Goal: Task Accomplishment & Management: Manage account settings

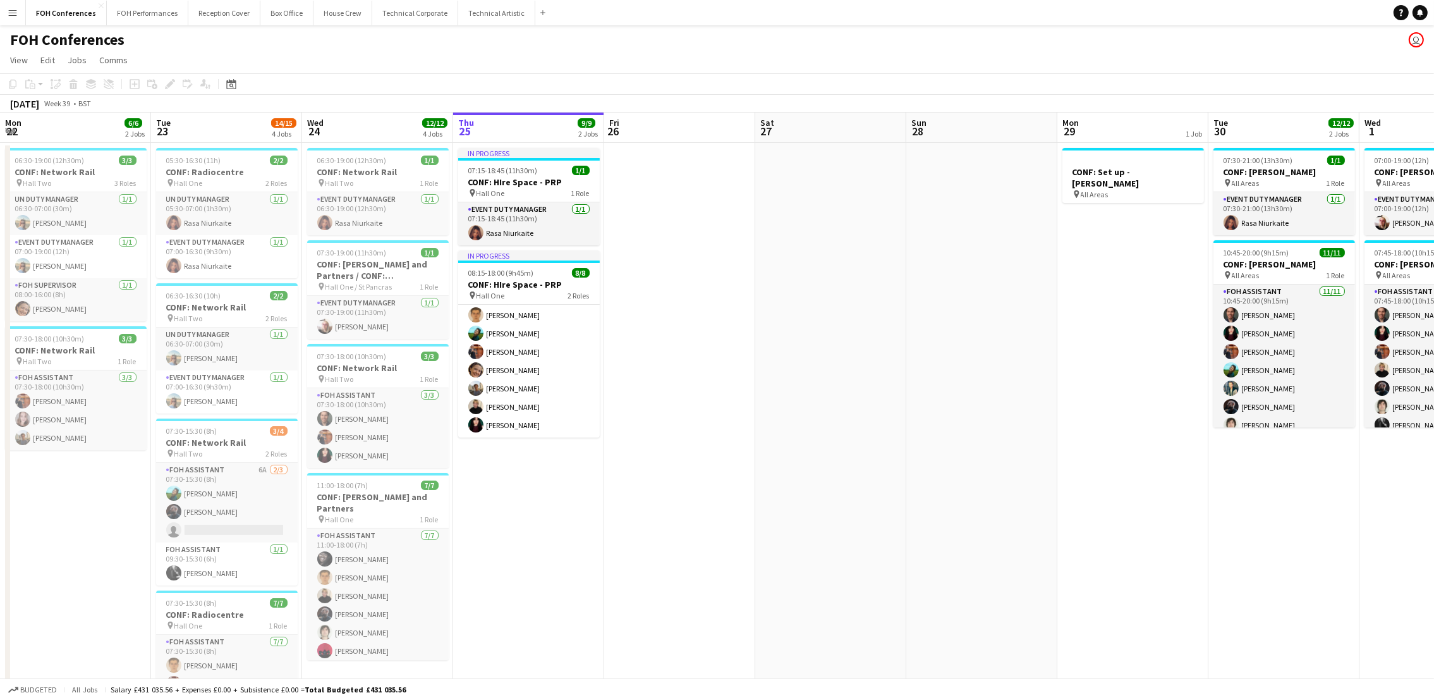
drag, startPoint x: 61, startPoint y: 135, endPoint x: 347, endPoint y: 121, distance: 286.0
click at [380, 125] on app-calendar-viewport "Mon 22 6/6 2 Jobs Tue 23 14/15 4 Jobs Wed 24 12/12 4 Jobs Thu 25 9/9 2 Jobs Fri…" at bounding box center [717, 459] width 1434 height 693
drag, startPoint x: 88, startPoint y: 132, endPoint x: 393, endPoint y: 79, distance: 309.9
click at [492, 77] on app-calendar "Copy Paste Paste Ctrl+V Paste with crew Ctrl+Shift+V Paste linked Job Delete Gr…" at bounding box center [717, 439] width 1434 height 733
drag, startPoint x: 69, startPoint y: 134, endPoint x: 473, endPoint y: 116, distance: 404.3
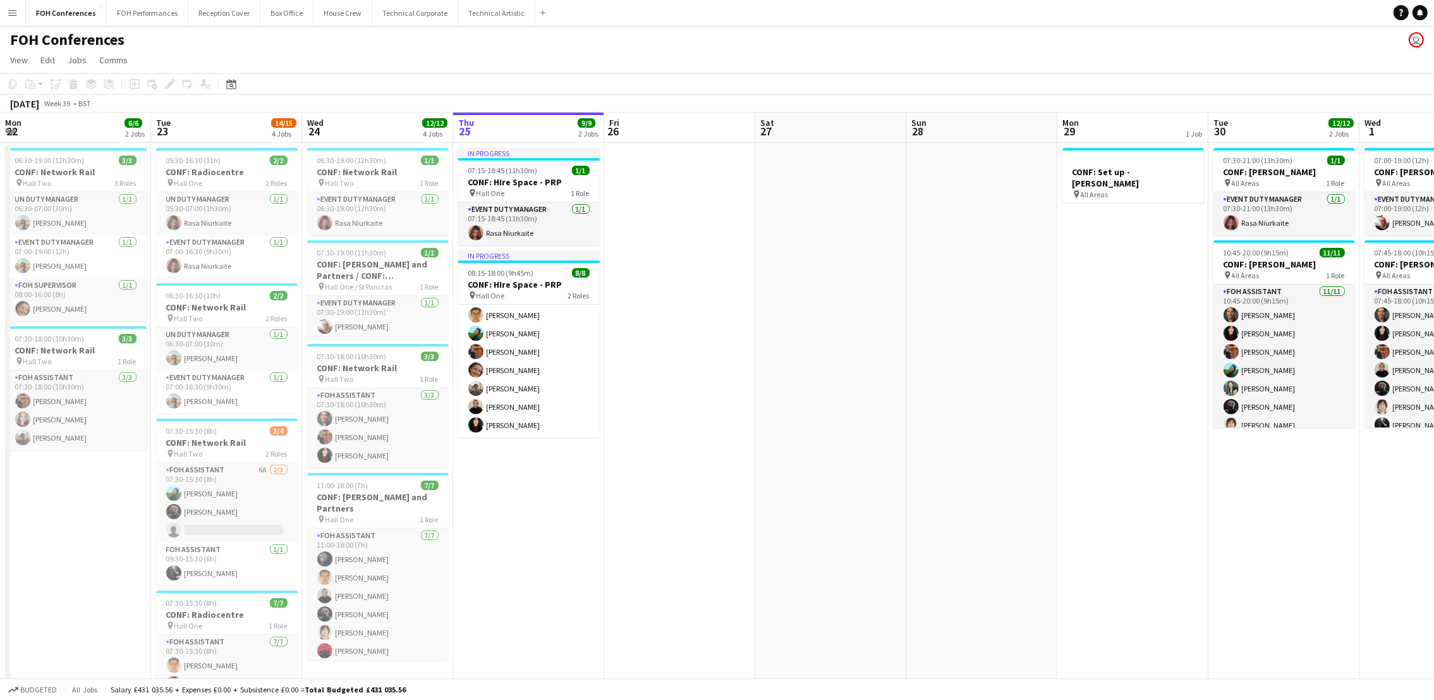
click at [477, 116] on app-calendar-viewport "Mon 22 6/6 2 Jobs Tue 23 14/15 4 Jobs Wed 24 12/12 4 Jobs Thu 25 9/9 2 Jobs Fri…" at bounding box center [717, 459] width 1434 height 693
click at [535, 42] on app-board "FOH Conferences user View Day view expanded Day view collapsed Month view Date …" at bounding box center [717, 426] width 1434 height 802
click at [366, 77] on app-toolbar "Copy Paste Paste Ctrl+V Paste with crew Ctrl+Shift+V Paste linked Job Delete Gr…" at bounding box center [717, 83] width 1434 height 21
click at [324, 103] on div "September 2025 Week 39 • BST" at bounding box center [717, 104] width 1434 height 18
drag, startPoint x: 234, startPoint y: 126, endPoint x: 714, endPoint y: 144, distance: 479.4
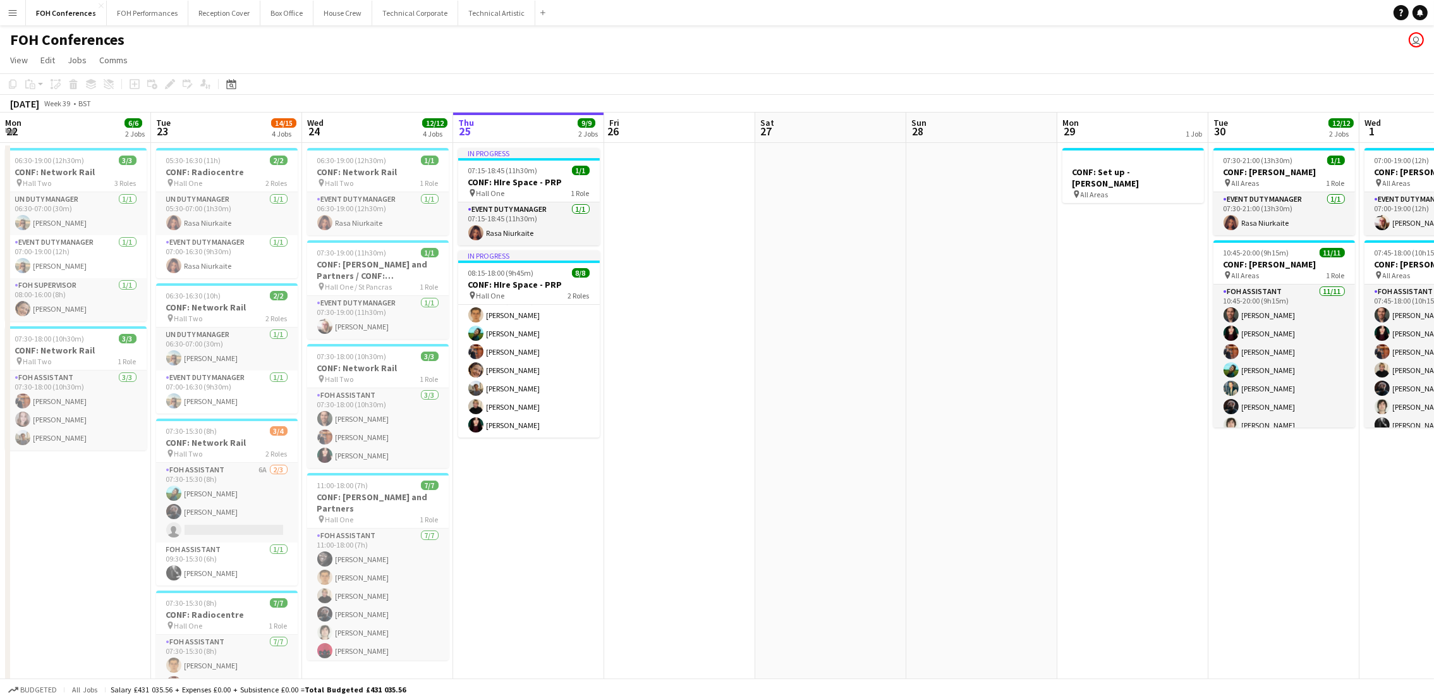
click at [714, 144] on app-calendar-viewport "Mon 22 6/6 2 Jobs Tue 23 14/15 4 Jobs Wed 24 12/12 4 Jobs Thu 25 9/9 2 Jobs Fri…" at bounding box center [717, 459] width 1434 height 693
drag, startPoint x: 473, startPoint y: 107, endPoint x: 1117, endPoint y: 135, distance: 644.0
click at [1117, 135] on app-calendar "Copy Paste Paste Ctrl+V Paste with crew Ctrl+Shift+V Paste linked Job Delete Gr…" at bounding box center [717, 439] width 1434 height 733
click at [851, 137] on app-board-header-date "Sat 27" at bounding box center [830, 128] width 151 height 30
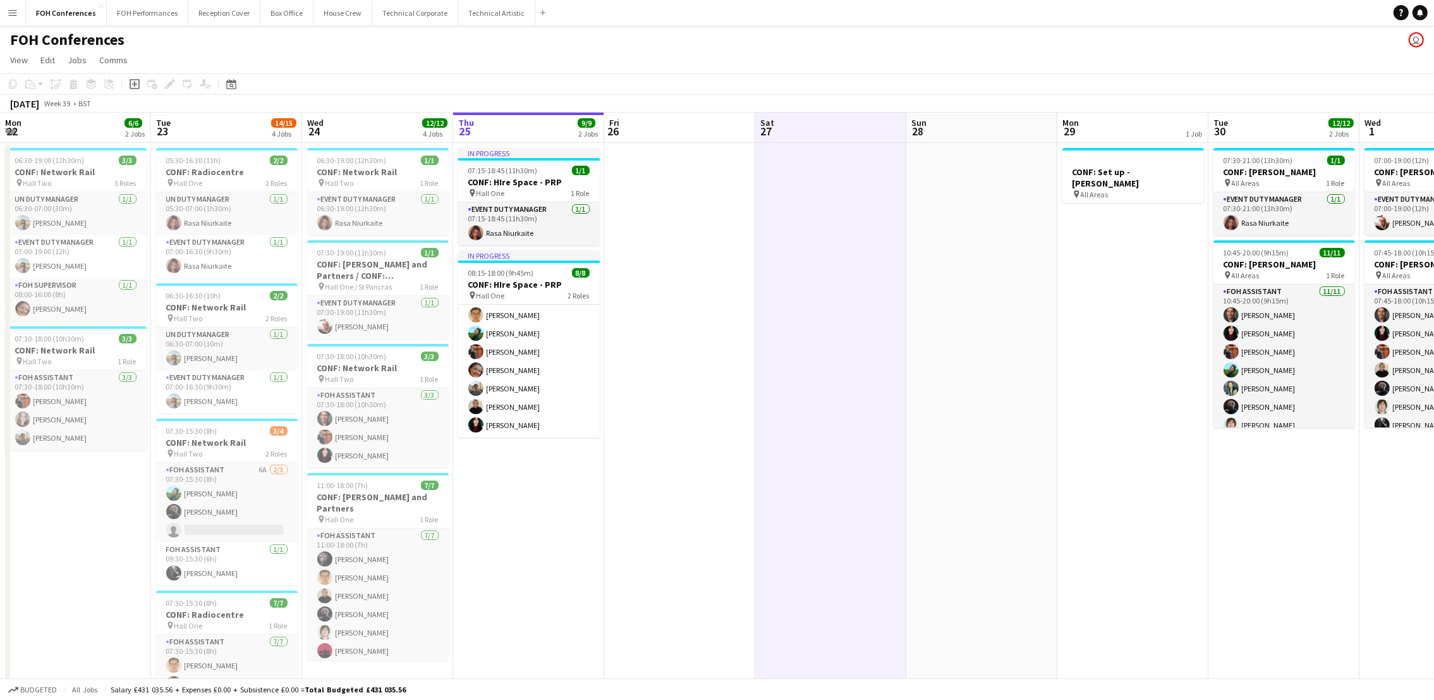
click at [599, 99] on div "September 2025 Week 39 • BST" at bounding box center [717, 104] width 1434 height 18
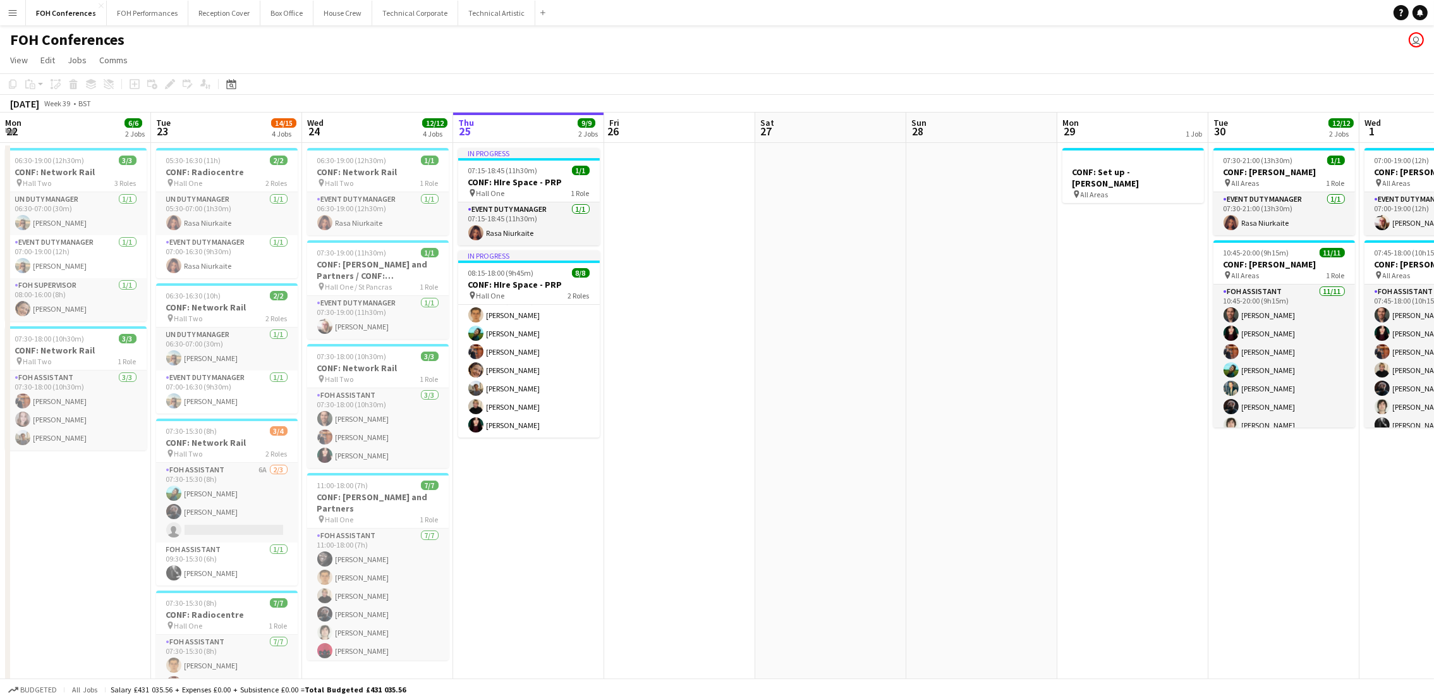
drag, startPoint x: 329, startPoint y: 138, endPoint x: 671, endPoint y: 139, distance: 341.3
click at [668, 139] on app-calendar-viewport "Mon 22 6/6 2 Jobs Tue 23 14/15 4 Jobs Wed 24 12/12 4 Jobs Thu 25 9/9 2 Jobs Fri…" at bounding box center [717, 459] width 1434 height 693
drag, startPoint x: 205, startPoint y: 133, endPoint x: 307, endPoint y: 154, distance: 103.3
click at [307, 154] on app-calendar-viewport "Mon 22 6/6 2 Jobs Tue 23 14/15 4 Jobs Wed 24 12/12 4 Jobs Thu 25 9/9 2 Jobs Fri…" at bounding box center [717, 459] width 1434 height 693
drag, startPoint x: 82, startPoint y: 125, endPoint x: 198, endPoint y: 122, distance: 117.0
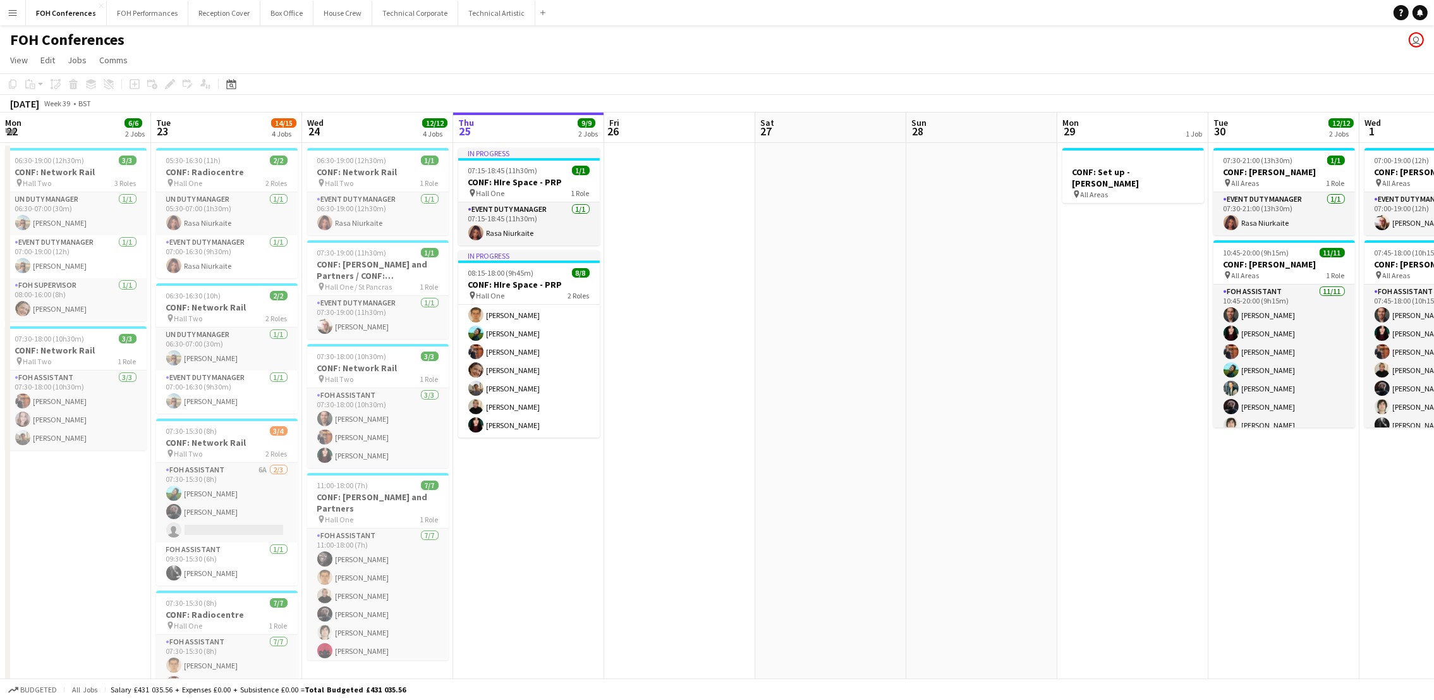
click at [194, 122] on app-calendar-viewport "Mon 22 6/6 2 Jobs Tue 23 14/15 4 Jobs Wed 24 12/12 4 Jobs Thu 25 9/9 2 Jobs Fri…" at bounding box center [717, 459] width 1434 height 693
click at [538, 46] on div "FOH Conferences user" at bounding box center [717, 37] width 1434 height 24
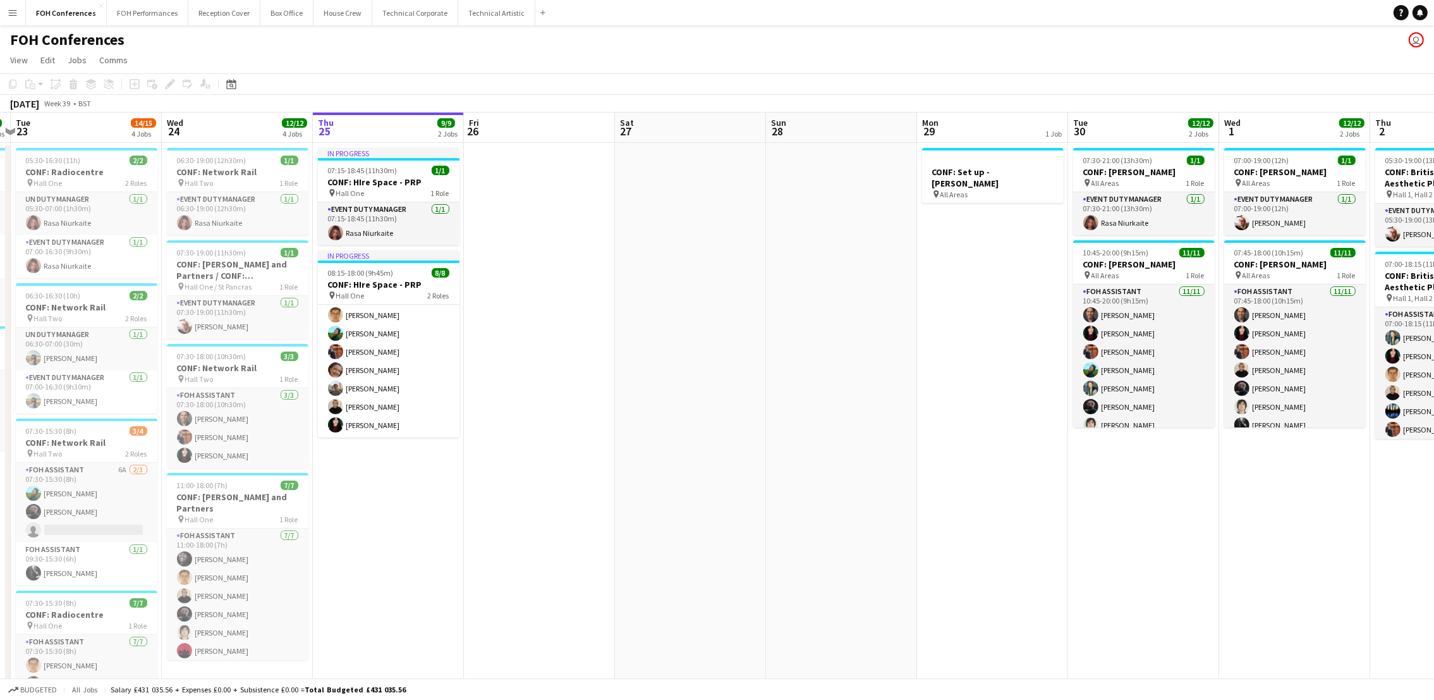
scroll to position [0, 446]
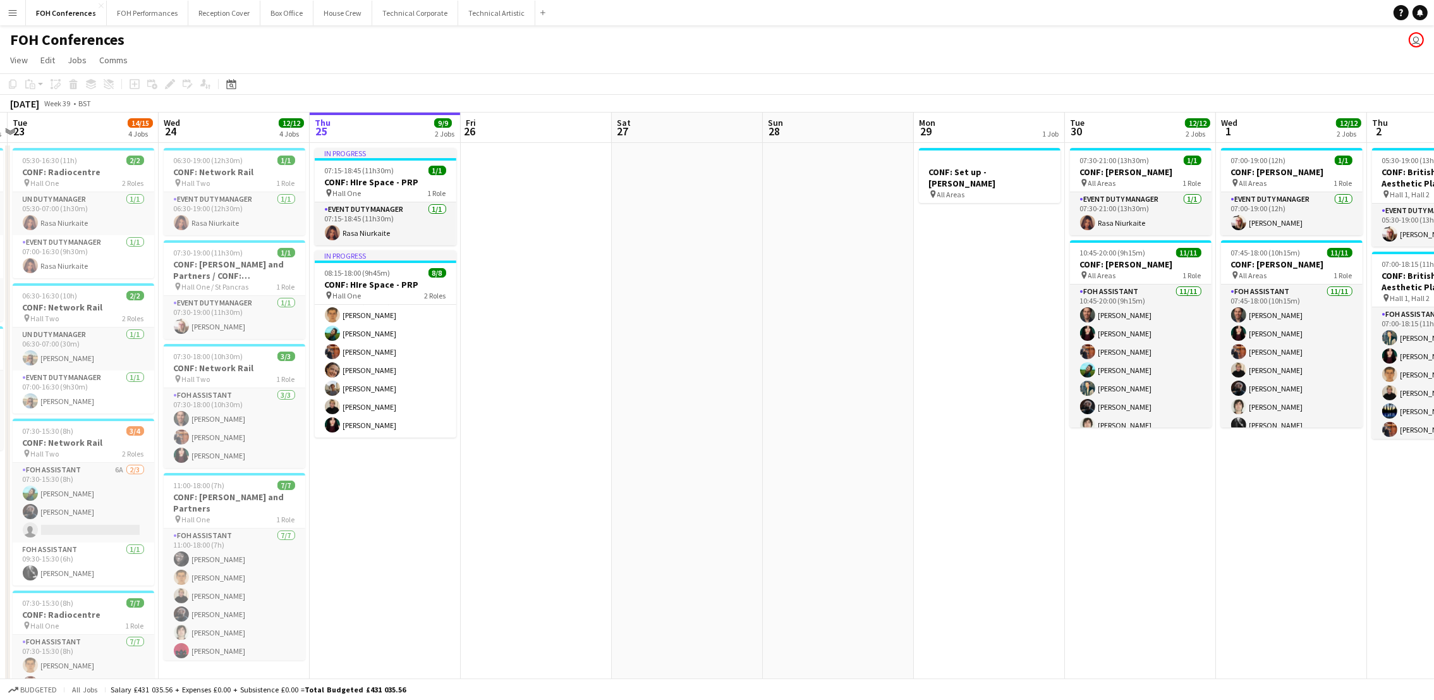
drag, startPoint x: 240, startPoint y: 128, endPoint x: 97, endPoint y: 141, distance: 143.5
click at [97, 141] on app-calendar-viewport "Sat 20 Sun 21 Mon 22 6/6 2 Jobs Tue 23 14/15 4 Jobs Wed 24 12/12 4 Jobs Thu 25 …" at bounding box center [717, 459] width 1434 height 693
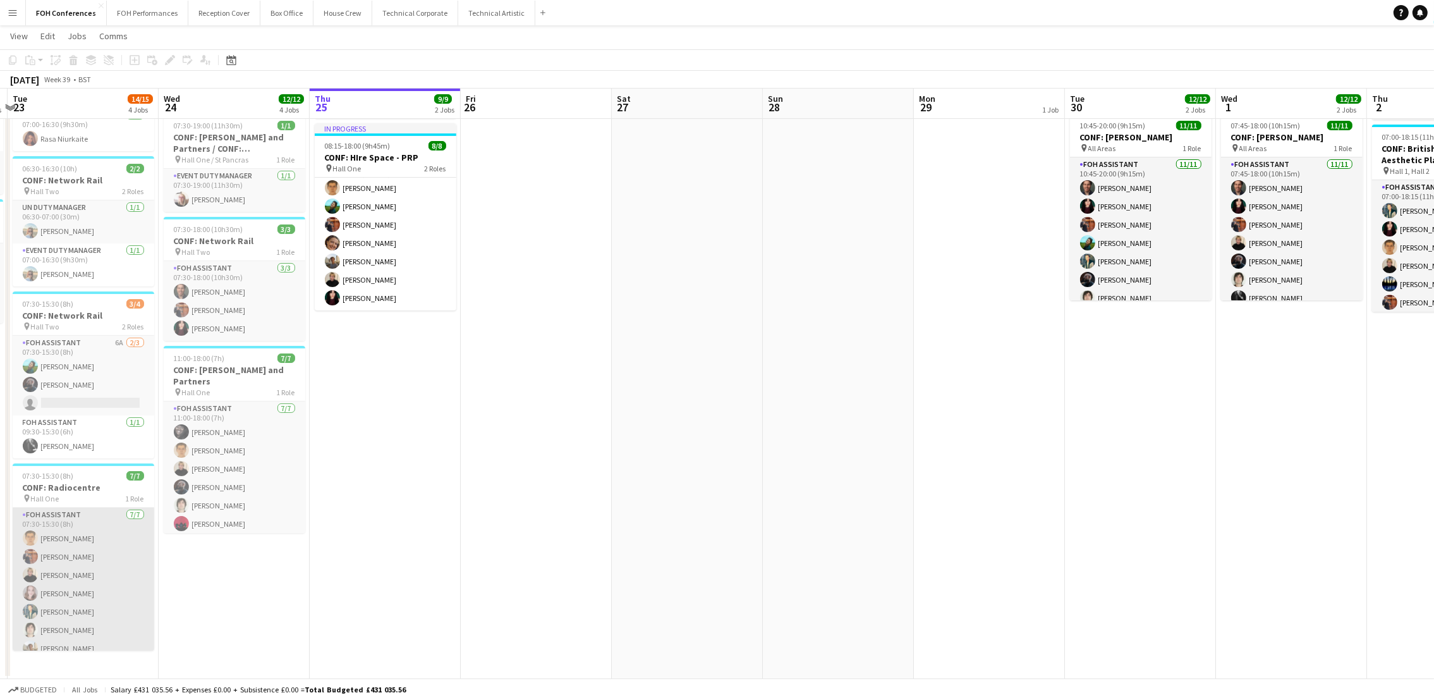
scroll to position [9, 0]
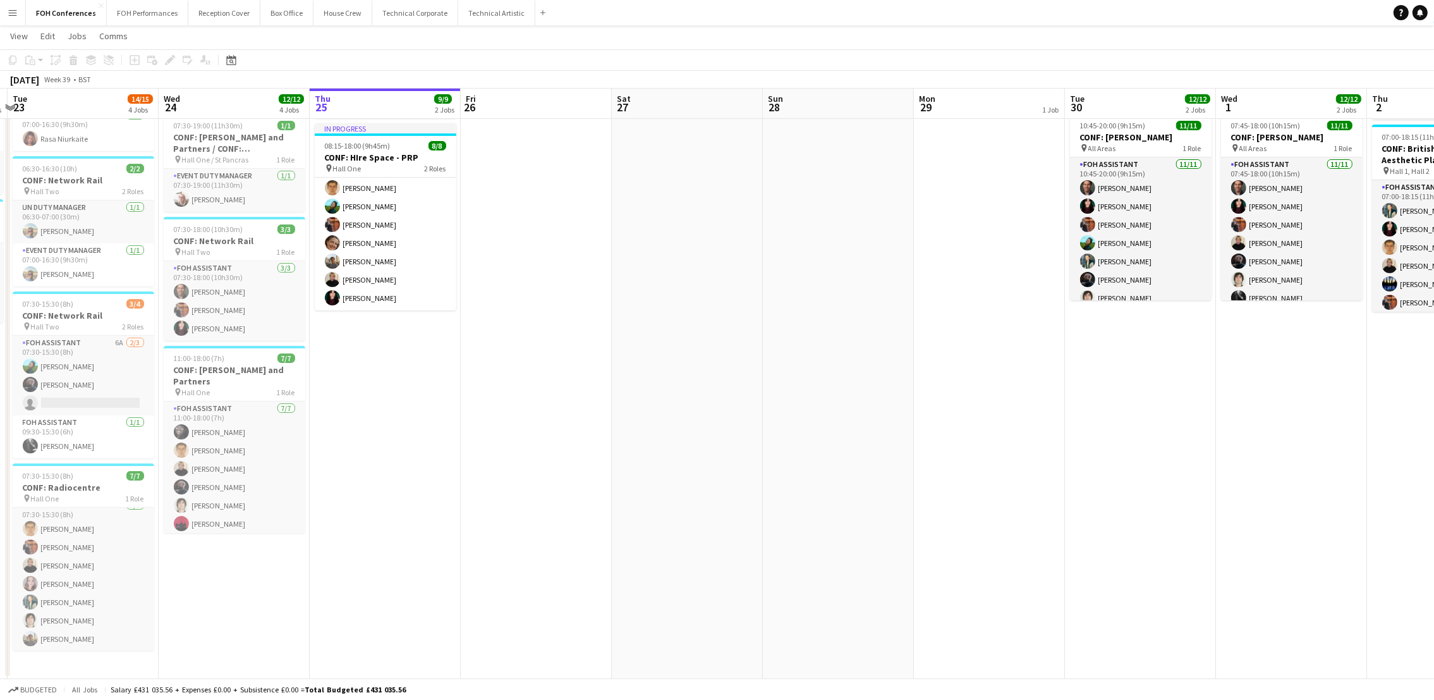
click at [1434, 130] on html "Menu Boards Boards Boards All jobs Status Workforce Workforce My Workforce Recr…" at bounding box center [717, 287] width 1434 height 826
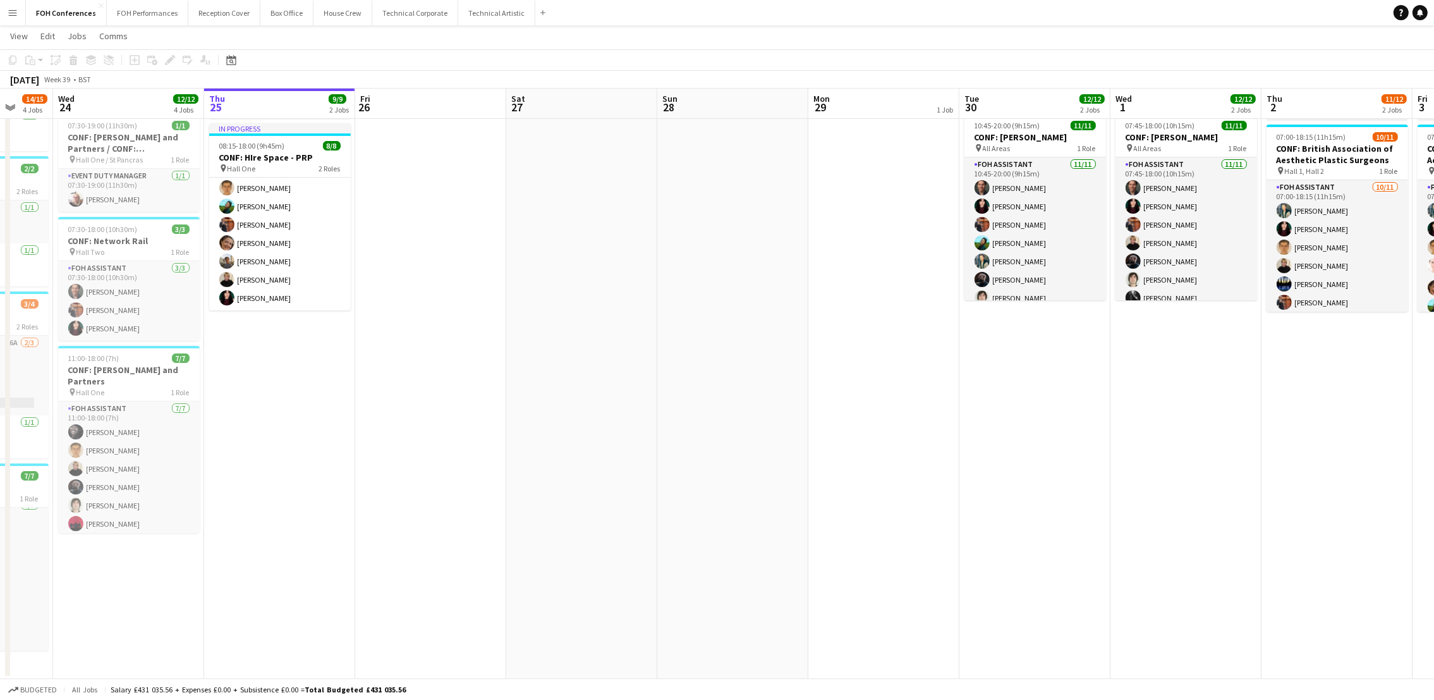
scroll to position [0, 554]
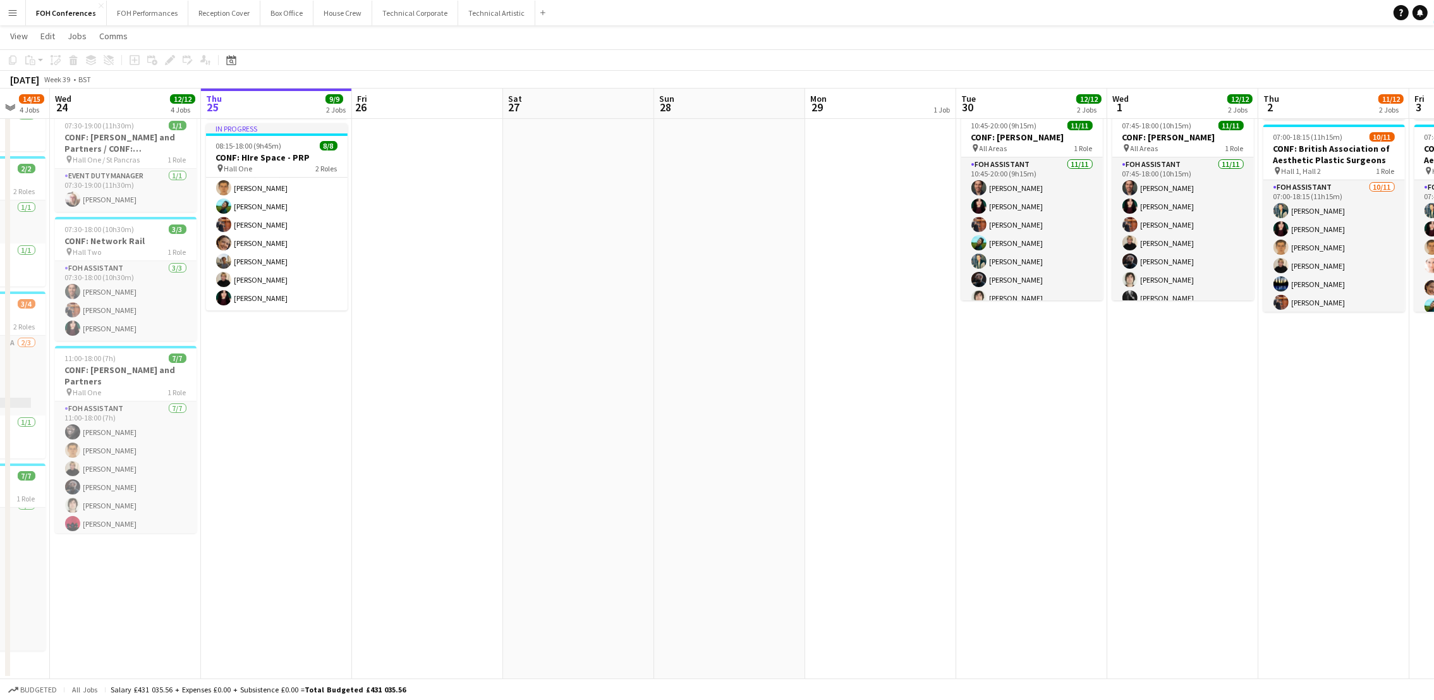
drag, startPoint x: 215, startPoint y: 111, endPoint x: 105, endPoint y: 111, distance: 110.0
click at [105, 111] on app-calendar-viewport "Sat 20 Sun 21 Mon 22 6/6 2 Jobs Tue 23 14/15 4 Jobs Wed 24 12/12 4 Jobs Thu 25 …" at bounding box center [717, 301] width 1434 height 755
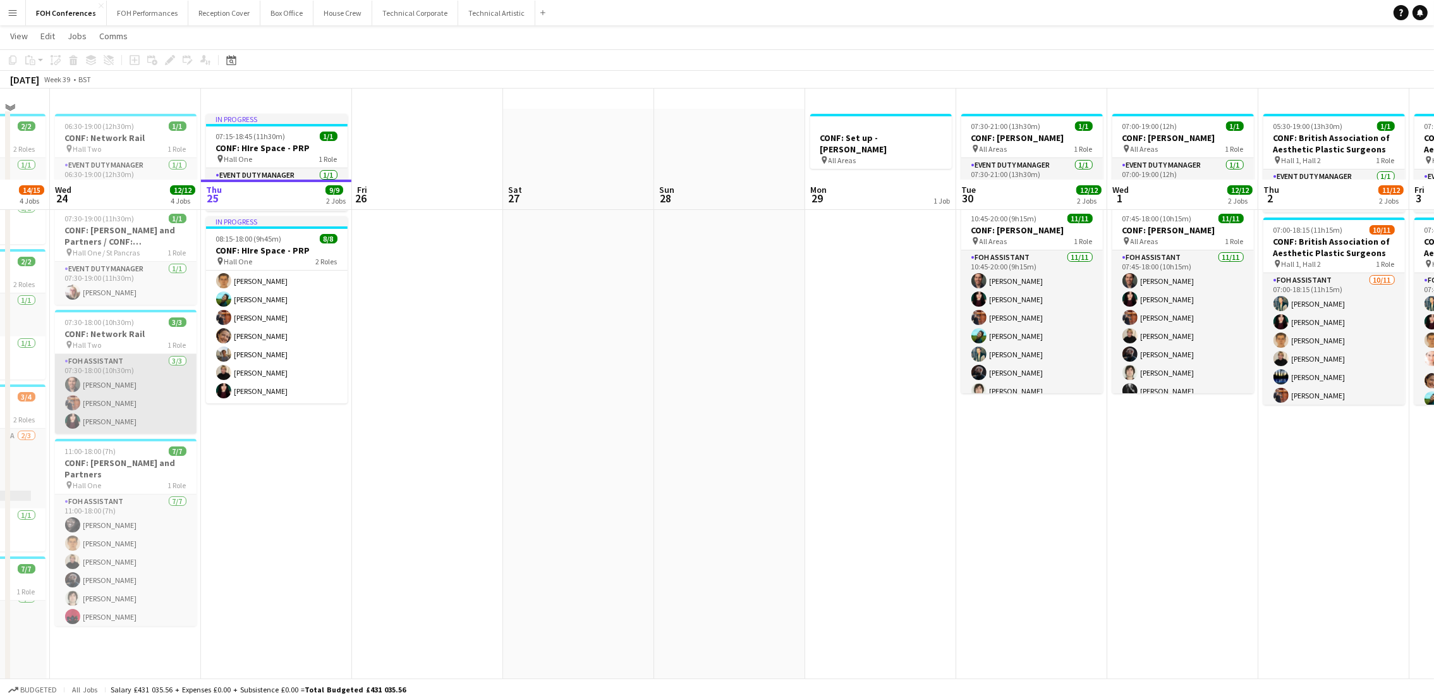
scroll to position [0, 0]
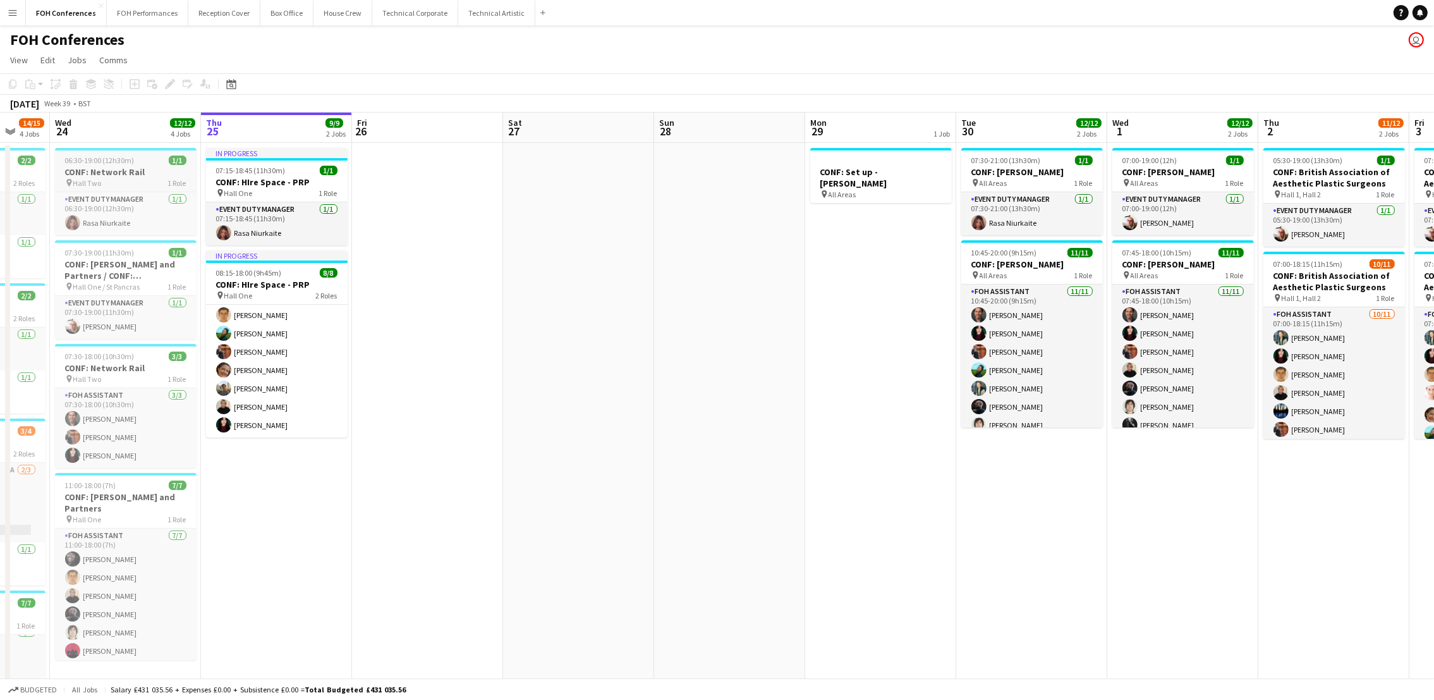
click at [115, 171] on h3 "CONF: Network Rail" at bounding box center [126, 171] width 142 height 11
click at [166, 85] on icon at bounding box center [169, 84] width 7 height 7
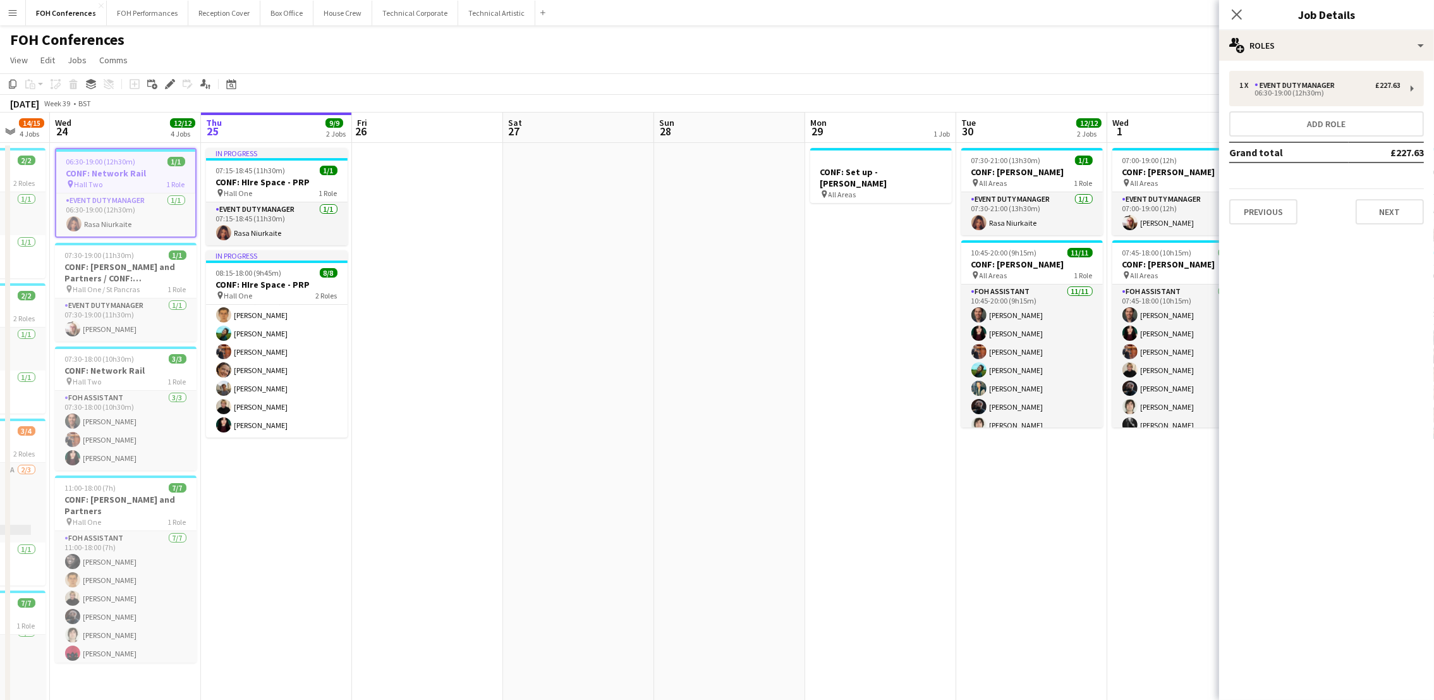
click at [1345, 136] on div "1 x Event Duty Manager £227.63 06:30-19:00 (12h30m) Add role Grand total £227.6…" at bounding box center [1326, 148] width 215 height 154
click at [1345, 132] on button "Add role" at bounding box center [1326, 123] width 195 height 25
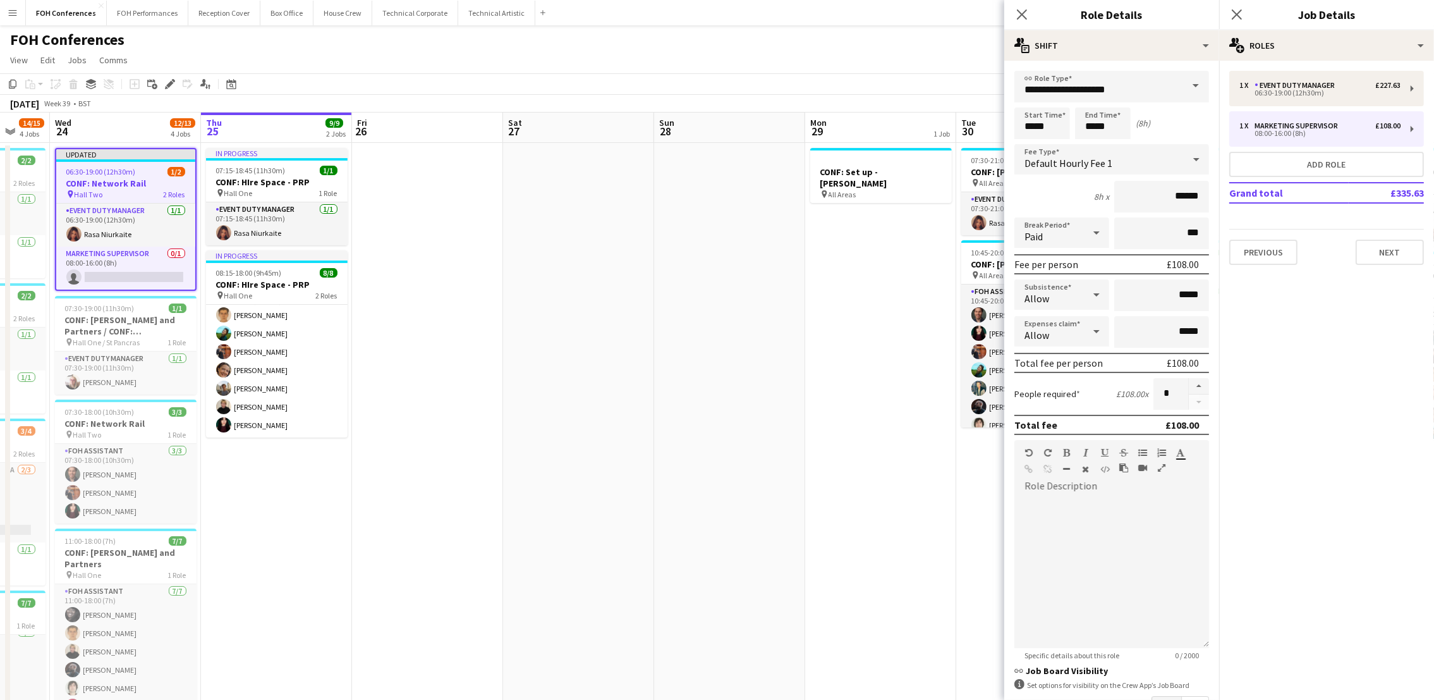
click at [1185, 83] on span at bounding box center [1196, 86] width 27 height 30
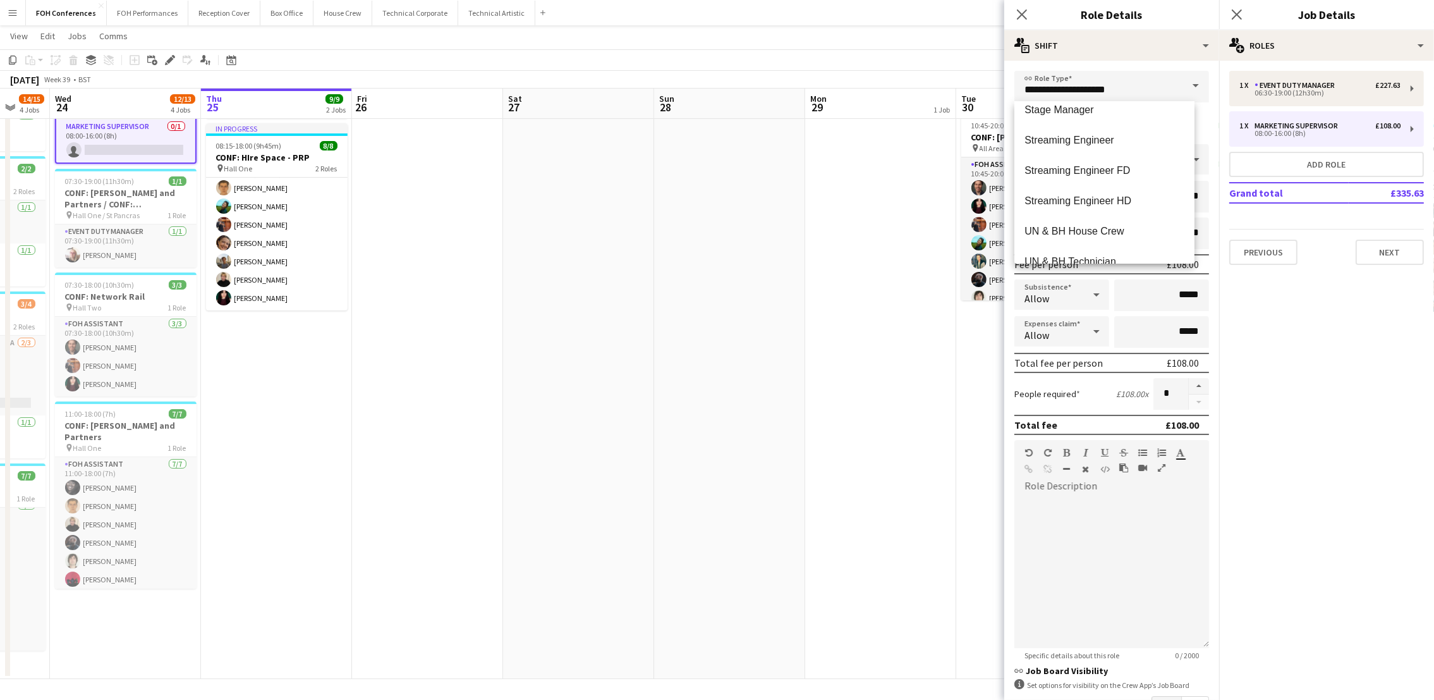
scroll to position [1346, 0]
drag, startPoint x: 1152, startPoint y: 73, endPoint x: 944, endPoint y: 81, distance: 208.1
click at [944, 81] on body "Menu Boards Boards Boards All jobs Status Workforce Workforce My Workforce Recr…" at bounding box center [717, 287] width 1434 height 826
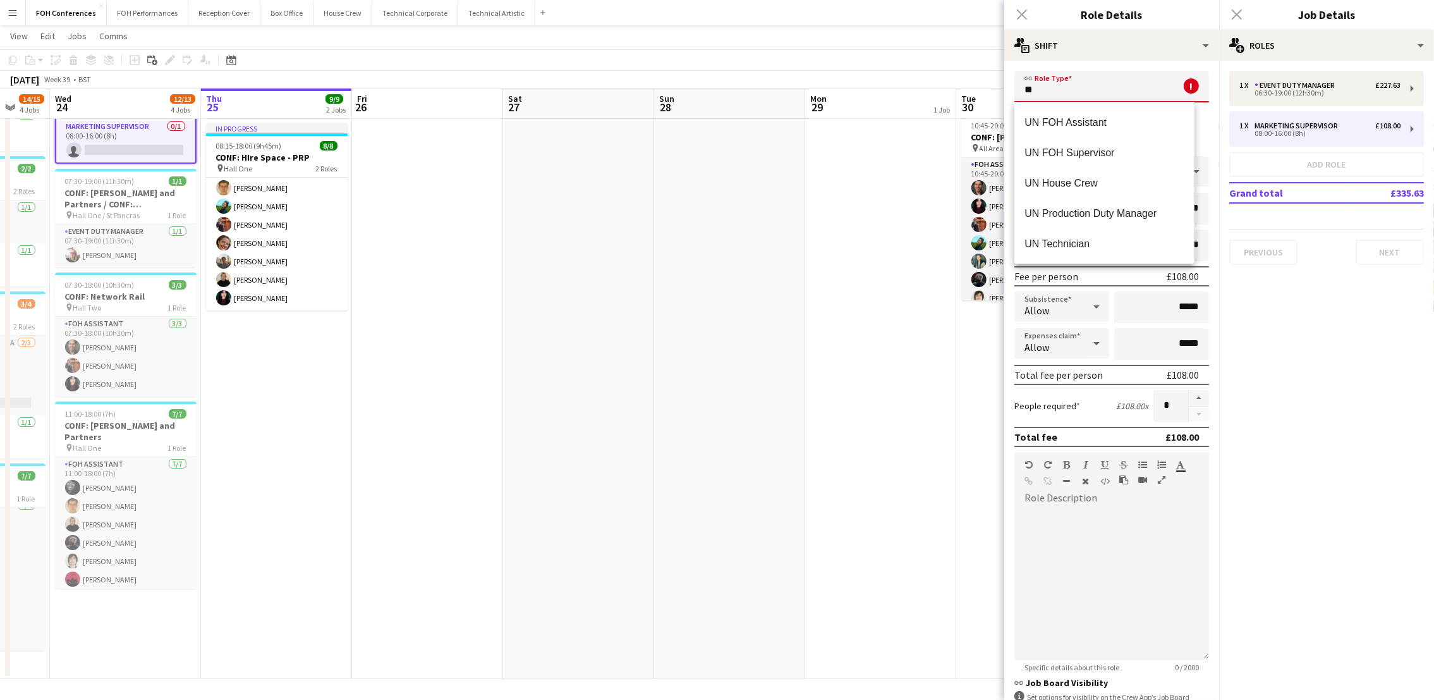
scroll to position [11, 0]
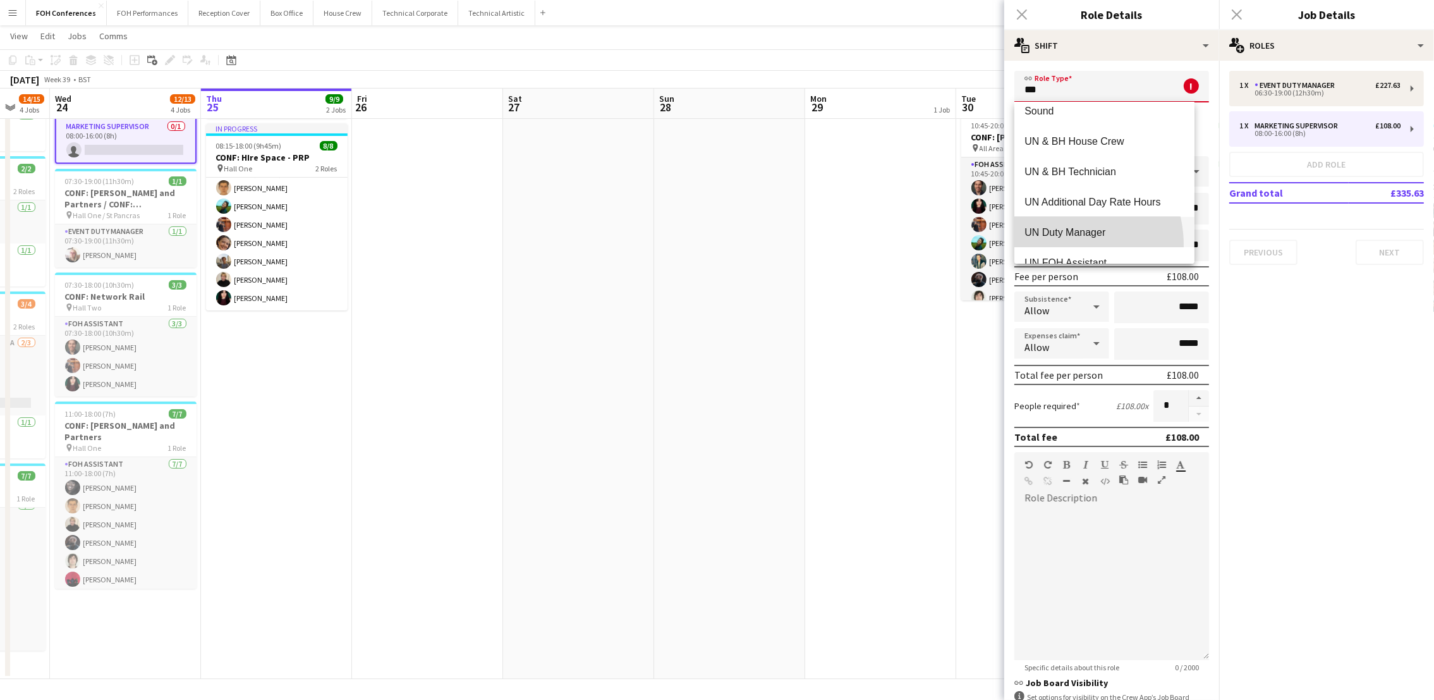
click at [1056, 245] on mat-option "UN Duty Manager" at bounding box center [1104, 232] width 180 height 30
type input "**********"
type input "******"
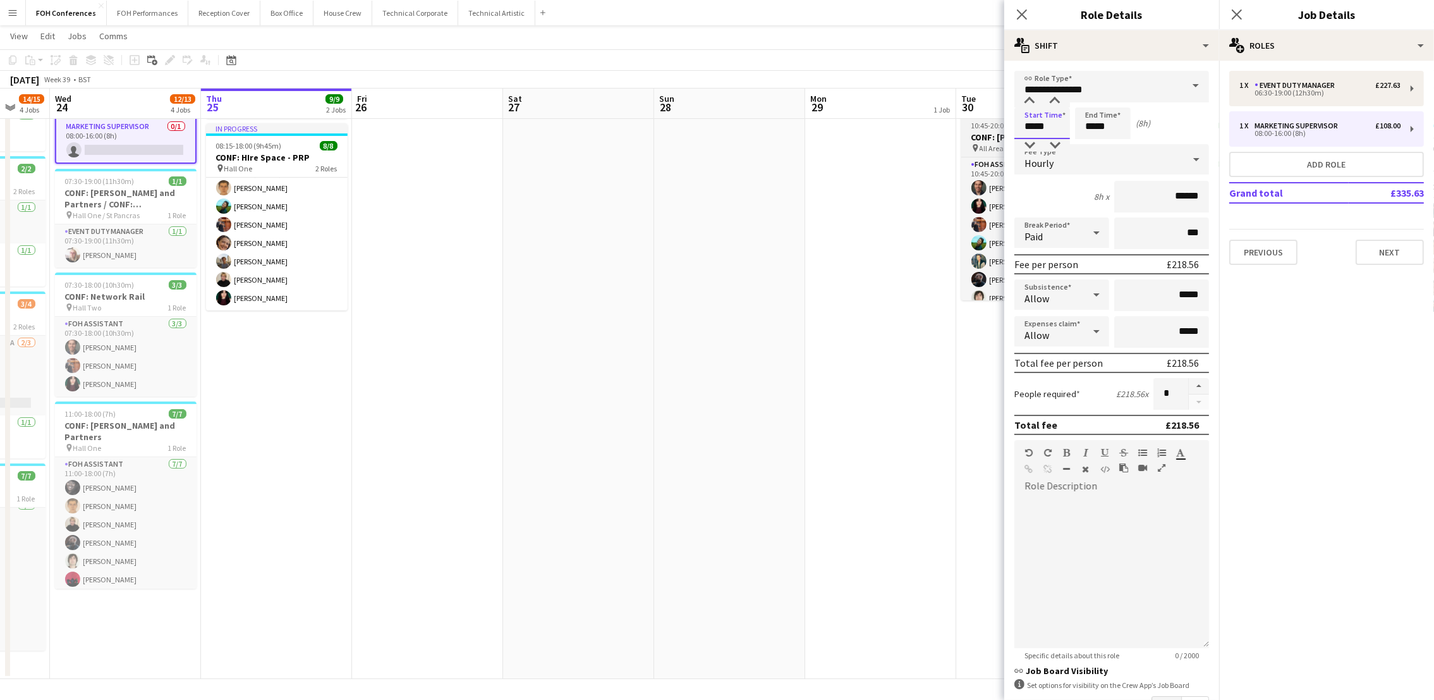
drag, startPoint x: 1056, startPoint y: 122, endPoint x: 977, endPoint y: 130, distance: 78.8
click at [977, 130] on body "Menu Boards Boards Boards All jobs Status Workforce Workforce My Workforce Recr…" at bounding box center [717, 287] width 1434 height 826
type input "*****"
drag, startPoint x: 1118, startPoint y: 124, endPoint x: 1046, endPoint y: 126, distance: 72.1
click at [1046, 126] on div "Start Time ***** End Time ***** (9h 30m)" at bounding box center [1111, 123] width 195 height 32
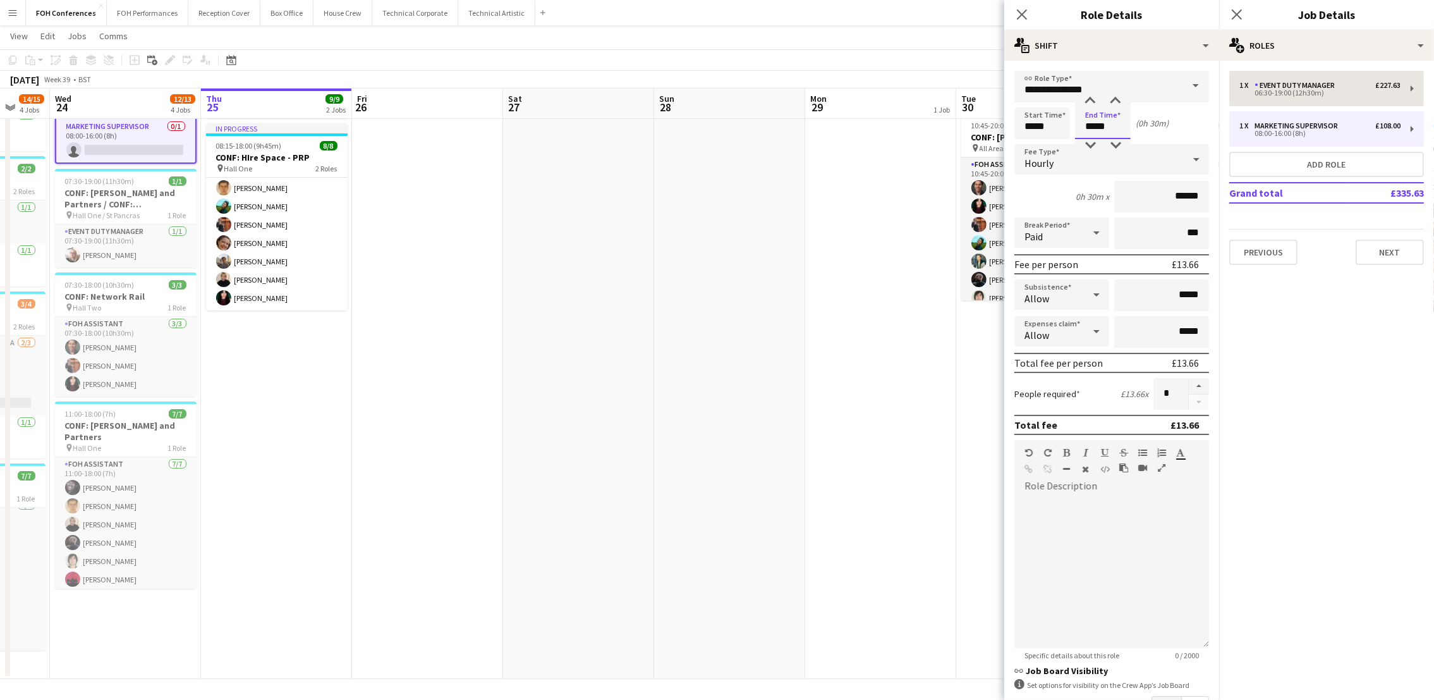
type input "*****"
click at [1370, 90] on div "06:30-19:00 (12h30m)" at bounding box center [1319, 93] width 161 height 6
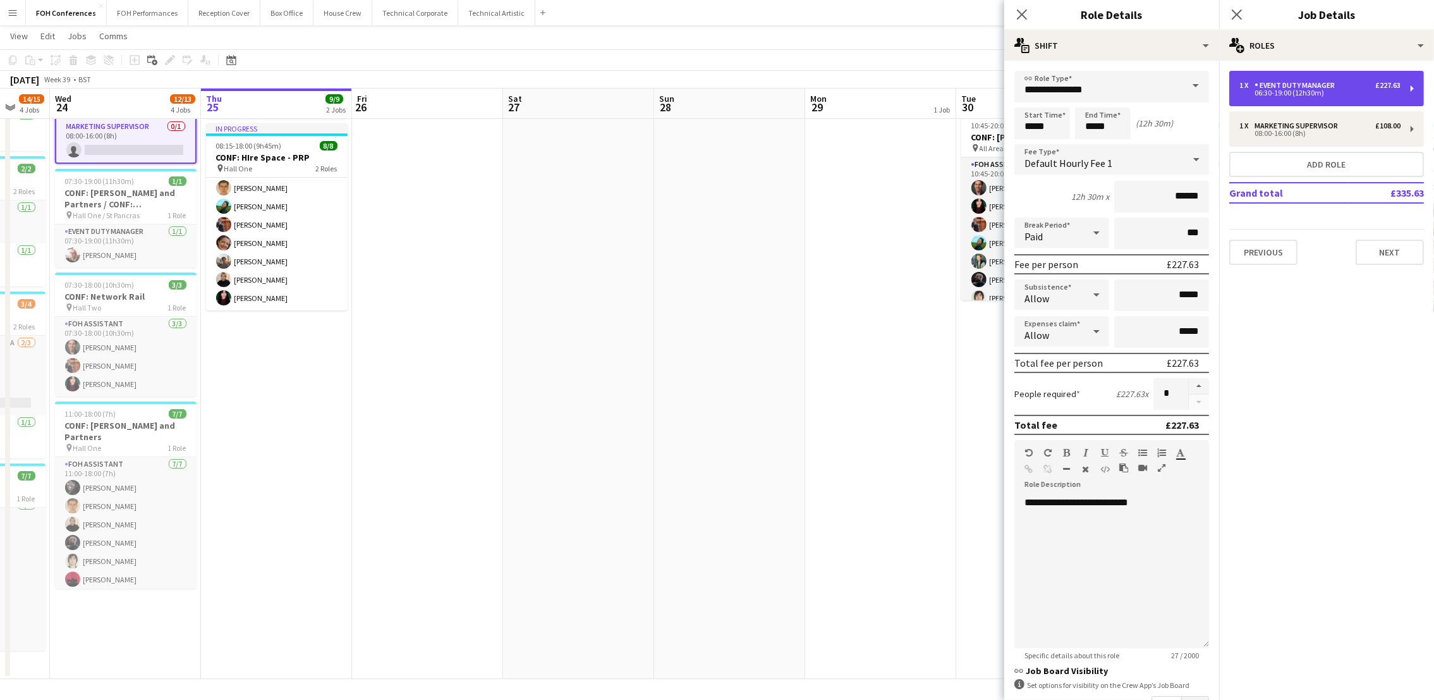
type input "**********"
type input "*****"
type input "******"
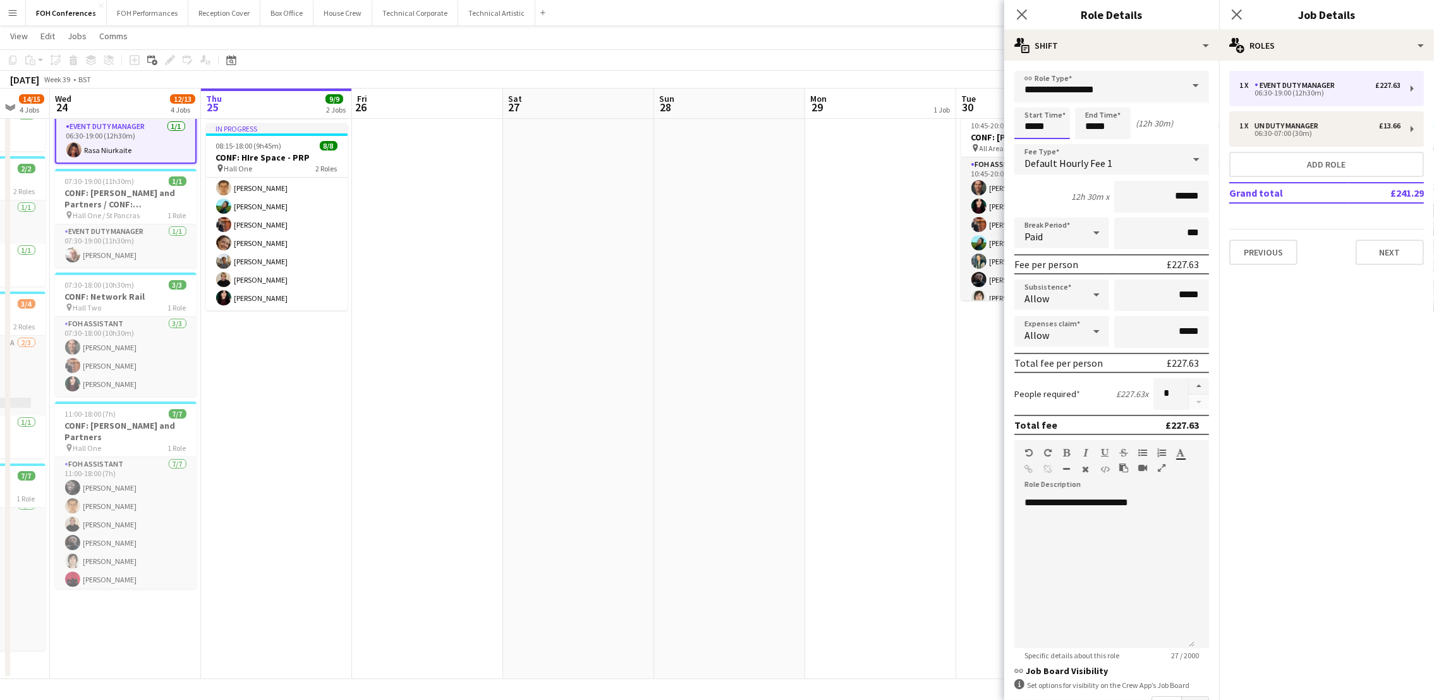
scroll to position [0, 0]
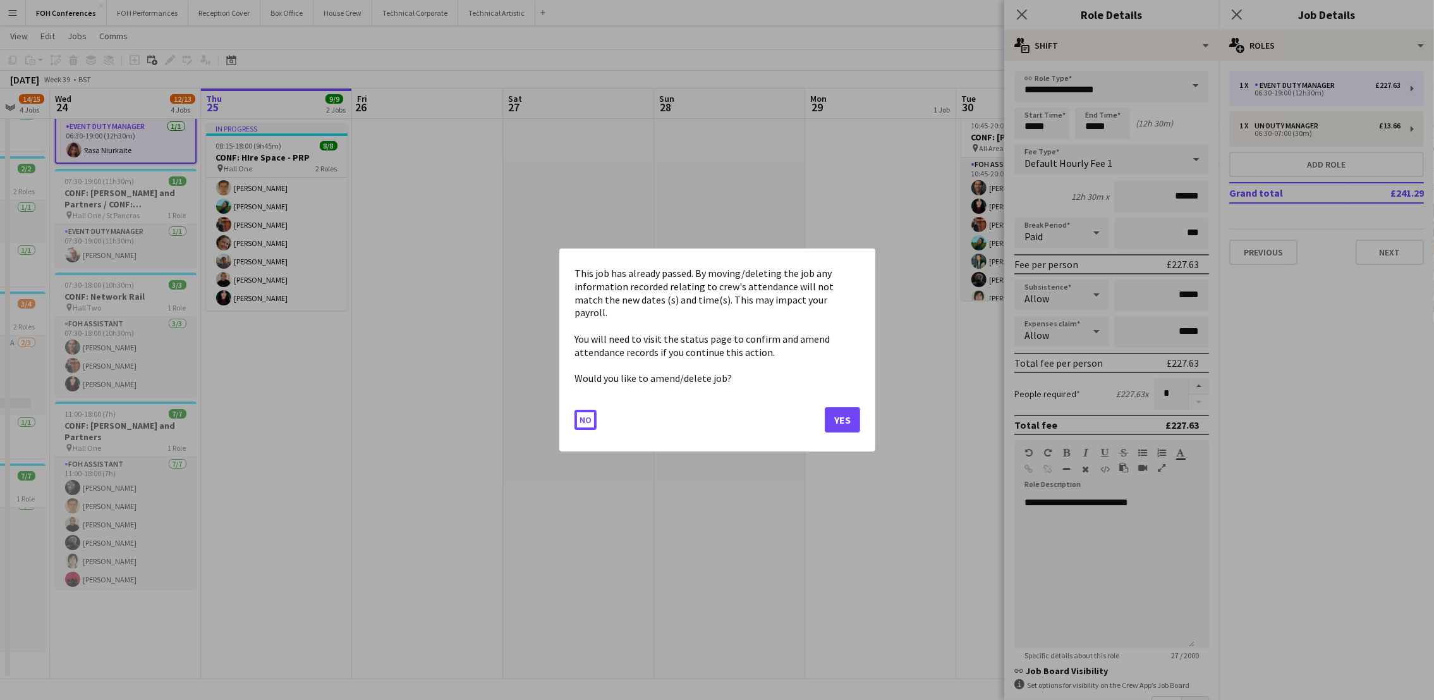
drag, startPoint x: 1059, startPoint y: 122, endPoint x: 966, endPoint y: 121, distance: 92.9
click at [966, 121] on body "Menu Boards Boards Boards All jobs Status Workforce Workforce My Workforce Recr…" at bounding box center [717, 287] width 1434 height 826
click at [583, 411] on button "No" at bounding box center [586, 420] width 22 height 20
drag, startPoint x: 1053, startPoint y: 119, endPoint x: 1030, endPoint y: 124, distance: 23.3
click at [1030, 124] on body "Menu Boards Boards Boards All jobs Status Workforce Workforce My Workforce Recr…" at bounding box center [717, 287] width 1434 height 826
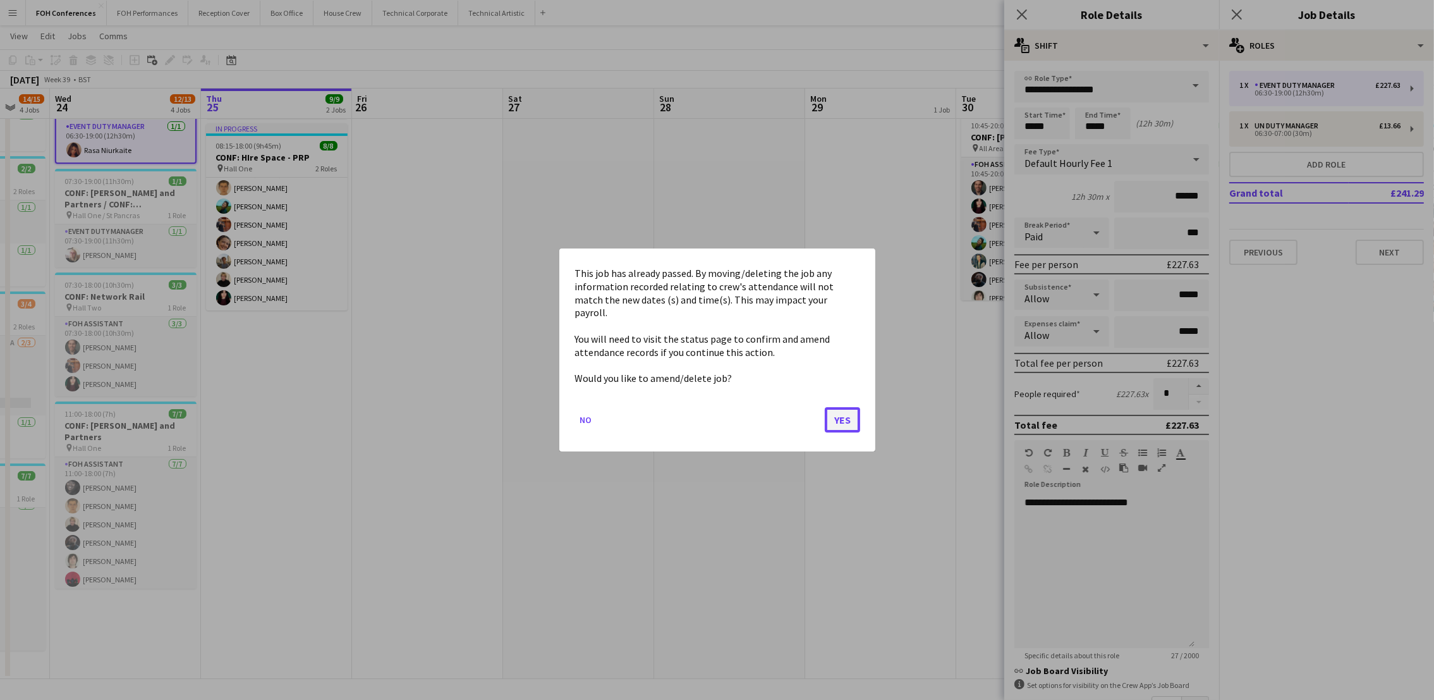
click at [847, 407] on button "Yes" at bounding box center [842, 419] width 35 height 25
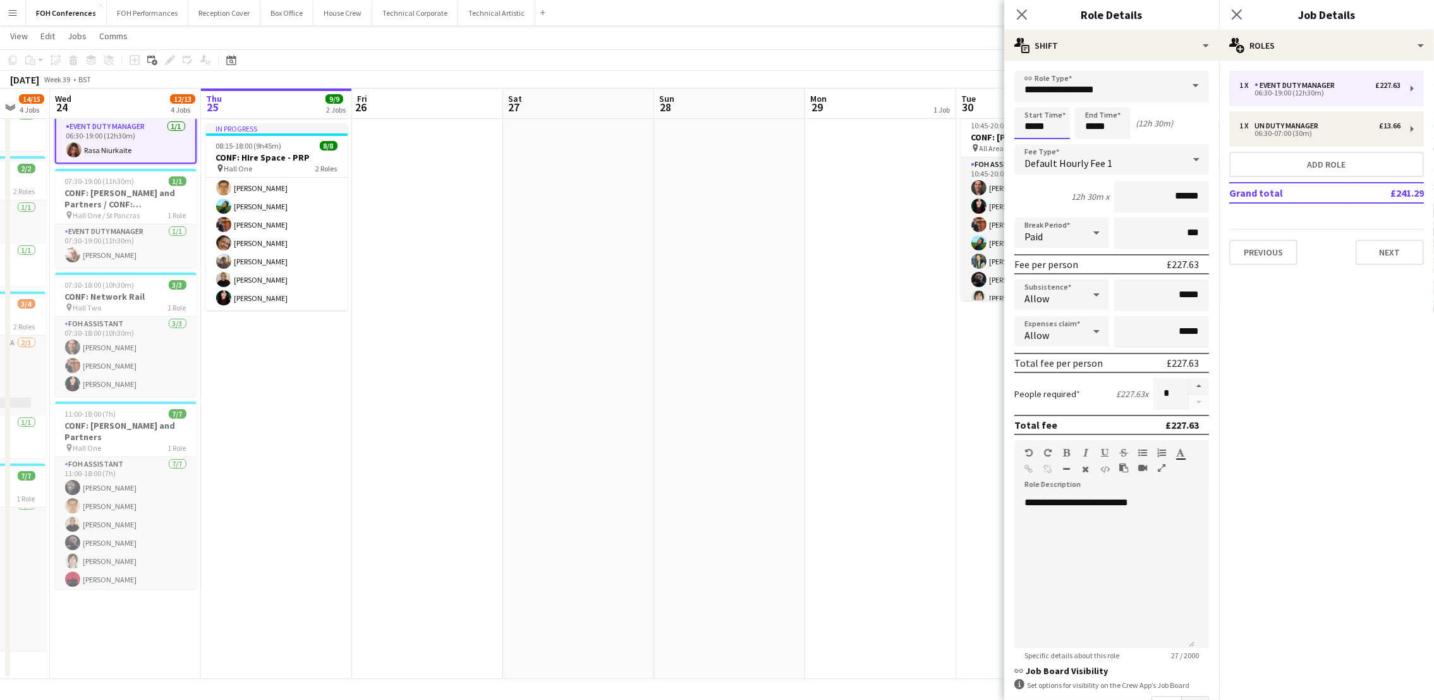
scroll to position [126, 0]
drag, startPoint x: 1049, startPoint y: 119, endPoint x: 987, endPoint y: 119, distance: 61.9
click at [987, 119] on body "Menu Boards Boards Boards All jobs Status Workforce Workforce My Workforce Recr…" at bounding box center [717, 287] width 1434 height 826
type input "*****"
click at [871, 37] on app-page-menu "View Day view expanded Day view collapsed Month view Date picker Jump to today …" at bounding box center [717, 37] width 1434 height 24
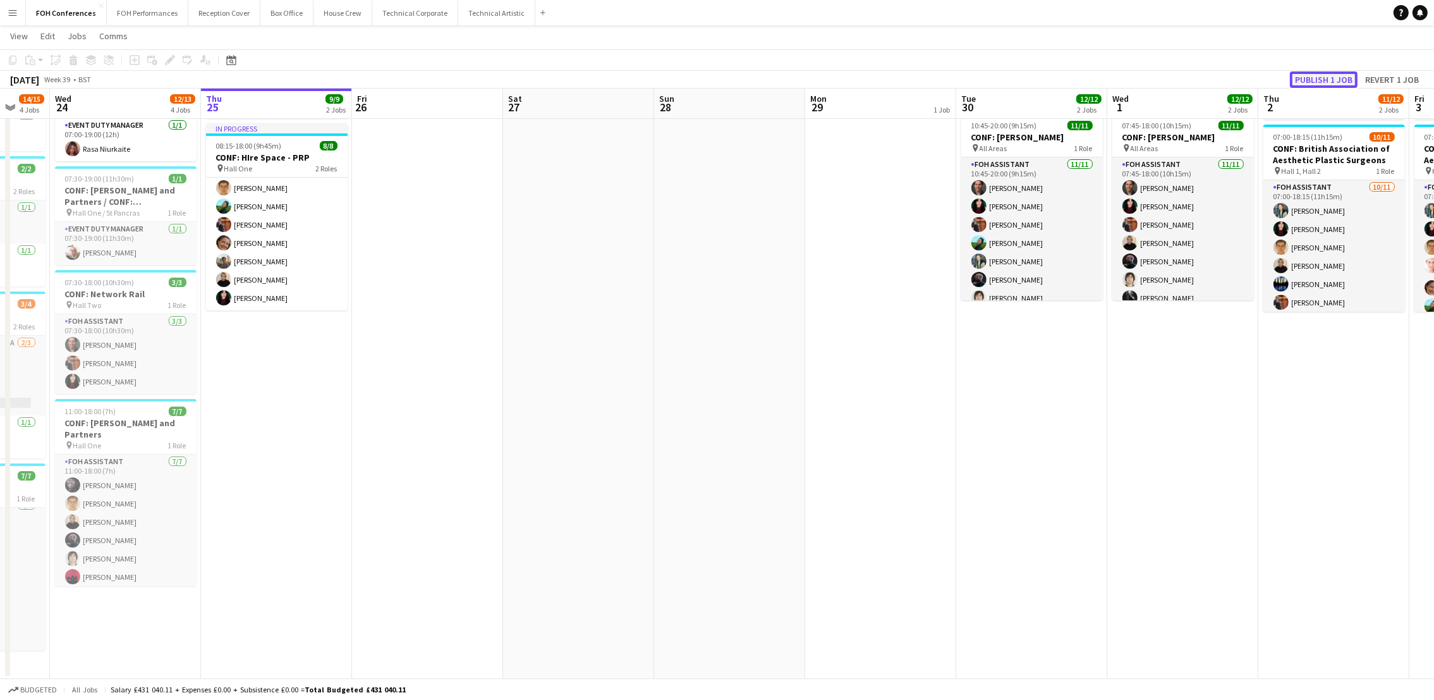
click at [1310, 82] on button "Publish 1 job" at bounding box center [1324, 79] width 68 height 16
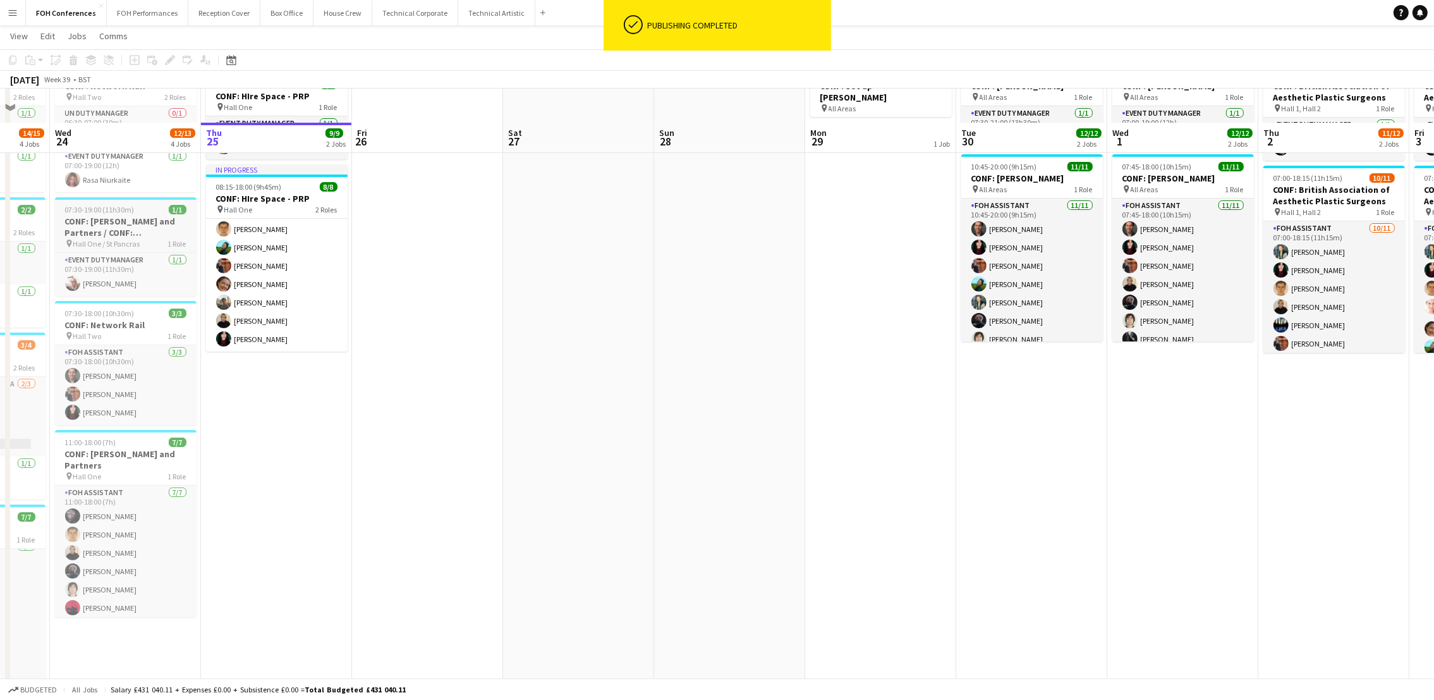
scroll to position [0, 0]
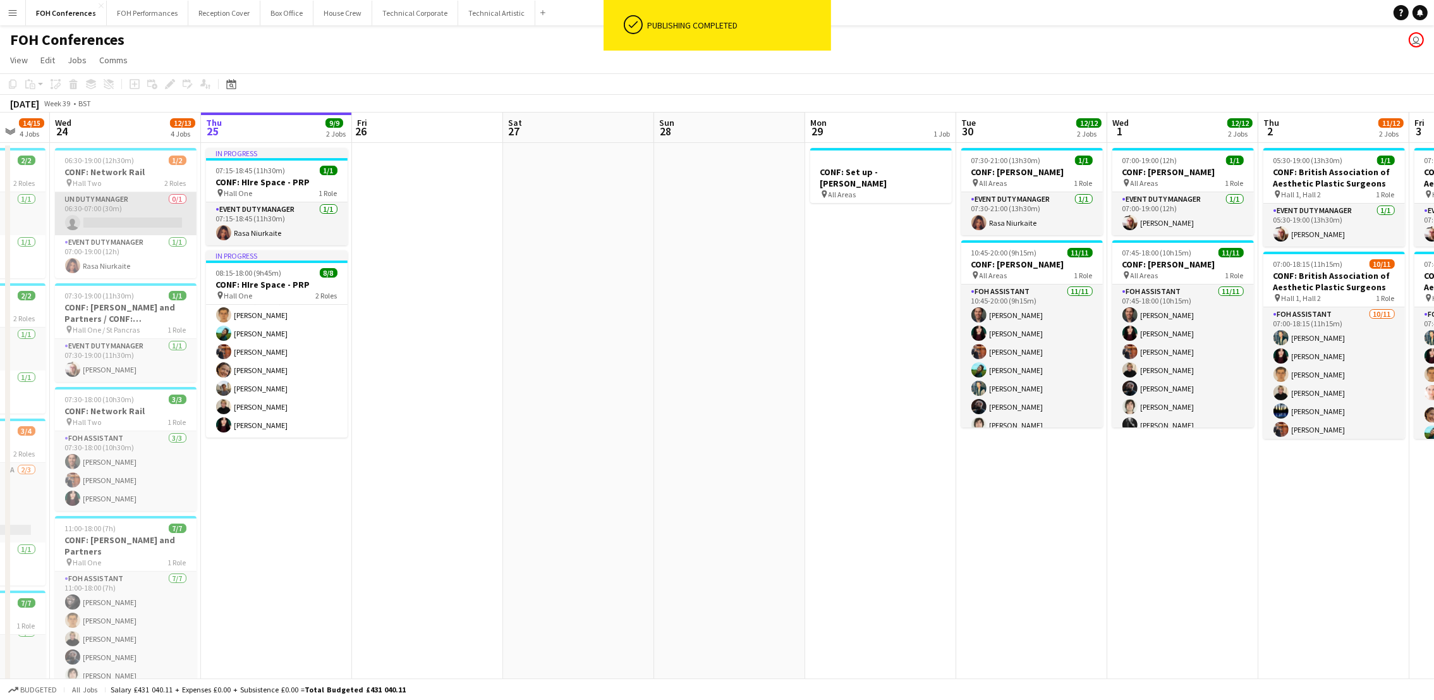
click at [113, 226] on app-card-role "UN Duty Manager 0/1 06:30-07:00 (30m) single-neutral-actions" at bounding box center [126, 213] width 142 height 43
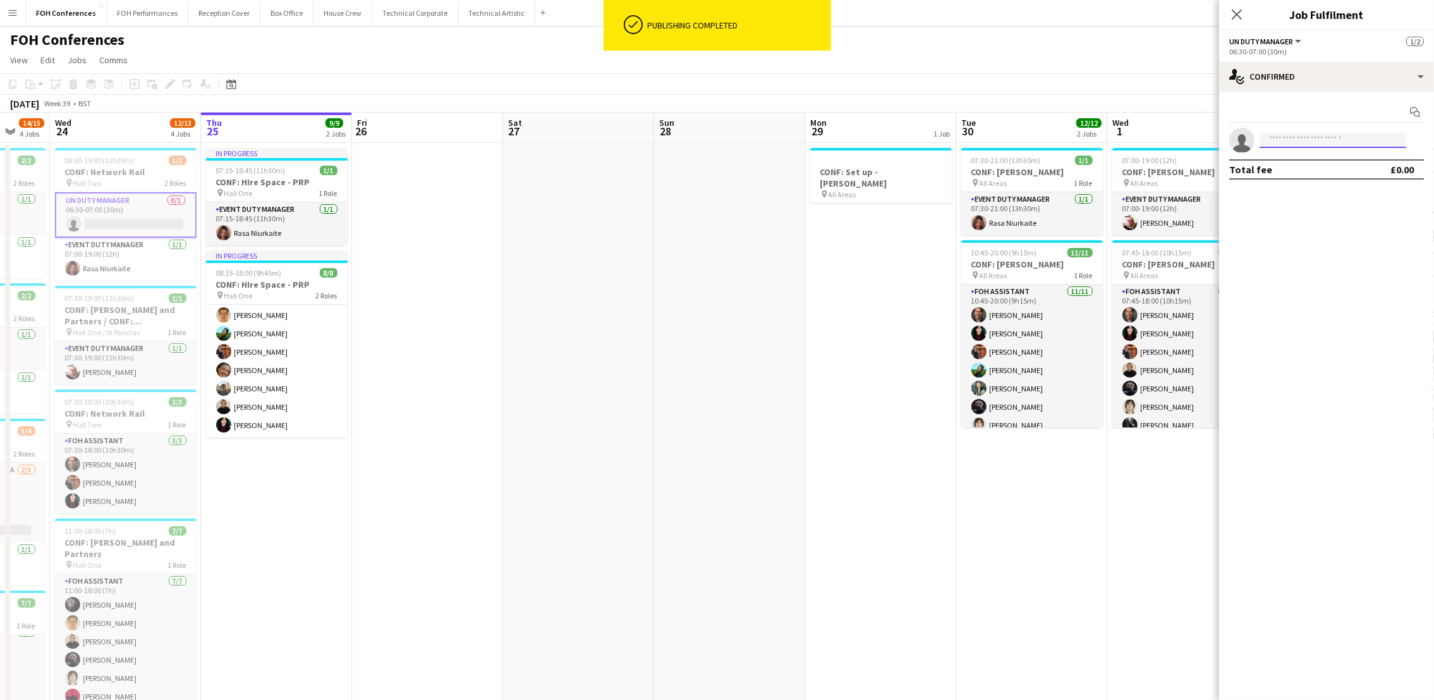
click at [1291, 143] on input at bounding box center [1333, 140] width 147 height 15
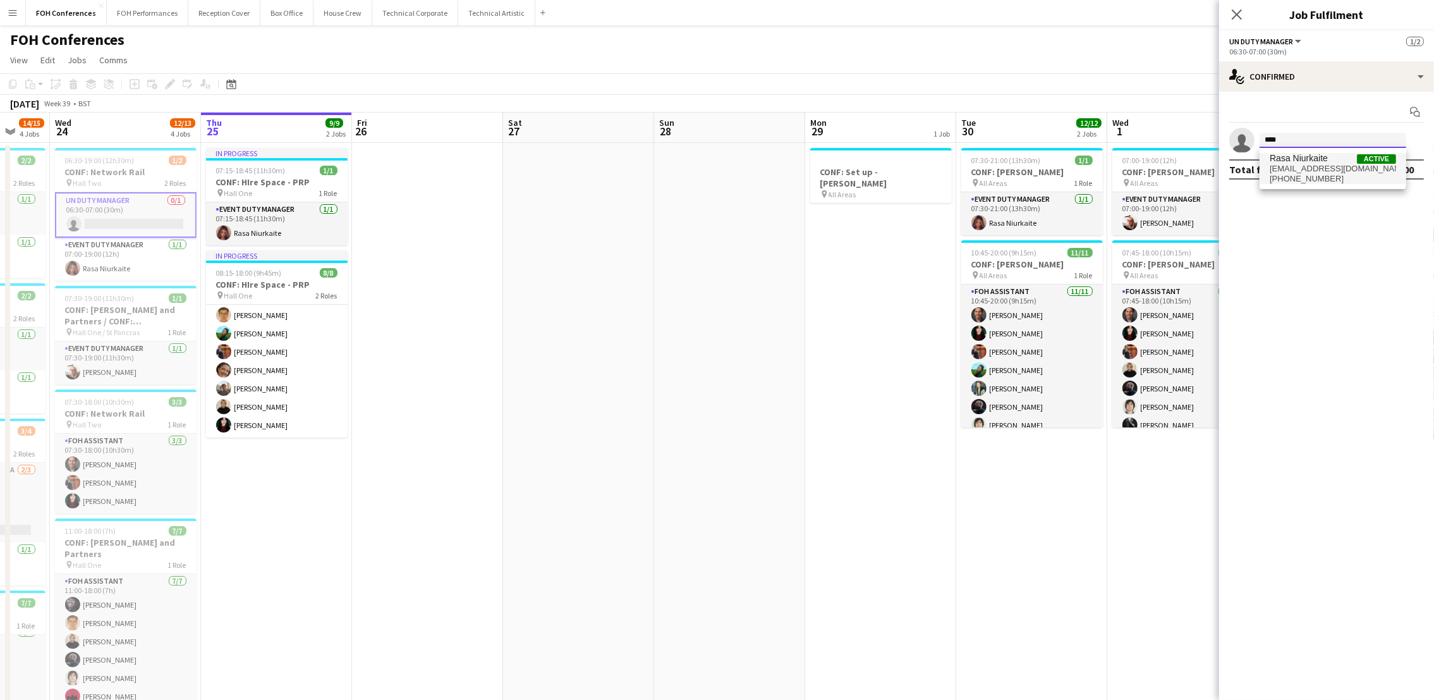
type input "****"
click at [1327, 168] on span "niurkaite@gmail.com" at bounding box center [1333, 169] width 126 height 10
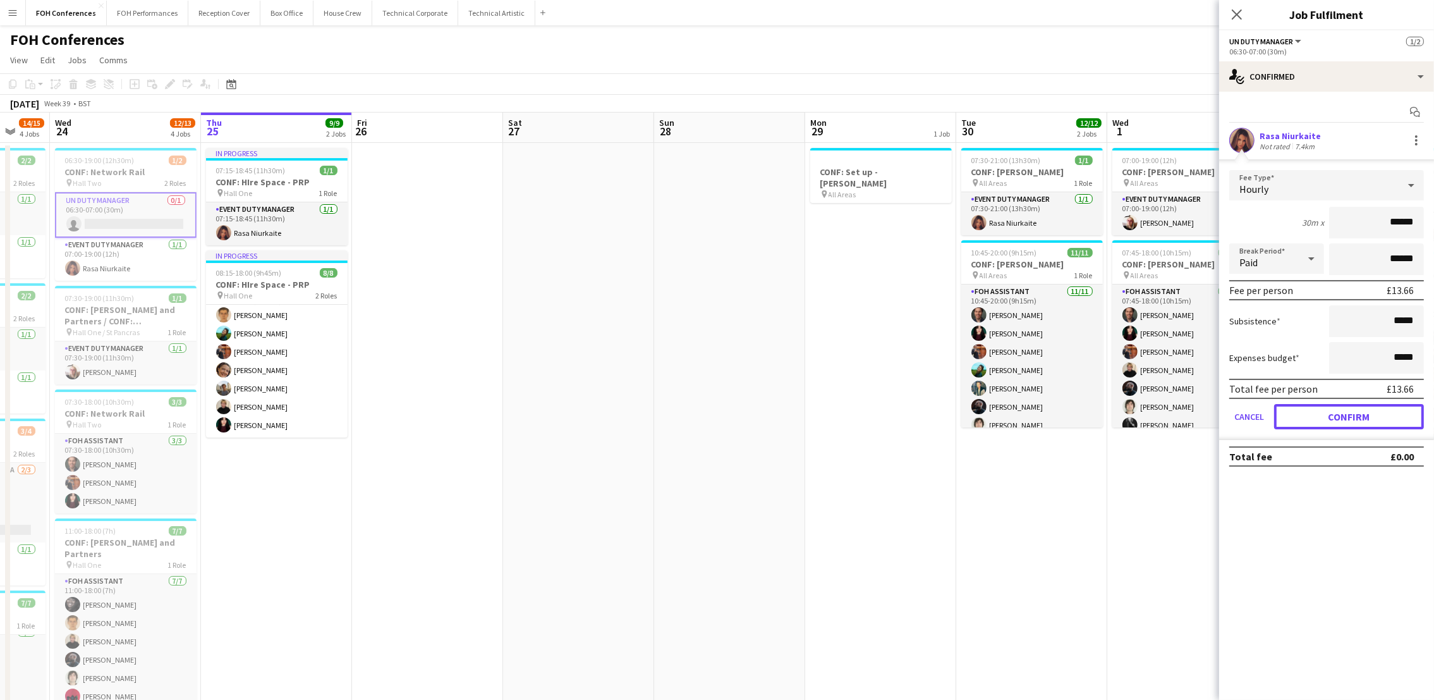
click at [1338, 410] on button "Confirm" at bounding box center [1349, 416] width 150 height 25
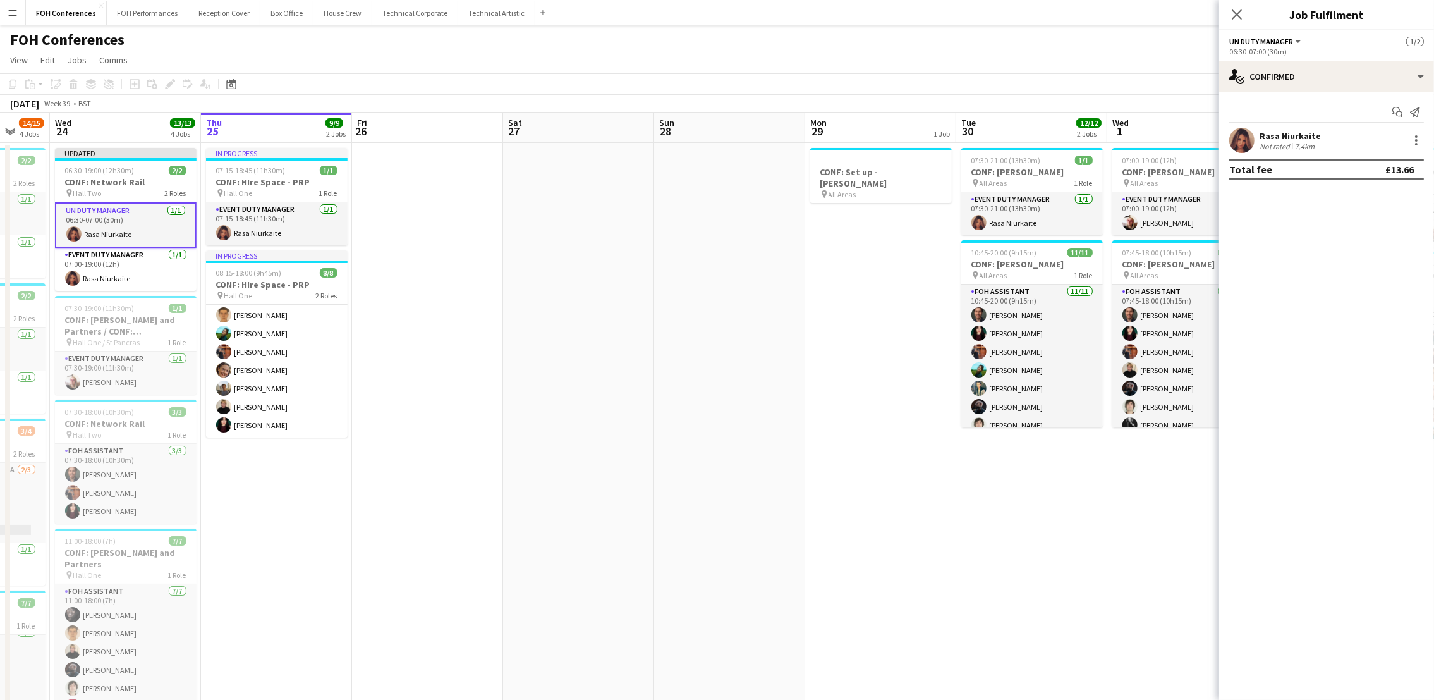
drag, startPoint x: 1186, startPoint y: 39, endPoint x: 1219, endPoint y: 52, distance: 35.7
click at [1184, 37] on div "FOH Conferences user" at bounding box center [717, 37] width 1434 height 24
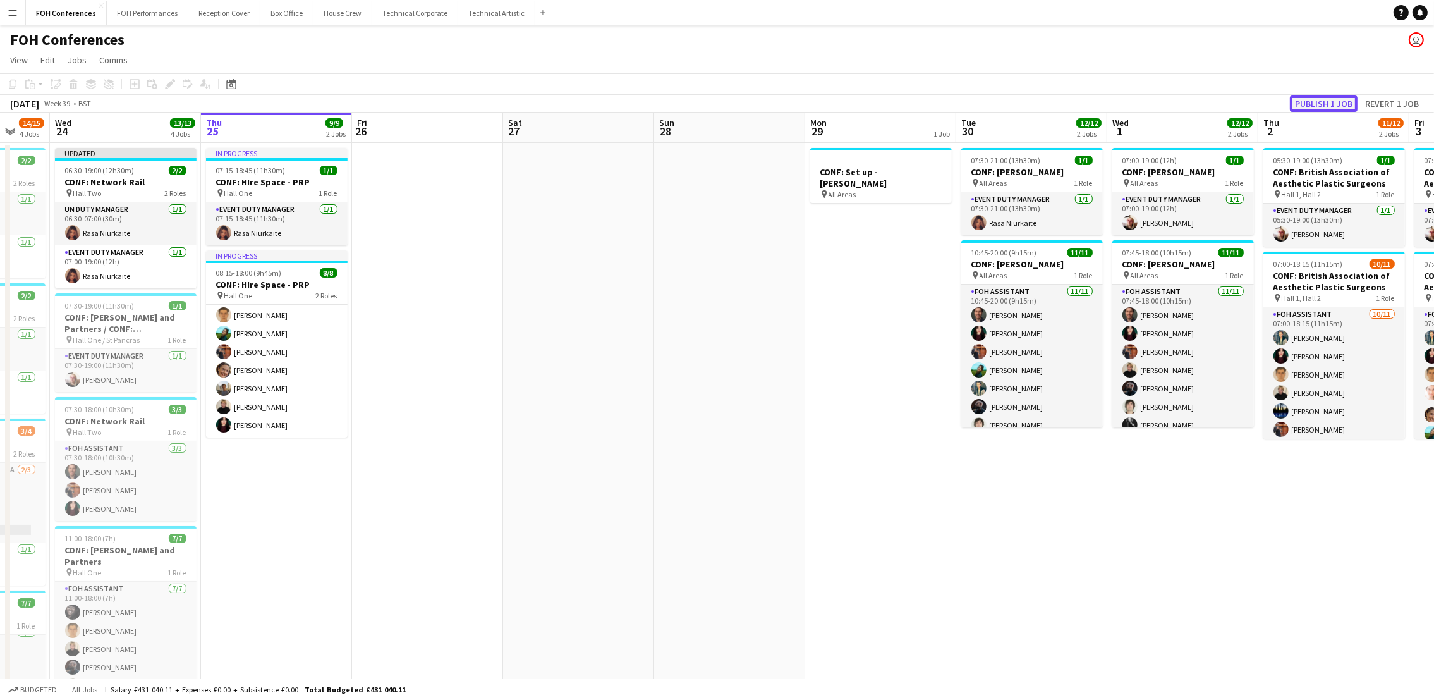
click at [1318, 102] on button "Publish 1 job" at bounding box center [1324, 103] width 68 height 16
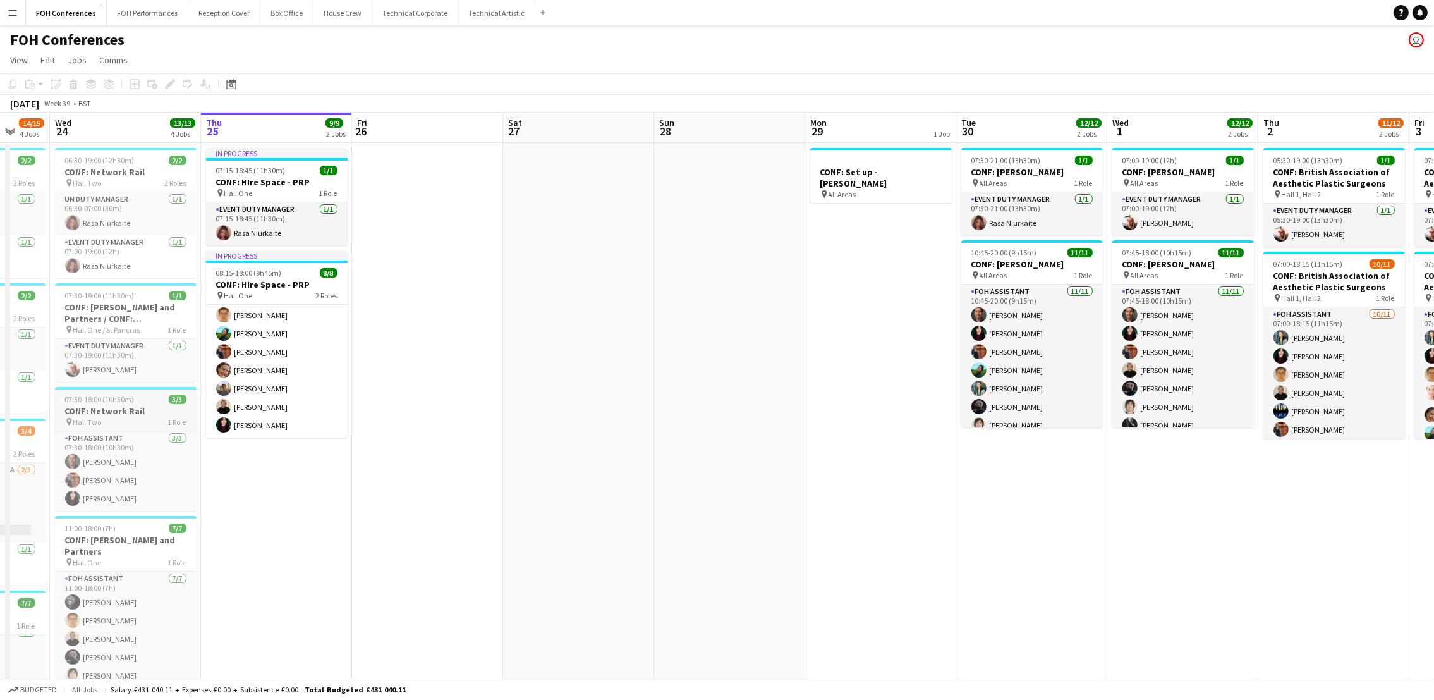
click at [122, 405] on app-job-card "07:30-18:00 (10h30m) 3/3 CONF: Network Rail pin Hall Two 1 Role FOH Assistant 3…" at bounding box center [126, 449] width 142 height 124
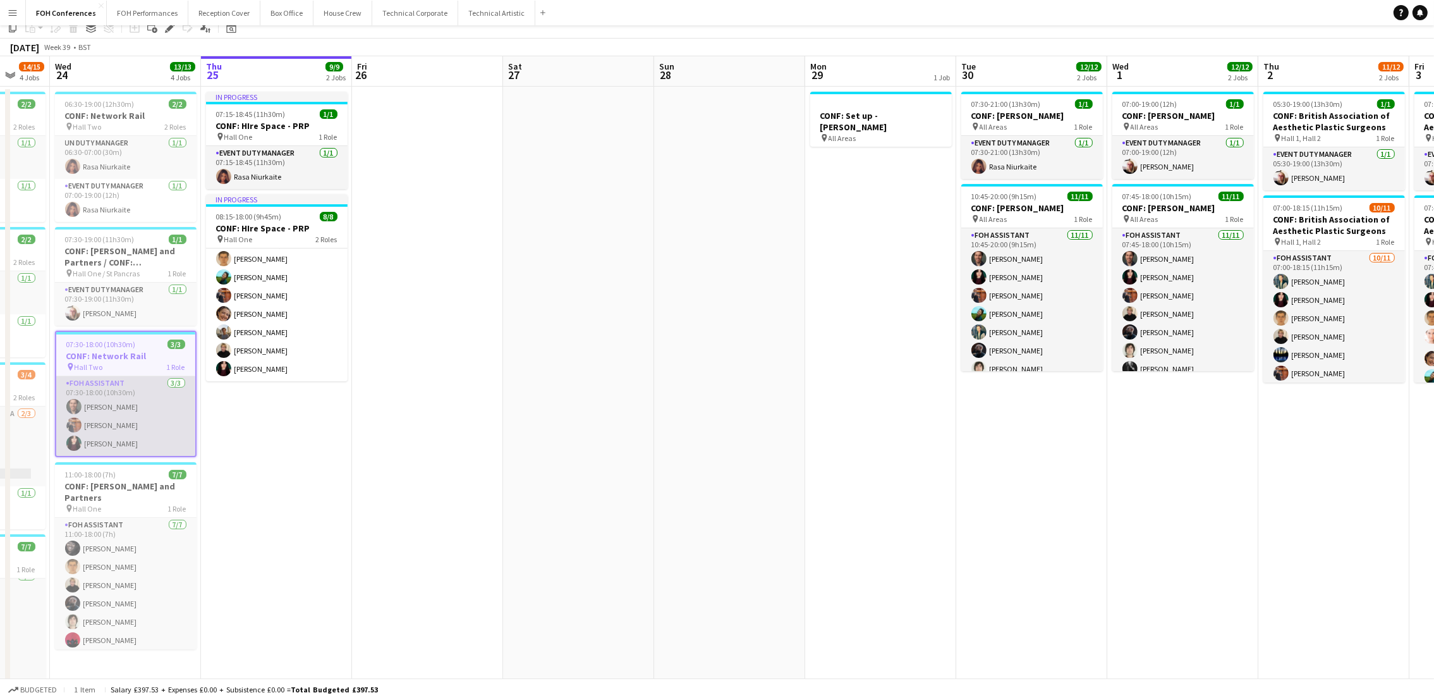
scroll to position [95, 0]
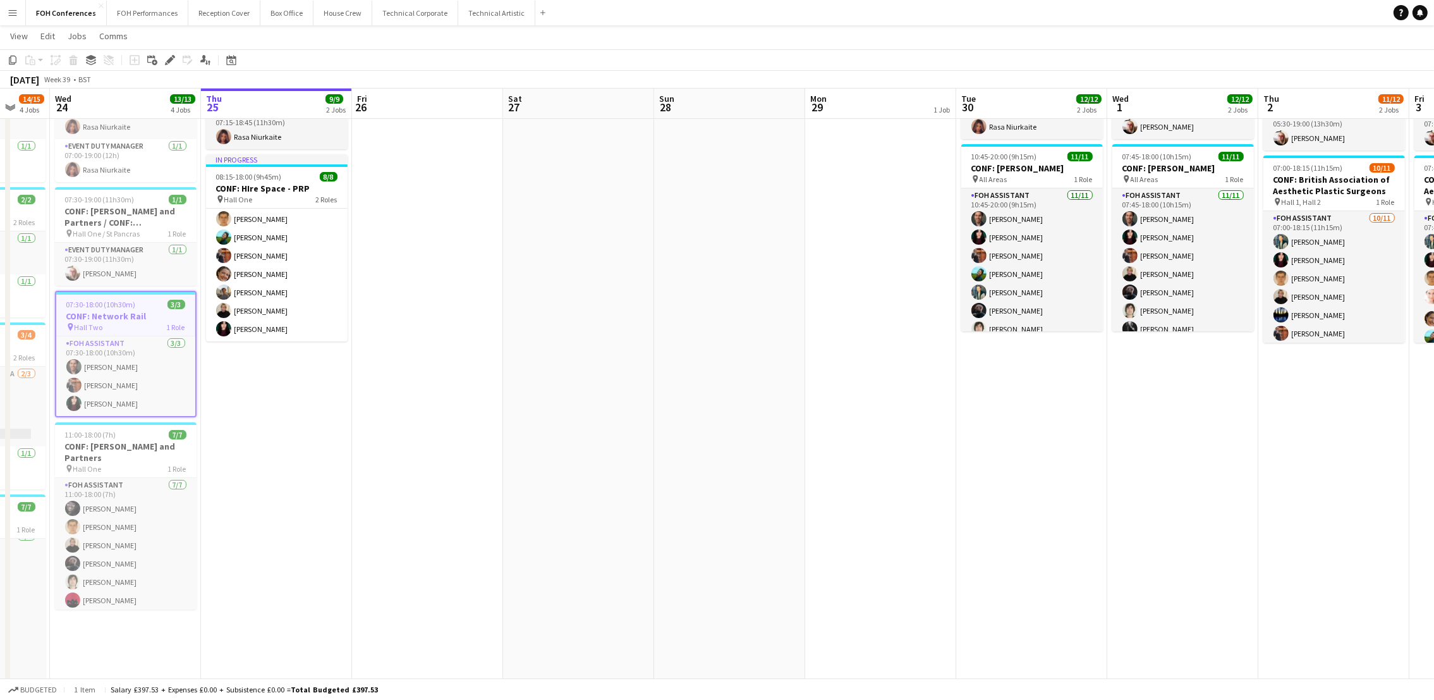
click at [128, 632] on app-date-cell "06:30-19:00 (12h30m) 2/2 CONF: Network Rail pin Hall Two 2 Roles UN Duty Manage…" at bounding box center [125, 378] width 151 height 663
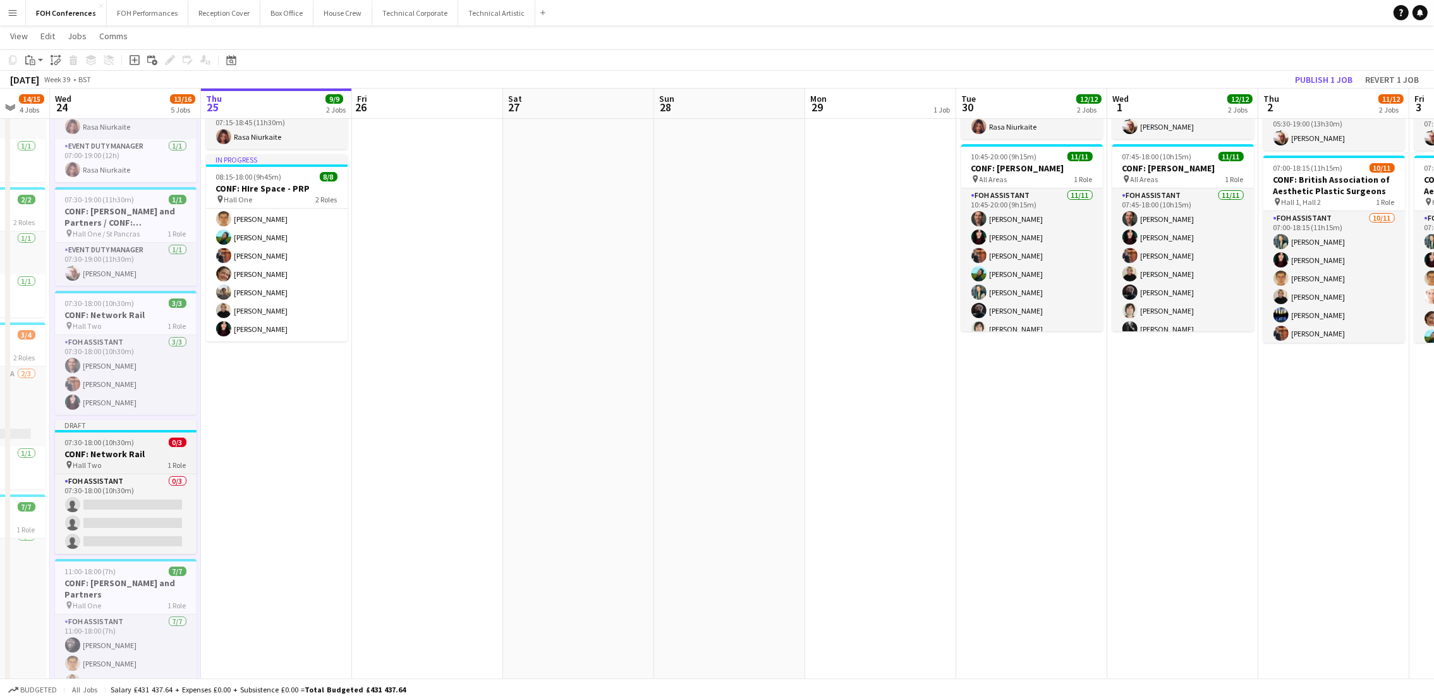
click at [111, 441] on span "07:30-18:00 (10h30m)" at bounding box center [100, 441] width 70 height 9
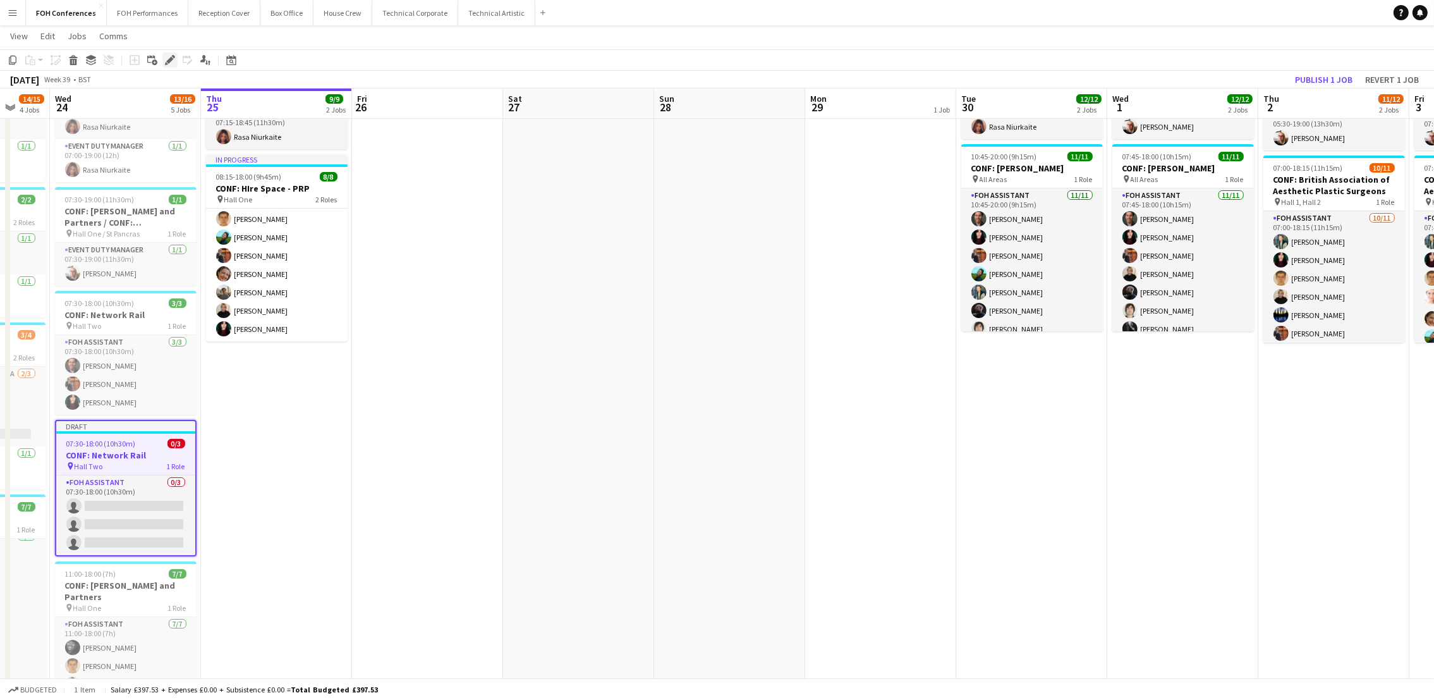
click at [167, 64] on icon "Edit" at bounding box center [170, 60] width 10 height 10
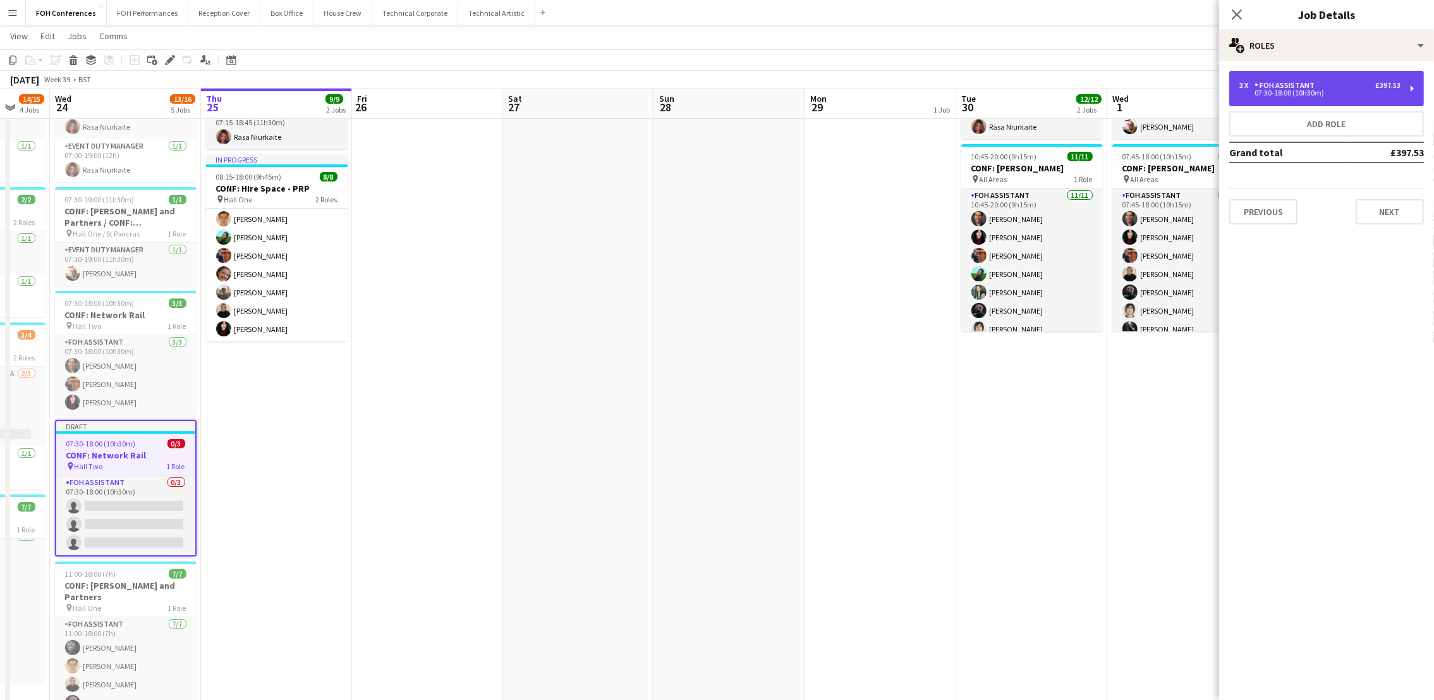
click at [1351, 71] on div "3 x FOH Assistant £397.53 07:30-18:00 (10h30m)" at bounding box center [1326, 88] width 195 height 35
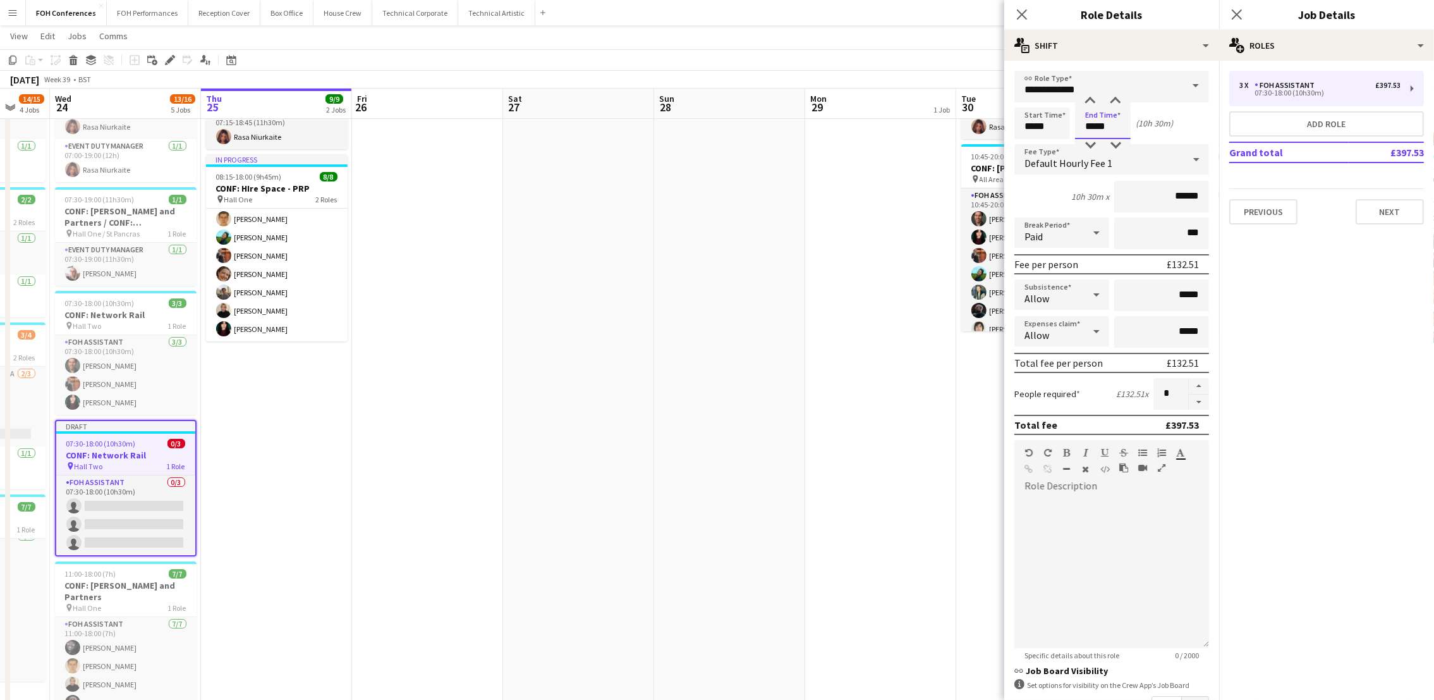
drag, startPoint x: 1124, startPoint y: 124, endPoint x: 1067, endPoint y: 124, distance: 56.9
click at [1072, 124] on div "Start Time ***** End Time ***** (10h 30m)" at bounding box center [1111, 123] width 195 height 32
type input "*****"
click at [884, 22] on app-navbar "Menu Boards Boards Boards All jobs Status Workforce Workforce My Workforce Recr…" at bounding box center [717, 12] width 1434 height 25
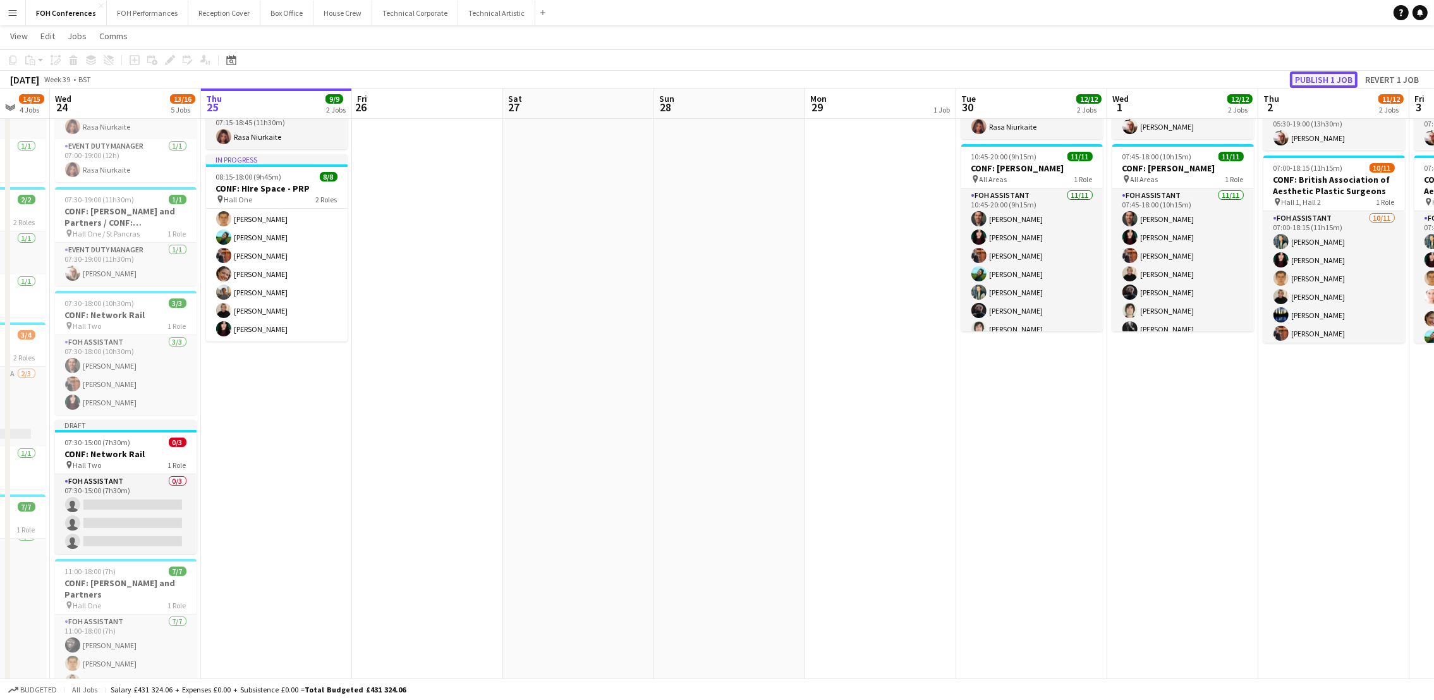
click at [1330, 76] on button "Publish 1 job" at bounding box center [1324, 79] width 68 height 16
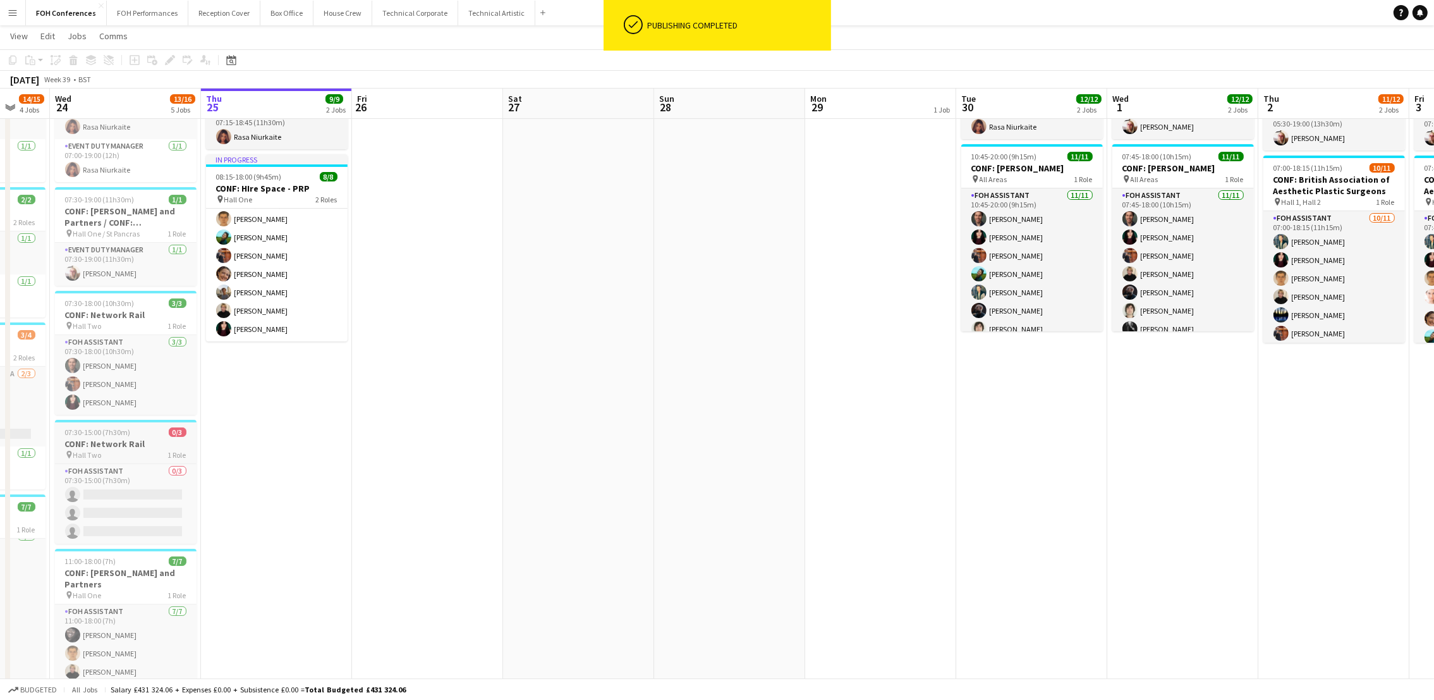
click at [85, 441] on h3 "CONF: Network Rail" at bounding box center [126, 443] width 142 height 11
click at [167, 53] on div "Edit" at bounding box center [169, 59] width 15 height 15
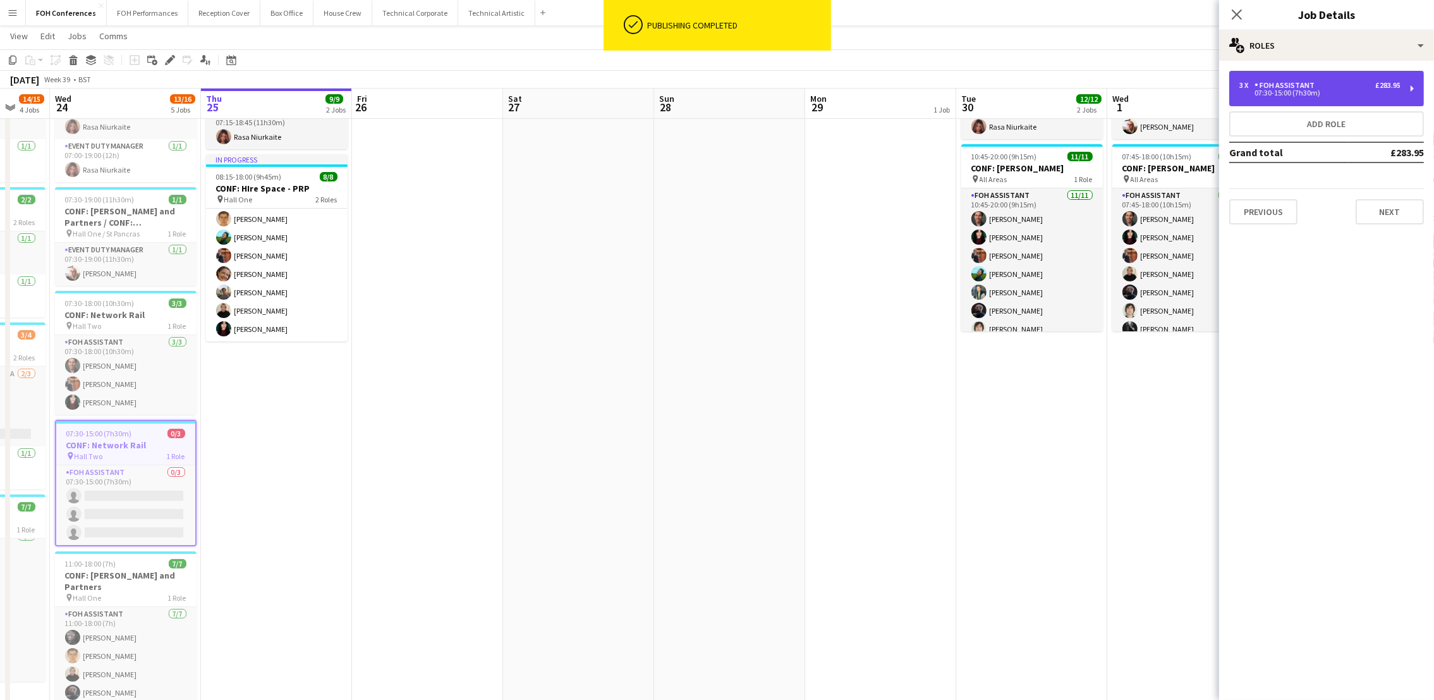
click at [1382, 73] on div "3 x FOH Assistant £283.95 07:30-15:00 (7h30m)" at bounding box center [1326, 88] width 195 height 35
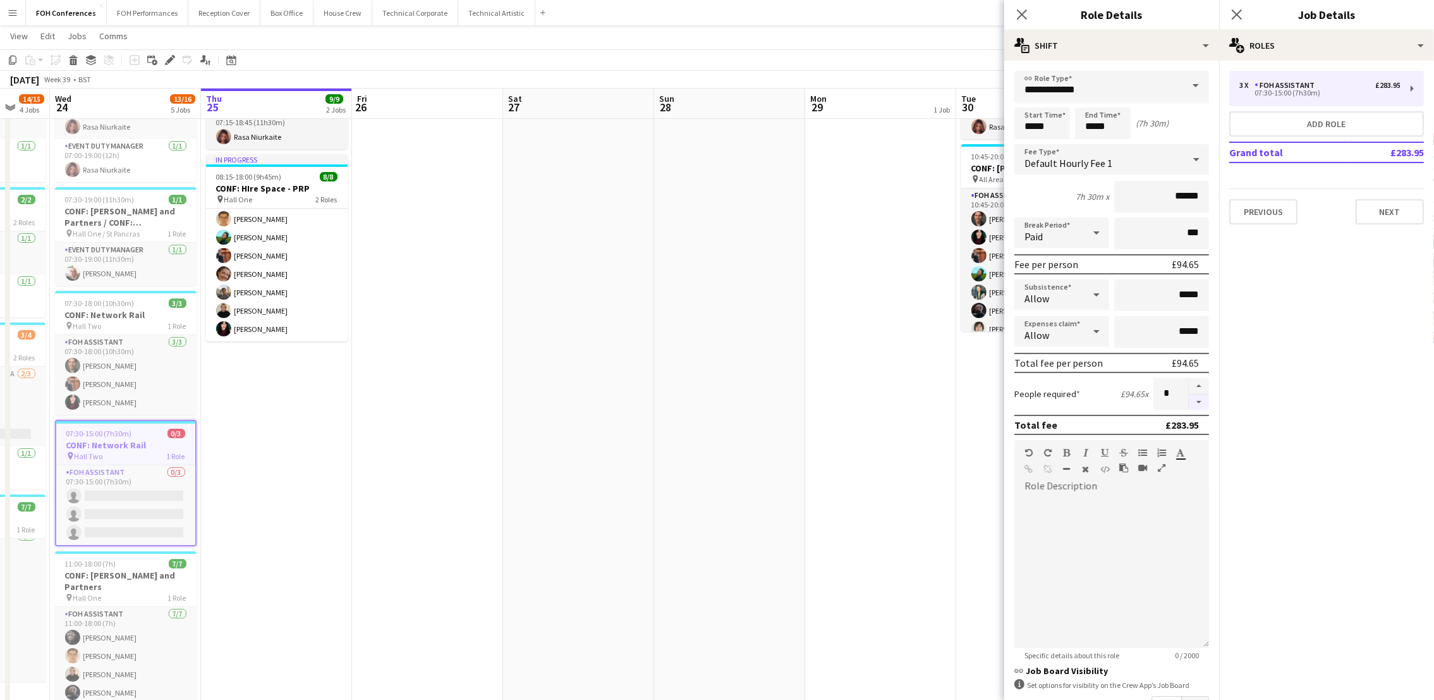
click at [1189, 399] on button "button" at bounding box center [1199, 402] width 20 height 16
type input "*"
click at [864, 33] on app-page-menu "View Day view expanded Day view collapsed Month view Date picker Jump to today …" at bounding box center [717, 37] width 1434 height 24
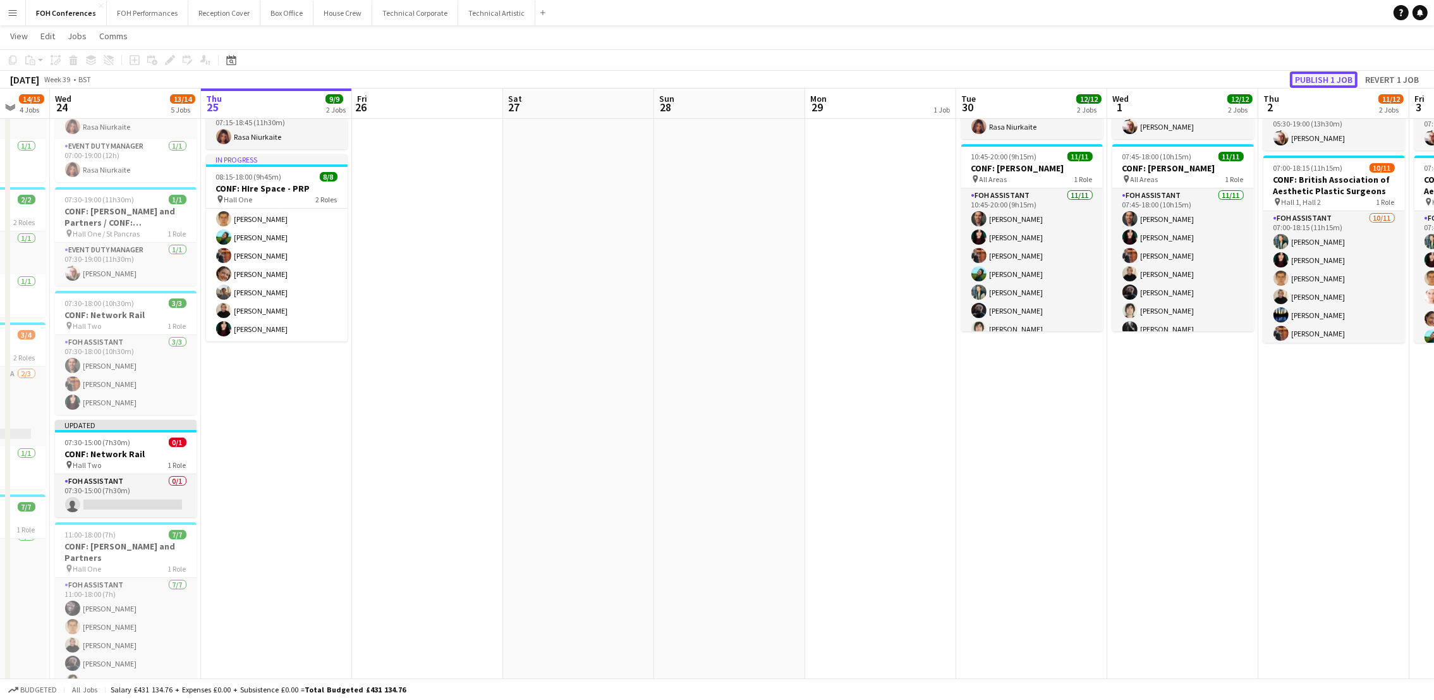
click at [1322, 80] on button "Publish 1 job" at bounding box center [1324, 79] width 68 height 16
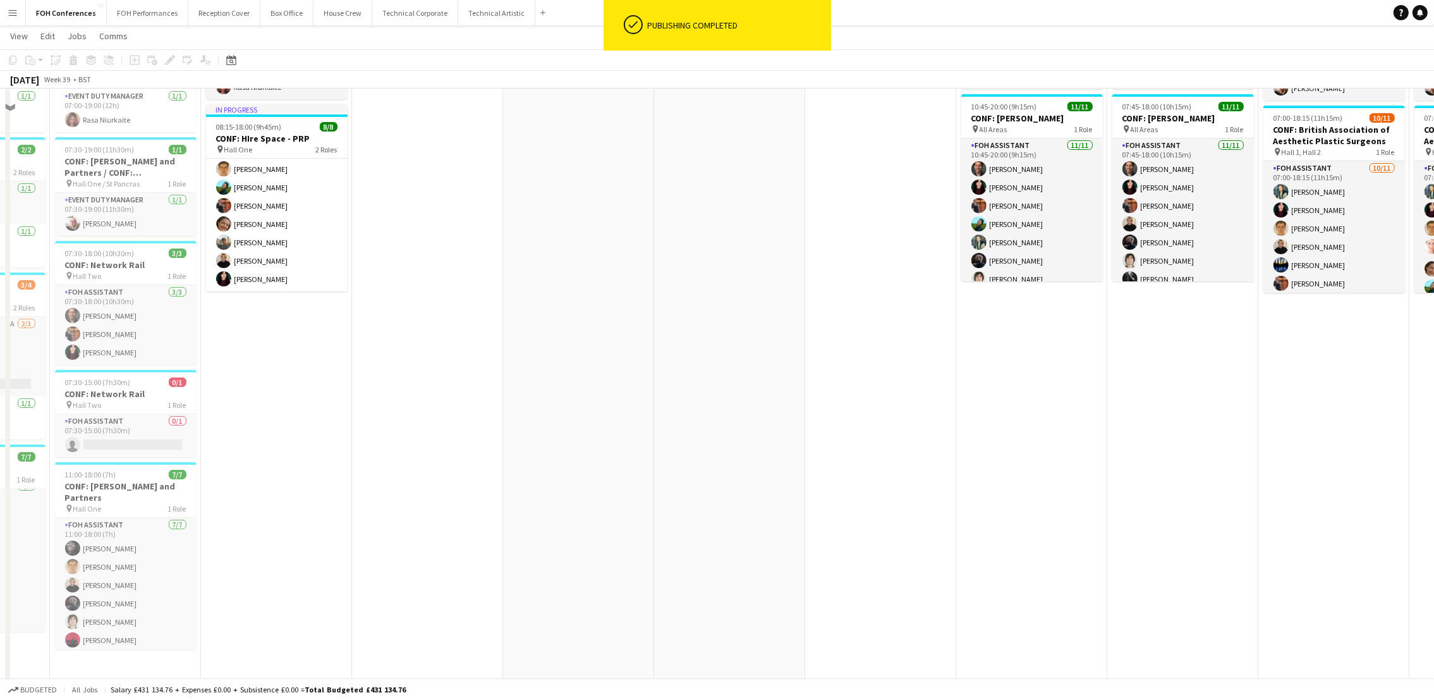
scroll to position [154, 0]
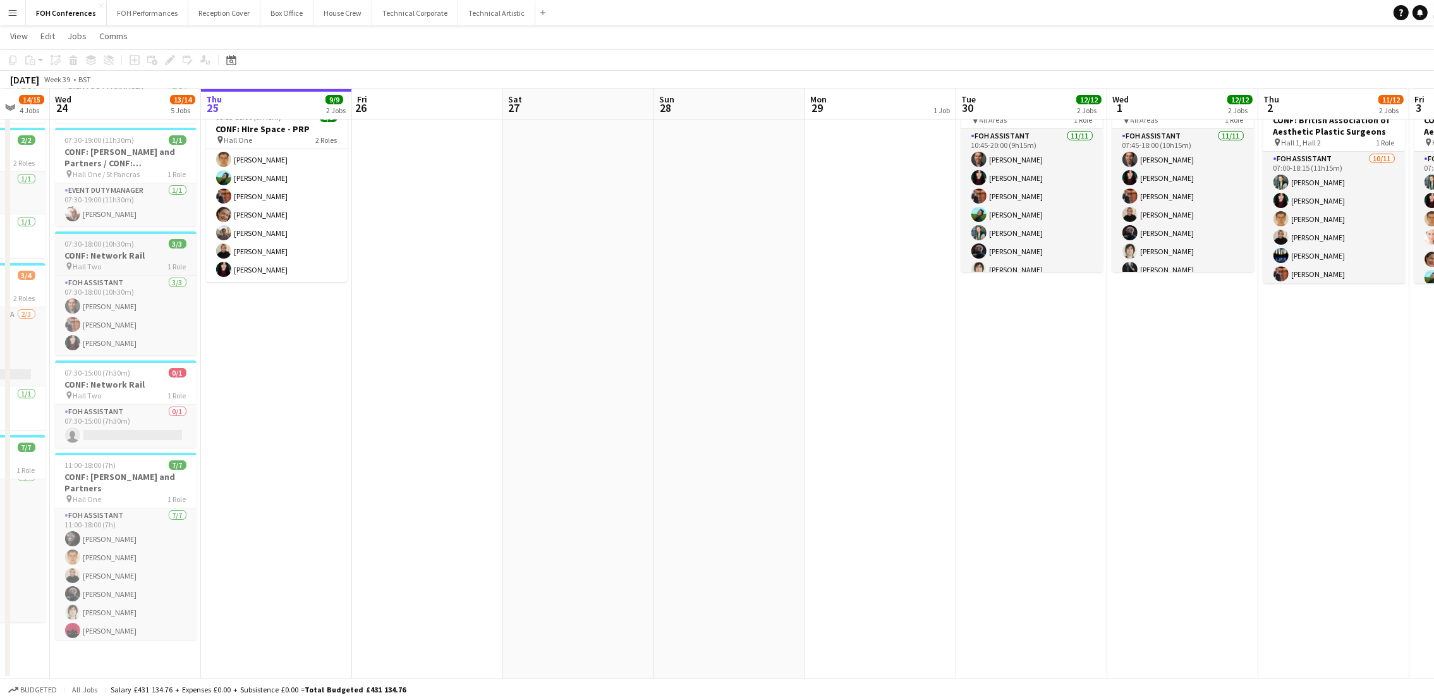
click at [127, 246] on span "07:30-18:00 (10h30m)" at bounding box center [100, 243] width 70 height 9
click at [170, 63] on icon "Edit" at bounding box center [170, 60] width 10 height 10
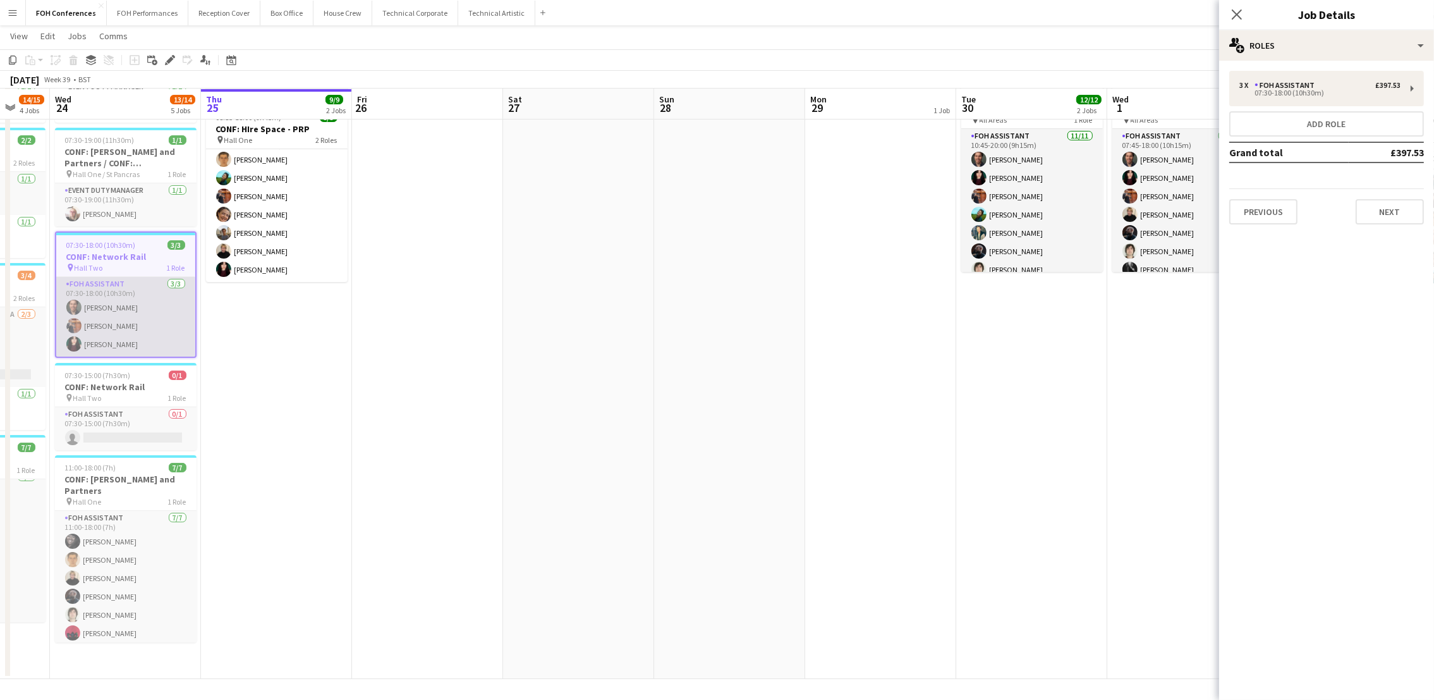
click at [104, 321] on app-card-role "FOH Assistant 3/3 07:30-18:00 (10h30m) James Bibby Leroy Bonsu Pamela Sledzik" at bounding box center [125, 317] width 139 height 80
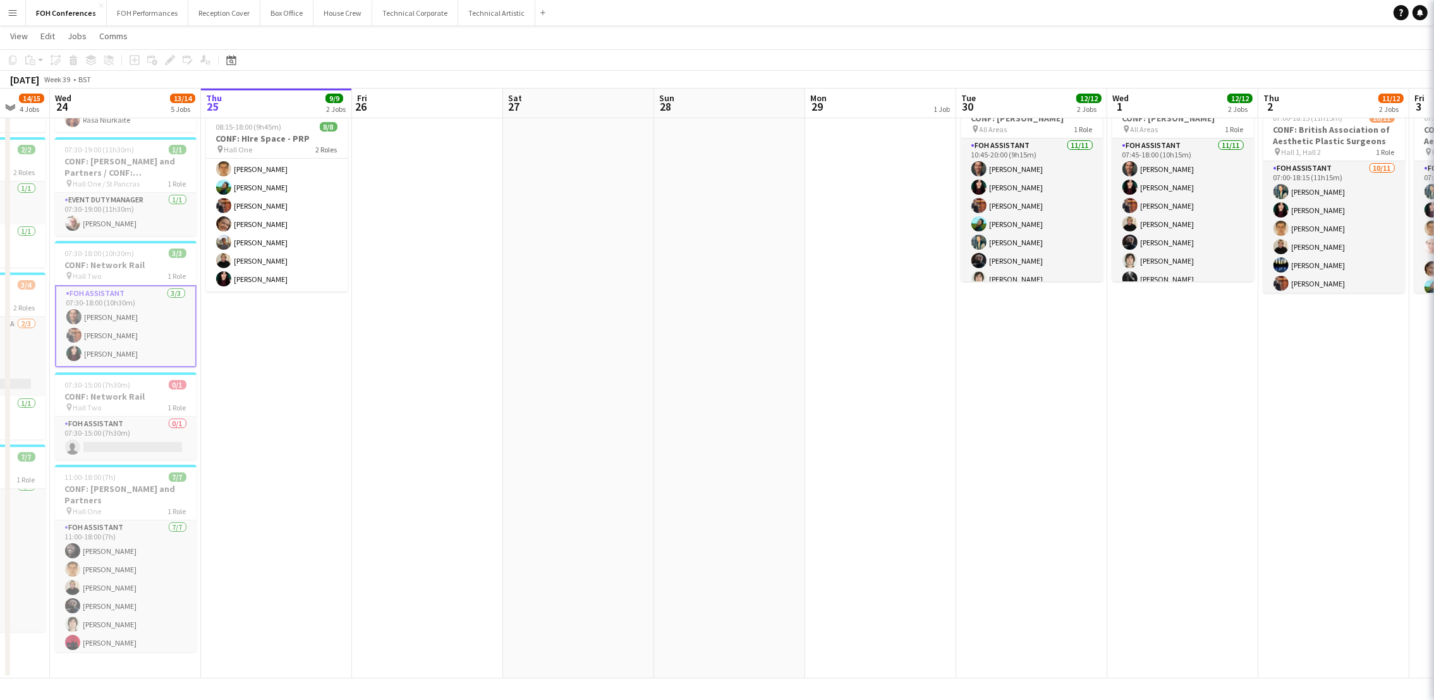
scroll to position [143, 0]
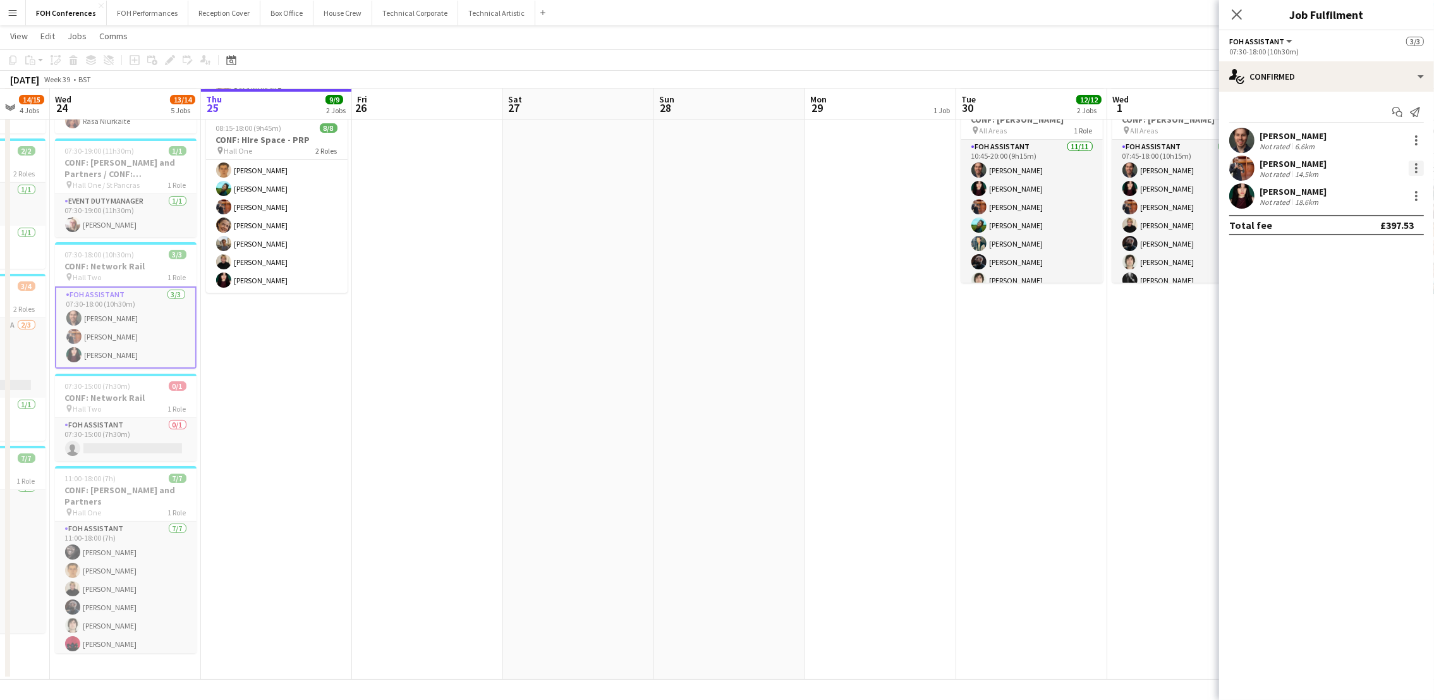
click at [1415, 167] on div at bounding box center [1416, 168] width 3 height 3
click at [1345, 306] on button "Remove" at bounding box center [1375, 313] width 99 height 30
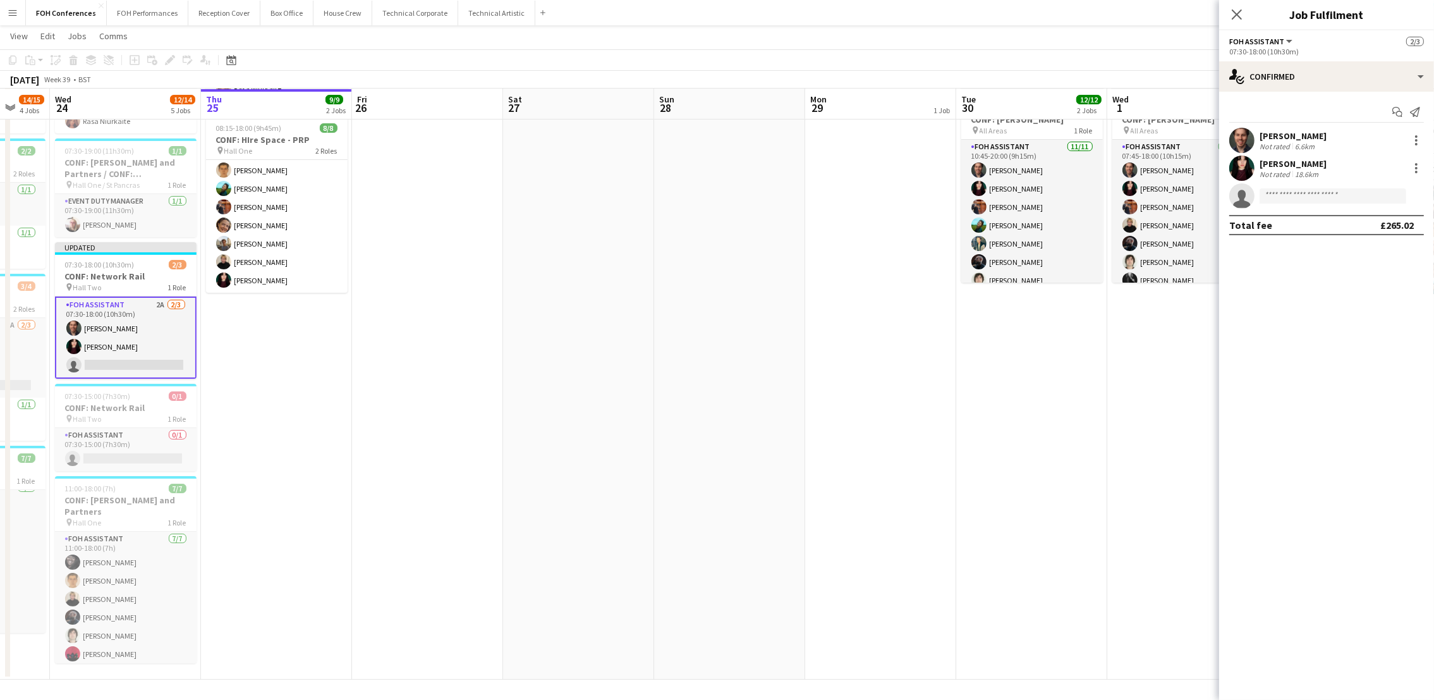
click at [1044, 49] on app-toolbar "Copy Paste Paste Ctrl+V Paste with crew Ctrl+Shift+V Paste linked Job Delete Gr…" at bounding box center [717, 59] width 1434 height 21
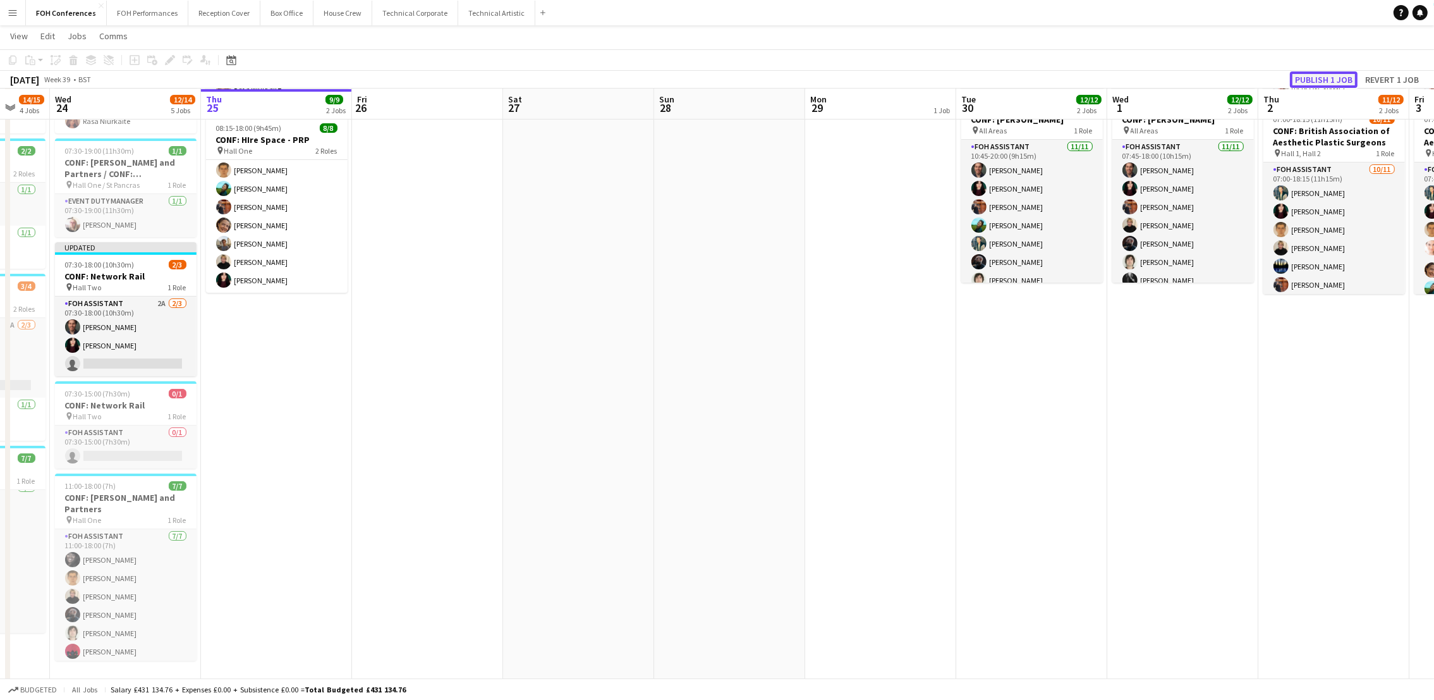
click at [1329, 76] on button "Publish 1 job" at bounding box center [1324, 79] width 68 height 16
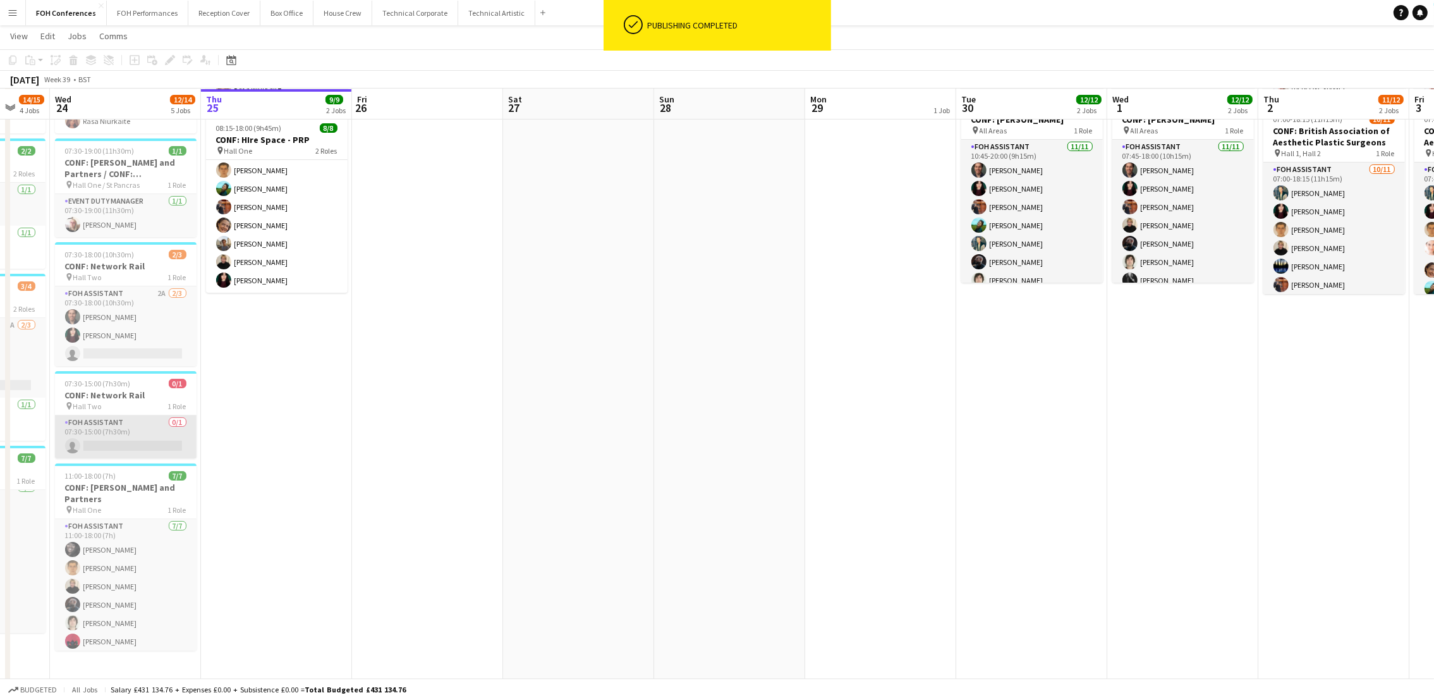
click at [100, 447] on app-card-role "FOH Assistant 0/1 07:30-15:00 (7h30m) single-neutral-actions" at bounding box center [126, 436] width 142 height 43
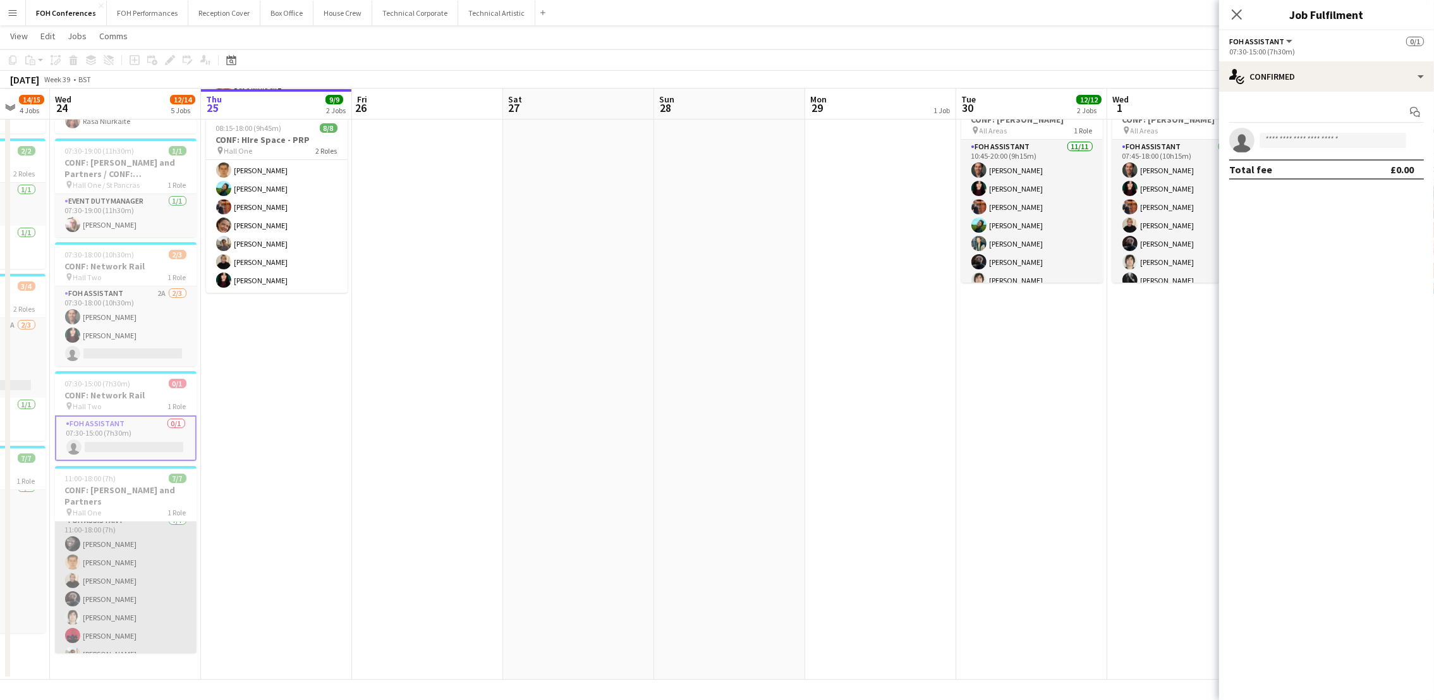
scroll to position [9, 0]
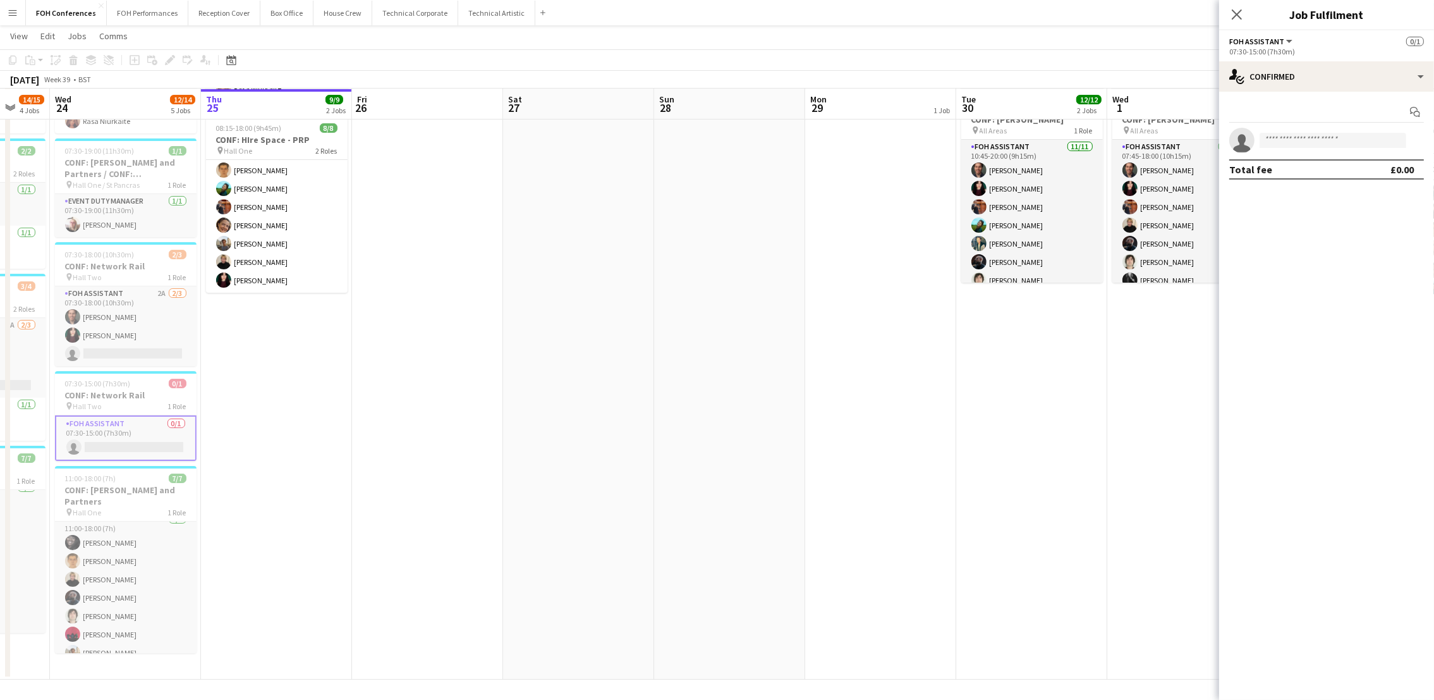
click at [94, 443] on app-card-role "FOH Assistant 0/1 07:30-15:00 (7h30m) single-neutral-actions" at bounding box center [126, 438] width 142 height 46
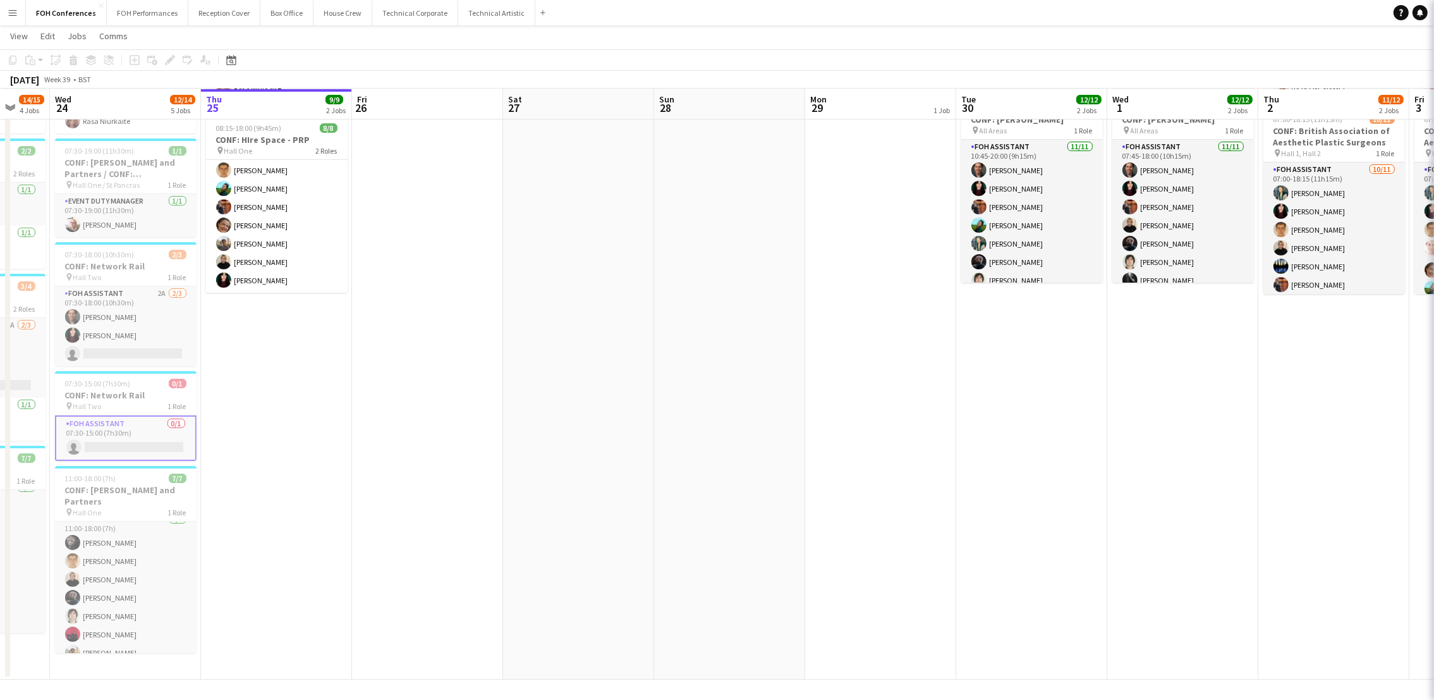
scroll to position [0, 552]
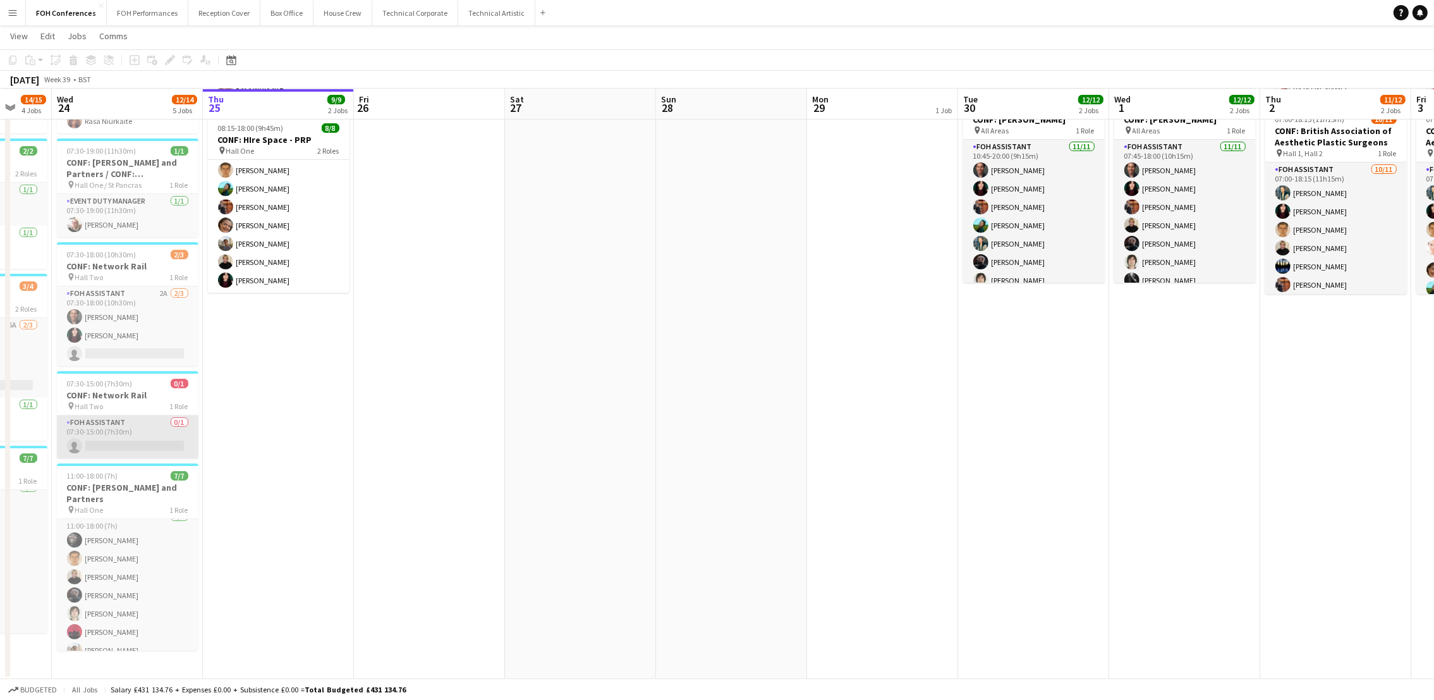
click at [111, 451] on app-card-role "FOH Assistant 0/1 07:30-15:00 (7h30m) single-neutral-actions" at bounding box center [128, 436] width 142 height 43
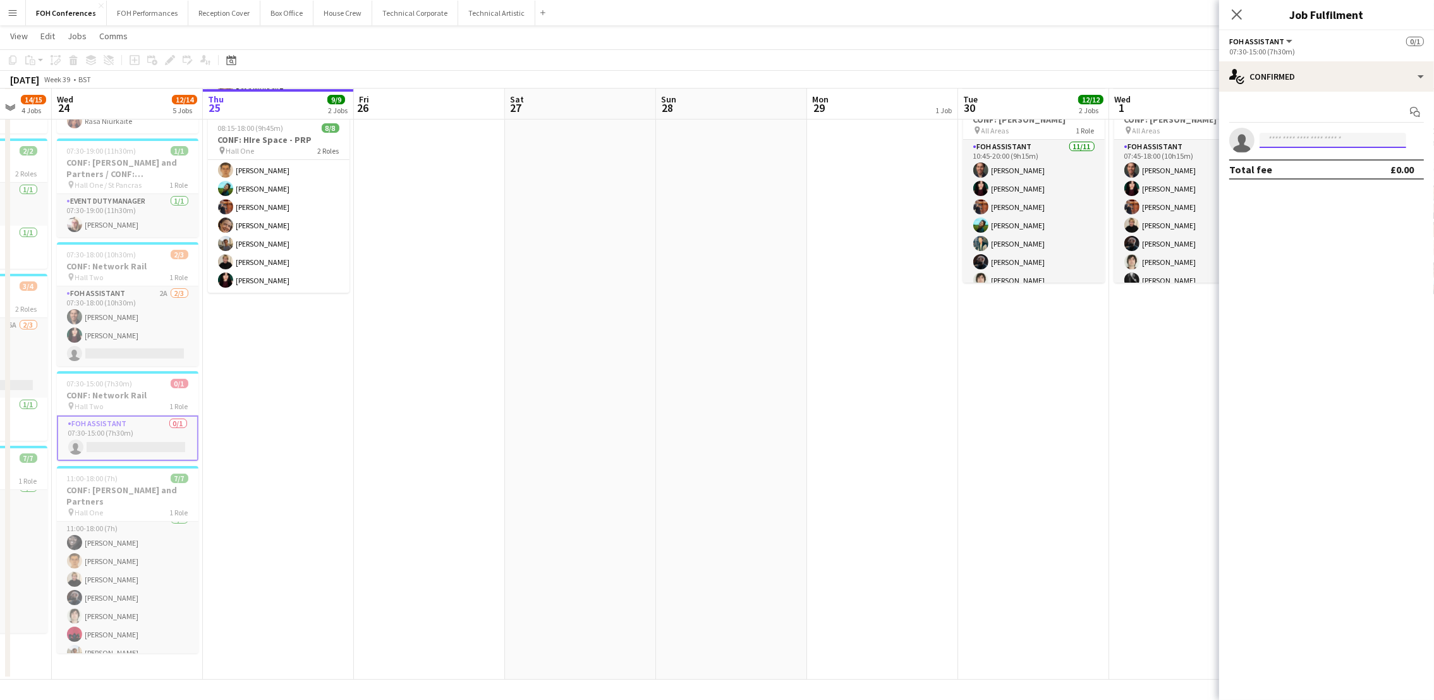
click at [1325, 141] on input at bounding box center [1333, 140] width 147 height 15
type input "****"
drag, startPoint x: 1317, startPoint y: 173, endPoint x: 1320, endPoint y: 158, distance: 15.6
click at [1319, 159] on span "Leroy Bonsu Active leroybonsu@outlook.com +4407943825845" at bounding box center [1333, 168] width 126 height 30
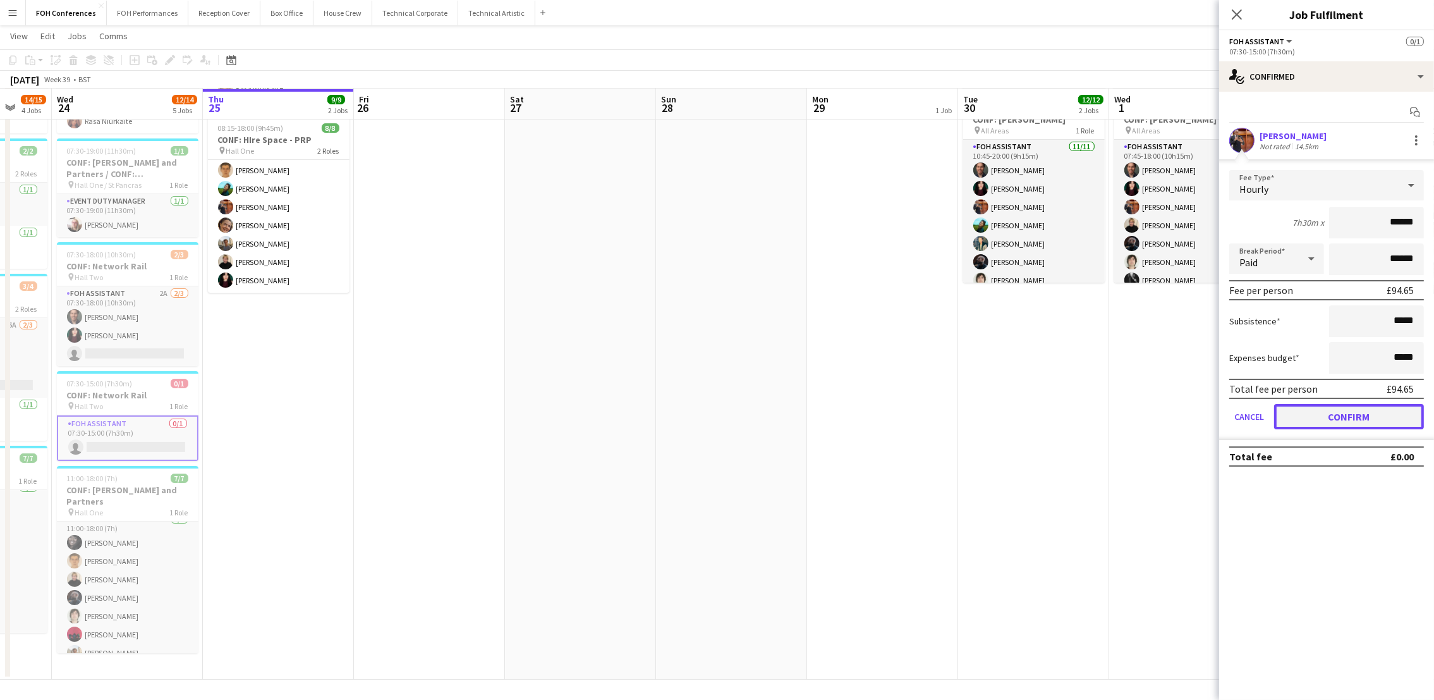
click at [1322, 404] on button "Confirm" at bounding box center [1349, 416] width 150 height 25
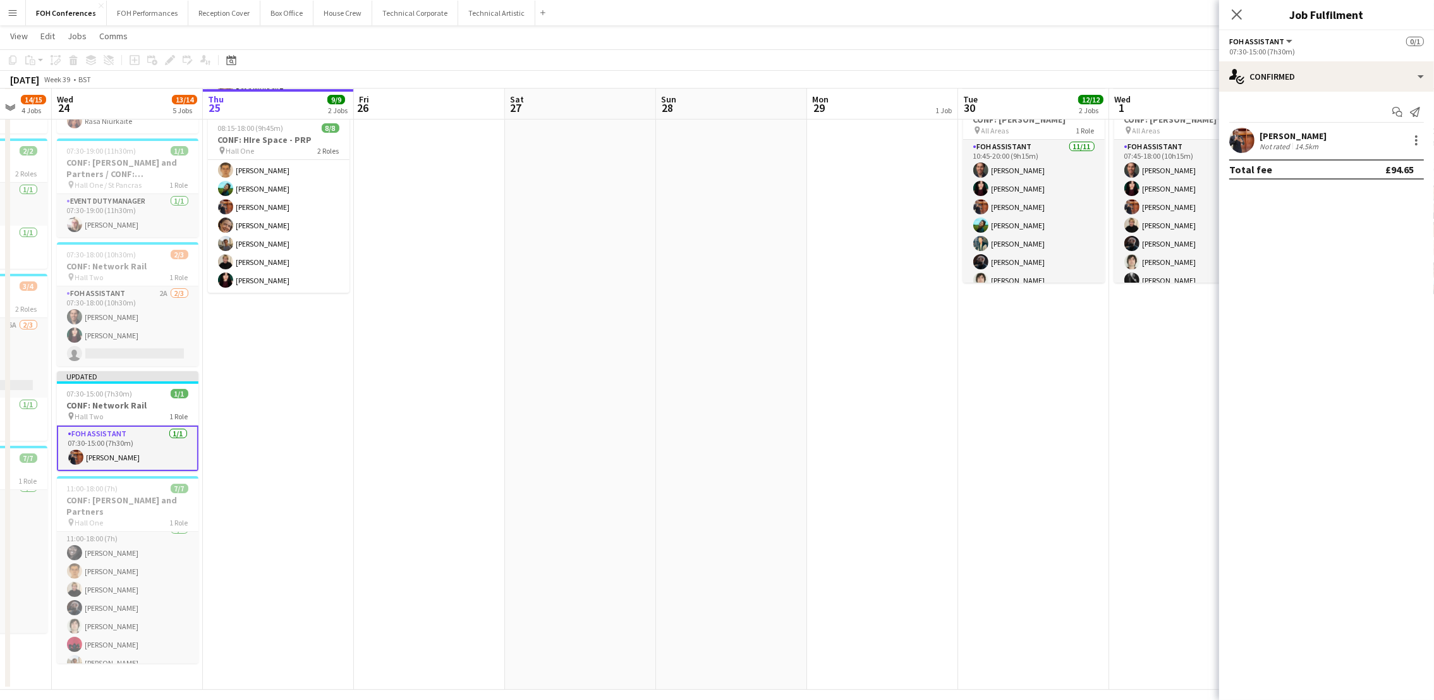
click at [1385, 351] on mat-expansion-panel "check Confirmed Start chat Send notification Leroy Bonsu Not rated 14.5km Total…" at bounding box center [1326, 396] width 215 height 608
click at [1080, 61] on app-toolbar "Copy Paste Paste Ctrl+V Paste with crew Ctrl+Shift+V Paste linked Job Delete Gr…" at bounding box center [717, 59] width 1434 height 21
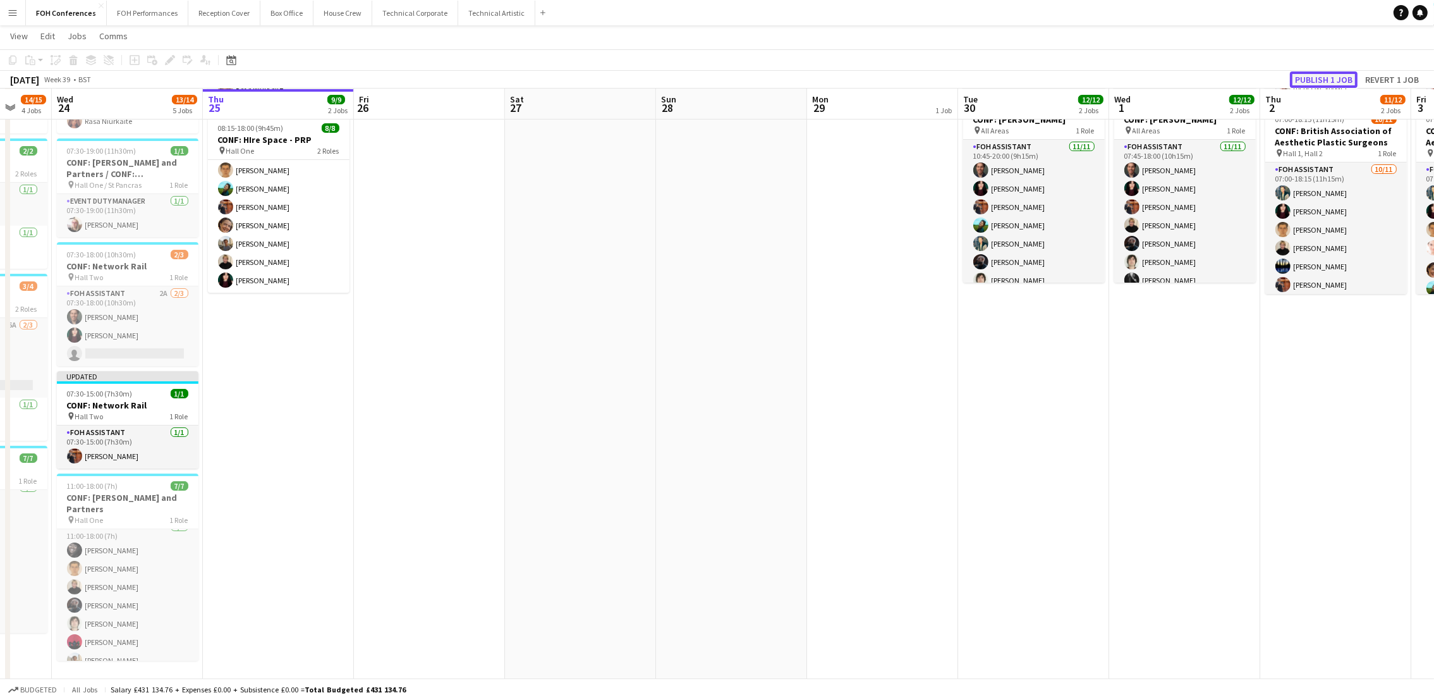
click at [1327, 83] on button "Publish 1 job" at bounding box center [1324, 79] width 68 height 16
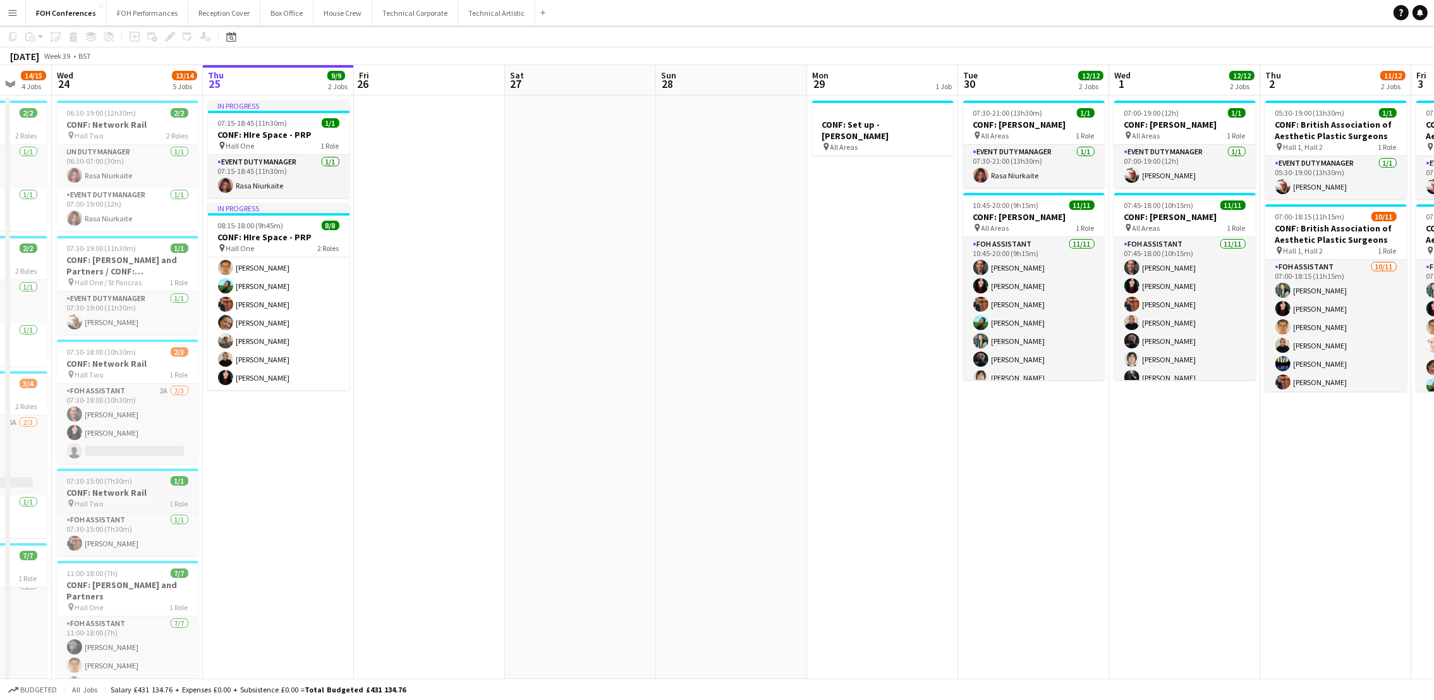
scroll to position [0, 0]
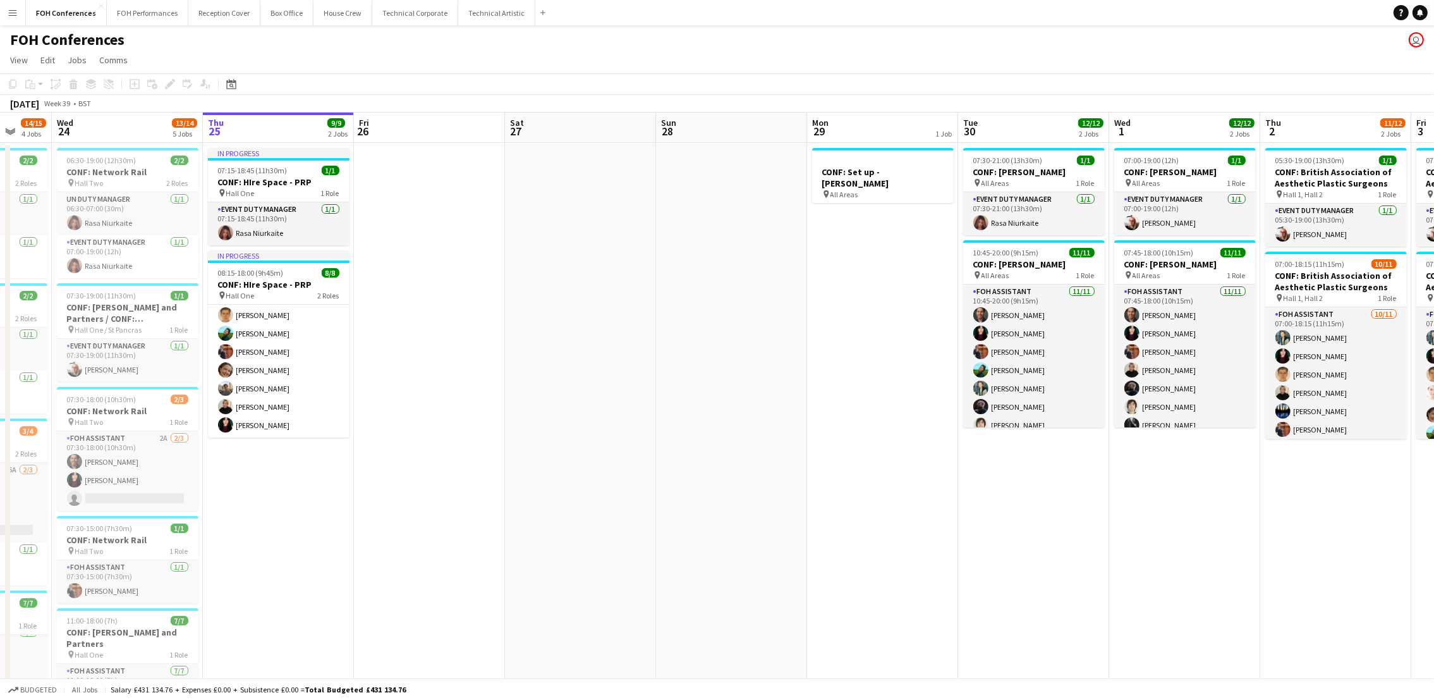
click at [657, 56] on app-page-menu "View Day view expanded Day view collapsed Month view Date picker Jump to today …" at bounding box center [717, 61] width 1434 height 24
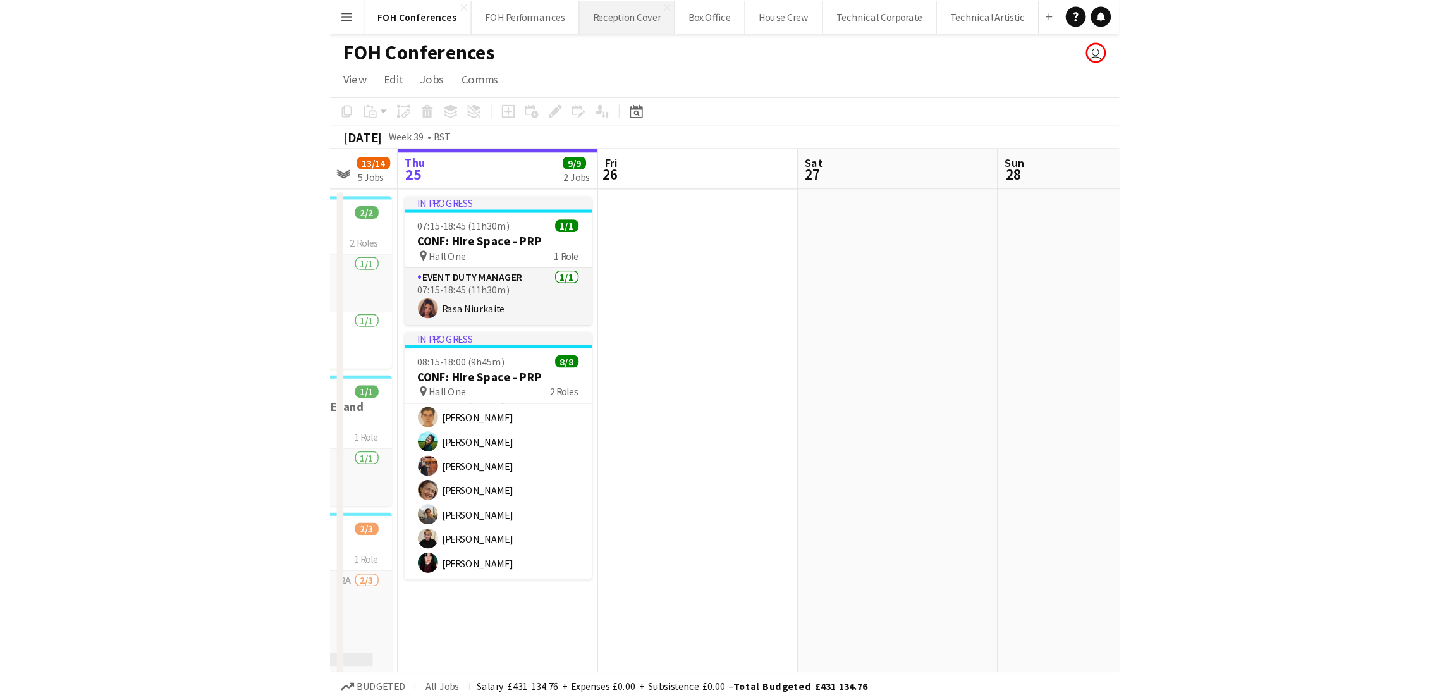
scroll to position [63, 0]
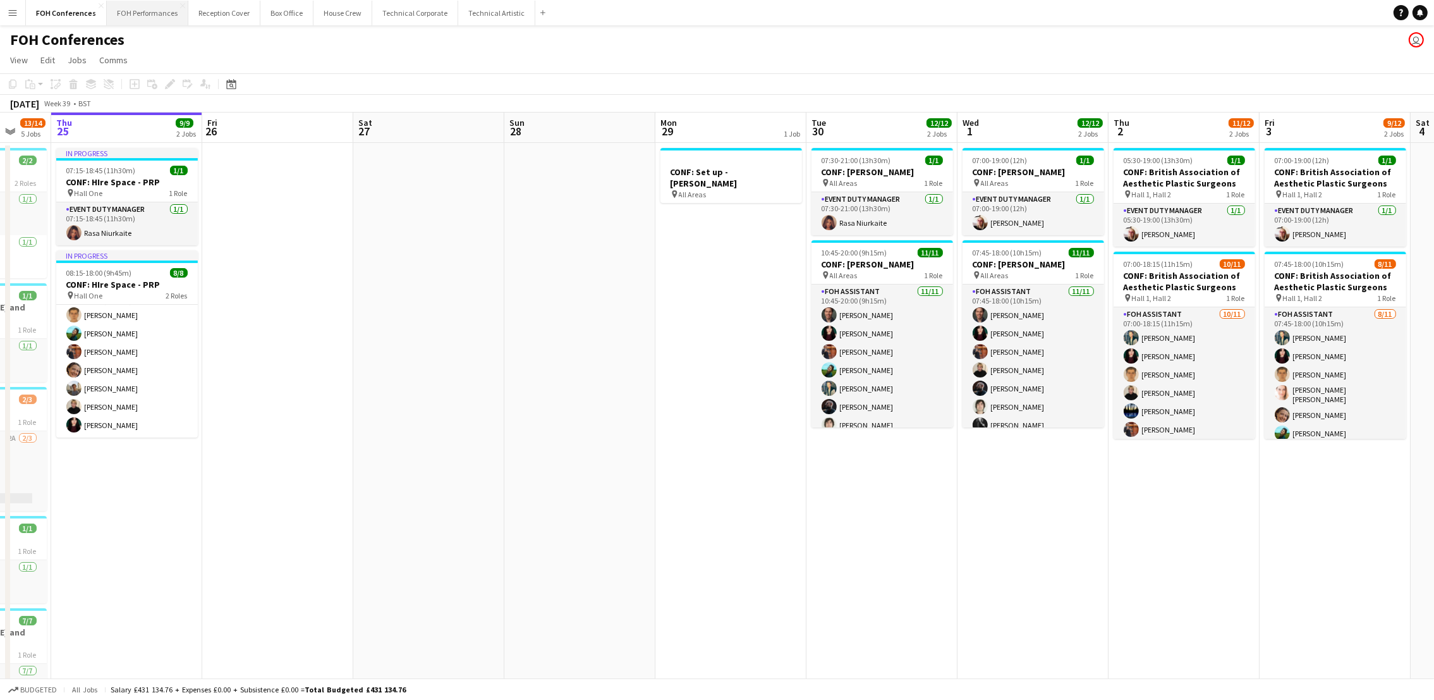
click at [119, 7] on button "FOH Performances Close" at bounding box center [148, 13] width 82 height 25
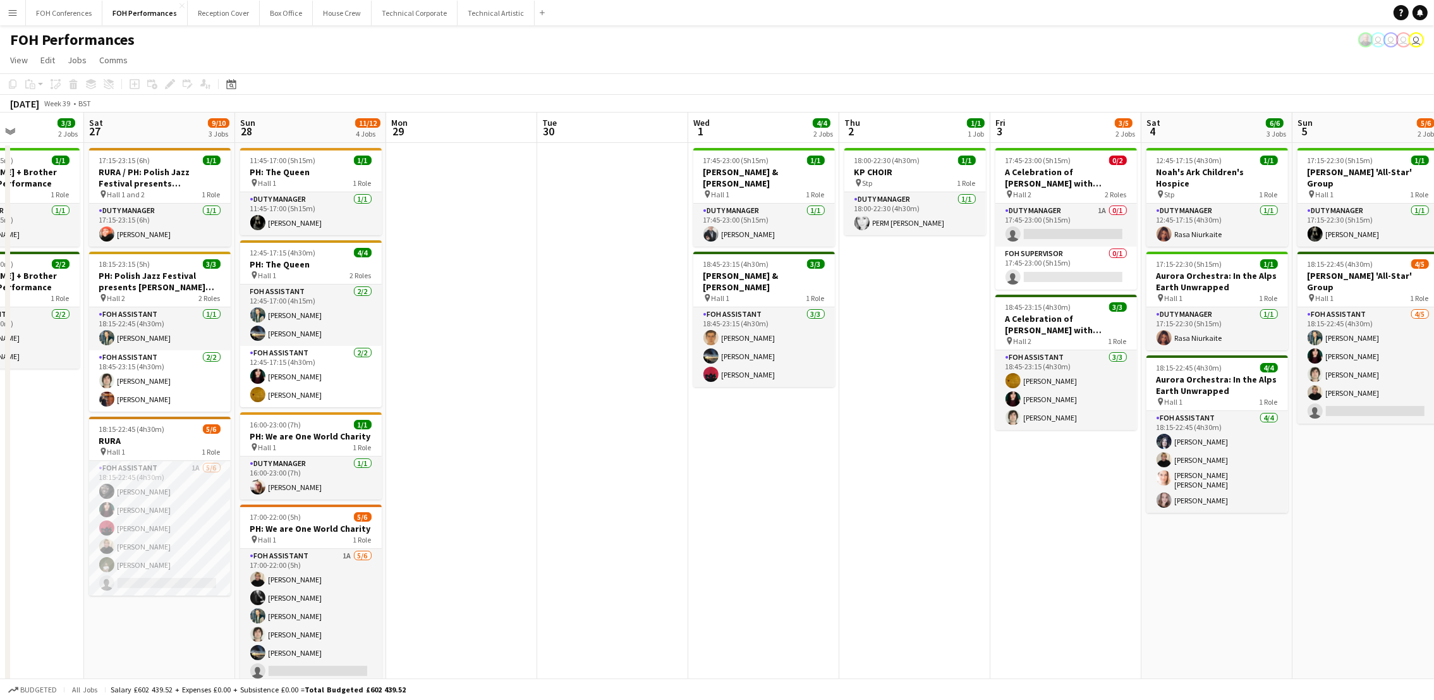
scroll to position [0, 536]
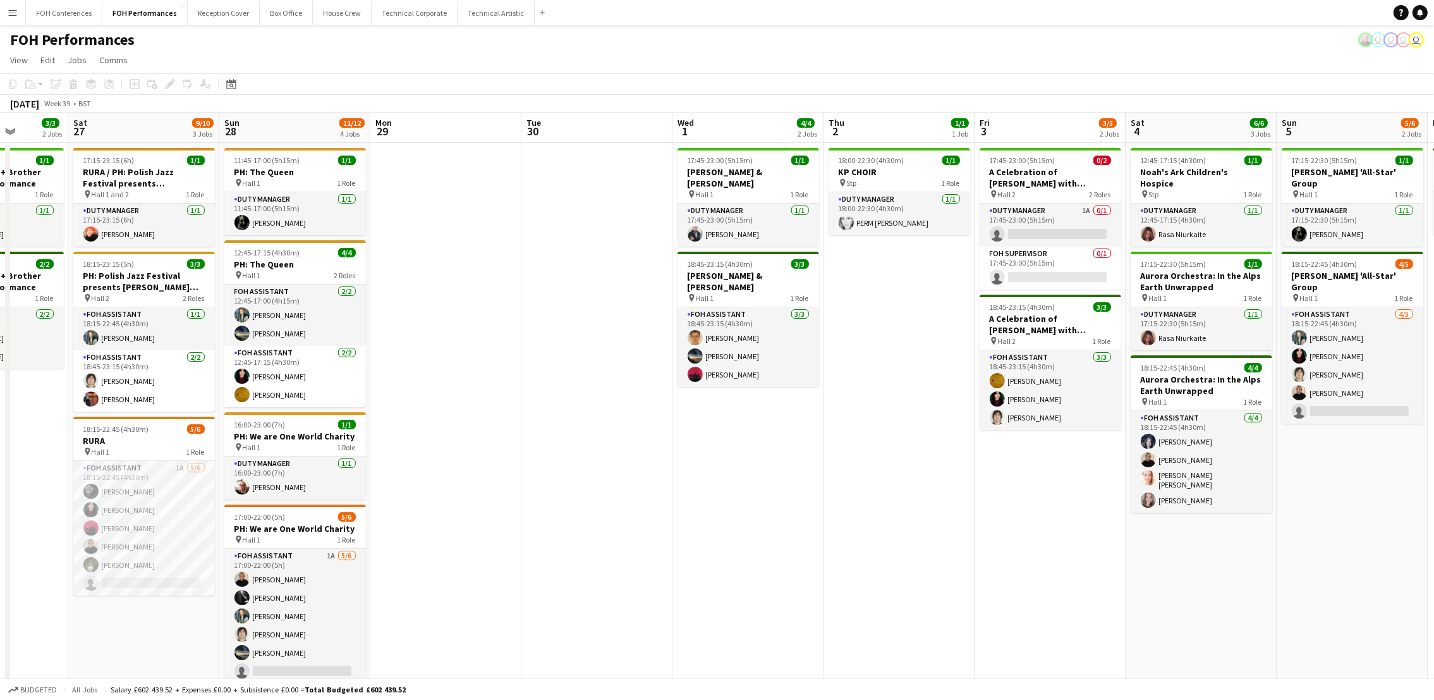
drag, startPoint x: 511, startPoint y: 126, endPoint x: 126, endPoint y: 130, distance: 385.6
click at [126, 130] on app-calendar-viewport "Tue 23 Wed 24 Thu 25 5/5 2 Jobs Fri 26 3/3 2 Jobs Sat 27 9/10 3 Jobs Sun 28 11/…" at bounding box center [717, 422] width 1434 height 619
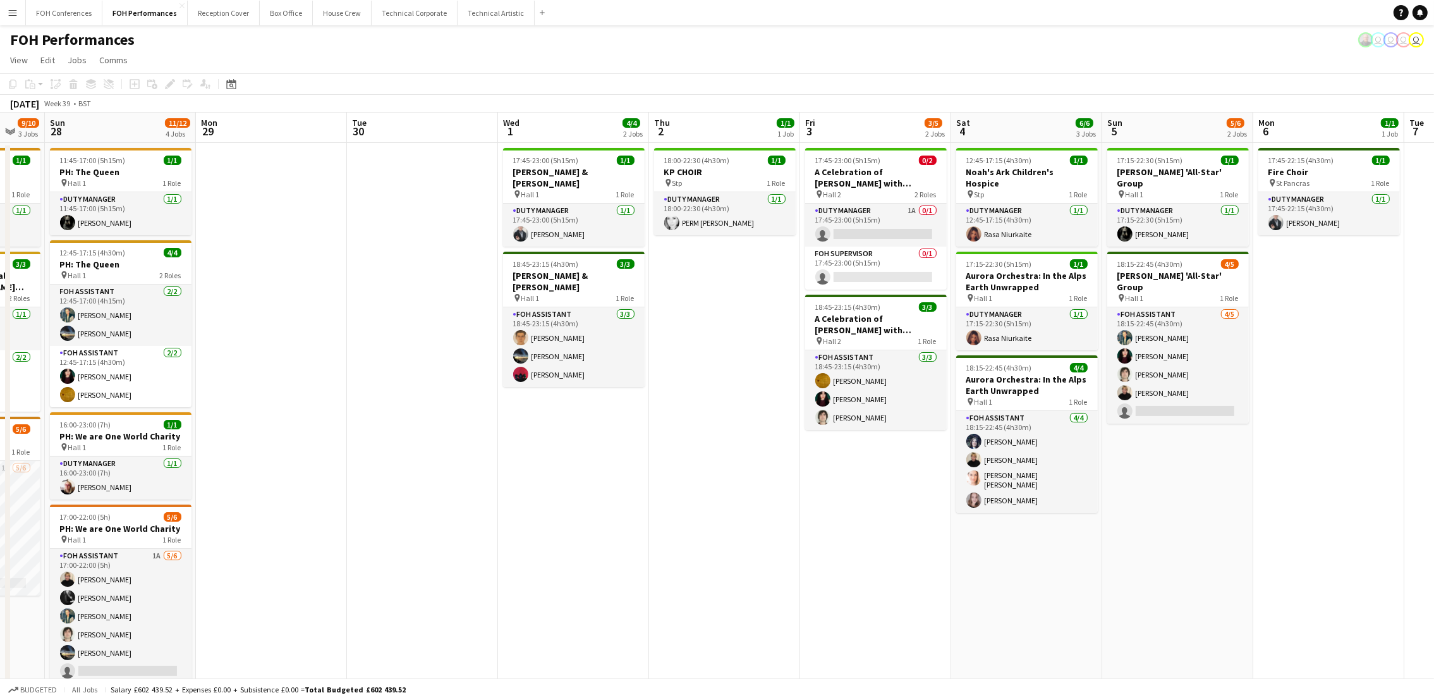
scroll to position [0, 410]
drag, startPoint x: 300, startPoint y: 130, endPoint x: 124, endPoint y: 130, distance: 176.3
click at [124, 130] on app-calendar-viewport "Thu 25 5/5 2 Jobs Fri 26 3/3 2 Jobs Sat 27 9/10 3 Jobs Sun 28 11/12 4 Jobs Mon …" at bounding box center [717, 422] width 1434 height 619
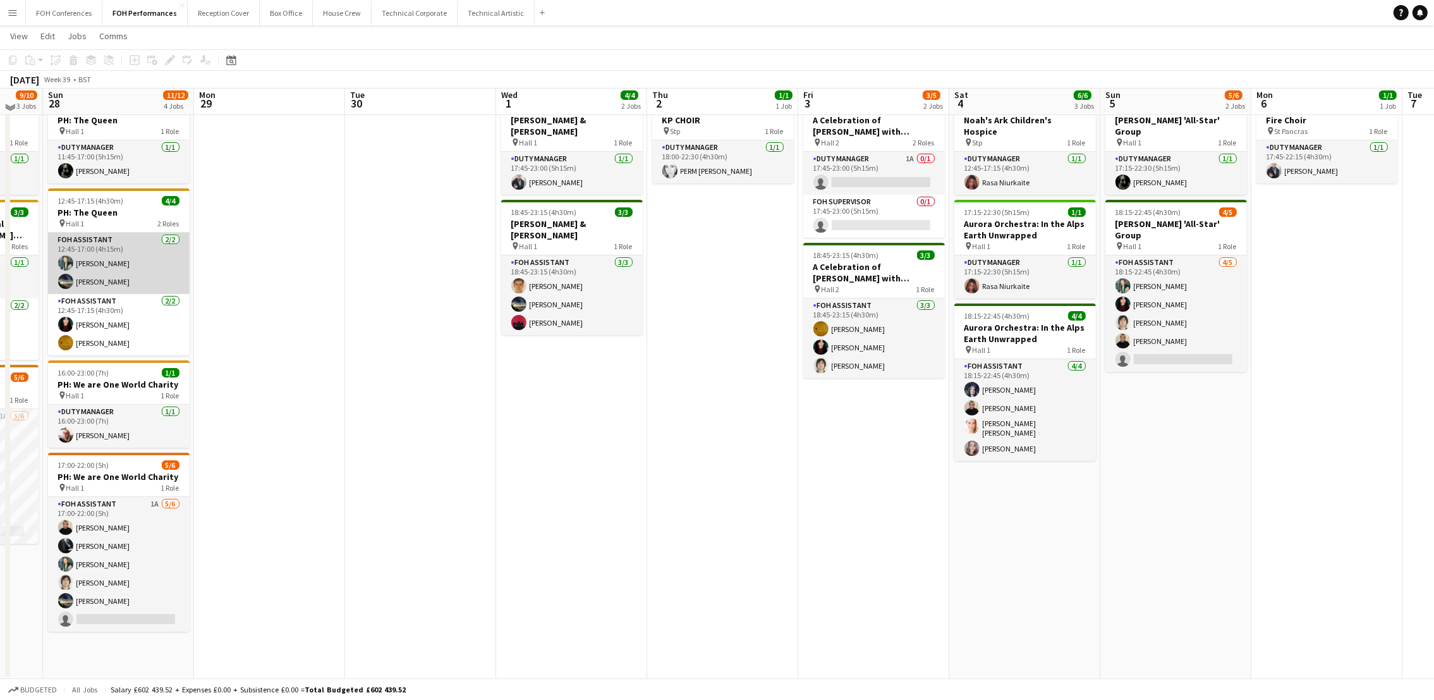
scroll to position [0, 0]
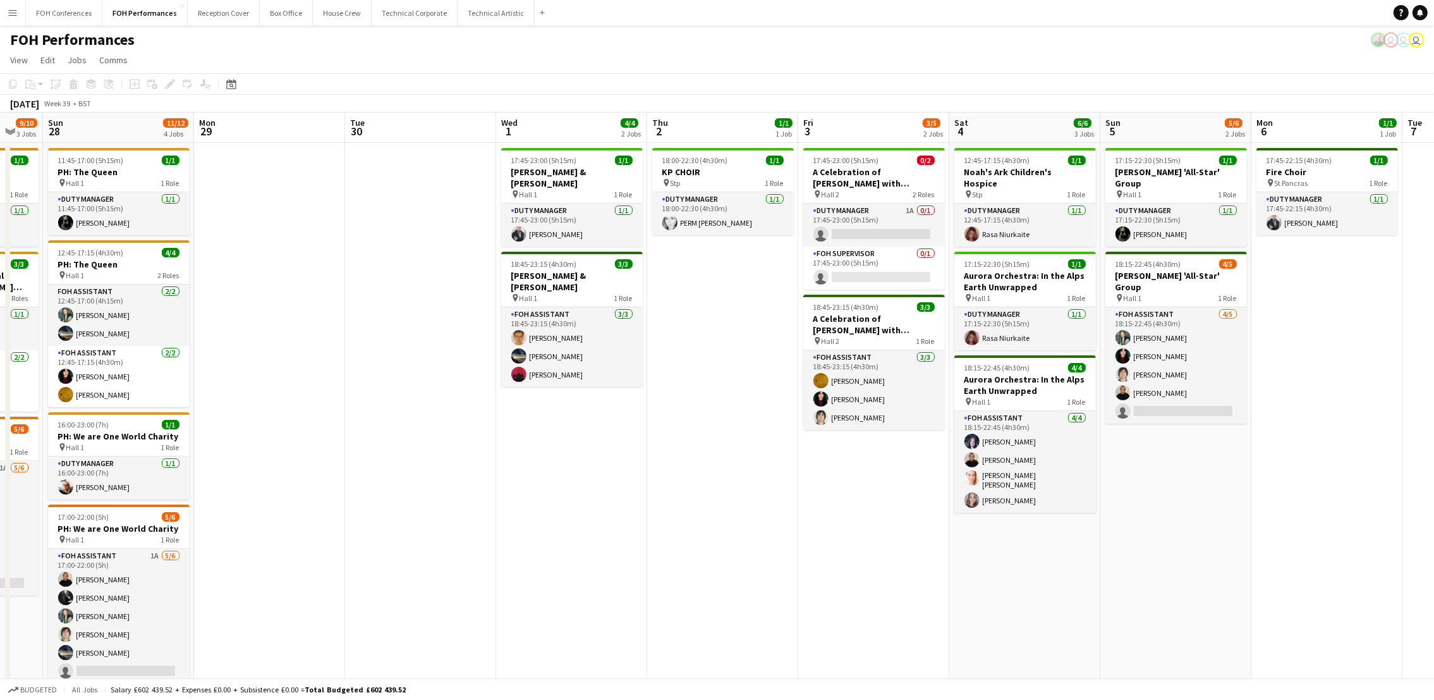
click at [441, 69] on app-page-menu "View Day view expanded Day view collapsed Month view Date picker Jump to today …" at bounding box center [717, 61] width 1434 height 24
click at [837, 34] on div "FOH Performances user user user" at bounding box center [717, 37] width 1434 height 24
click at [602, 64] on app-page-menu "View Day view expanded Day view collapsed Month view Date picker Jump to today …" at bounding box center [717, 61] width 1434 height 24
click at [681, 70] on app-page-menu "View Day view expanded Day view collapsed Month view Date picker Jump to today …" at bounding box center [717, 61] width 1434 height 24
click at [870, 276] on app-card-role "FOH Supervisor 0/1 17:45-23:00 (5h15m) single-neutral-actions" at bounding box center [874, 267] width 142 height 43
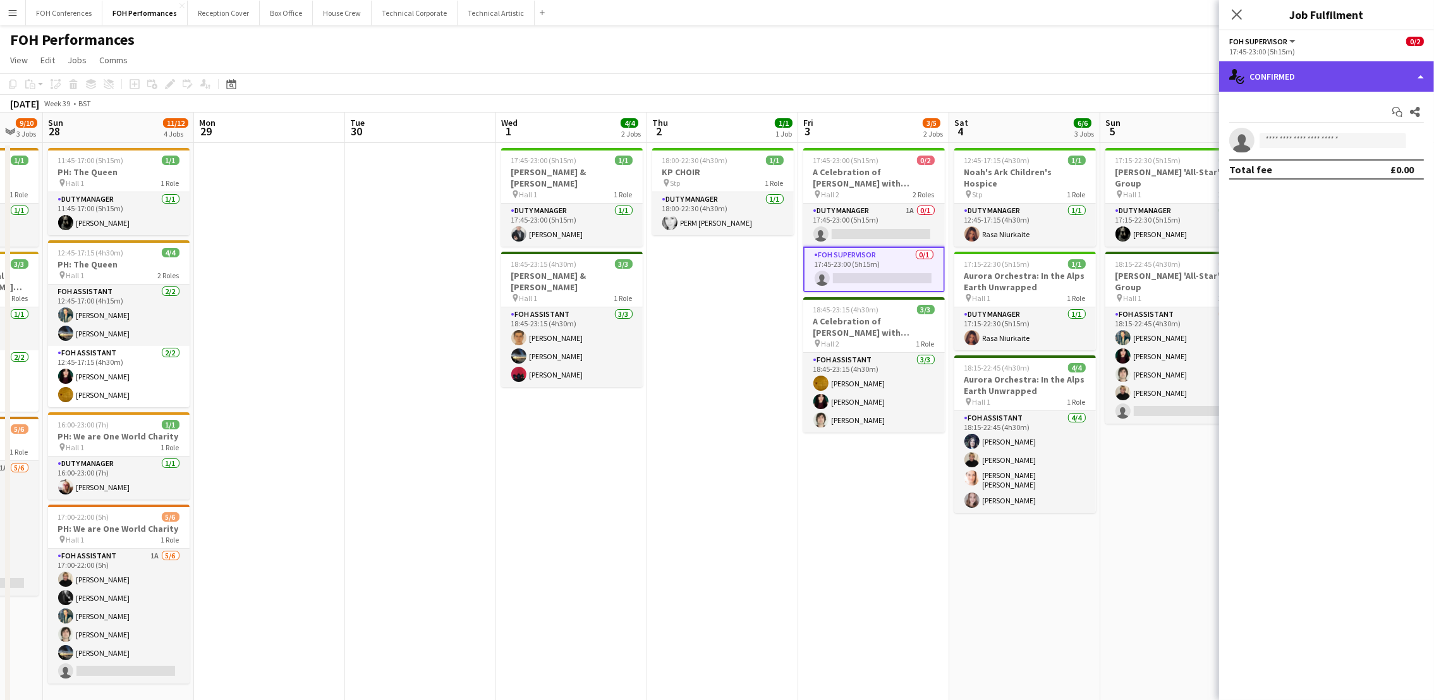
click at [1302, 72] on div "single-neutral-actions-check-2 Confirmed" at bounding box center [1326, 76] width 215 height 30
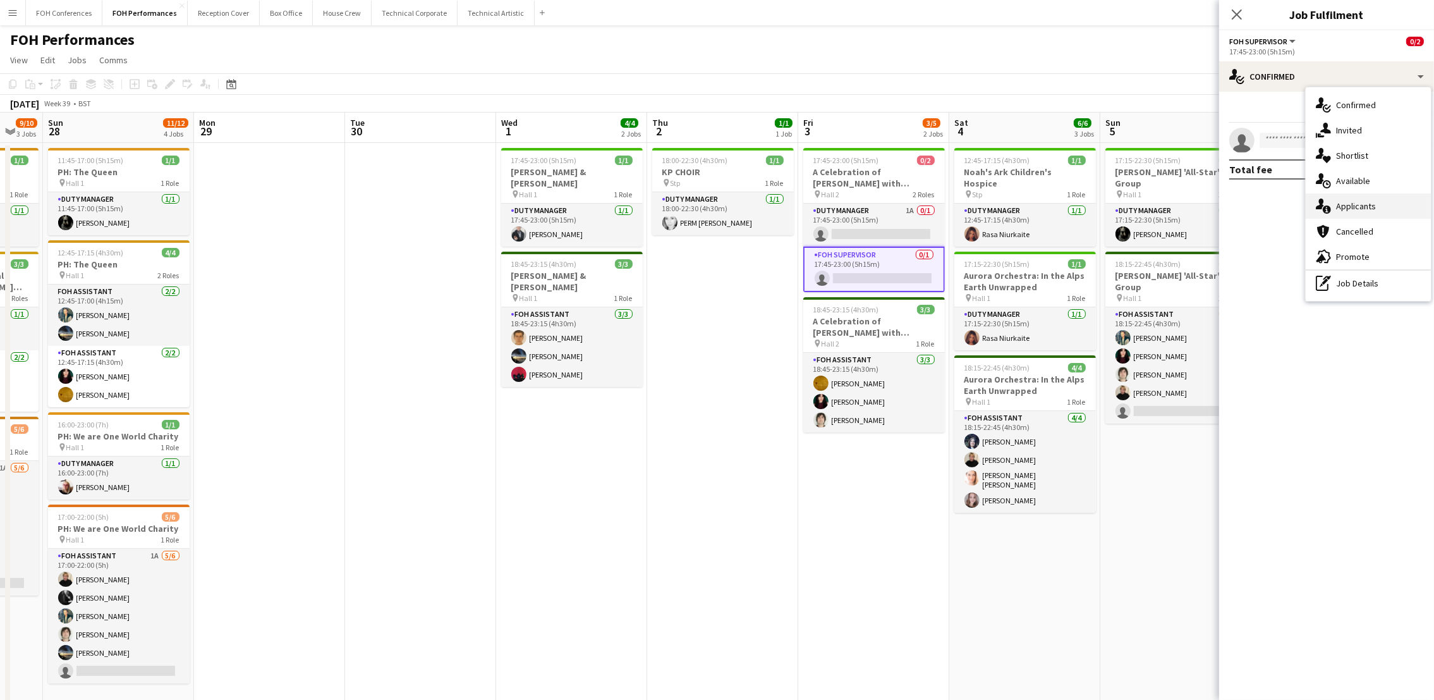
click at [1353, 205] on span "Applicants" at bounding box center [1356, 205] width 40 height 11
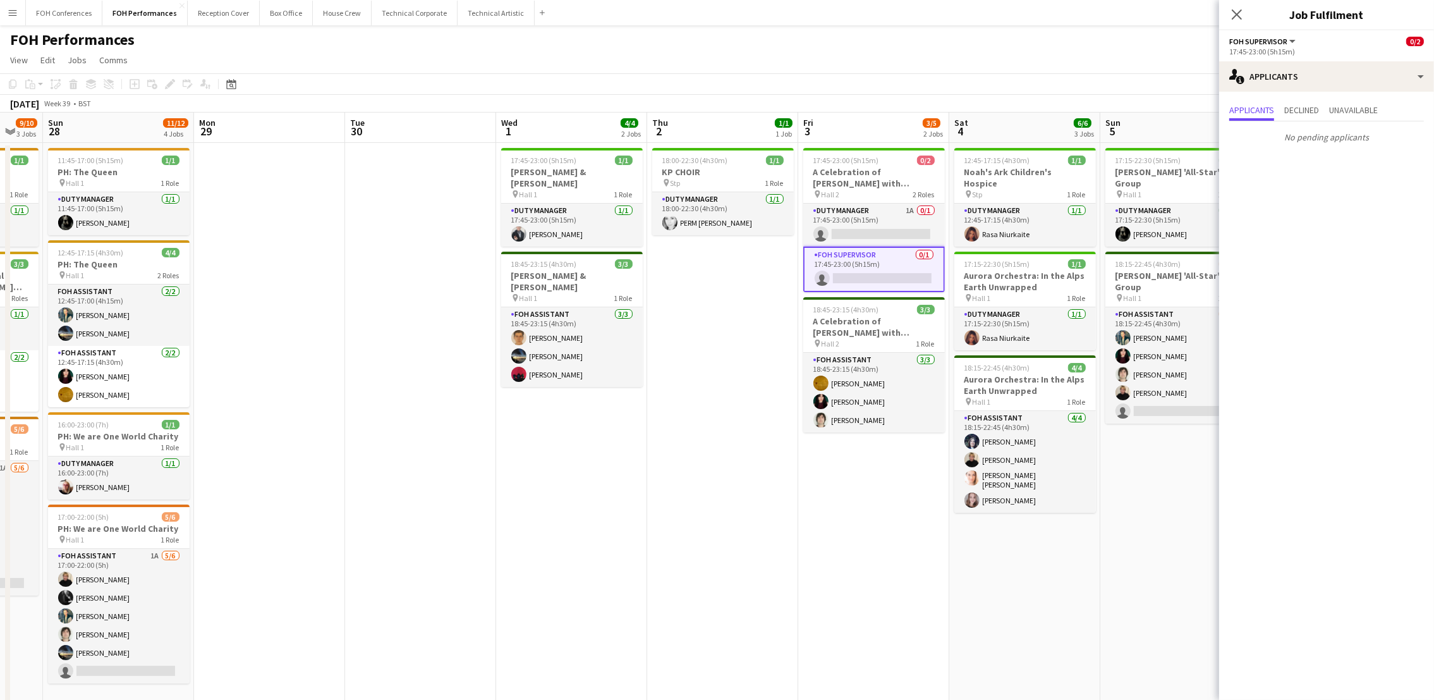
click at [1012, 35] on div "FOH Performances user user user" at bounding box center [717, 37] width 1434 height 24
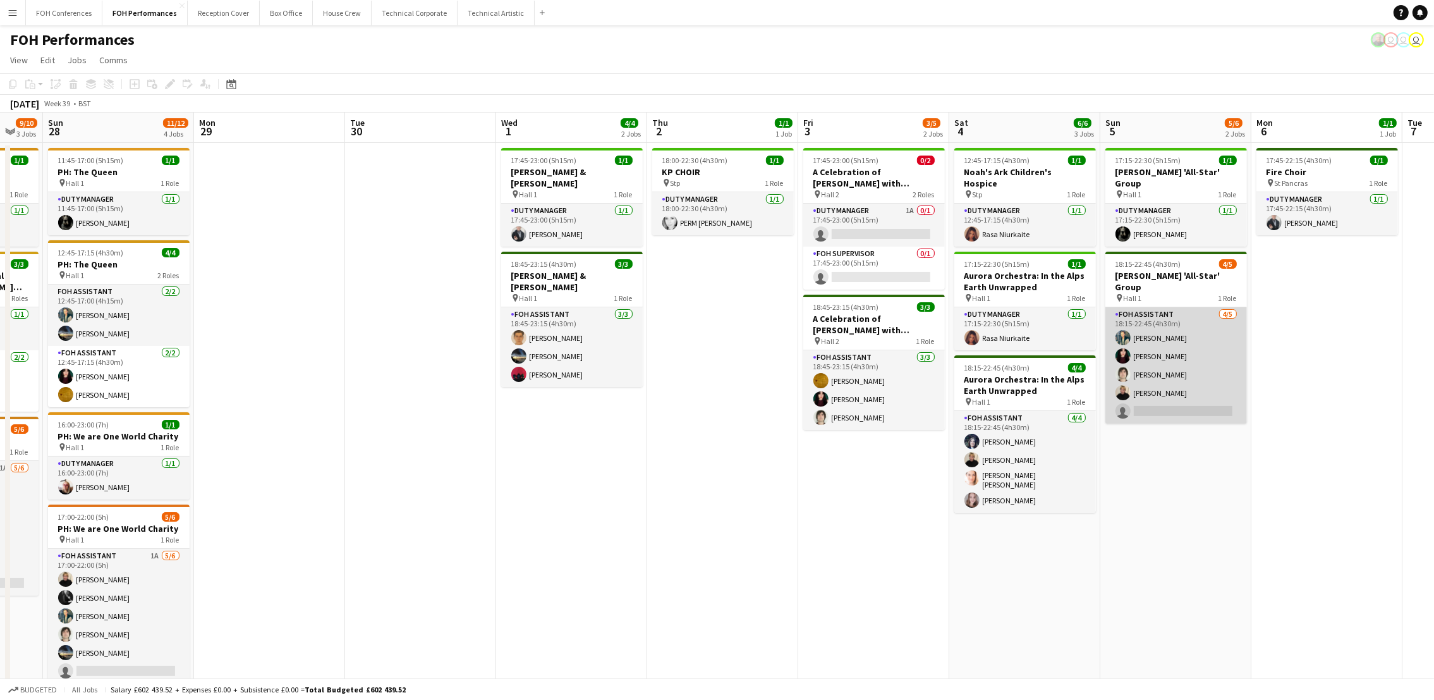
click at [1176, 391] on app-card-role "FOH Assistant 4/5 18:15-22:45 (4h30m) Jonathan Woods Pamela Sledzik Hani Abbasi…" at bounding box center [1176, 365] width 142 height 116
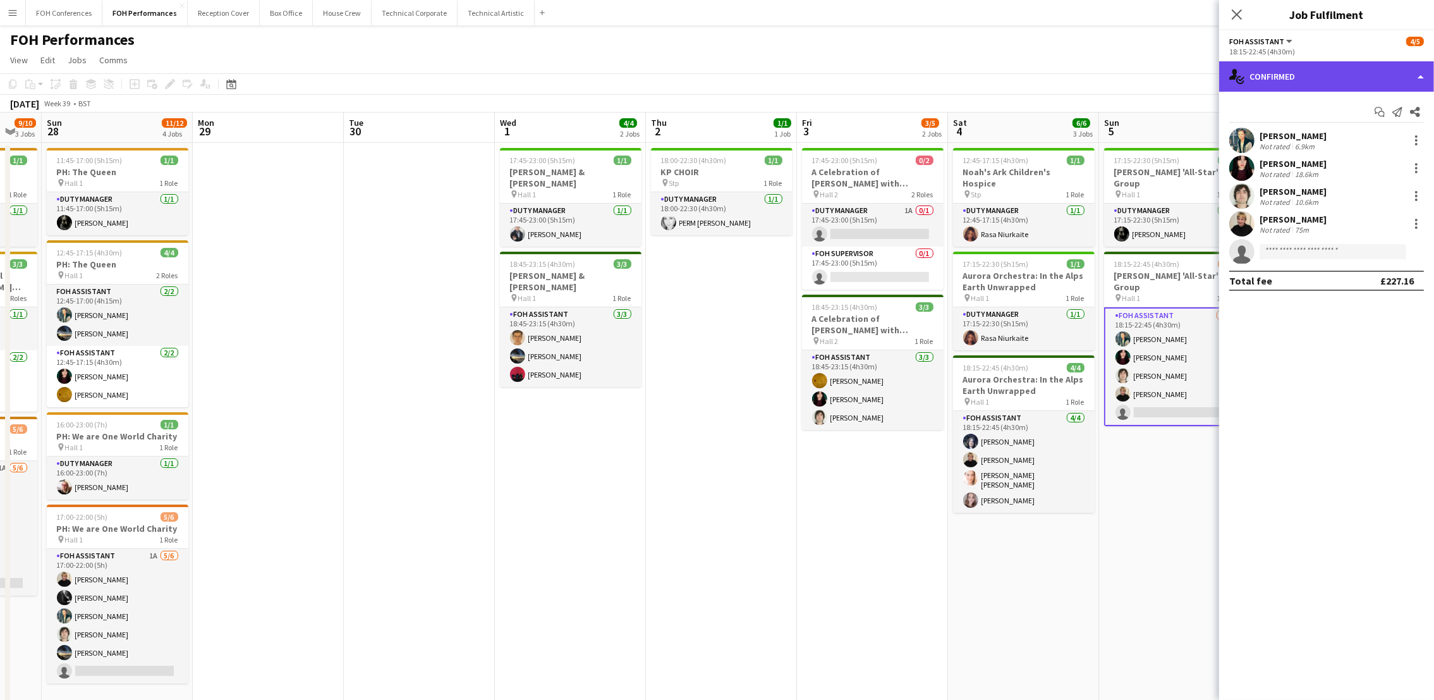
click at [1287, 75] on div "single-neutral-actions-check-2 Confirmed" at bounding box center [1326, 76] width 215 height 30
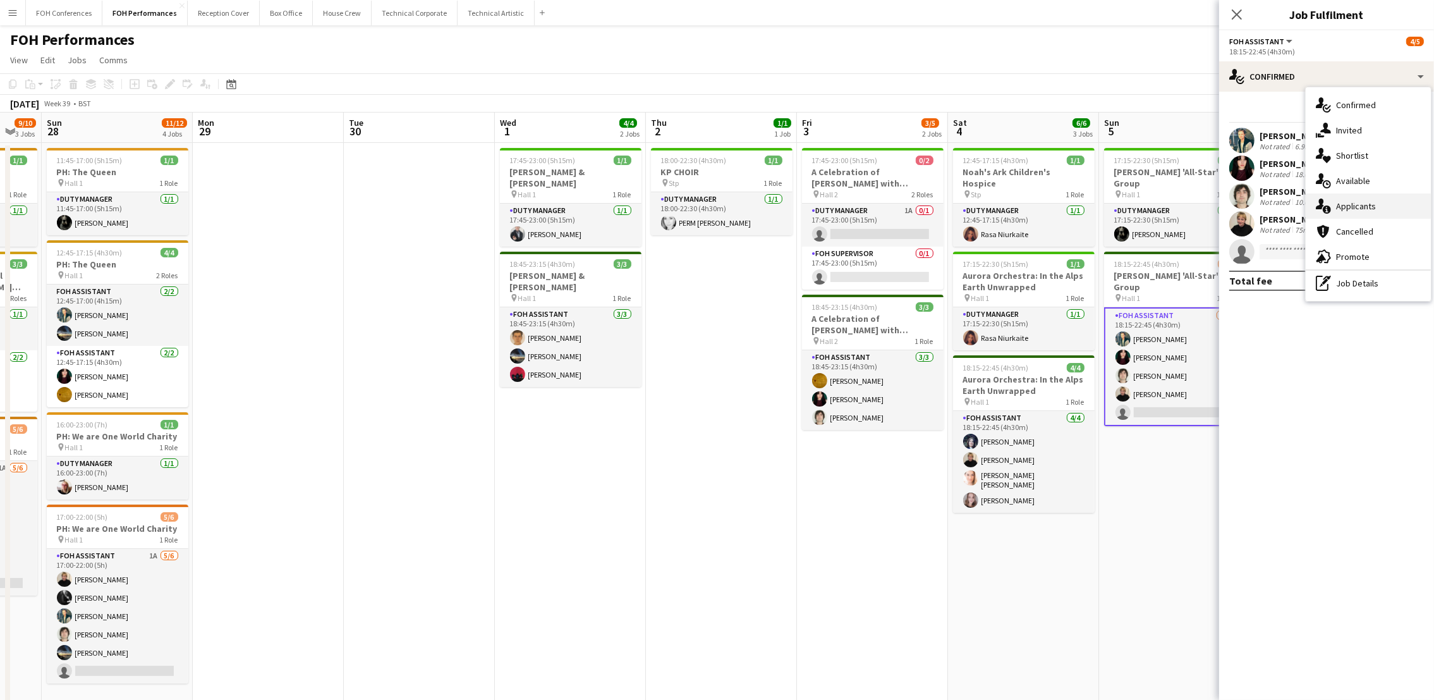
click at [1343, 208] on span "Applicants" at bounding box center [1356, 205] width 40 height 11
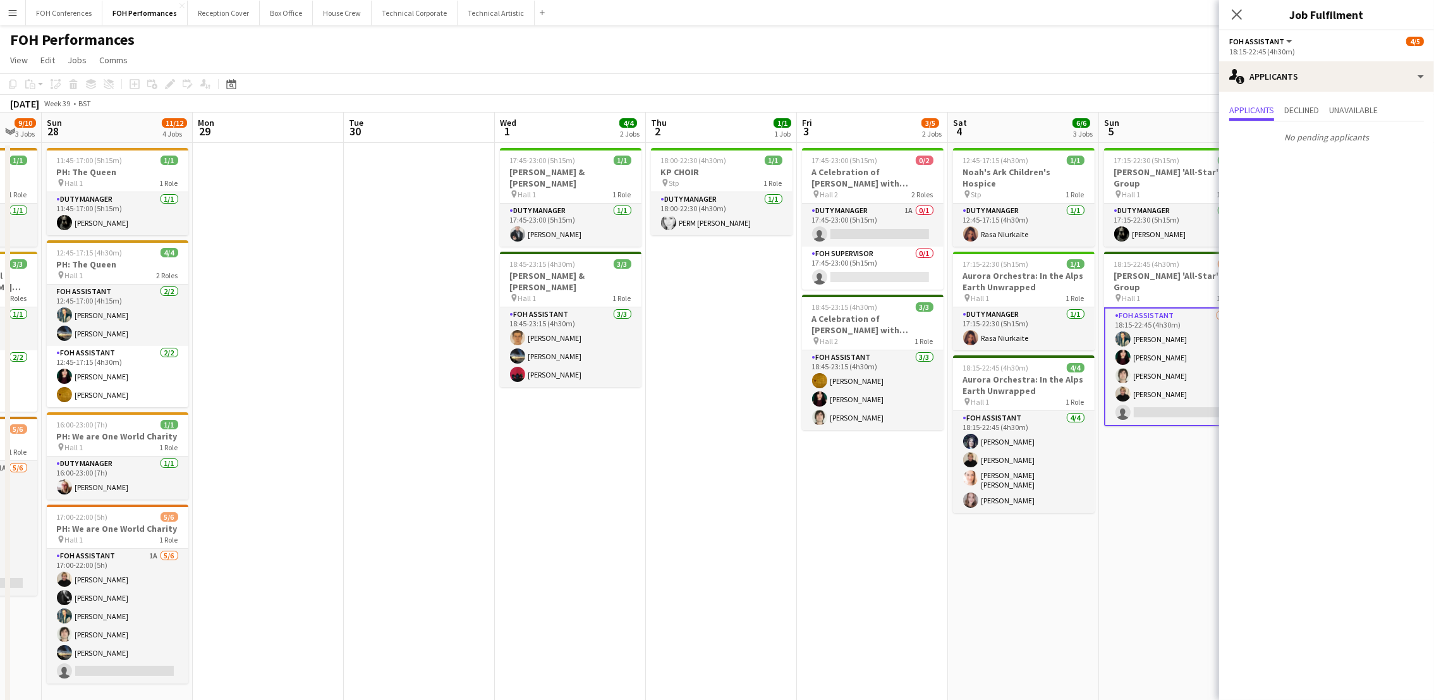
click at [906, 57] on app-page-menu "View Day view expanded Day view collapsed Month view Date picker Jump to today …" at bounding box center [717, 61] width 1434 height 24
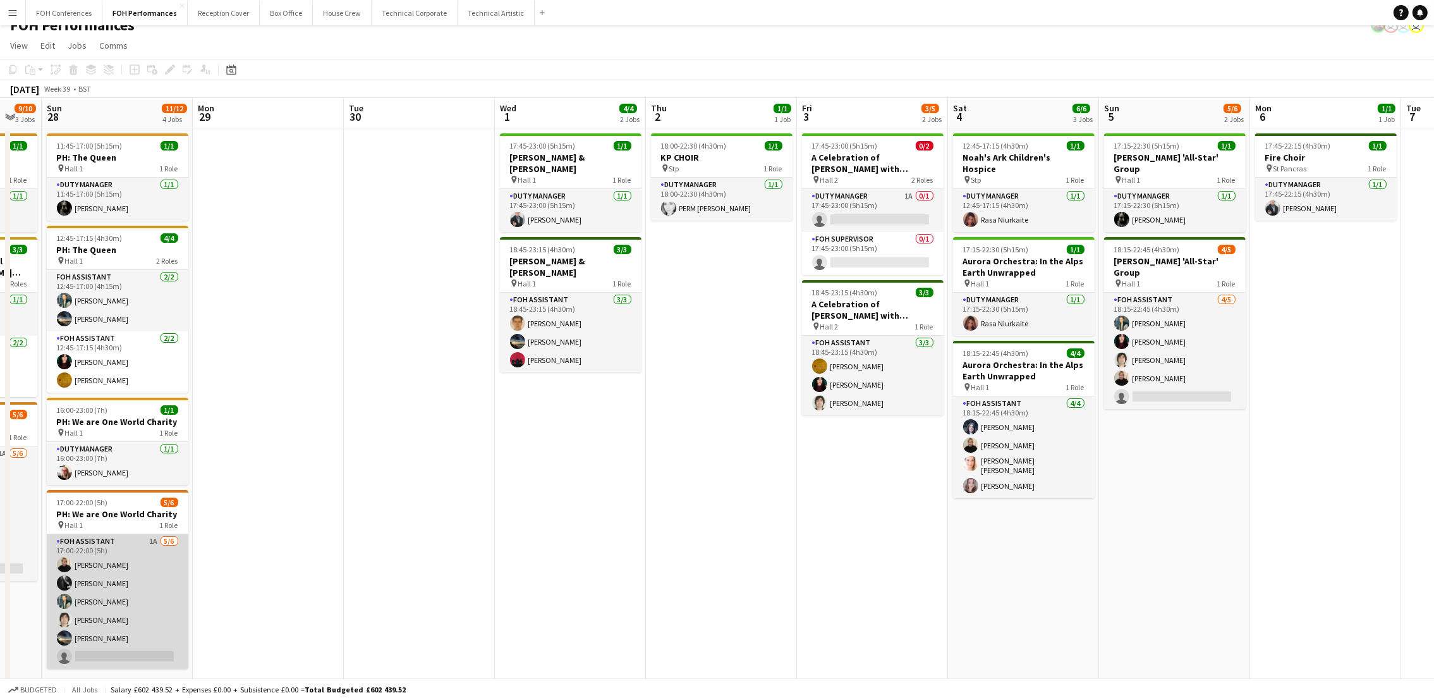
scroll to position [51, 0]
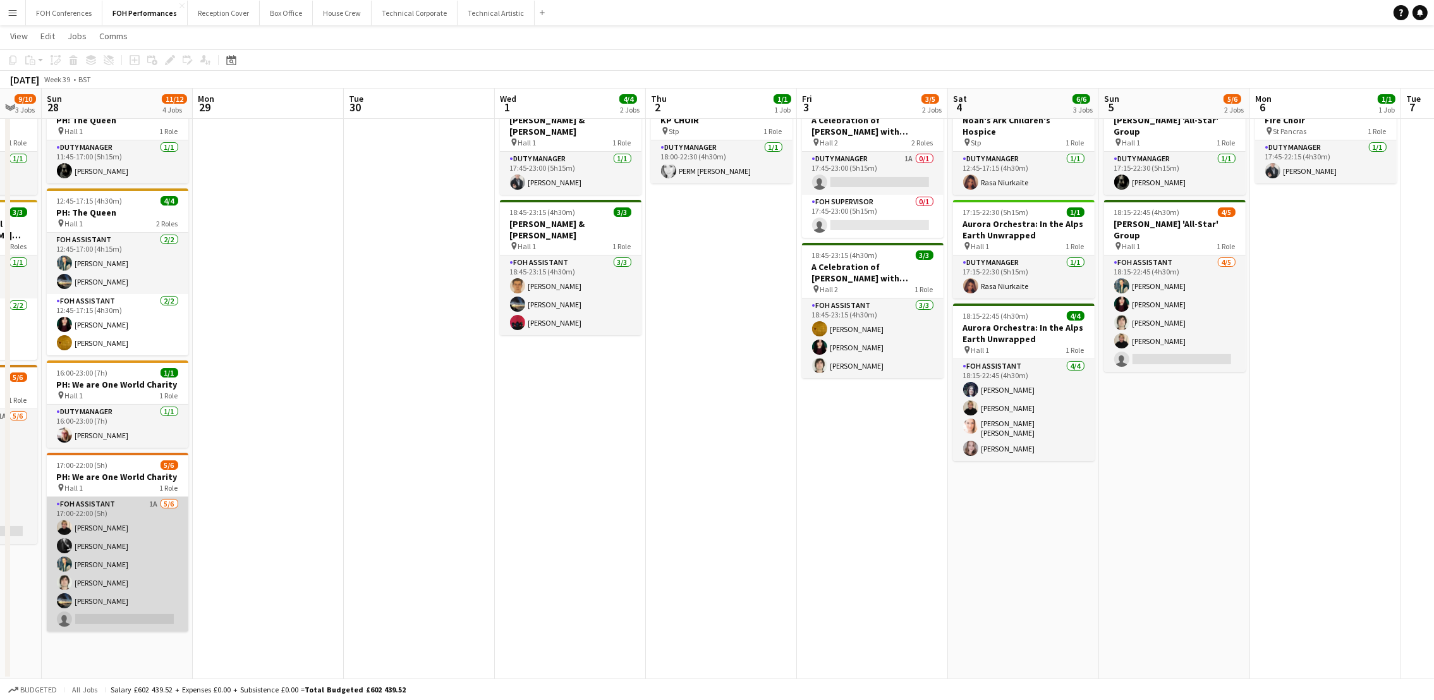
click at [119, 622] on app-card-role "FOH Assistant 1A 5/6 17:00-22:00 (5h) Jojo Ruta Catriona Lockhart Jonathan Wood…" at bounding box center [118, 564] width 142 height 135
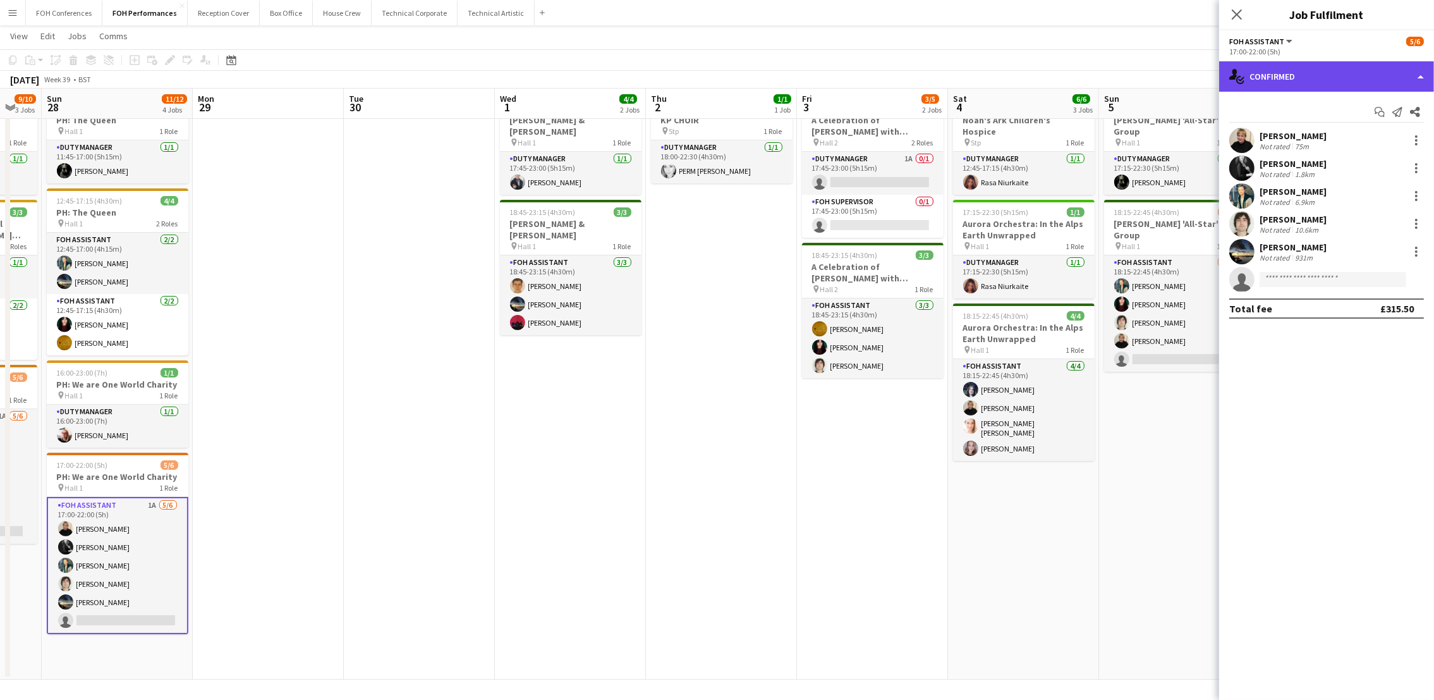
click at [1268, 68] on div "single-neutral-actions-check-2 Confirmed" at bounding box center [1326, 76] width 215 height 30
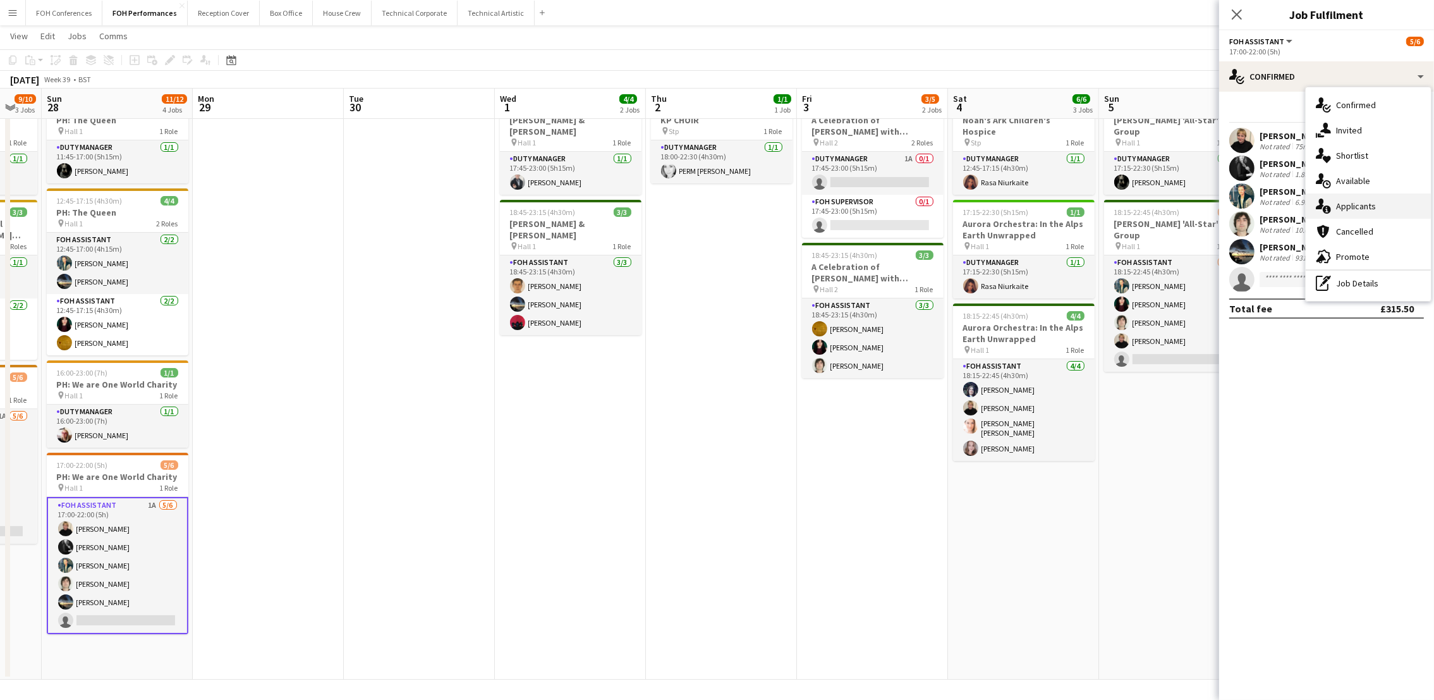
click at [1366, 208] on span "Applicants" at bounding box center [1356, 205] width 40 height 11
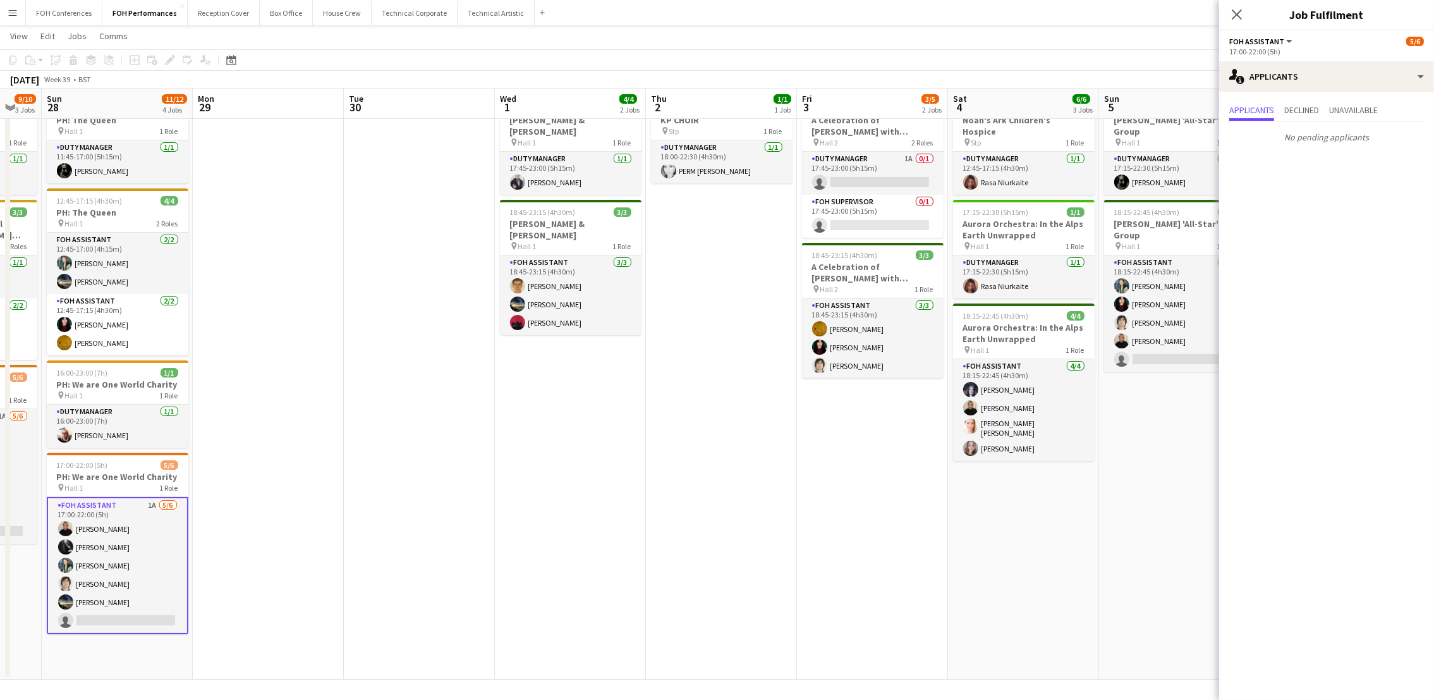
click at [983, 57] on app-toolbar "Copy Paste Paste Ctrl+V Paste with crew Ctrl+Shift+V Paste linked Job Delete Gr…" at bounding box center [717, 59] width 1434 height 21
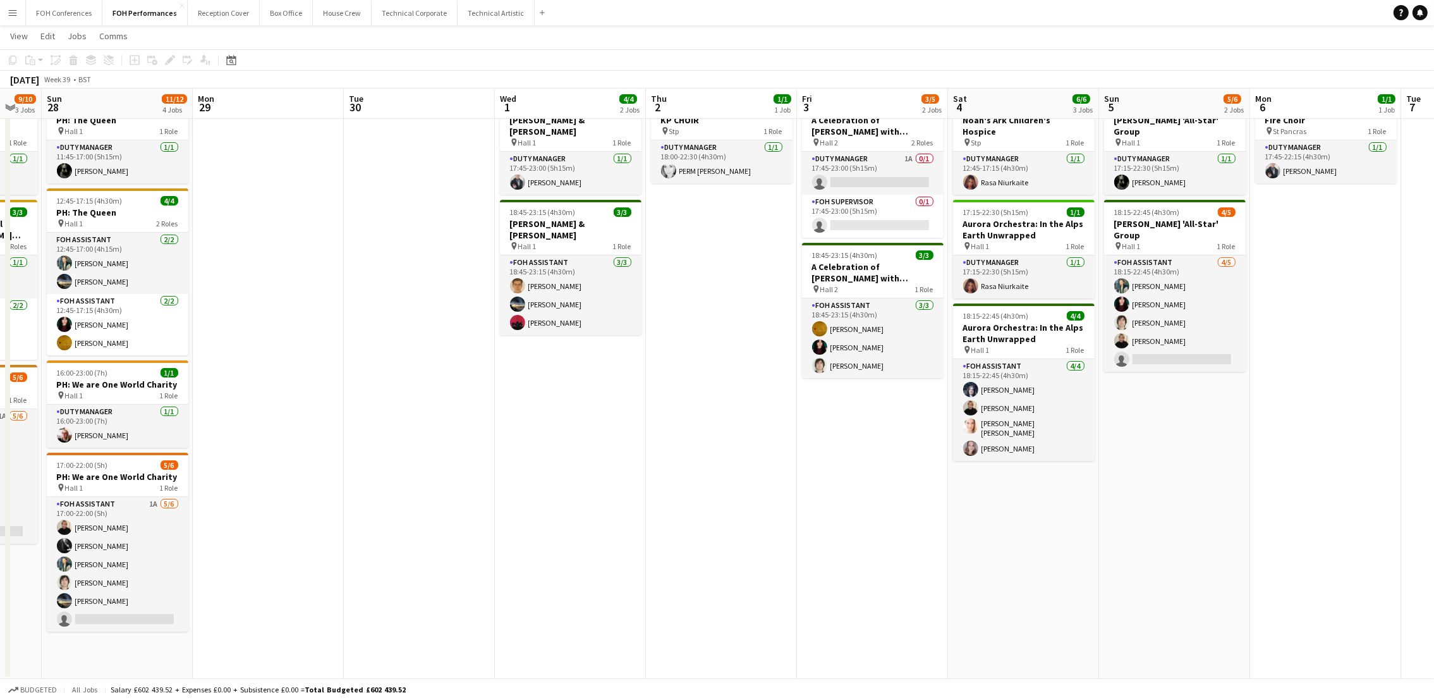
click at [387, 54] on app-toolbar "Copy Paste Paste Ctrl+V Paste with crew Ctrl+Shift+V Paste linked Job Delete Gr…" at bounding box center [717, 59] width 1434 height 21
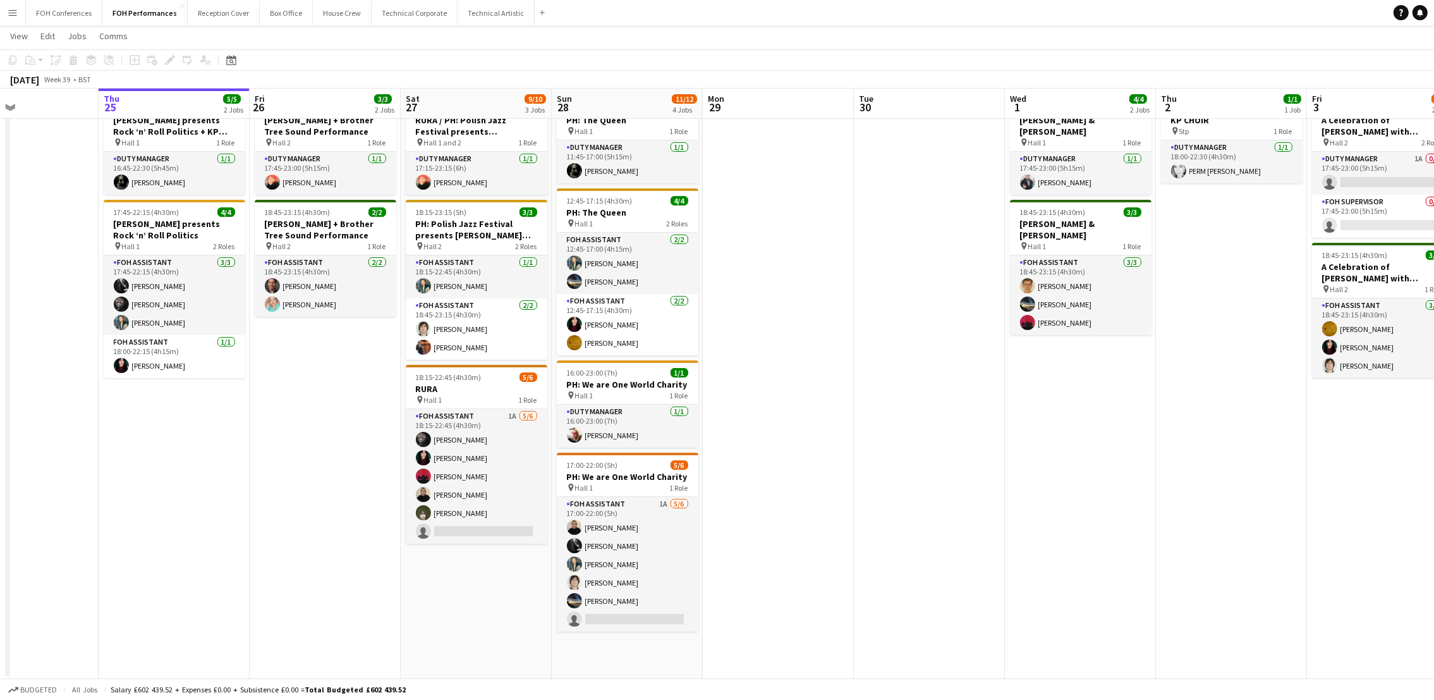
scroll to position [0, 354]
drag, startPoint x: 122, startPoint y: 102, endPoint x: 633, endPoint y: 94, distance: 510.8
click at [633, 94] on app-calendar-viewport "Mon 22 1/1 1 Job Tue 23 Wed 24 Thu 25 5/5 2 Jobs Fri 26 3/3 2 Jobs Sat 27 9/10 …" at bounding box center [717, 339] width 1434 height 681
click at [408, 66] on app-toolbar "Copy Paste Paste Ctrl+V Paste with crew Ctrl+Shift+V Paste linked Job Delete Gr…" at bounding box center [717, 59] width 1434 height 21
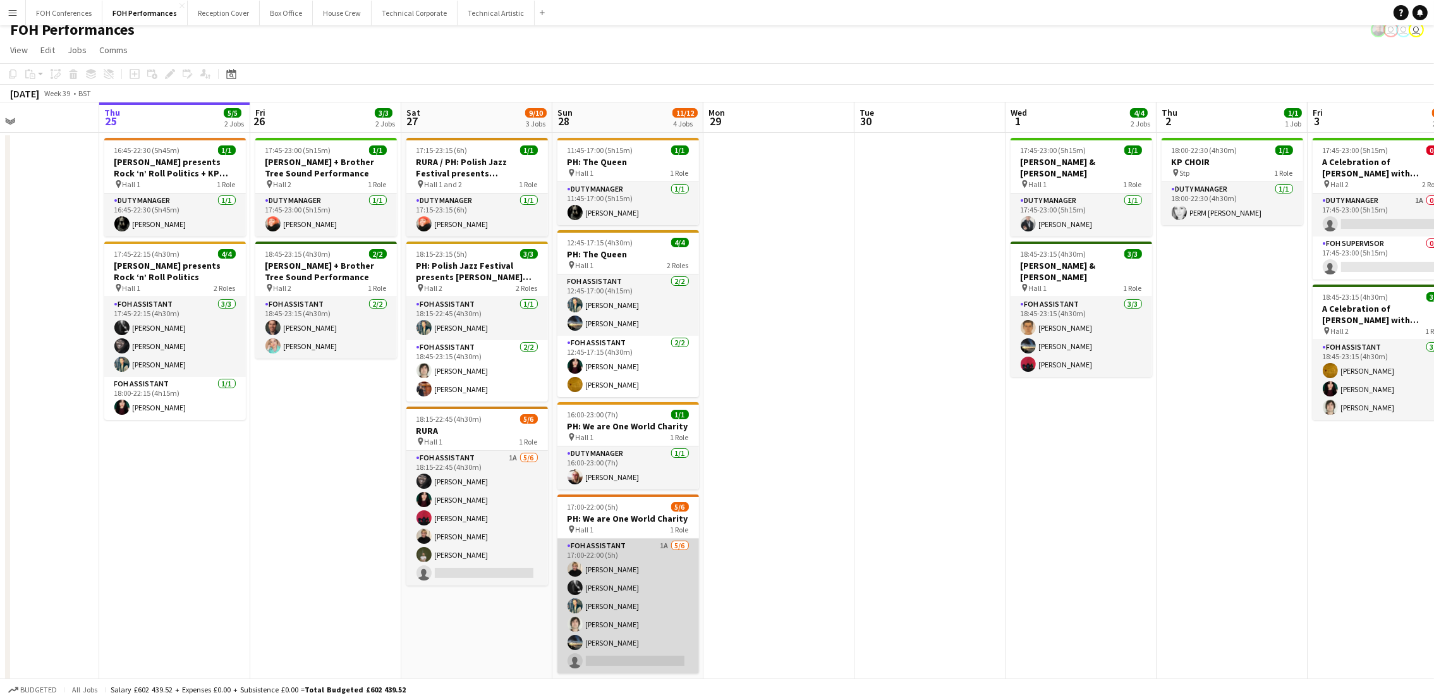
scroll to position [0, 0]
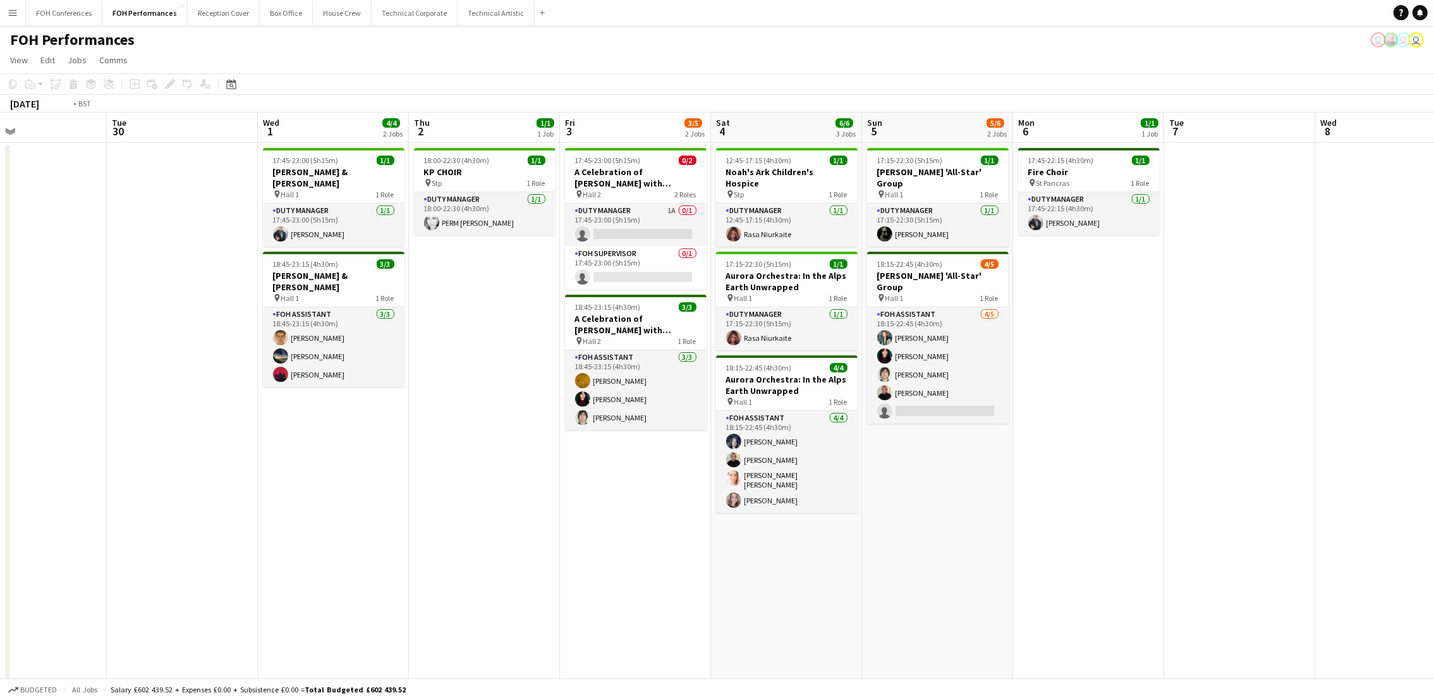
drag, startPoint x: 1381, startPoint y: 133, endPoint x: 1067, endPoint y: 156, distance: 315.0
click at [318, 322] on app-calendar-viewport "Fri 26 3/3 2 Jobs Sat 27 9/10 3 Jobs Sun 28 11/12 4 Jobs Mon 29 Tue 30 Wed 1 4/…" at bounding box center [717, 422] width 1434 height 619
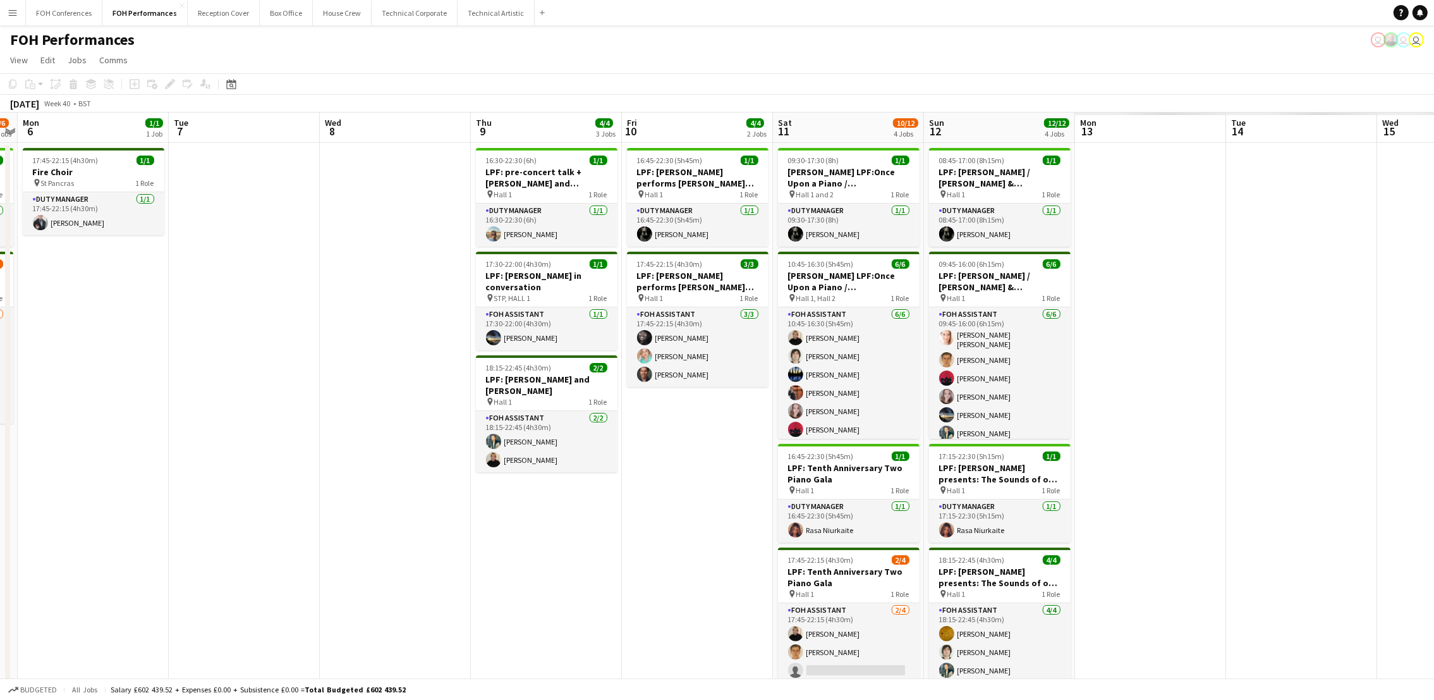
drag, startPoint x: 1310, startPoint y: 133, endPoint x: 517, endPoint y: 240, distance: 799.8
click at [517, 240] on app-calendar-viewport "Thu 2 1/1 1 Job Fri 3 3/5 2 Jobs Sat 4 6/6 3 Jobs Sun 5 5/6 2 Jobs Mon 6 1/1 1 …" at bounding box center [717, 422] width 1434 height 619
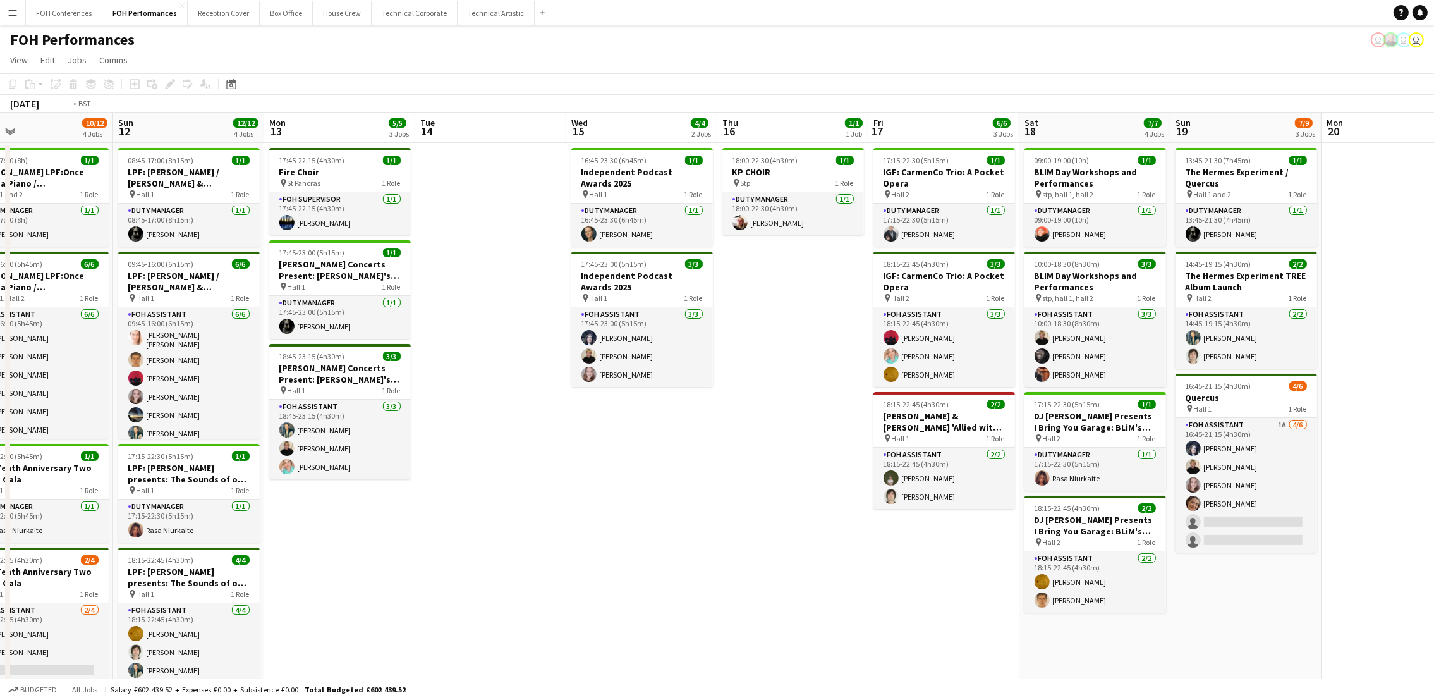
drag, startPoint x: 1333, startPoint y: 133, endPoint x: 204, endPoint y: 255, distance: 1136.1
click at [204, 255] on app-calendar-viewport "Wed 8 Thu 9 4/4 3 Jobs Fri 10 4/4 2 Jobs Sat 11 10/12 4 Jobs Sun 12 12/12 4 Job…" at bounding box center [717, 422] width 1434 height 619
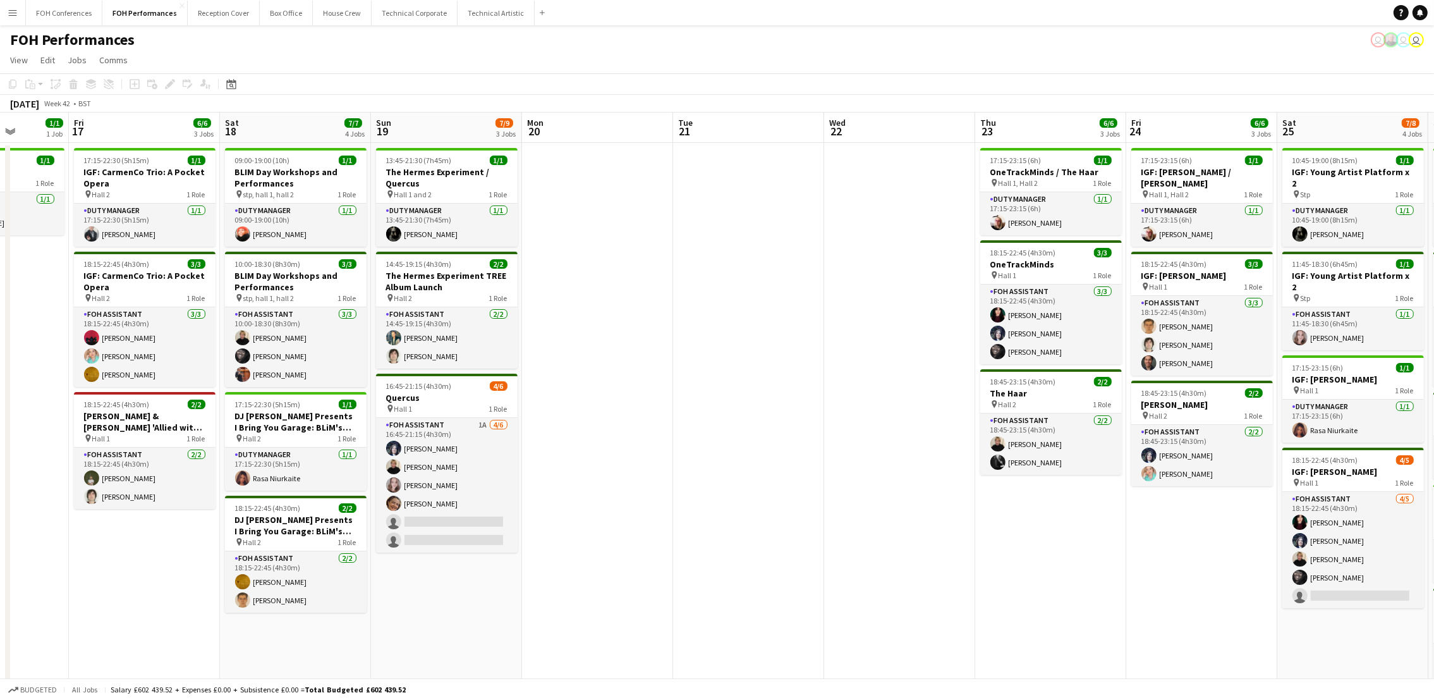
scroll to position [0, 536]
drag, startPoint x: 691, startPoint y: 128, endPoint x: 323, endPoint y: 156, distance: 369.5
click at [323, 156] on app-calendar-viewport "Mon 13 5/5 3 Jobs Tue 14 Wed 15 4/4 2 Jobs Thu 16 1/1 1 Job Fri 17 6/6 3 Jobs S…" at bounding box center [717, 500] width 1434 height 775
click at [361, 51] on app-page-menu "View Day view expanded Day view collapsed Month view Date picker Jump to today …" at bounding box center [717, 61] width 1434 height 24
click at [164, 580] on app-date-cell "17:15-22:30 (5h15m) 1/1 IGF: CarmenCo Trio: A Pocket Opera pin Hall 2 1 Role Du…" at bounding box center [143, 515] width 151 height 745
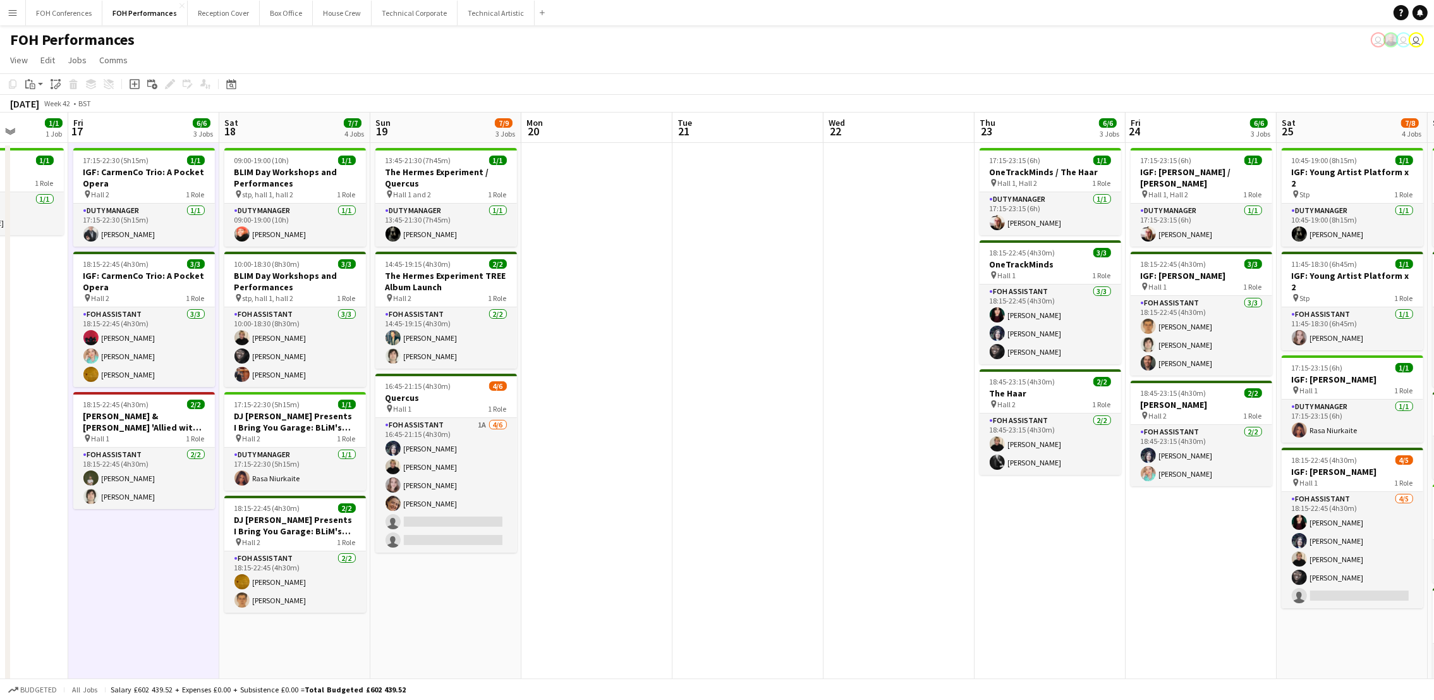
click at [321, 43] on div "FOH Performances user user user" at bounding box center [717, 37] width 1434 height 24
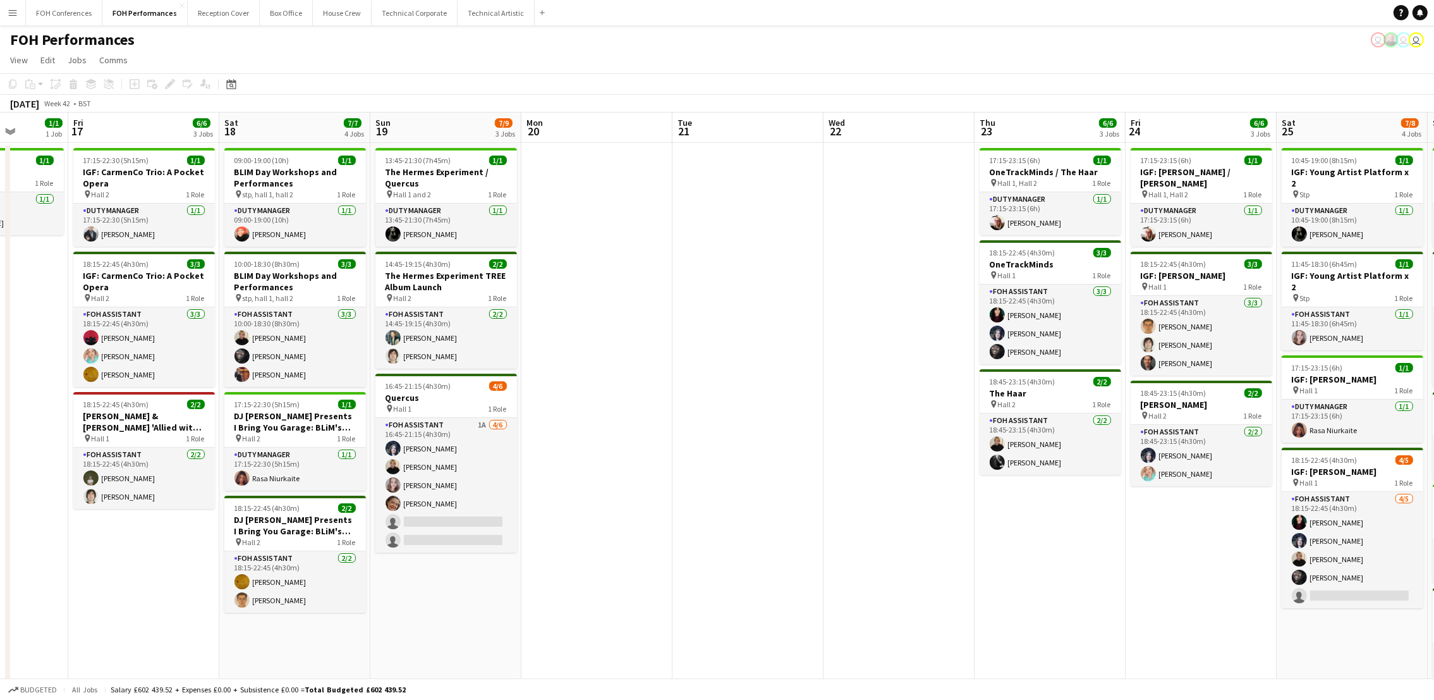
click at [502, 57] on app-page-menu "View Day view expanded Day view collapsed Month view Date picker Jump to today …" at bounding box center [717, 61] width 1434 height 24
click at [131, 414] on h3 "Jack Jennings & Omar Puente 'Allied with Nature' Album Launch" at bounding box center [144, 421] width 142 height 23
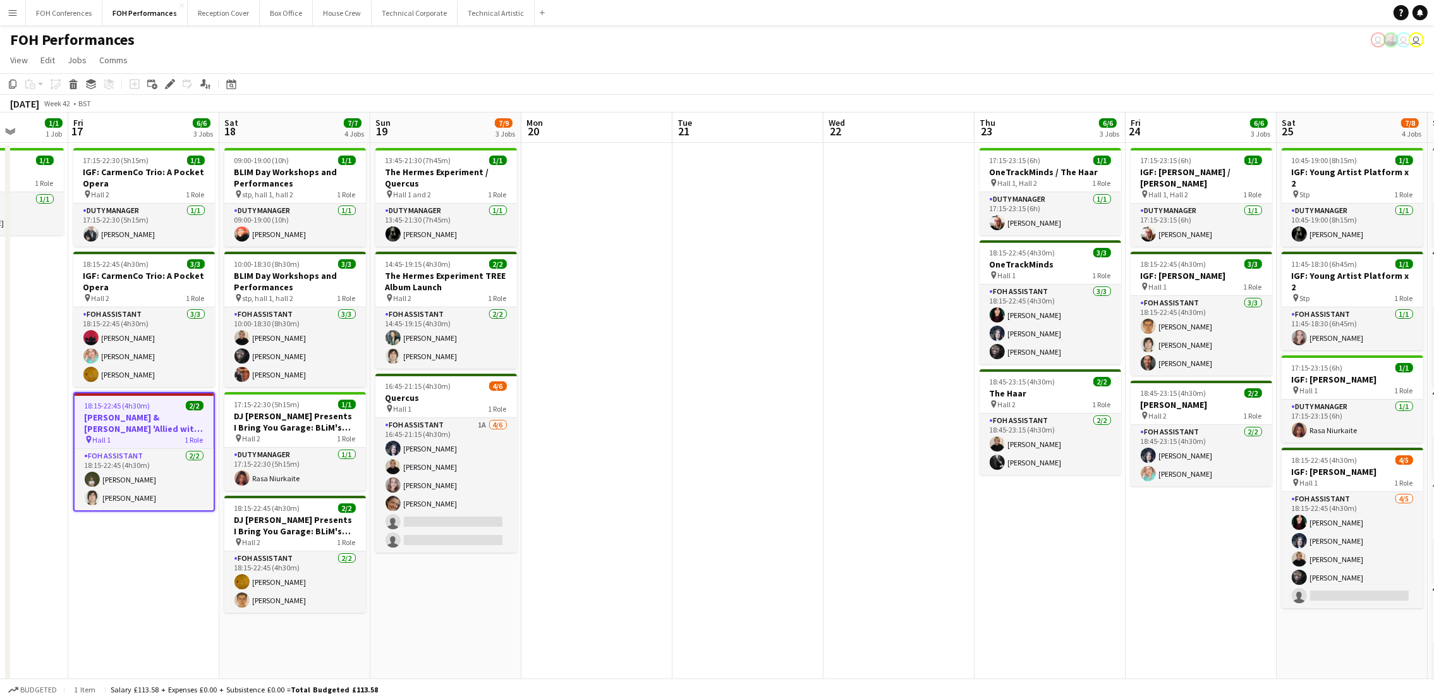
scroll to position [0, 534]
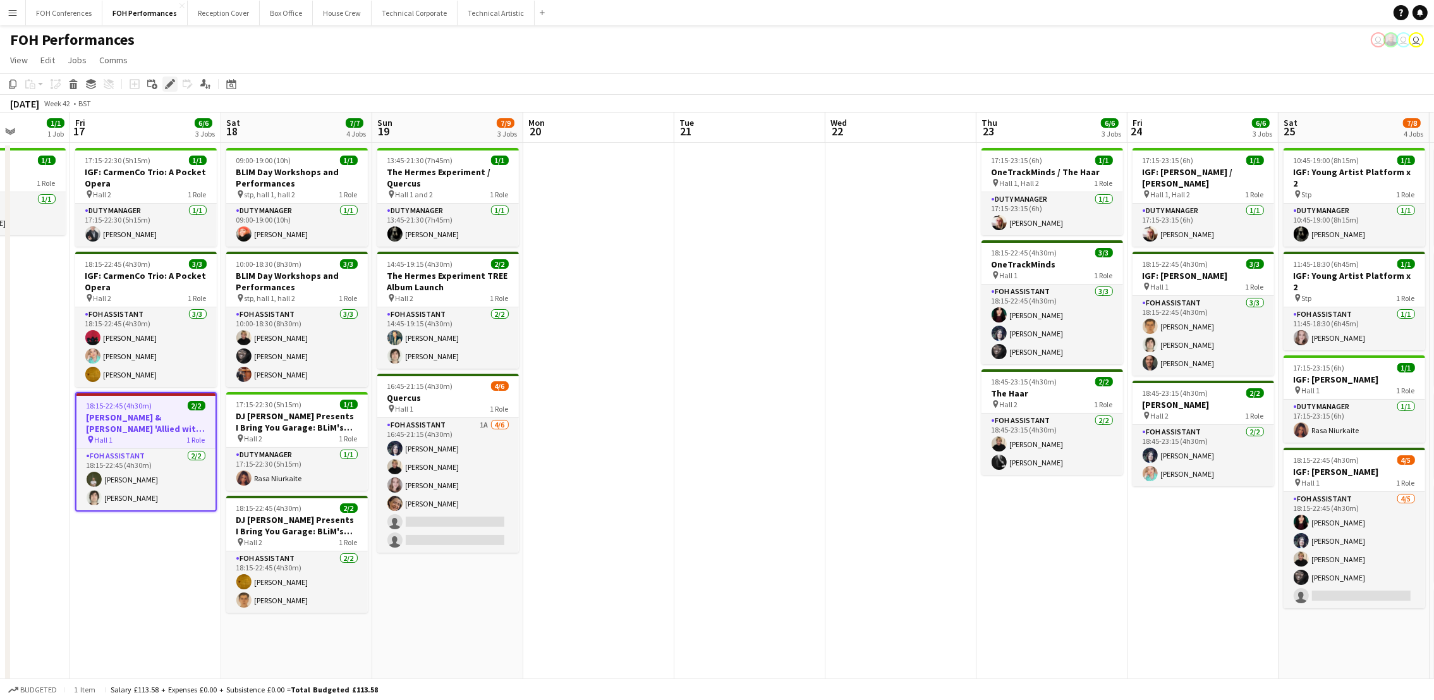
click at [175, 83] on div "Edit" at bounding box center [169, 83] width 15 height 15
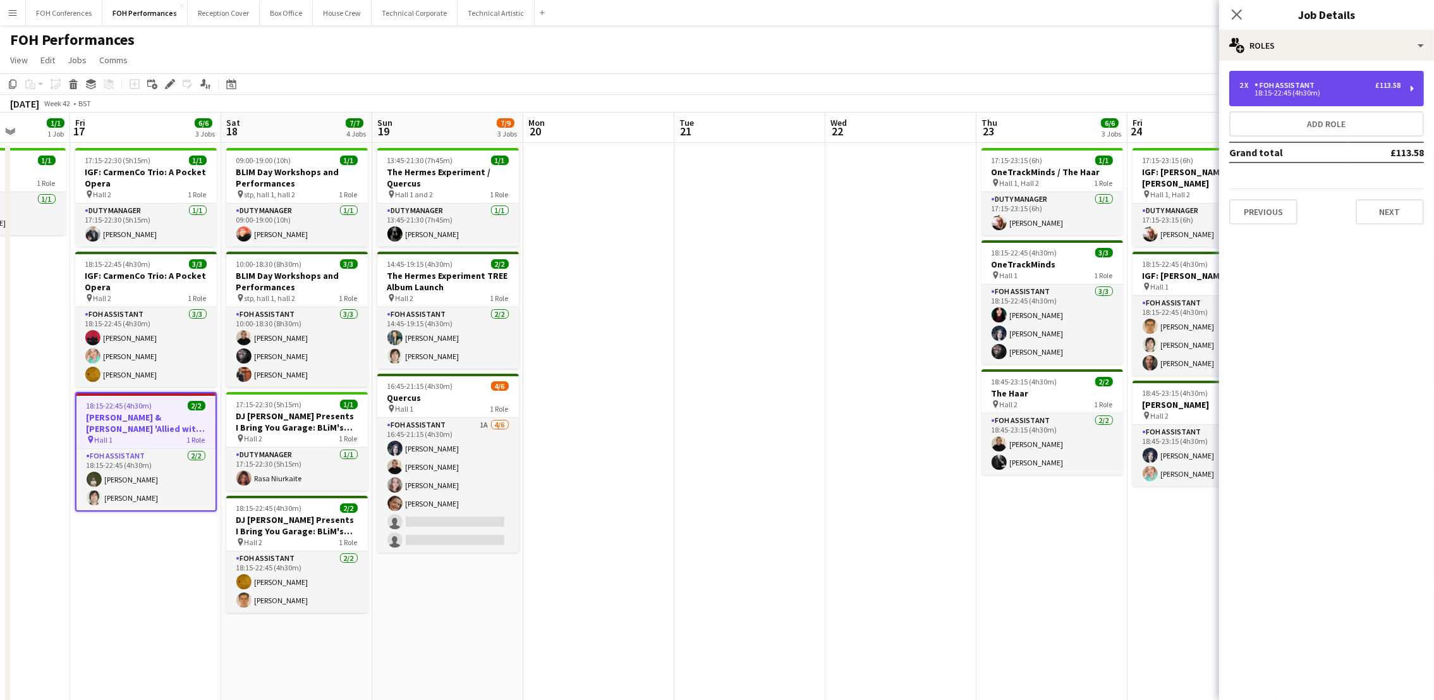
click at [1385, 92] on div "18:15-22:45 (4h30m)" at bounding box center [1319, 93] width 161 height 6
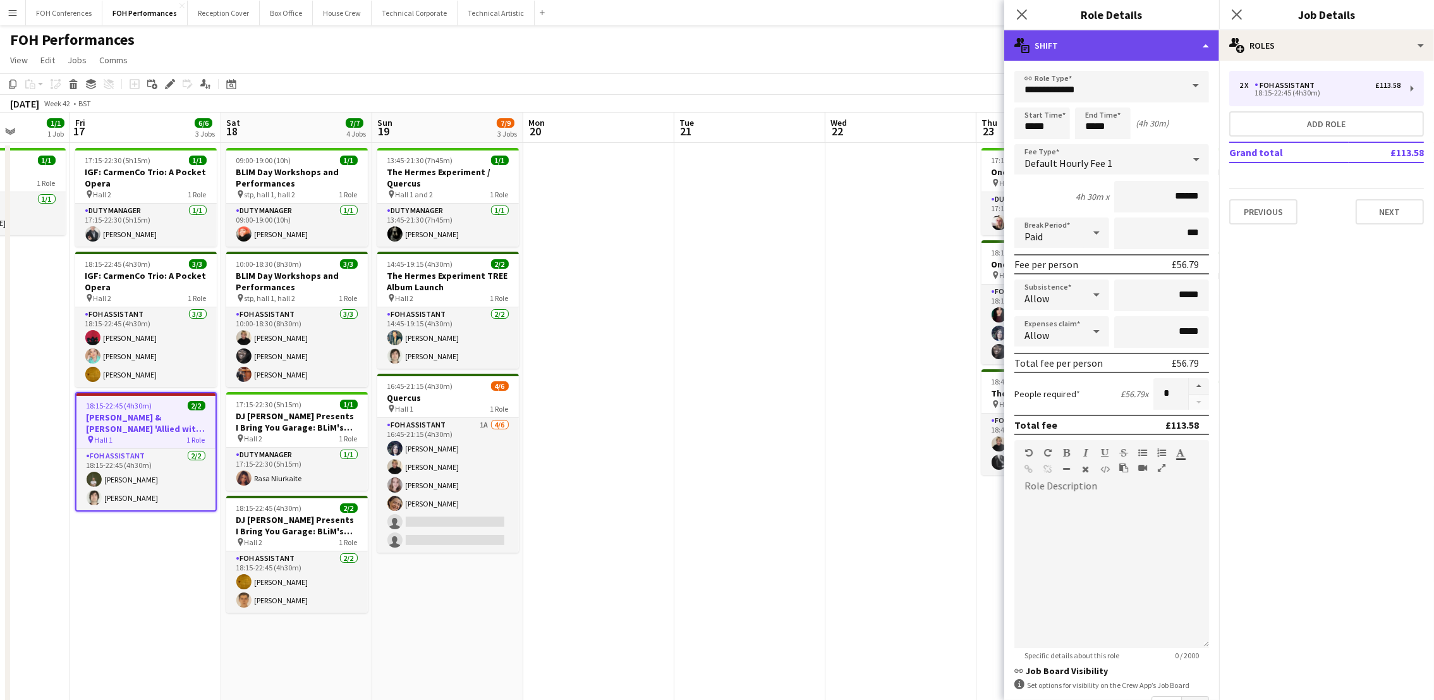
click at [1101, 42] on div "multiple-actions-text Shift" at bounding box center [1111, 45] width 215 height 30
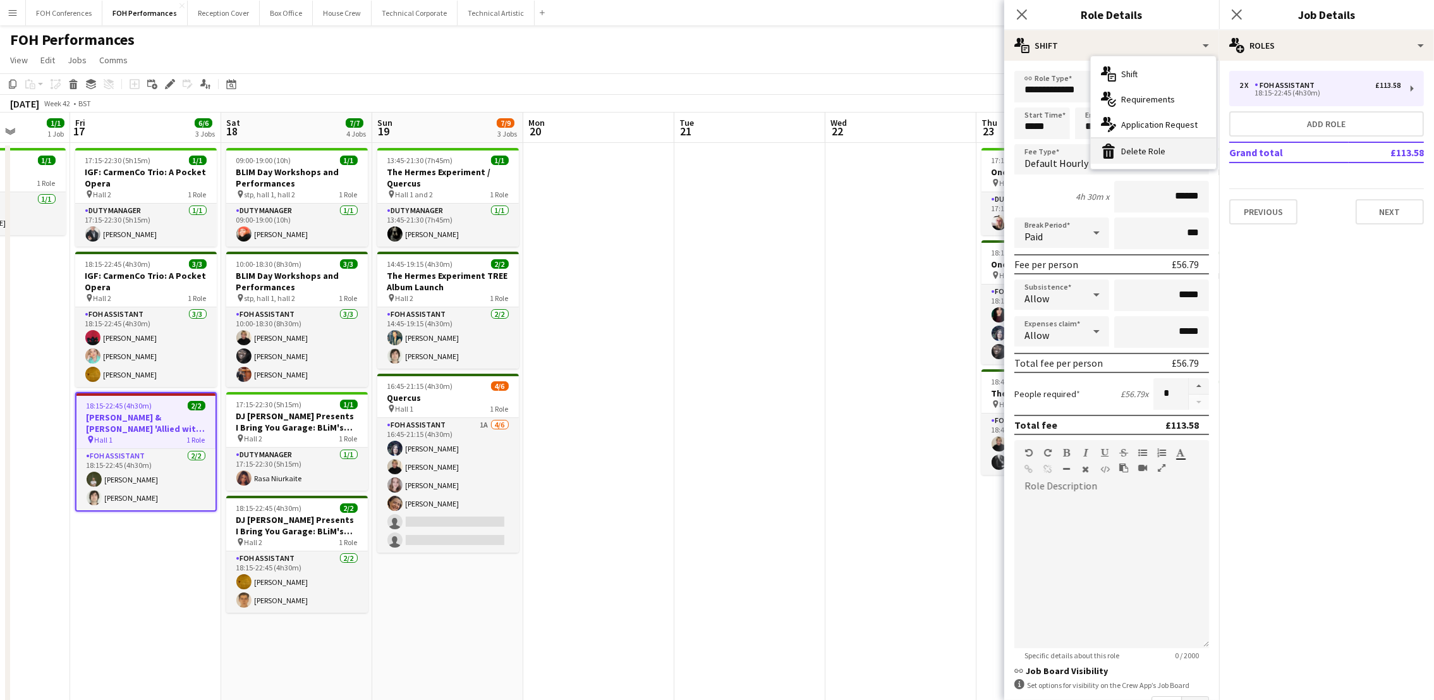
click at [1145, 145] on div "bin-2 Delete Role" at bounding box center [1153, 150] width 125 height 25
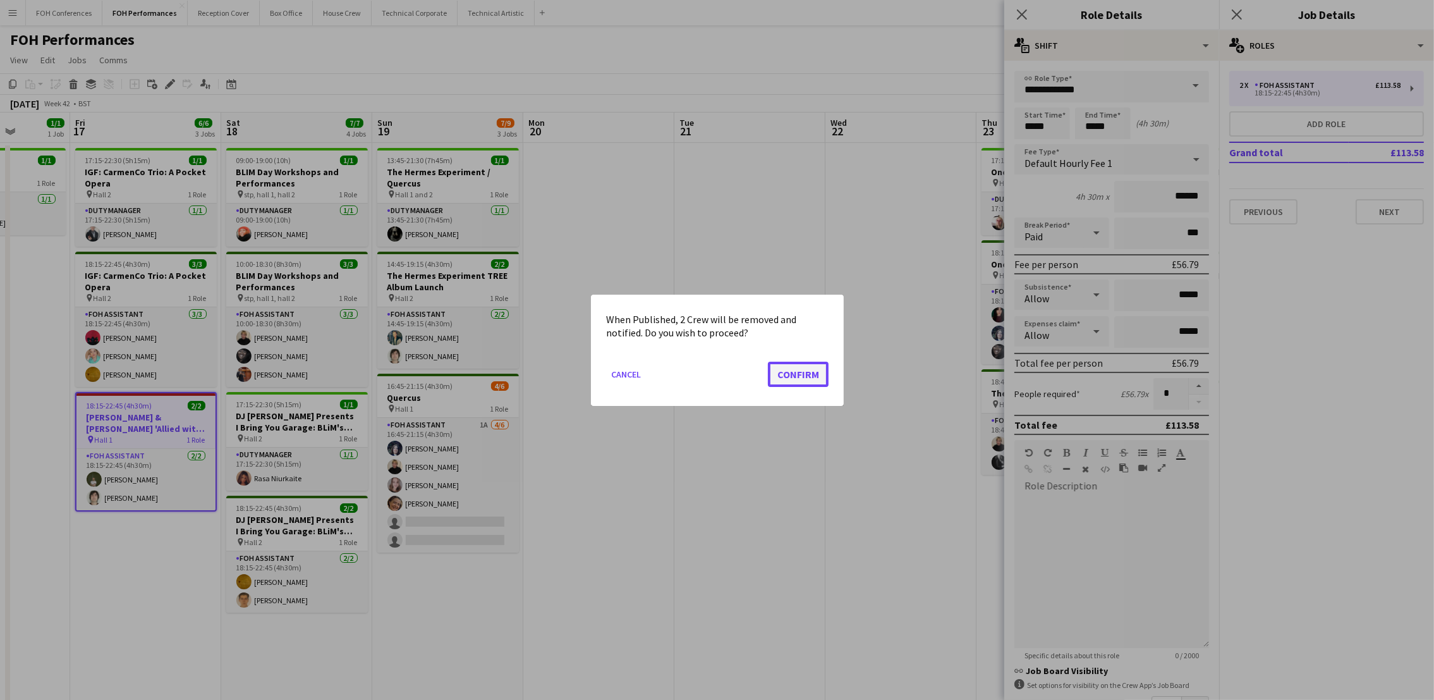
click at [805, 383] on button "Confirm" at bounding box center [798, 373] width 61 height 25
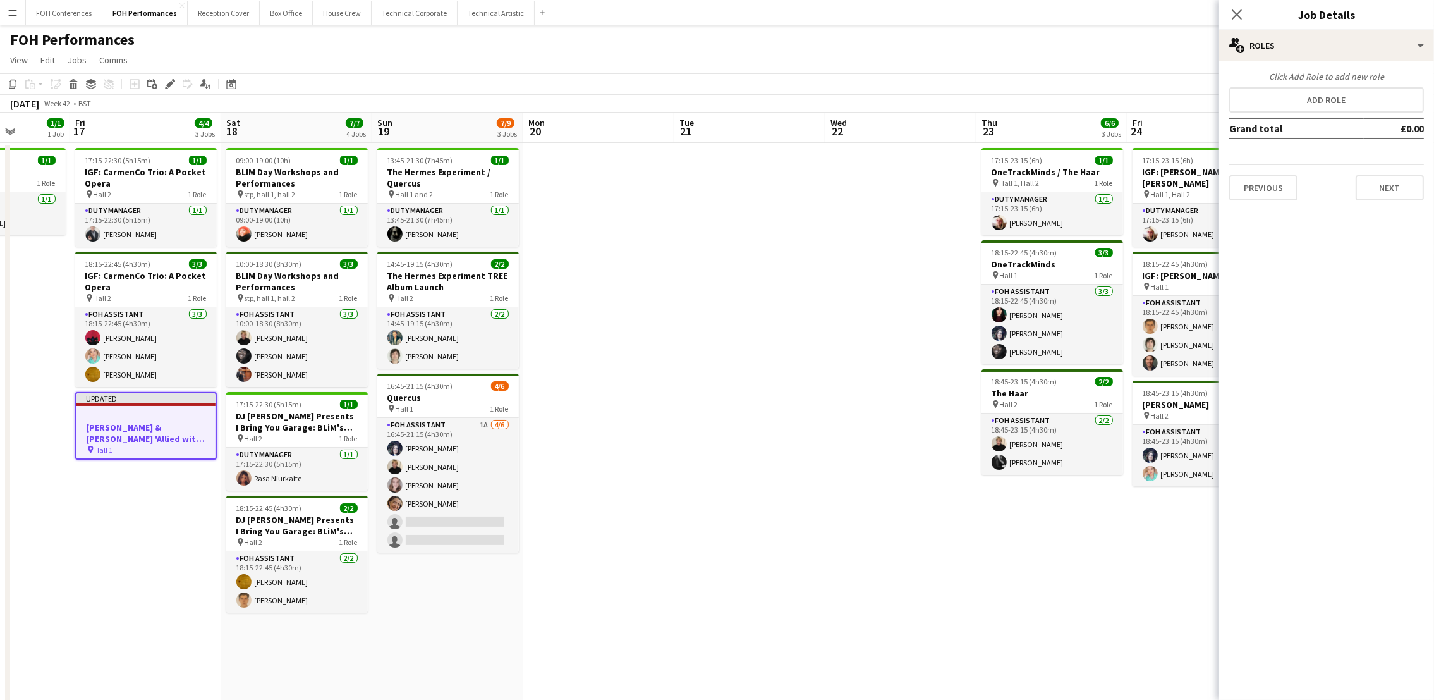
click at [995, 59] on app-page-menu "View Day view expanded Day view collapsed Month view Date picker Jump to today …" at bounding box center [717, 61] width 1434 height 24
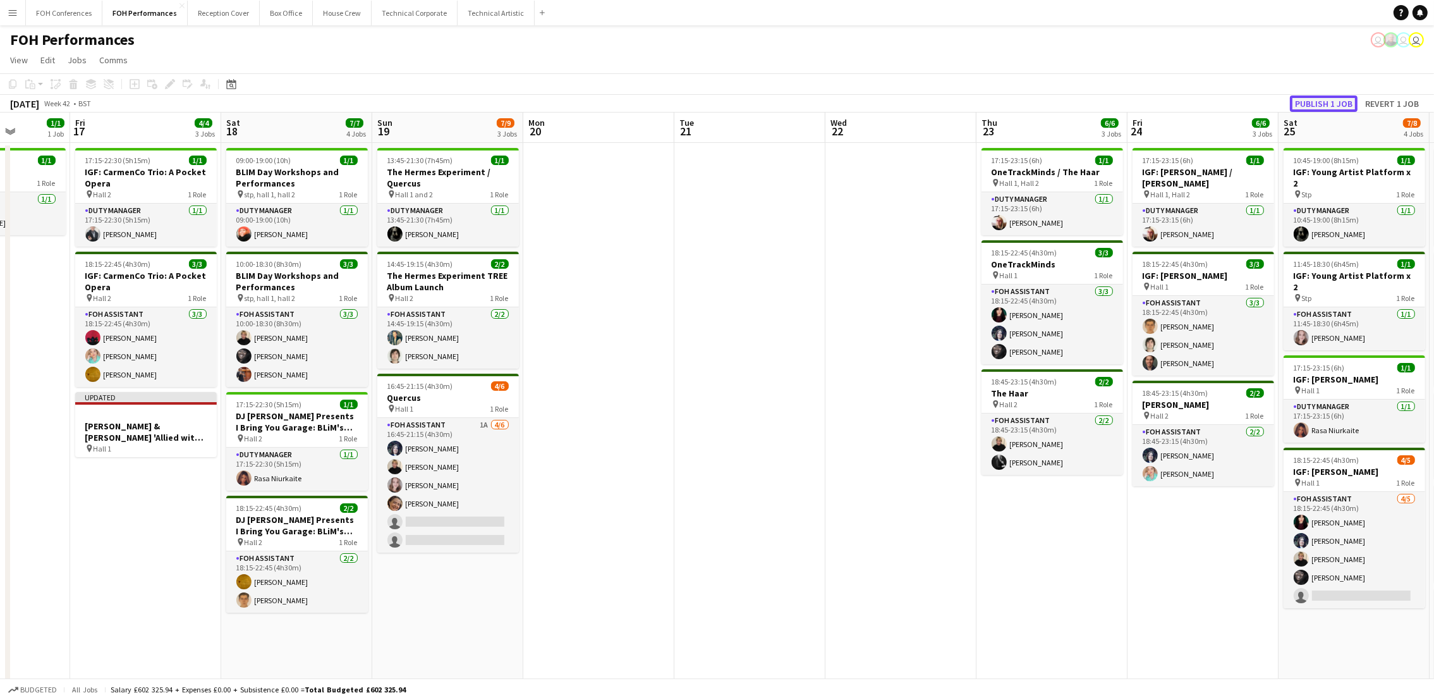
click at [1324, 105] on button "Publish 1 job" at bounding box center [1324, 103] width 68 height 16
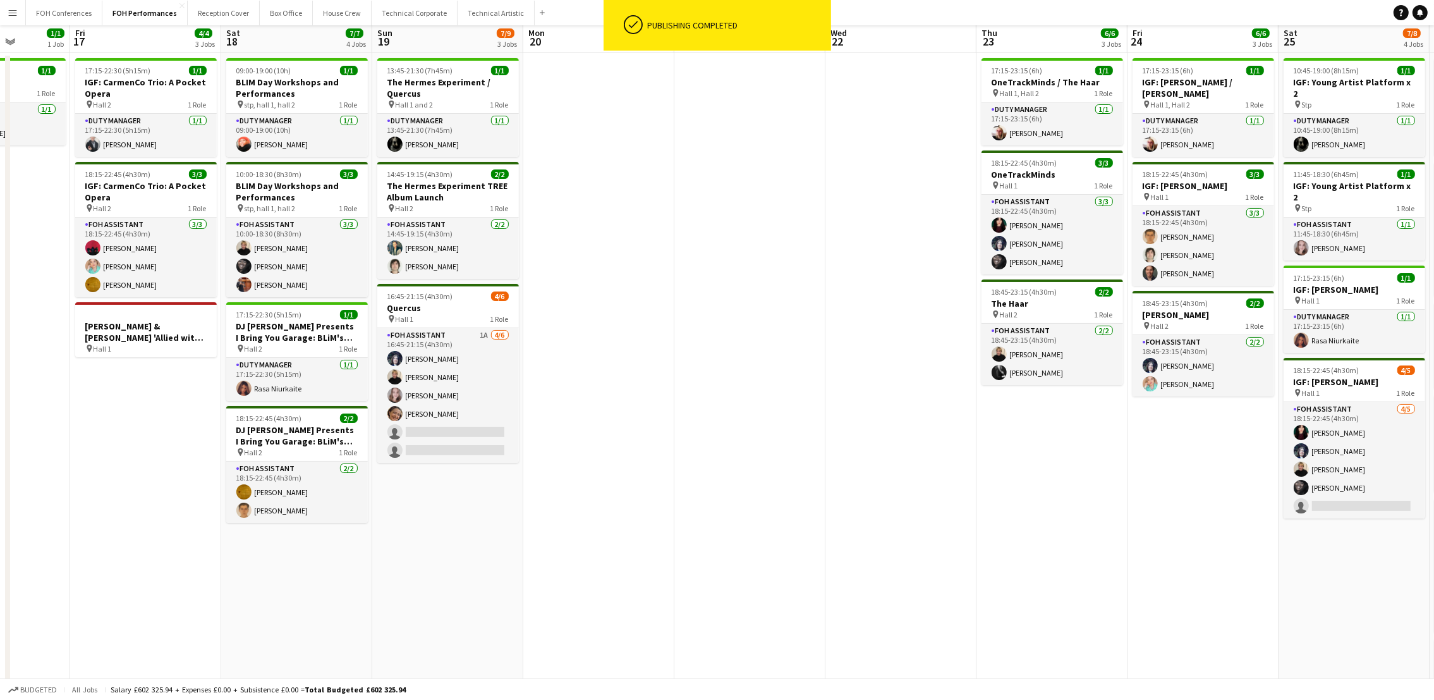
scroll to position [0, 0]
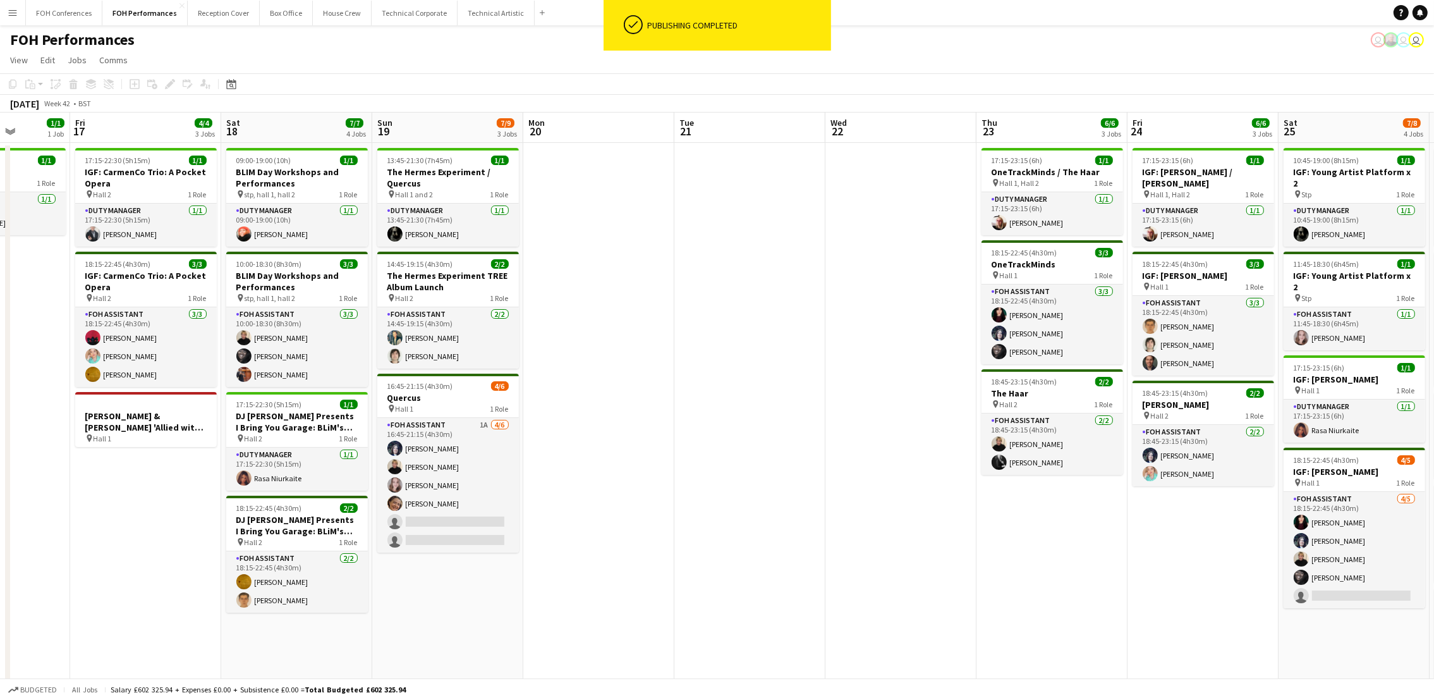
click at [460, 58] on app-page-menu "View Day view expanded Day view collapsed Month view Date picker Jump to today …" at bounding box center [717, 61] width 1434 height 24
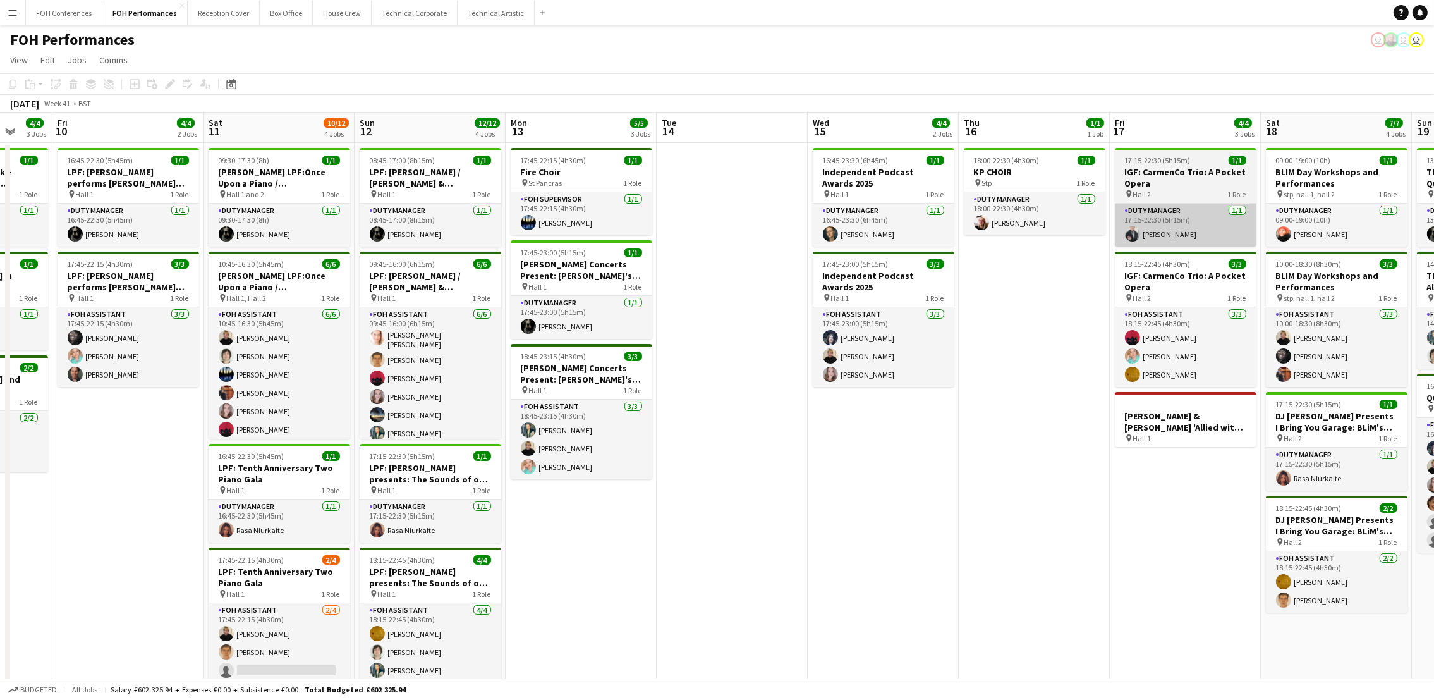
scroll to position [0, 358]
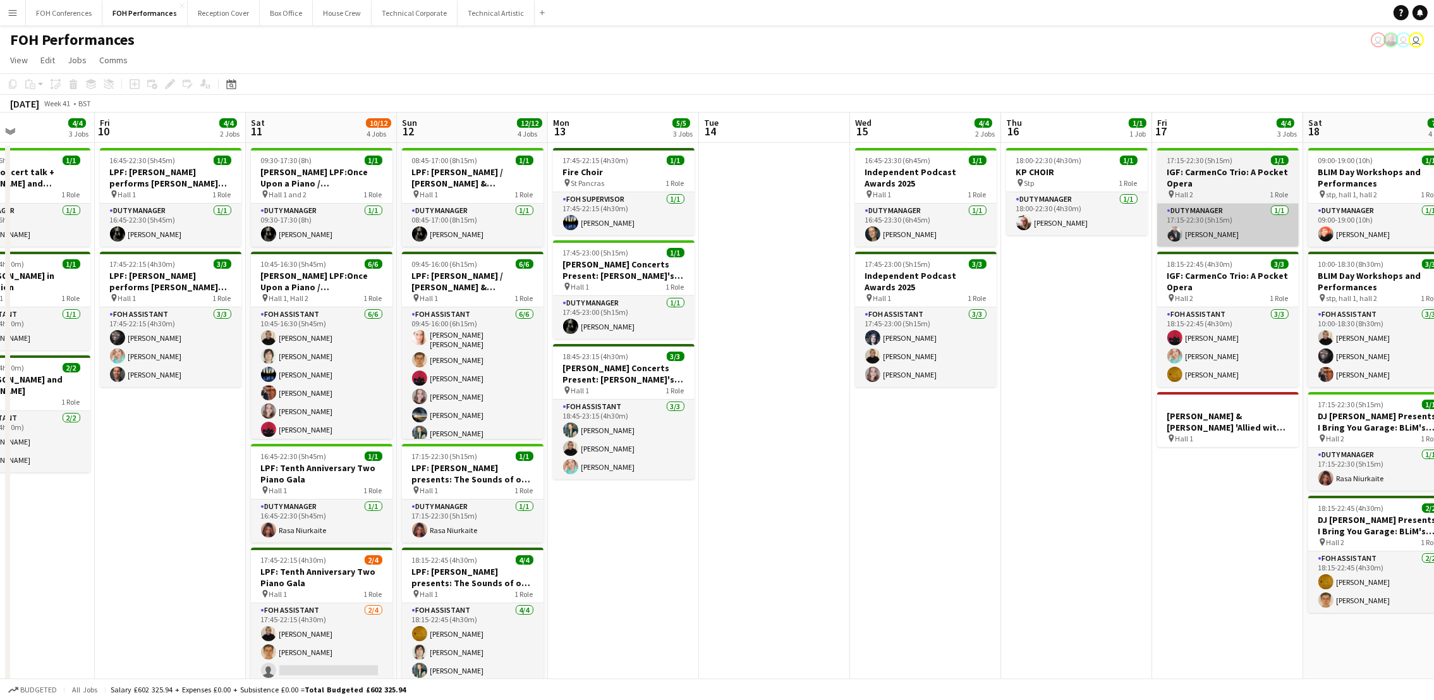
drag, startPoint x: 104, startPoint y: 137, endPoint x: 1177, endPoint y: 224, distance: 1076.8
click at [1186, 224] on app-calendar-viewport "Tue 7 Wed 8 Thu 9 4/4 3 Jobs Fri 10 4/4 2 Jobs Sat 11 10/12 4 Jobs Sun 12 12/12…" at bounding box center [717, 500] width 1434 height 775
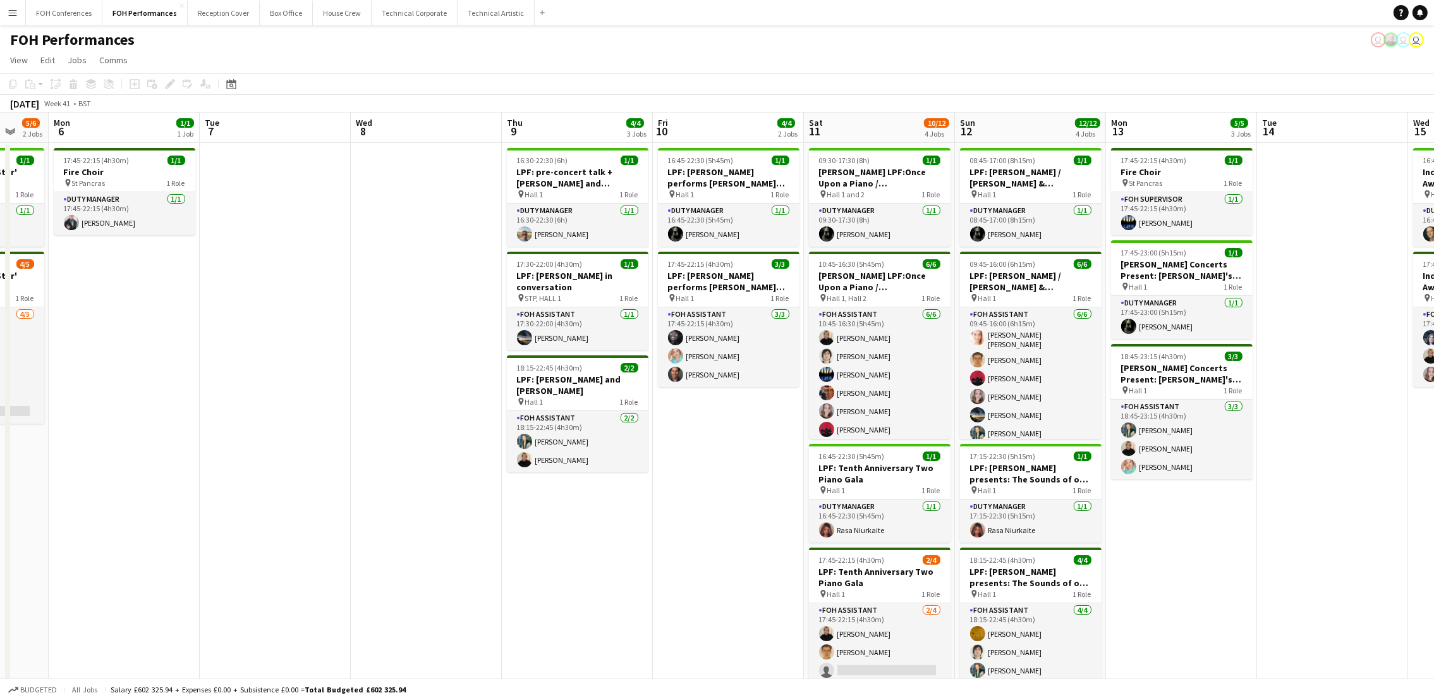
scroll to position [0, 391]
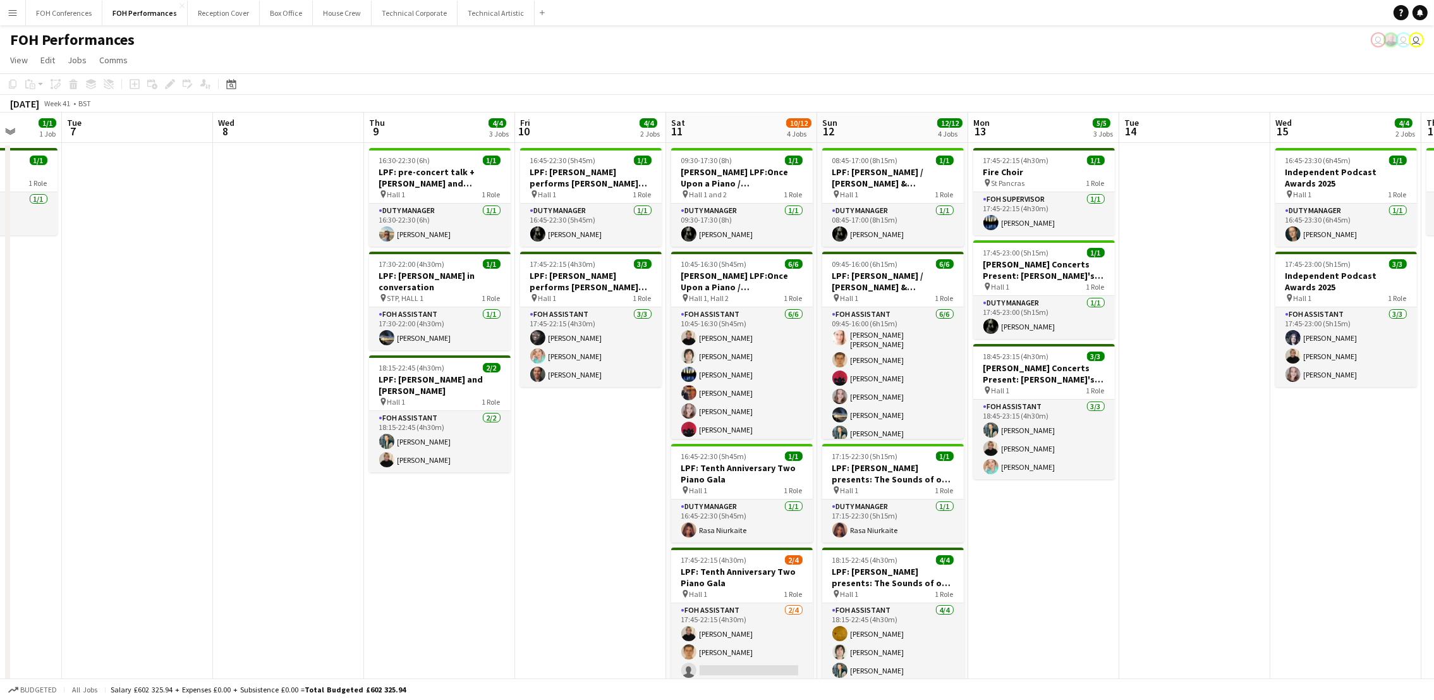
drag, startPoint x: 151, startPoint y: 129, endPoint x: 573, endPoint y: 153, distance: 422.9
click at [573, 153] on app-calendar-viewport "Sat 4 6/6 3 Jobs Sun 5 5/6 2 Jobs Mon 6 1/1 1 Job Tue 7 Wed 8 Thu 9 4/4 3 Jobs …" at bounding box center [717, 500] width 1434 height 775
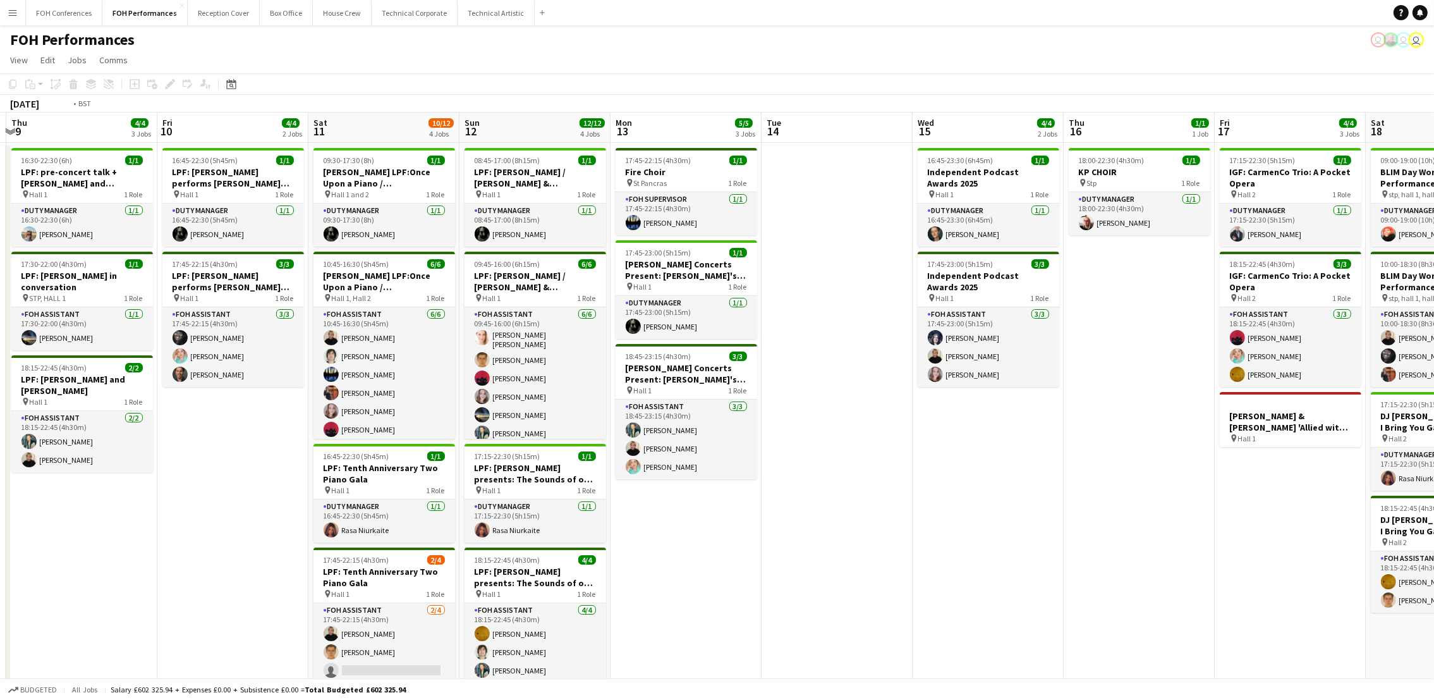
scroll to position [0, 295]
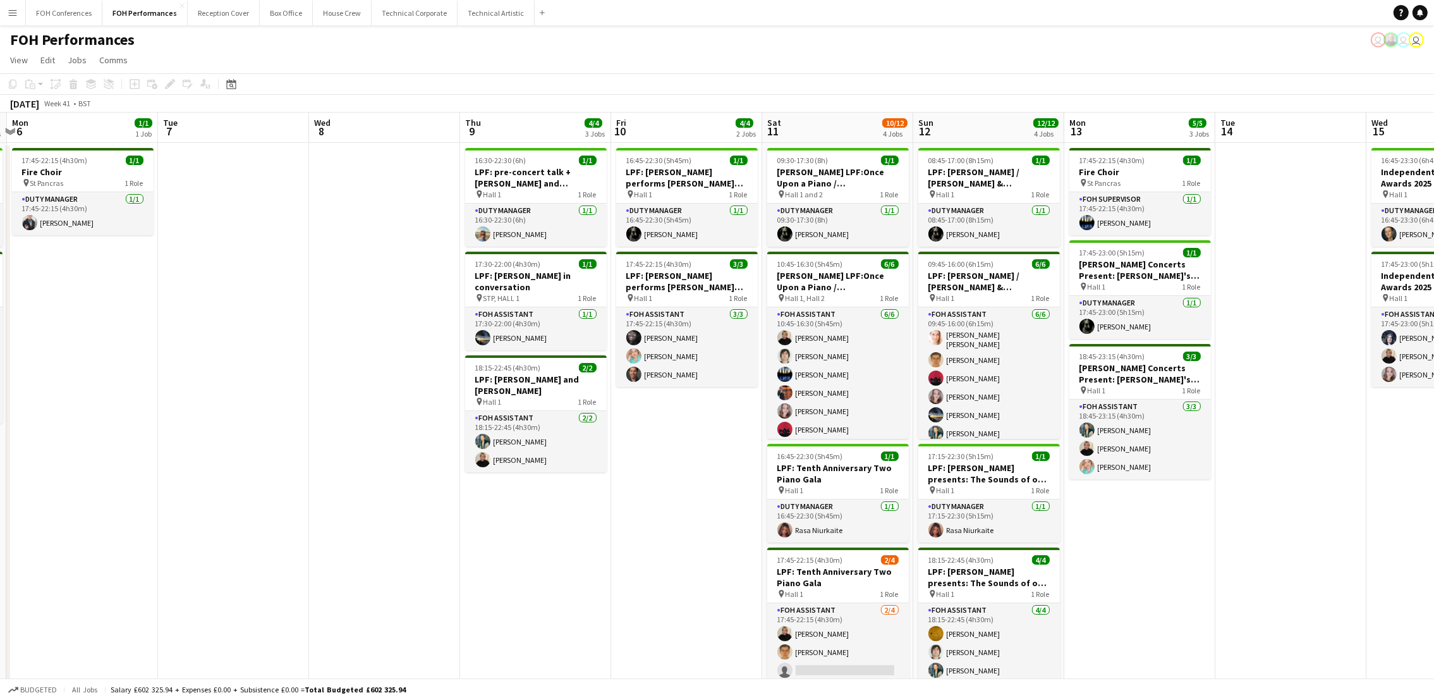
drag, startPoint x: 1239, startPoint y: 137, endPoint x: 1334, endPoint y: 135, distance: 95.5
click at [1334, 135] on app-calendar-viewport "Sat 4 6/6 3 Jobs Sun 5 5/6 2 Jobs Mon 6 1/1 1 Job Tue 7 Wed 8 Thu 9 4/4 3 Jobs …" at bounding box center [717, 500] width 1434 height 775
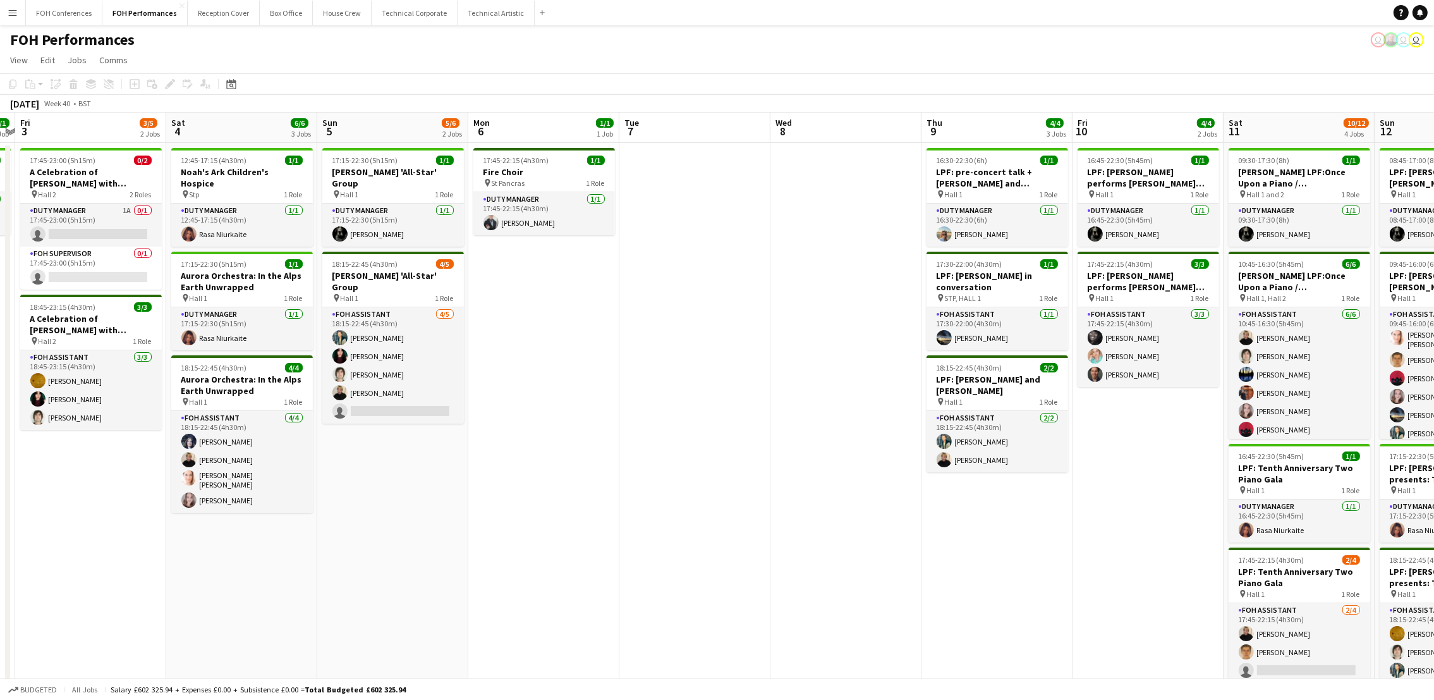
scroll to position [0, 397]
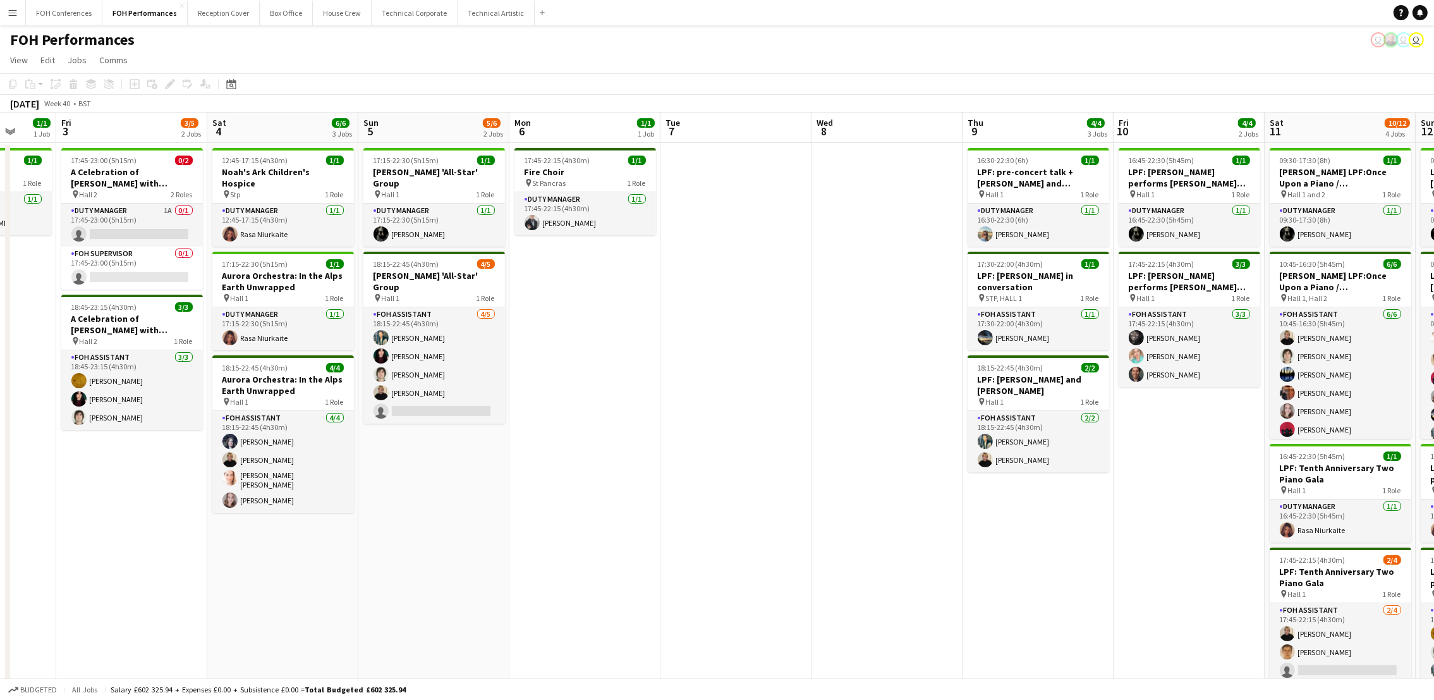
drag, startPoint x: 209, startPoint y: 121, endPoint x: 712, endPoint y: 134, distance: 502.6
click at [712, 134] on app-calendar-viewport "Tue 30 Wed 1 4/4 2 Jobs Thu 2 1/1 1 Job Fri 3 3/5 2 Jobs Sat 4 6/6 3 Jobs Sun 5…" at bounding box center [717, 500] width 1434 height 775
click at [56, 496] on app-date-cell "17:45-23:00 (5h15m) 0/2 A Celebration of Miles Davis with Jay Phelps and Ammar …" at bounding box center [131, 515] width 151 height 745
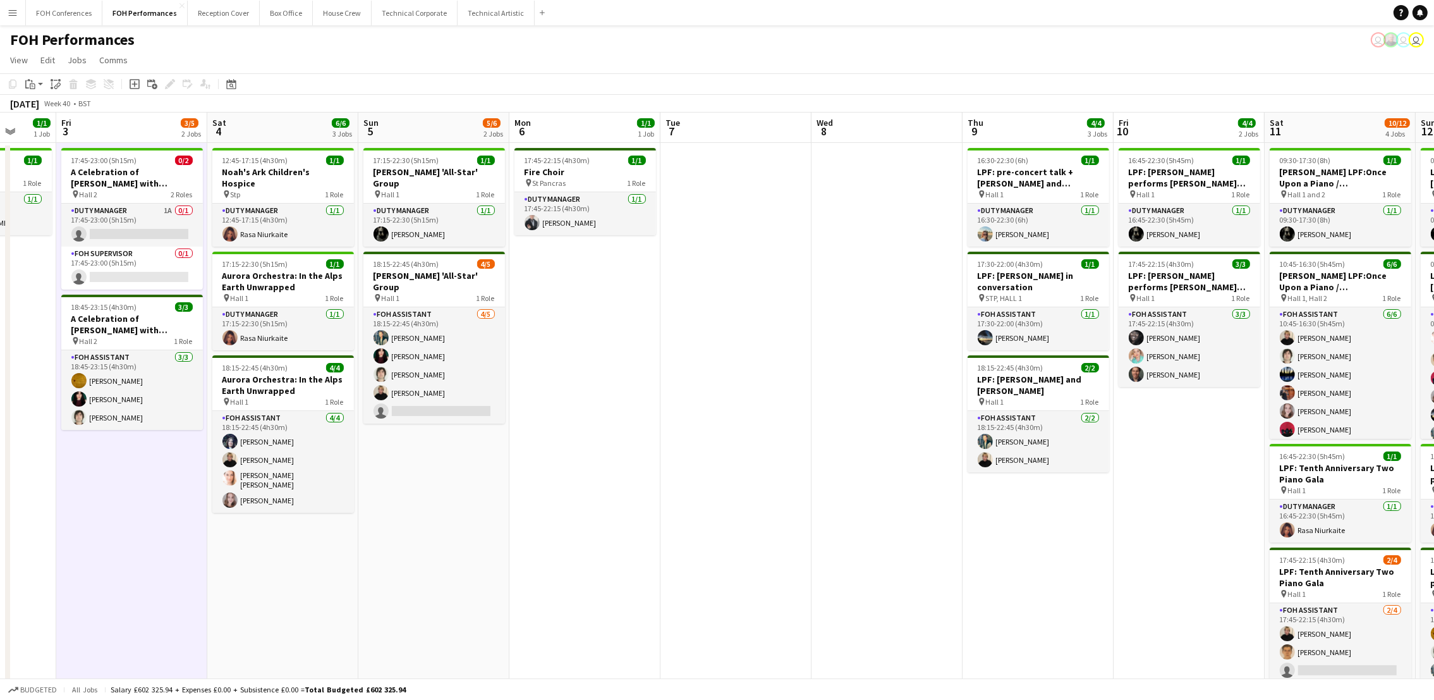
click at [308, 39] on div "FOH Performances user user user" at bounding box center [717, 37] width 1434 height 24
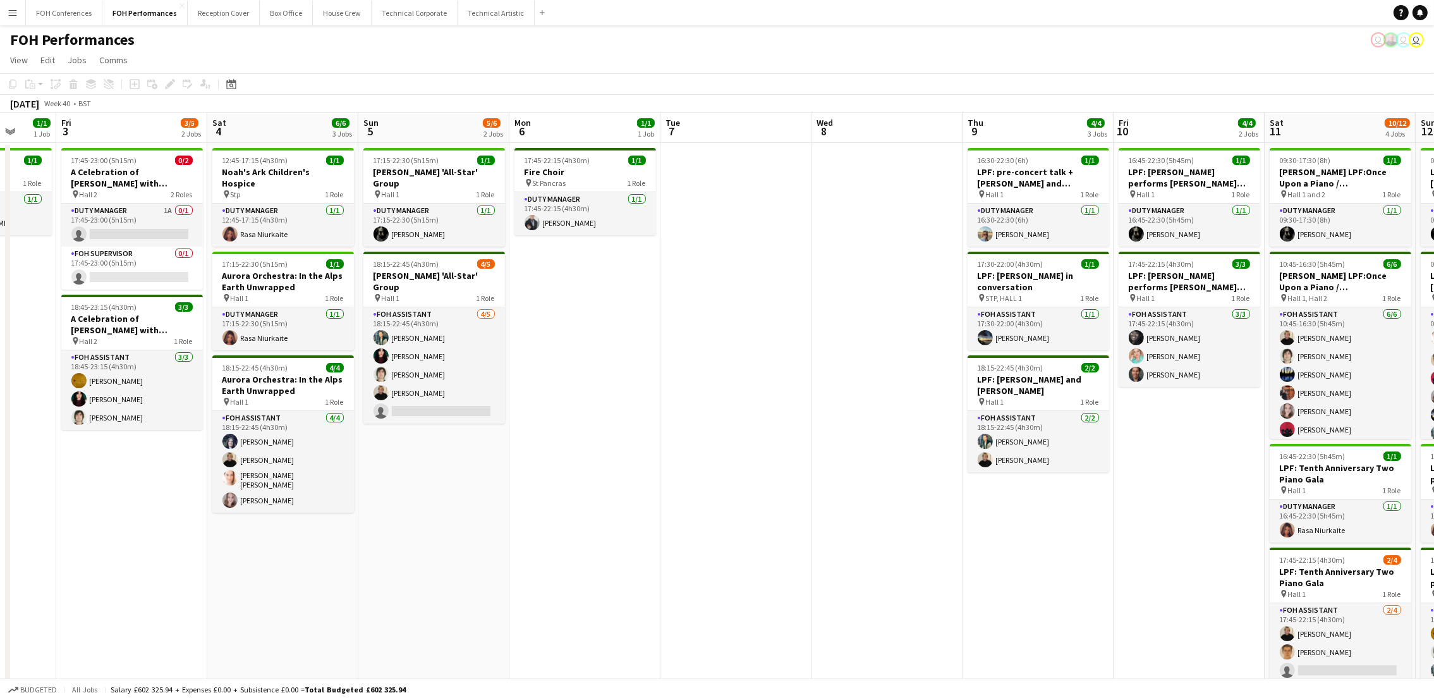
click at [125, 537] on app-date-cell "17:45-23:00 (5h15m) 0/2 A Celebration of Miles Davis with Jay Phelps and Ammar …" at bounding box center [131, 515] width 151 height 745
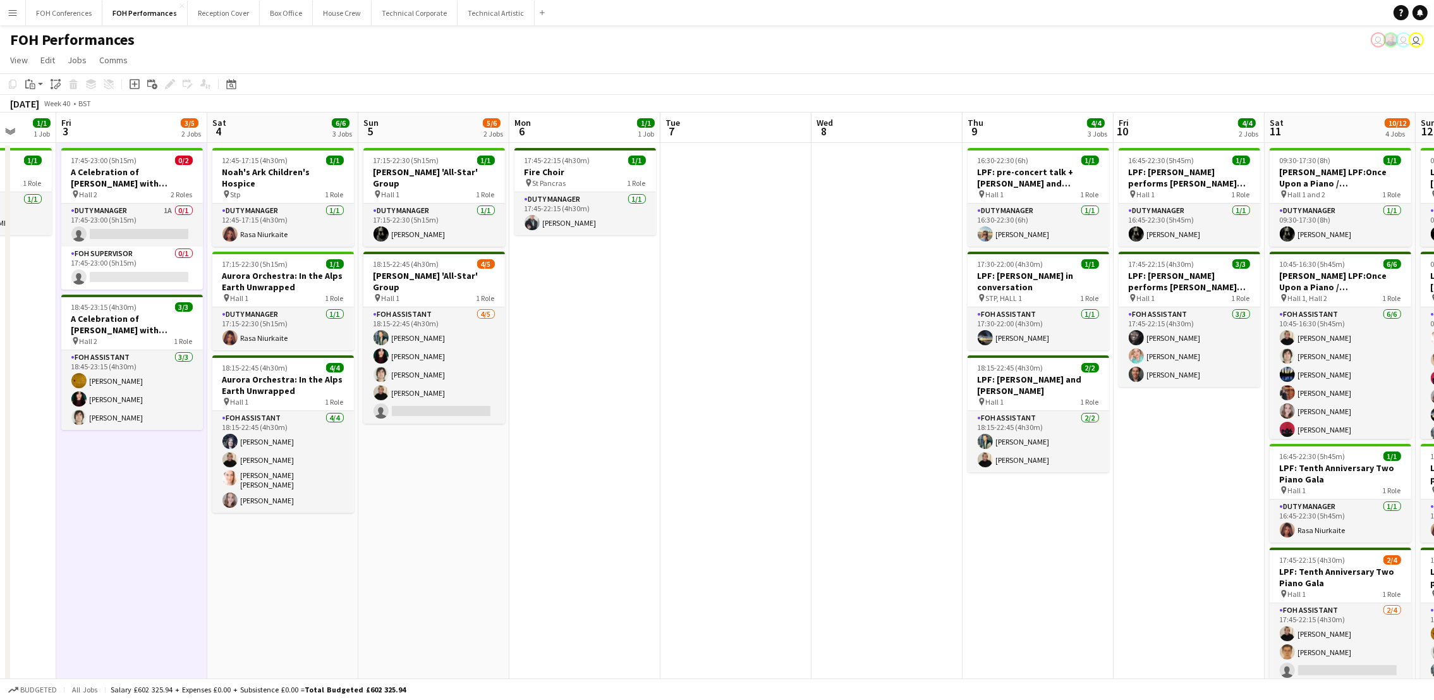
click at [480, 39] on div "FOH Performances user user user" at bounding box center [717, 37] width 1434 height 24
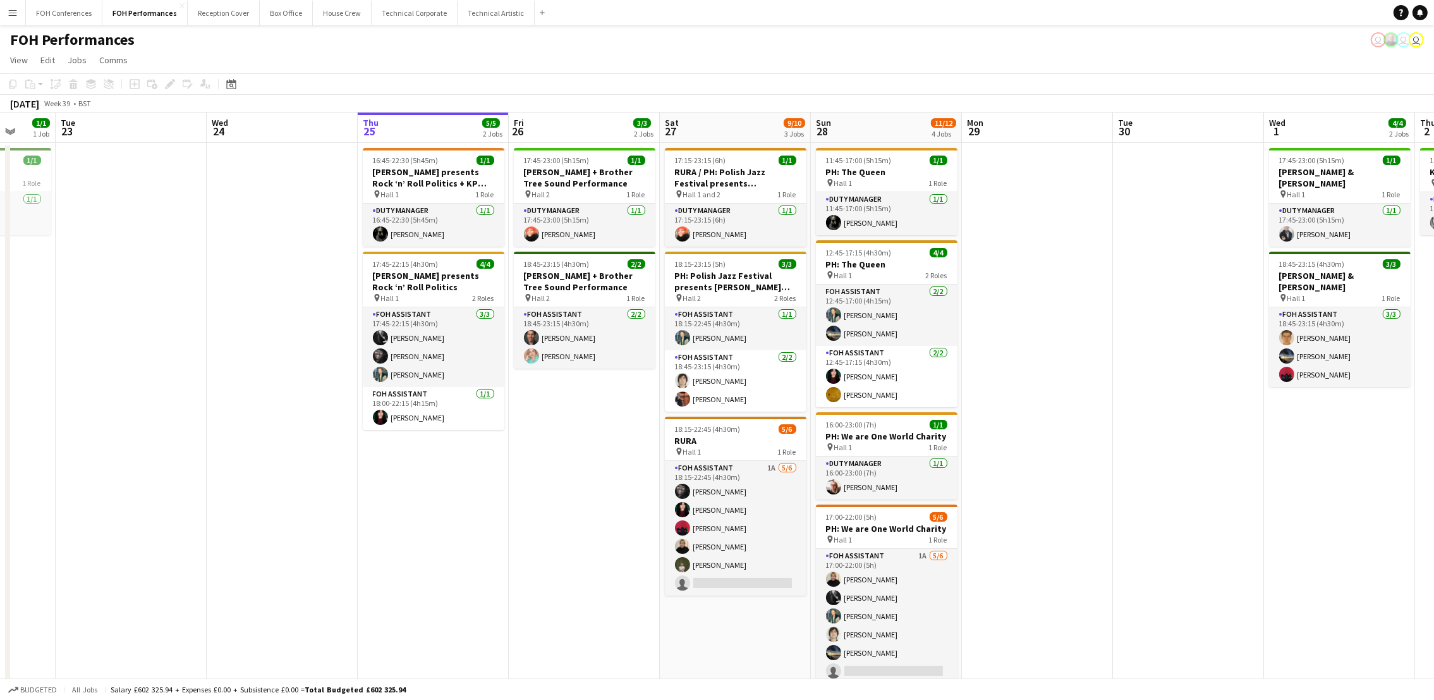
drag, startPoint x: 94, startPoint y: 124, endPoint x: 1397, endPoint y: 163, distance: 1303.9
click at [1395, 163] on app-calendar-viewport "Mon 22 1/1 1 Job Tue 23 Wed 24 Thu 25 5/5 2 Jobs Fri 26 3/3 2 Jobs Sat 27 9/10 …" at bounding box center [717, 500] width 1434 height 775
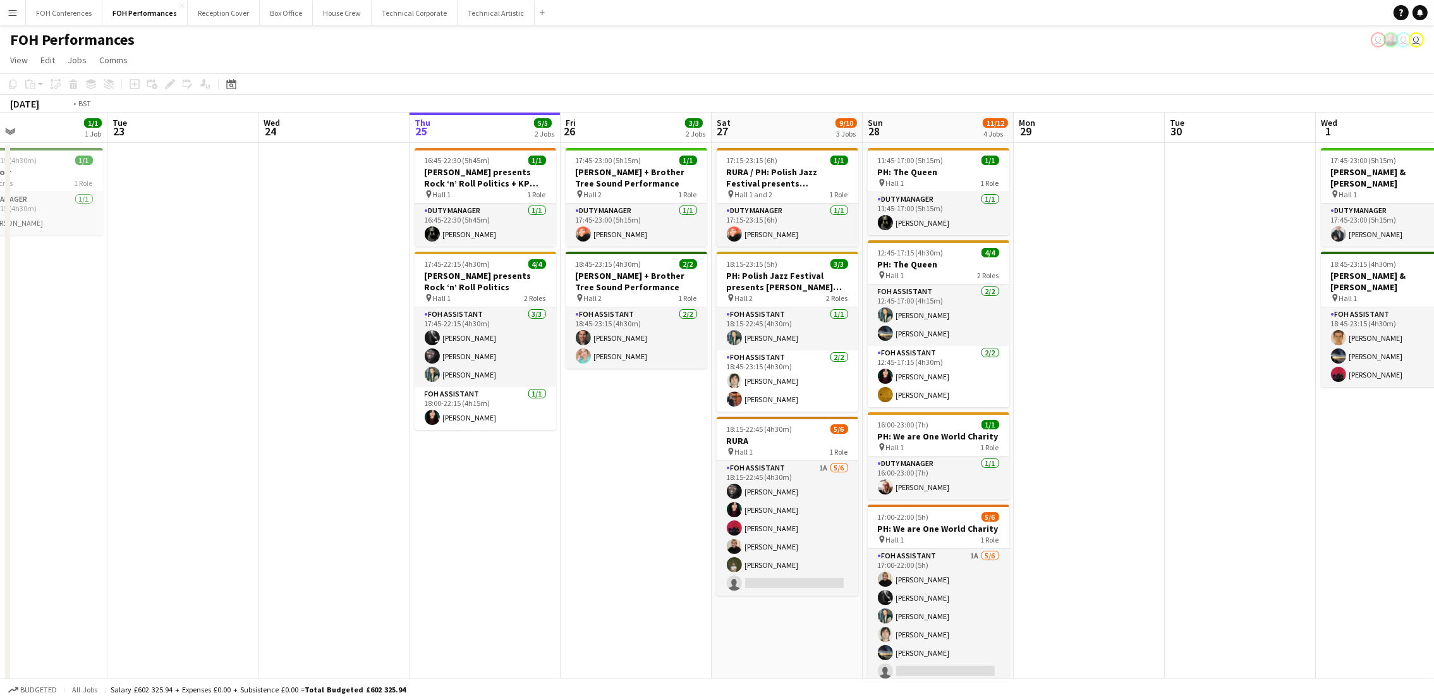
drag, startPoint x: 67, startPoint y: 121, endPoint x: 925, endPoint y: 119, distance: 857.7
click at [893, 118] on app-calendar-viewport "Sat 20 11/12 4 Jobs Sun 21 6/6 2 Jobs Mon 22 1/1 1 Job Tue 23 Wed 24 Thu 25 5/5…" at bounding box center [717, 500] width 1434 height 775
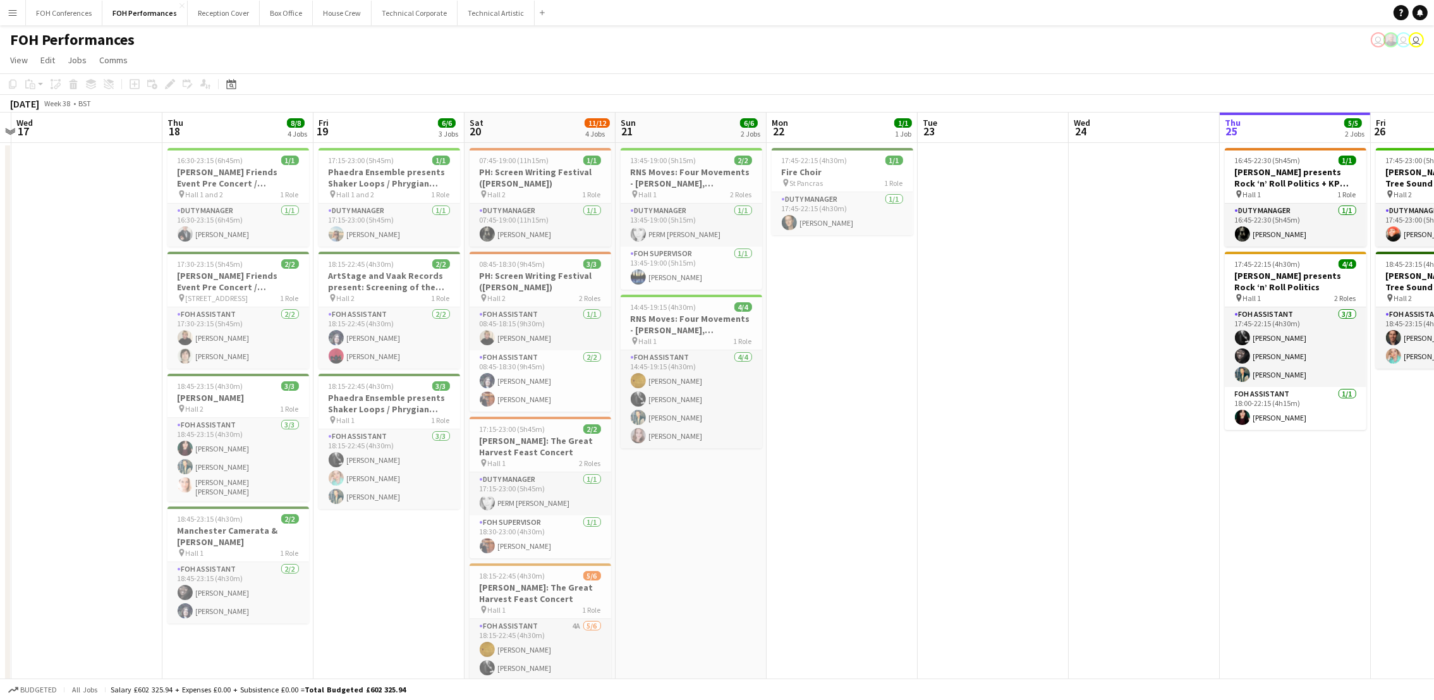
scroll to position [0, 487]
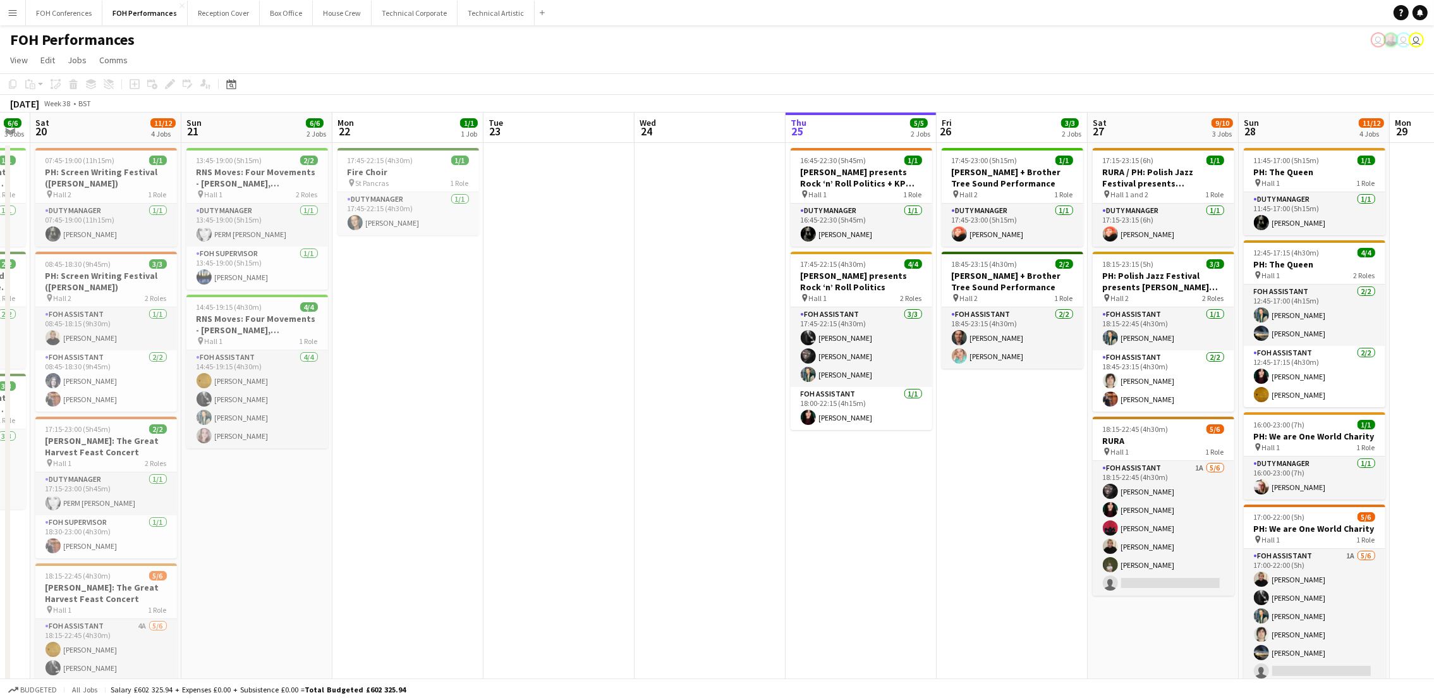
drag, startPoint x: 314, startPoint y: 125, endPoint x: 123, endPoint y: 163, distance: 194.6
click at [123, 163] on app-calendar-viewport "Tue 16 Wed 17 Thu 18 8/8 4 Jobs Fri 19 6/6 3 Jobs Sat 20 11/12 4 Jobs Sun 21 6/…" at bounding box center [717, 500] width 1434 height 775
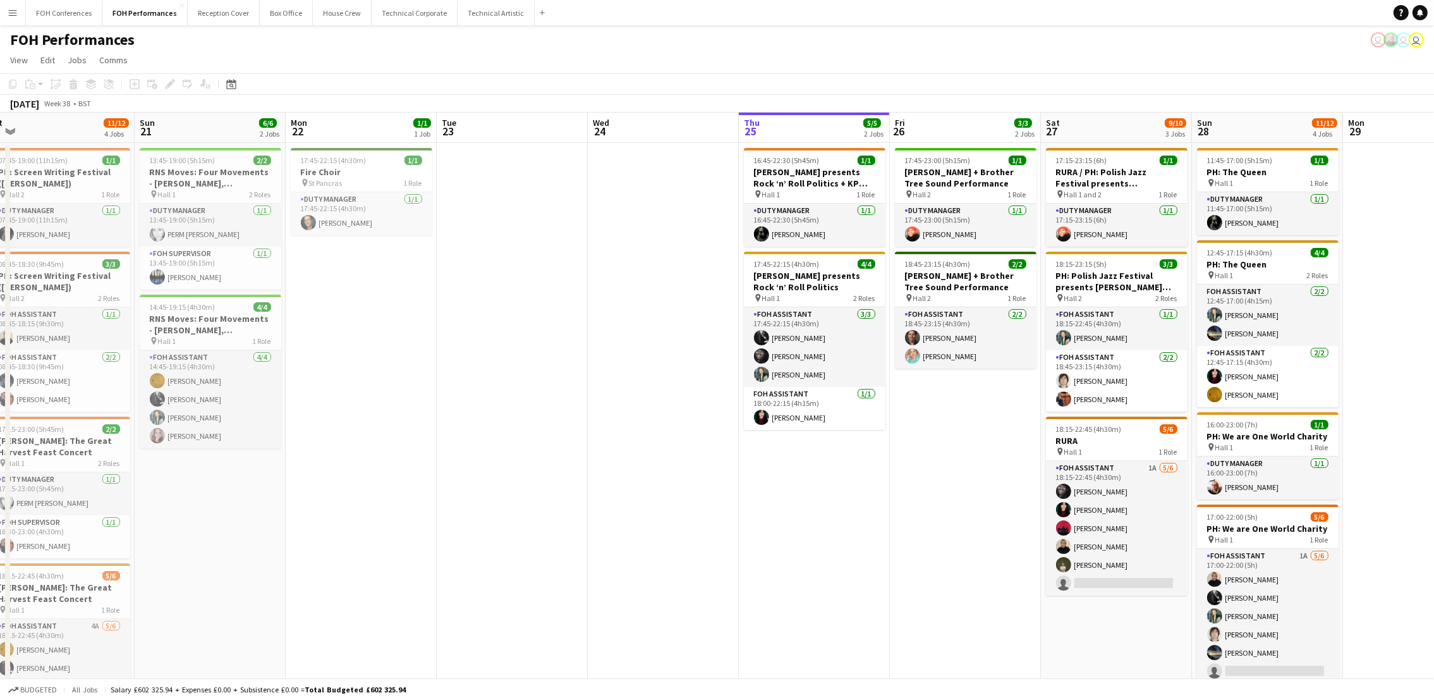
scroll to position [0, 473]
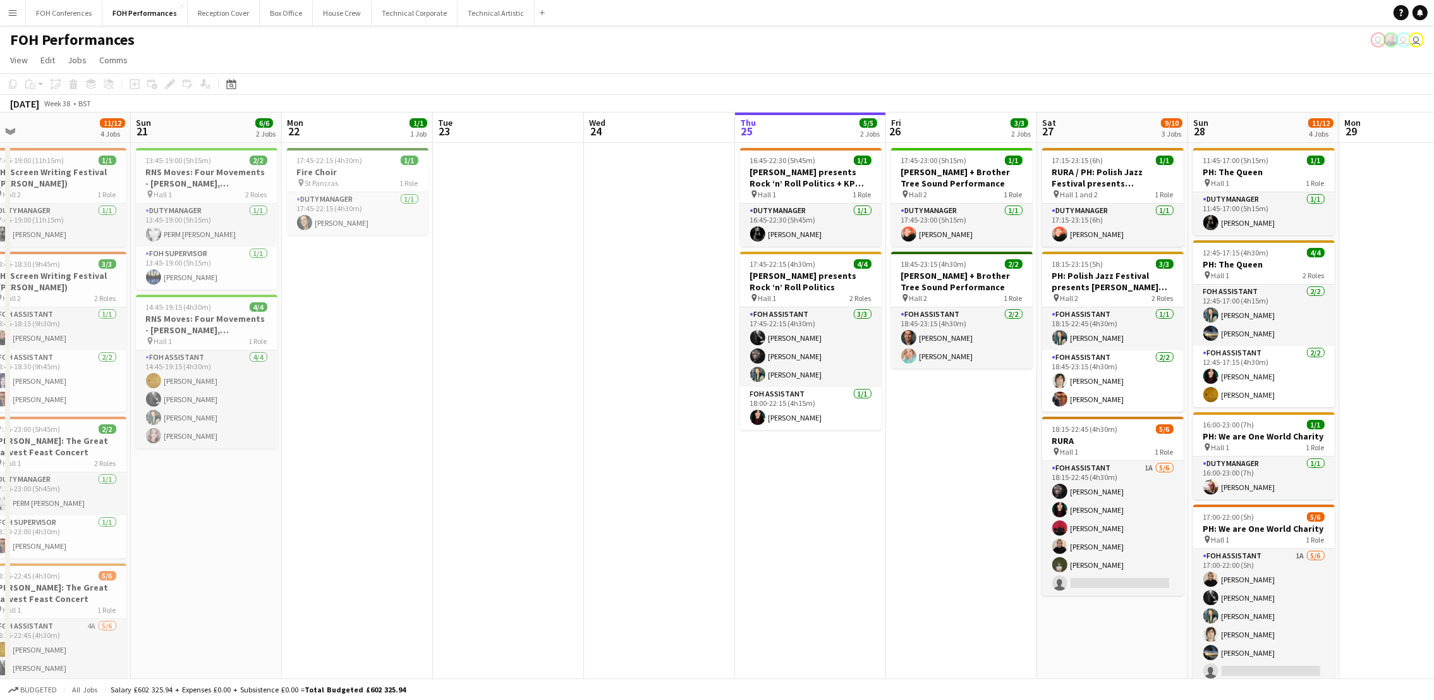
drag, startPoint x: 851, startPoint y: 133, endPoint x: 805, endPoint y: 135, distance: 46.2
click at [805, 135] on app-calendar-viewport "Wed 17 Thu 18 8/8 4 Jobs Fri 19 6/6 3 Jobs Sat 20 11/12 4 Jobs Sun 21 6/6 2 Job…" at bounding box center [717, 500] width 1434 height 775
click at [331, 42] on div "FOH Performances user user user" at bounding box center [717, 37] width 1434 height 24
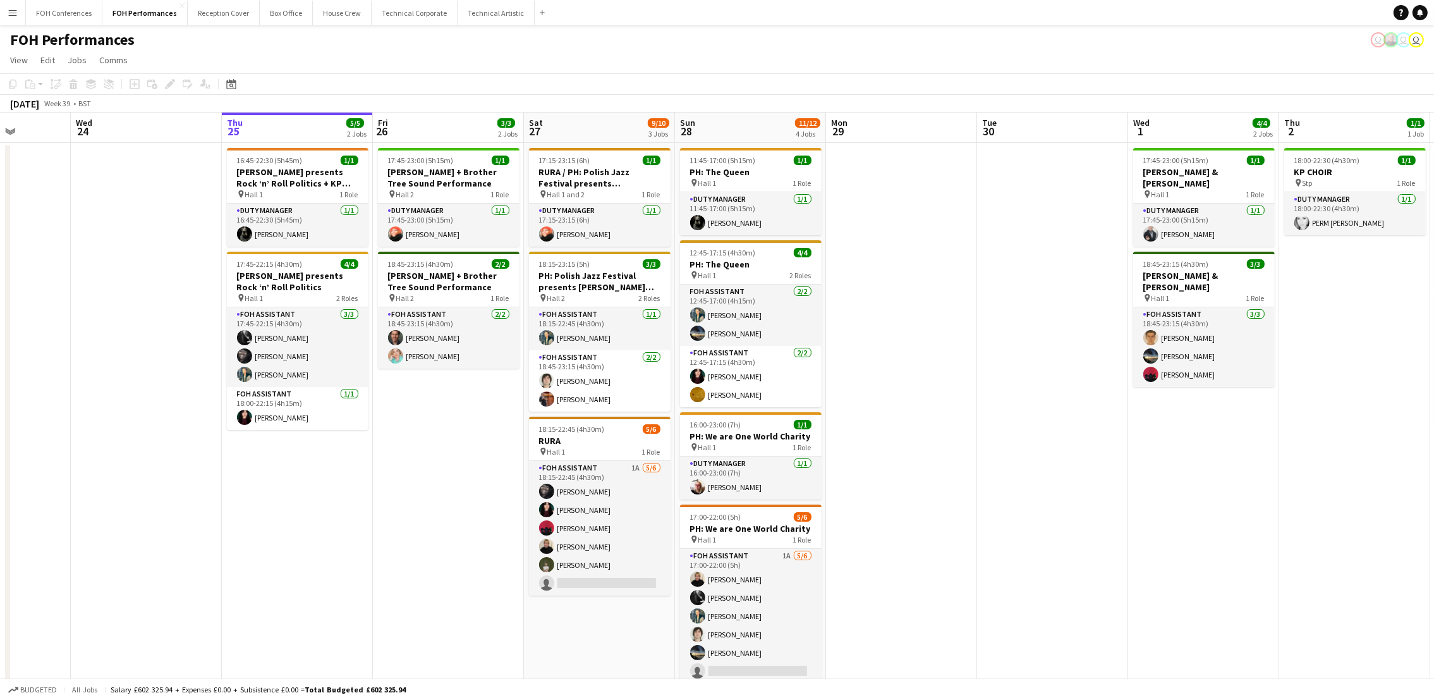
drag, startPoint x: 934, startPoint y: 129, endPoint x: 308, endPoint y: 193, distance: 629.7
click at [308, 193] on app-calendar-viewport "Sat 20 11/12 4 Jobs Sun 21 6/6 2 Jobs Mon 22 1/1 1 Job Tue 23 Wed 24 Thu 25 5/5…" at bounding box center [717, 500] width 1434 height 775
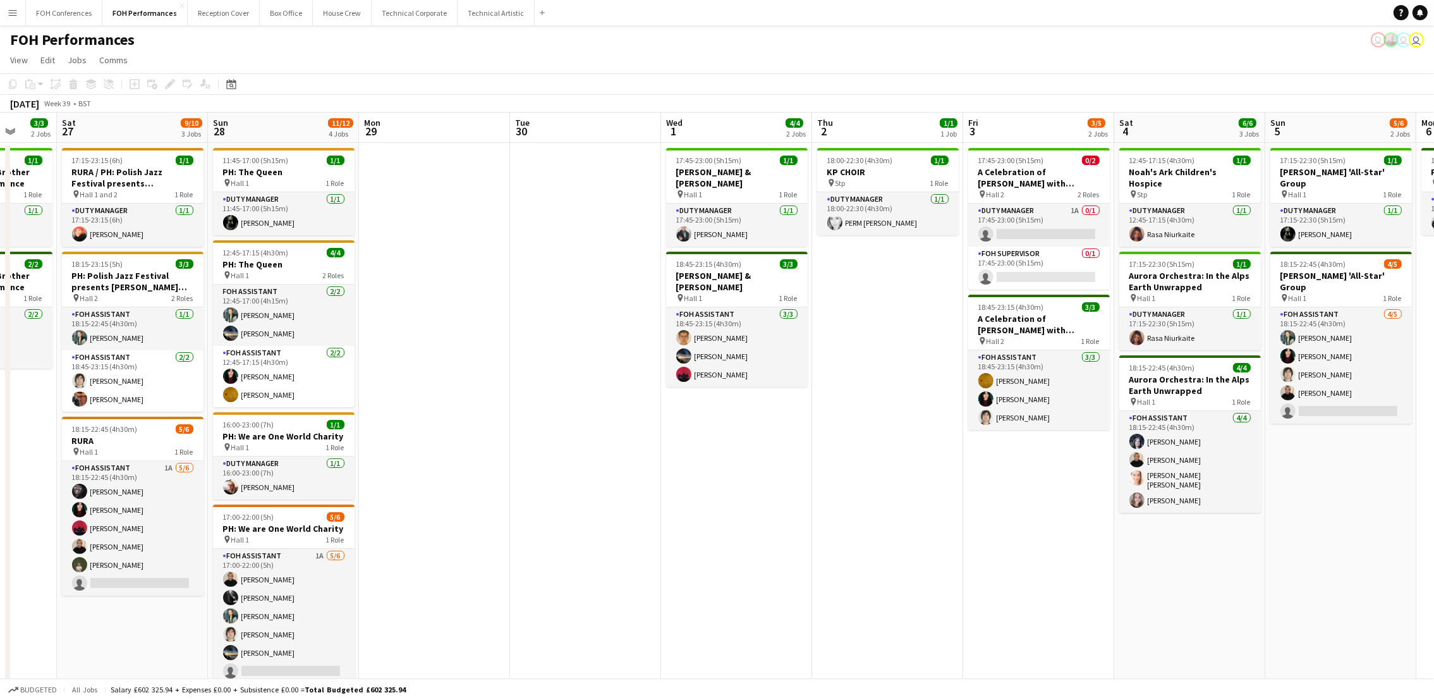
scroll to position [0, 389]
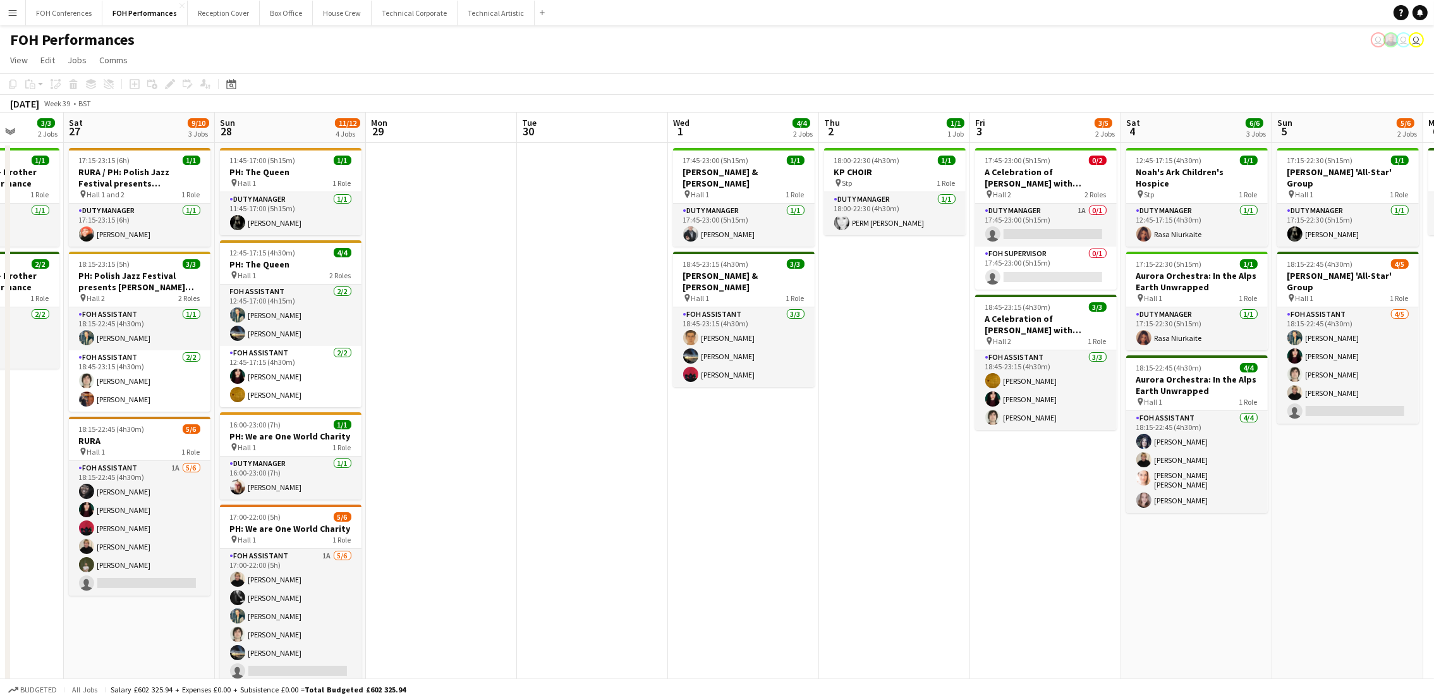
drag, startPoint x: 968, startPoint y: 116, endPoint x: 619, endPoint y: 139, distance: 349.6
click at [619, 139] on app-calendar-viewport "Wed 24 Thu 25 5/5 2 Jobs Fri 26 3/3 2 Jobs Sat 27 9/10 3 Jobs Sun 28 11/12 4 Jo…" at bounding box center [717, 500] width 1434 height 775
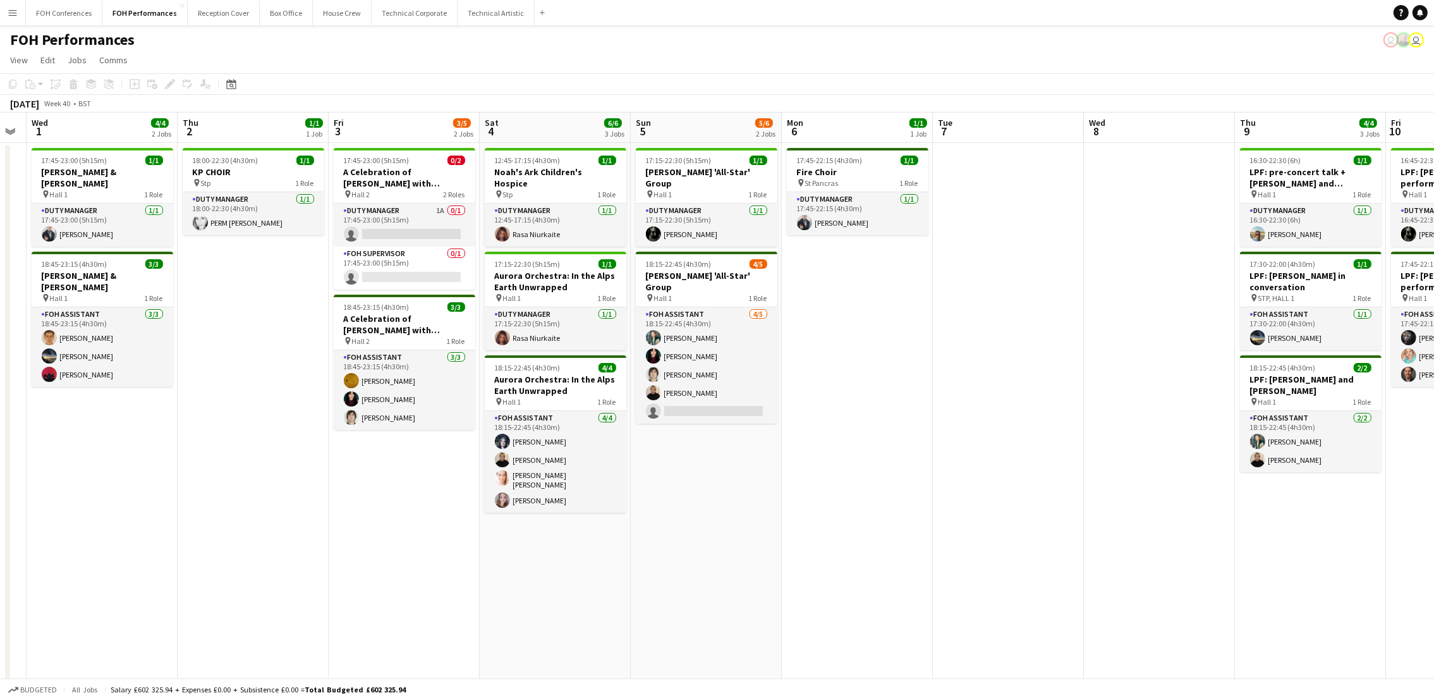
scroll to position [0, 435]
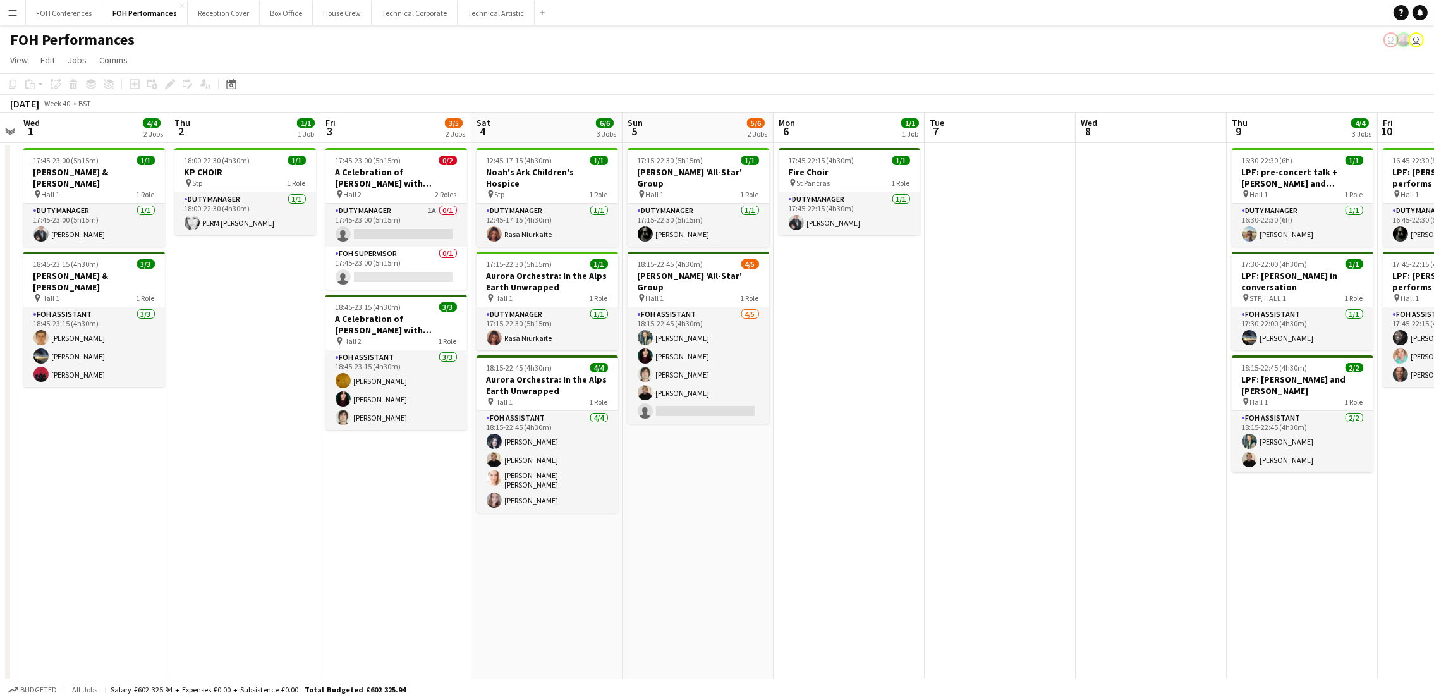
drag, startPoint x: 724, startPoint y: 134, endPoint x: 74, endPoint y: 193, distance: 652.5
click at [74, 193] on app-calendar-viewport "Sun 28 11/12 4 Jobs Mon 29 Tue 30 Wed 1 4/4 2 Jobs Thu 2 1/1 1 Job Fri 3 3/5 2 …" at bounding box center [717, 500] width 1434 height 775
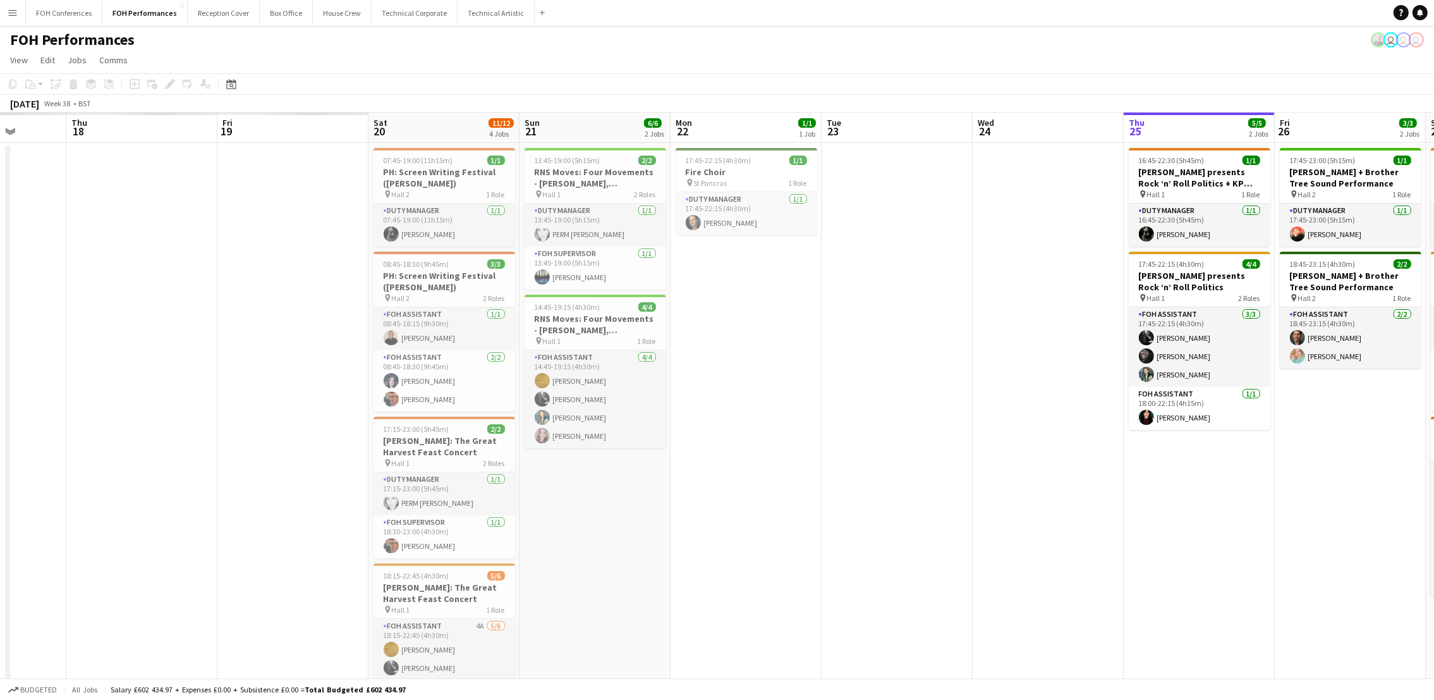
scroll to position [0, 384]
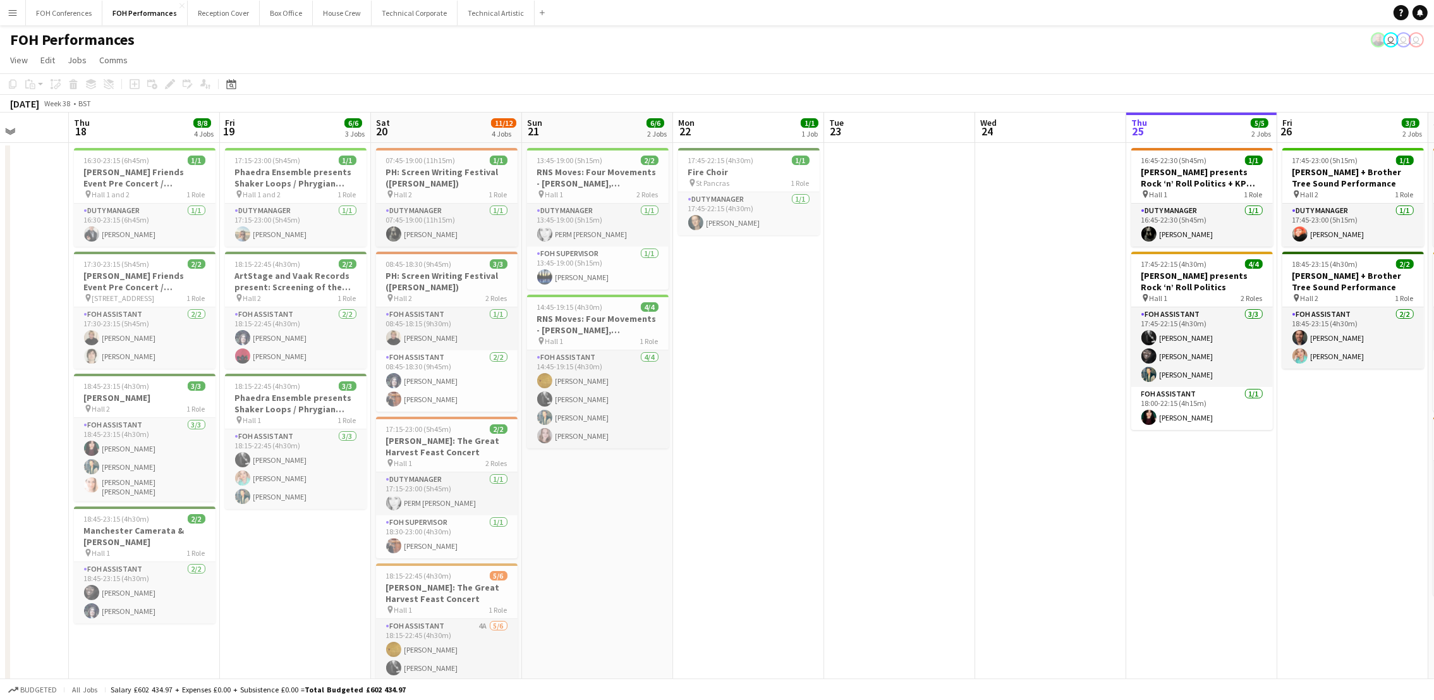
drag, startPoint x: 195, startPoint y: 130, endPoint x: 1169, endPoint y: 152, distance: 974.9
click at [1169, 152] on app-calendar-viewport "Mon 15 7/7 4 Jobs Tue 16 Wed 17 Thu 18 8/8 4 Jobs Fri 19 6/6 3 Jobs Sat 20 11/1…" at bounding box center [717, 446] width 1434 height 666
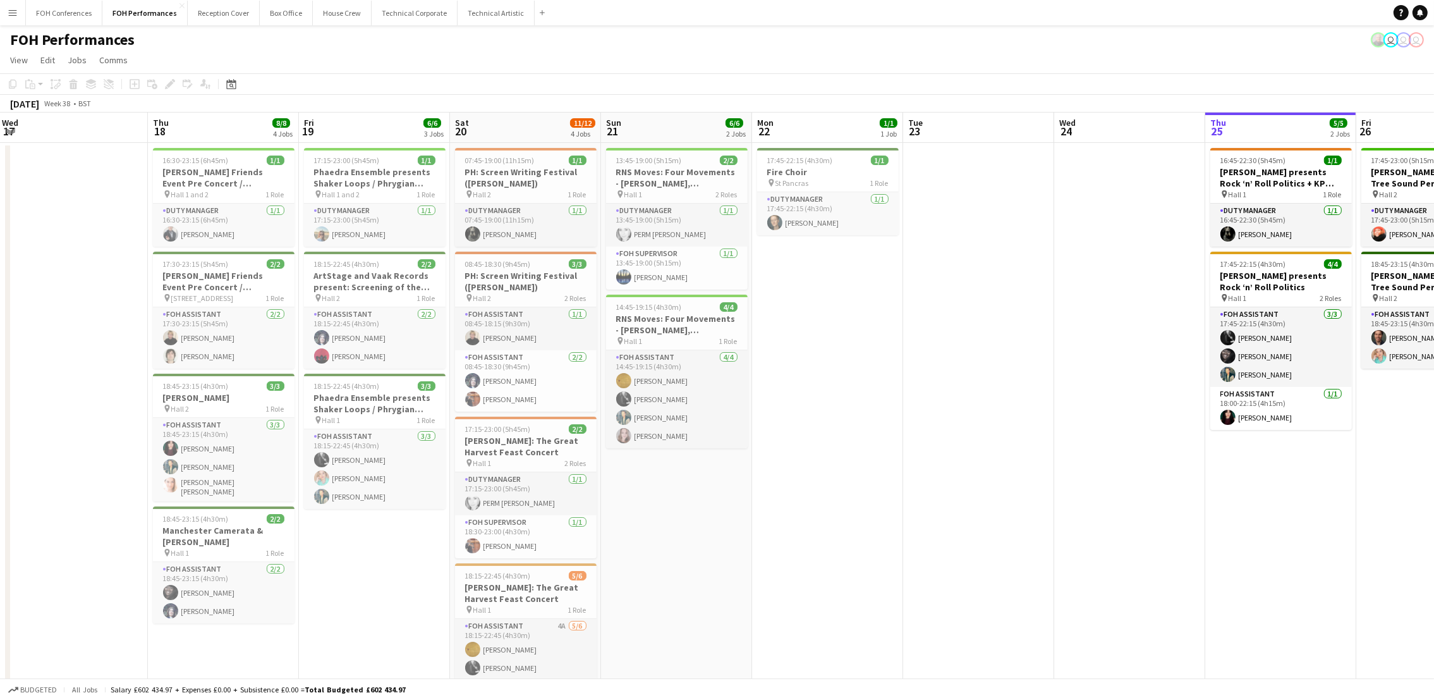
scroll to position [0, 497]
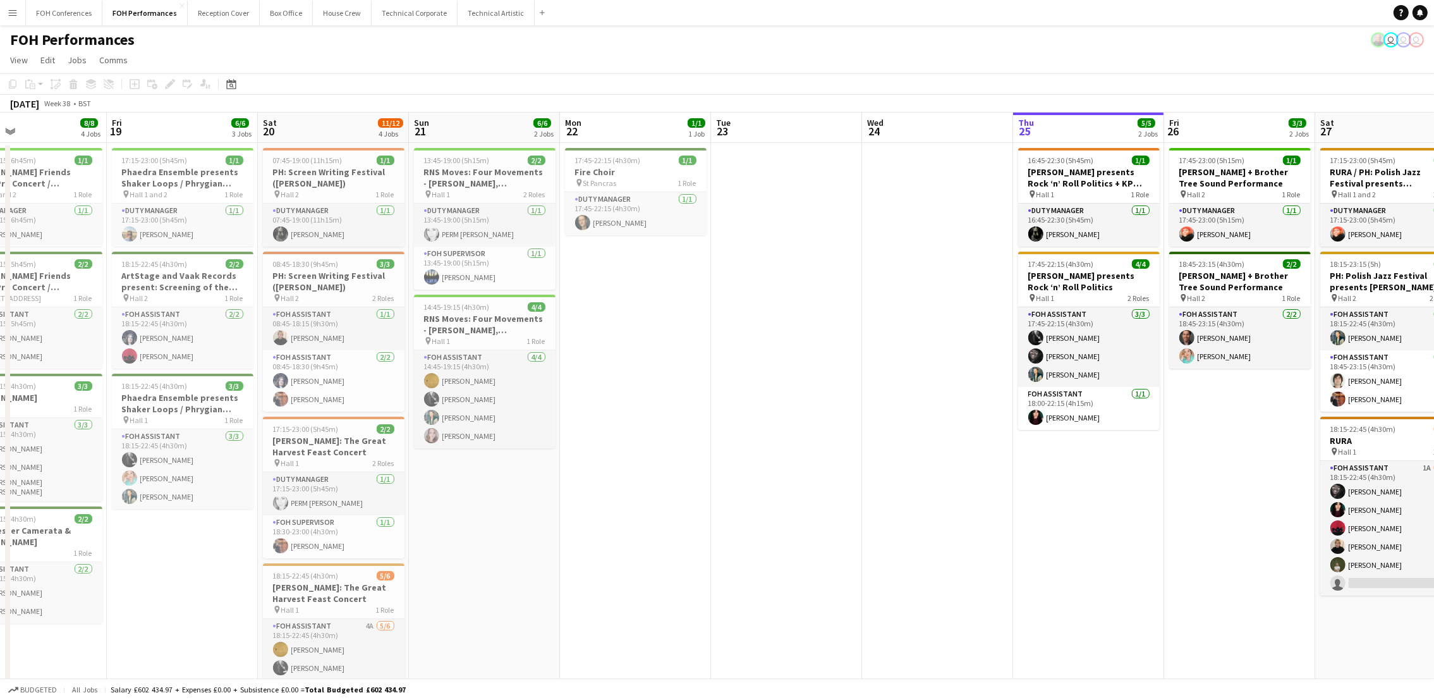
drag, startPoint x: 135, startPoint y: 123, endPoint x: -4, endPoint y: 157, distance: 143.2
click at [0, 157] on html "Menu Boards Boards Boards All jobs Status Workforce Workforce My Workforce Recr…" at bounding box center [717, 400] width 1434 height 800
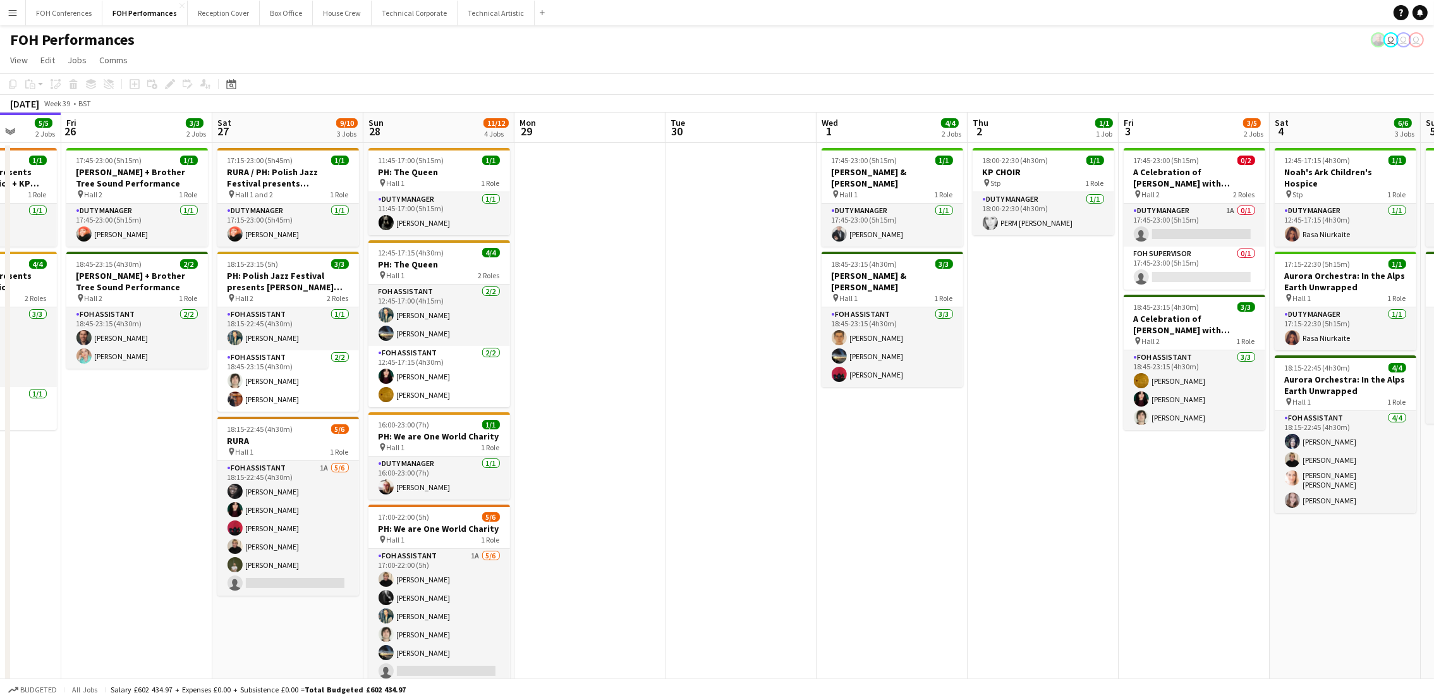
scroll to position [0, 492]
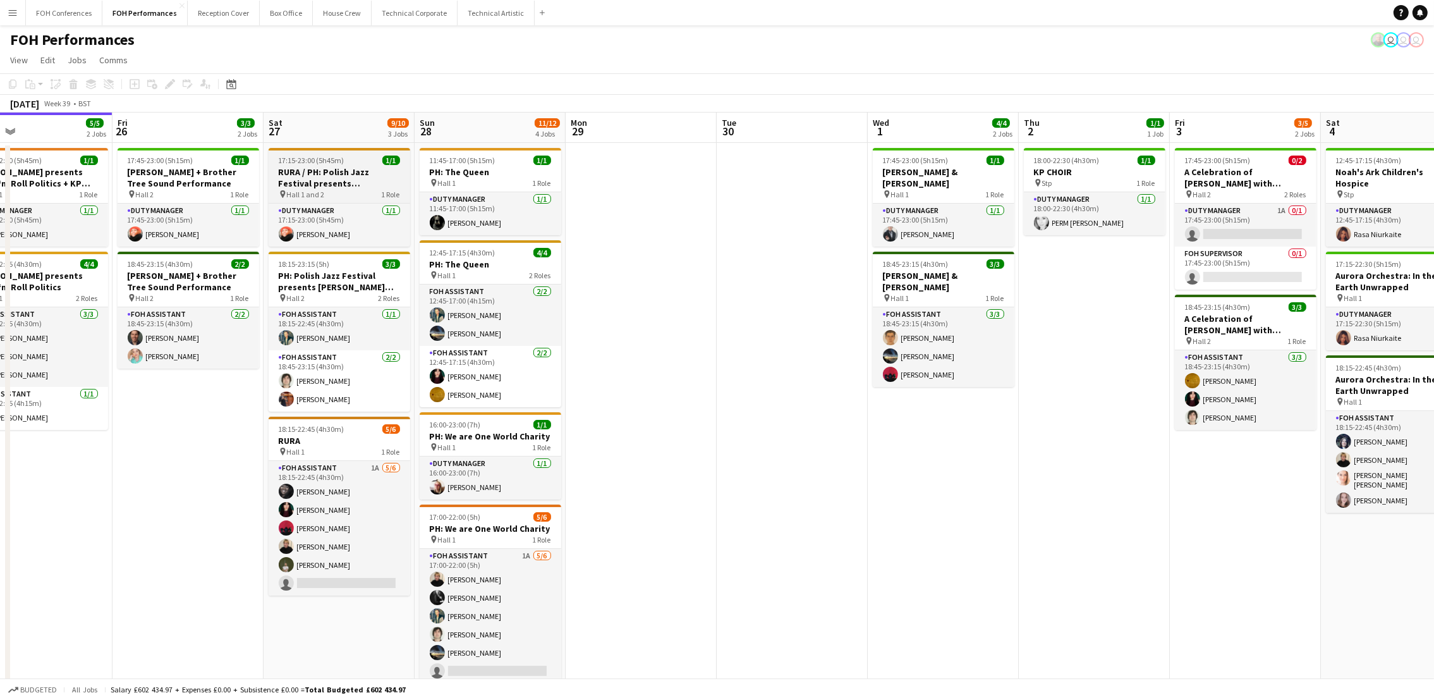
drag, startPoint x: 1382, startPoint y: 125, endPoint x: 55, endPoint y: 154, distance: 1327.6
click at [0, 158] on html "Menu Boards Boards Boards All jobs Status Workforce Workforce My Workforce Recr…" at bounding box center [717, 400] width 1434 height 800
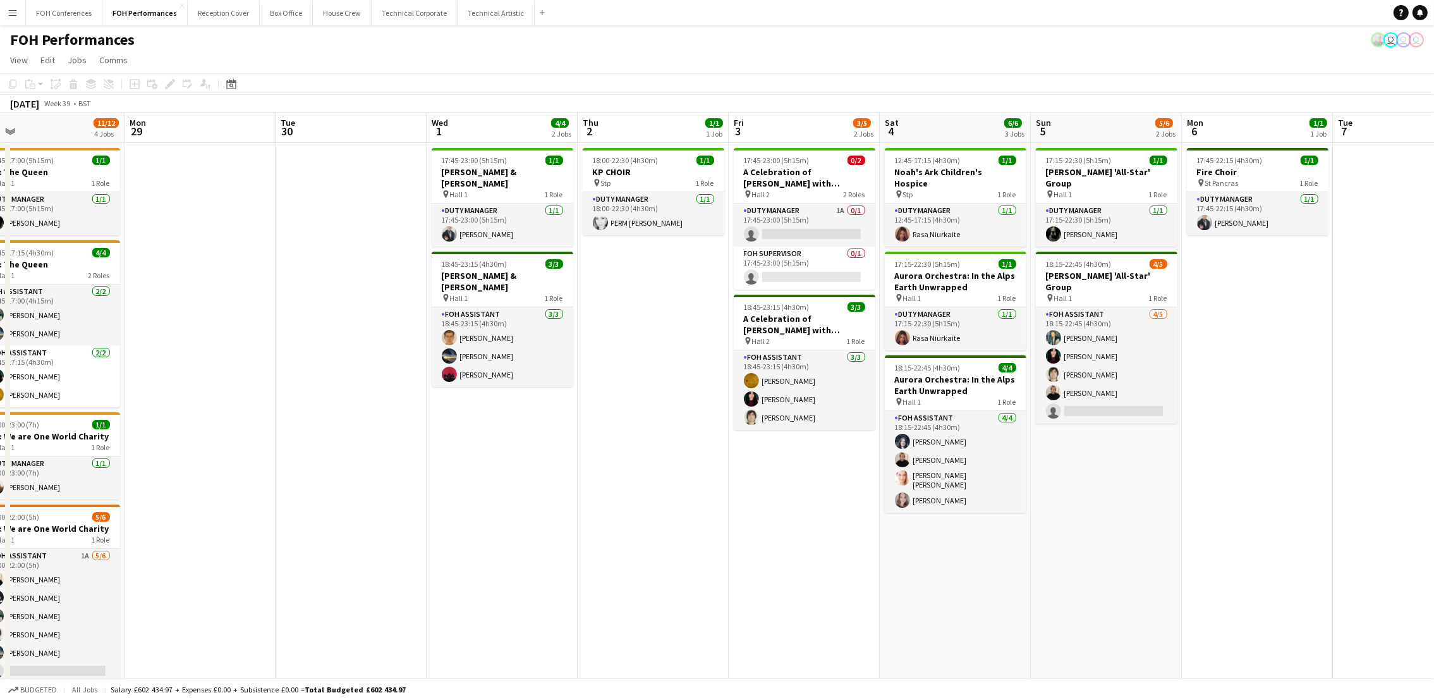
scroll to position [0, 358]
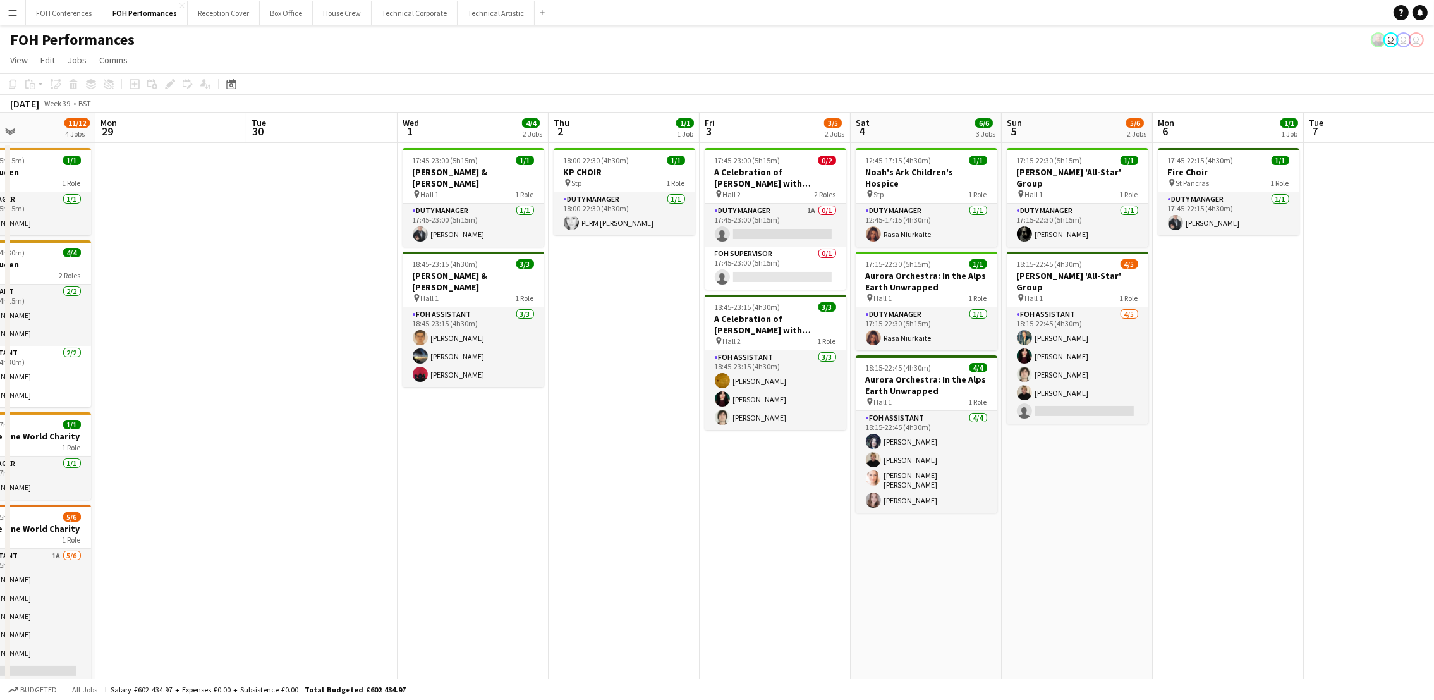
drag, startPoint x: 1157, startPoint y: 133, endPoint x: 1290, endPoint y: 181, distance: 140.9
click at [1290, 181] on app-calendar-viewport "Fri 26 3/3 2 Jobs Sat 27 9/10 3 Jobs Sun 28 11/12 4 Jobs Mon 29 Tue 30 Wed 1 4/…" at bounding box center [717, 446] width 1434 height 666
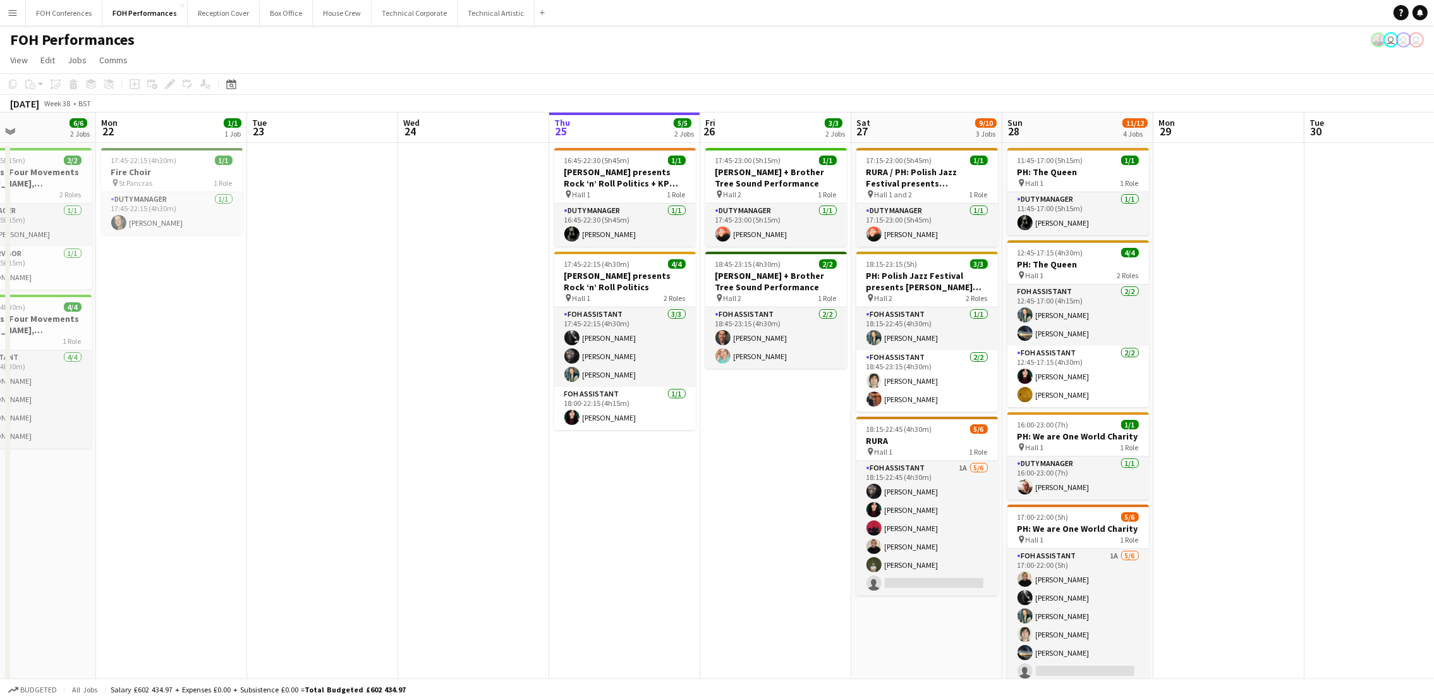
drag, startPoint x: 185, startPoint y: 138, endPoint x: 941, endPoint y: 168, distance: 756.5
click at [941, 168] on app-calendar-viewport "Fri 19 6/6 3 Jobs Sat 20 11/12 4 Jobs Sun 21 6/6 2 Jobs Mon 22 1/1 1 Job Tue 23…" at bounding box center [717, 446] width 1434 height 666
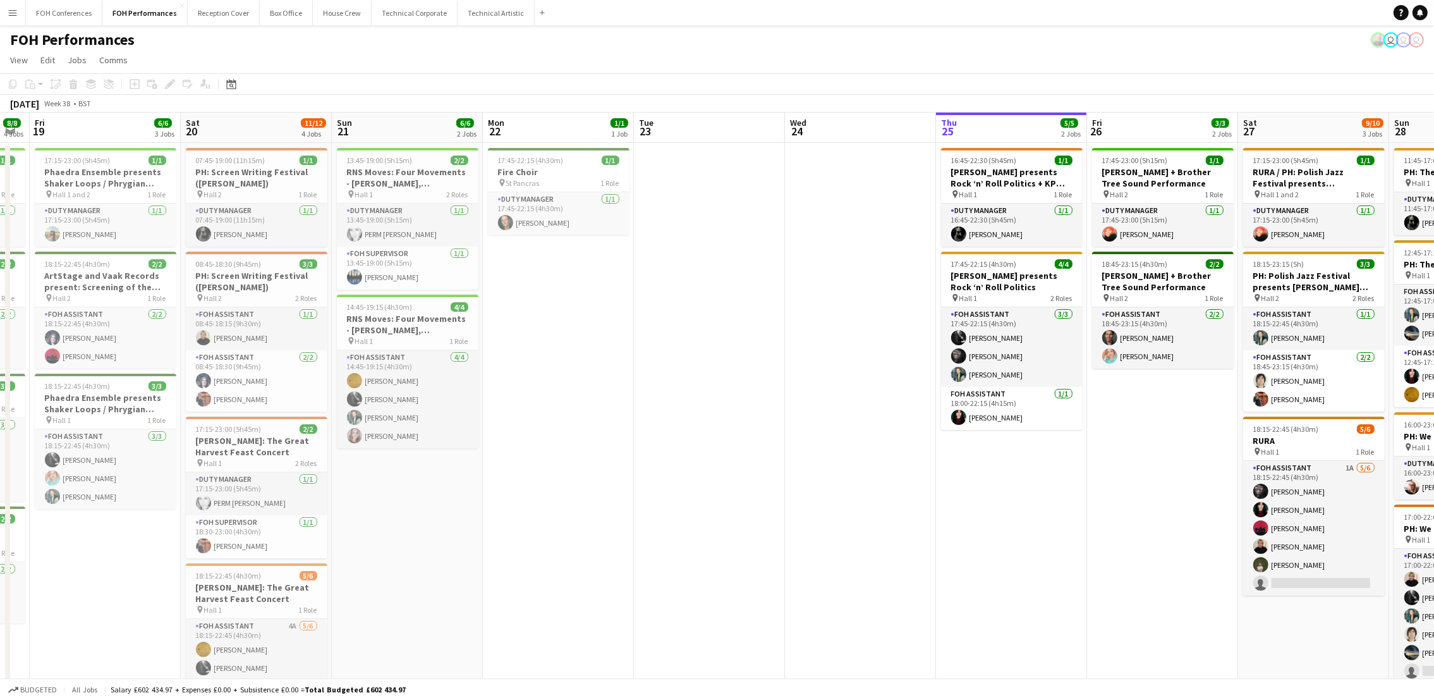
drag, startPoint x: 573, startPoint y: 147, endPoint x: 494, endPoint y: 178, distance: 85.2
click at [494, 178] on app-calendar-viewport "Tue 16 Wed 17 Thu 18 8/8 4 Jobs Fri 19 6/6 3 Jobs Sat 20 11/12 4 Jobs Sun 21 6/…" at bounding box center [717, 446] width 1434 height 666
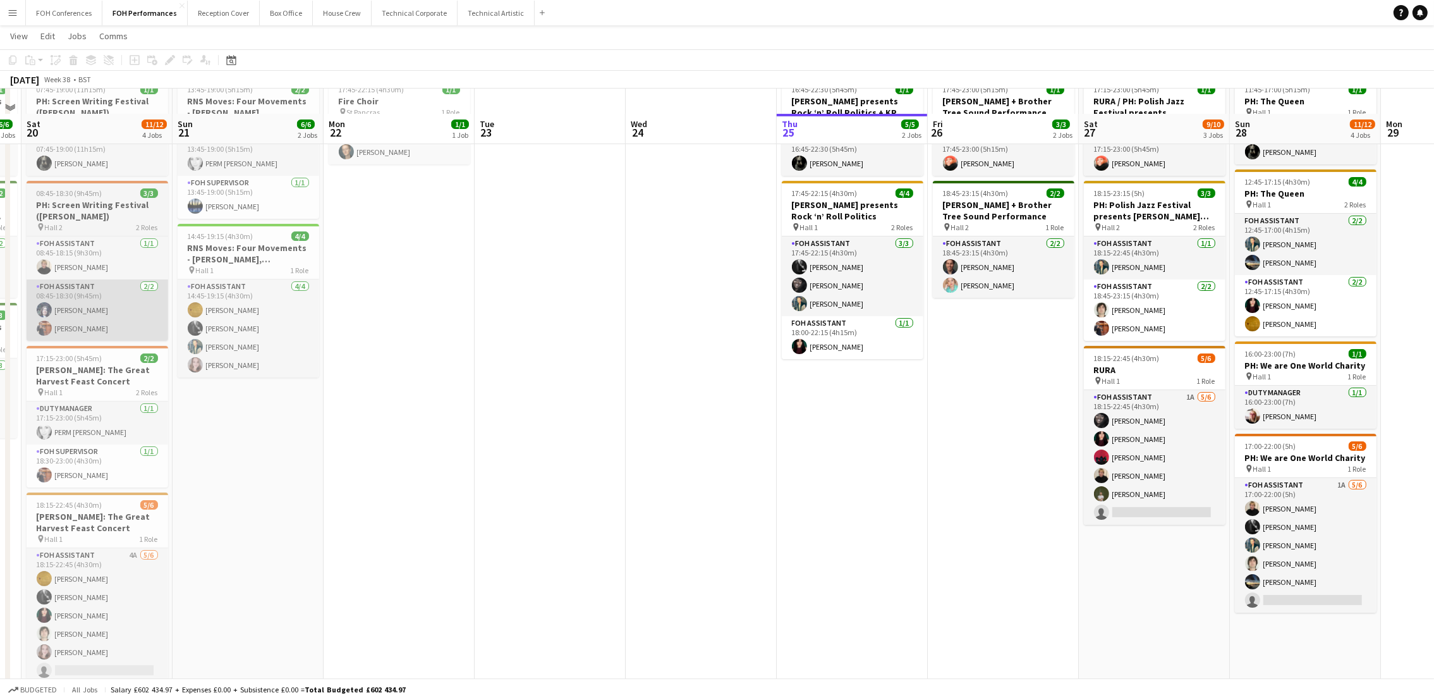
scroll to position [95, 0]
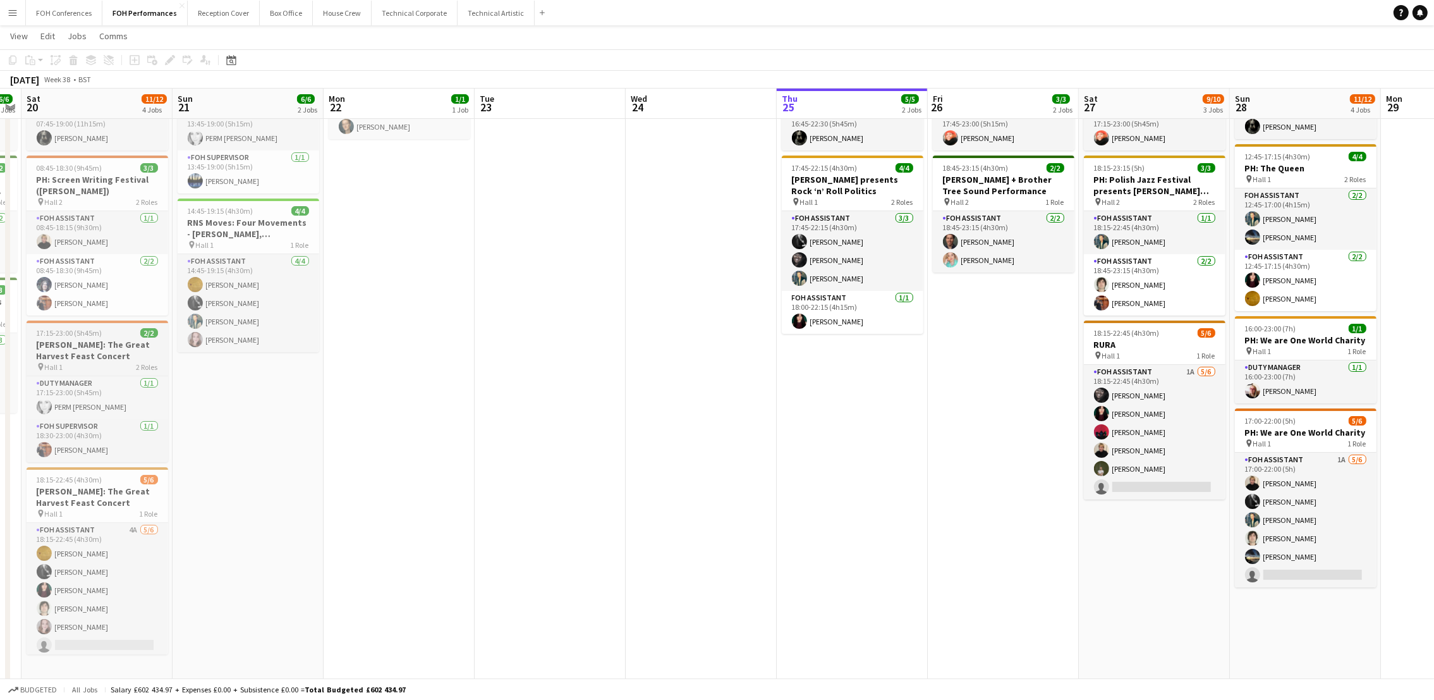
click at [60, 344] on h3 "Sam Lee: The Great Harvest Feast Concert" at bounding box center [98, 350] width 142 height 23
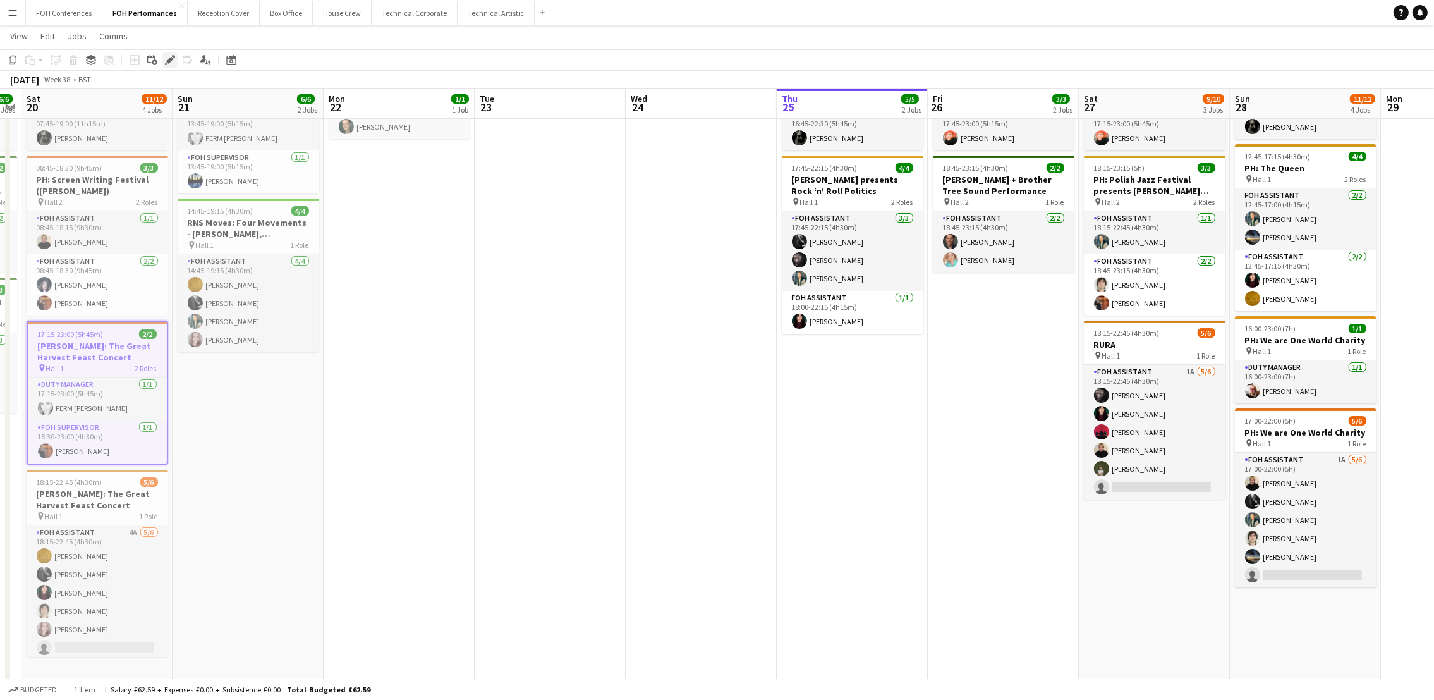
click at [172, 59] on icon at bounding box center [169, 60] width 7 height 7
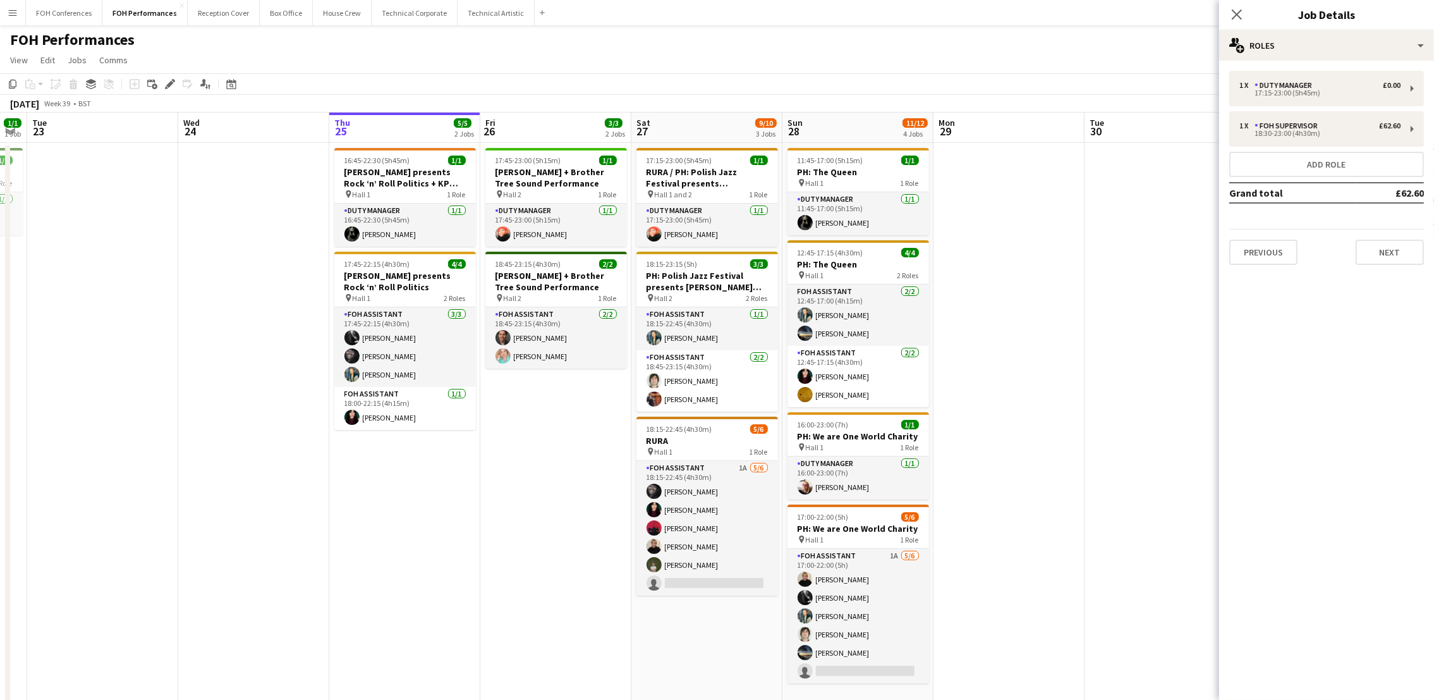
scroll to position [0, 427]
drag, startPoint x: 552, startPoint y: 150, endPoint x: 315, endPoint y: 137, distance: 237.4
click at [315, 137] on app-calendar-viewport "Sat 20 11/12 4 Jobs Sun 21 6/6 2 Jobs Mon 22 1/1 1 Job Tue 23 Wed 24 Thu 25 5/5…" at bounding box center [717, 446] width 1434 height 666
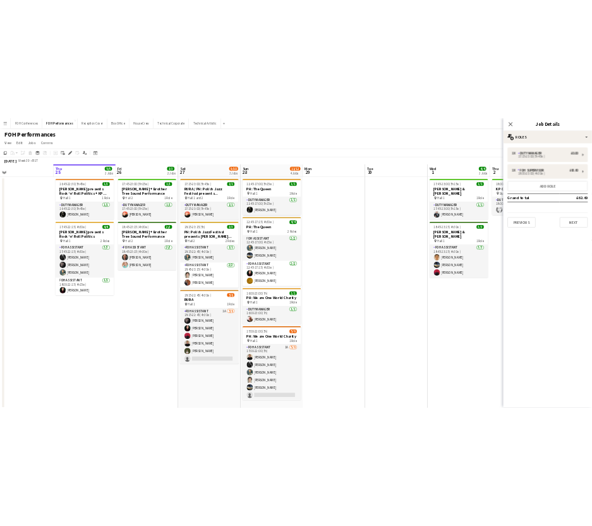
scroll to position [0, 423]
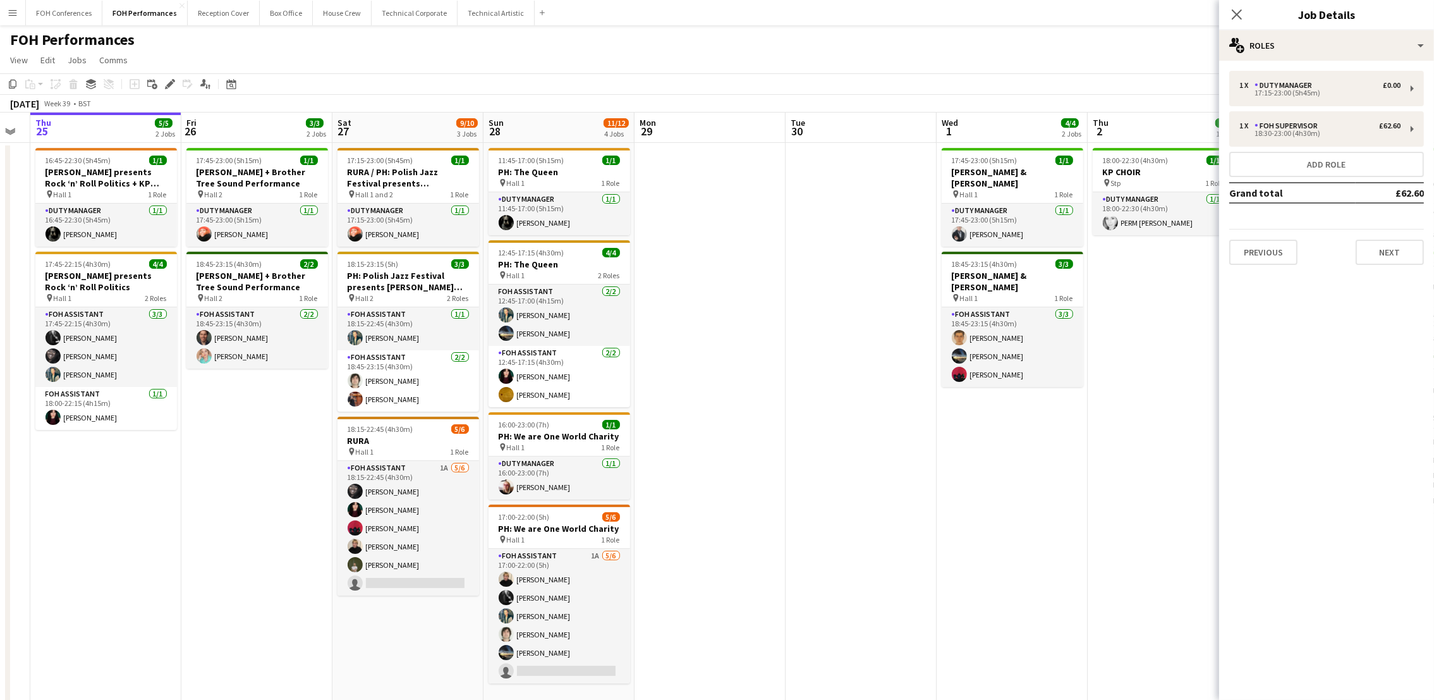
drag, startPoint x: 534, startPoint y: 125, endPoint x: 237, endPoint y: 139, distance: 297.4
click at [237, 139] on app-calendar-viewport "Mon 22 1/1 1 Job Tue 23 Wed 24 Thu 25 5/5 2 Jobs Fri 26 3/3 2 Jobs Sat 27 9/10 …" at bounding box center [717, 446] width 1434 height 666
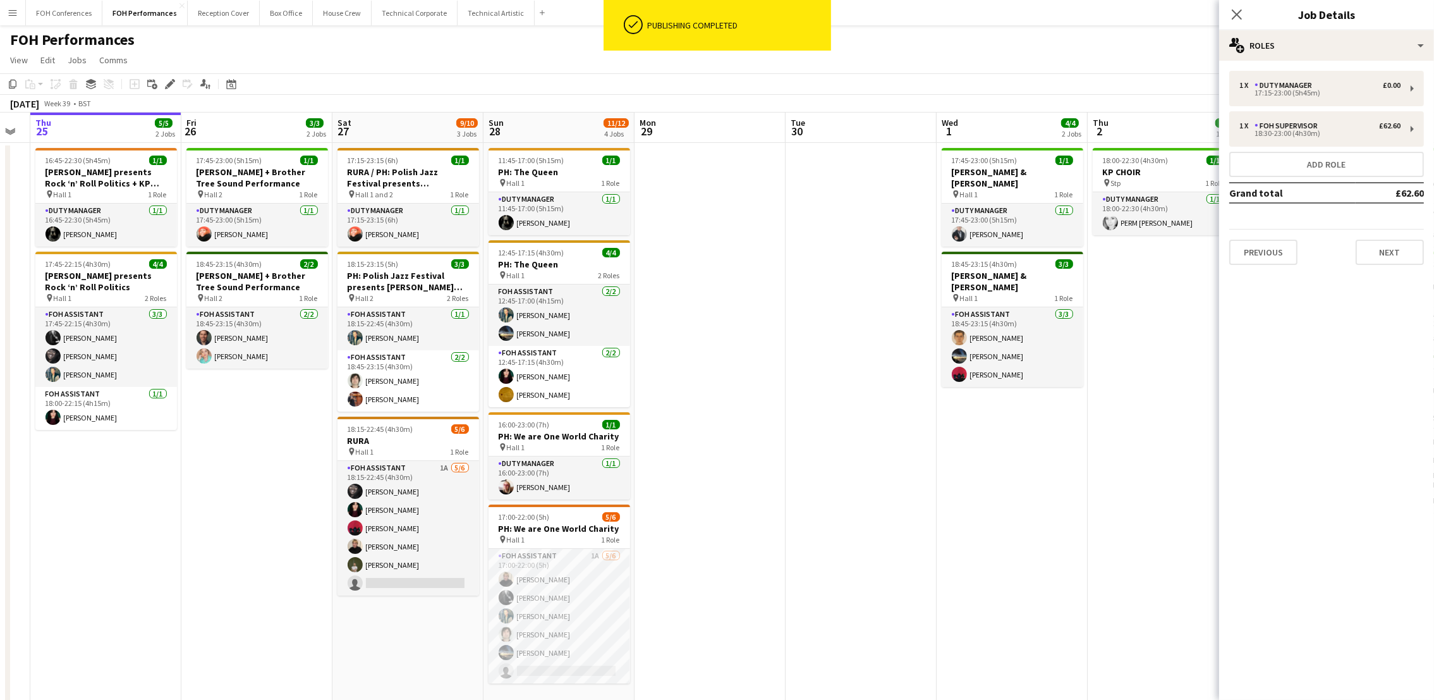
click at [552, 58] on app-page-menu "View Day view expanded Day view collapsed Month view Date picker Jump to today …" at bounding box center [717, 61] width 1434 height 24
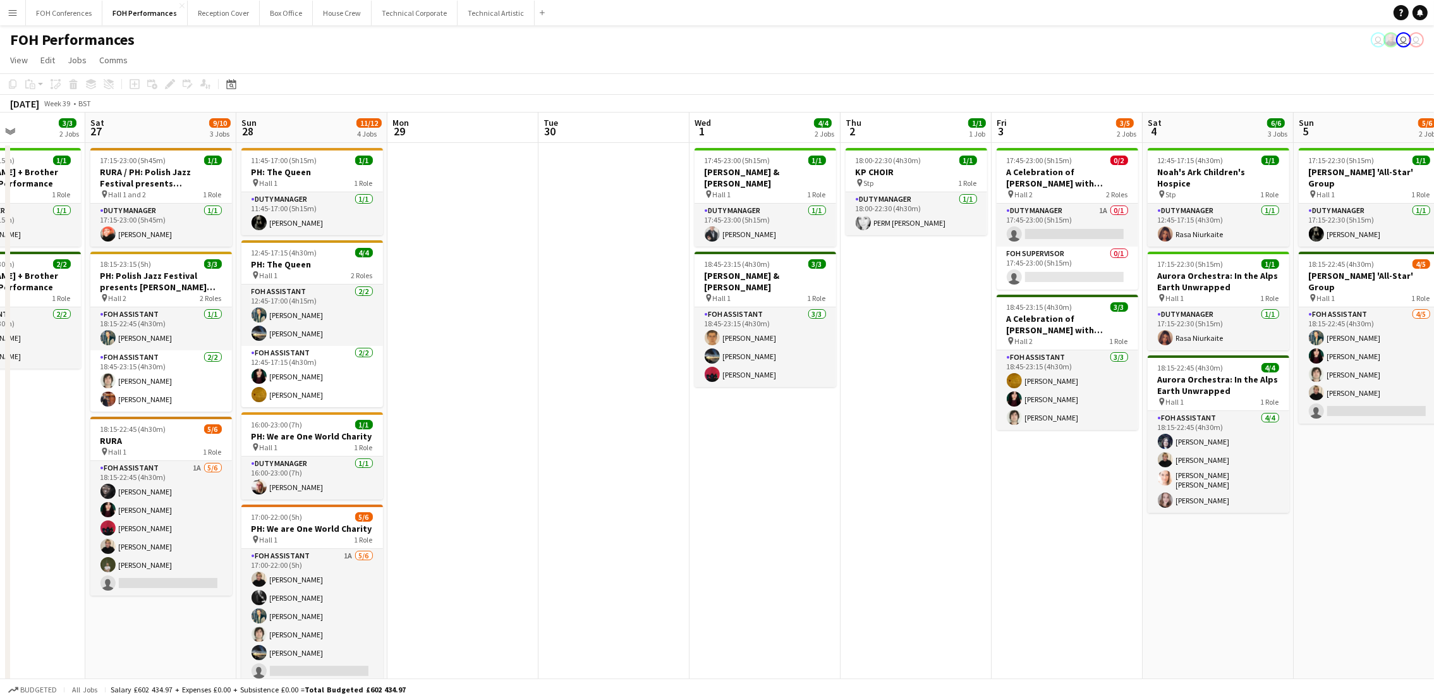
scroll to position [0, 528]
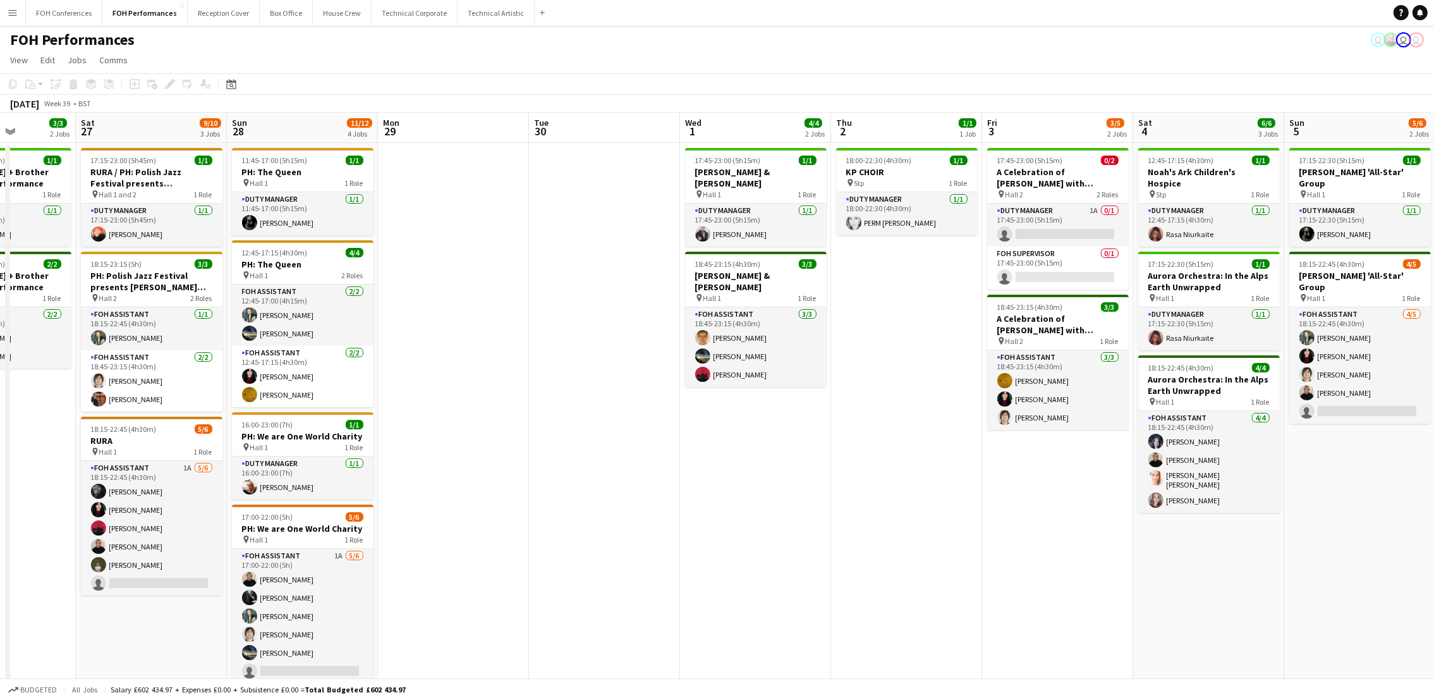
drag, startPoint x: 388, startPoint y: 125, endPoint x: 10, endPoint y: 152, distance: 378.9
click at [10, 152] on app-calendar-viewport "Tue 23 Wed 24 Thu 25 5/5 2 Jobs Fri 26 3/3 2 Jobs Sat 27 9/10 3 Jobs Sun 28 11/…" at bounding box center [717, 422] width 1434 height 619
click at [105, 166] on h3 "RURA / PH: Polish Jazz Festival presents [PERSON_NAME] Quintet" at bounding box center [152, 177] width 142 height 23
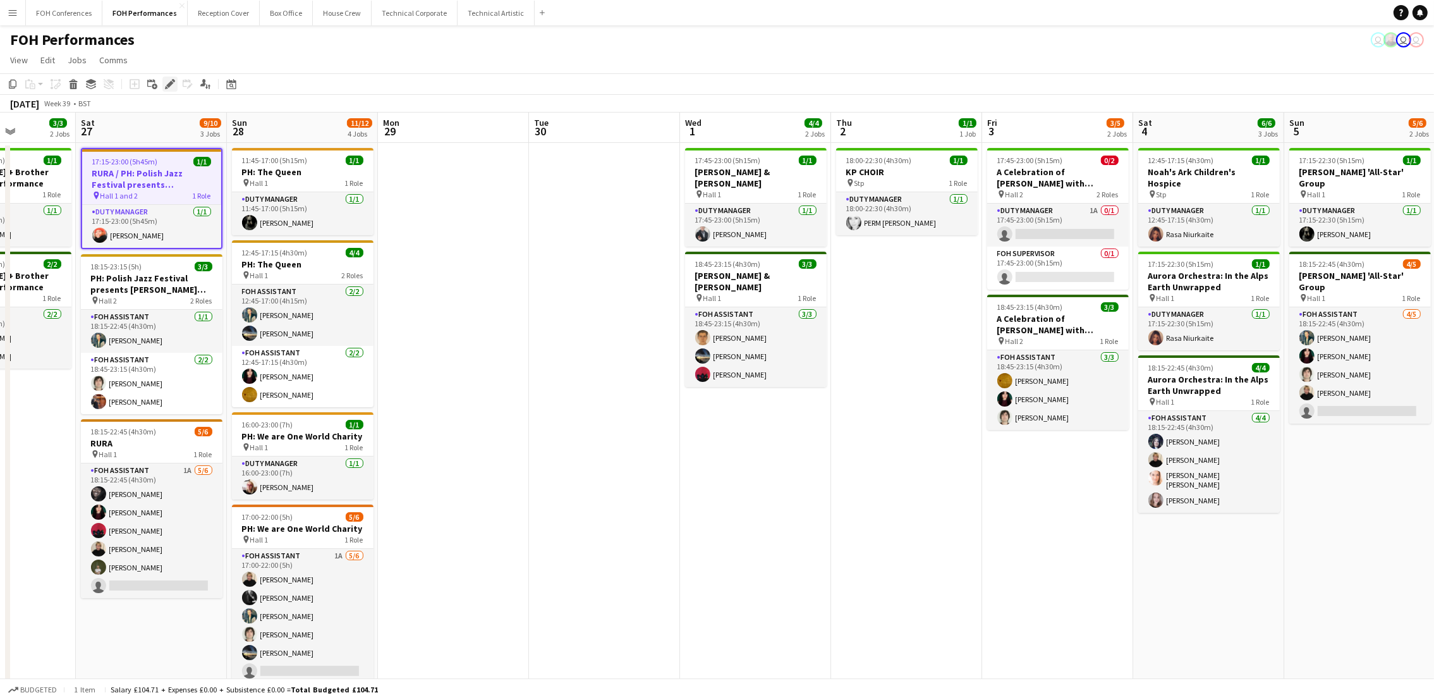
click at [171, 88] on icon "Edit" at bounding box center [170, 84] width 10 height 10
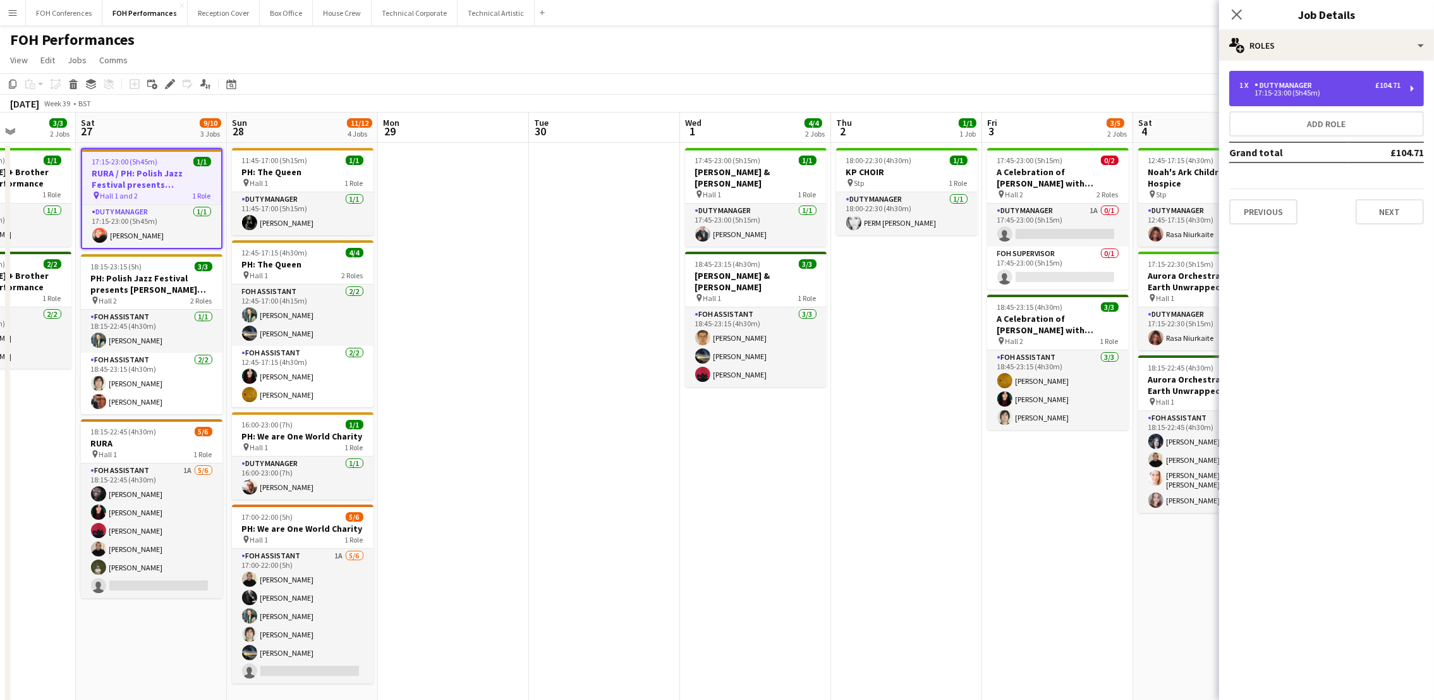
click at [1366, 90] on div "17:15-23:00 (5h45m)" at bounding box center [1319, 93] width 161 height 6
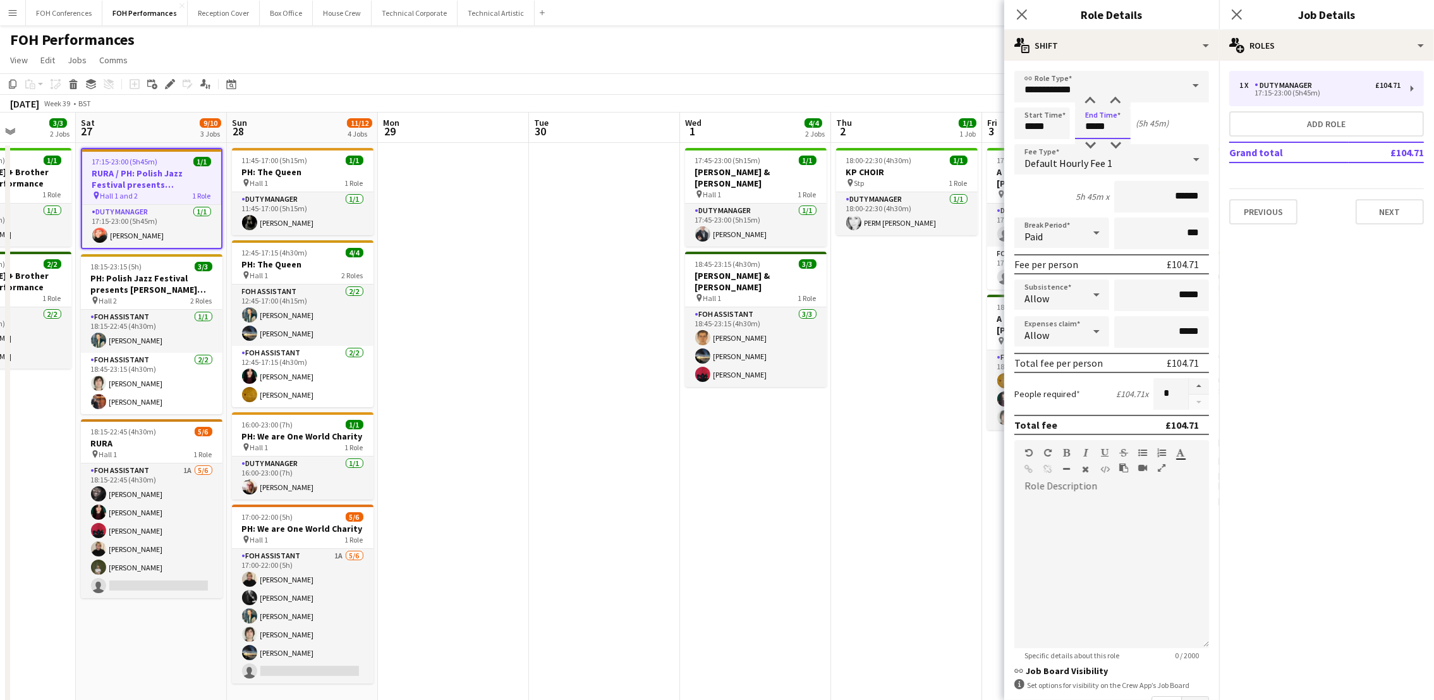
drag, startPoint x: 1120, startPoint y: 136, endPoint x: 1052, endPoint y: 121, distance: 69.9
click at [1052, 121] on div "Start Time ***** End Time ***** (5h 45m)" at bounding box center [1111, 123] width 195 height 32
type input "*****"
click at [487, 50] on app-page-menu "View Day view expanded Day view collapsed Month view Date picker Jump to today …" at bounding box center [717, 61] width 1434 height 24
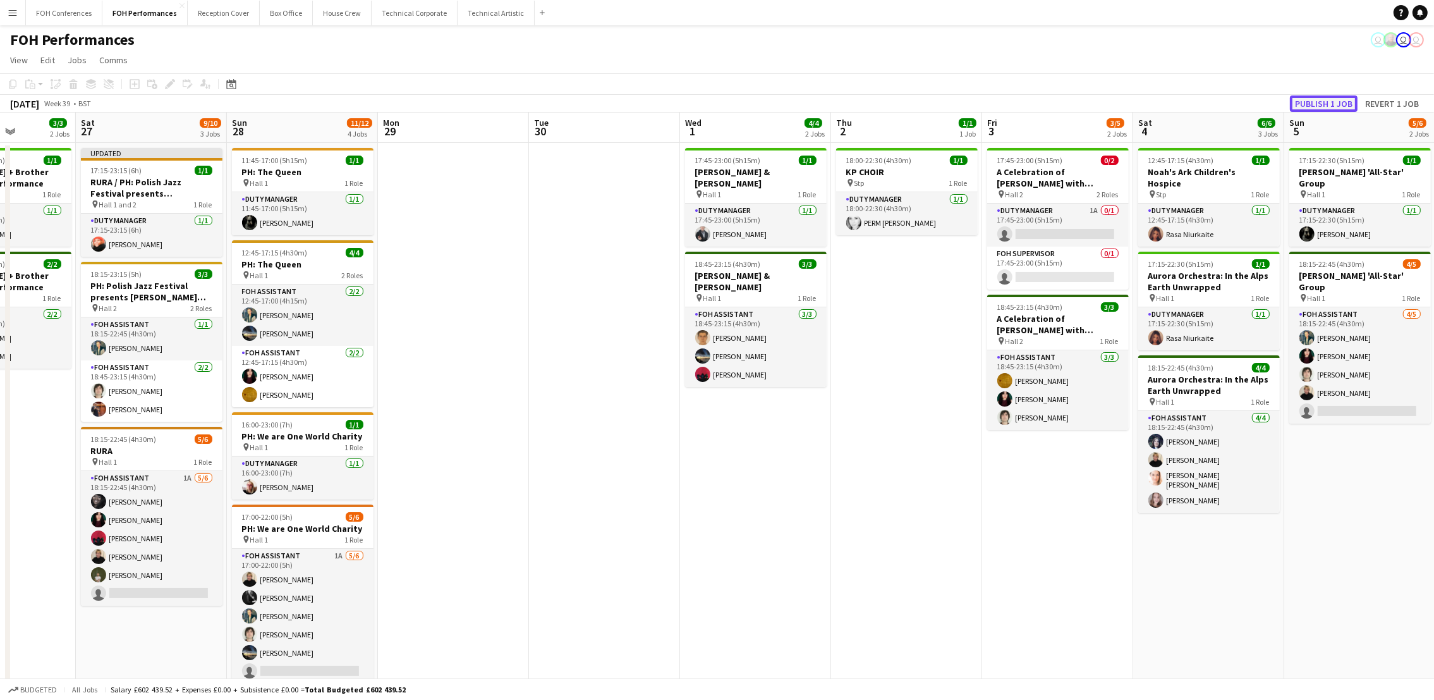
click at [1334, 106] on button "Publish 1 job" at bounding box center [1324, 103] width 68 height 16
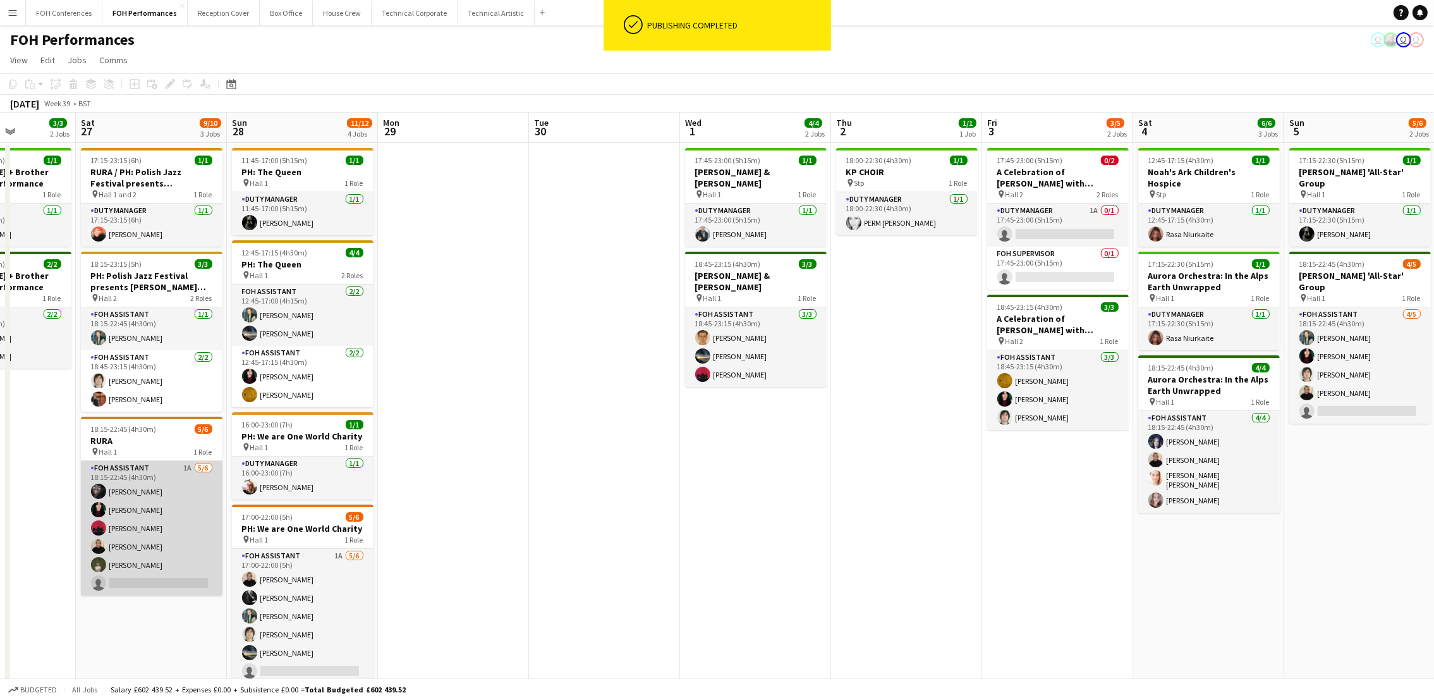
click at [118, 585] on app-card-role "FOH Assistant 1A 5/6 18:15-22:45 (4h30m) Deborah Carew Pamela Sledzik Graeme Wi…" at bounding box center [152, 528] width 142 height 135
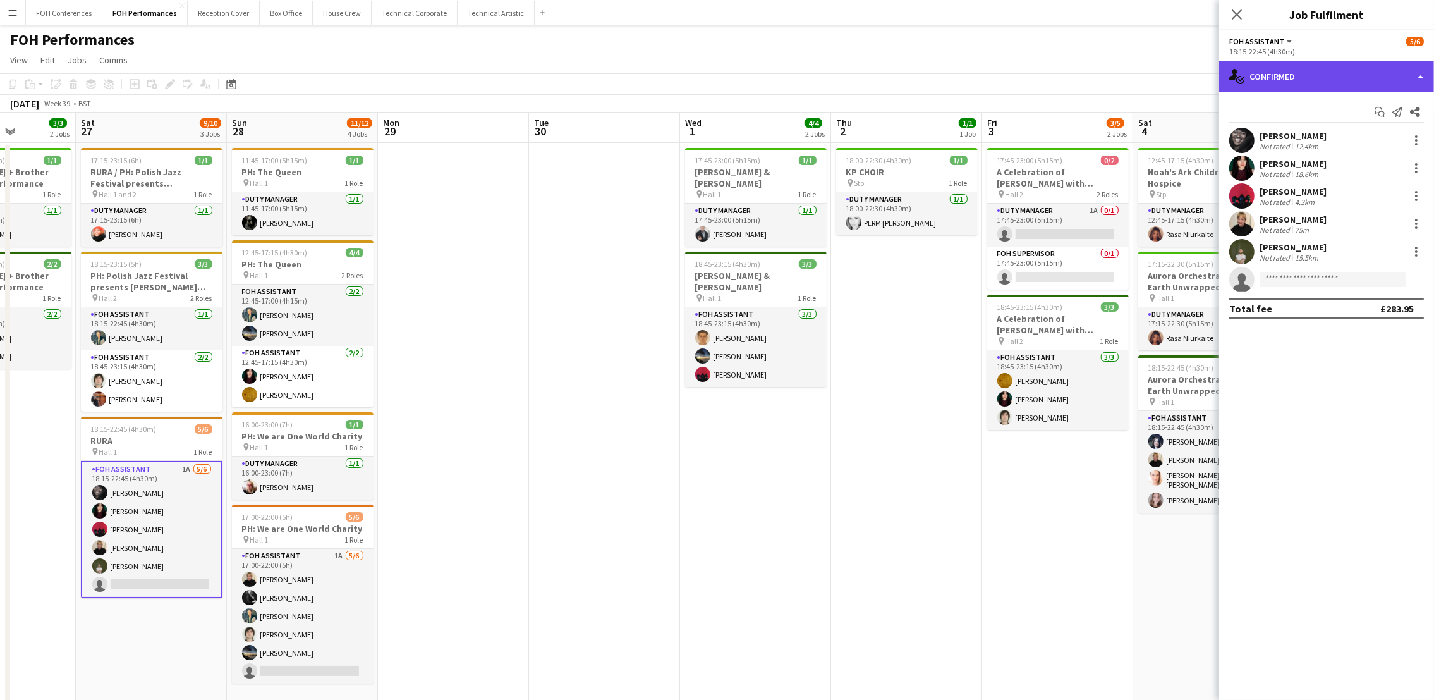
click at [1296, 65] on div "single-neutral-actions-check-2 Confirmed" at bounding box center [1326, 76] width 215 height 30
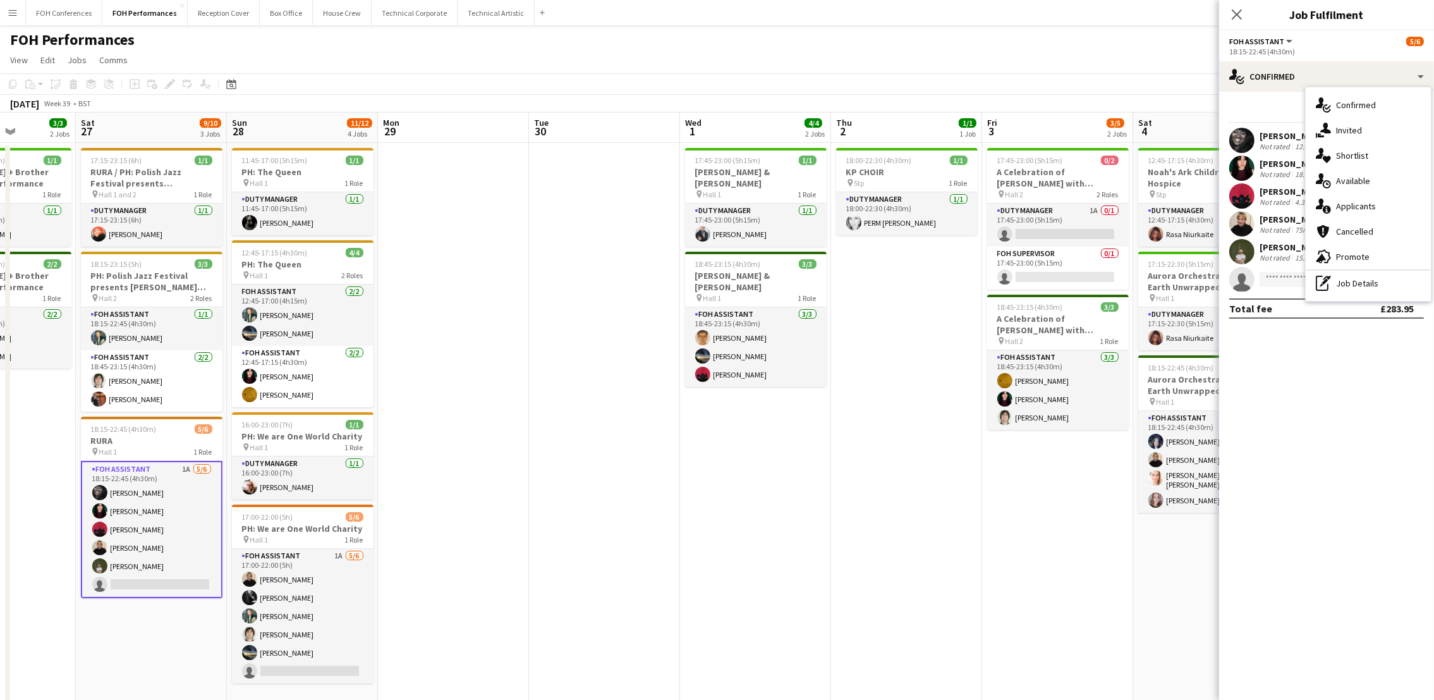
click at [1352, 206] on span "Applicants" at bounding box center [1356, 205] width 40 height 11
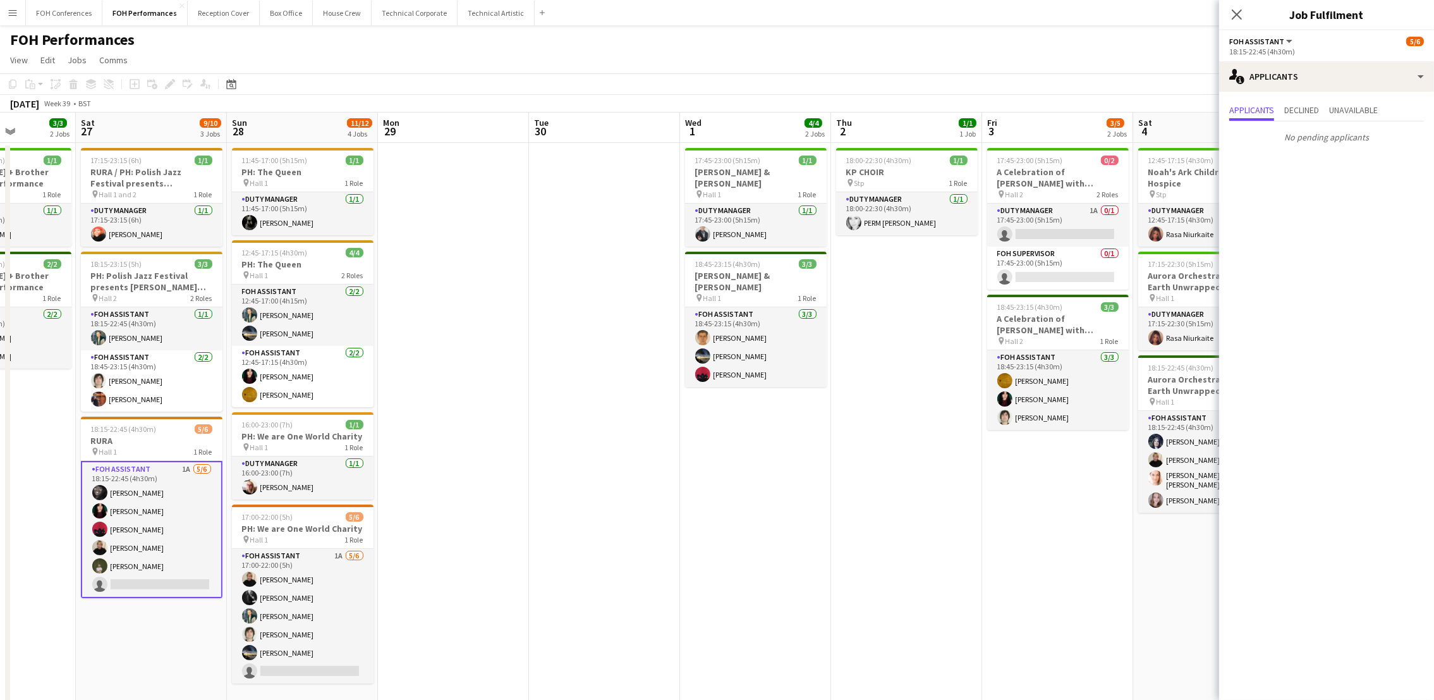
click at [1028, 51] on app-page-menu "View Day view expanded Day view collapsed Month view Date picker Jump to today …" at bounding box center [717, 61] width 1434 height 24
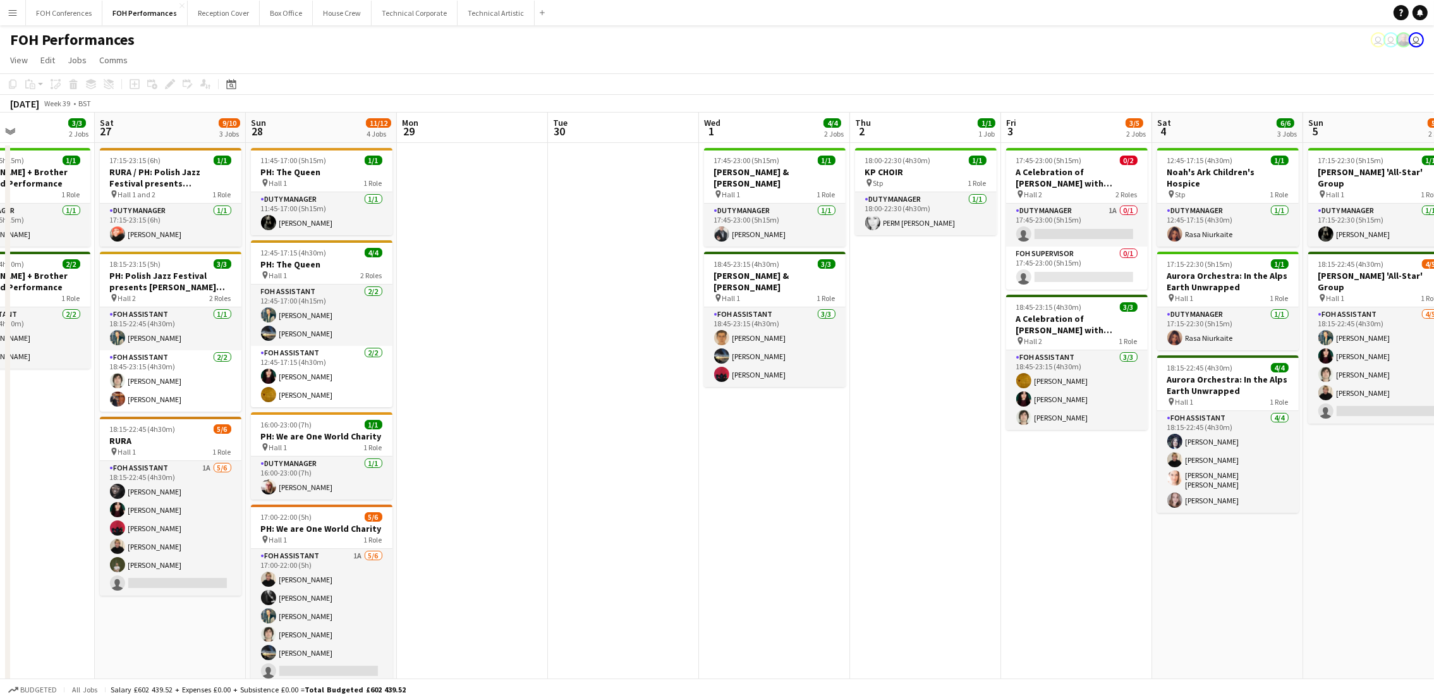
scroll to position [0, 515]
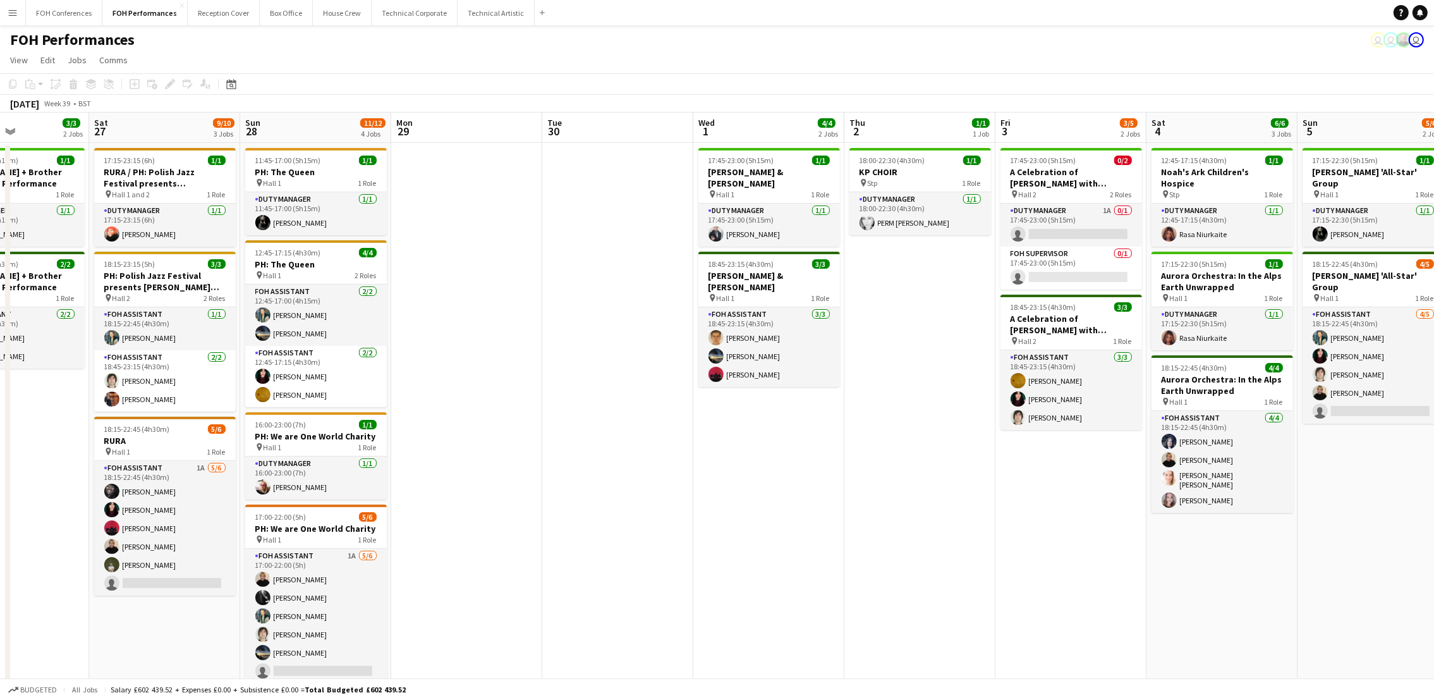
drag, startPoint x: 164, startPoint y: 125, endPoint x: 177, endPoint y: 149, distance: 27.1
click at [177, 149] on app-calendar-viewport "Tue 23 Wed 24 Thu 25 5/5 2 Jobs Fri 26 3/3 2 Jobs Sat 27 9/10 3 Jobs Sun 28 11/…" at bounding box center [717, 422] width 1434 height 619
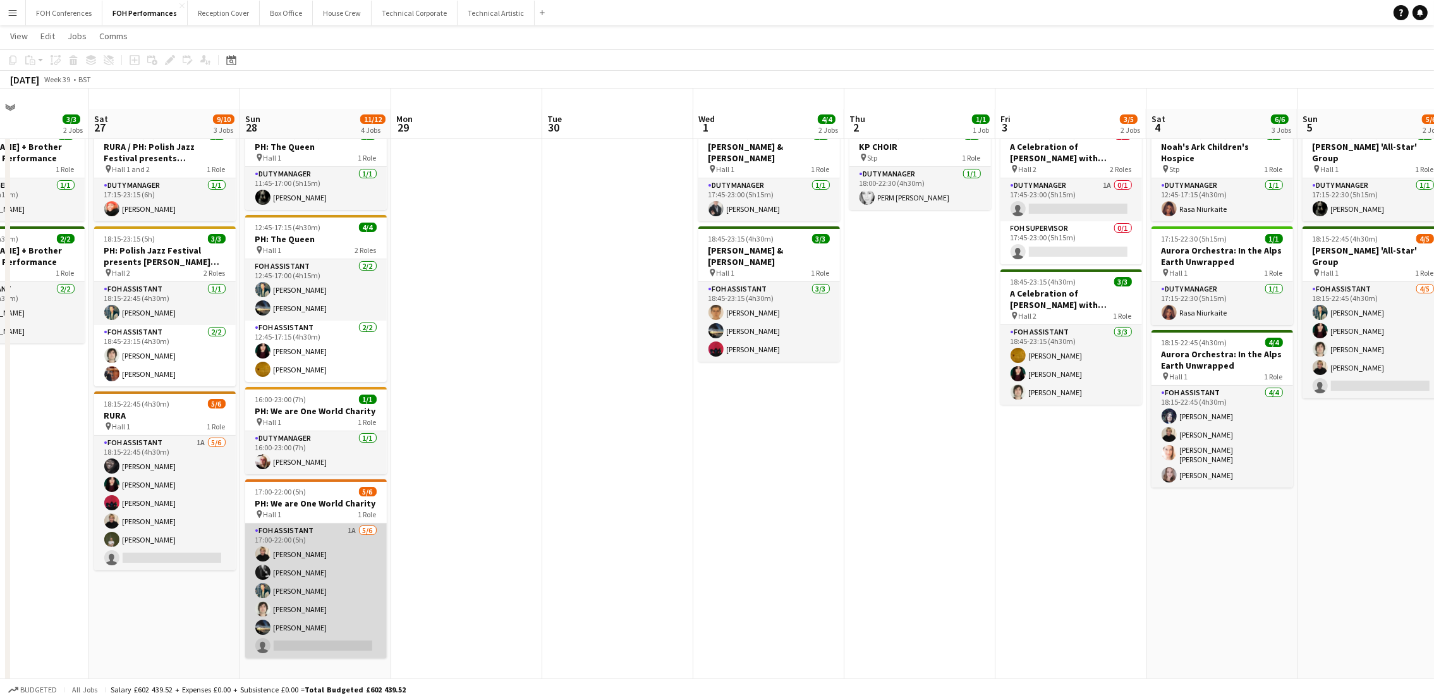
scroll to position [0, 0]
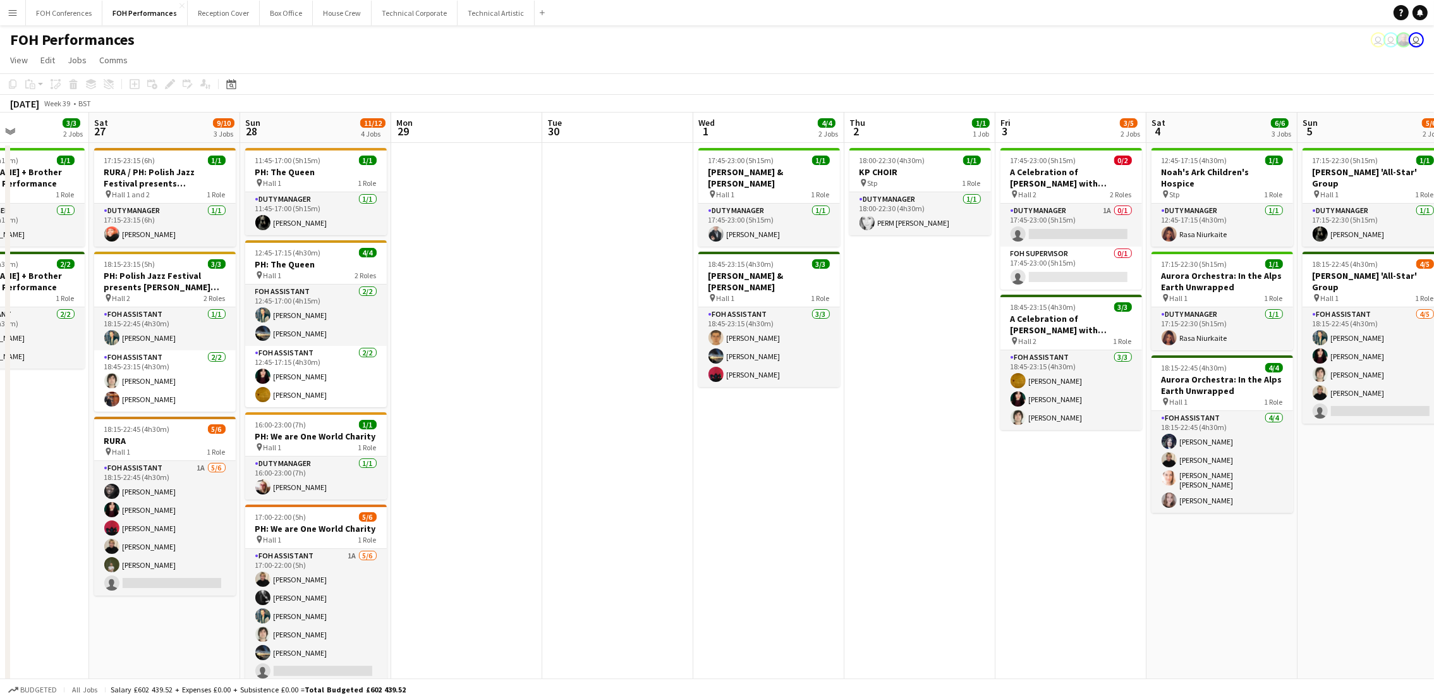
click at [353, 38] on div "FOH Performances user user user" at bounding box center [717, 37] width 1434 height 24
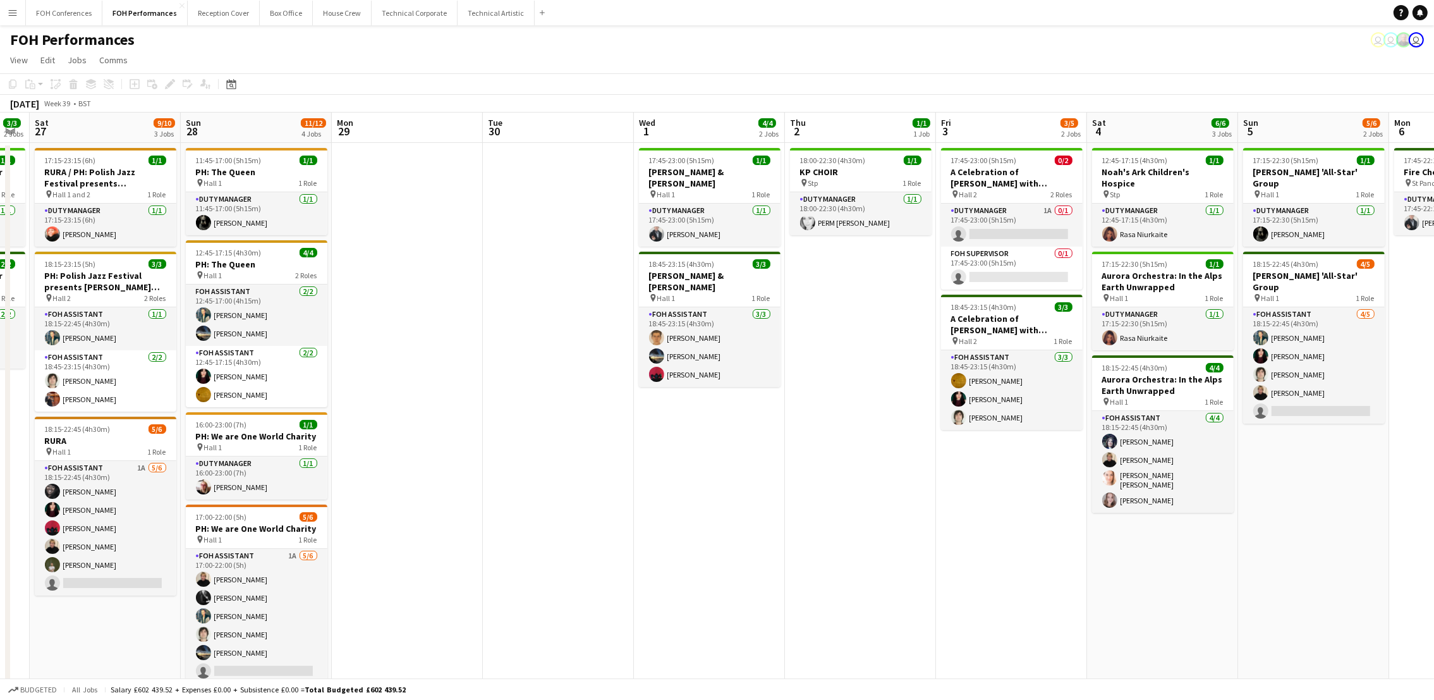
scroll to position [0, 575]
drag, startPoint x: 1264, startPoint y: 134, endPoint x: 1204, endPoint y: 148, distance: 61.6
click at [1204, 148] on app-calendar-viewport "Tue 23 Wed 24 Thu 25 5/5 2 Jobs Fri 26 3/3 2 Jobs Sat 27 9/10 3 Jobs Sun 28 11/…" at bounding box center [717, 422] width 1434 height 619
click at [977, 278] on app-card-role "FOH Supervisor 0/1 17:45-23:00 (5h15m) single-neutral-actions" at bounding box center [1011, 267] width 142 height 43
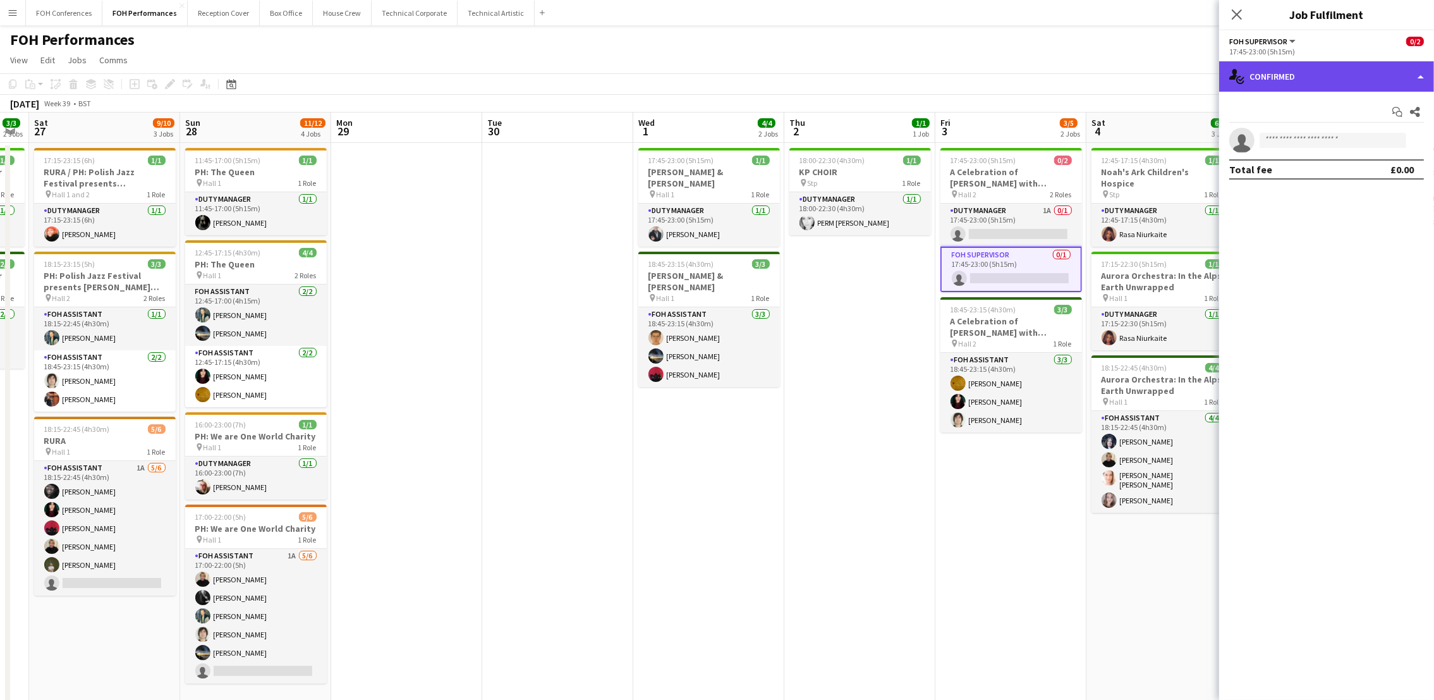
click at [1281, 82] on div "single-neutral-actions-check-2 Confirmed" at bounding box center [1326, 76] width 215 height 30
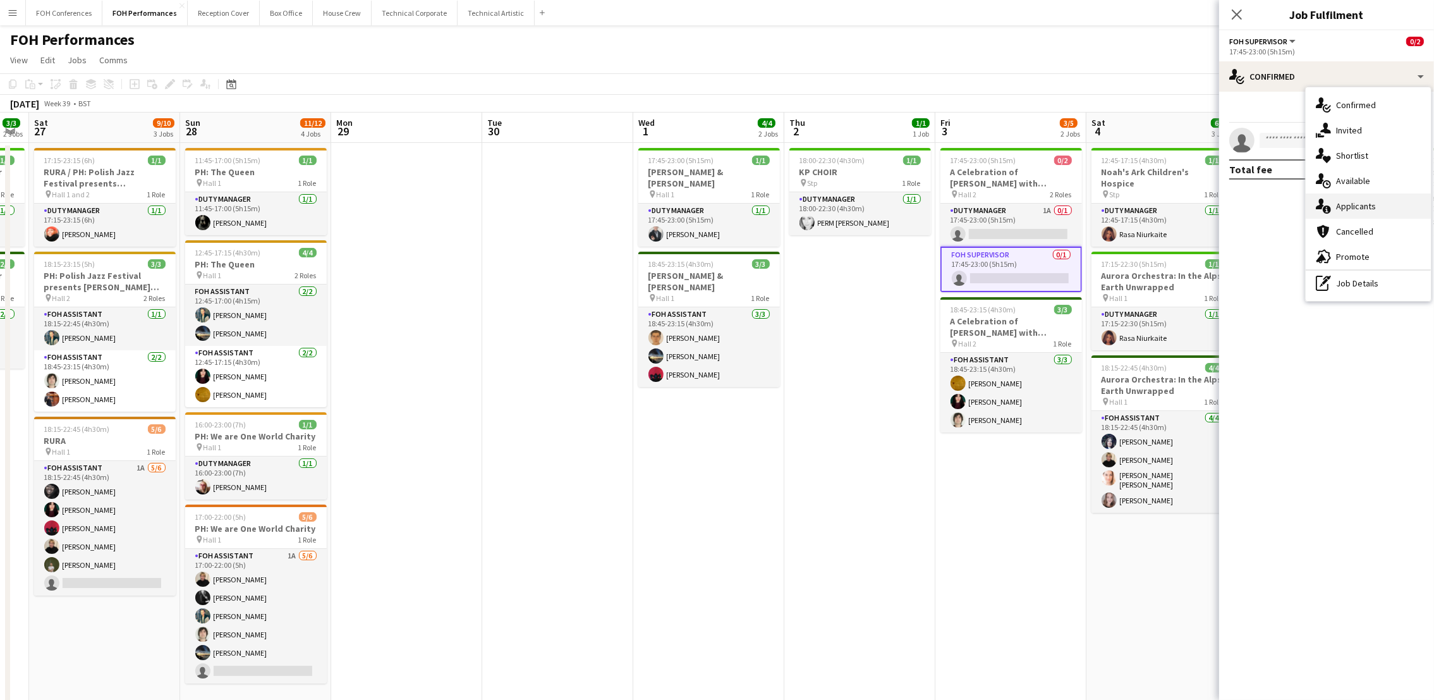
click at [1362, 206] on span "Applicants" at bounding box center [1356, 205] width 40 height 11
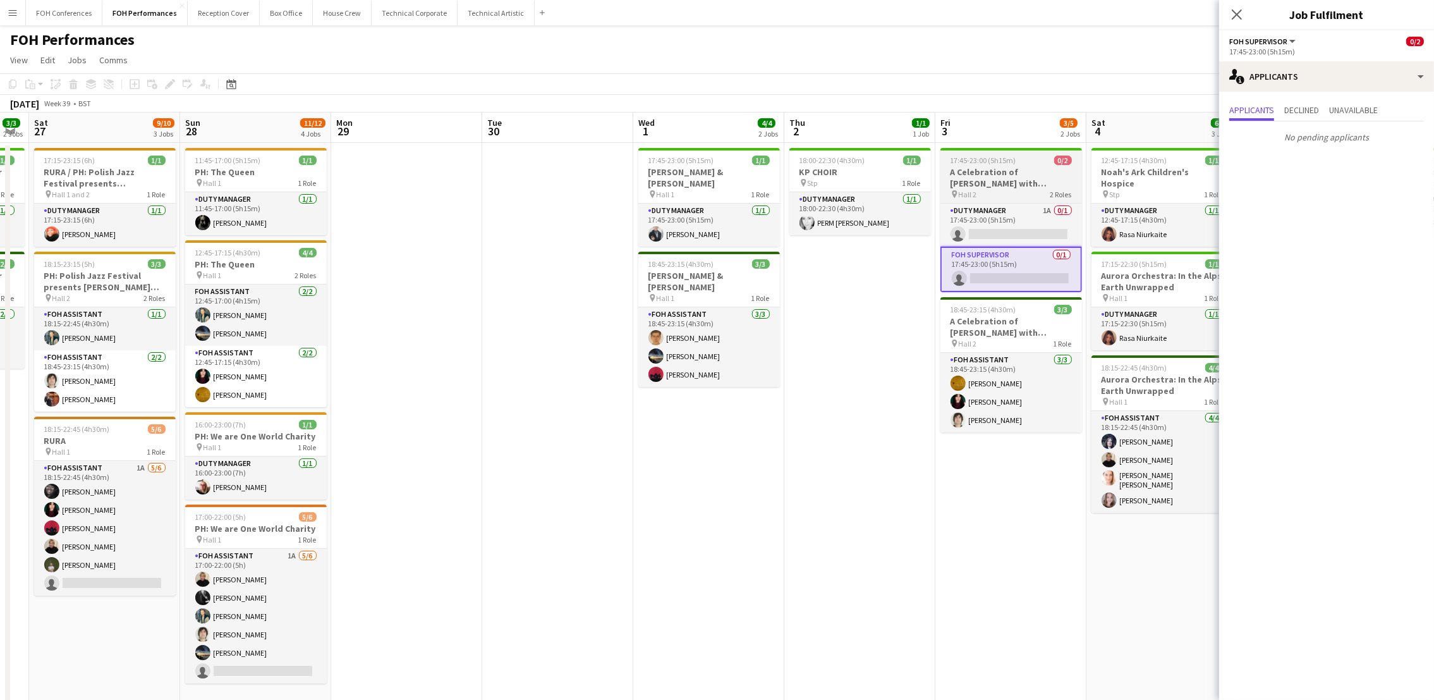
click at [1002, 179] on h3 "A Celebration of Miles Davis with Jay Phelps and Ammar Kalia" at bounding box center [1011, 177] width 142 height 23
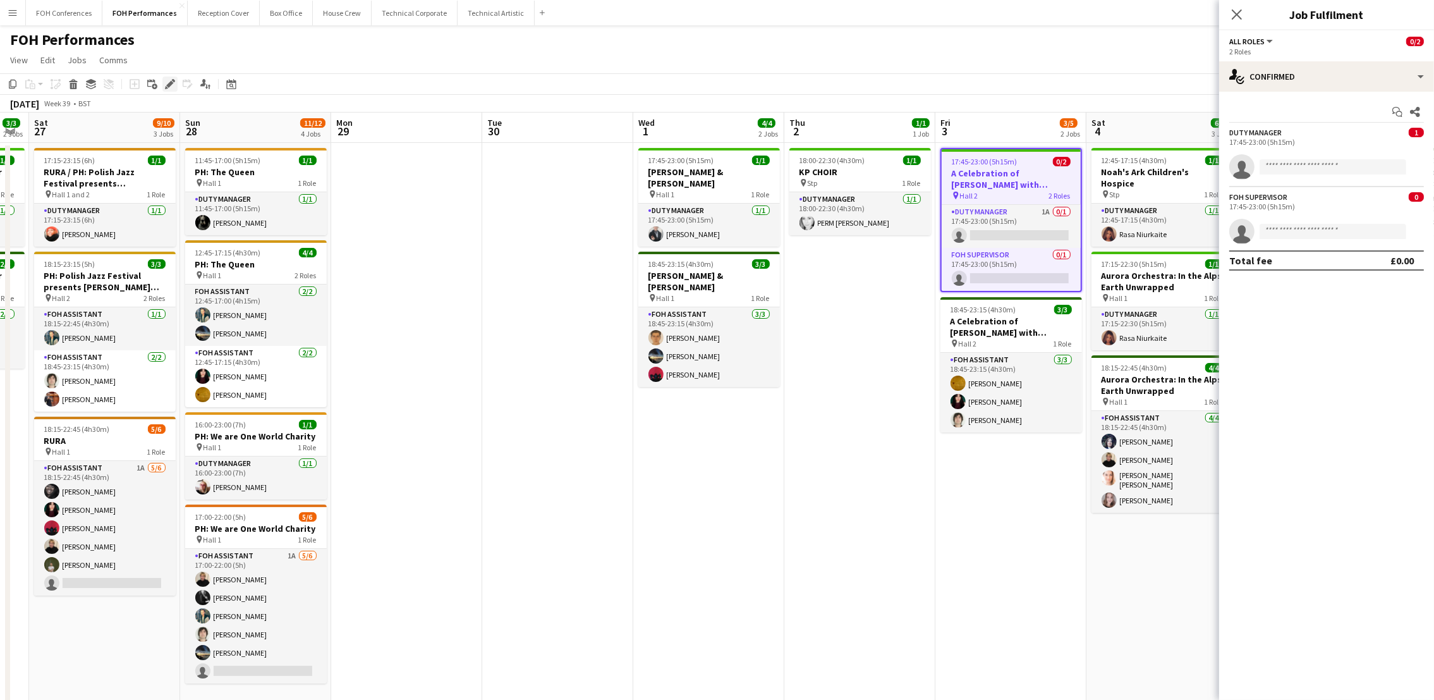
click at [165, 77] on div "Edit" at bounding box center [169, 83] width 15 height 15
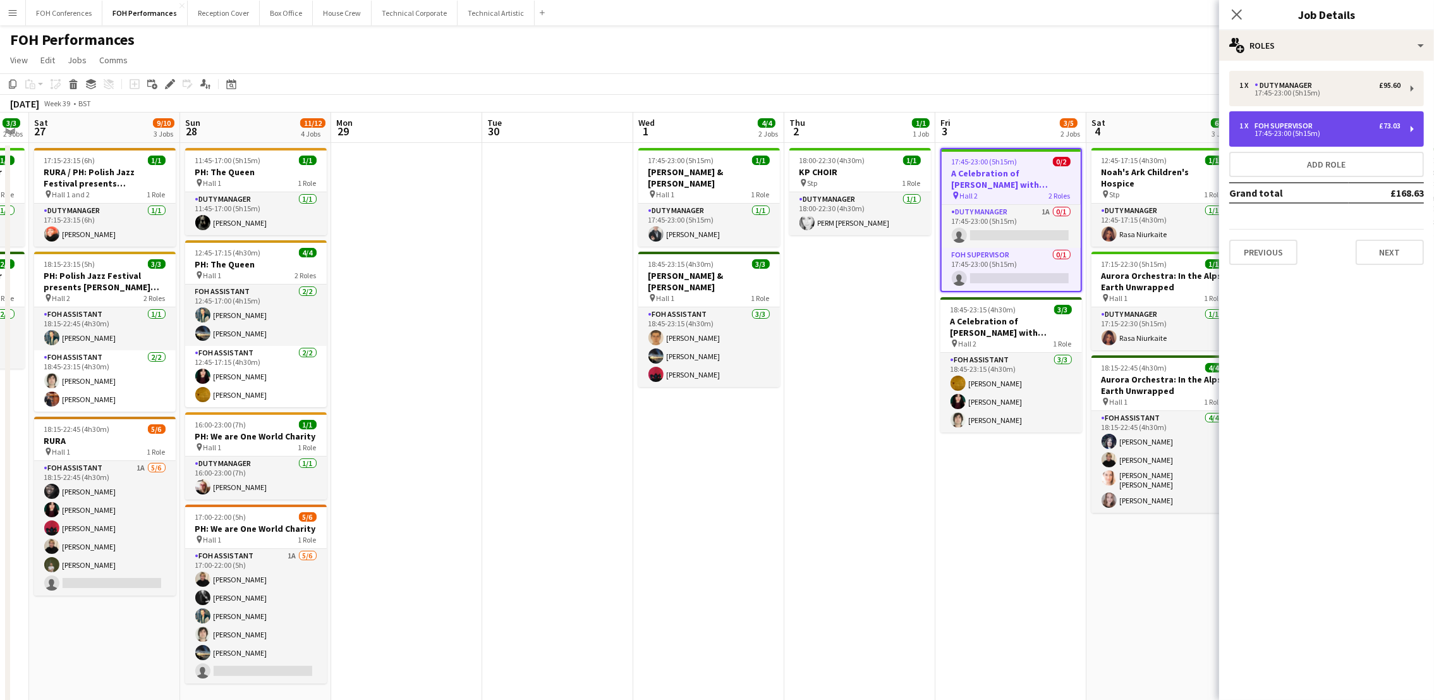
click at [1383, 135] on div "17:45-23:00 (5h15m)" at bounding box center [1319, 133] width 161 height 6
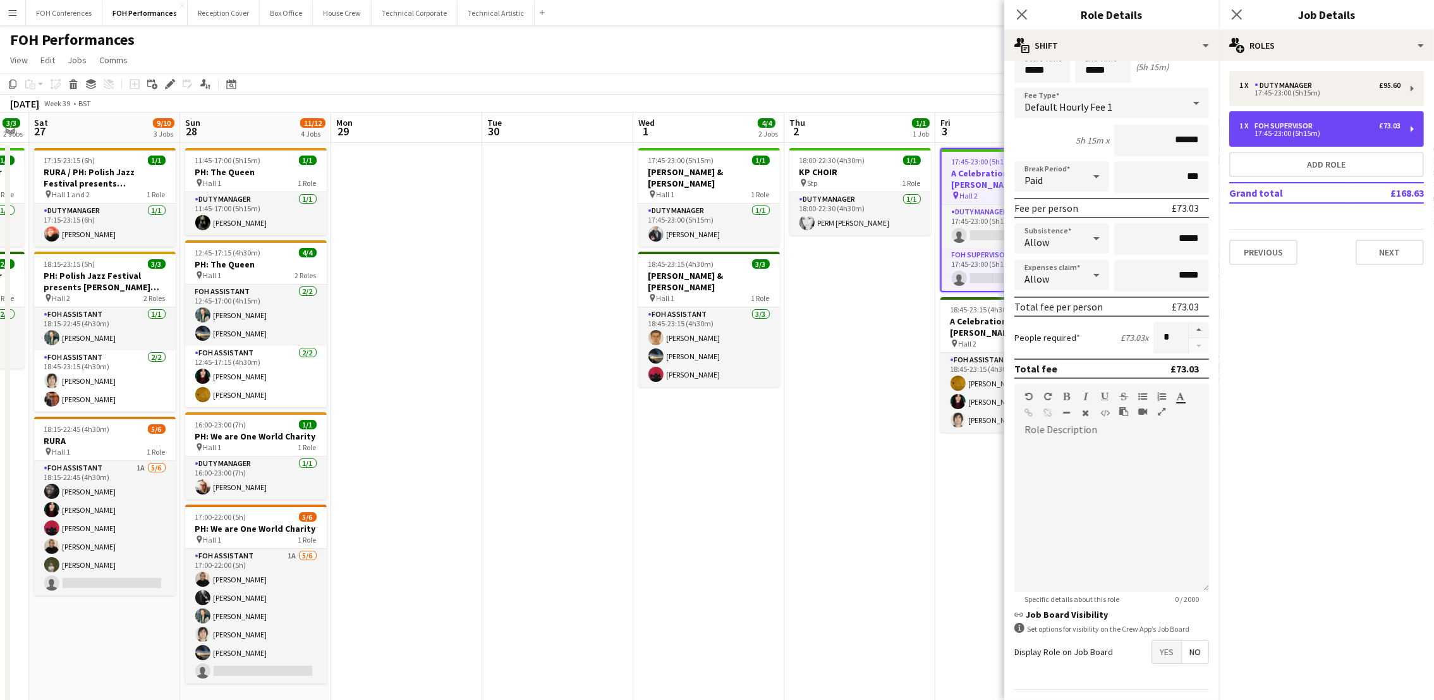
scroll to position [103, 0]
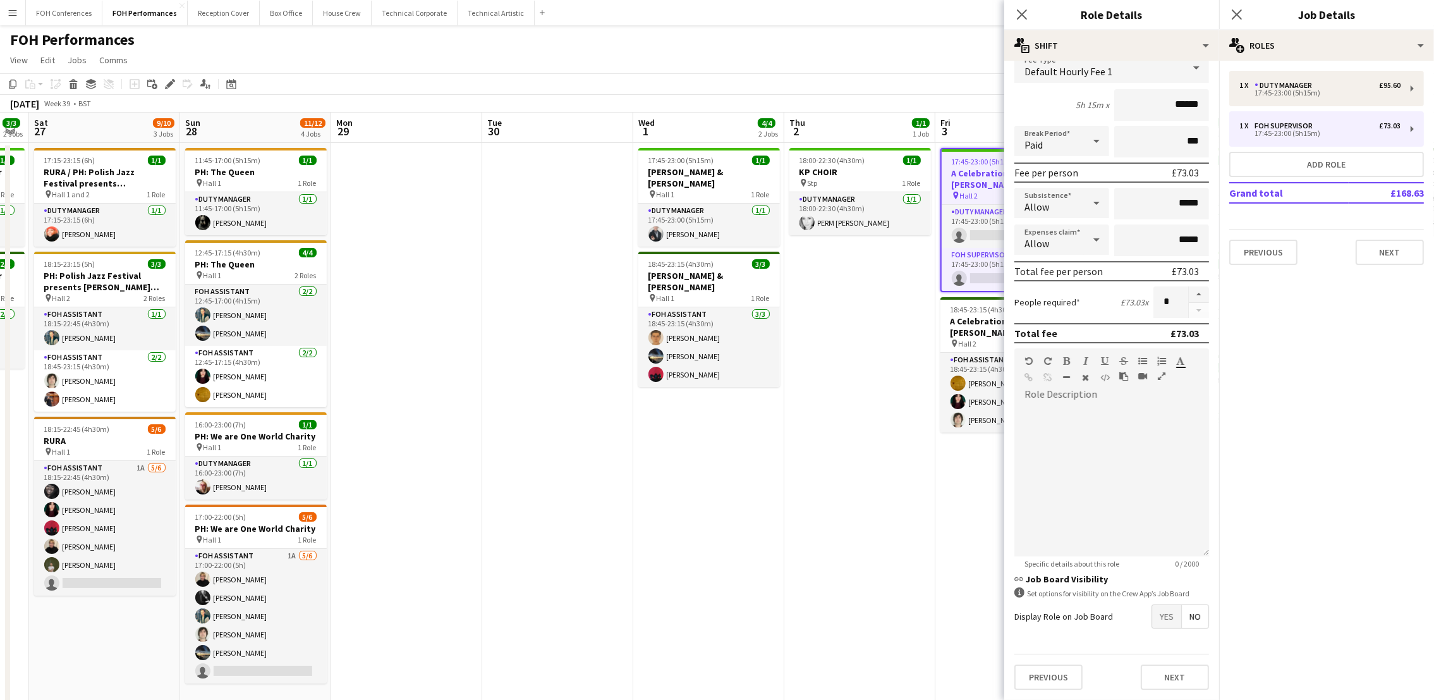
click at [1155, 613] on span "Yes" at bounding box center [1166, 616] width 29 height 23
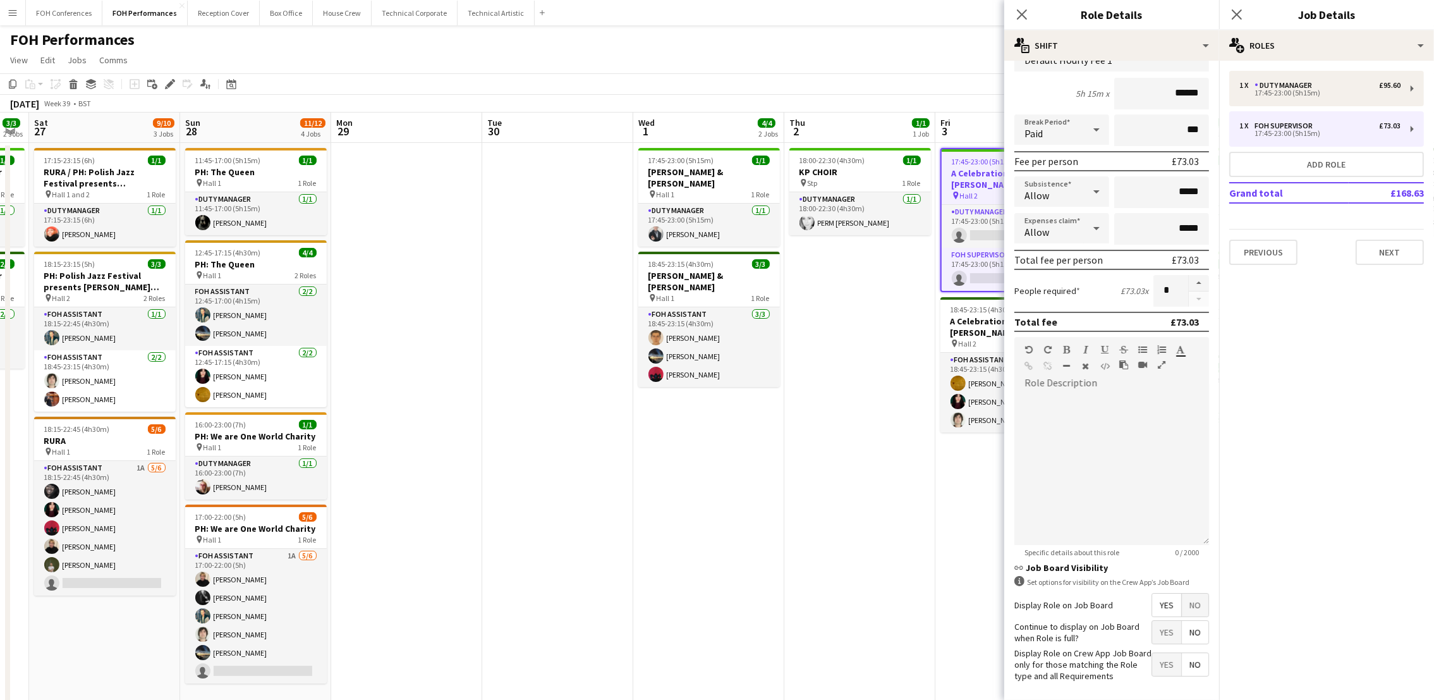
click at [917, 65] on app-page-menu "View Day view expanded Day view collapsed Month view Date picker Jump to [DATE]…" at bounding box center [717, 61] width 1434 height 24
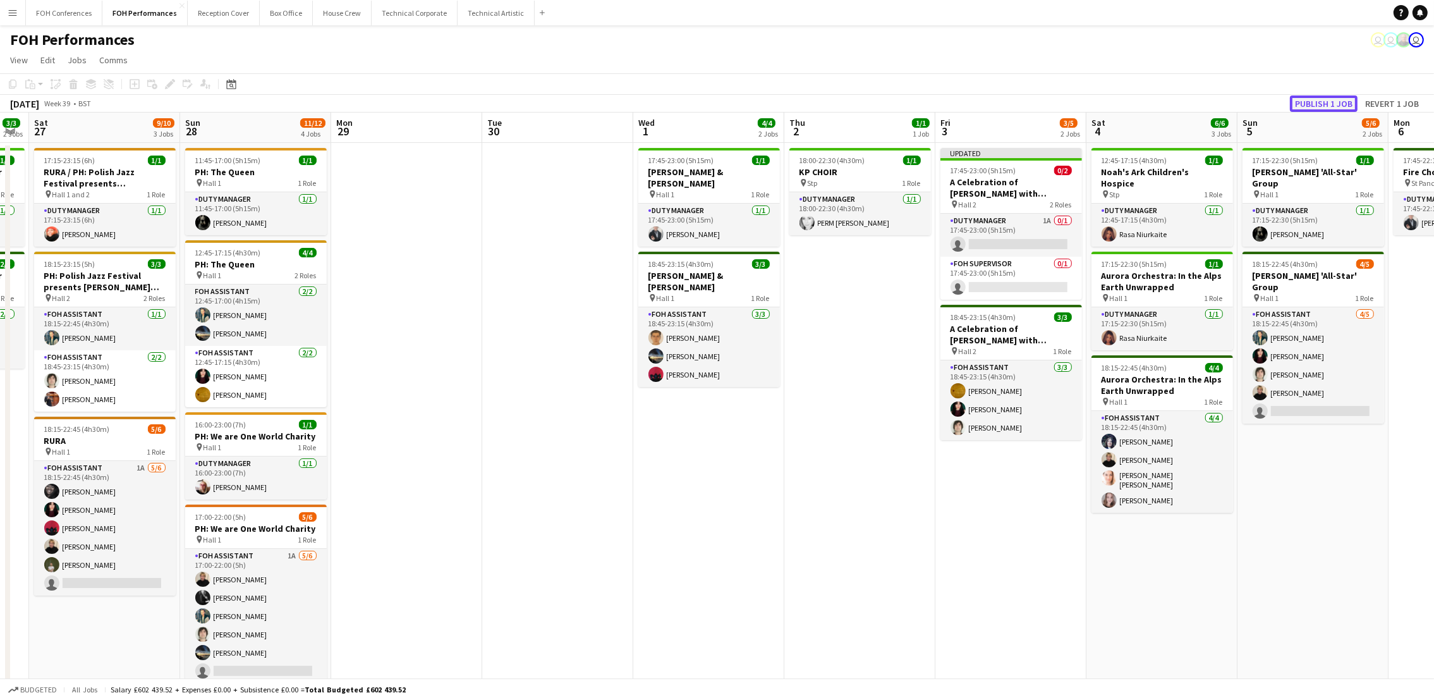
click at [1319, 107] on button "Publish 1 job" at bounding box center [1324, 103] width 68 height 16
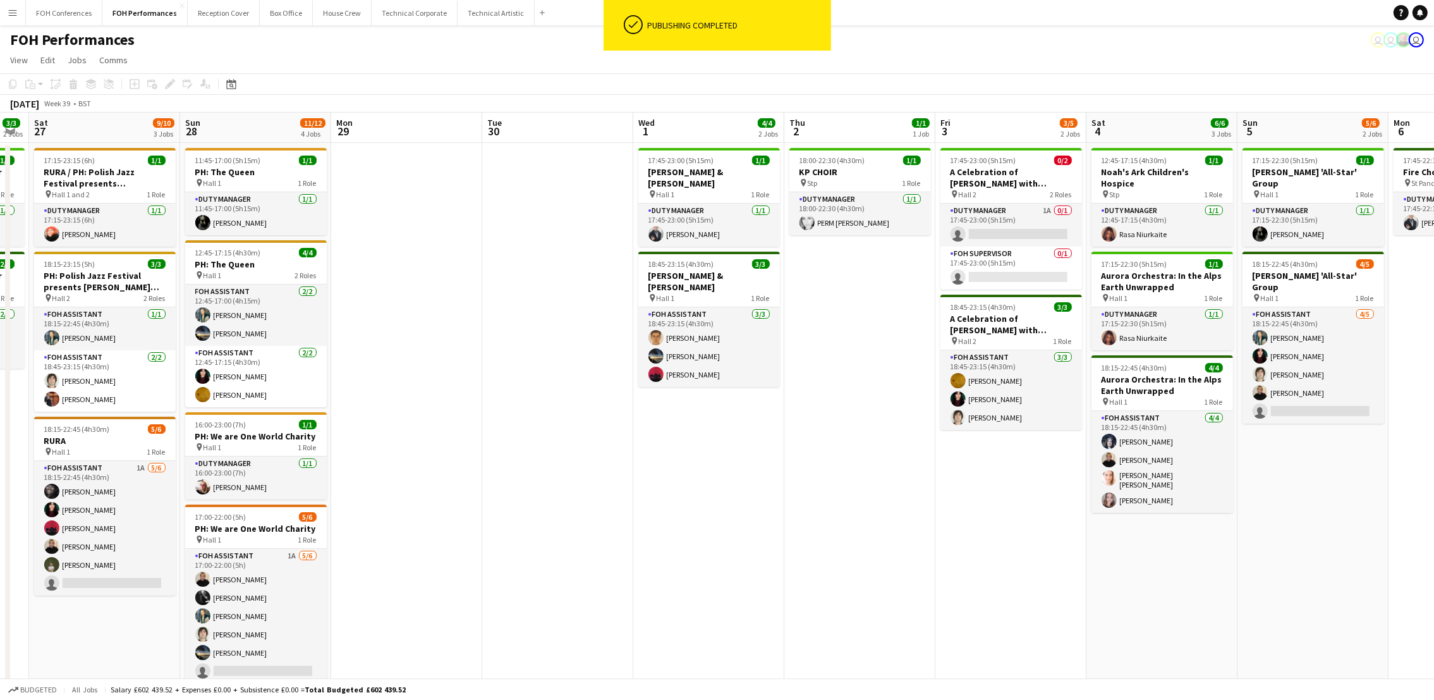
click at [1018, 60] on app-page-menu "View Day view expanded Day view collapsed Month view Date picker Jump to [DATE]…" at bounding box center [717, 61] width 1434 height 24
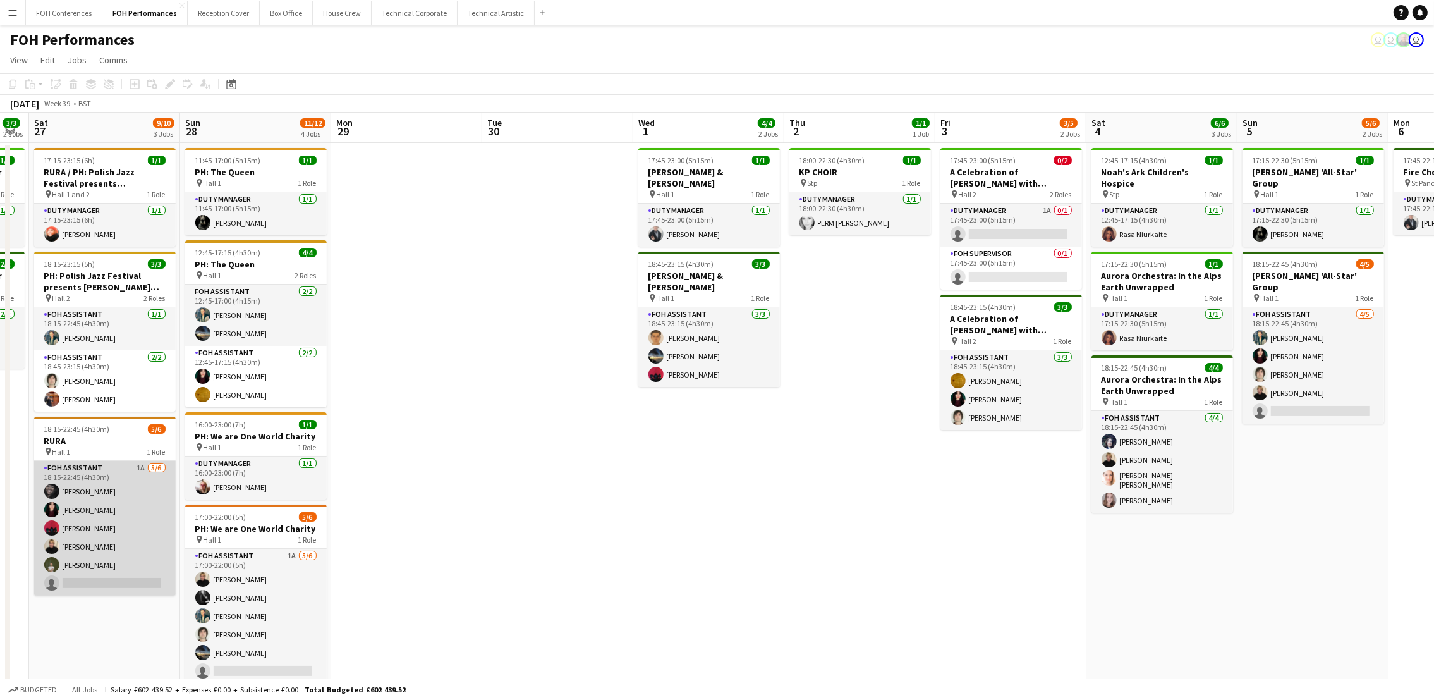
click at [120, 581] on app-card-role "FOH Assistant 1A 5/6 18:15-22:45 (4h30m) Deborah Carew Pamela Sledzik Graeme Wi…" at bounding box center [105, 528] width 142 height 135
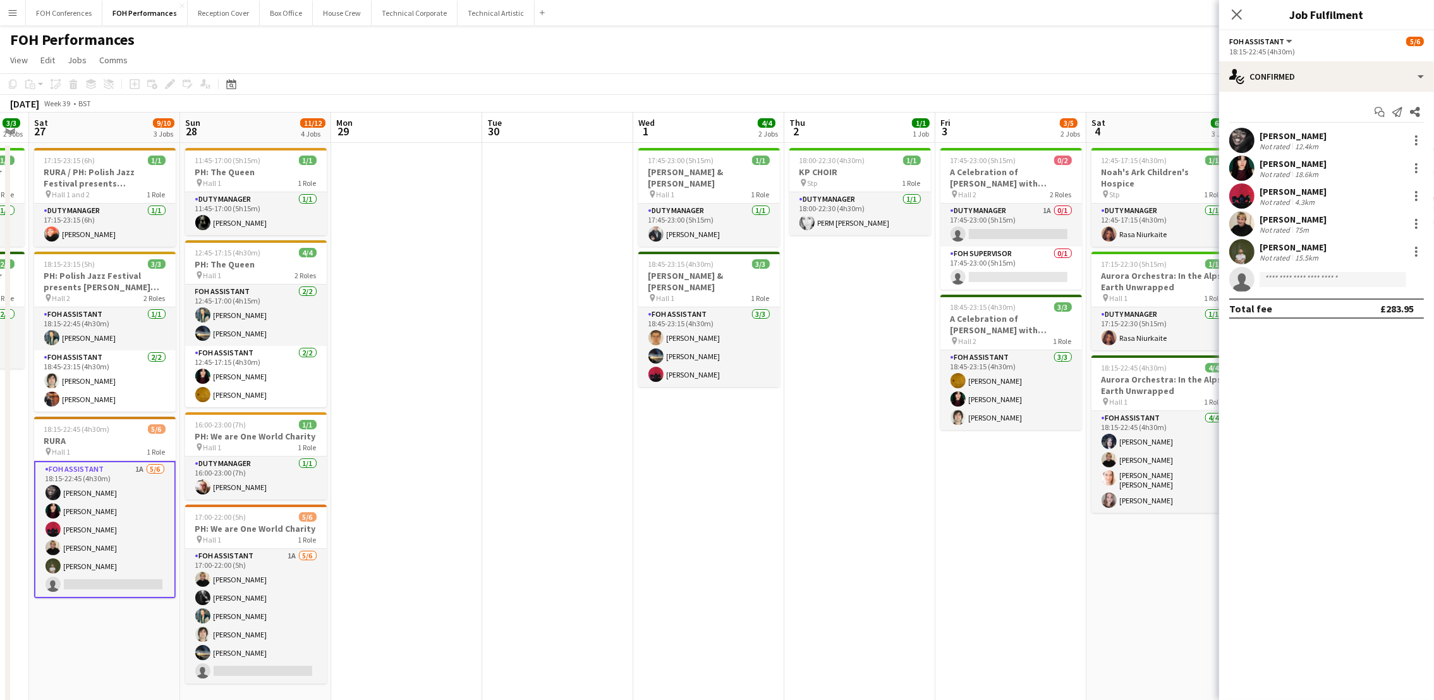
click at [1286, 92] on div "Start chat Send notification Share Deborah Carew Not rated 12.4km Pamela Sledzi…" at bounding box center [1326, 210] width 215 height 237
click at [1283, 90] on div "single-neutral-actions-check-2 Confirmed" at bounding box center [1326, 76] width 215 height 30
click at [1385, 209] on div "single-neutral-actions-information Applicants" at bounding box center [1368, 205] width 125 height 25
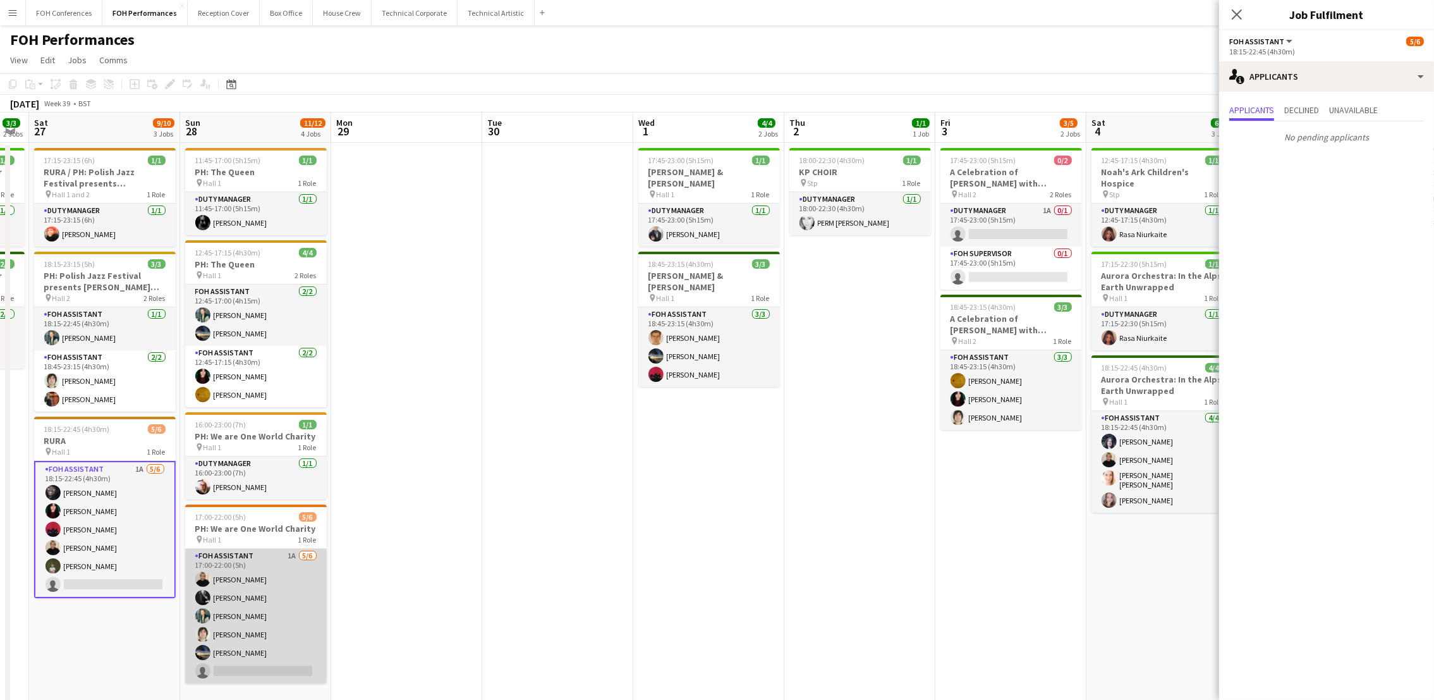
click at [253, 678] on app-card-role "FOH Assistant 1A 5/6 17:00-22:00 (5h) Jojo Ruta Catriona Lockhart Jonathan Wood…" at bounding box center [256, 616] width 142 height 135
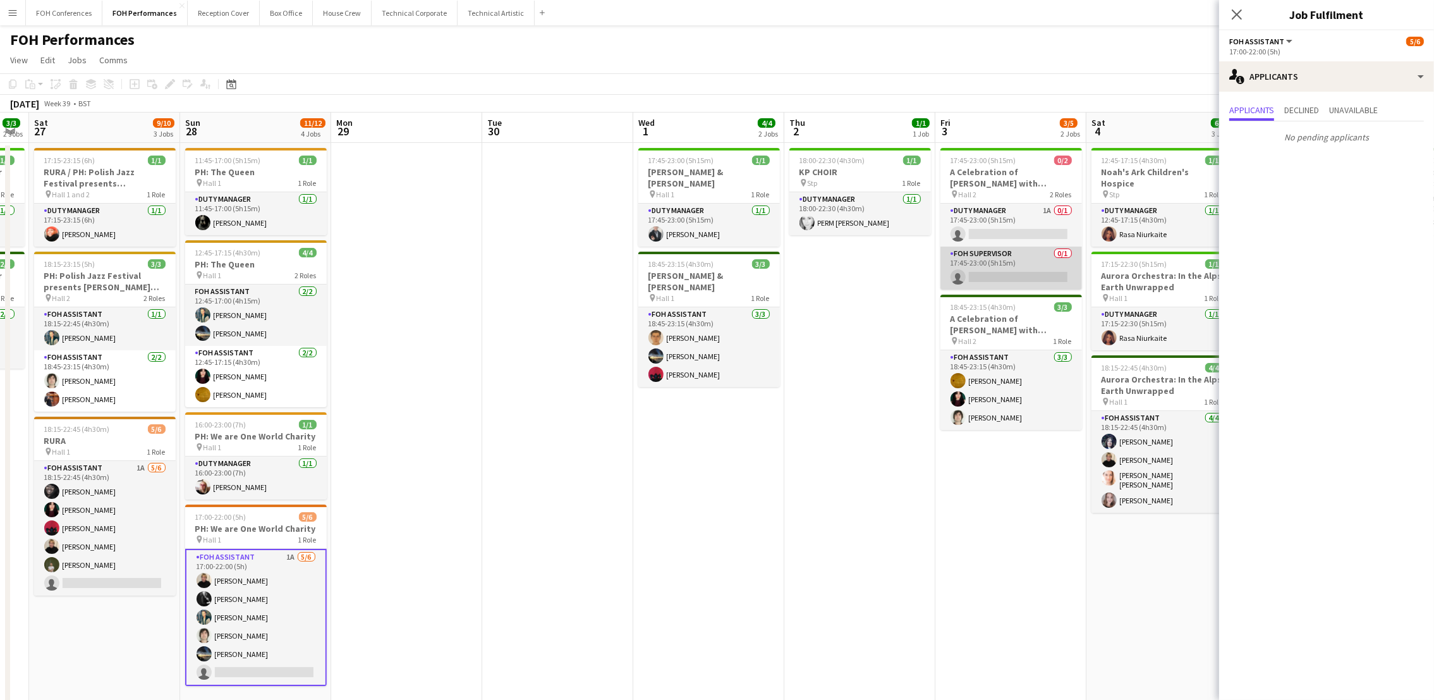
click at [993, 272] on app-card-role "FOH Supervisor 0/1 17:45-23:00 (5h15m) single-neutral-actions" at bounding box center [1011, 267] width 142 height 43
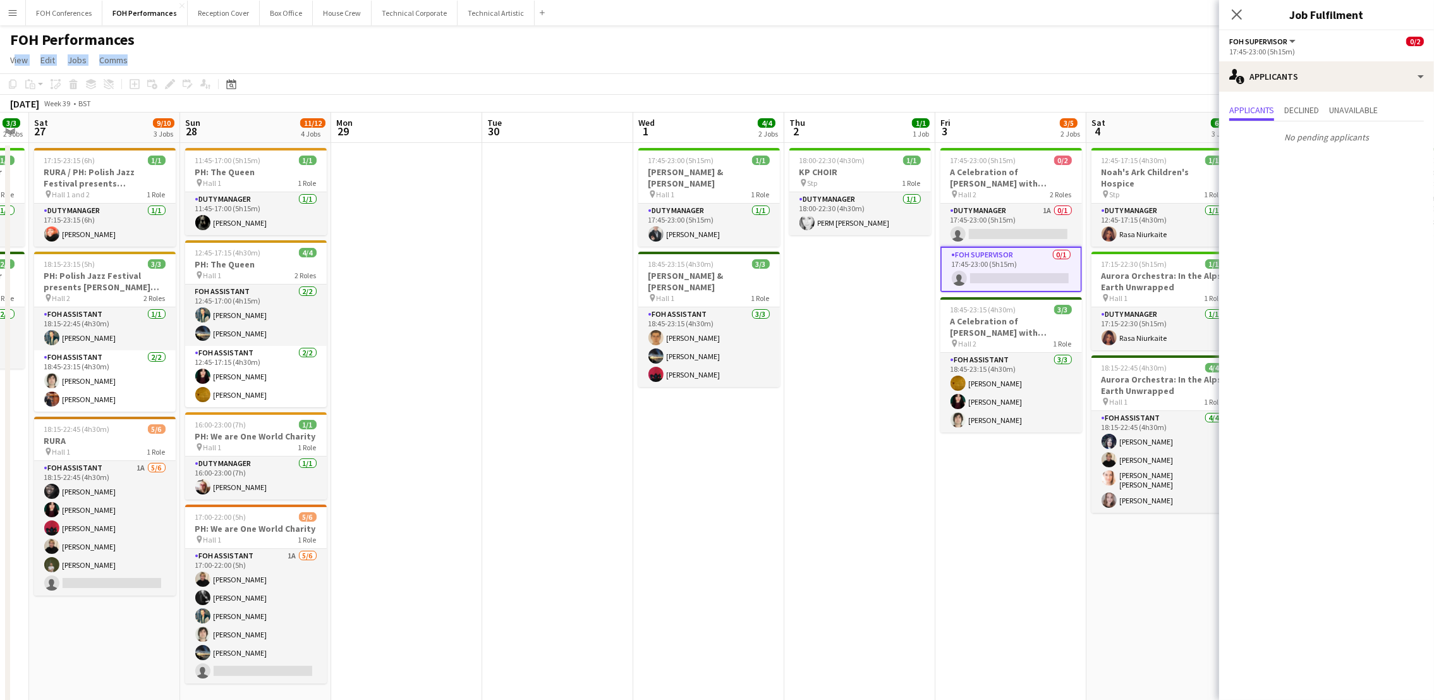
click at [1049, 49] on app-board "FOH Performances user user user View Day view expanded Day view collapsed Month…" at bounding box center [717, 388] width 1434 height 727
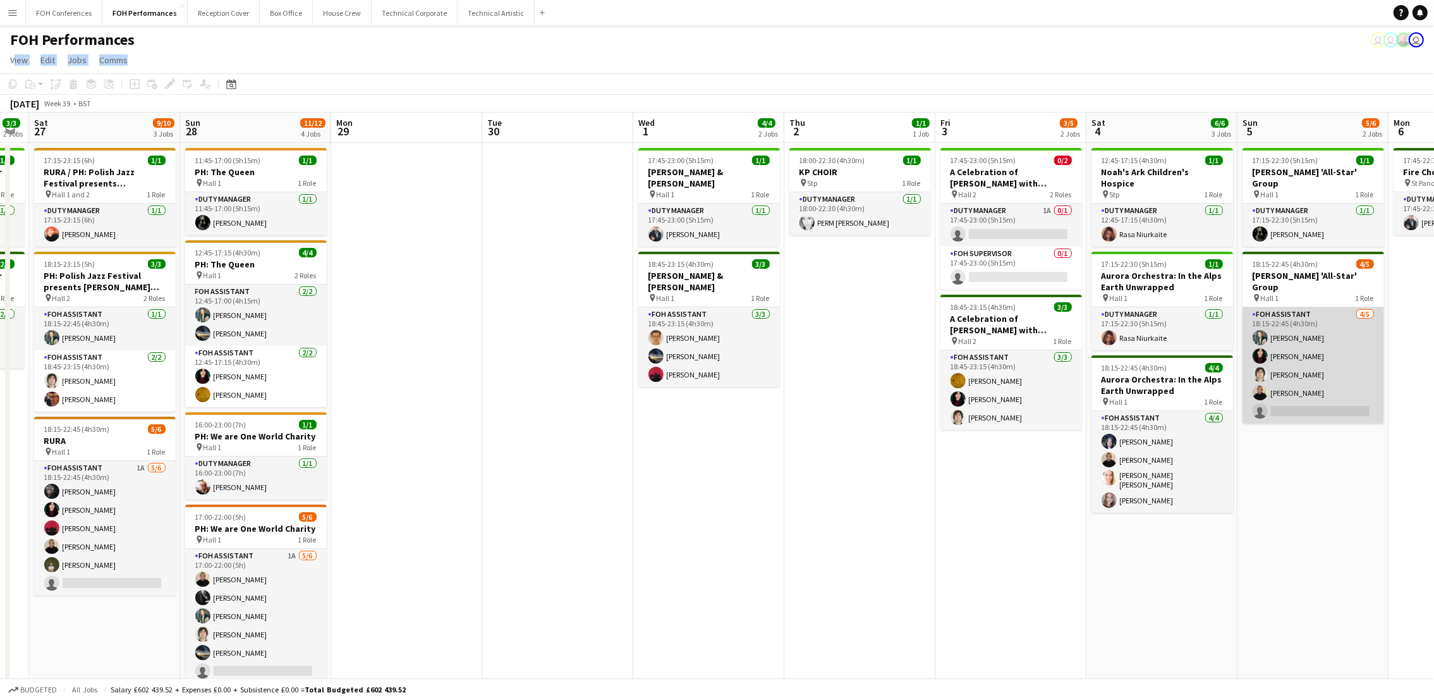
click at [1307, 386] on app-card-role "FOH Assistant 4/5 18:15-22:45 (4h30m) Jonathan Woods Pamela Sledzik Hani Abbasi…" at bounding box center [1314, 365] width 142 height 116
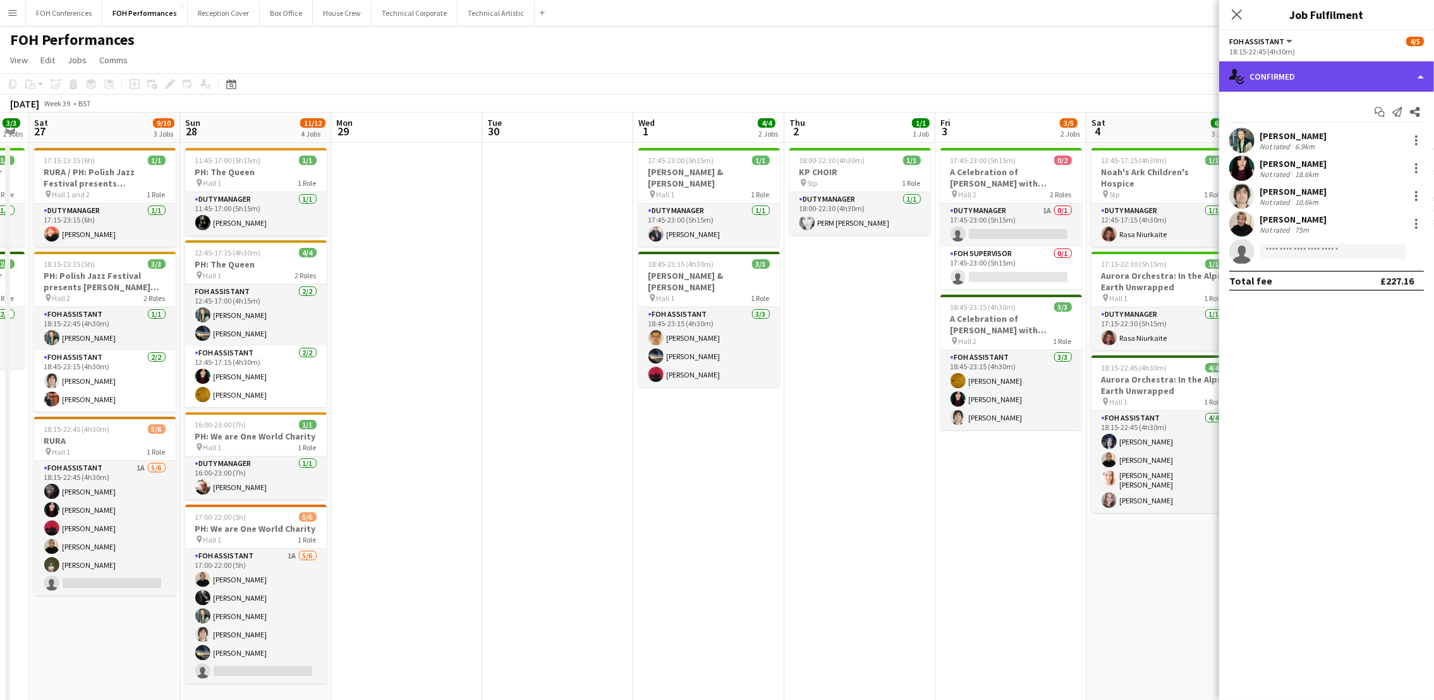
click at [1280, 72] on div "single-neutral-actions-check-2 Confirmed" at bounding box center [1326, 76] width 215 height 30
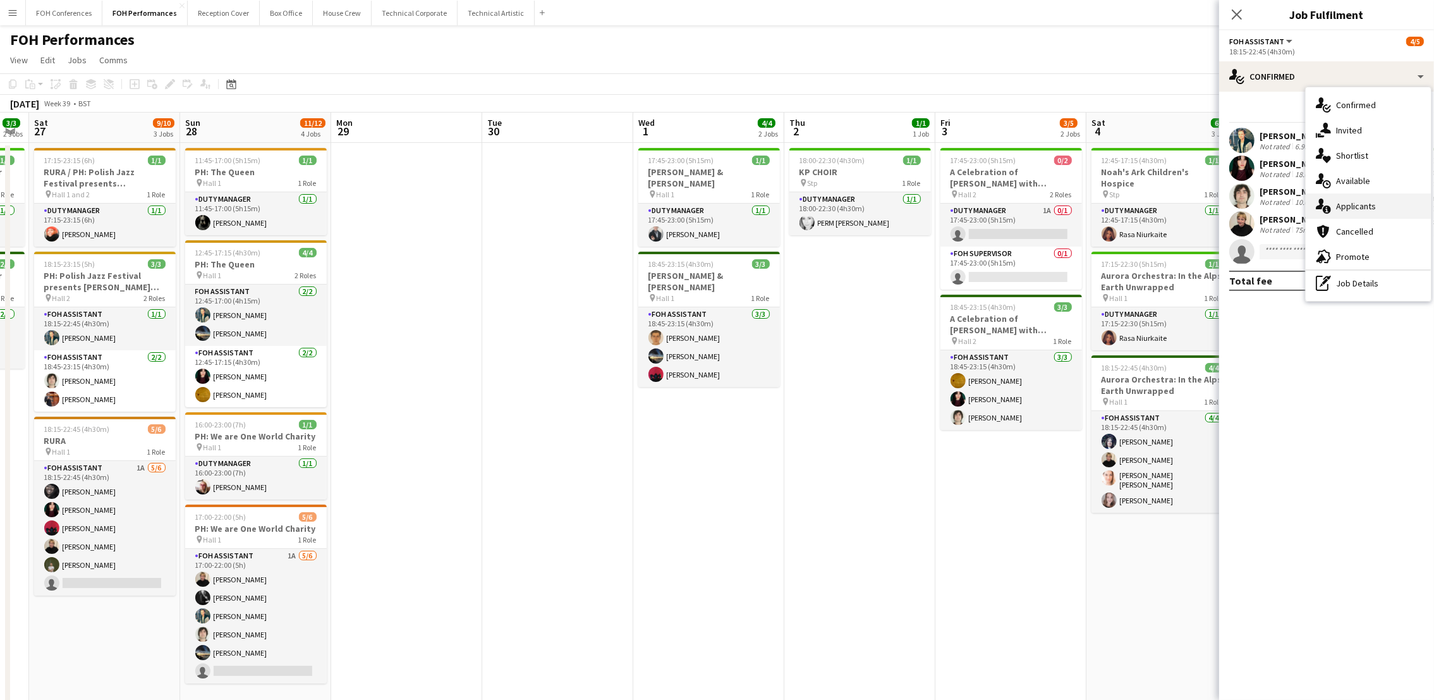
click at [1385, 204] on div "single-neutral-actions-information Applicants" at bounding box center [1368, 205] width 125 height 25
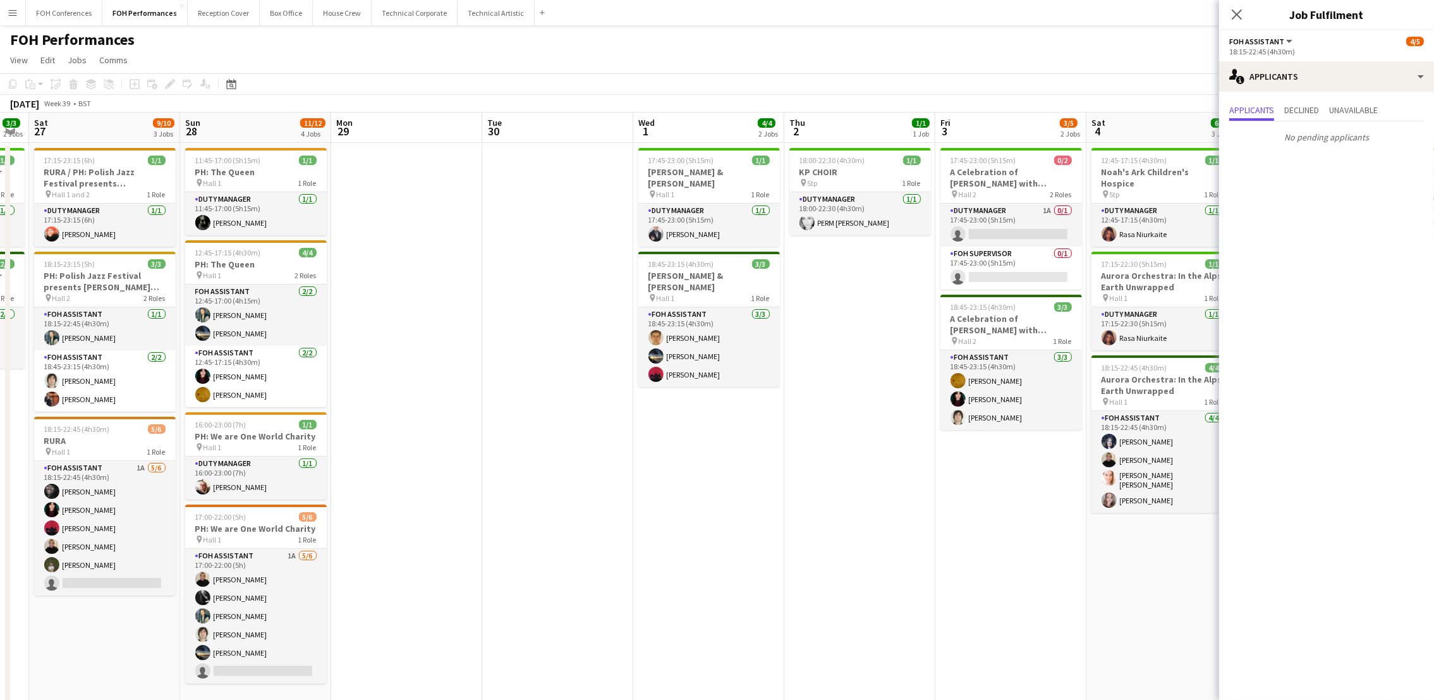
click at [1136, 60] on app-page-menu "View Day view expanded Day view collapsed Month view Date picker Jump to today …" at bounding box center [717, 61] width 1434 height 24
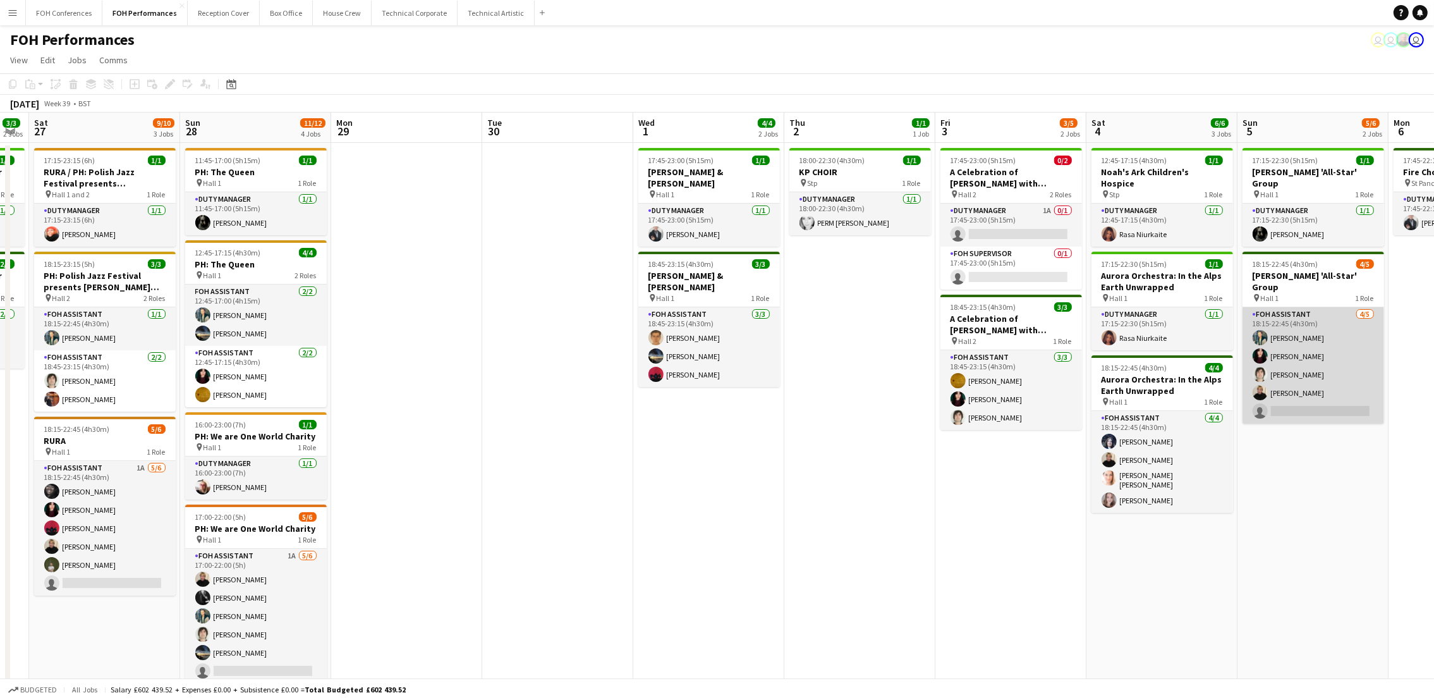
click at [1341, 387] on app-card-role "FOH Assistant 4/5 18:15-22:45 (4h30m) Jonathan Woods Pamela Sledzik Hani Abbasi…" at bounding box center [1314, 365] width 142 height 116
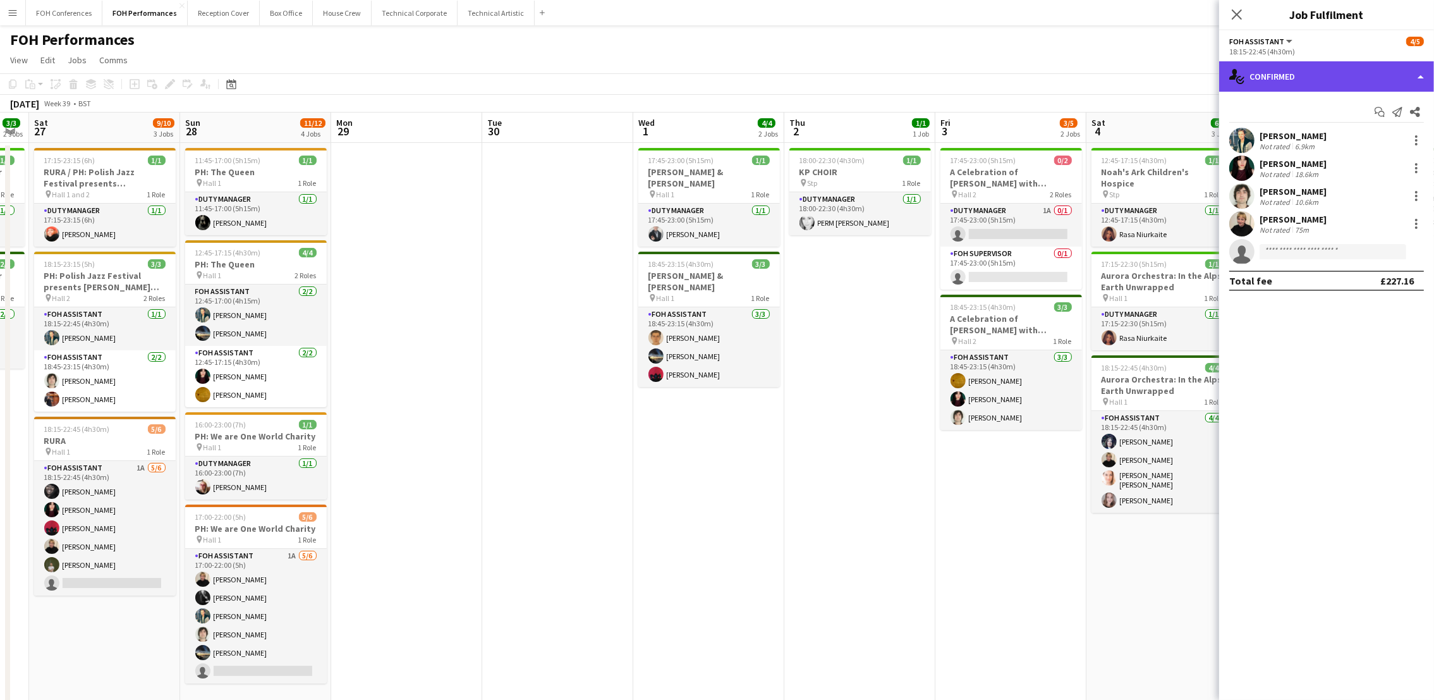
click at [1303, 61] on div "single-neutral-actions-check-2 Confirmed" at bounding box center [1326, 76] width 215 height 30
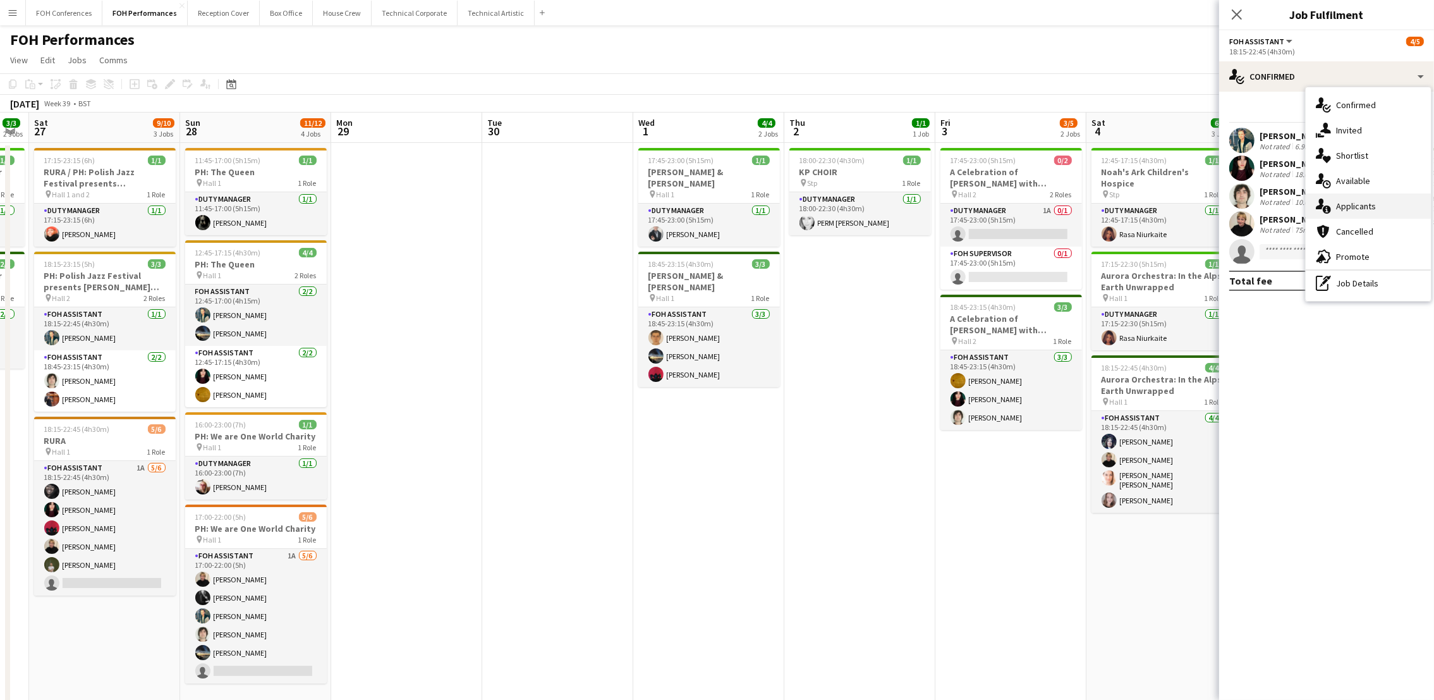
click at [1374, 207] on span "Applicants" at bounding box center [1356, 205] width 40 height 11
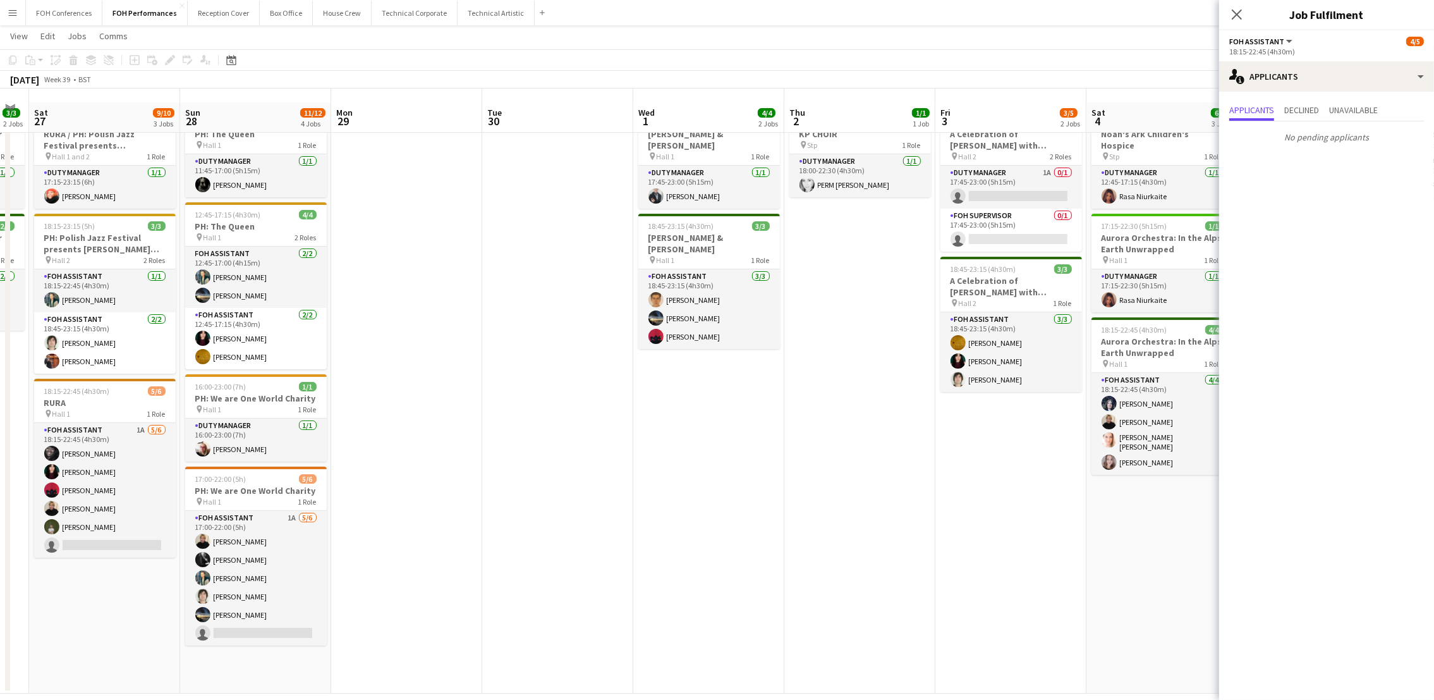
scroll to position [51, 0]
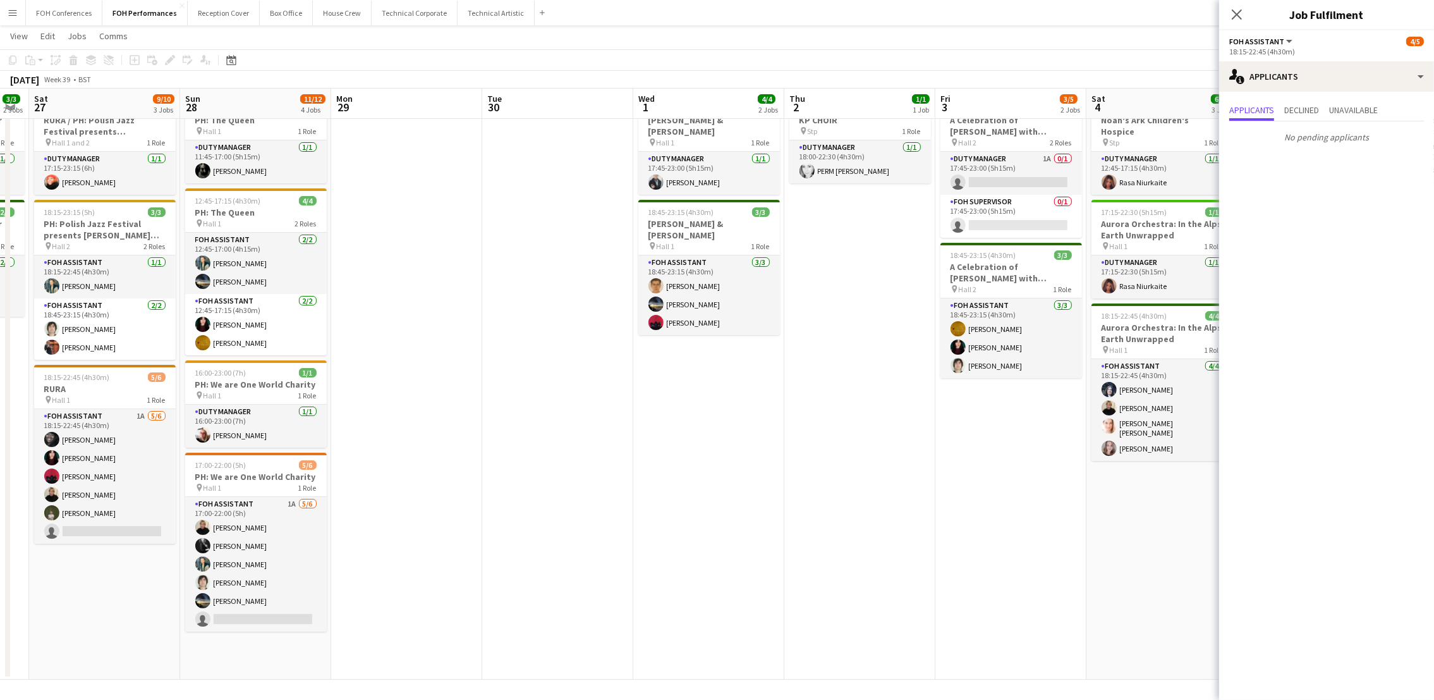
click at [706, 42] on app-page-menu "View Day view expanded Day view collapsed Month view Date picker Jump to today …" at bounding box center [717, 37] width 1434 height 24
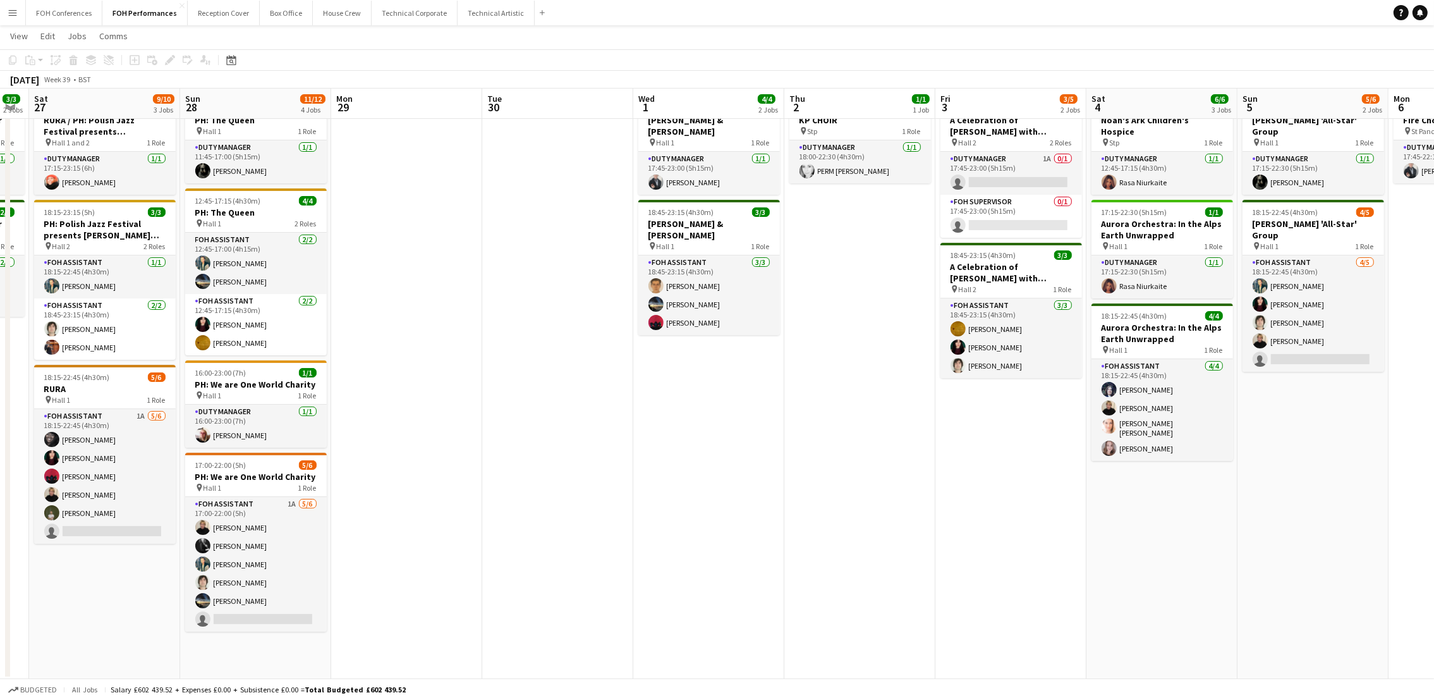
click at [391, 360] on app-date-cell at bounding box center [406, 385] width 151 height 588
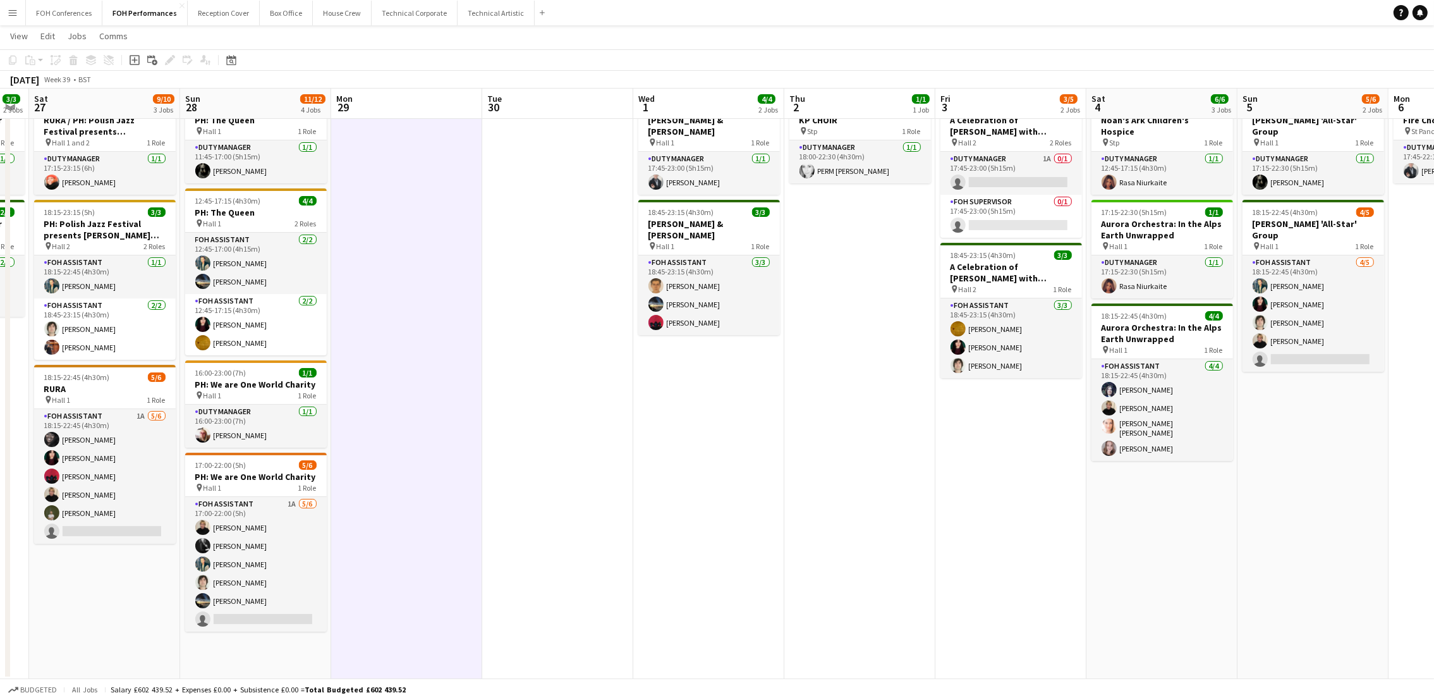
click at [392, 39] on app-page-menu "View Day view expanded Day view collapsed Month view Date picker Jump to today …" at bounding box center [717, 37] width 1434 height 24
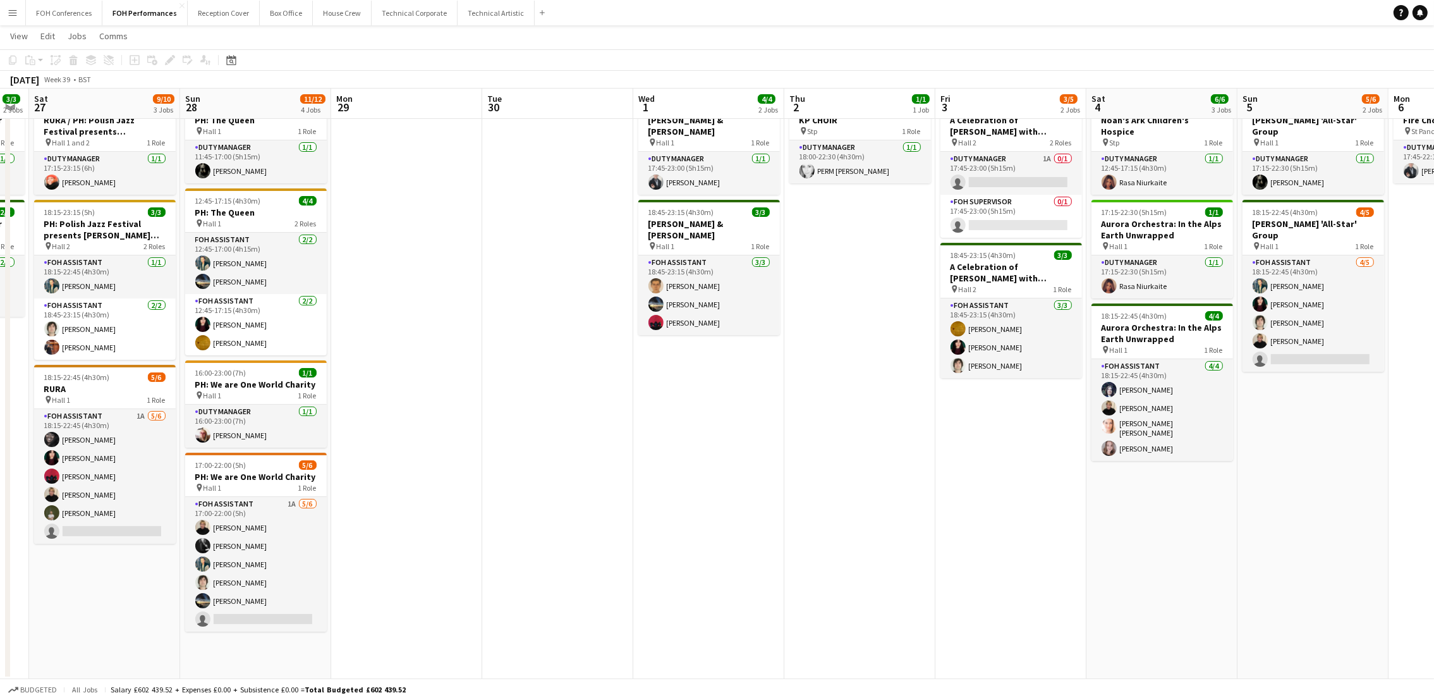
click at [249, 35] on app-page-menu "View Day view expanded Day view collapsed Month view Date picker Jump to today …" at bounding box center [717, 37] width 1434 height 24
click at [462, 61] on app-toolbar "Copy Paste Paste Ctrl+V Paste with crew Ctrl+Shift+V Paste linked Job Delete Gr…" at bounding box center [717, 59] width 1434 height 21
click at [44, 15] on button "FOH Conferences Close" at bounding box center [64, 13] width 76 height 25
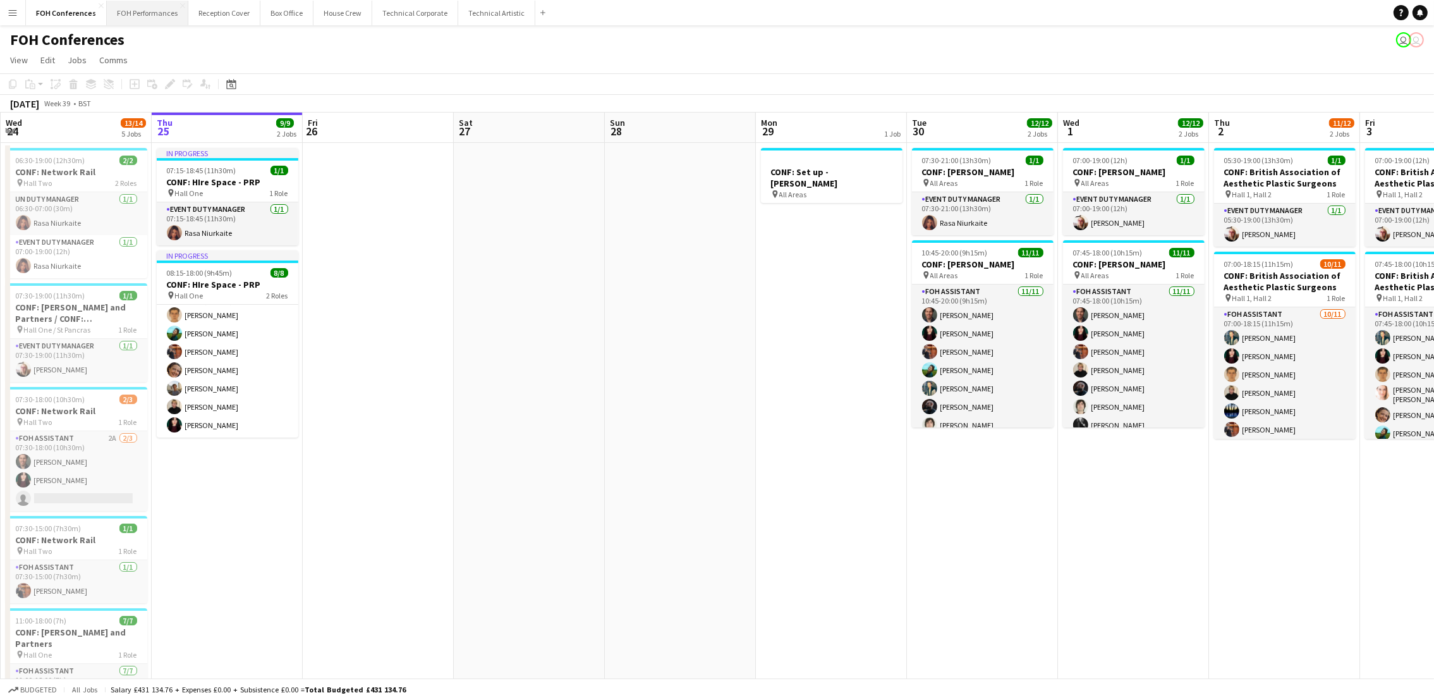
click at [132, 3] on button "FOH Performances Close" at bounding box center [148, 13] width 82 height 25
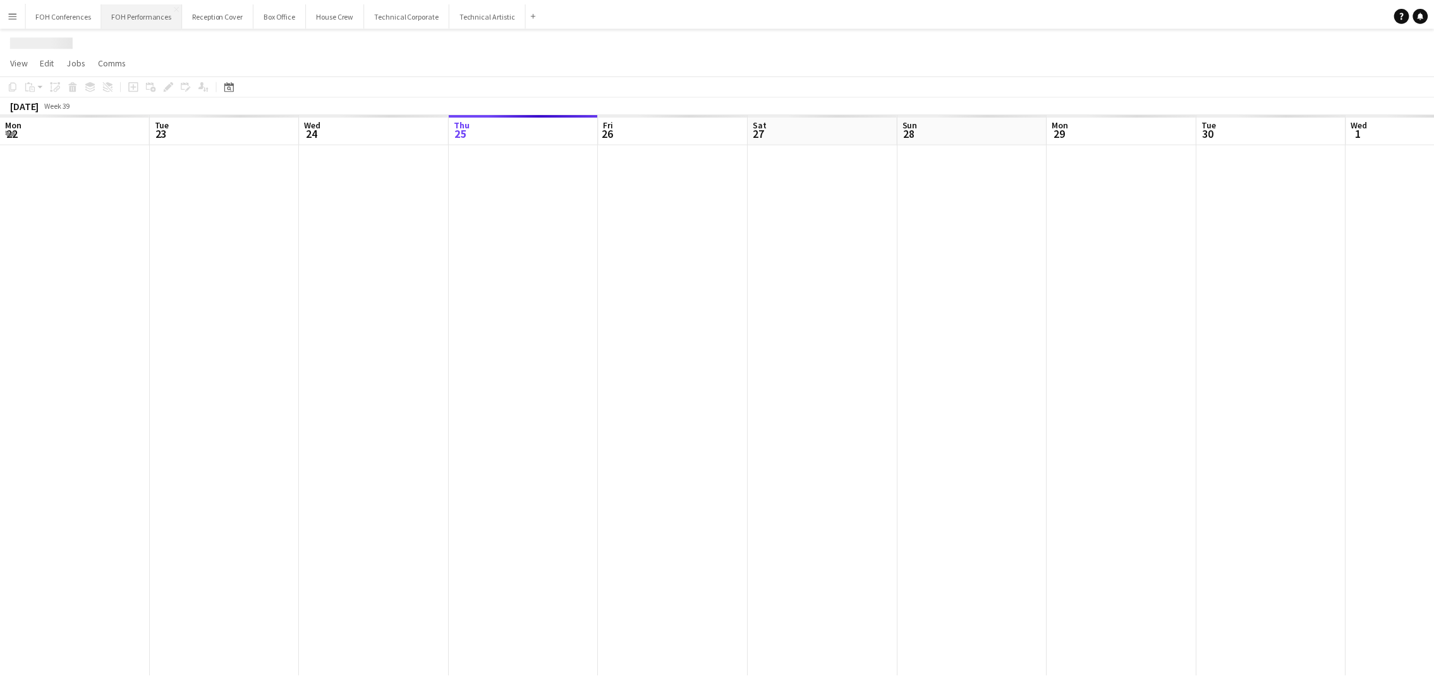
scroll to position [0, 301]
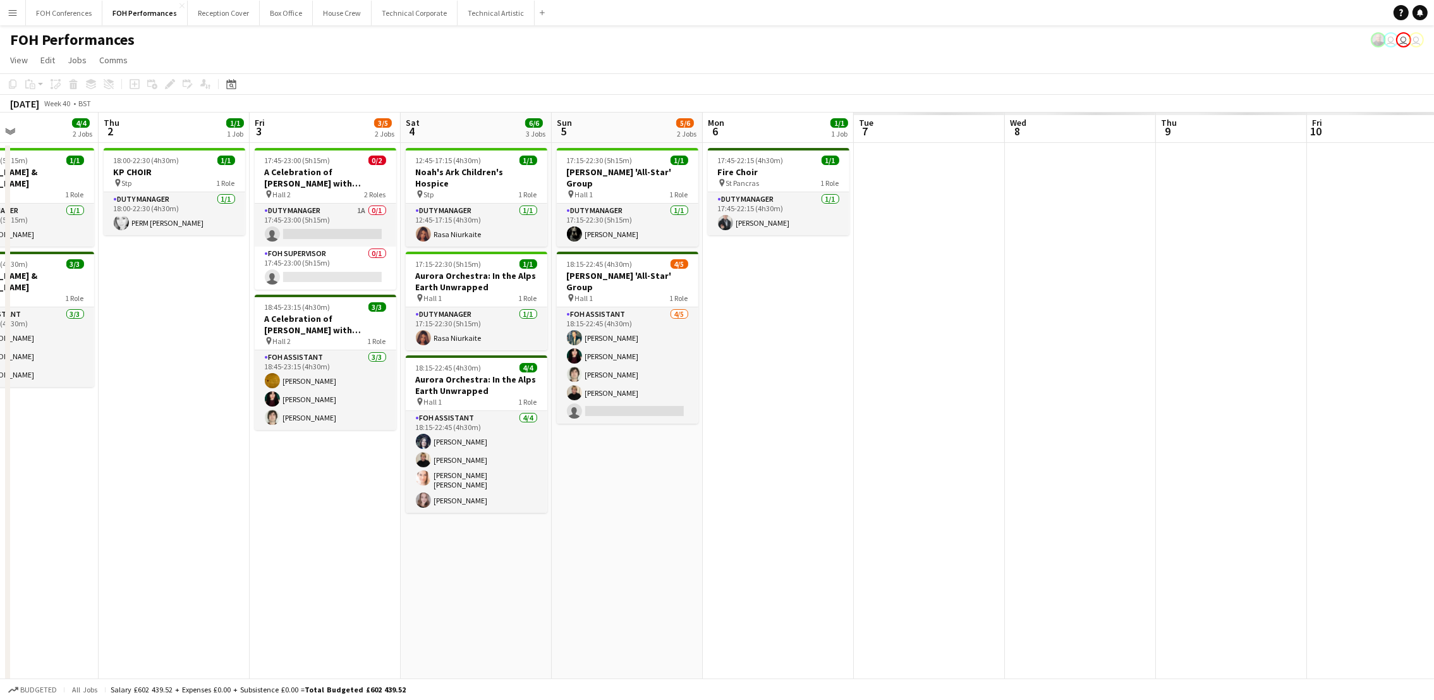
drag, startPoint x: 1322, startPoint y: 132, endPoint x: -4, endPoint y: 176, distance: 1326.8
click at [0, 176] on html "Menu Boards Boards Boards All jobs Status Workforce Workforce My Workforce Recr…" at bounding box center [717, 376] width 1434 height 753
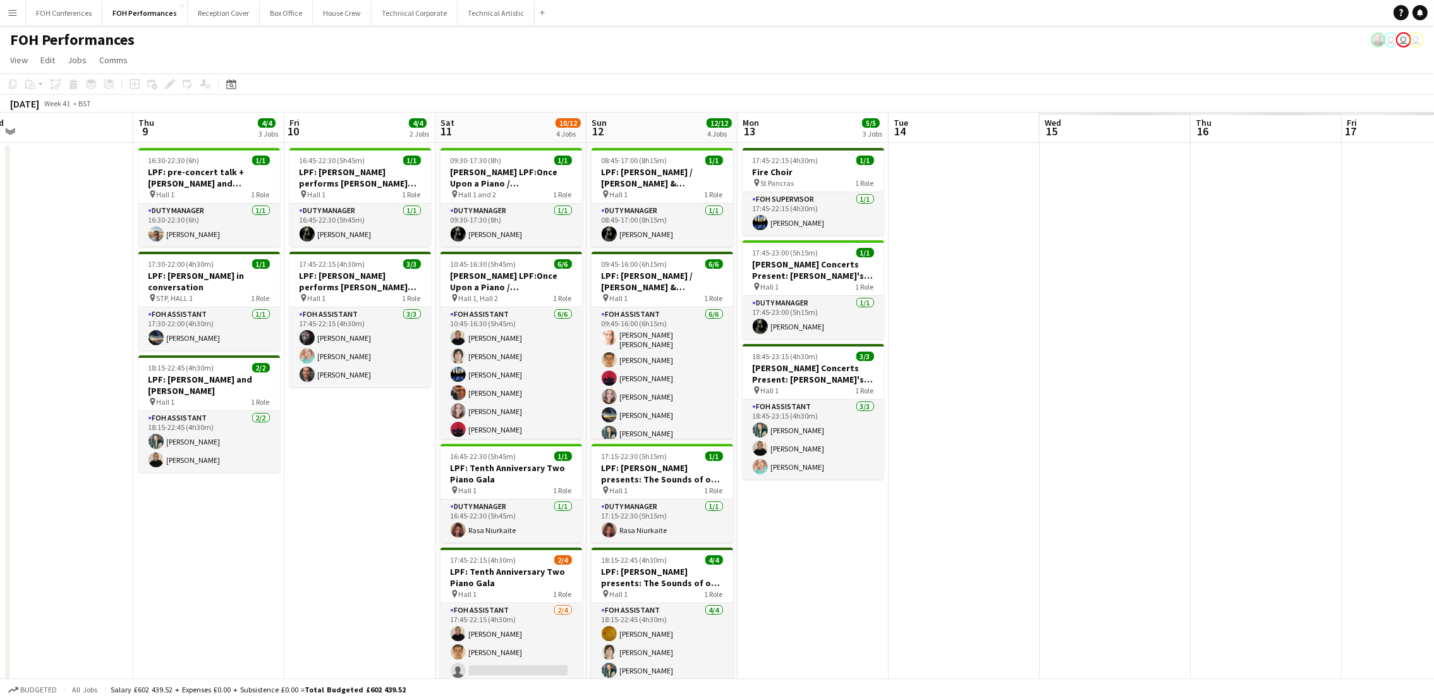
drag, startPoint x: 1275, startPoint y: 122, endPoint x: 229, endPoint y: 167, distance: 1047.0
click at [230, 167] on app-calendar-viewport "Sun 5 5/6 2 Jobs Mon 6 1/1 1 Job Tue 7 Wed 8 Thu 9 4/4 3 Jobs Fri 10 4/4 2 Jobs…" at bounding box center [717, 422] width 1434 height 619
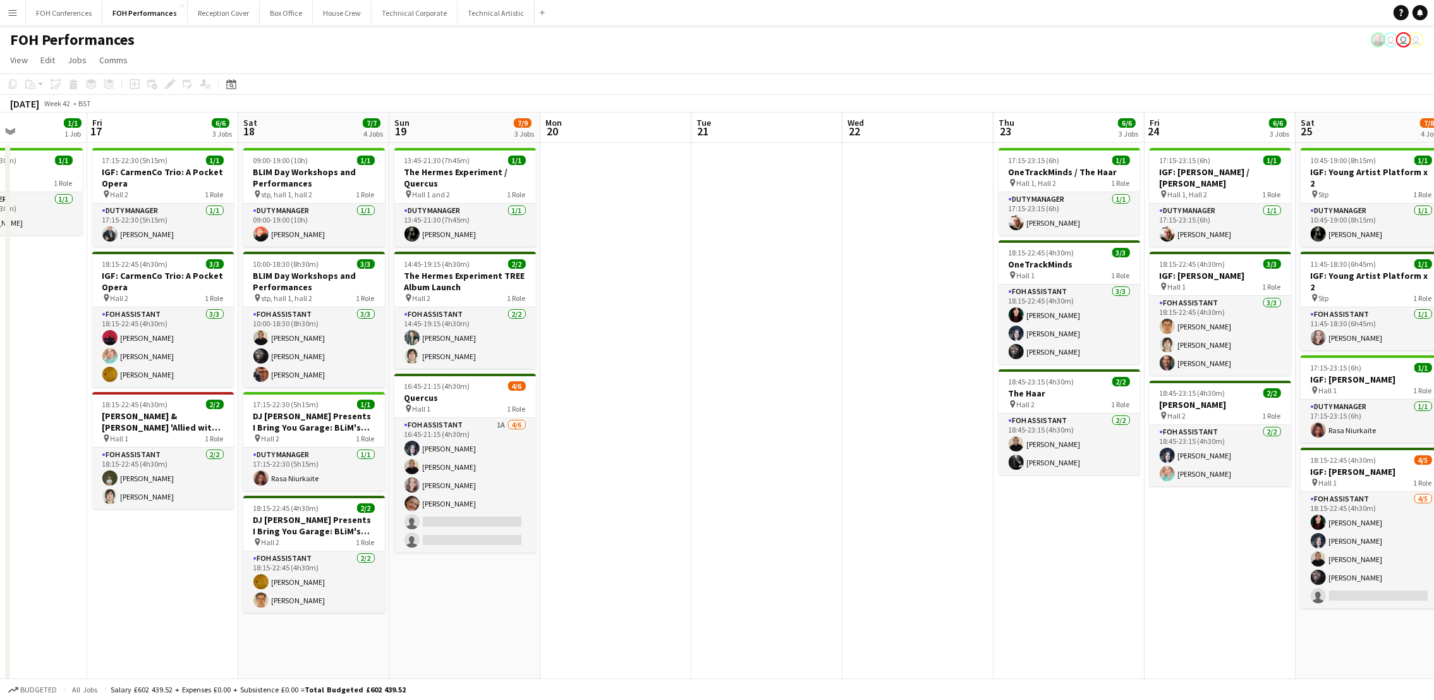
scroll to position [0, 518]
drag, startPoint x: 1219, startPoint y: 126, endPoint x: 145, endPoint y: 238, distance: 1079.7
click at [145, 238] on app-calendar-viewport "Mon 13 5/5 3 Jobs Tue 14 Wed 15 4/4 2 Jobs Thu 16 1/1 1 Job Fri 17 6/6 3 Jobs S…" at bounding box center [717, 500] width 1434 height 775
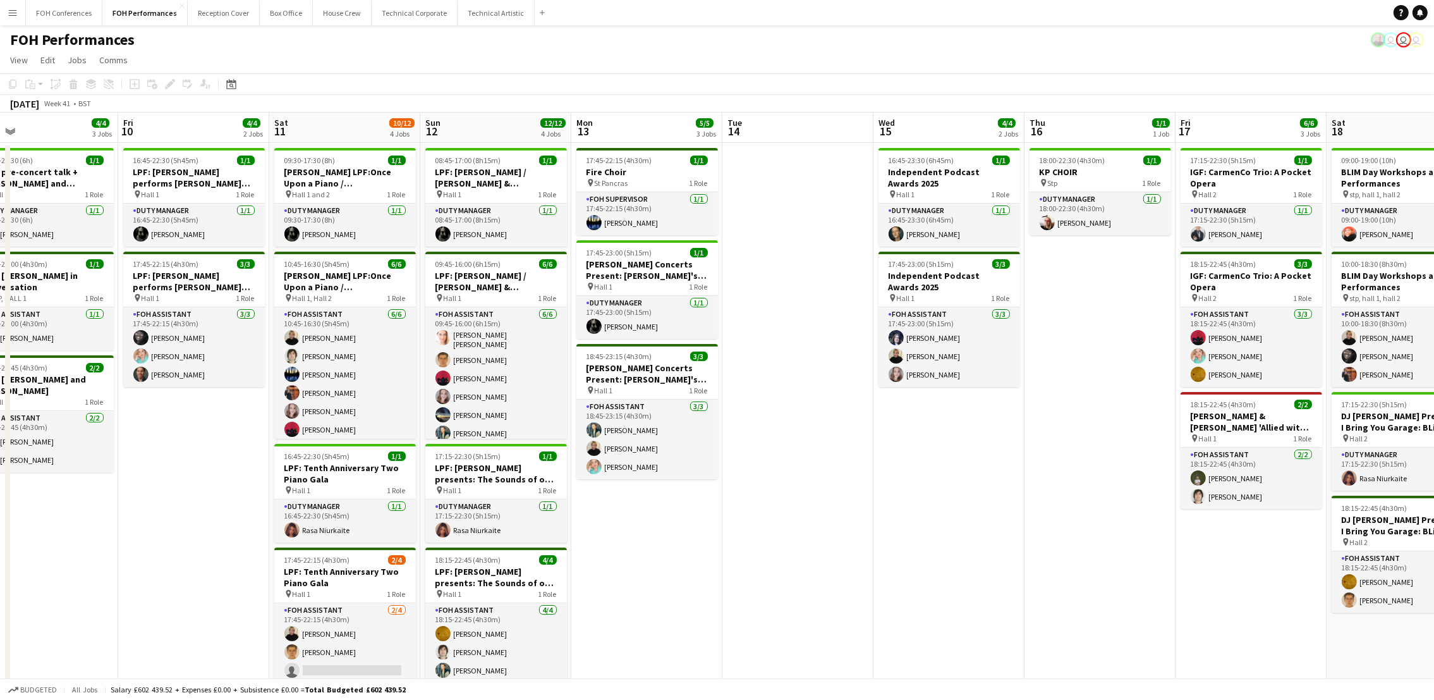
scroll to position [0, 295]
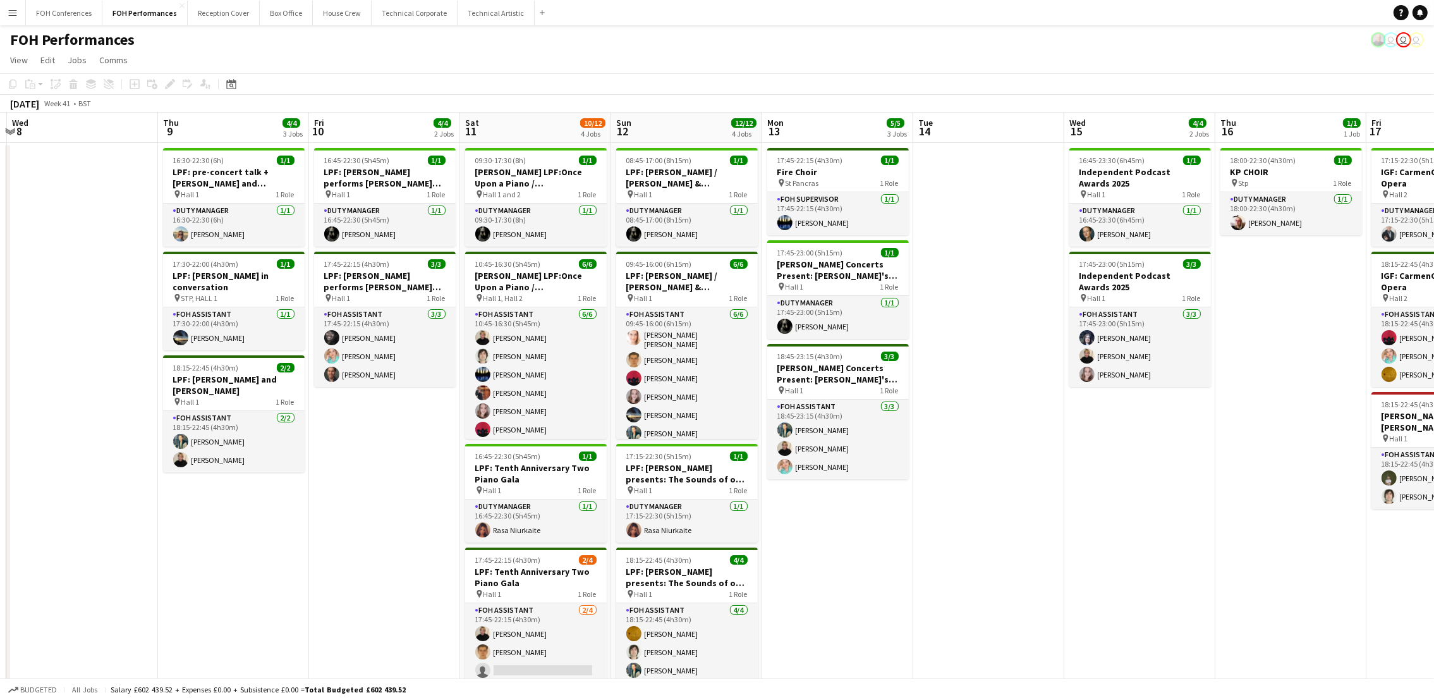
drag, startPoint x: 133, startPoint y: 117, endPoint x: 1634, endPoint y: 181, distance: 1501.8
click at [1433, 181] on html "Menu Boards Boards Boards All jobs Status Workforce Workforce My Workforce Recr…" at bounding box center [717, 454] width 1434 height 909
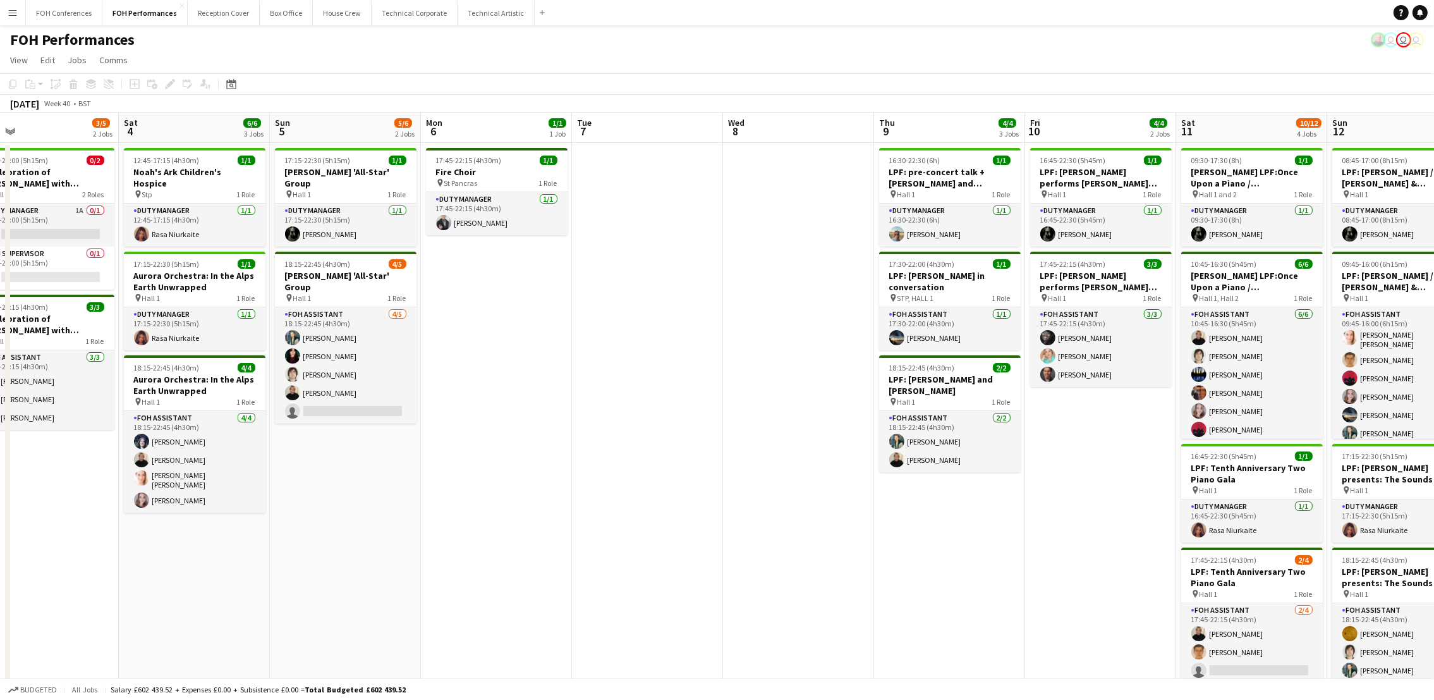
scroll to position [0, 347]
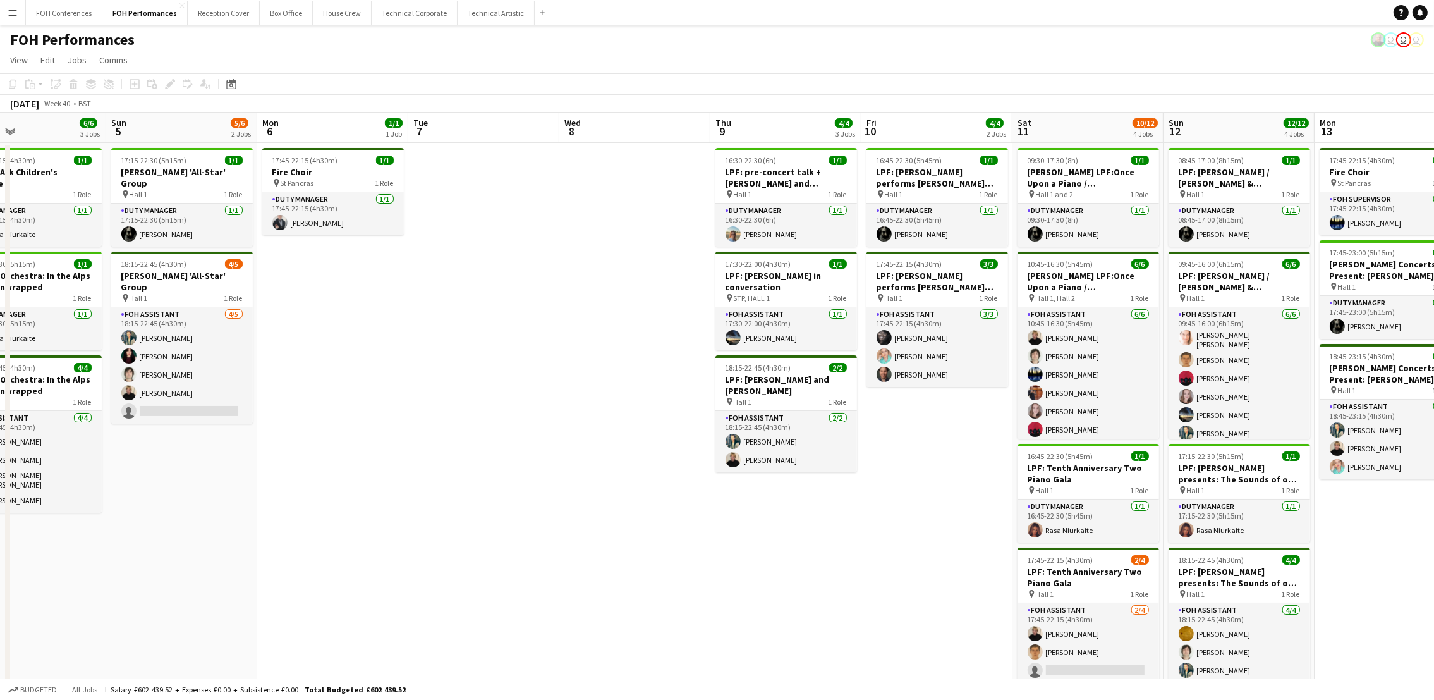
drag, startPoint x: 58, startPoint y: 137, endPoint x: 1213, endPoint y: 140, distance: 1155.4
click at [1213, 140] on app-calendar-viewport "Thu 2 1/1 1 Job Fri 3 3/5 2 Jobs Sat 4 6/6 3 Jobs Sun 5 5/6 2 Jobs Mon 6 1/1 1 …" at bounding box center [717, 500] width 1434 height 775
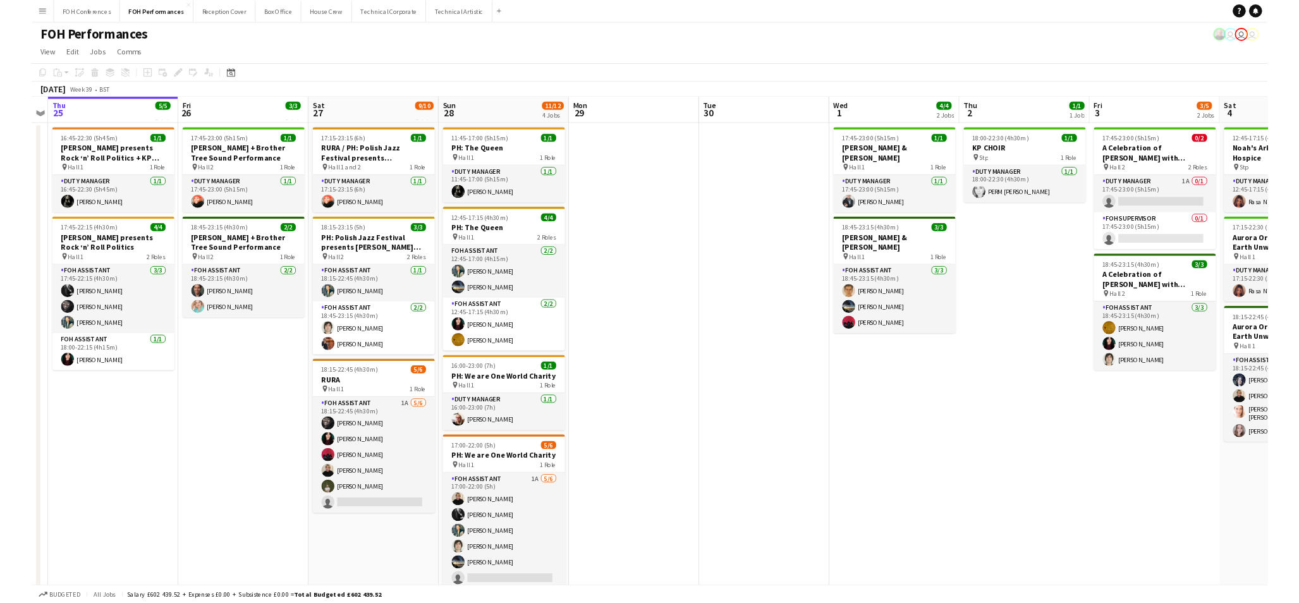
scroll to position [0, 427]
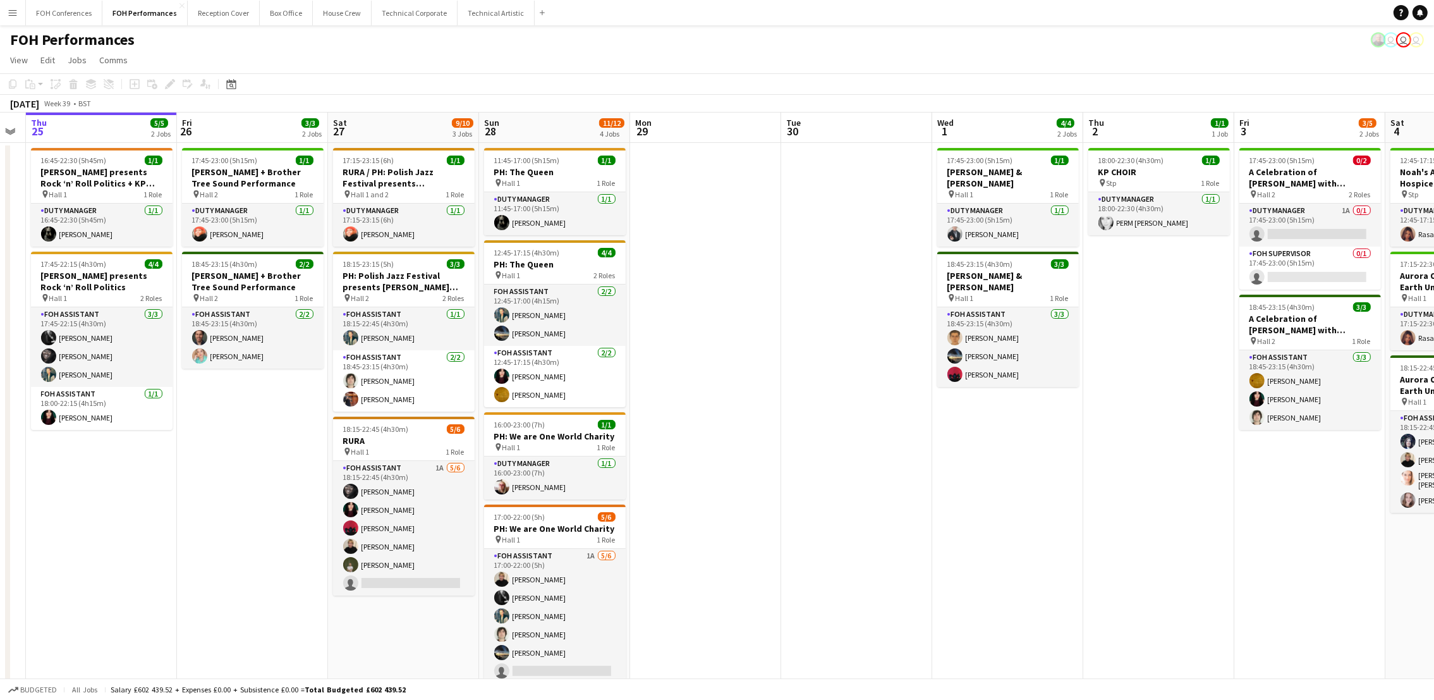
drag, startPoint x: 83, startPoint y: 134, endPoint x: 908, endPoint y: 147, distance: 825.6
click at [908, 147] on app-calendar-viewport "Mon 22 1/1 1 Job Tue 23 Wed 24 Thu 25 5/5 2 Jobs Fri 26 3/3 2 Jobs Sat 27 9/10 …" at bounding box center [717, 500] width 1434 height 775
click at [528, 67] on app-page-menu "View Day view expanded Day view collapsed Month view Date picker Jump to today …" at bounding box center [717, 61] width 1434 height 24
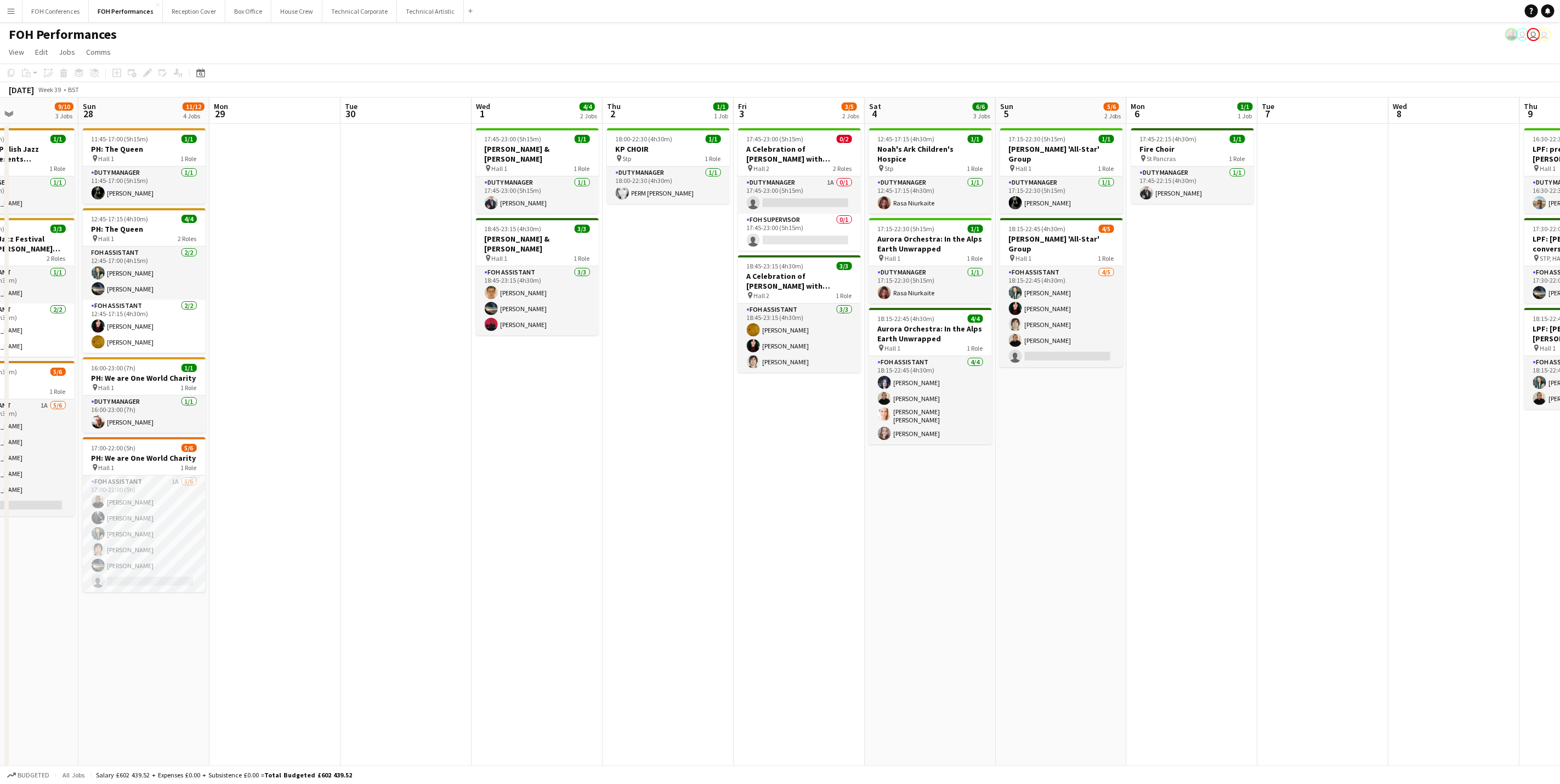
drag, startPoint x: 1025, startPoint y: 121, endPoint x: 685, endPoint y: 134, distance: 340.2
click at [685, 134] on app-calendar-viewport "Wed 24 Thu 25 5/5 2 Jobs Fri 26 3/3 2 Jobs Sat 27 9/10 3 Jobs Sun 28 11/12 4 Jo…" at bounding box center [780, 434] width 1560 height 672
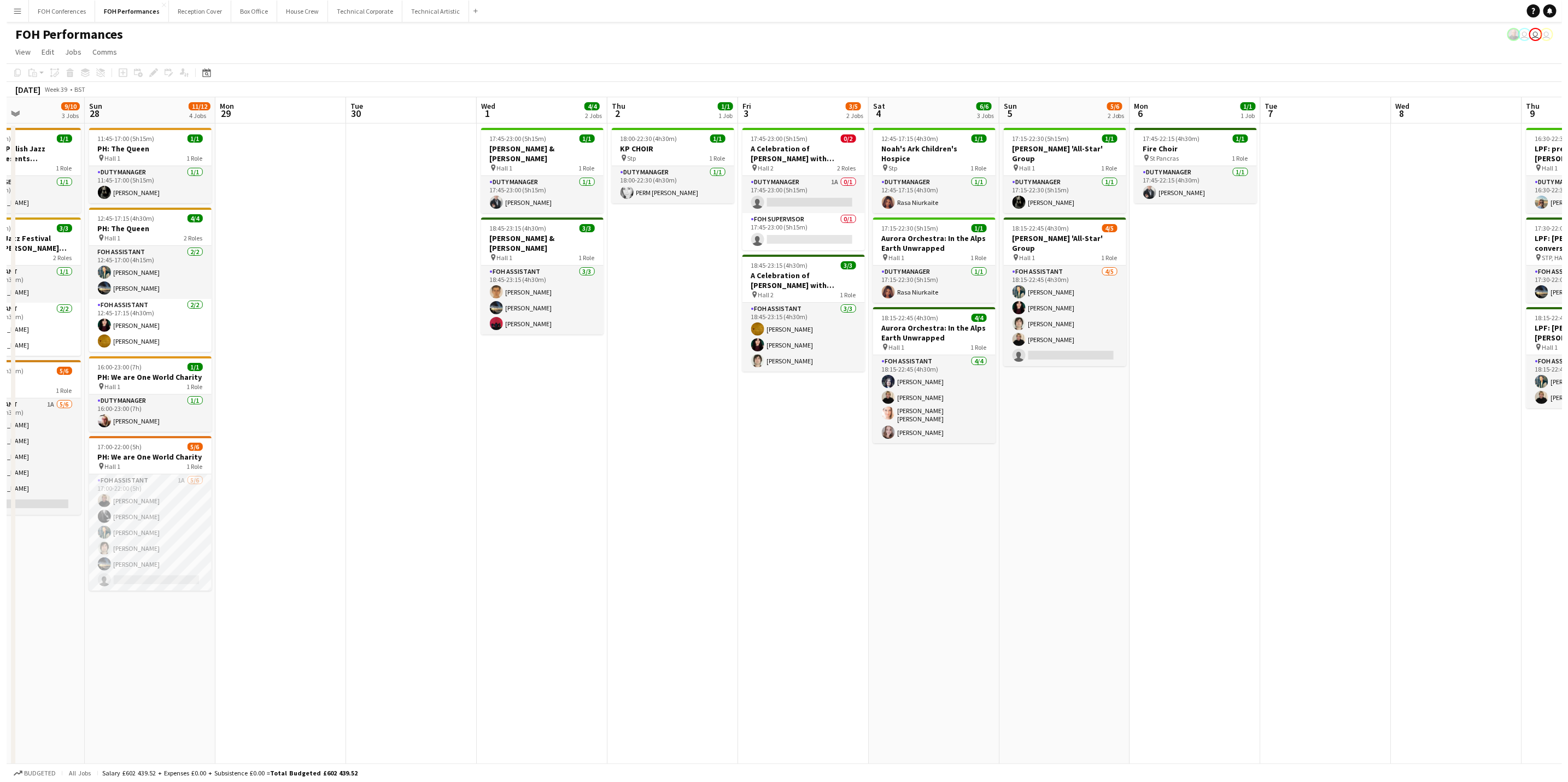
scroll to position [0, 317]
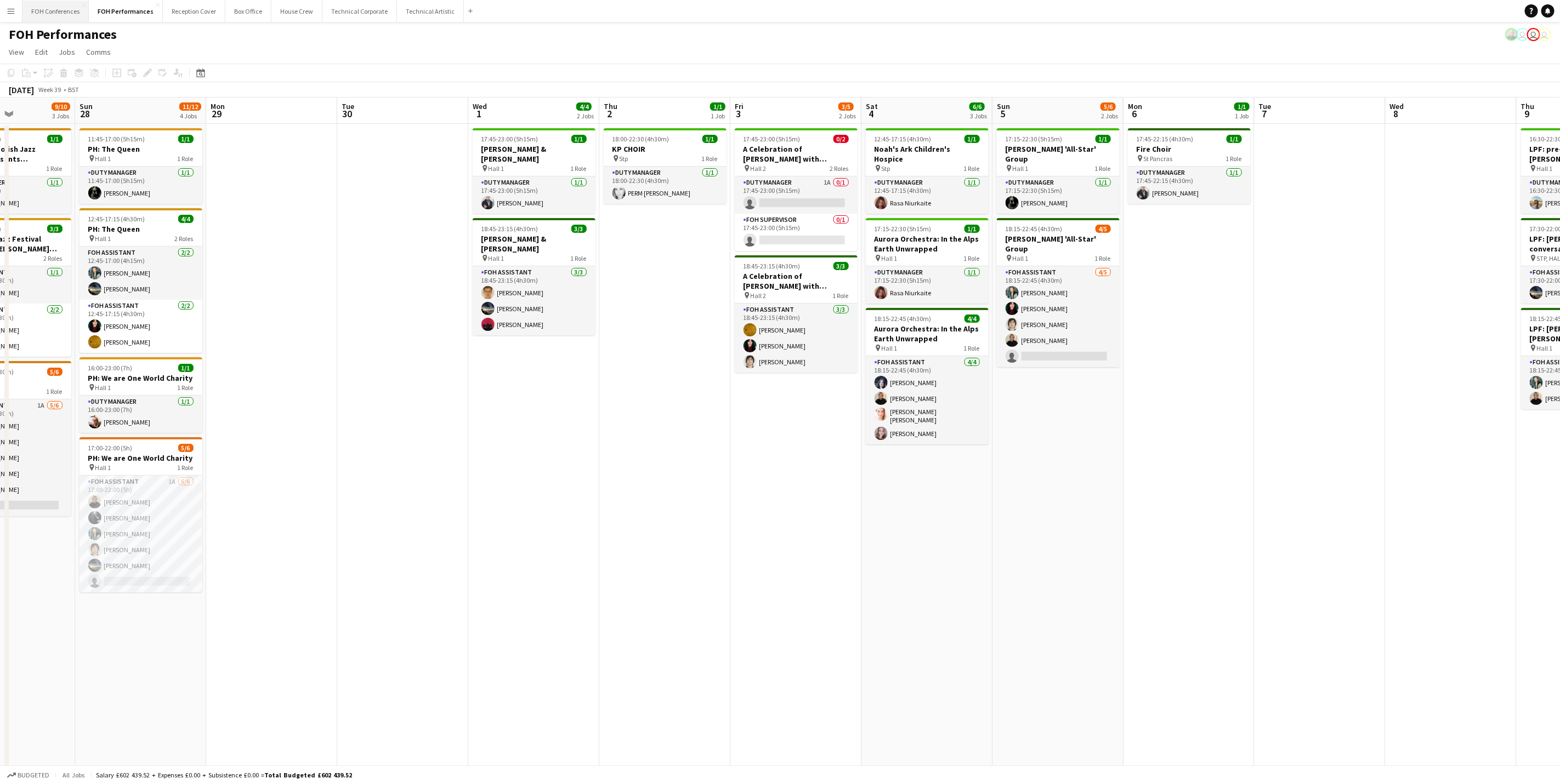
click at [50, 5] on button "FOH Conferences Close" at bounding box center [56, 11] width 66 height 22
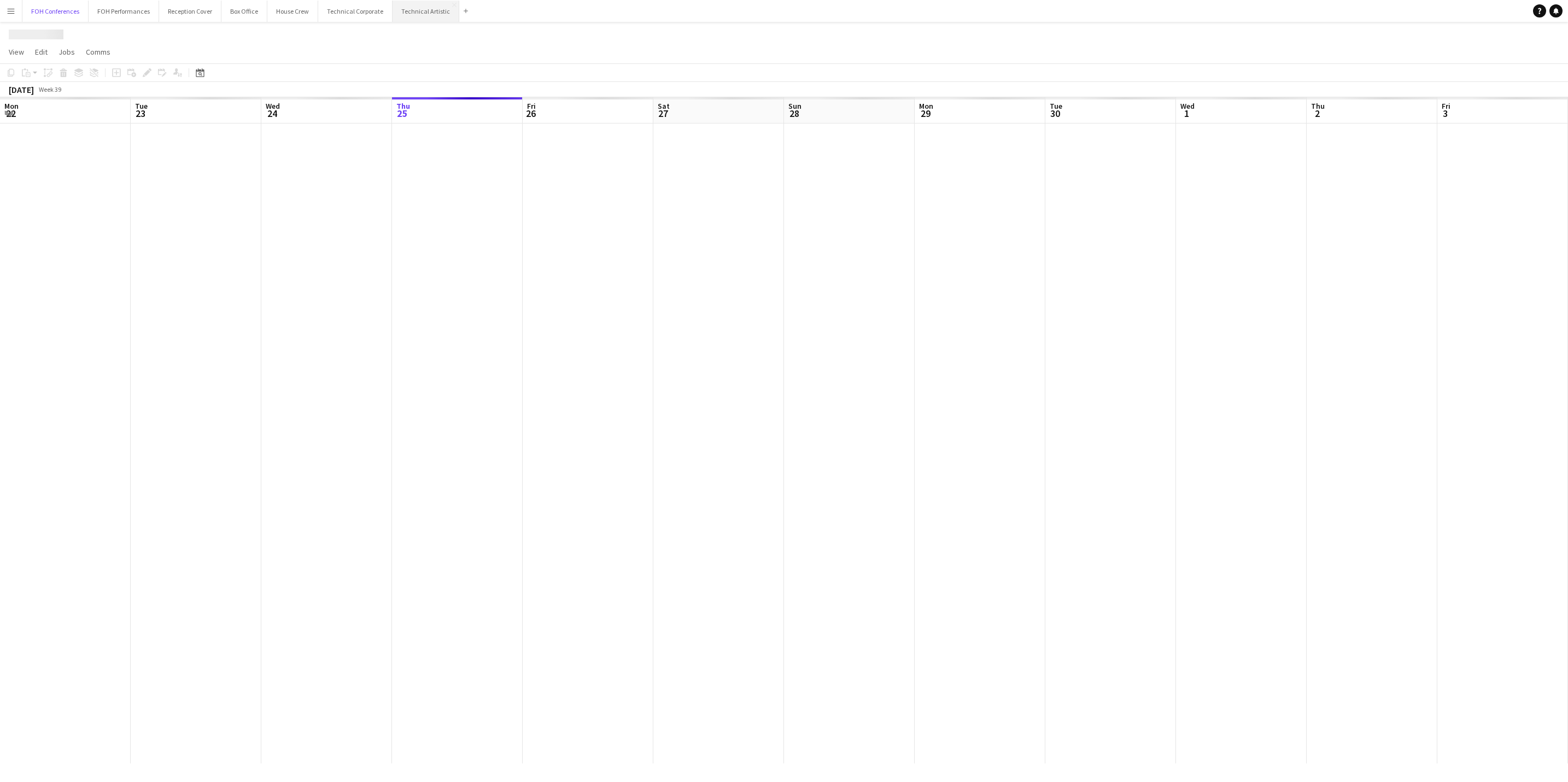
scroll to position [0, 261]
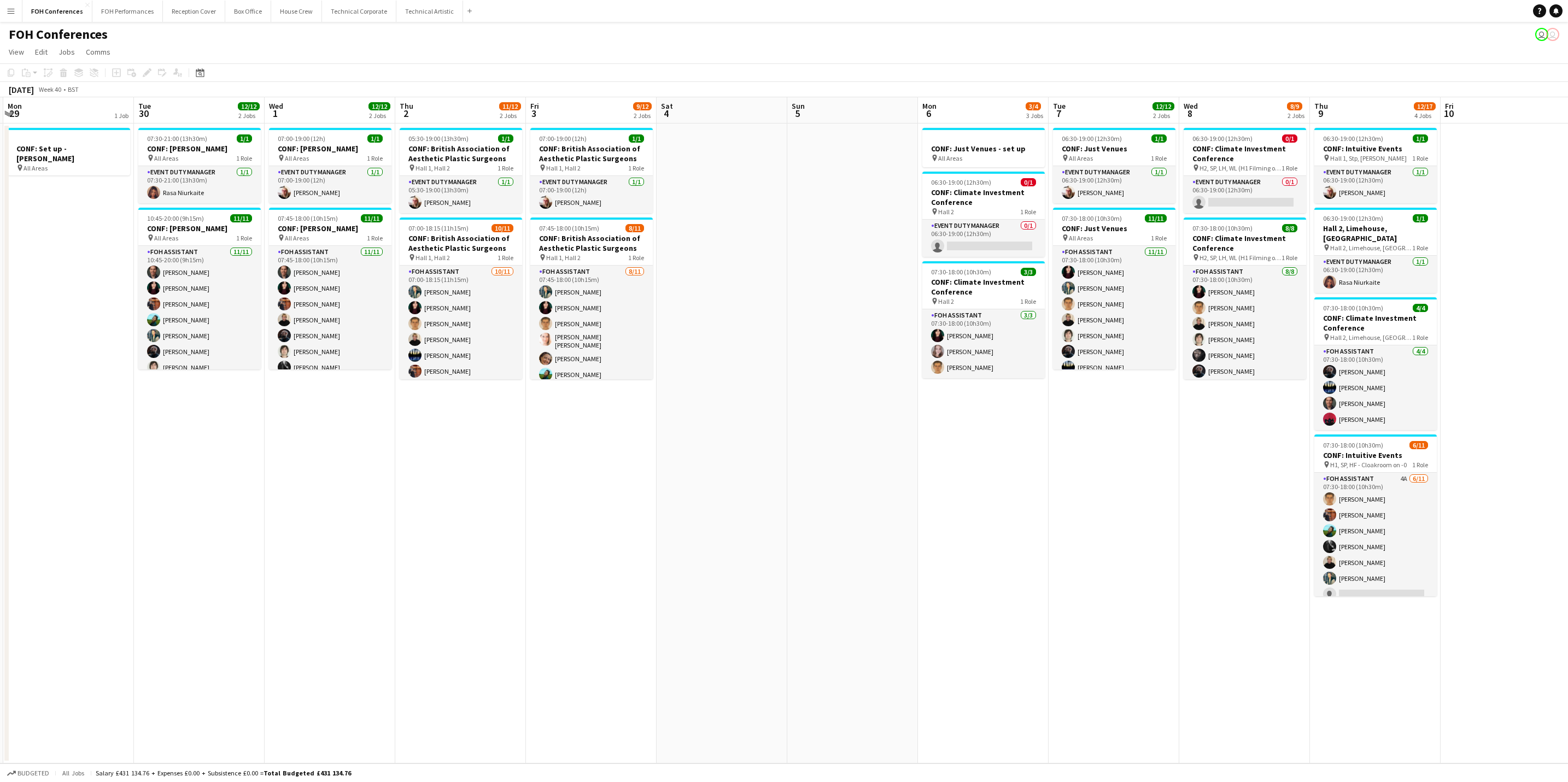
drag, startPoint x: 990, startPoint y: 109, endPoint x: 195, endPoint y: 120, distance: 795.1
click at [195, 120] on app-calendar-viewport "Fri 26 Sat 27 Sun 28 Mon 29 1 Job Tue 30 12/12 2 Jobs Wed 1 12/12 2 Jobs Thu 2 …" at bounding box center [784, 431] width 1568 height 666
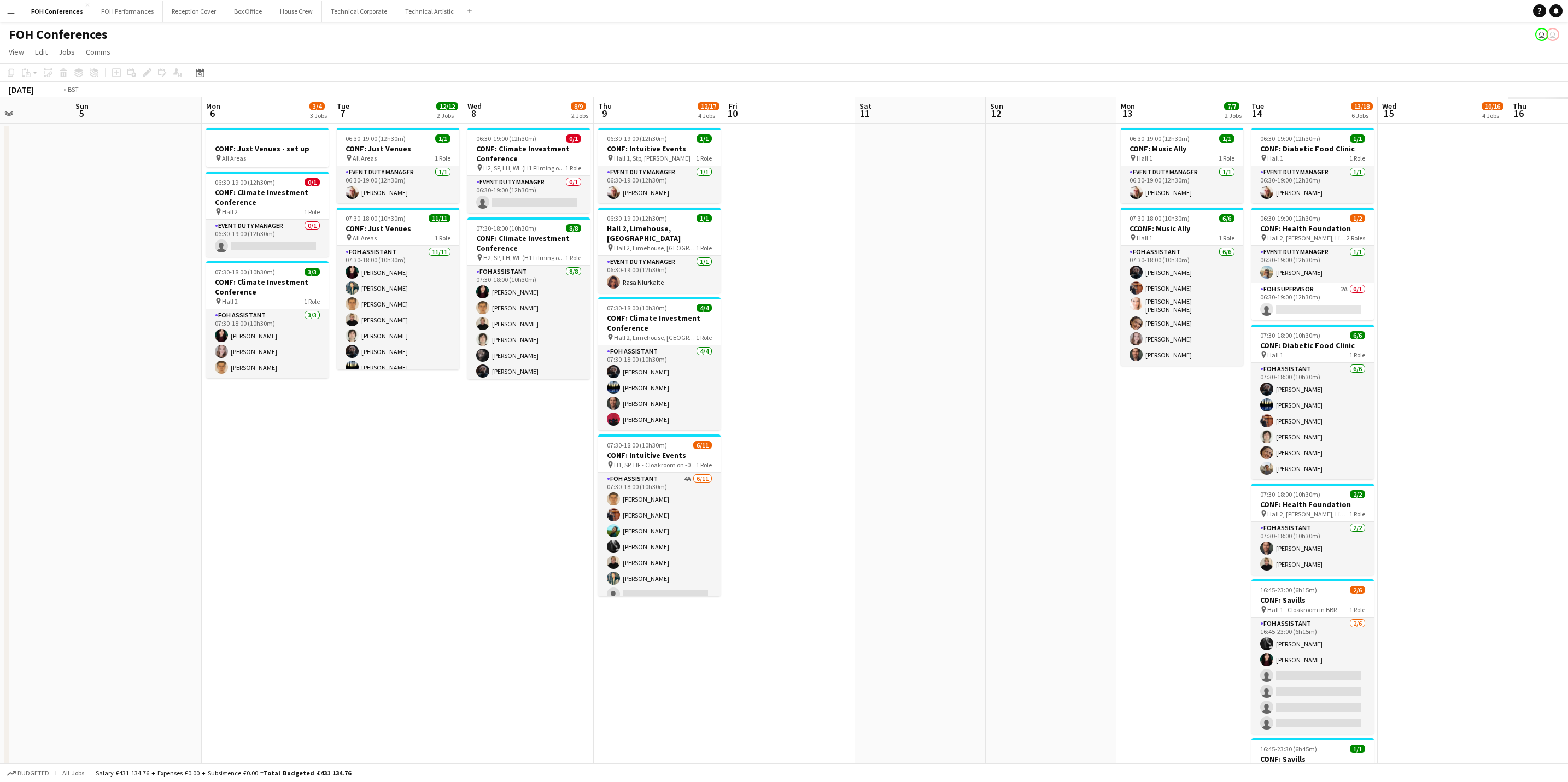
drag, startPoint x: 1245, startPoint y: 106, endPoint x: 247, endPoint y: 128, distance: 998.2
click at [237, 135] on app-calendar-viewport "Wed 1 12/12 2 Jobs Thu 2 11/12 2 Jobs Fri 3 9/12 2 Jobs Sat 4 Sun 5 Mon 6 3/4 3…" at bounding box center [784, 487] width 1568 height 779
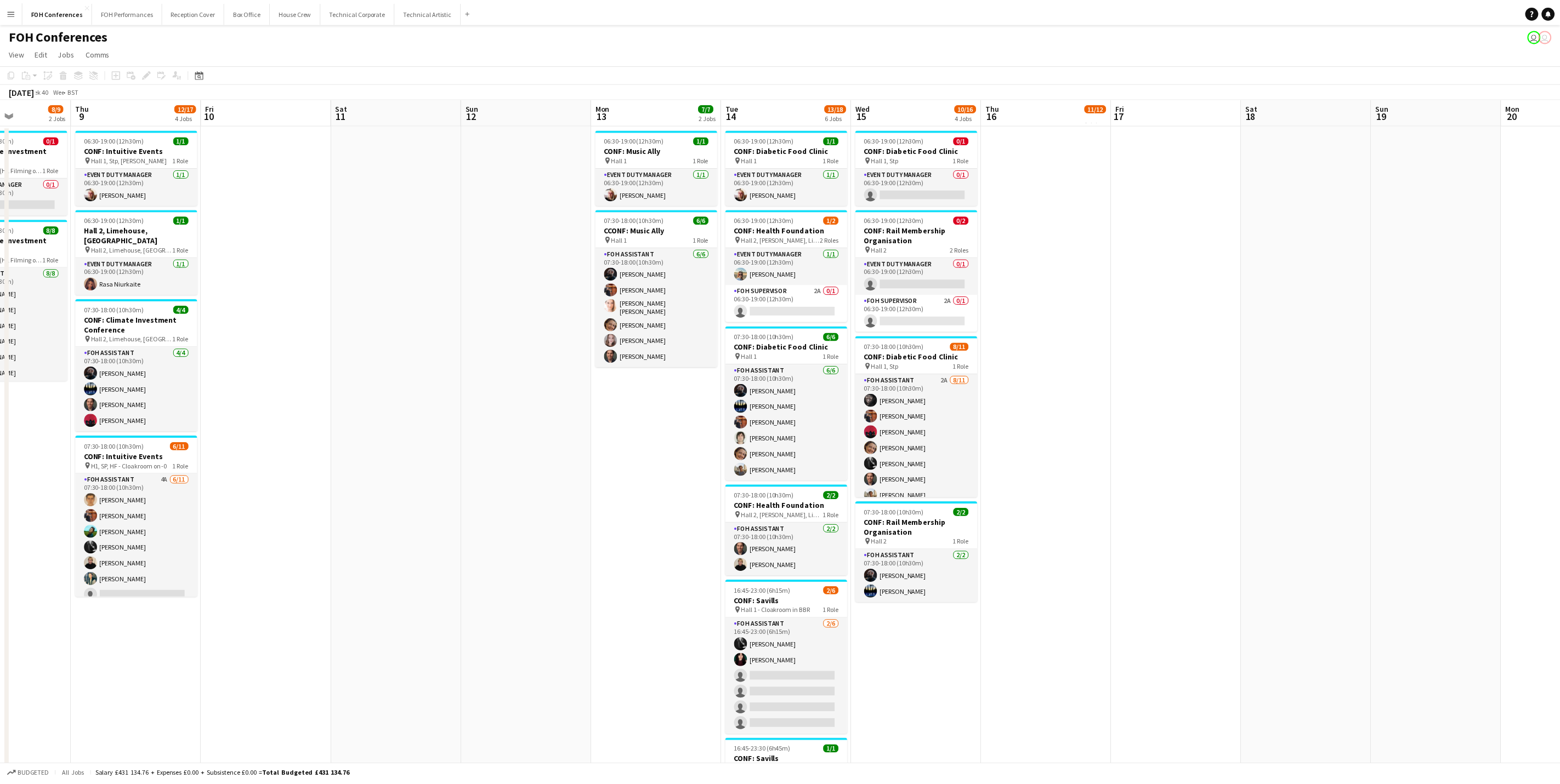
scroll to position [0, 370]
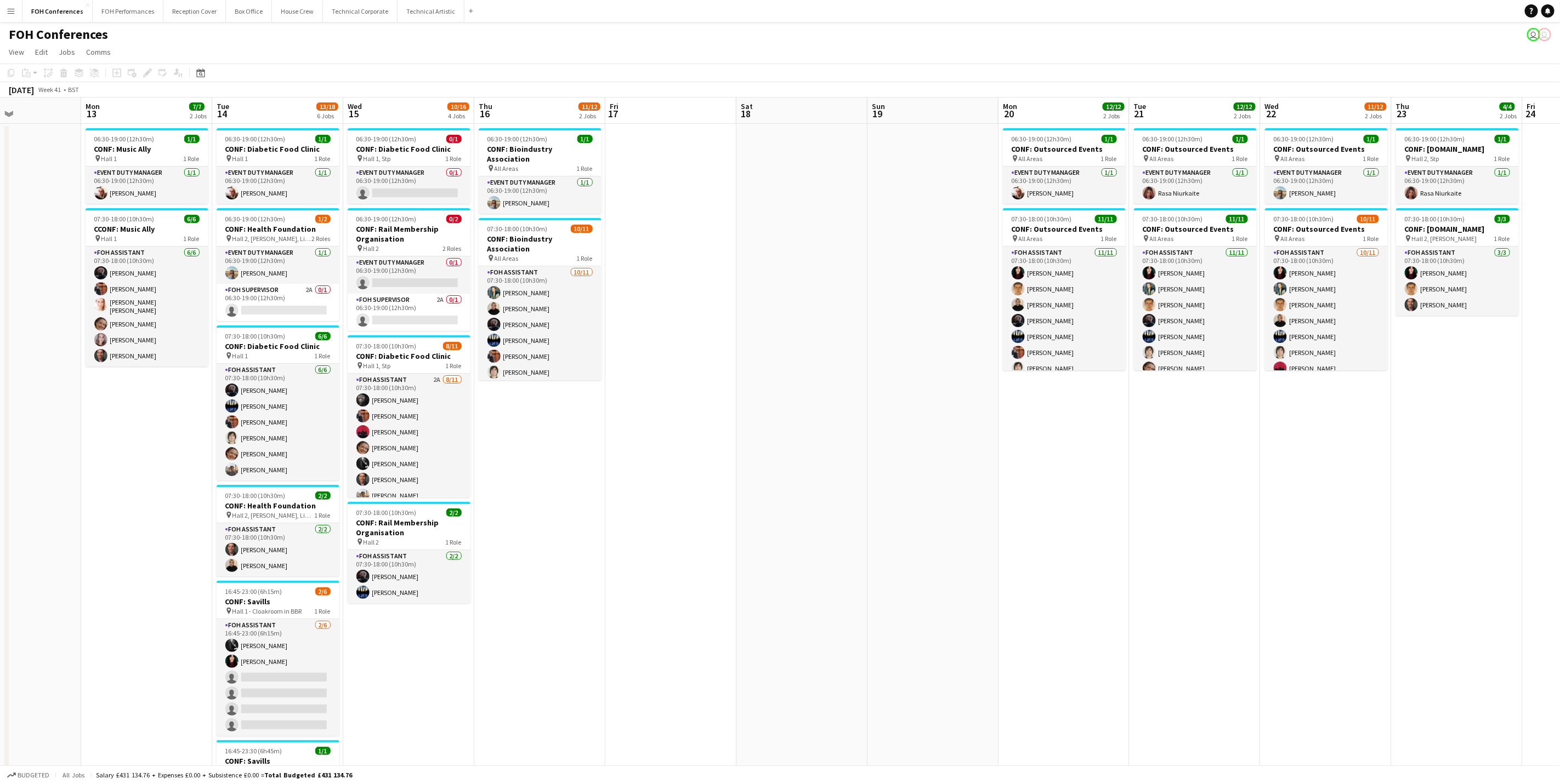
drag, startPoint x: 1147, startPoint y: 102, endPoint x: 731, endPoint y: 129, distance: 416.9
click at [533, 142] on app-calendar-viewport "Thu 9 12/17 4 Jobs Fri 10 Sat 11 Sun 12 Mon 13 7/7 2 Jobs Tue 14 13/18 6 Jobs W…" at bounding box center [780, 488] width 1560 height 781
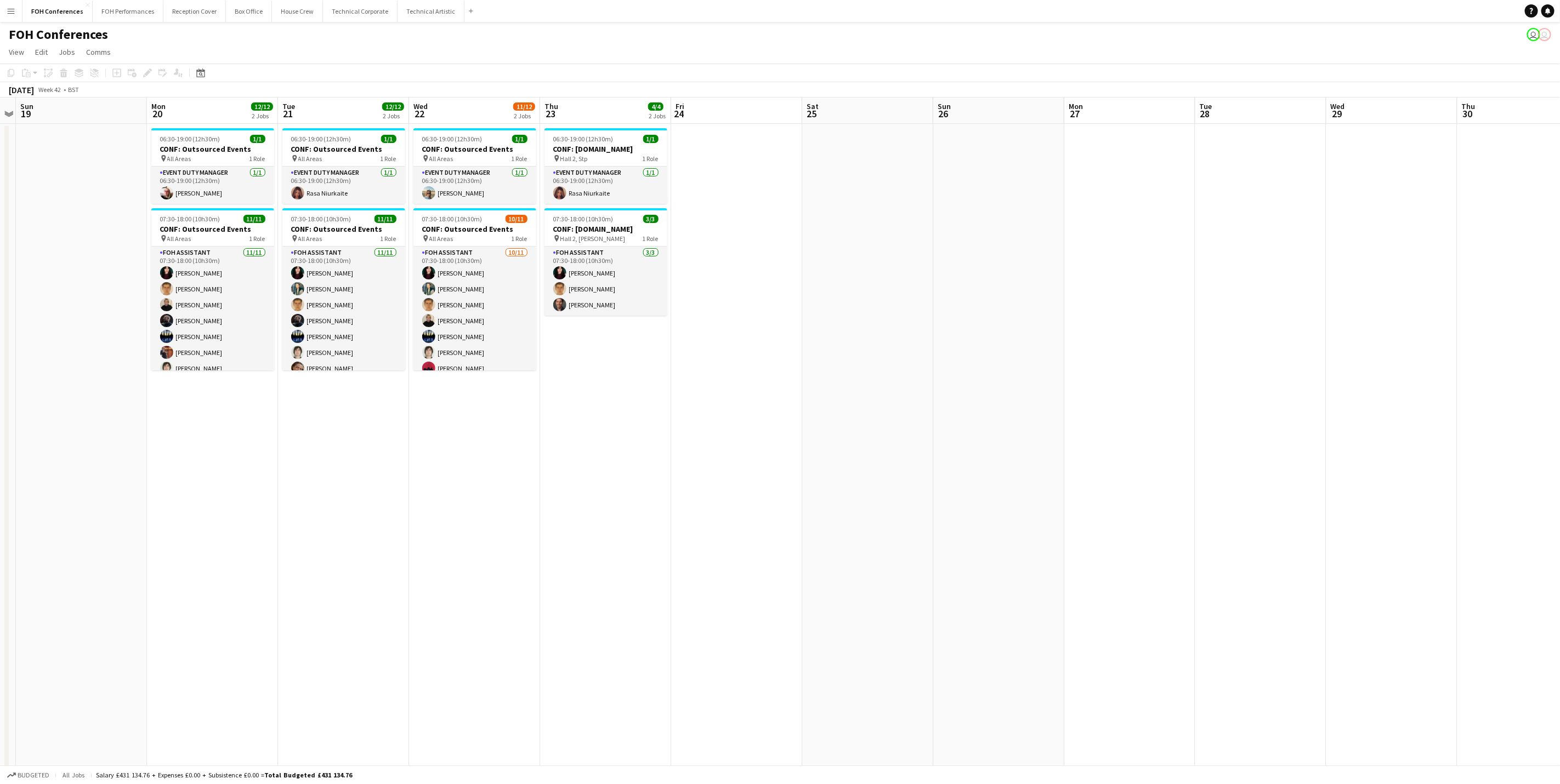
scroll to position [0, 422]
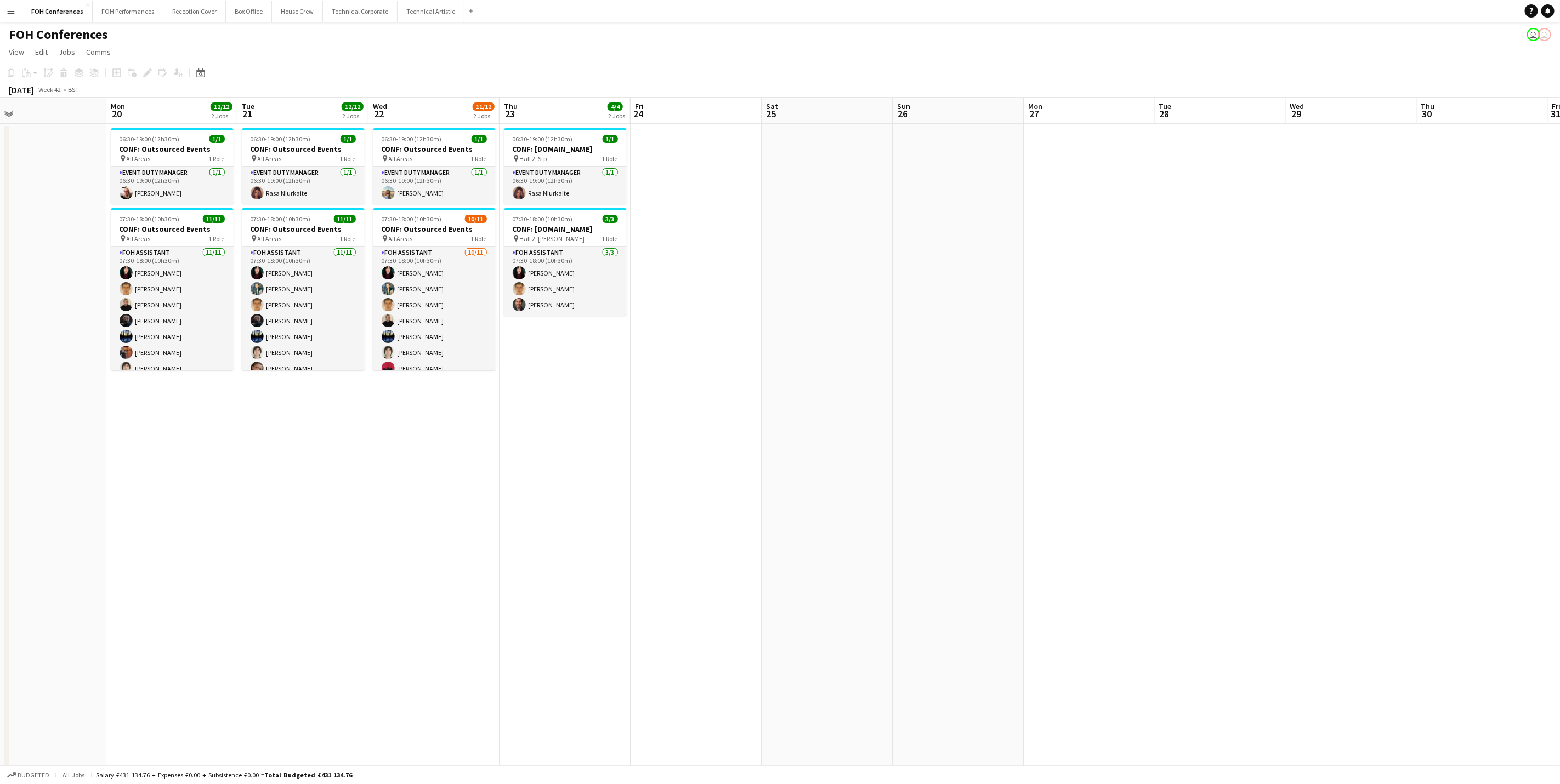
drag, startPoint x: 1053, startPoint y: 104, endPoint x: 173, endPoint y: 119, distance: 880.1
click at [174, 119] on app-calendar-viewport "Thu 16 11/12 2 Jobs Fri 17 Sat 18 Sun 19 Mon 20 12/12 2 Jobs Tue 21 12/12 2 Job…" at bounding box center [780, 488] width 1560 height 781
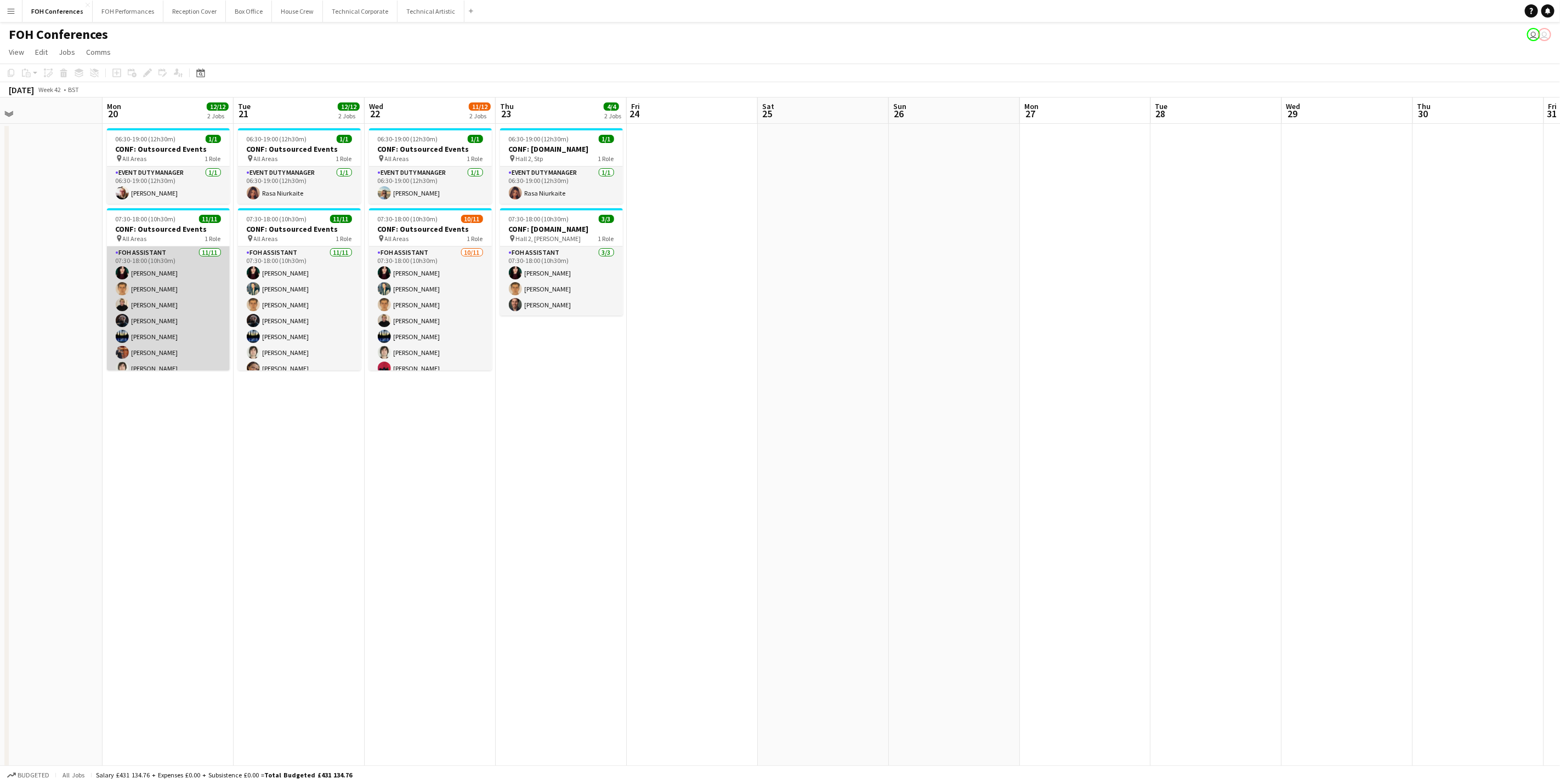
scroll to position [73, 0]
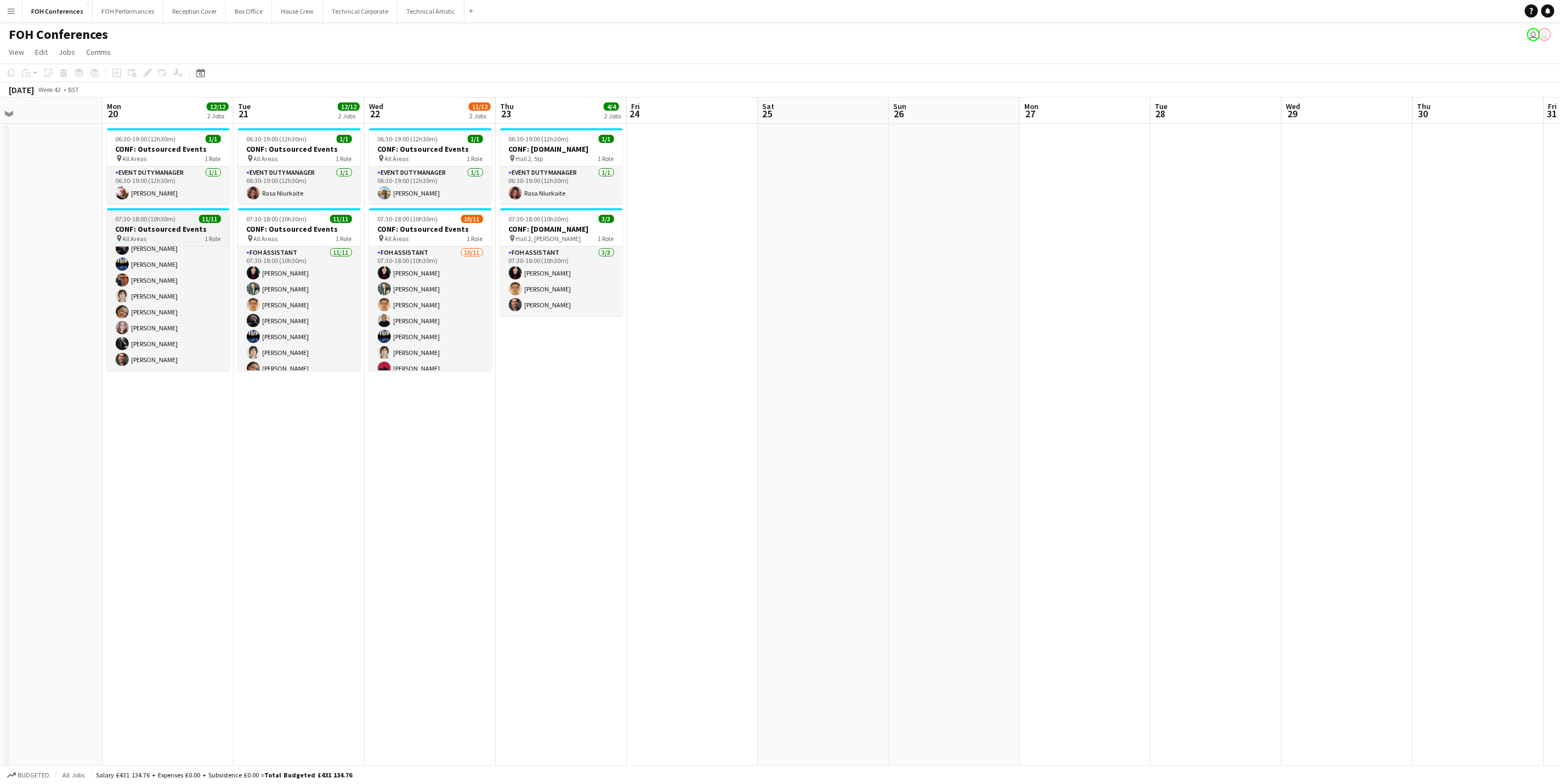
click at [148, 234] on div "pin All Areas 1 Role" at bounding box center [168, 238] width 123 height 9
click at [140, 410] on app-date-cell "06:30-19:00 (12h30m) 1/1 CONF: Outsourced Events pin All Areas 1 Role Event Dut…" at bounding box center [167, 501] width 131 height 755
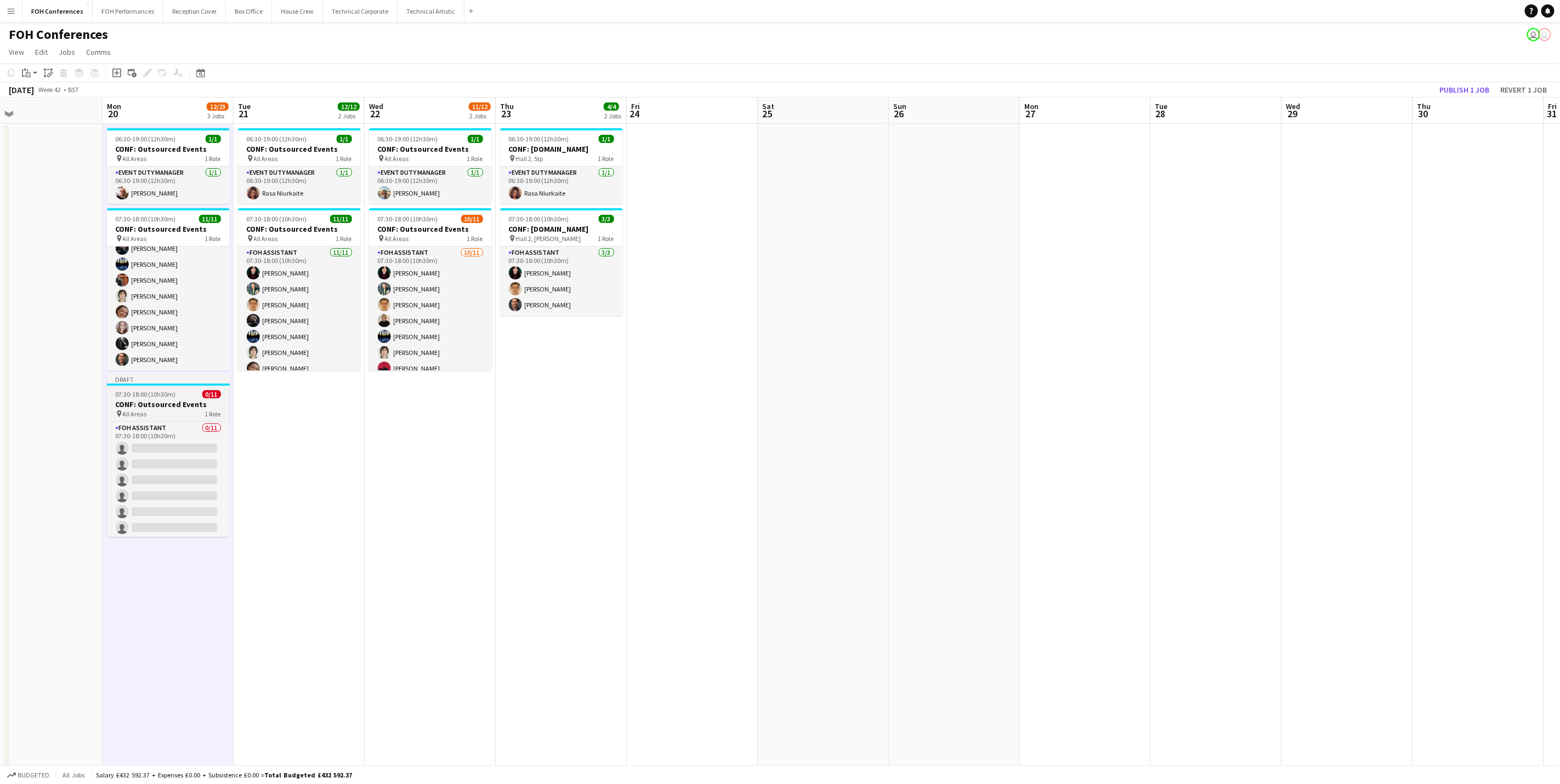
click at [171, 393] on span "07:30-18:00 (10h30m)" at bounding box center [146, 394] width 61 height 8
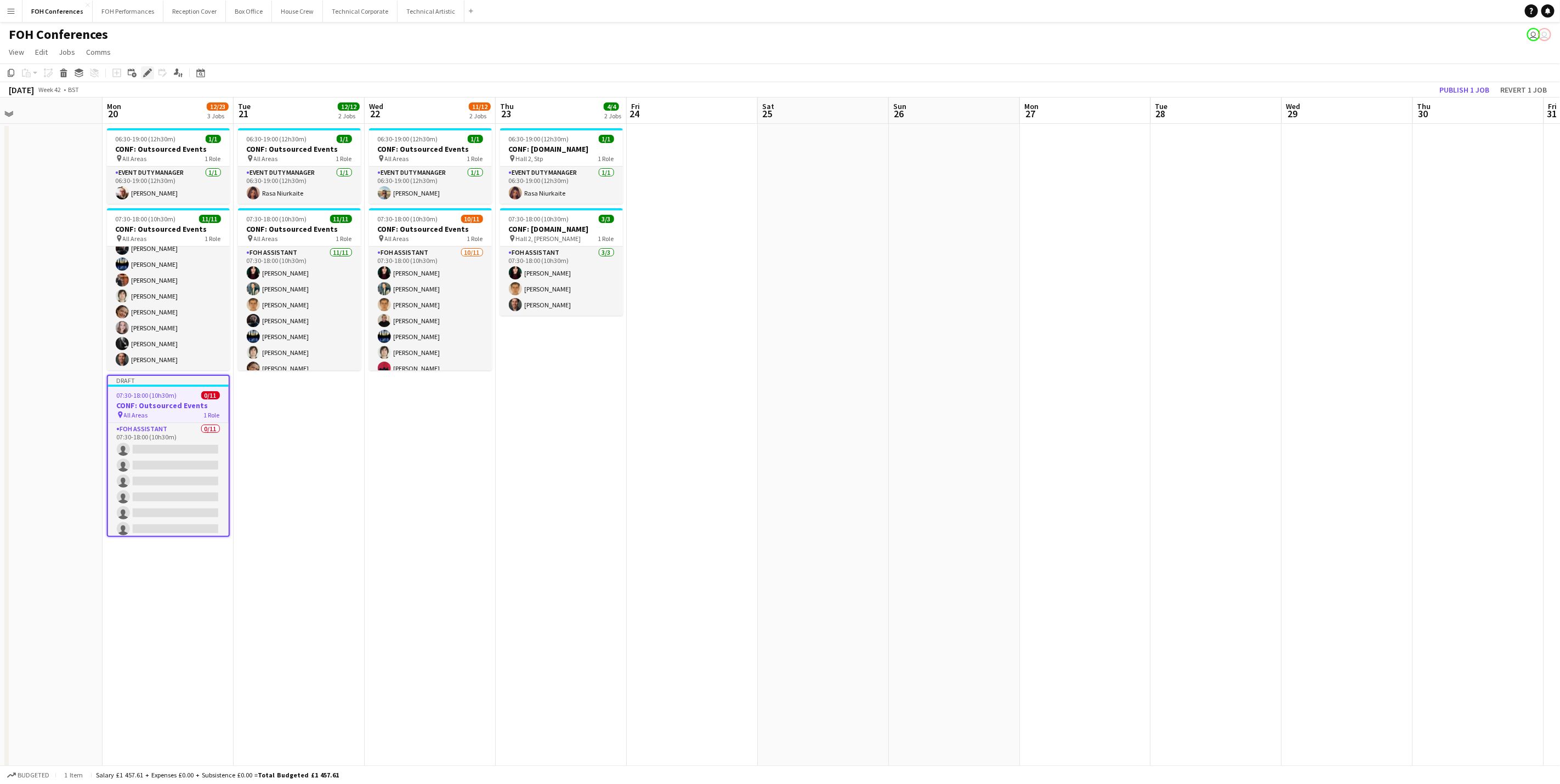
click at [147, 74] on icon at bounding box center [147, 73] width 6 height 6
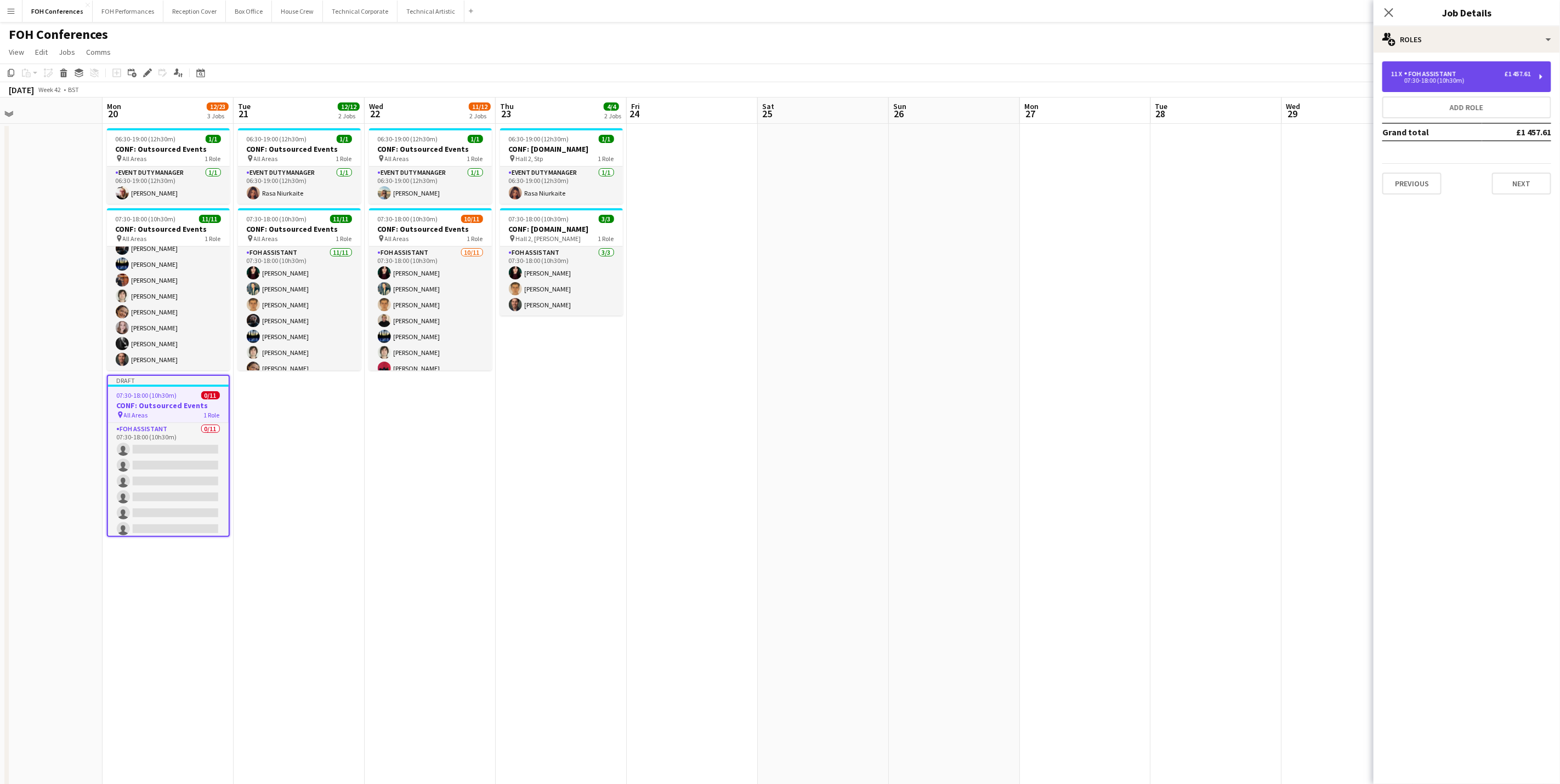
click at [1243, 82] on div "07:30-18:00 (10h30m)" at bounding box center [1461, 81] width 140 height 5
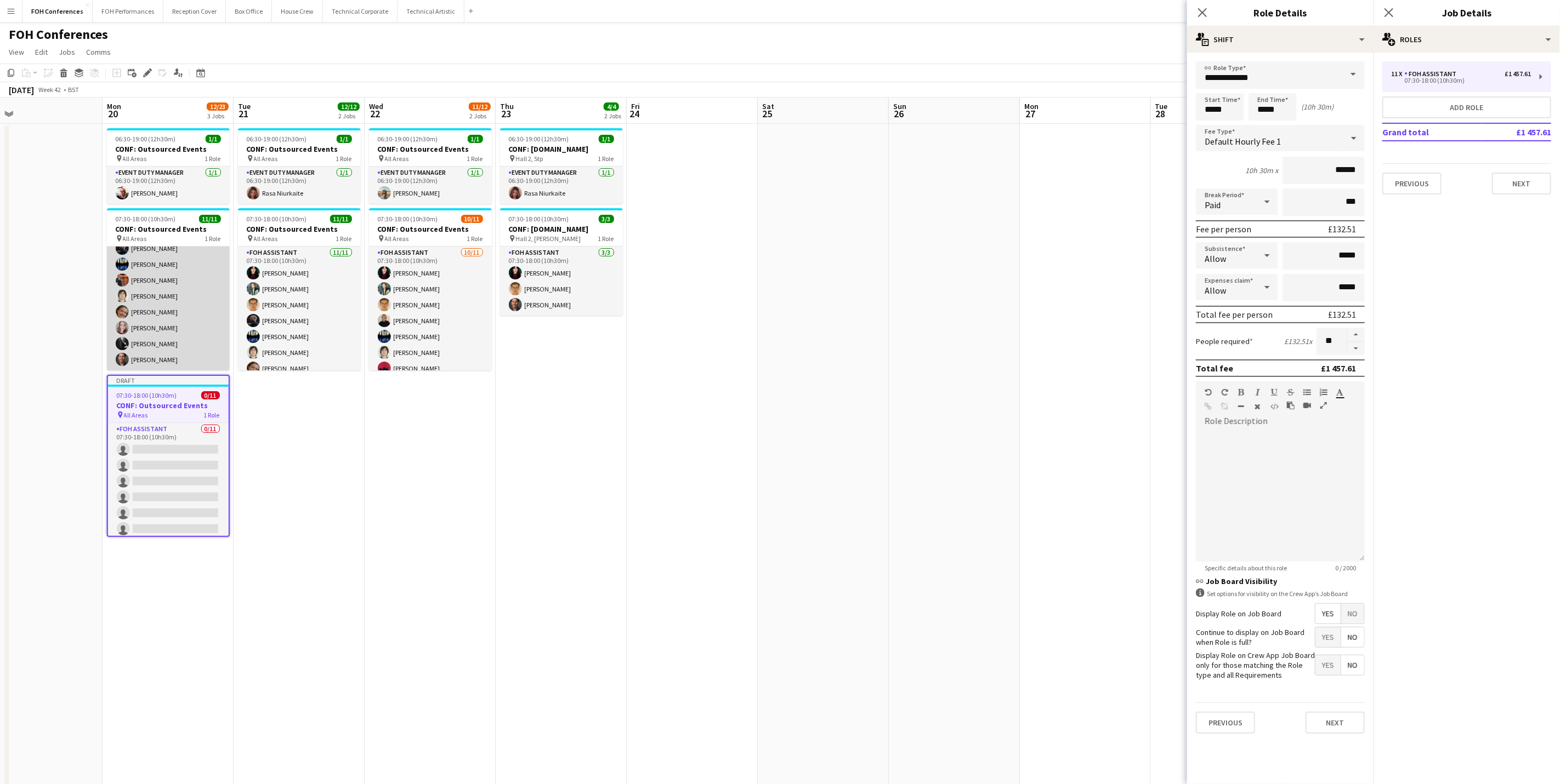
click at [171, 324] on app-card-role "FOH Assistant 11/11 07:30-18:00 (10h30m) Pamela Sledzik William Warren Jojo Rut…" at bounding box center [168, 272] width 123 height 196
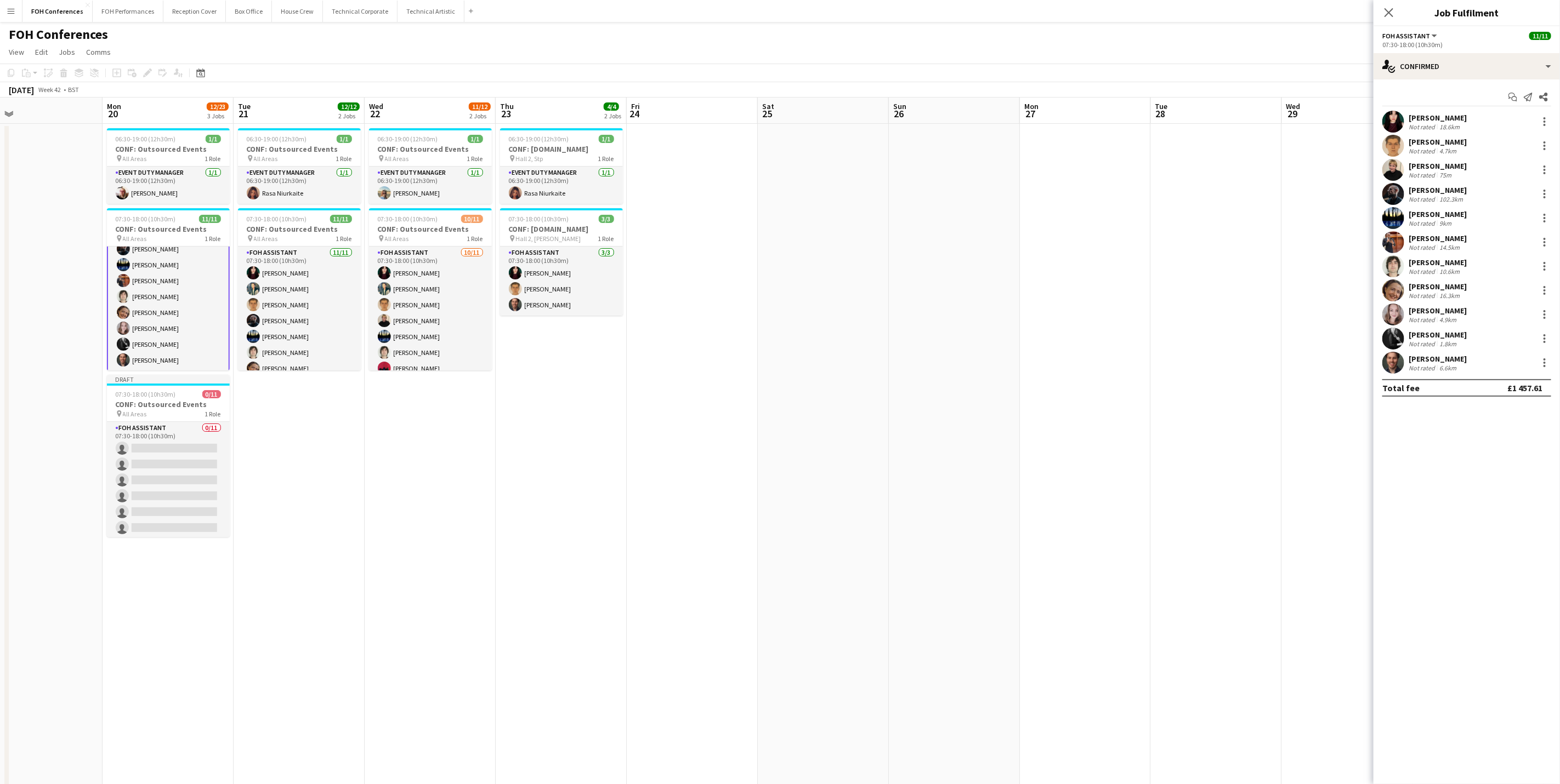
scroll to position [74, 0]
click at [1243, 314] on div at bounding box center [1544, 314] width 13 height 13
click at [1243, 439] on span "Remove" at bounding box center [1509, 440] width 68 height 10
click at [1178, 61] on app-page-menu "View Day view expanded Day view collapsed Month view Date picker Jump to today …" at bounding box center [780, 53] width 1560 height 21
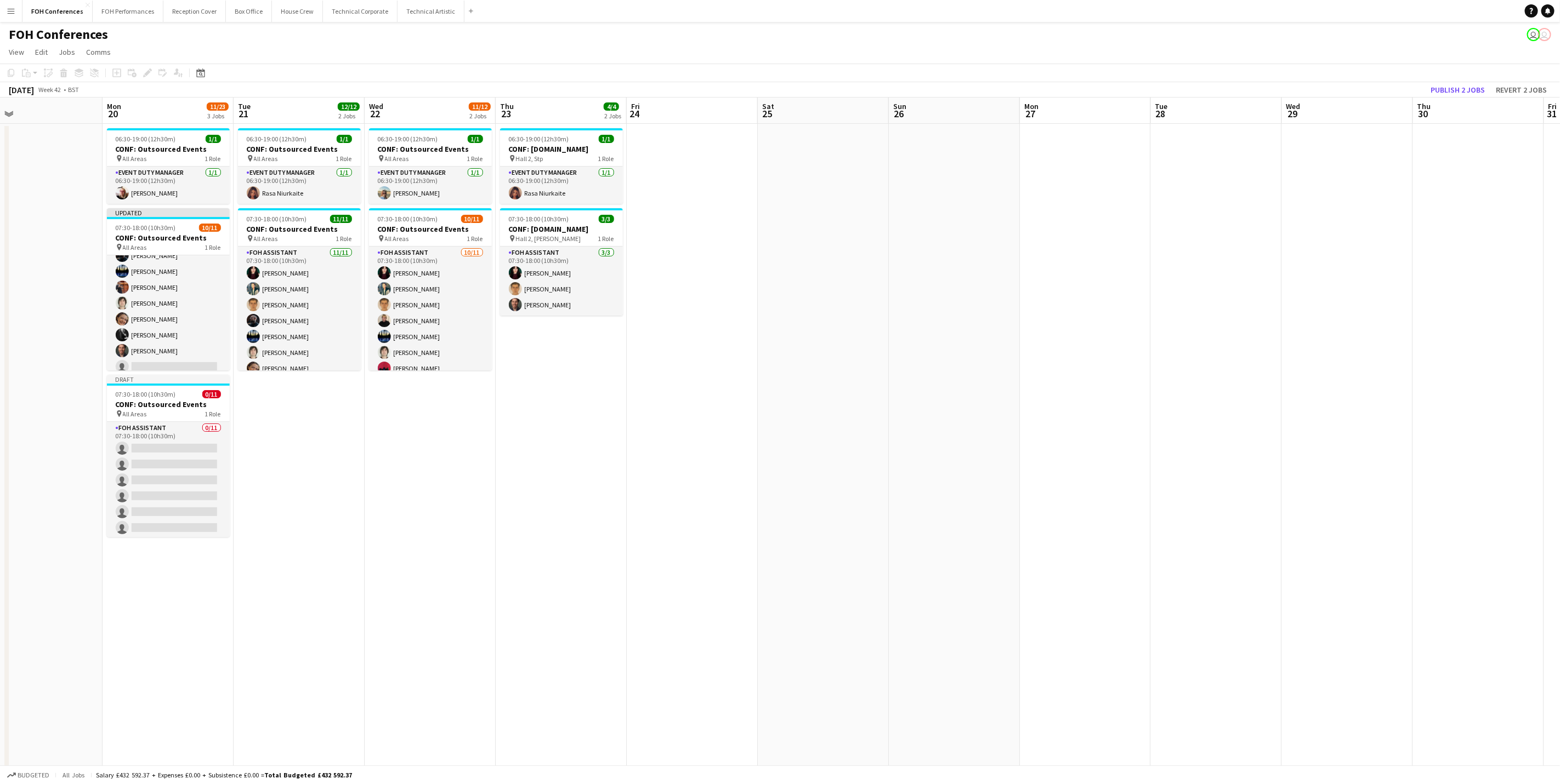
scroll to position [73, 0]
click at [1243, 89] on button "Publish 2 jobs" at bounding box center [1458, 89] width 63 height 14
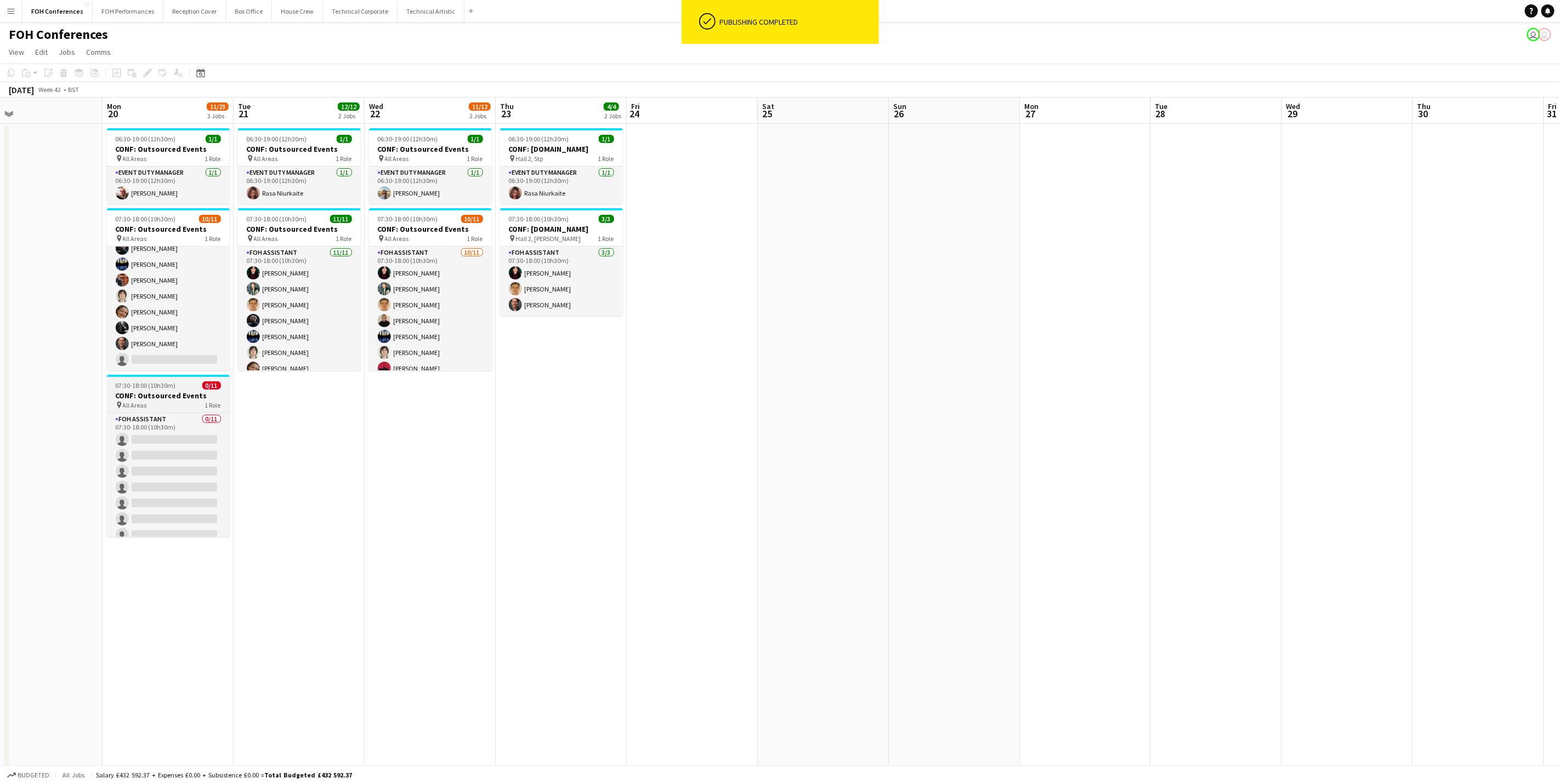
click at [143, 402] on span "All Areas" at bounding box center [135, 405] width 24 height 8
click at [148, 75] on icon "Edit" at bounding box center [147, 73] width 9 height 9
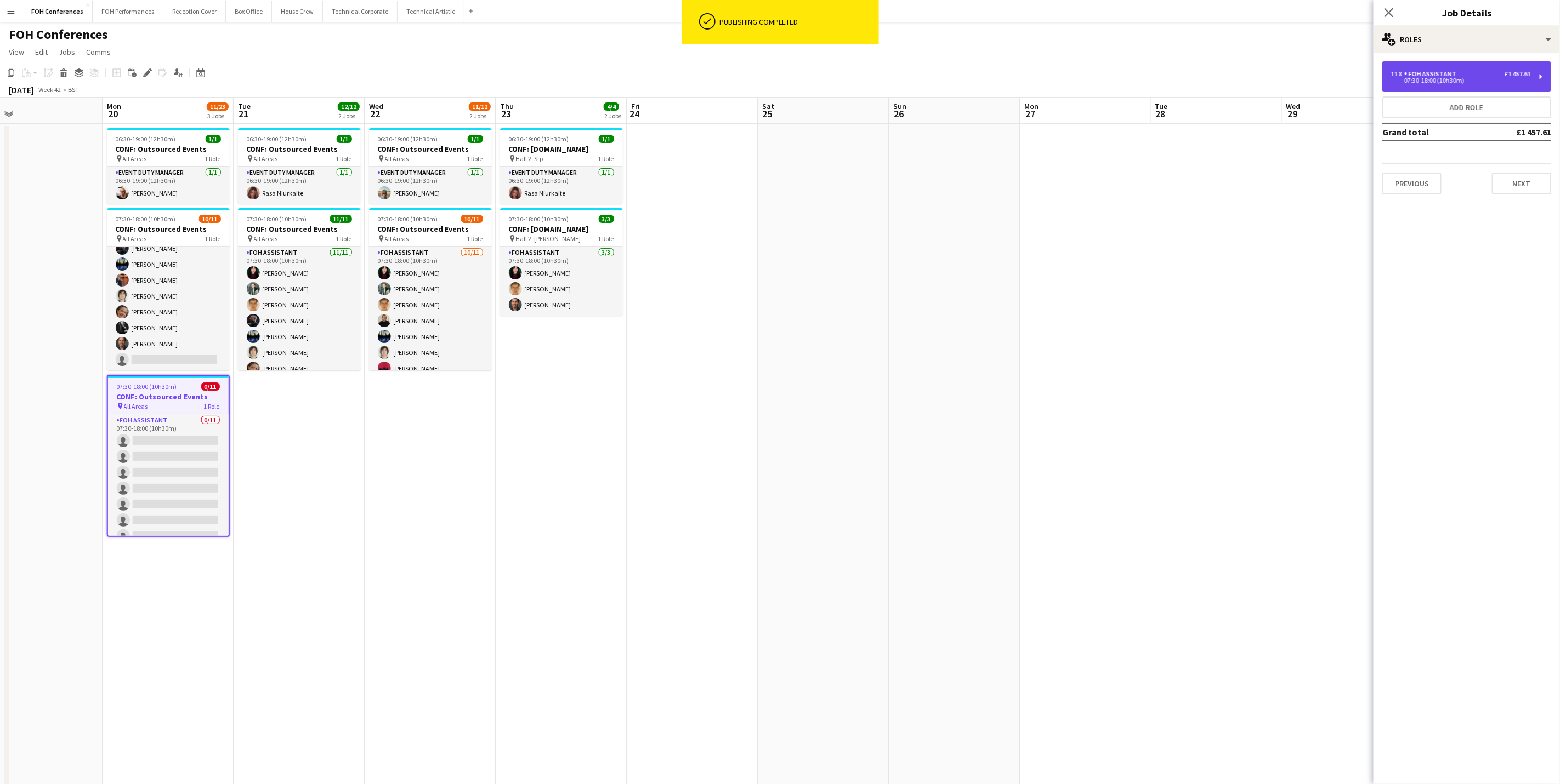
click at [1243, 75] on div "£1 457.61" at bounding box center [1517, 74] width 26 height 8
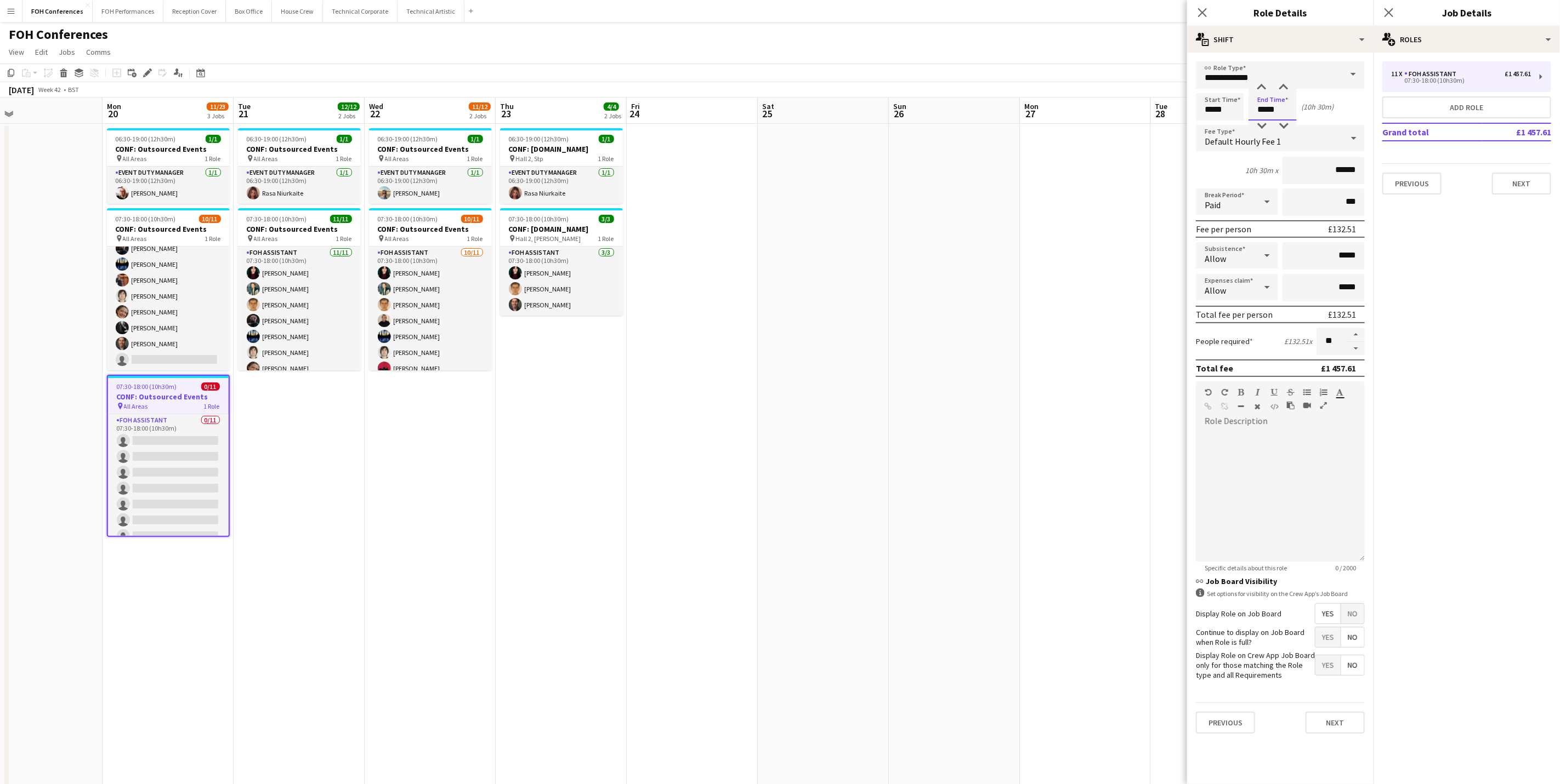
drag, startPoint x: 1281, startPoint y: 111, endPoint x: 1226, endPoint y: 108, distance: 55.1
click at [1226, 108] on div "Start Time ***** End Time ***** (10h 30m)" at bounding box center [1281, 107] width 169 height 28
type input "*****"
click at [1143, 51] on app-page-menu "View Day view expanded Day view collapsed Month view Date picker Jump to today …" at bounding box center [780, 53] width 1560 height 21
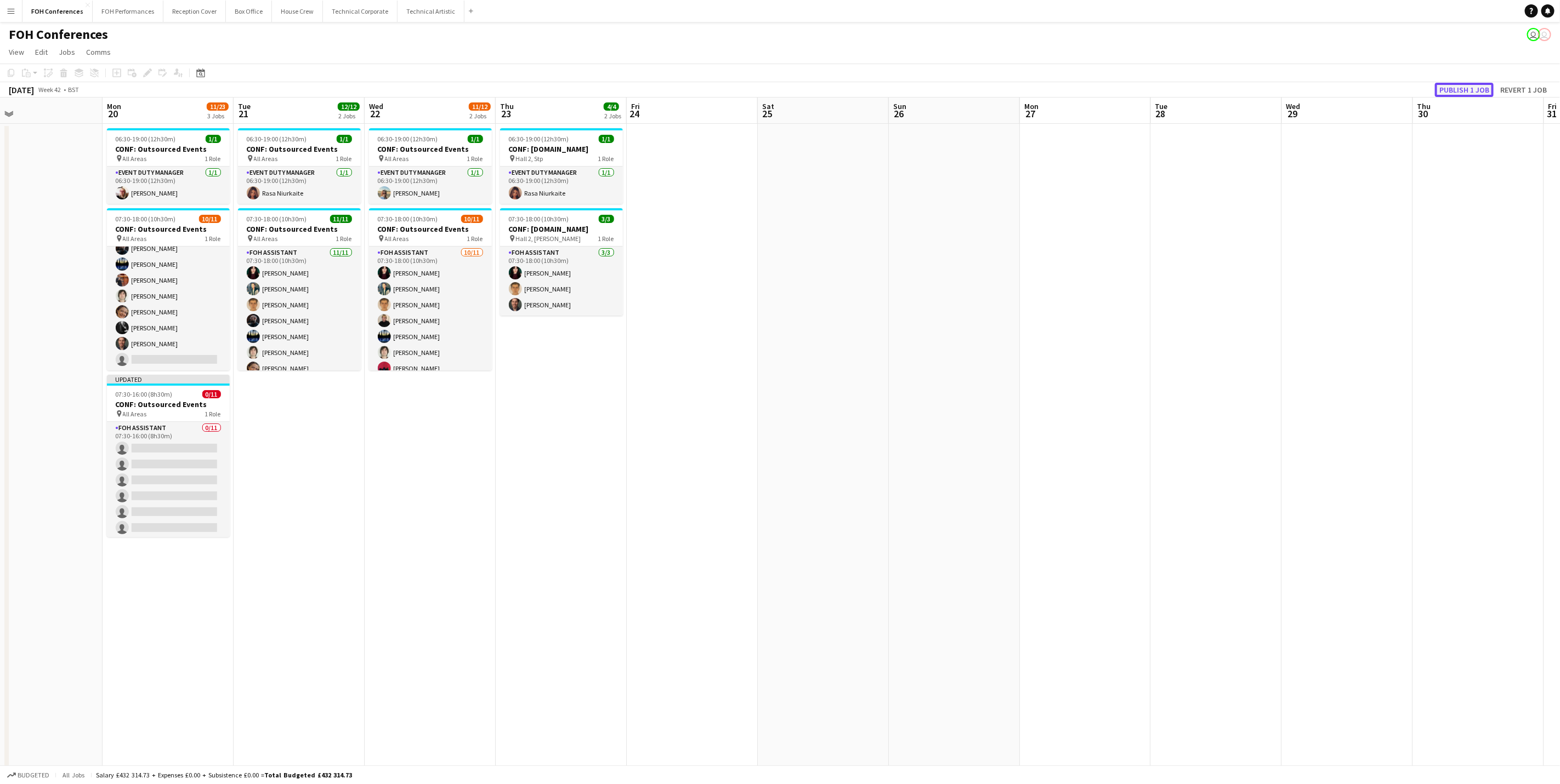
click at [1243, 92] on button "Publish 1 job" at bounding box center [1465, 89] width 59 height 14
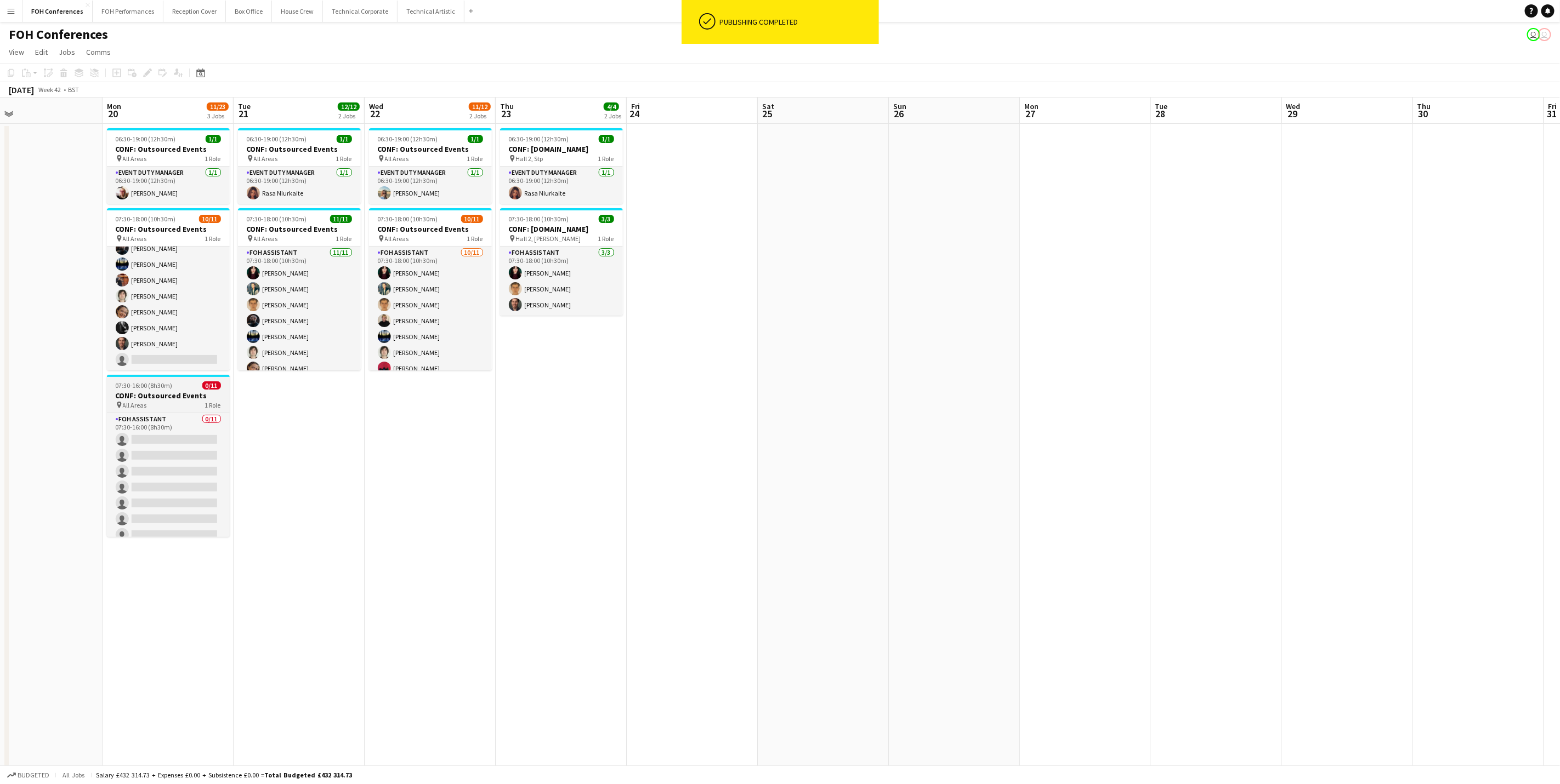
click at [167, 389] on span "07:30-16:00 (8h30m)" at bounding box center [144, 385] width 57 height 8
click at [150, 74] on icon "Edit" at bounding box center [147, 73] width 9 height 9
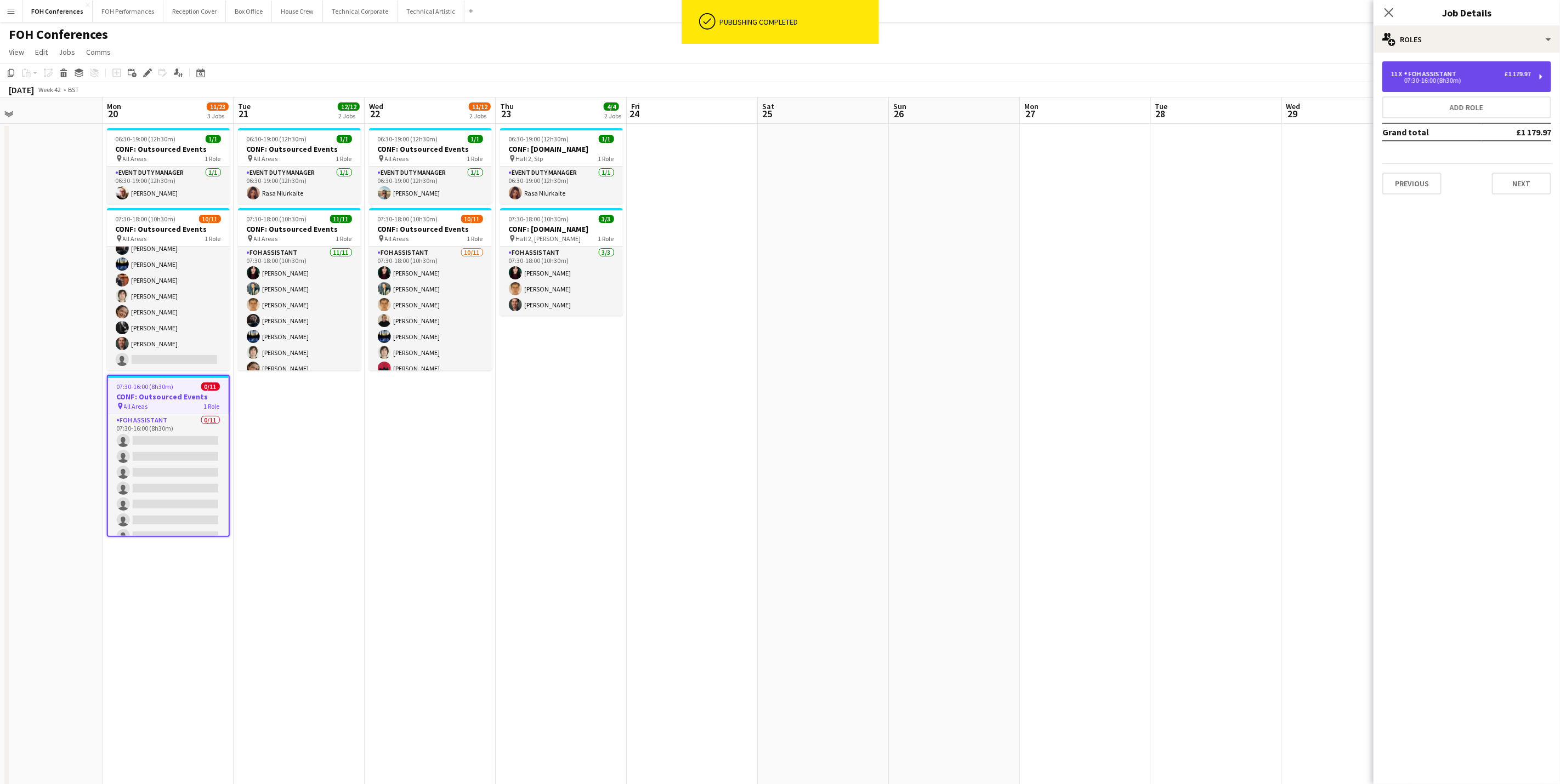
click at [1243, 77] on div "11 x FOH Assistant £1 179.97 07:30-16:00 (8h30m)" at bounding box center [1466, 76] width 169 height 30
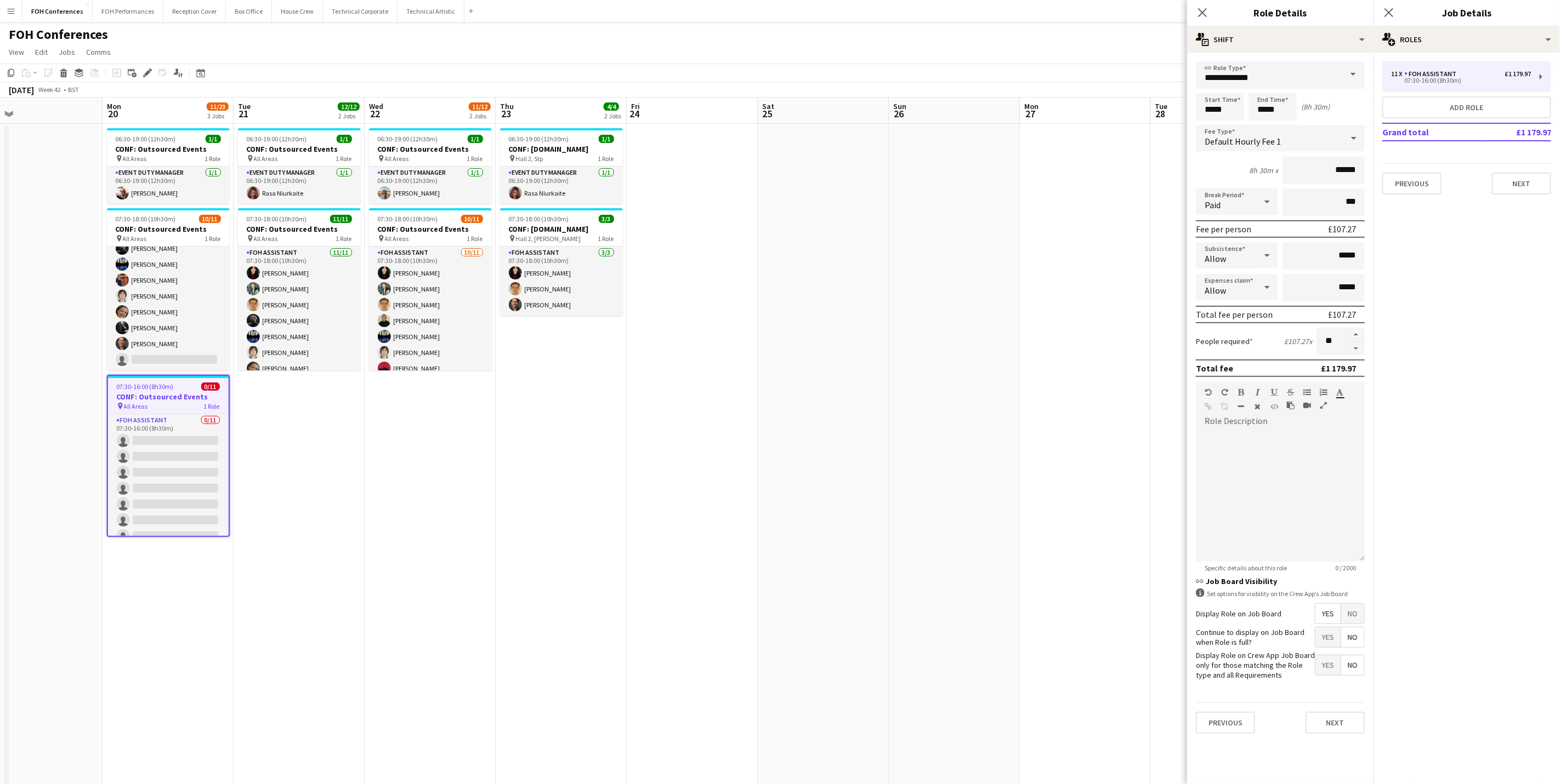
click at [1243, 354] on form "**********" at bounding box center [1280, 402] width 187 height 682
click at [1243, 342] on button "button" at bounding box center [1356, 349] width 17 height 14
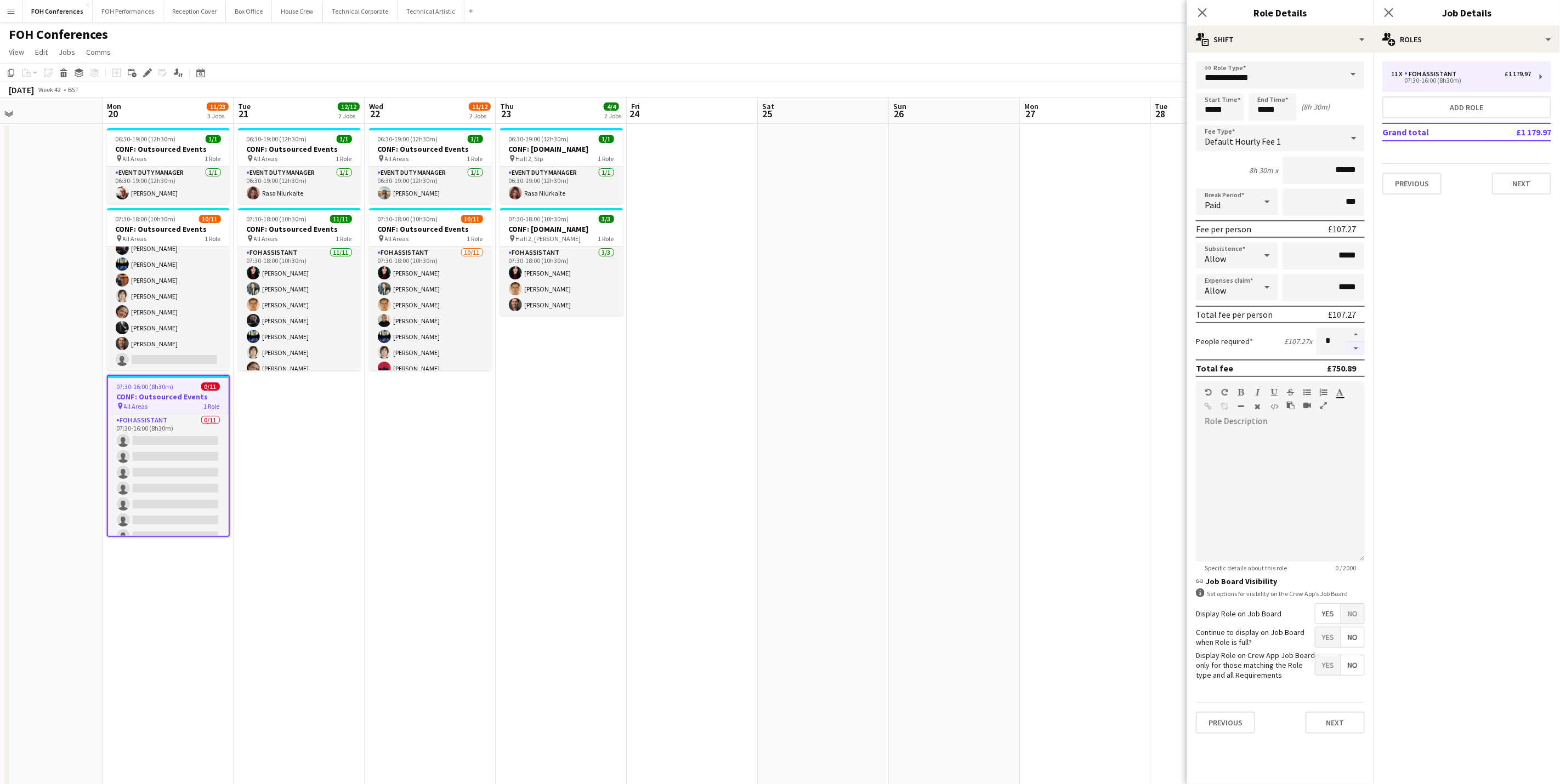
click at [1243, 342] on button "button" at bounding box center [1356, 349] width 17 height 14
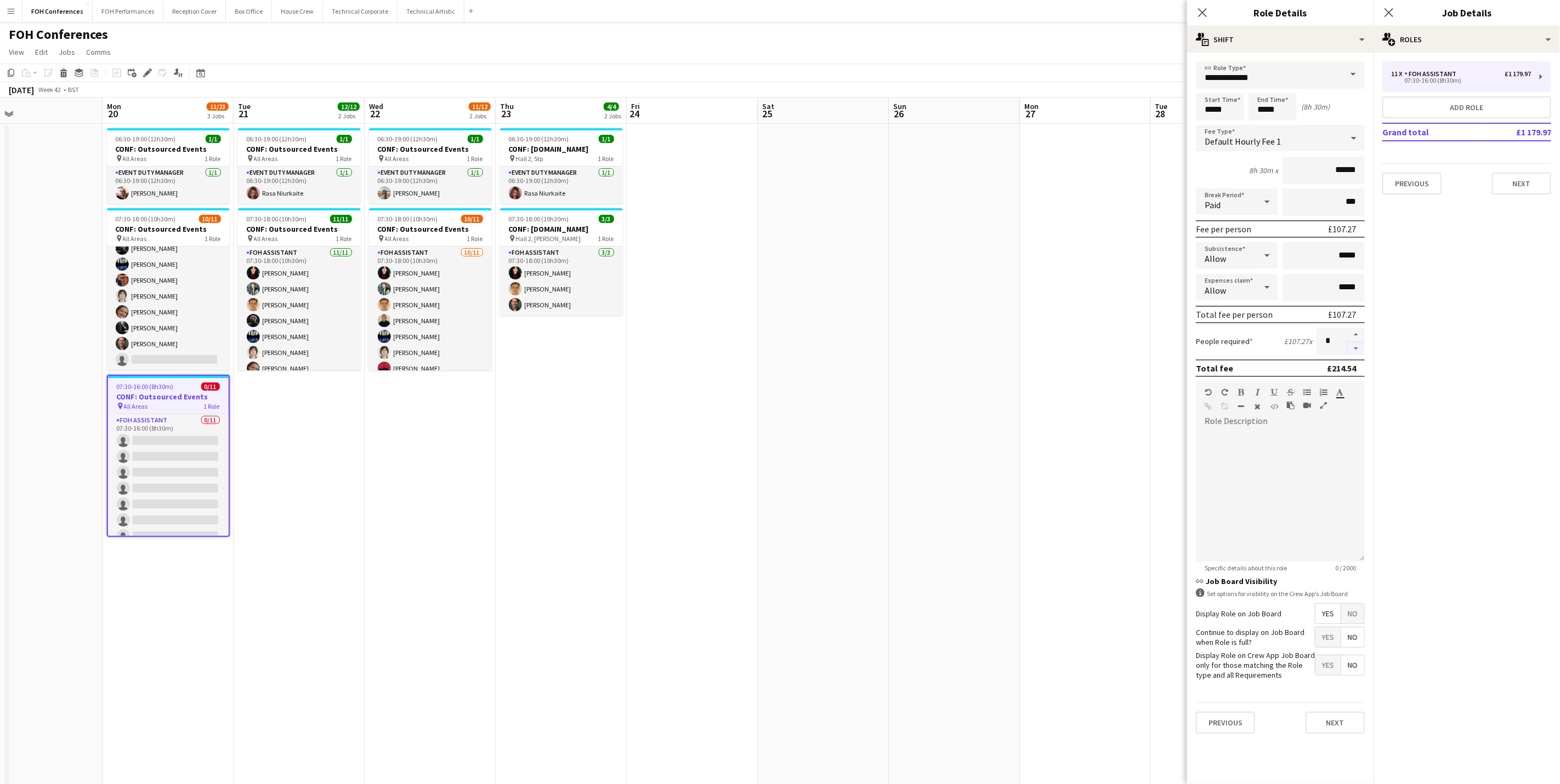
click at [1243, 347] on button "button" at bounding box center [1356, 349] width 17 height 14
type input "*"
click at [1118, 68] on app-toolbar "Copy Paste Paste Ctrl+V Paste with crew Ctrl+Shift+V Paste linked Job Delete Gr…" at bounding box center [780, 72] width 1560 height 18
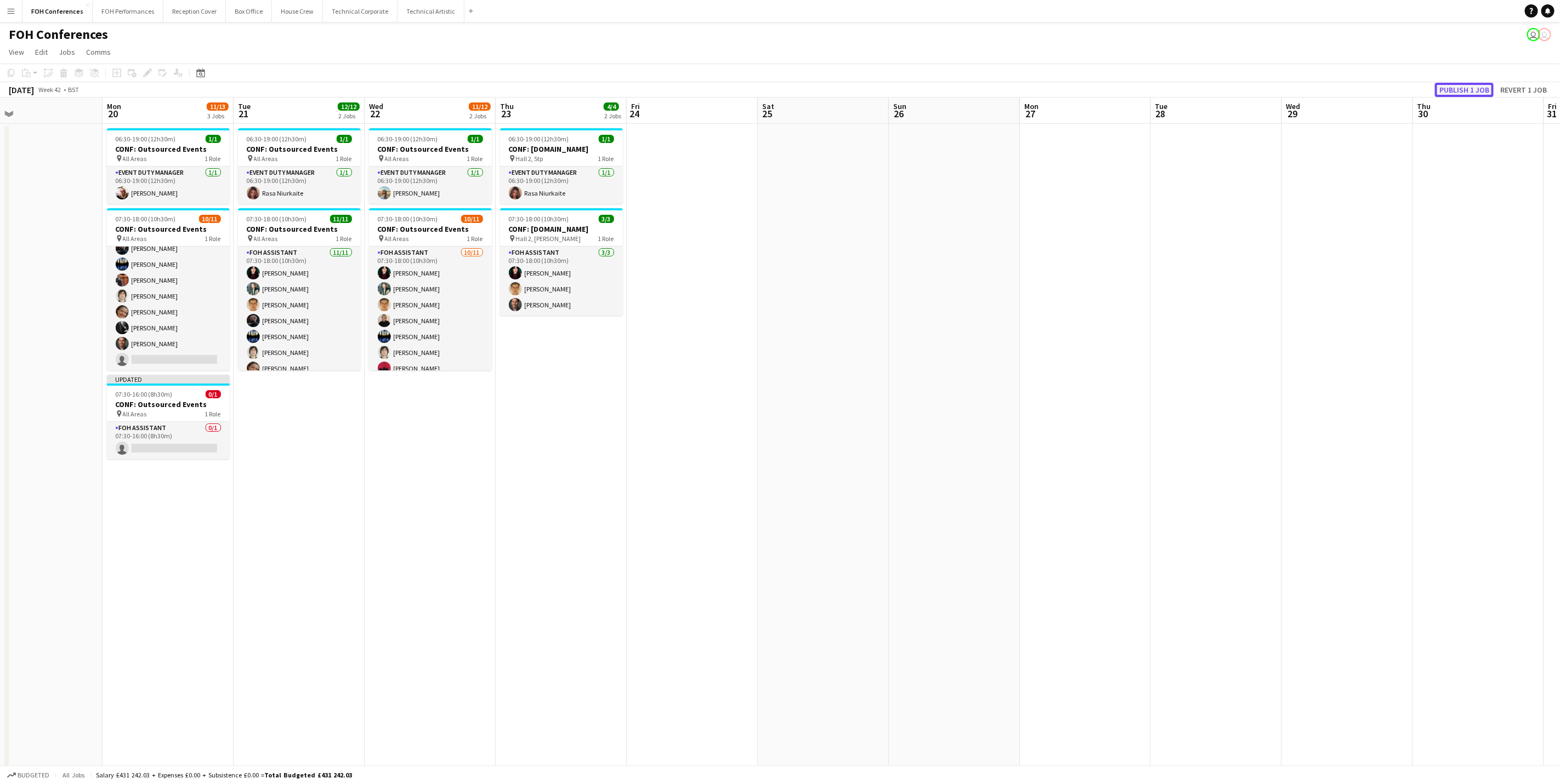
click at [1243, 86] on button "Publish 1 job" at bounding box center [1465, 89] width 59 height 14
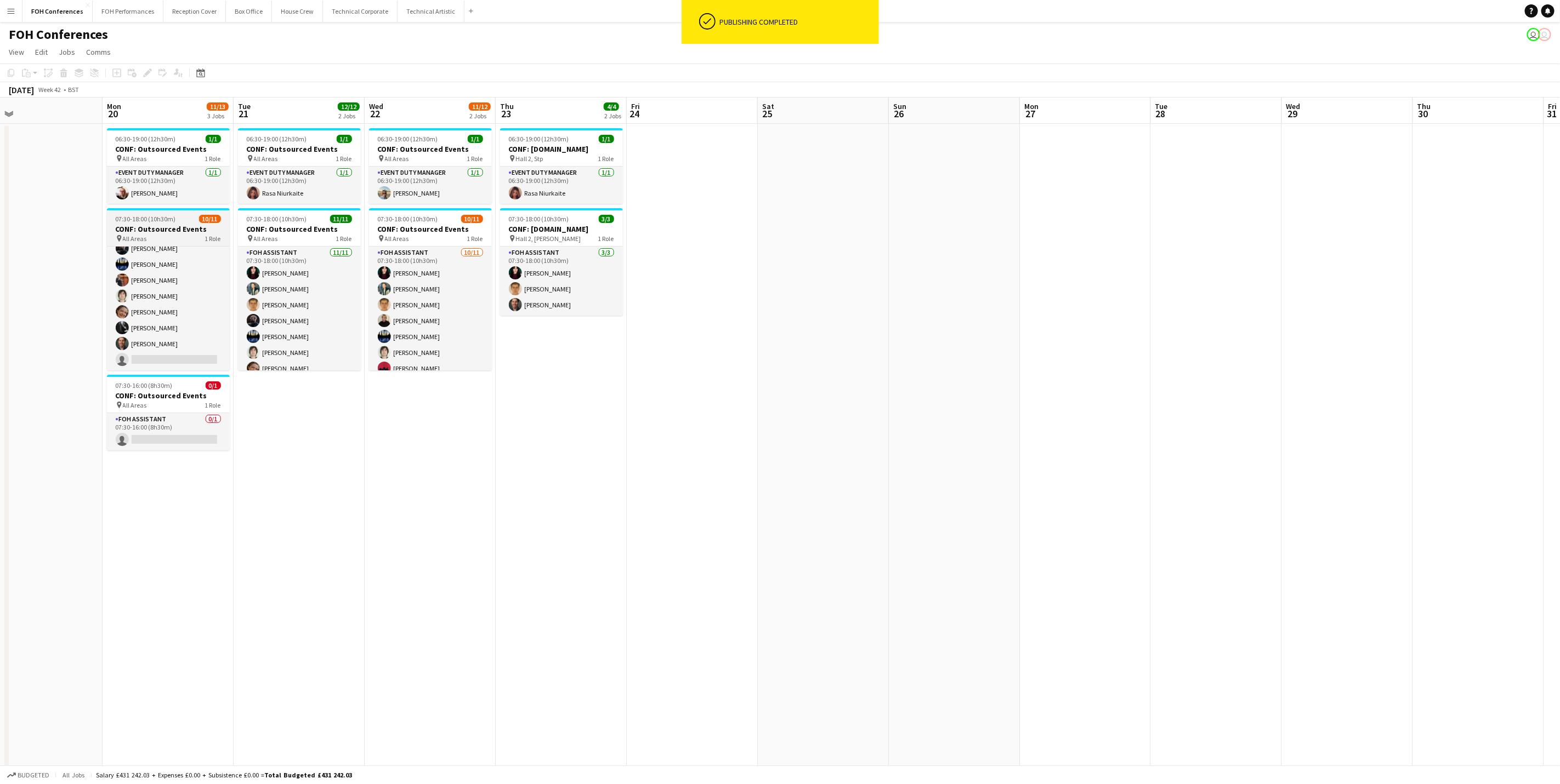
click at [175, 233] on h3 "CONF: Outsourced Events" at bounding box center [168, 229] width 123 height 10
click at [150, 74] on icon "Edit" at bounding box center [147, 73] width 9 height 9
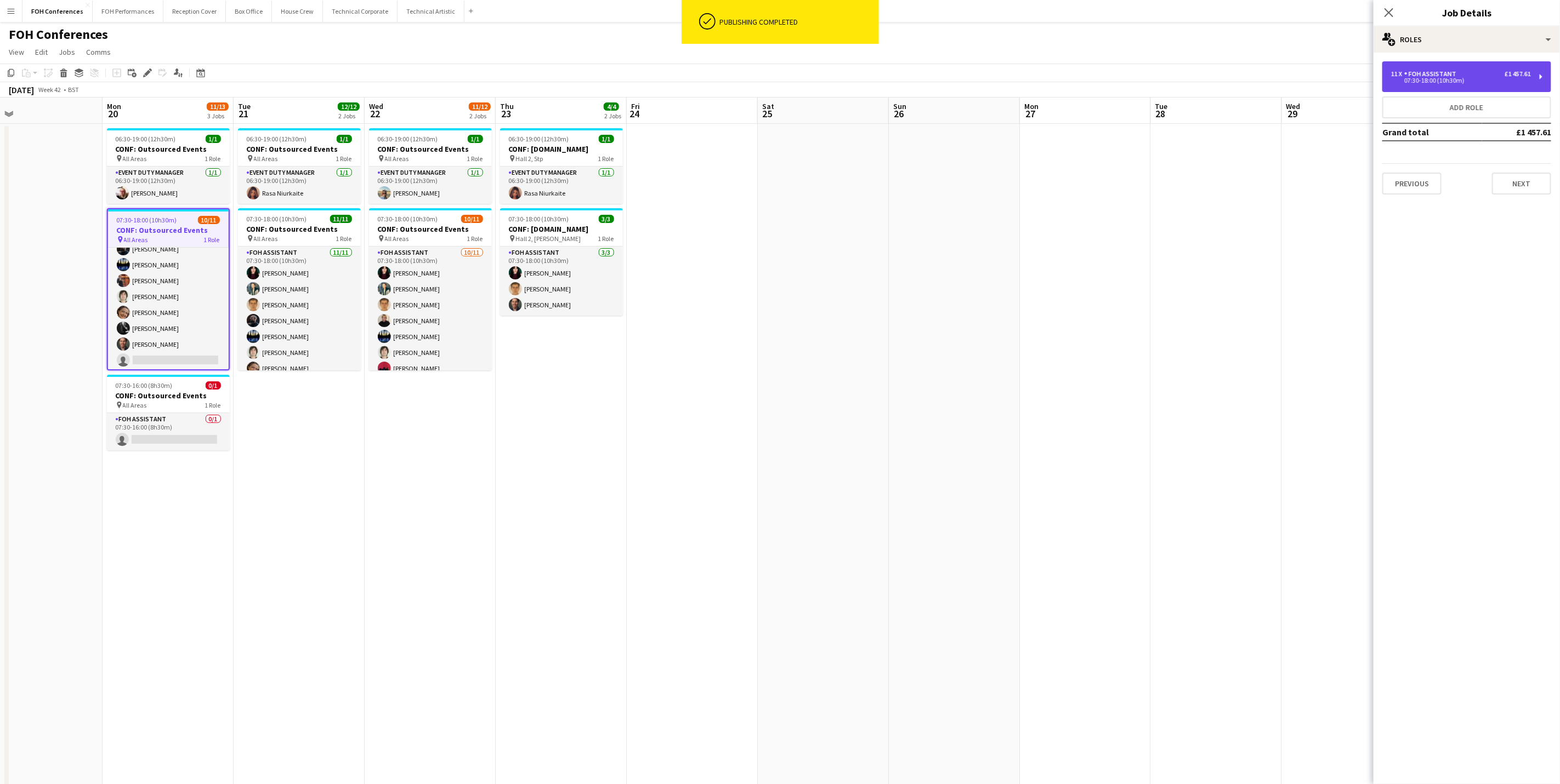
click at [1243, 84] on div "11 x FOH Assistant £1 457.61 07:30-18:00 (10h30m)" at bounding box center [1466, 76] width 169 height 30
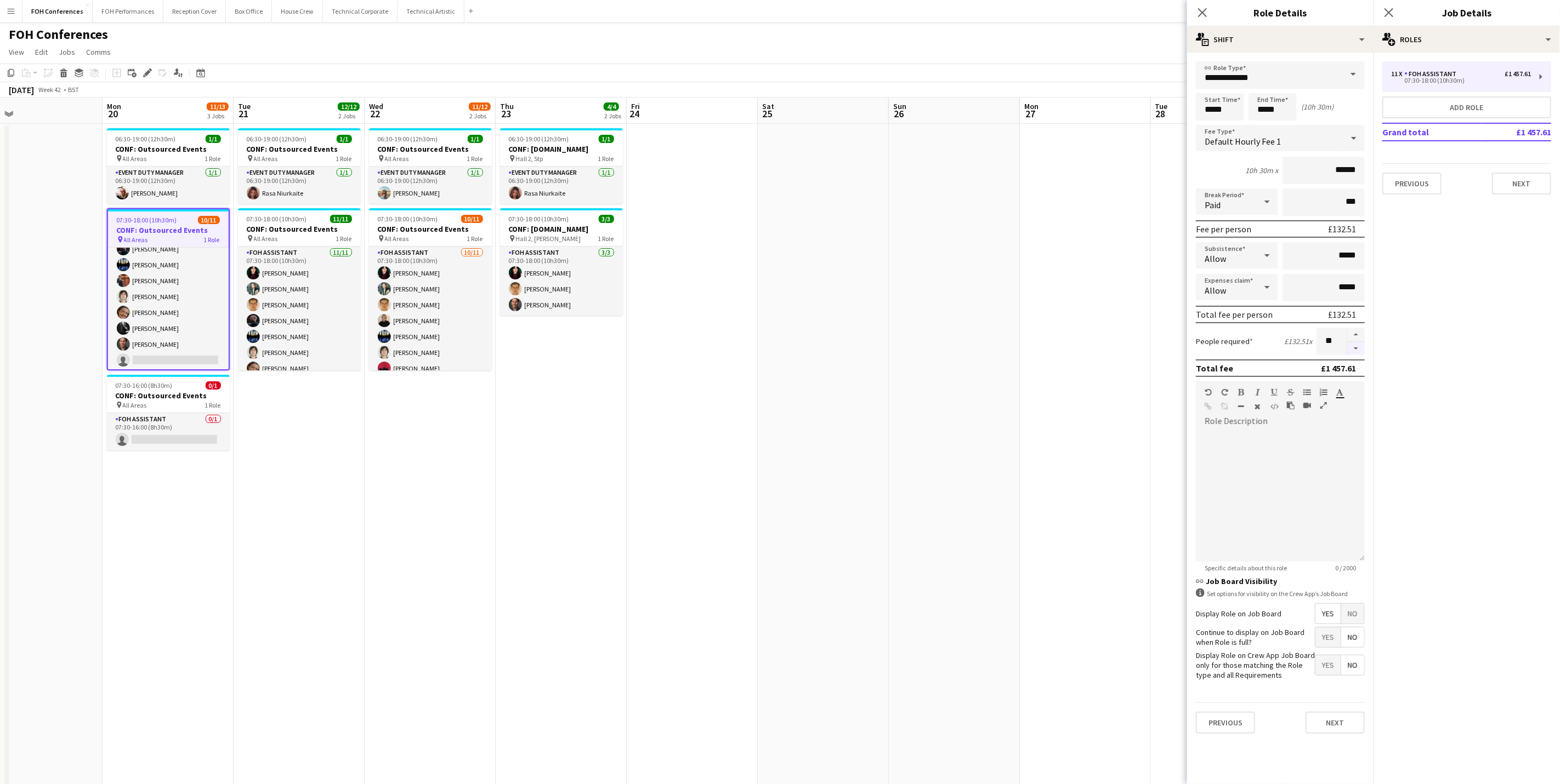
click at [1243, 348] on button "button" at bounding box center [1356, 349] width 17 height 14
type input "**"
click at [1085, 33] on div "FOH Conferences user user" at bounding box center [780, 32] width 1560 height 21
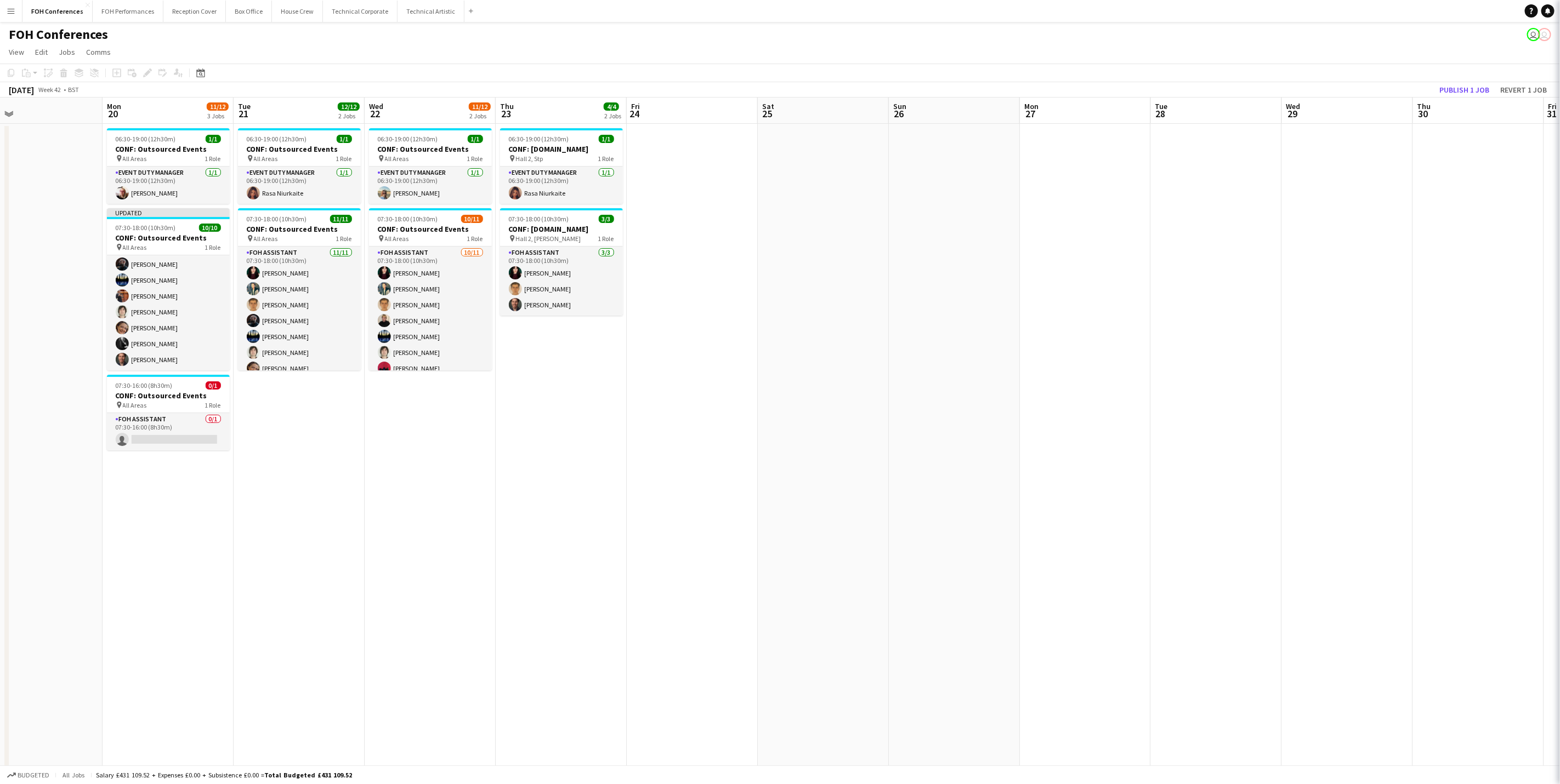
scroll to position [66, 0]
click at [1243, 93] on button "Publish 1 job" at bounding box center [1465, 89] width 59 height 14
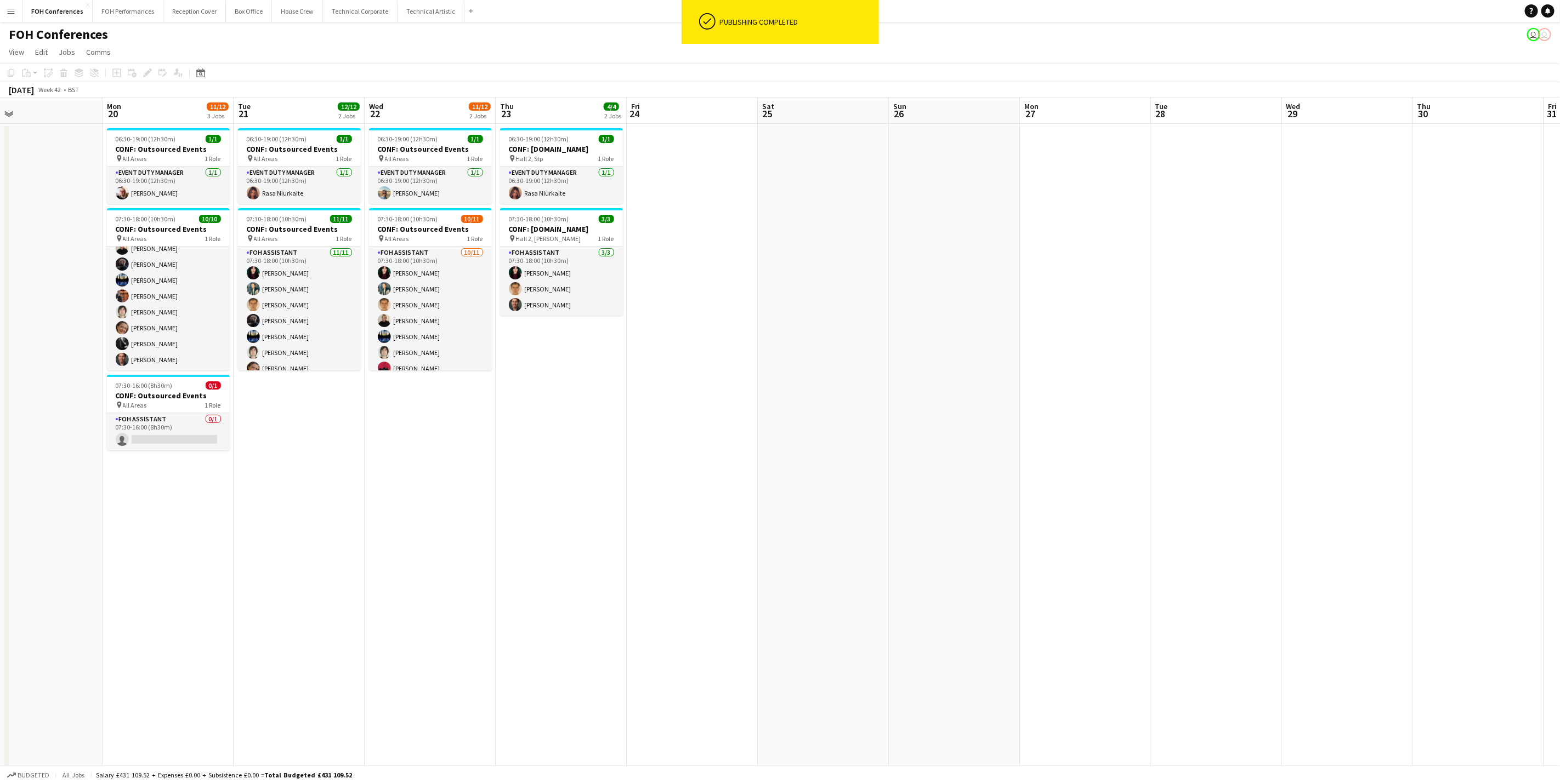
scroll to position [57, 0]
click at [183, 434] on app-card-role "FOH Assistant 0/1 07:30-16:00 (8h30m) single-neutral-actions" at bounding box center [168, 432] width 123 height 37
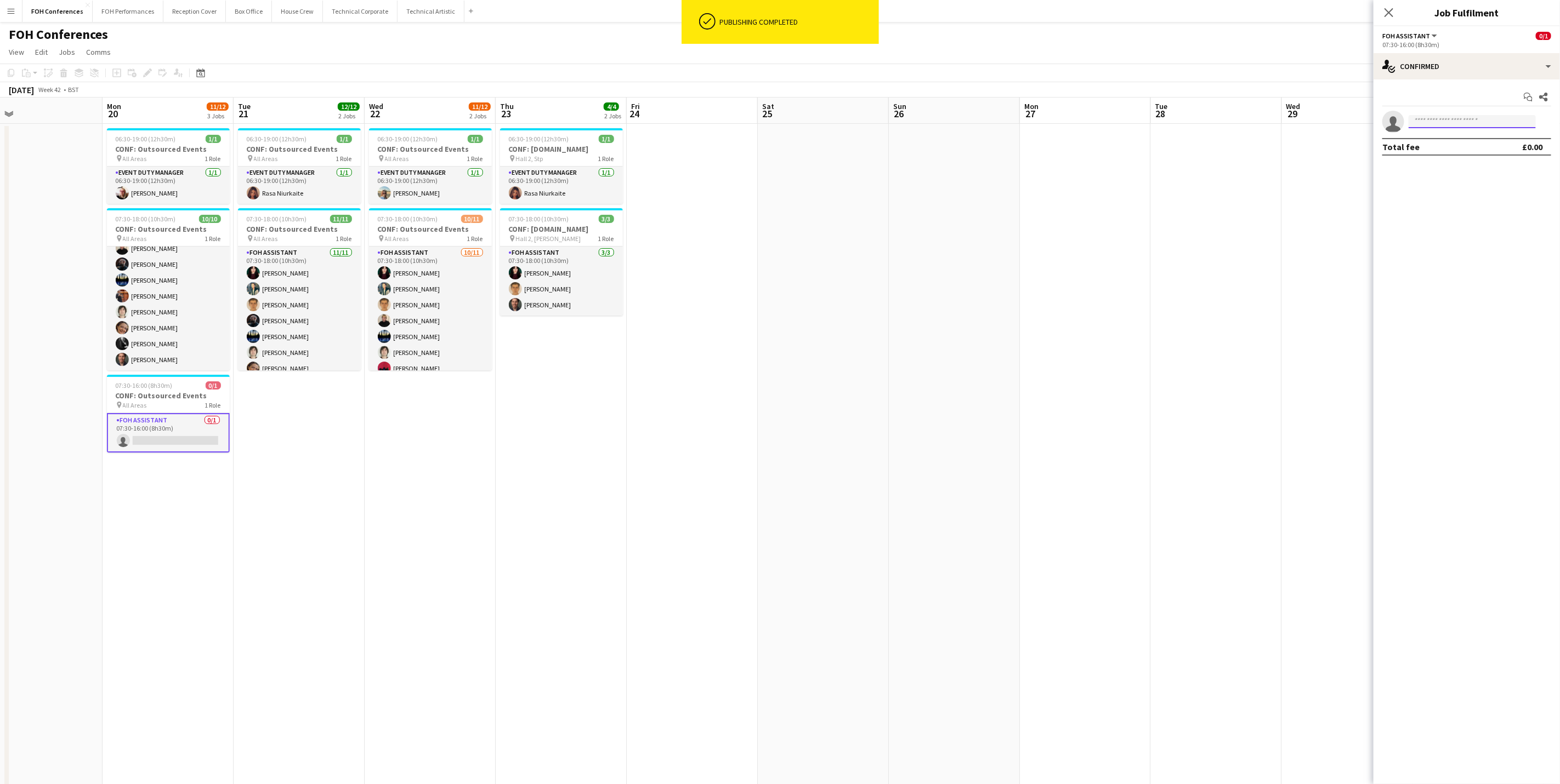
click at [1243, 117] on input at bounding box center [1472, 121] width 128 height 13
type input "*****"
click at [1243, 134] on span "Magdalena Wloszek" at bounding box center [1449, 138] width 63 height 10
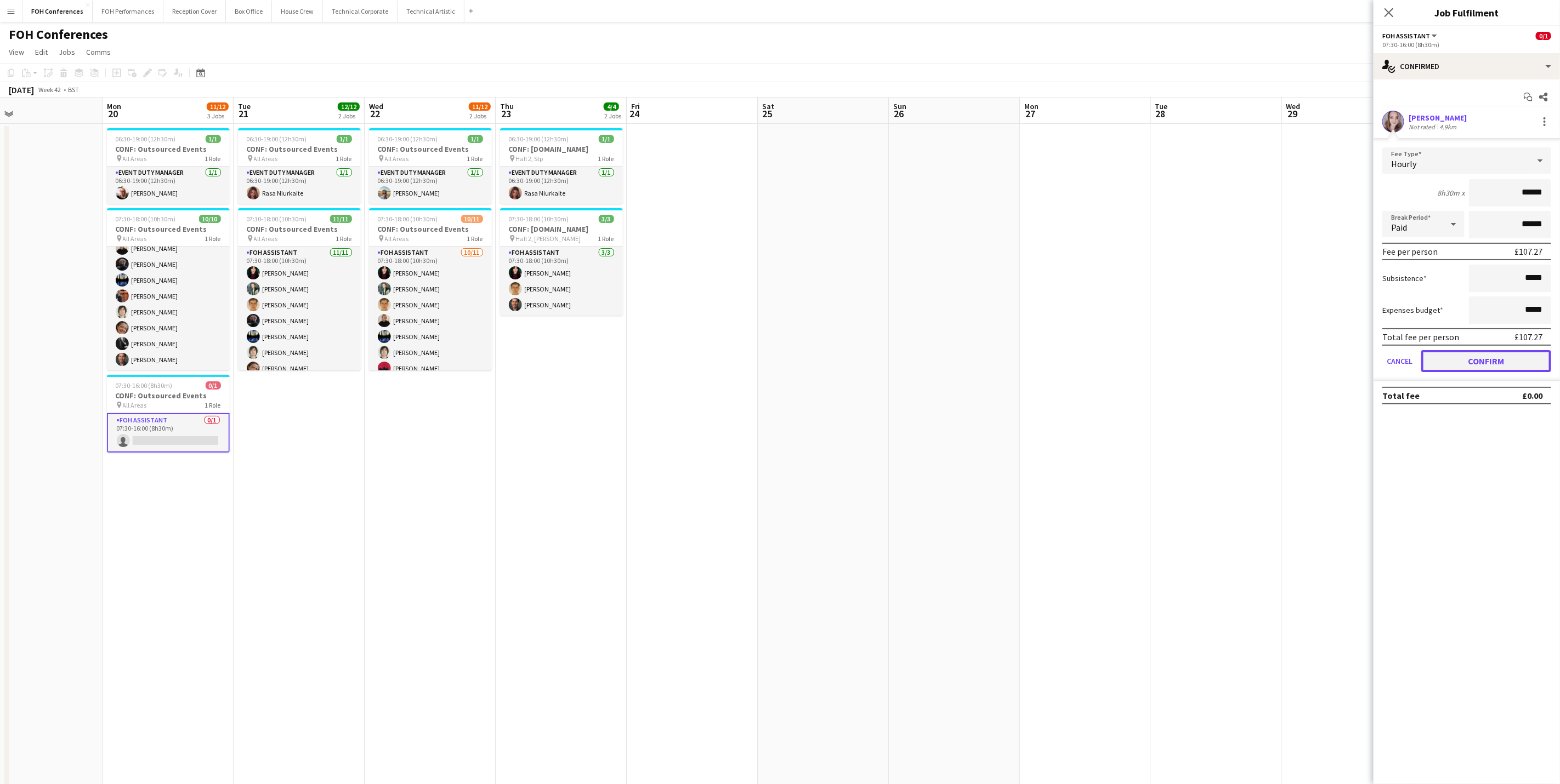
click at [1243, 357] on button "Confirm" at bounding box center [1486, 361] width 130 height 22
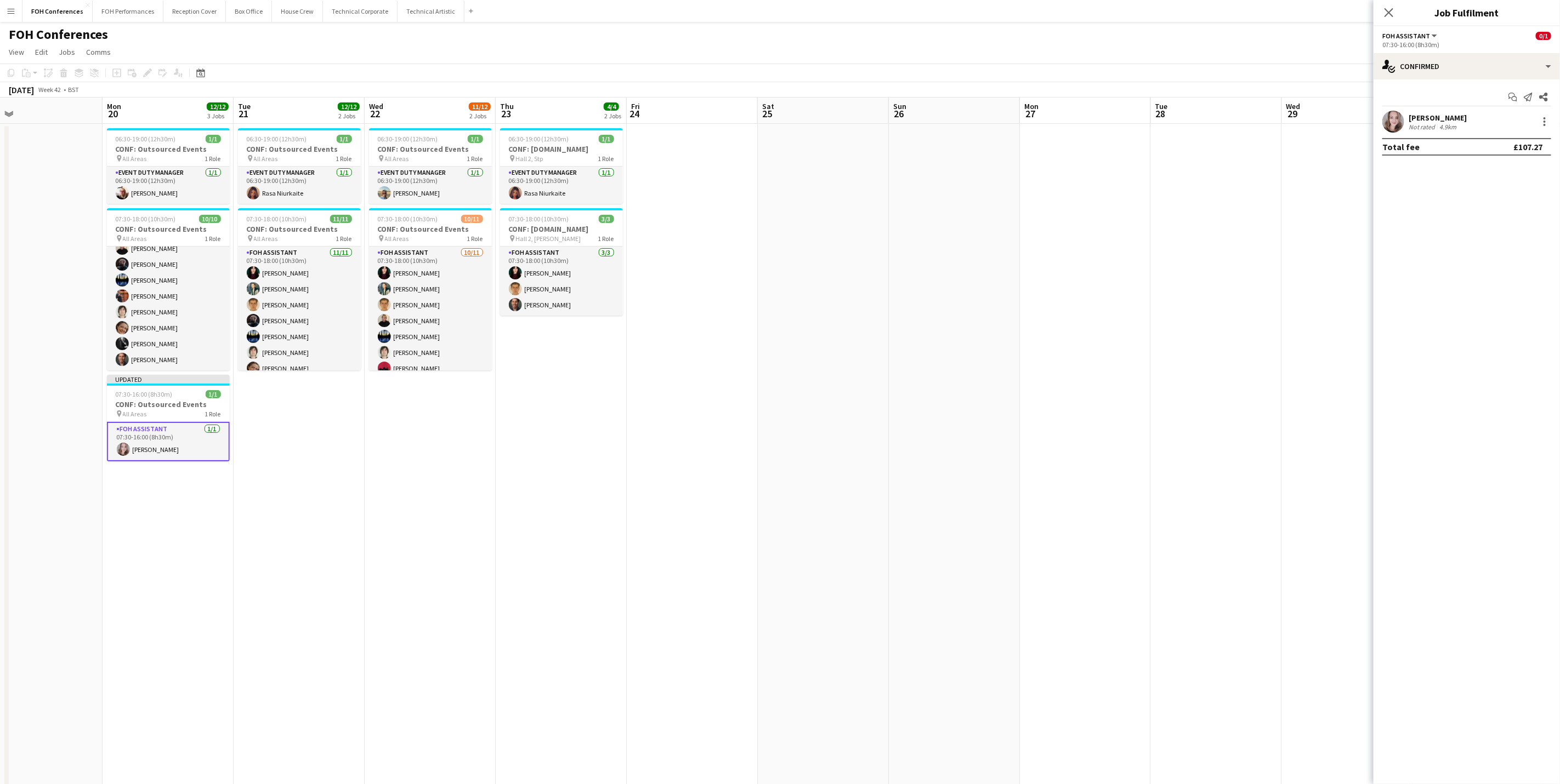
click at [1243, 42] on app-page-menu "View Day view expanded Day view collapsed Month view Date picker Jump to today …" at bounding box center [780, 53] width 1560 height 21
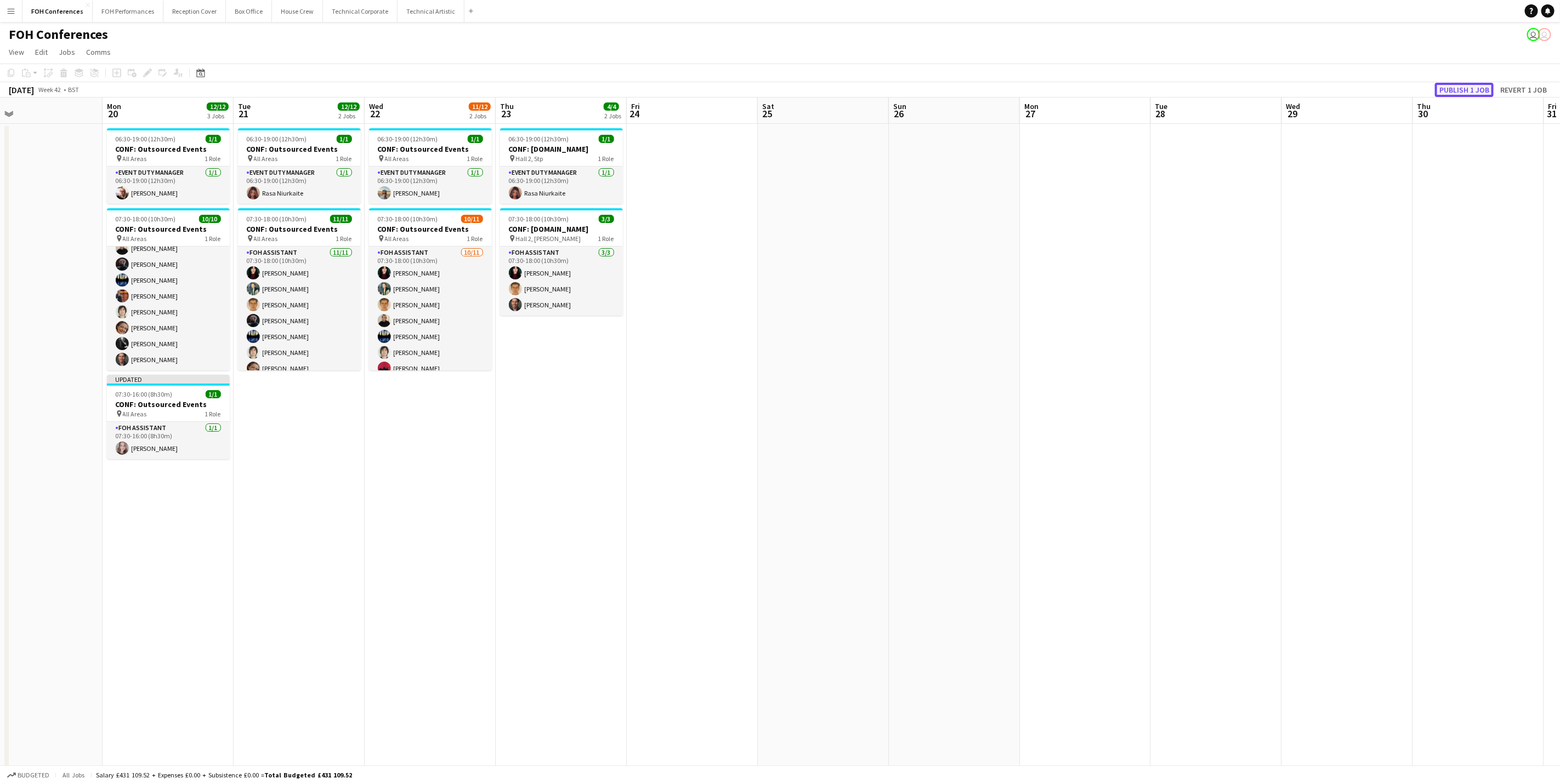
click at [1243, 86] on button "Publish 1 job" at bounding box center [1465, 89] width 59 height 14
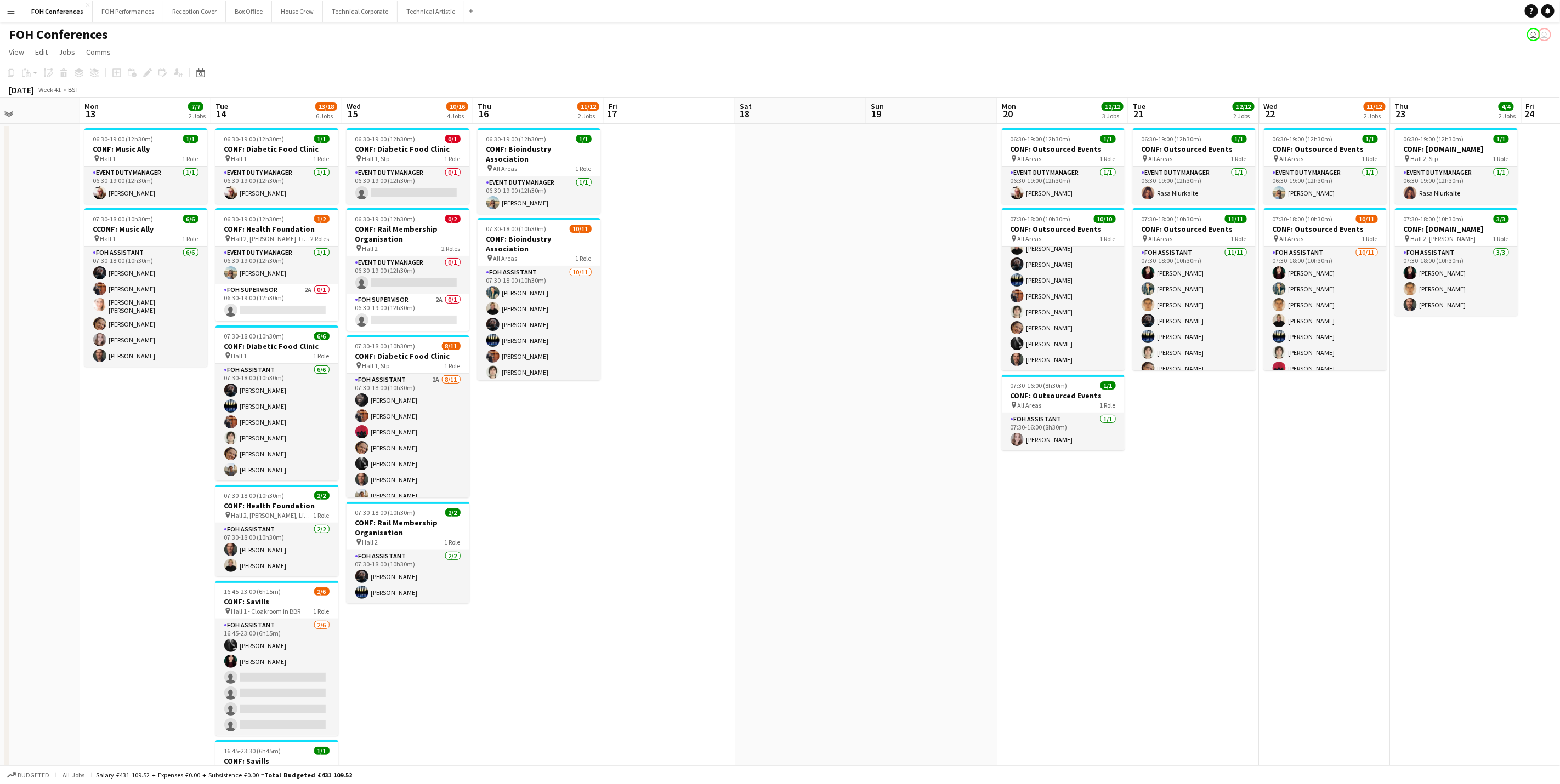
scroll to position [0, 310]
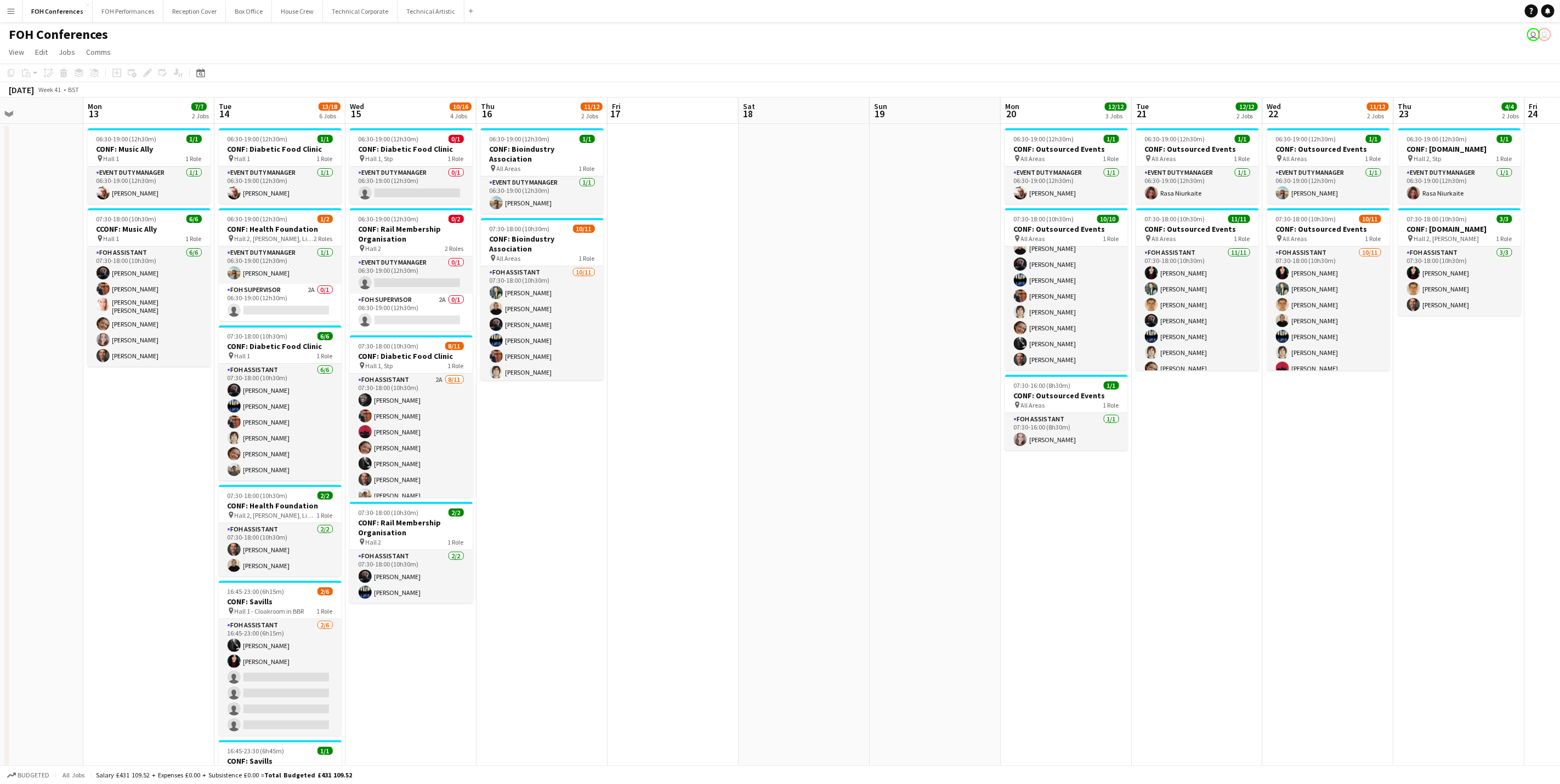
drag, startPoint x: 64, startPoint y: 115, endPoint x: 962, endPoint y: 120, distance: 898.0
click at [962, 120] on app-calendar-viewport "Fri 10 Sat 11 Sun 12 Mon 13 7/7 2 Jobs Tue 14 13/18 6 Jobs Wed 15 10/16 4 Jobs …" at bounding box center [780, 488] width 1560 height 781
click at [137, 223] on span "07:30-18:00 (10h30m)" at bounding box center [127, 219] width 61 height 8
click at [129, 411] on app-date-cell "06:30-19:00 (12h30m) 1/1 CONF: Music Ally pin Hall 1 1 Role Event Duty Manager …" at bounding box center [148, 501] width 131 height 755
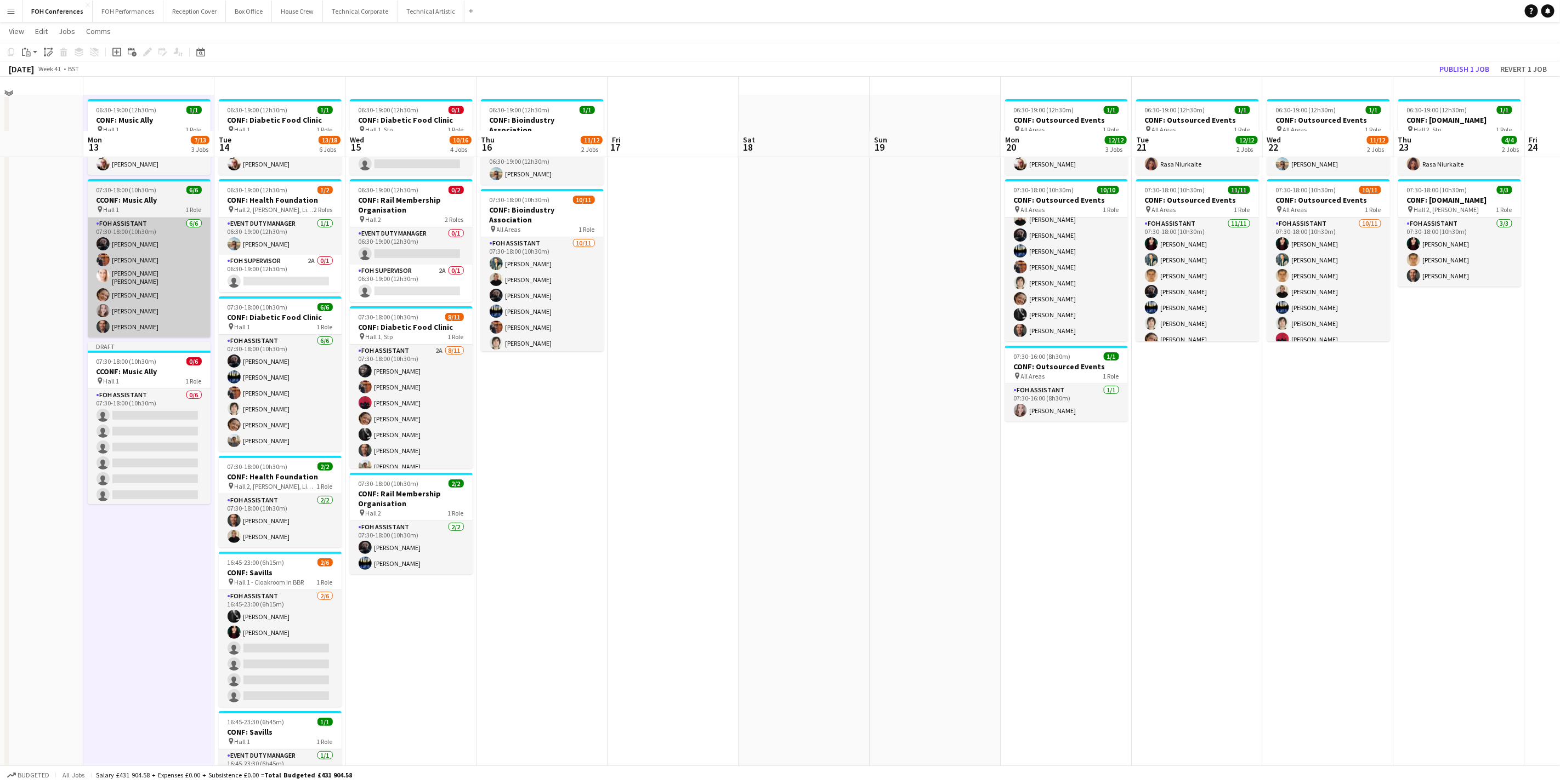
scroll to position [0, 0]
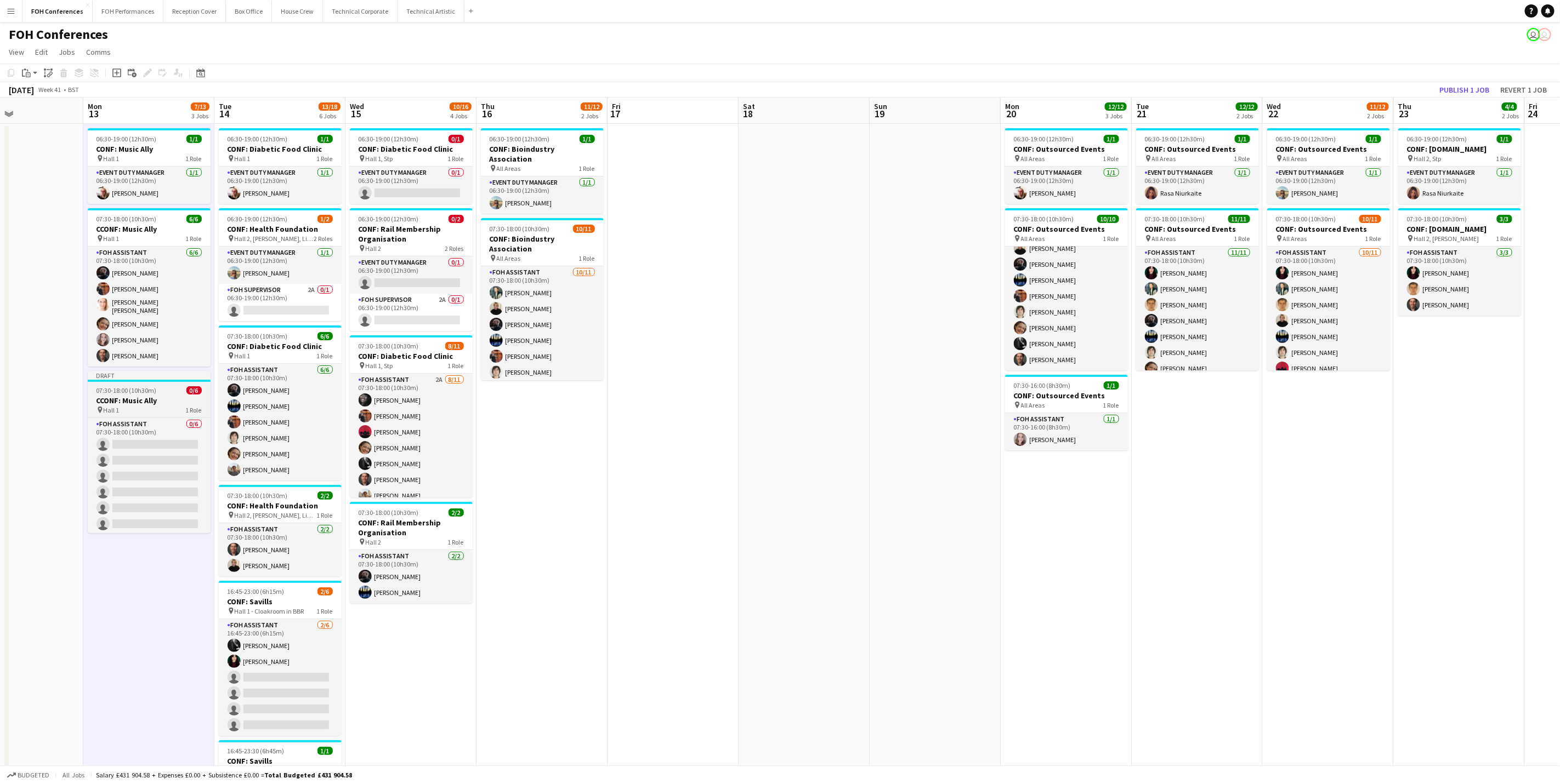
click at [145, 392] on span "07:30-18:00 (10h30m)" at bounding box center [127, 390] width 61 height 8
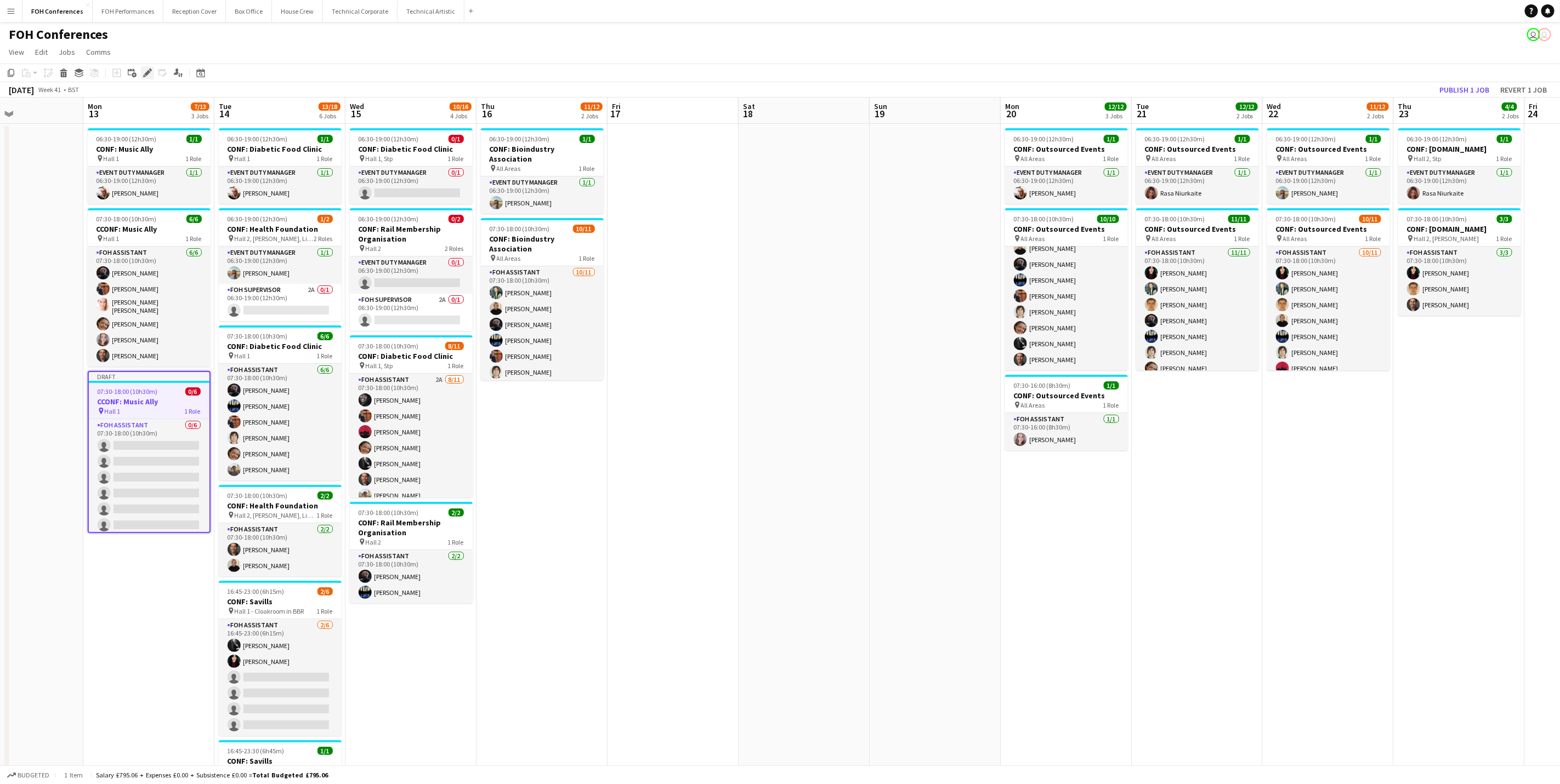
click at [147, 69] on icon "Edit" at bounding box center [147, 73] width 9 height 9
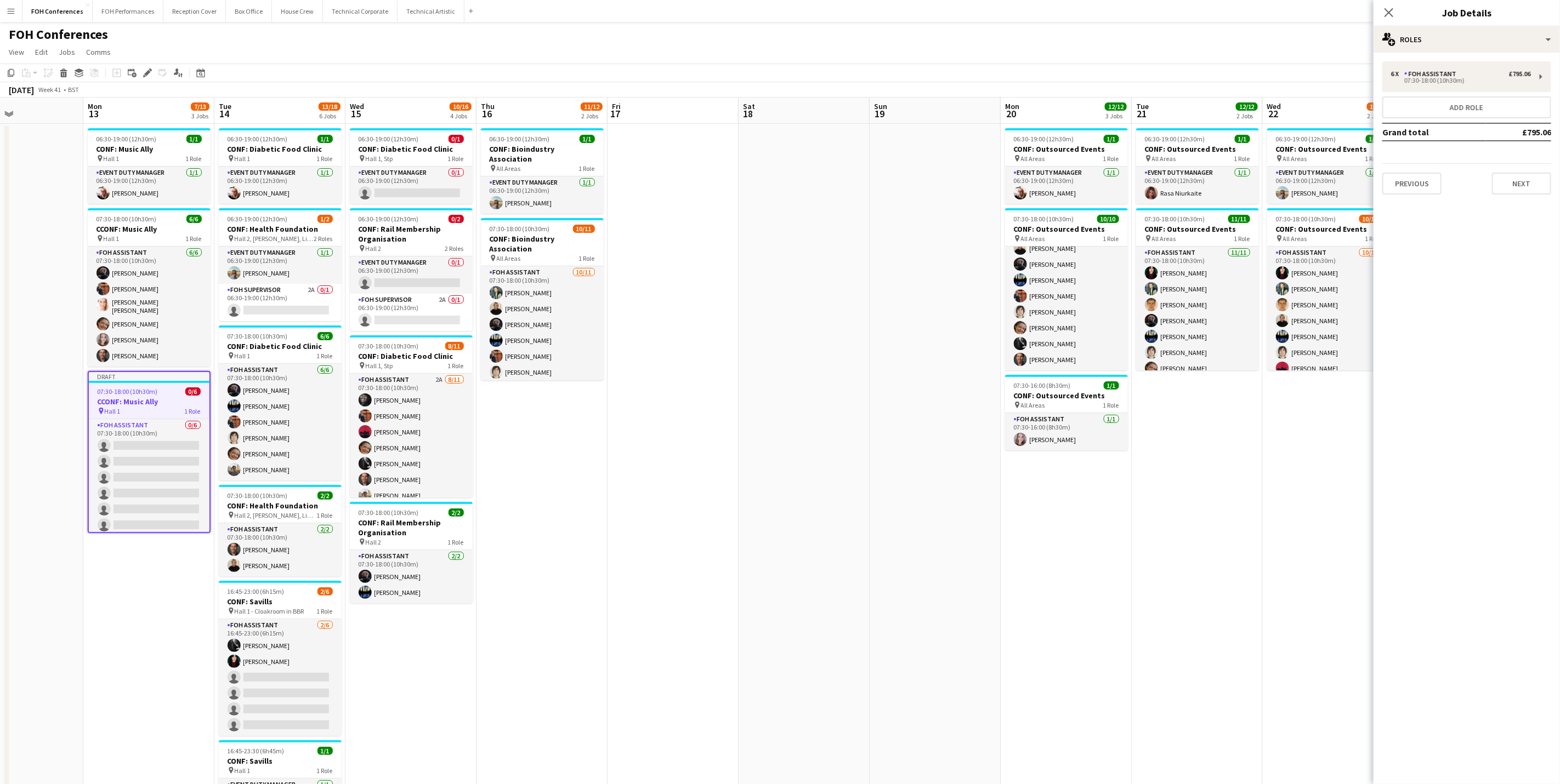
click at [1243, 56] on div "6 x FOH Assistant £795.06 07:30-18:00 (10h30m) Add role Grand total £795.06 Pre…" at bounding box center [1466, 128] width 187 height 151
click at [1243, 88] on div "6 x FOH Assistant £795.06 07:30-18:00 (10h30m)" at bounding box center [1466, 76] width 169 height 30
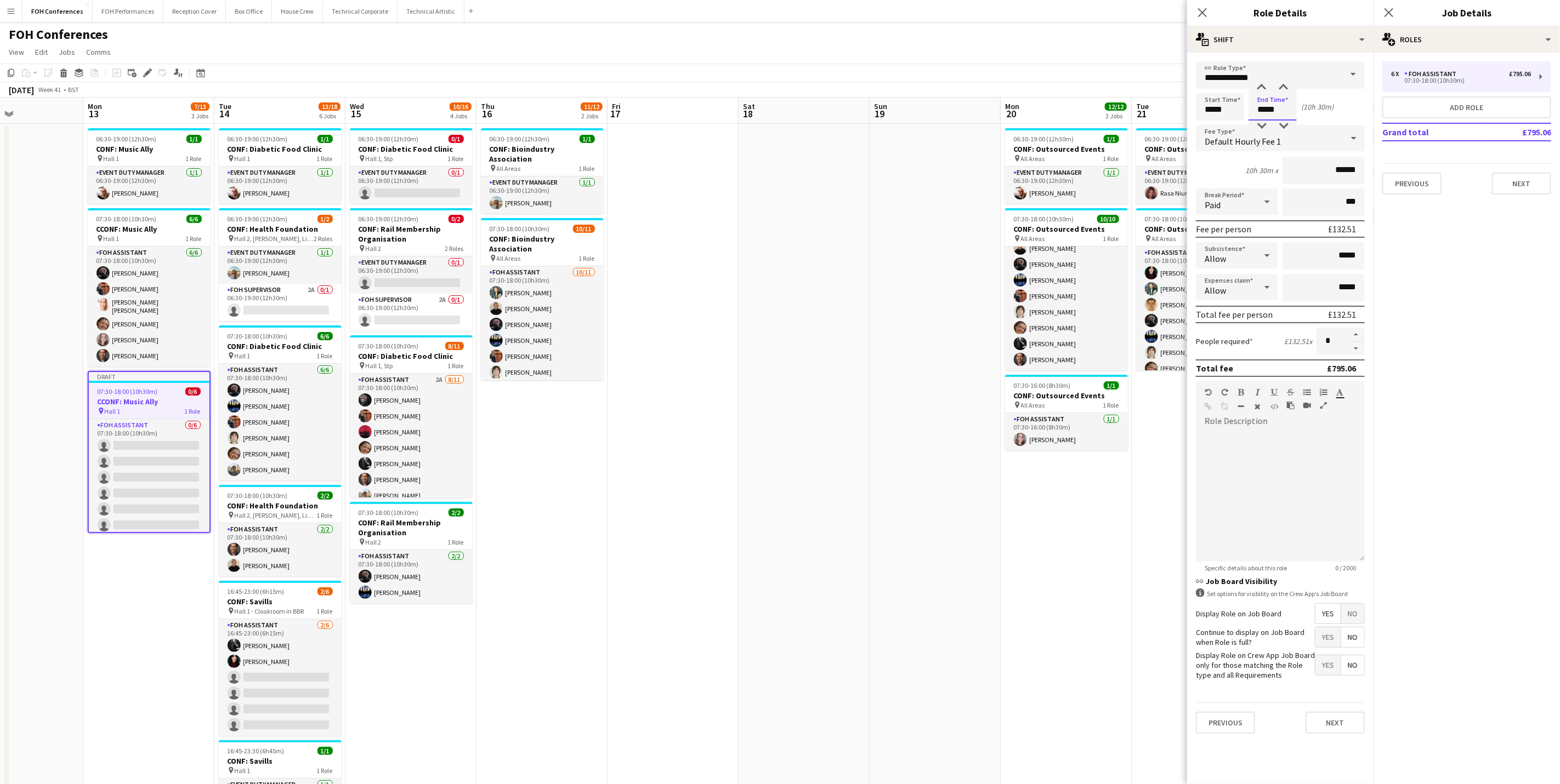
drag, startPoint x: 1281, startPoint y: 109, endPoint x: 1238, endPoint y: 109, distance: 43.0
click at [1238, 109] on div "Start Time ***** End Time ***** (10h 30m)" at bounding box center [1281, 107] width 169 height 28
type input "*****"
click at [1243, 351] on button "button" at bounding box center [1356, 349] width 17 height 14
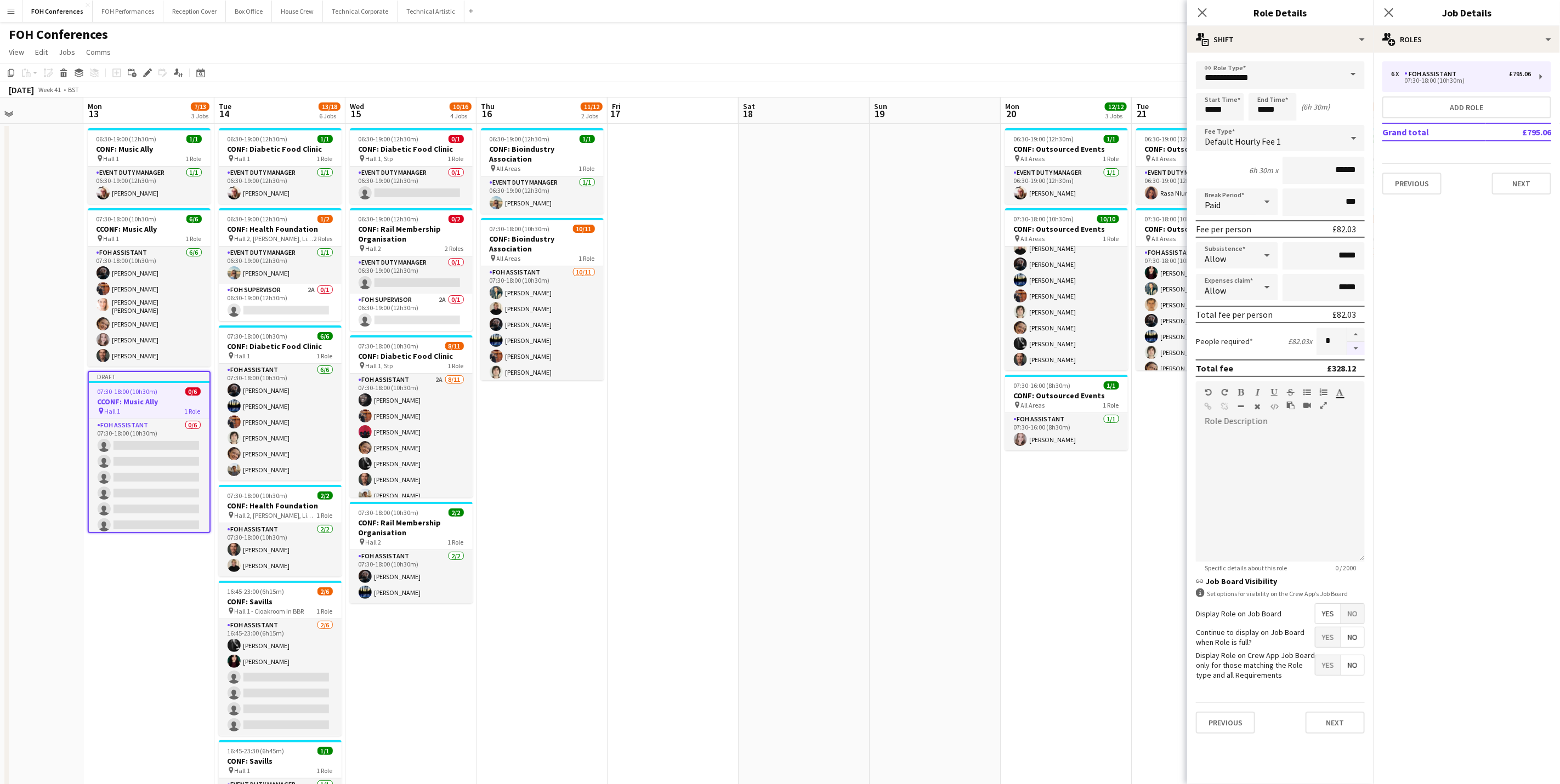
click at [1243, 351] on button "button" at bounding box center [1356, 349] width 17 height 14
type input "*"
click at [1077, 40] on div "FOH Conferences user user" at bounding box center [780, 32] width 1560 height 21
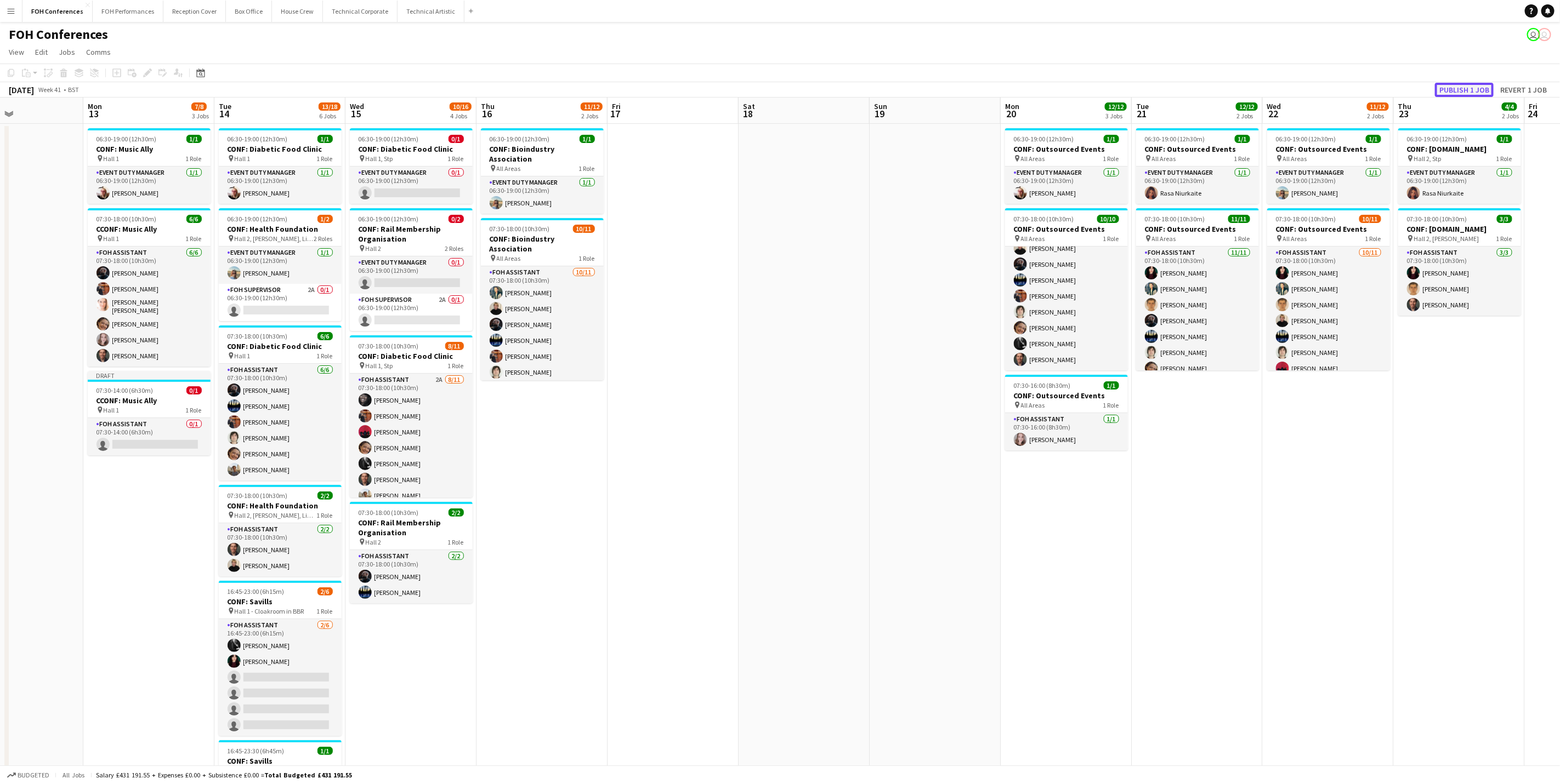
click at [1243, 86] on button "Publish 1 job" at bounding box center [1465, 89] width 59 height 14
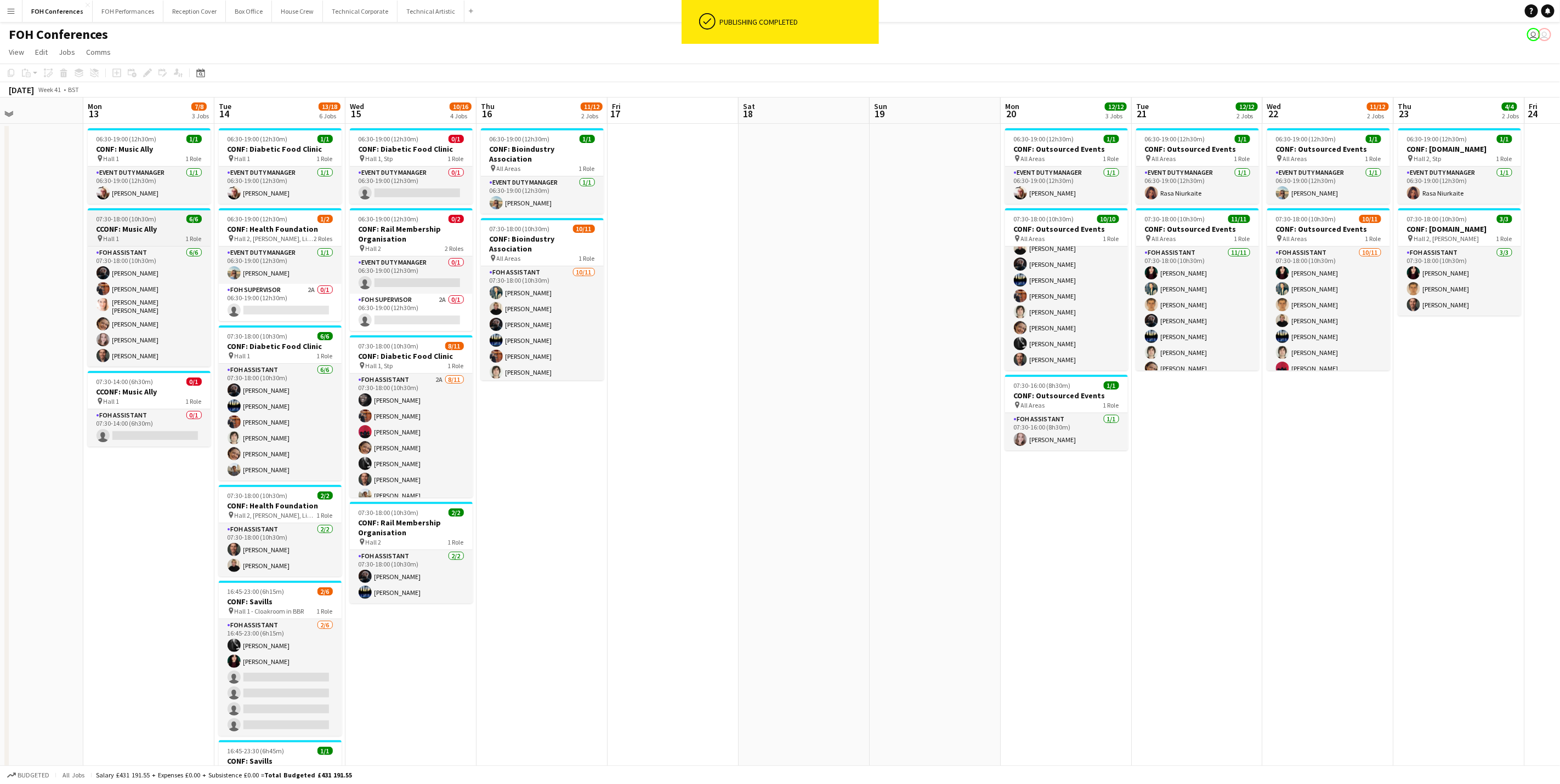
click at [154, 232] on h3 "CCONF: Music Ally" at bounding box center [149, 229] width 123 height 10
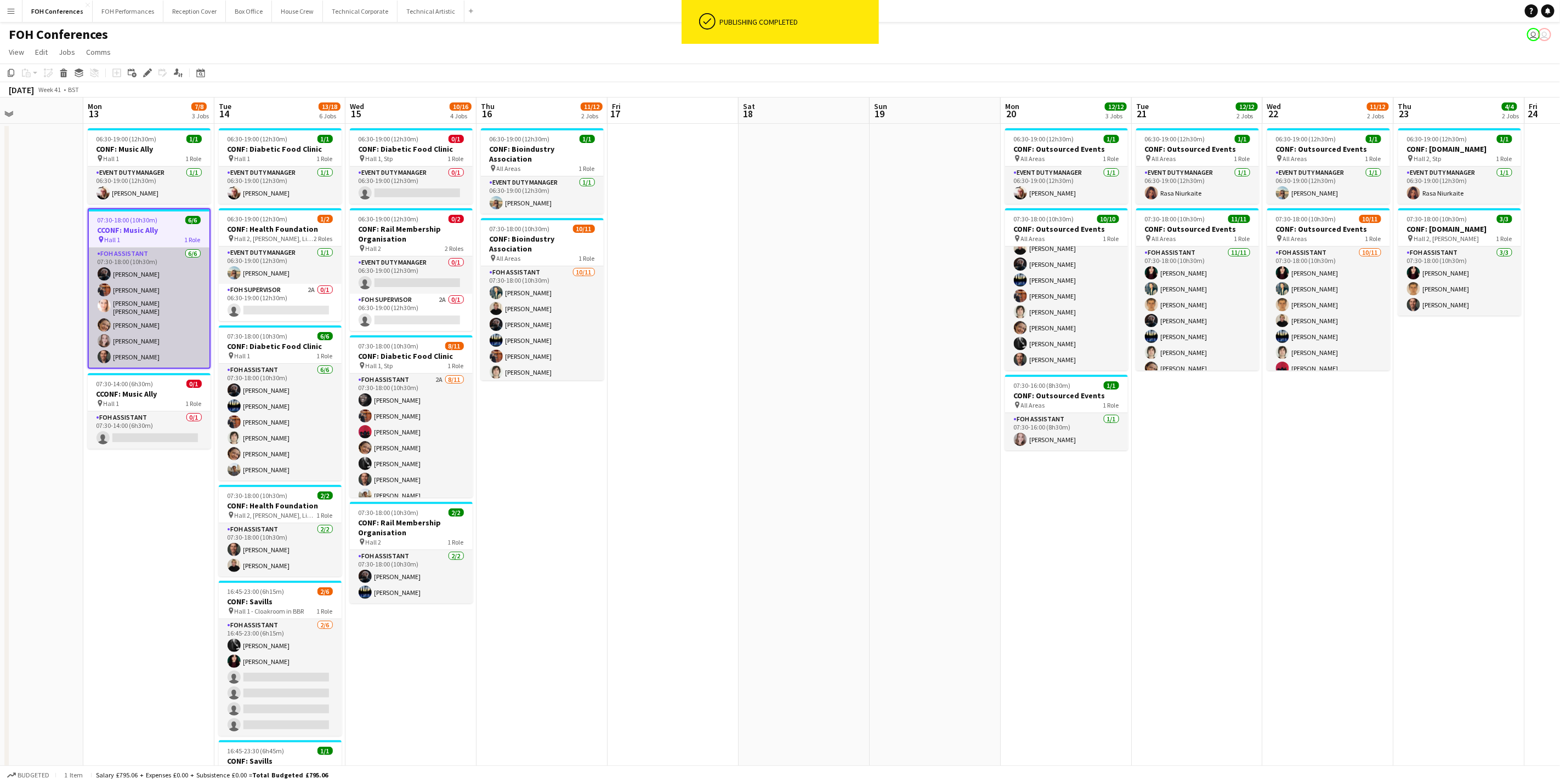
click at [134, 341] on app-card-role "FOH Assistant 6/6 07:30-18:00 (10h30m) Nathan Cable Leroy Bonsu Helen Maree Coo…" at bounding box center [148, 308] width 121 height 120
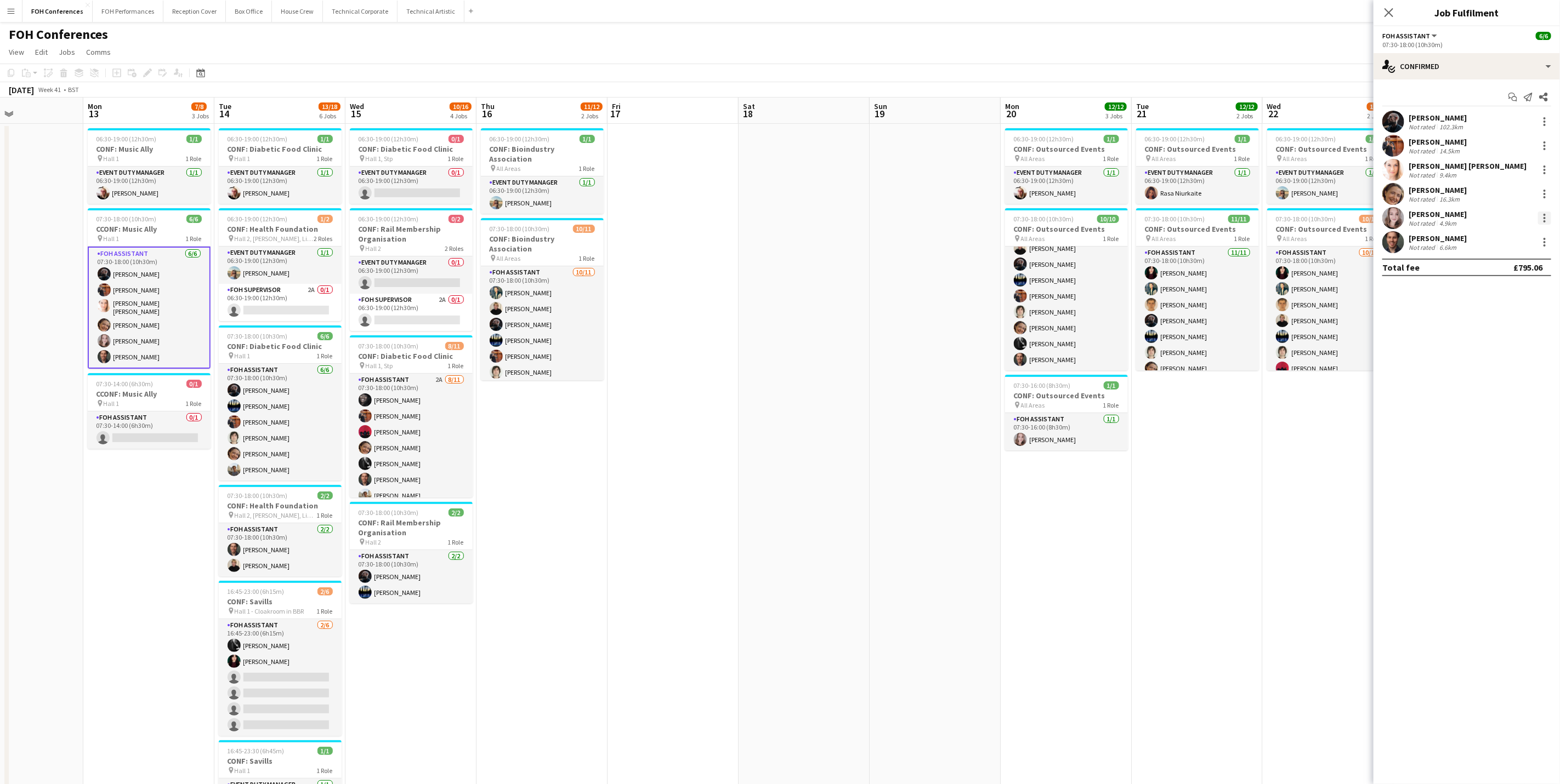
click at [1243, 215] on div at bounding box center [1544, 214] width 3 height 3
click at [1243, 339] on span "Remove" at bounding box center [1509, 343] width 68 height 10
click at [1037, 51] on app-page-menu "View Day view expanded Day view collapsed Month view Date picker Jump to today …" at bounding box center [780, 53] width 1560 height 21
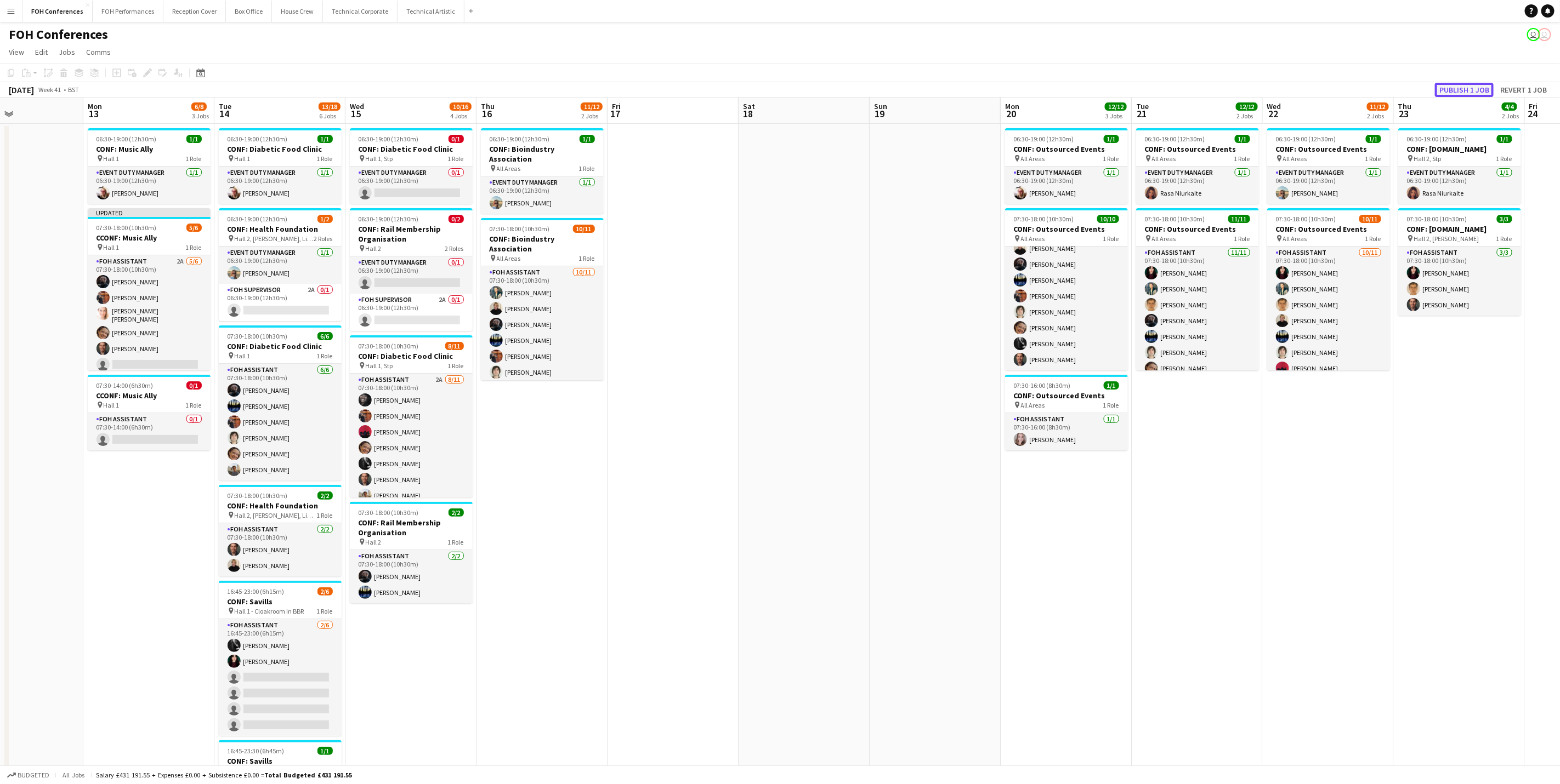
click at [1243, 93] on button "Publish 1 job" at bounding box center [1465, 89] width 59 height 14
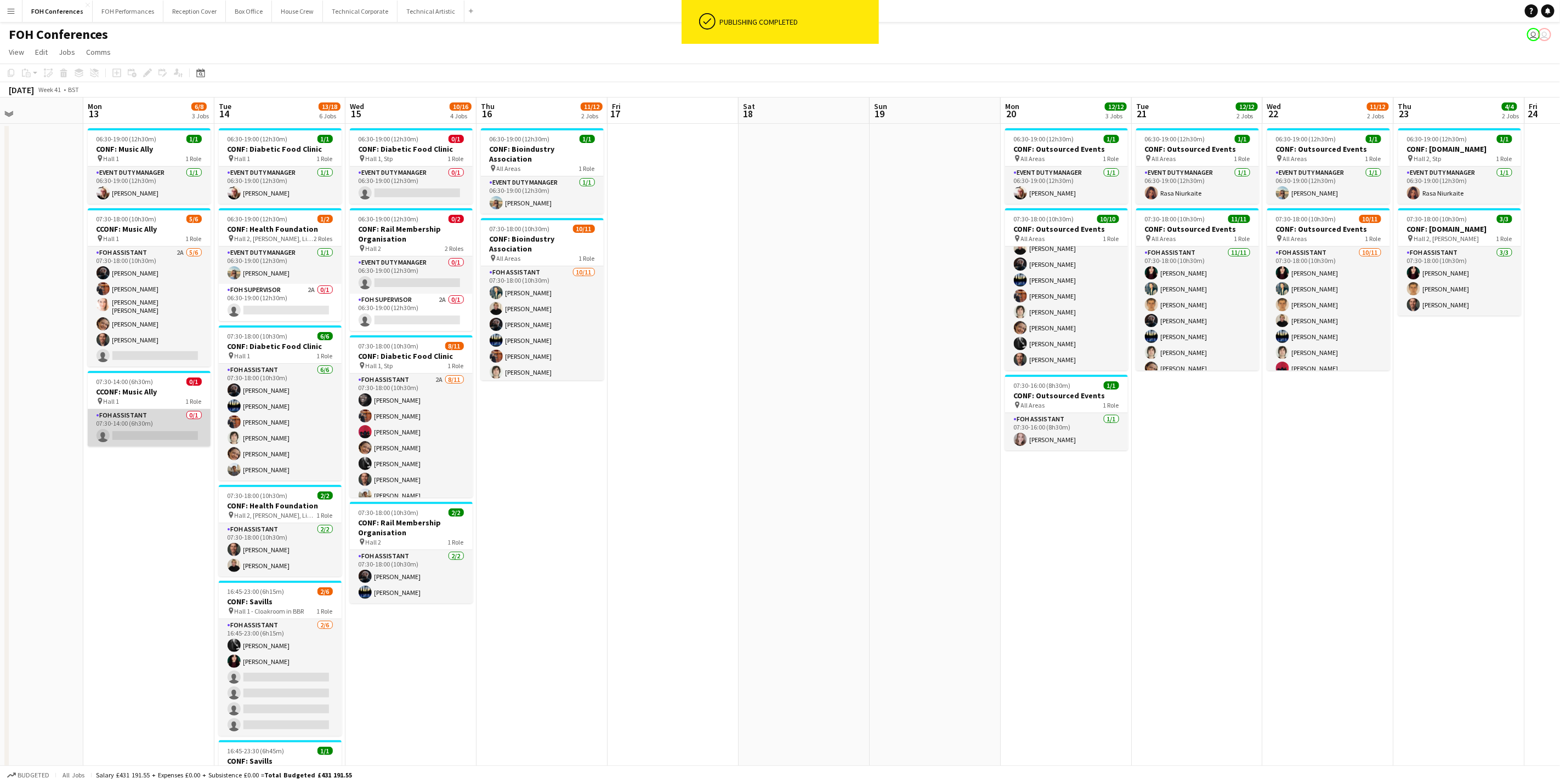
click at [167, 425] on app-card-role "FOH Assistant 0/1 07:30-14:00 (6h30m) single-neutral-actions" at bounding box center [149, 428] width 123 height 37
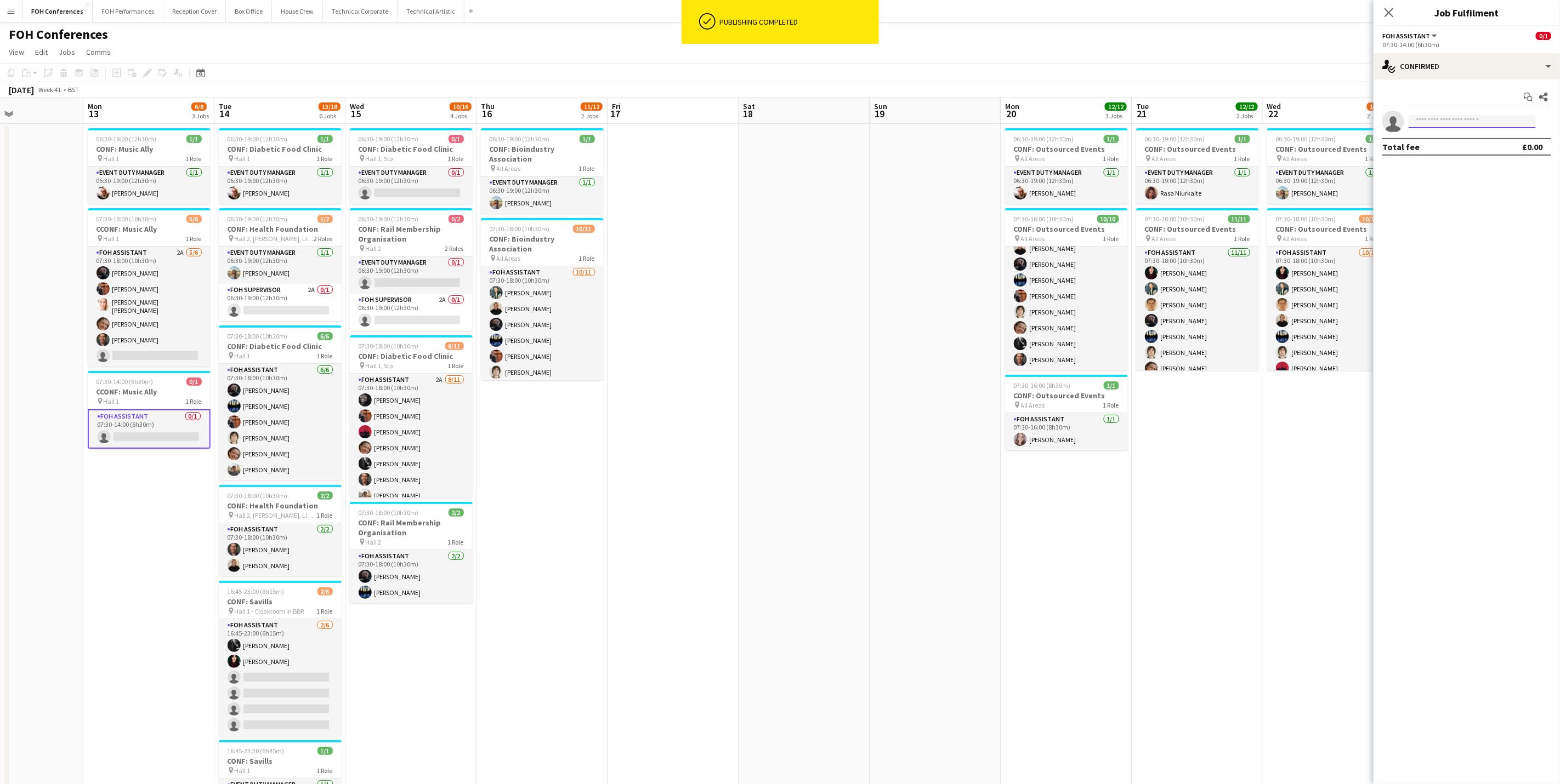
click at [1243, 119] on input at bounding box center [1472, 121] width 128 height 13
type input "*****"
click at [1243, 148] on span "m.wloszek22@gmail.com" at bounding box center [1472, 147] width 109 height 9
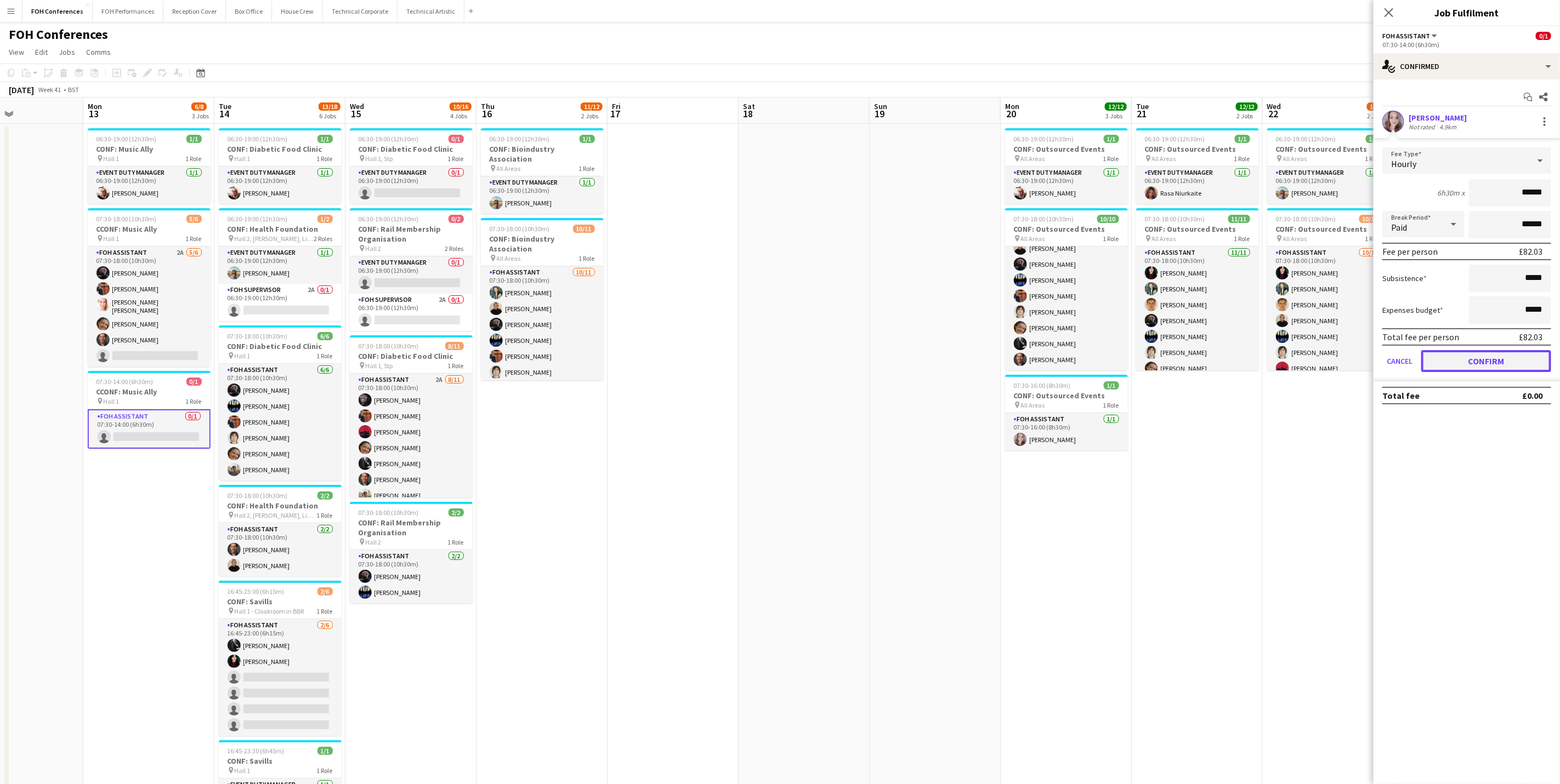
click at [1243, 367] on button "Confirm" at bounding box center [1486, 361] width 130 height 22
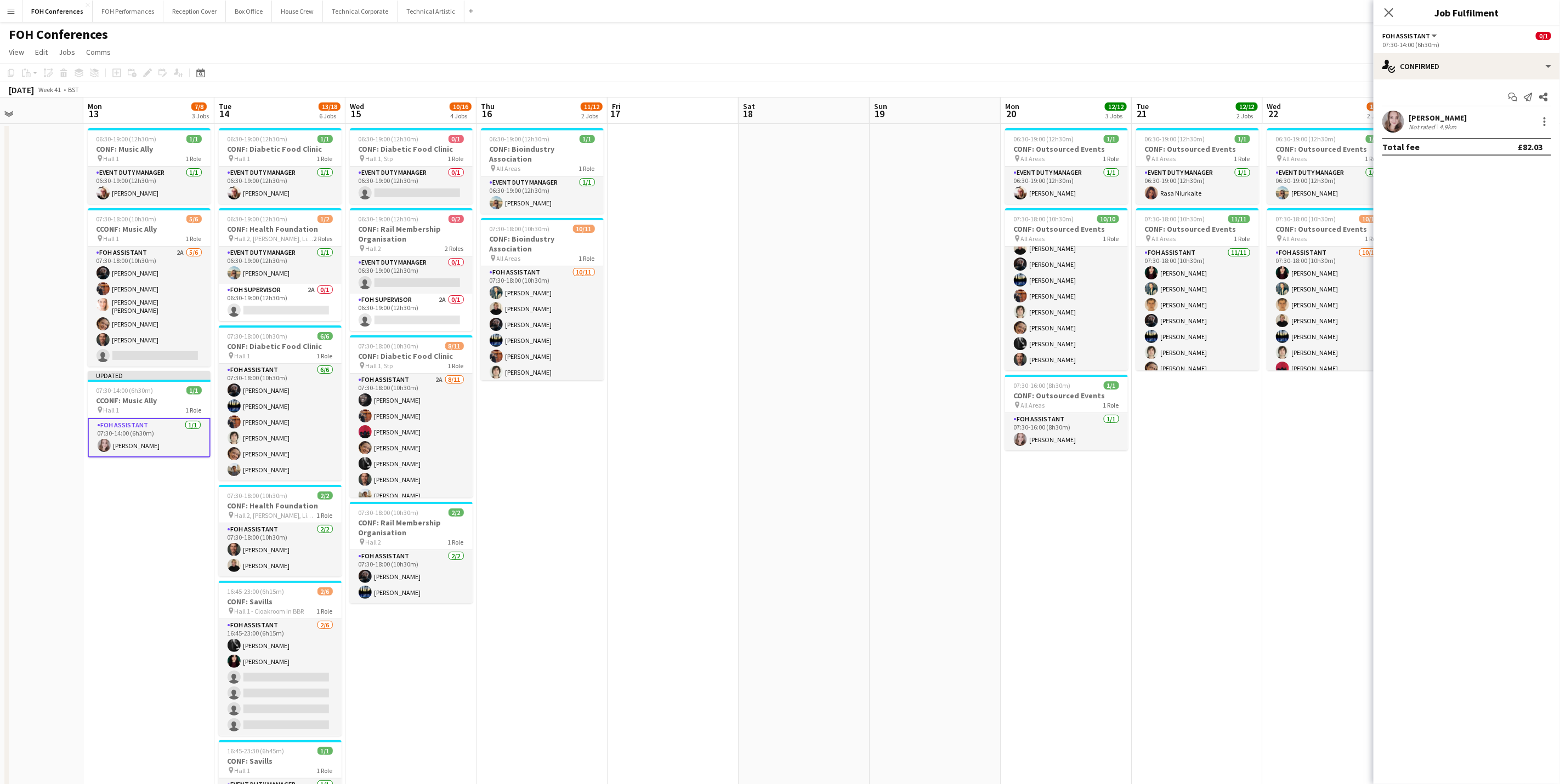
click at [815, 42] on app-page-menu "View Day view expanded Day view collapsed Month view Date picker Jump to today …" at bounding box center [780, 53] width 1560 height 21
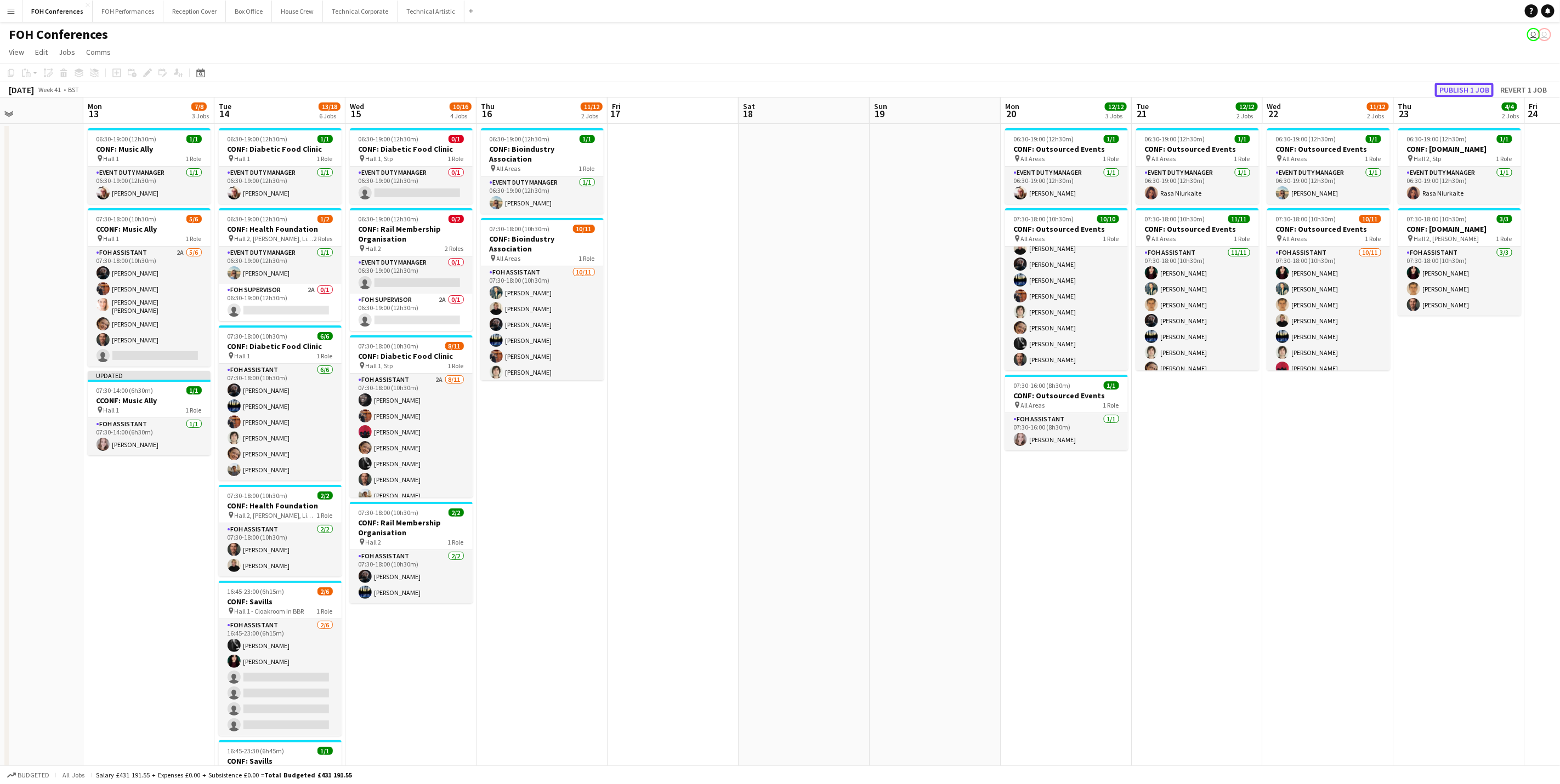
click at [1243, 86] on button "Publish 1 job" at bounding box center [1465, 89] width 59 height 14
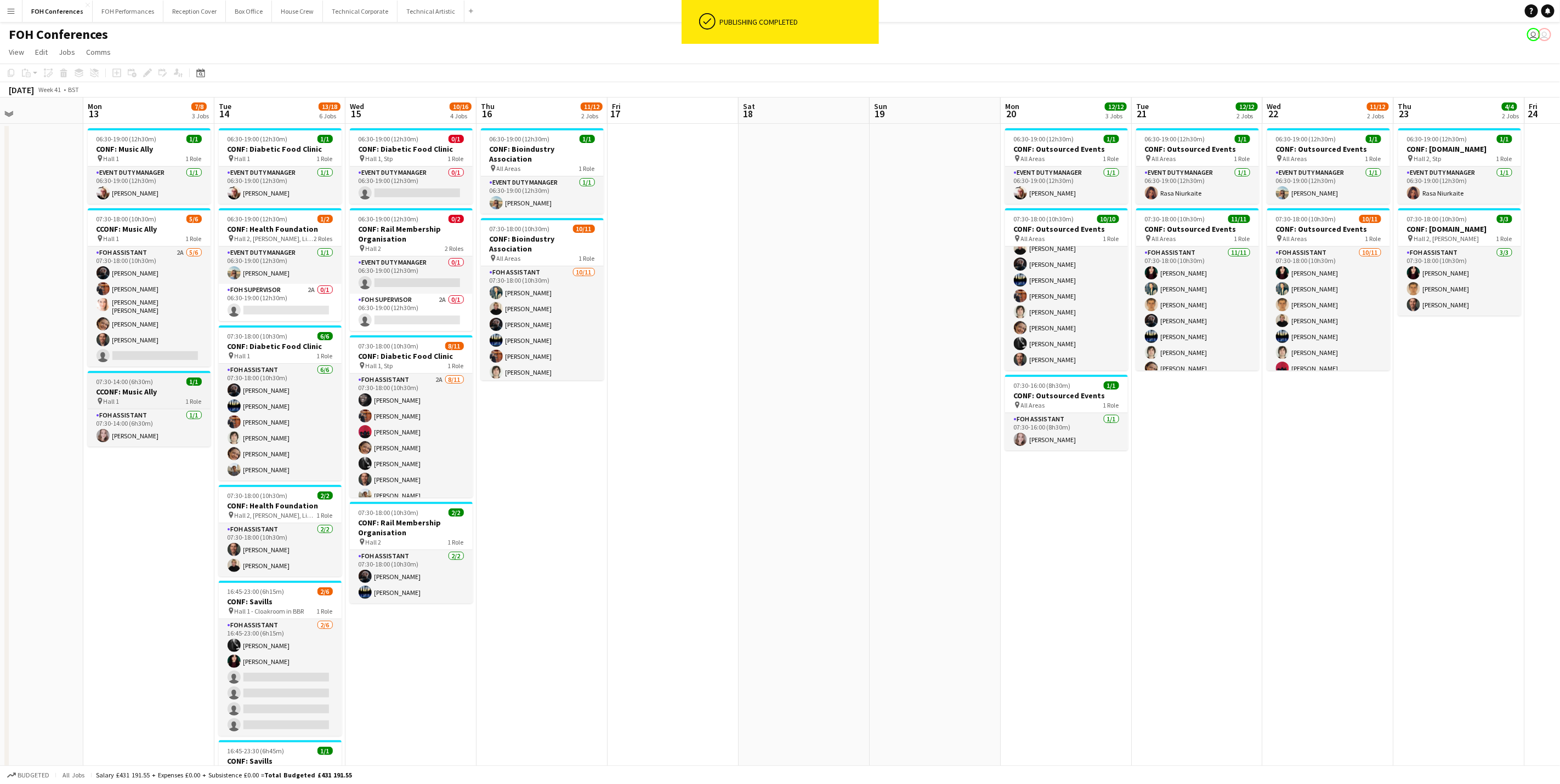
click at [141, 387] on h3 "CCONF: Music Ally" at bounding box center [149, 391] width 123 height 10
click at [145, 487] on app-date-cell "06:30-19:00 (12h30m) 1/1 CONF: Music Ally pin Hall 1 1 Role Event Duty Manager …" at bounding box center [148, 501] width 131 height 755
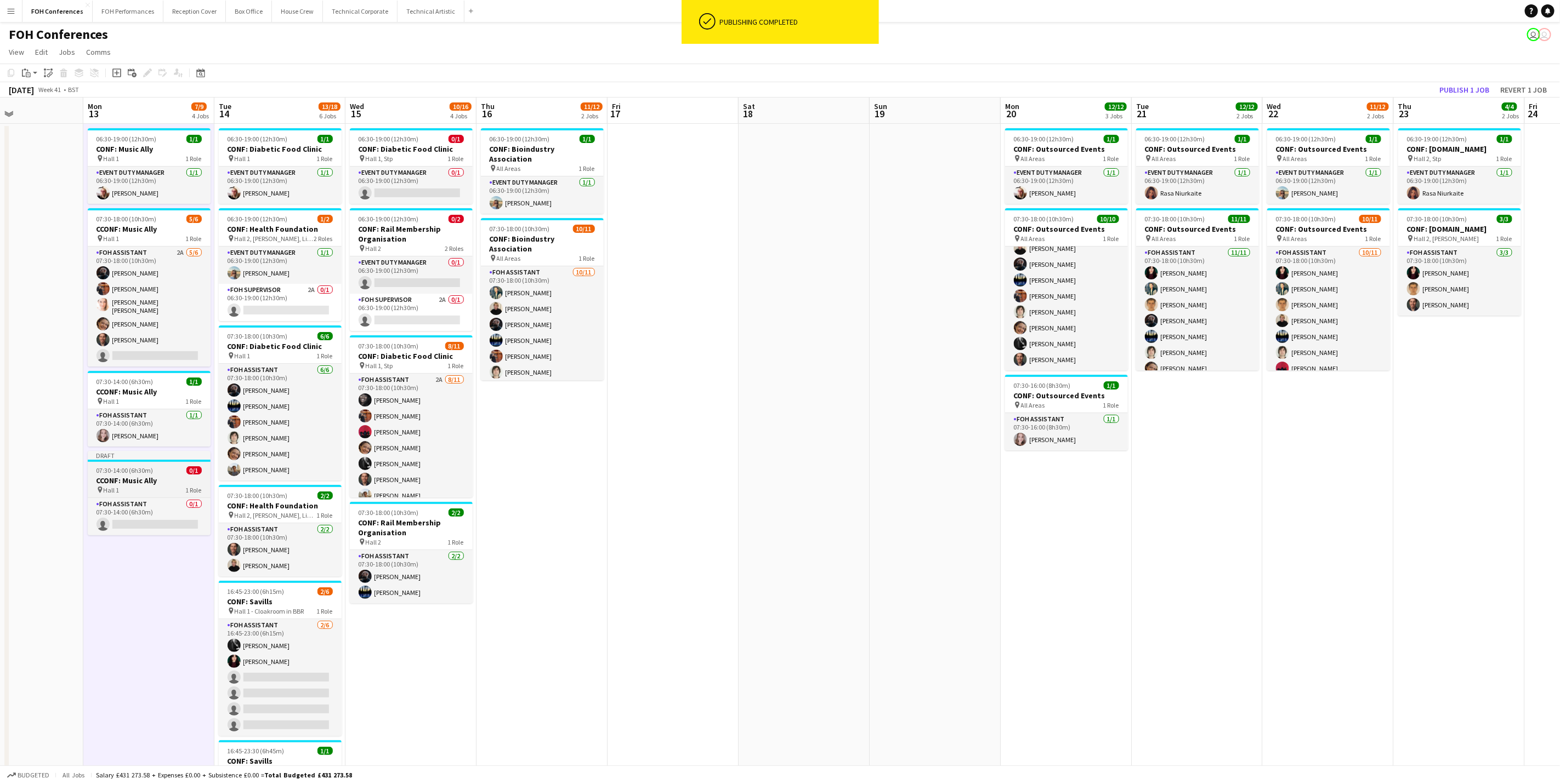
click at [147, 467] on span "07:30-14:00 (6h30m)" at bounding box center [125, 470] width 57 height 8
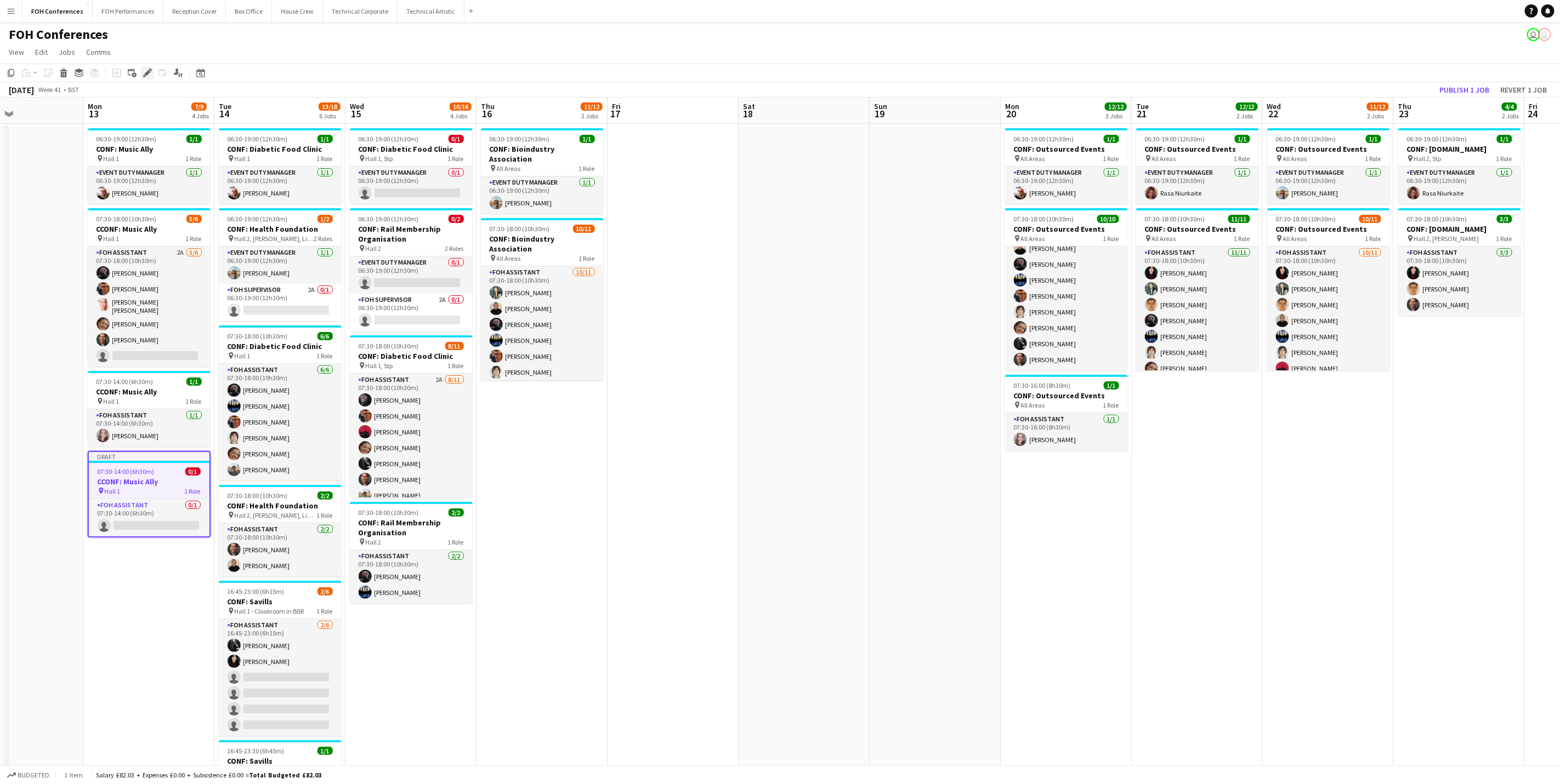
click at [141, 79] on div "Edit" at bounding box center [147, 72] width 13 height 13
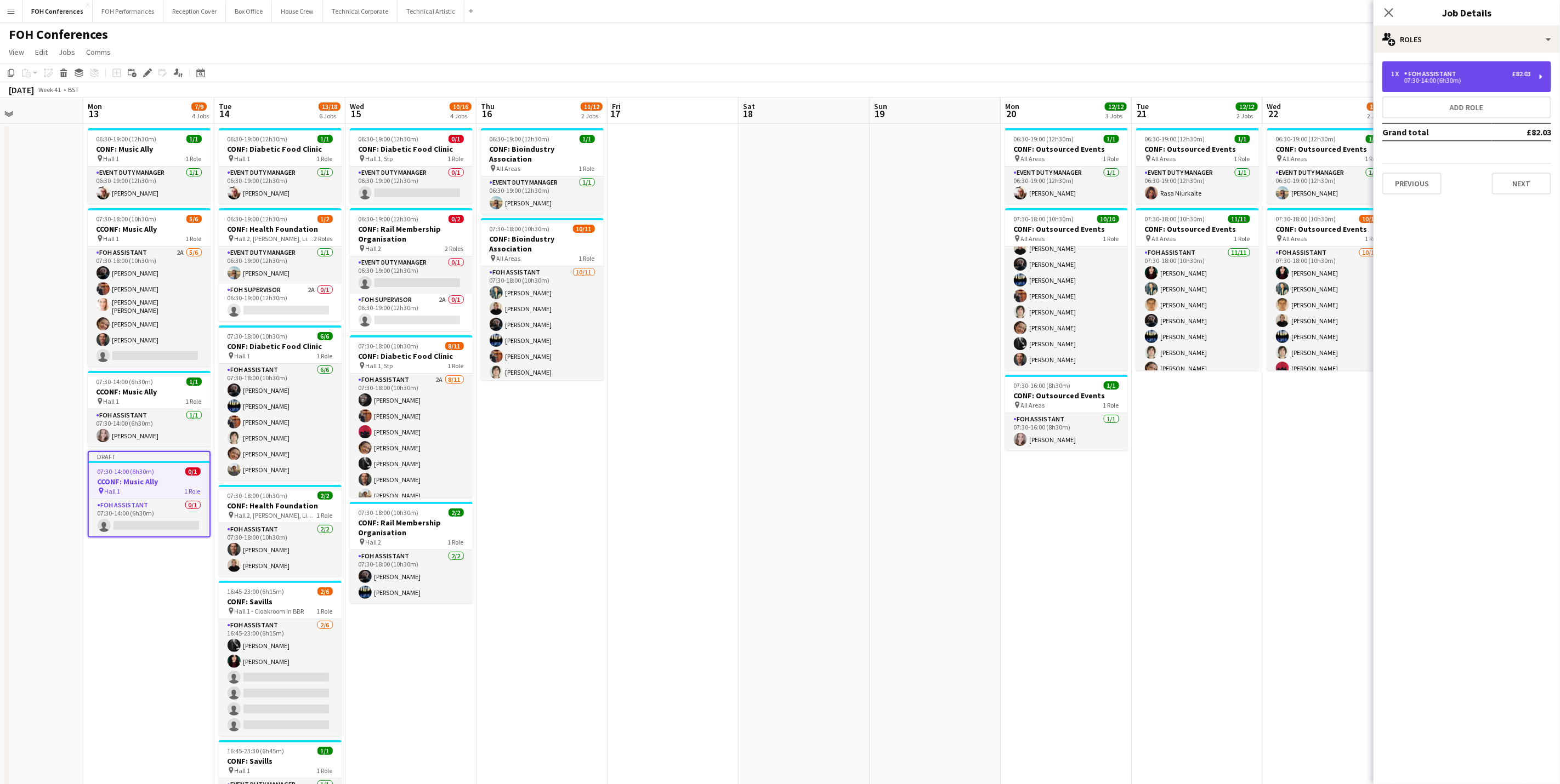
click at [1243, 79] on div "07:30-14:00 (6h30m)" at bounding box center [1461, 81] width 140 height 5
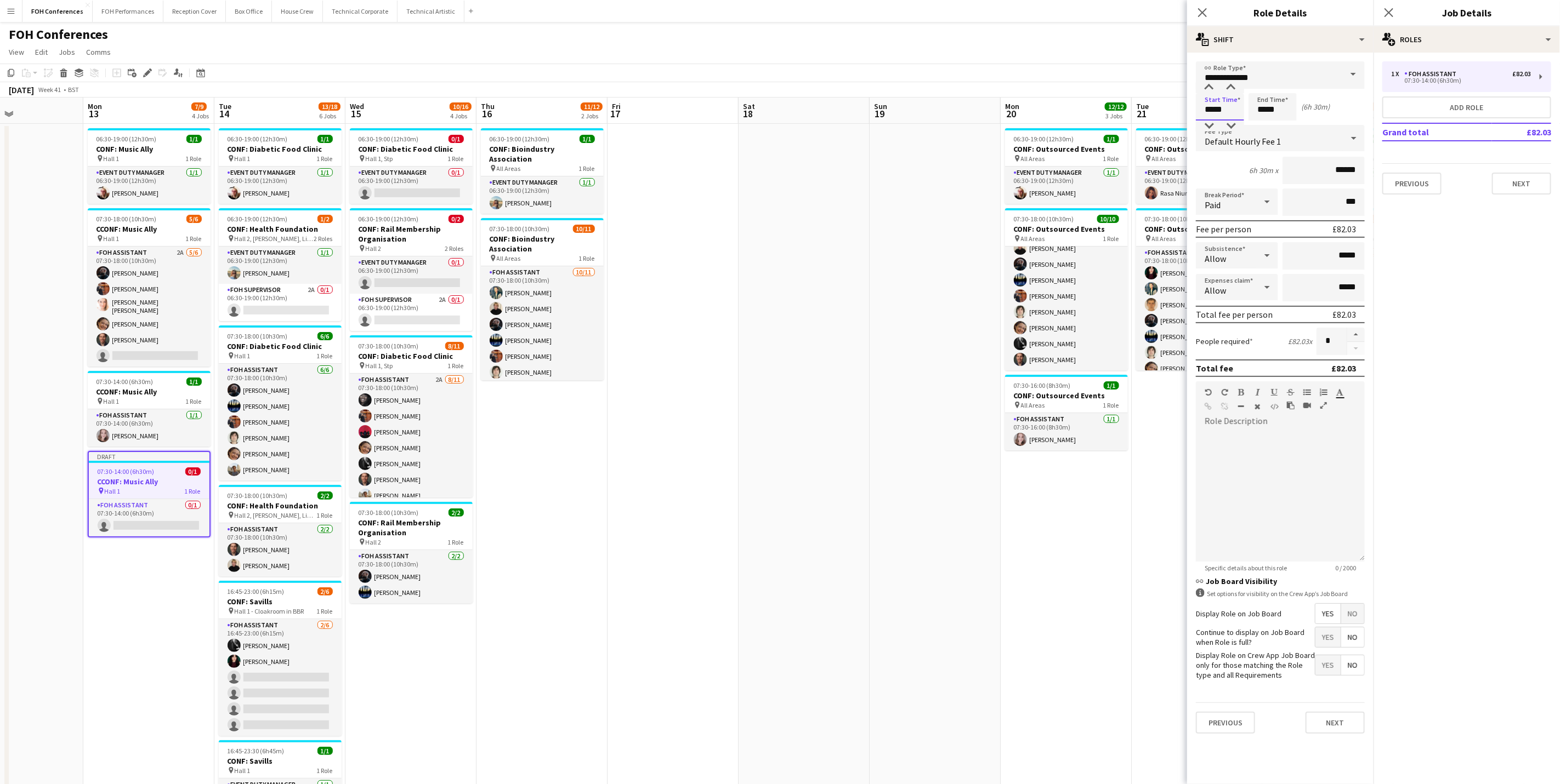
drag, startPoint x: 1233, startPoint y: 97, endPoint x: 1142, endPoint y: 108, distance: 91.7
click at [1142, 108] on body "Menu Boards Boards Boards All jobs Status Workforce Workforce My Workforce Recr…" at bounding box center [780, 448] width 1560 height 898
type input "*****"
drag, startPoint x: 1294, startPoint y: 117, endPoint x: 1199, endPoint y: 104, distance: 95.9
click at [1199, 104] on div "Start Time ***** End Time ***** (24h)" at bounding box center [1281, 107] width 169 height 28
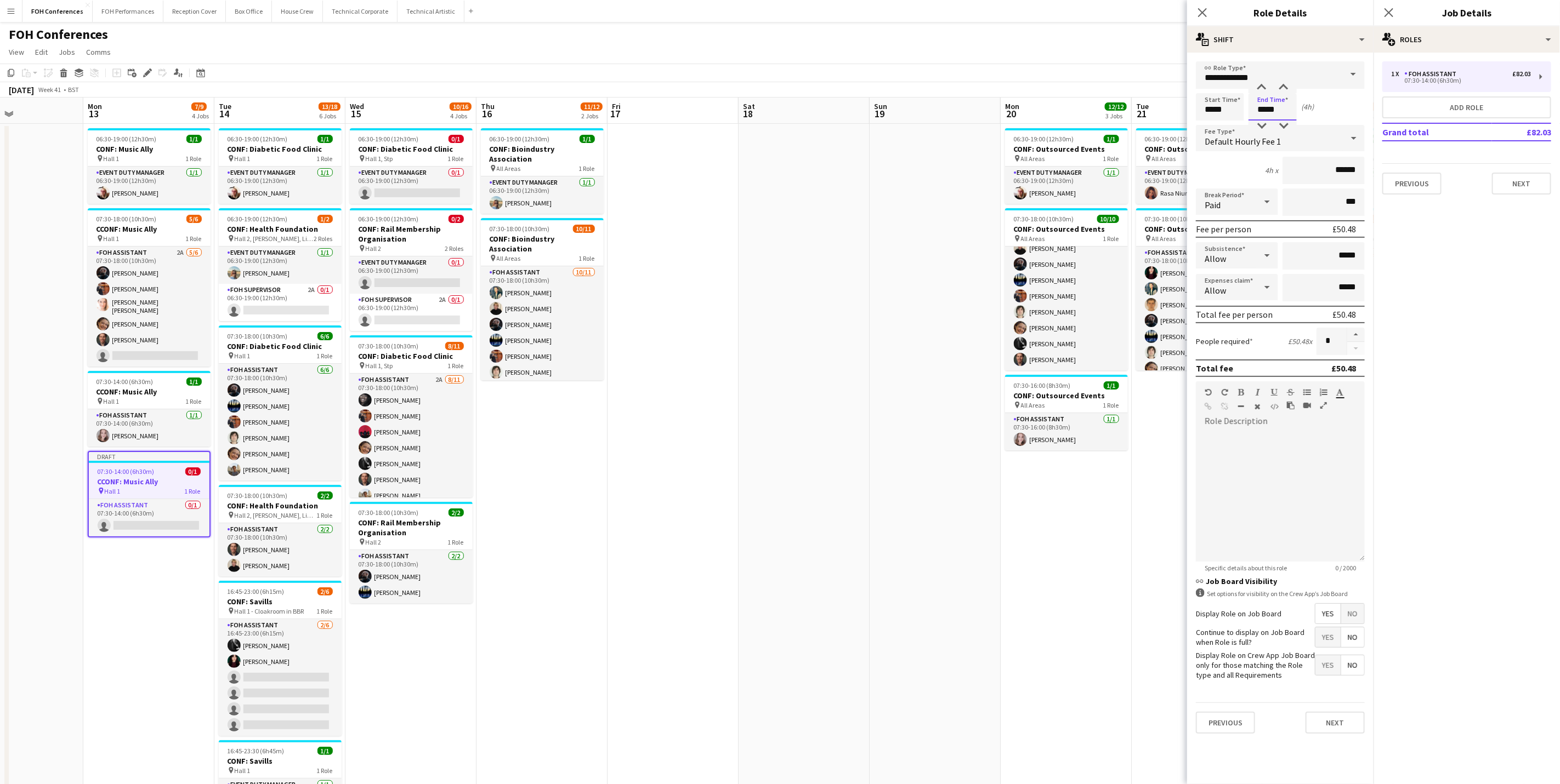
type input "*****"
click at [960, 26] on div "FOH Conferences user user" at bounding box center [780, 32] width 1560 height 21
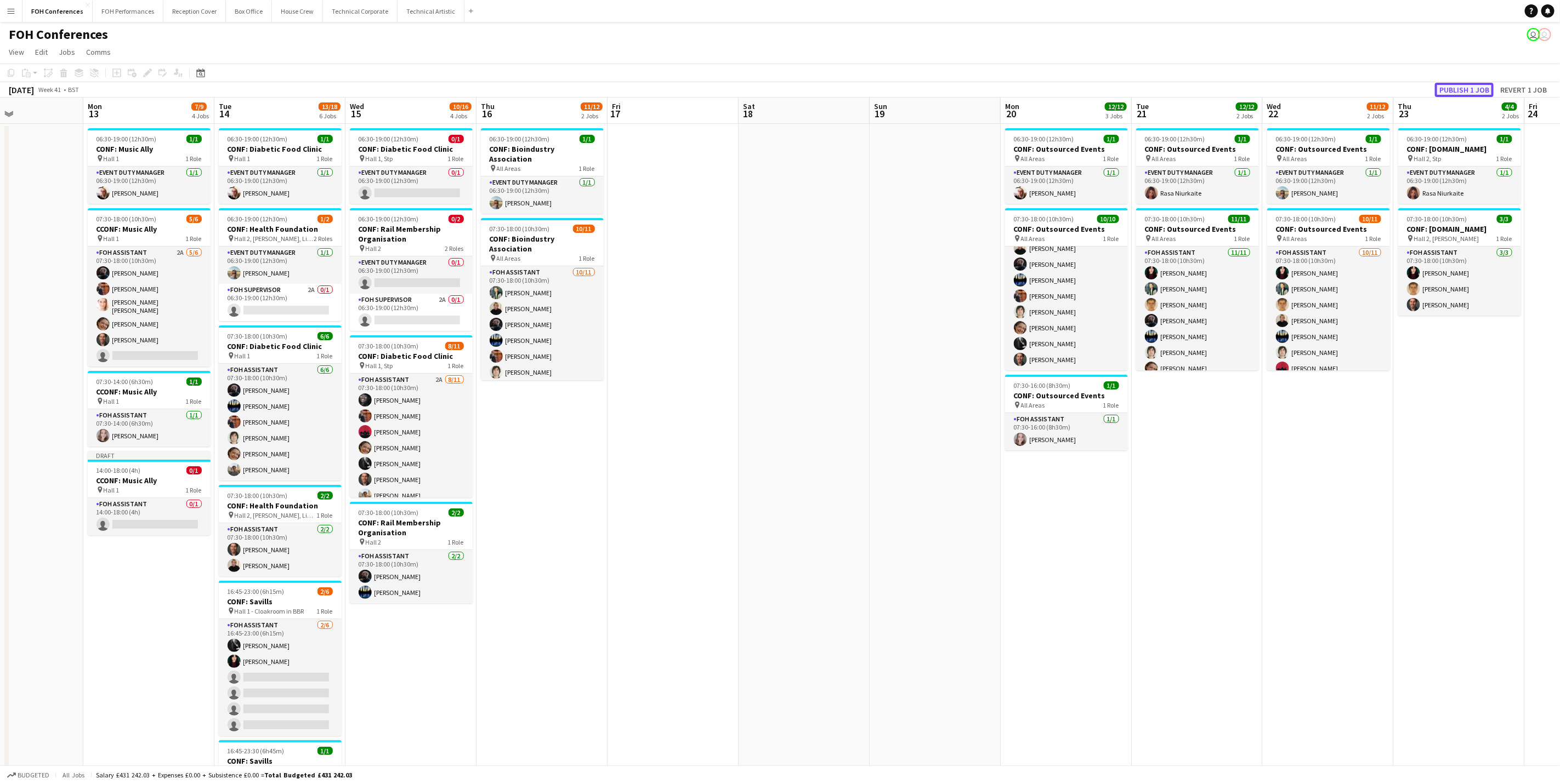
click at [1243, 84] on button "Publish 1 job" at bounding box center [1465, 89] width 59 height 14
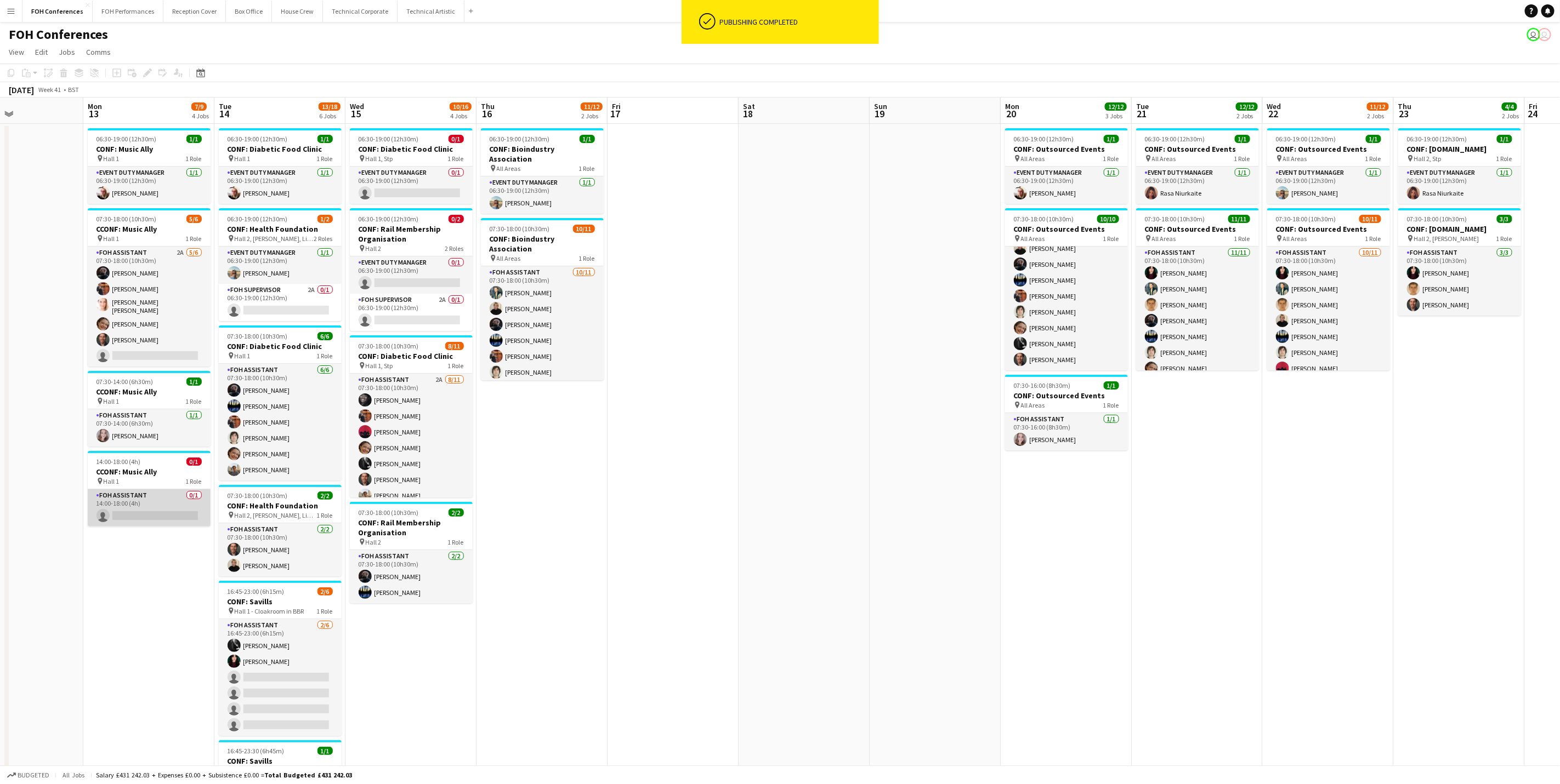
click at [145, 512] on app-card-role "FOH Assistant 0/1 14:00-18:00 (4h) single-neutral-actions" at bounding box center [149, 507] width 123 height 37
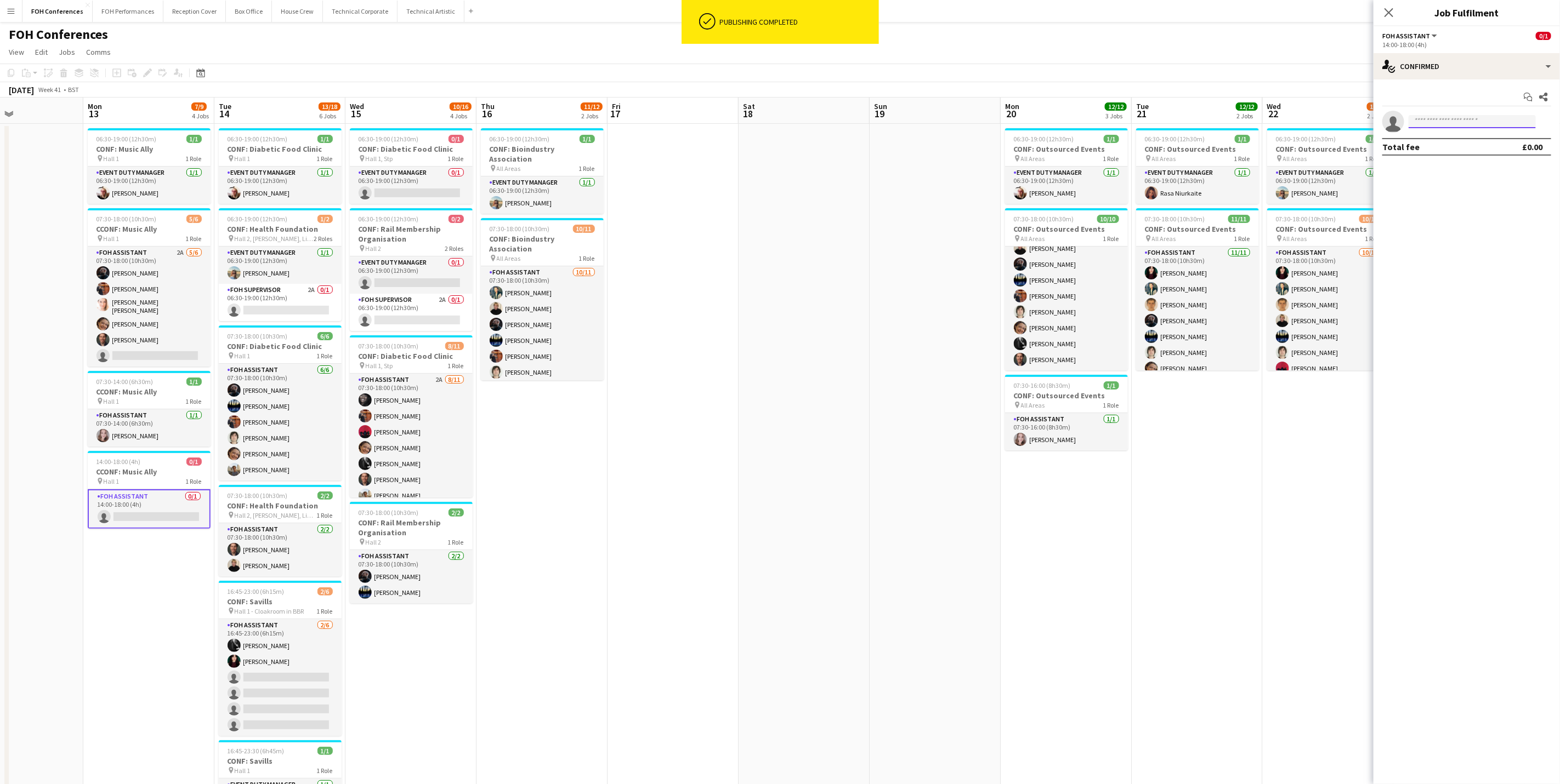
click at [1243, 121] on input at bounding box center [1472, 121] width 128 height 13
type input "***"
click at [1243, 144] on span "rutajosephine@gmail.com" at bounding box center [1472, 147] width 109 height 9
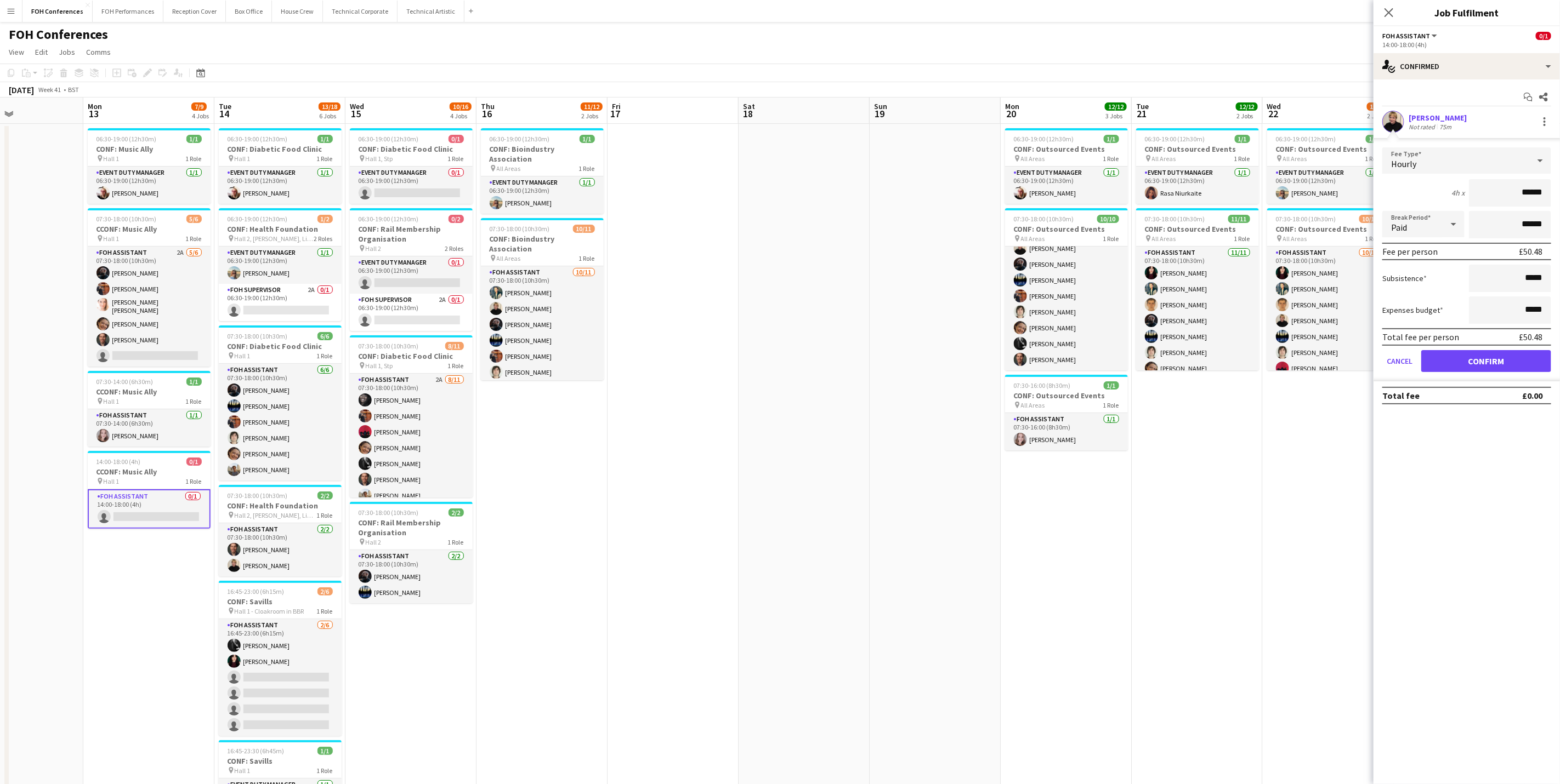
click at [1243, 50] on app-page-menu "View Day view expanded Day view collapsed Month view Date picker Jump to today …" at bounding box center [780, 53] width 1560 height 21
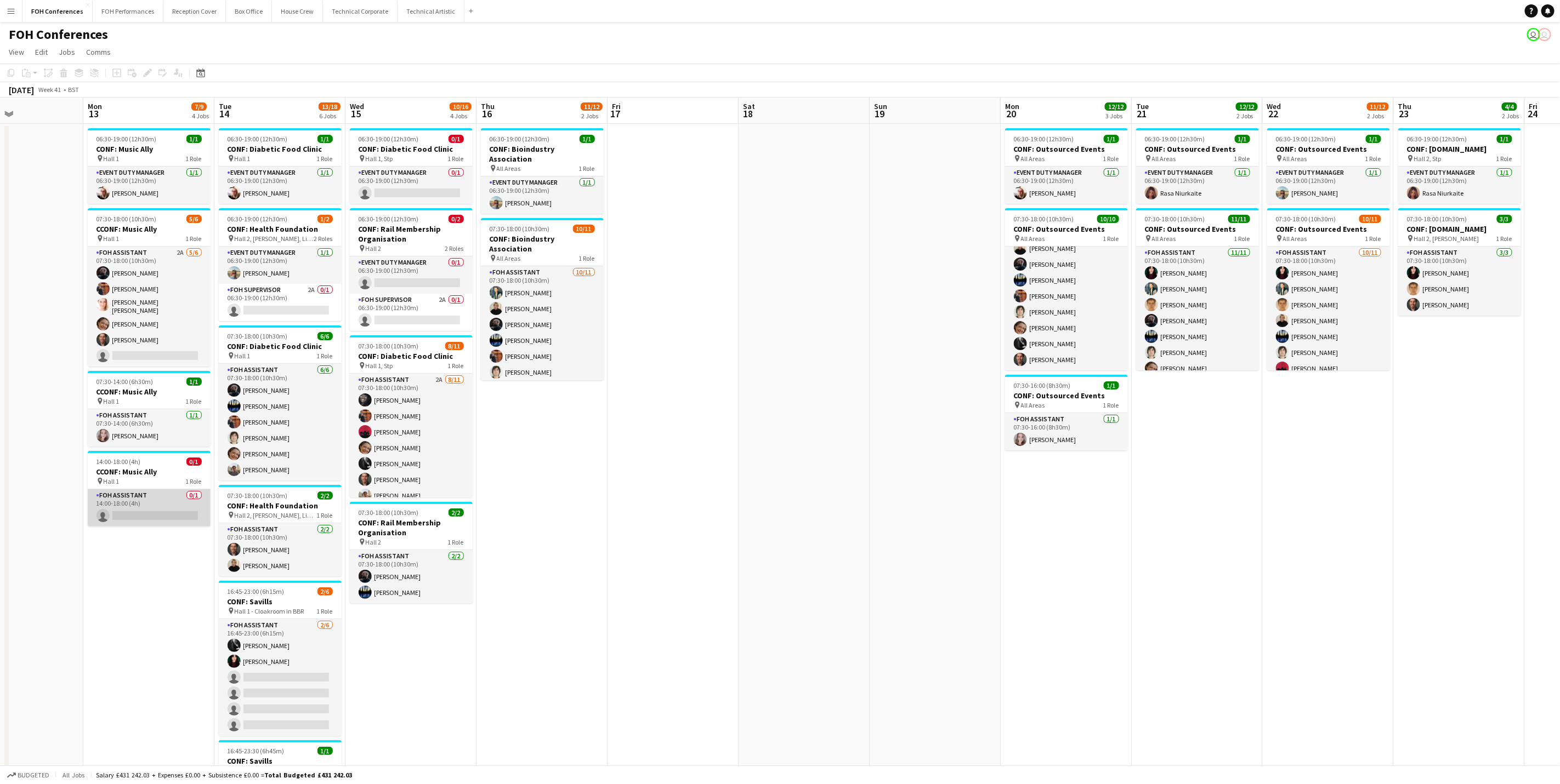
click at [137, 513] on app-card-role "FOH Assistant 0/1 14:00-18:00 (4h) single-neutral-actions" at bounding box center [149, 507] width 123 height 37
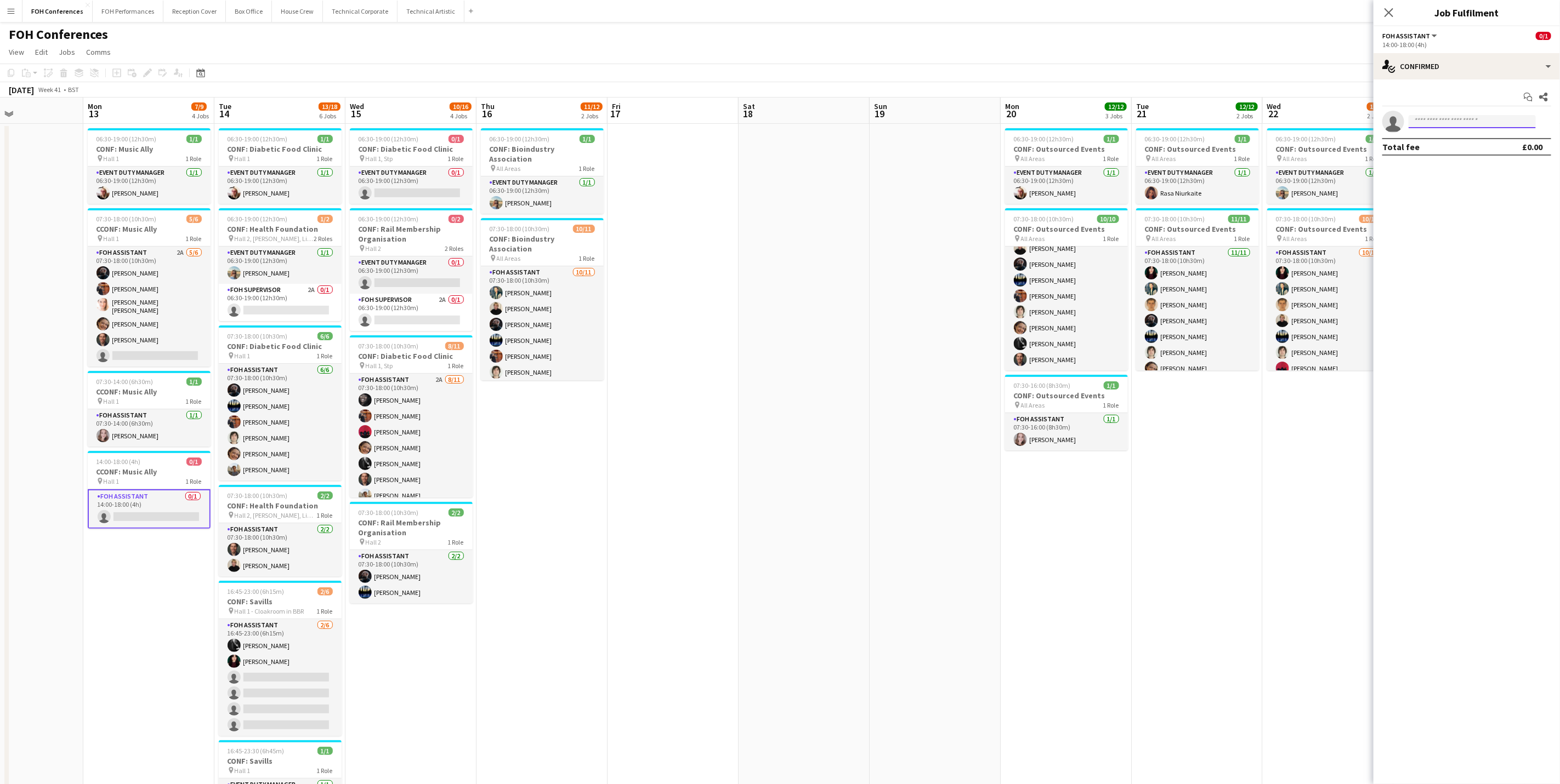
click at [1243, 120] on input at bounding box center [1472, 121] width 128 height 13
type input "****"
click at [1243, 145] on span "rutajosephine@gmail.com" at bounding box center [1472, 147] width 109 height 9
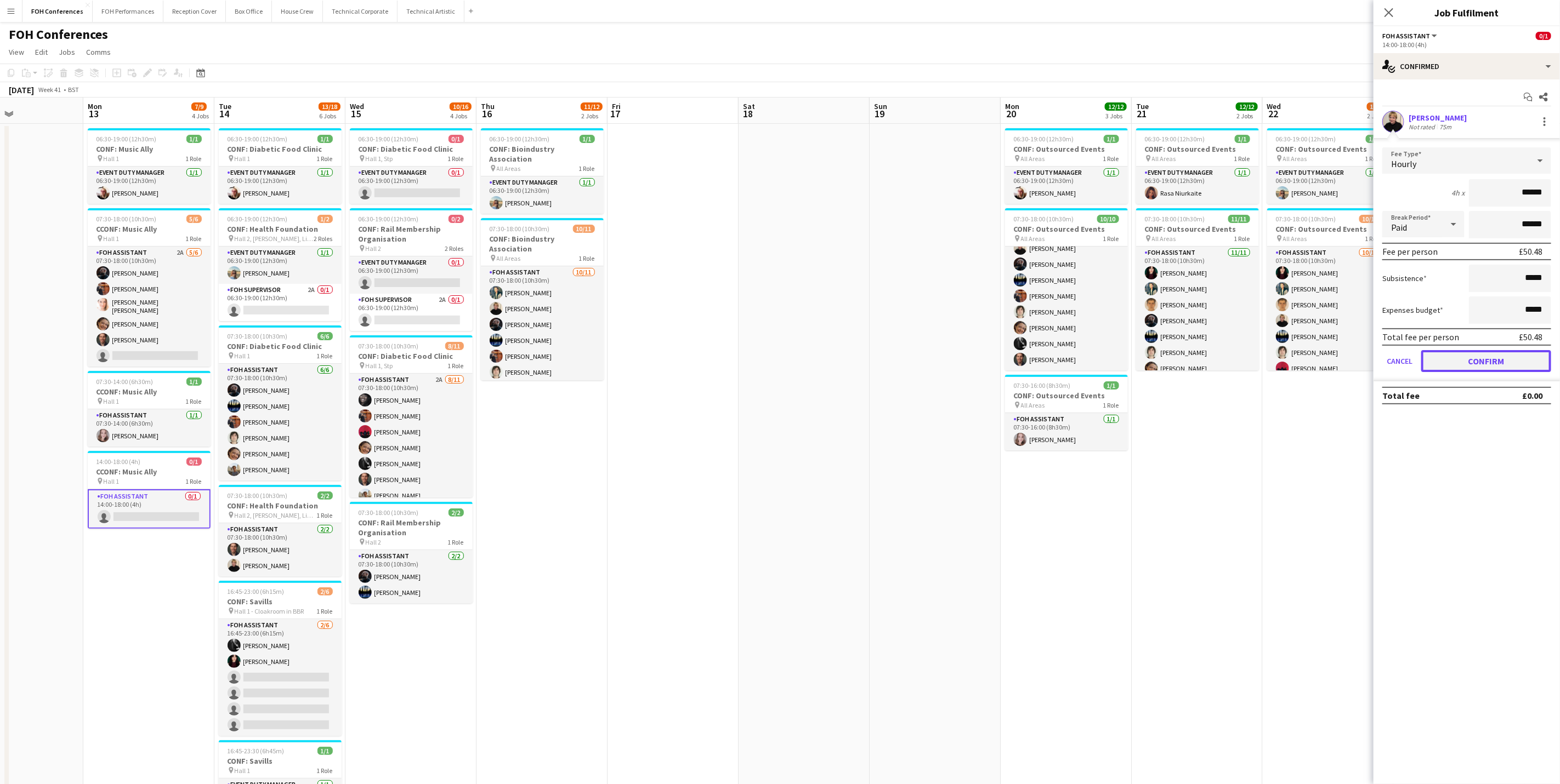
click at [1243, 350] on button "Confirm" at bounding box center [1486, 361] width 130 height 22
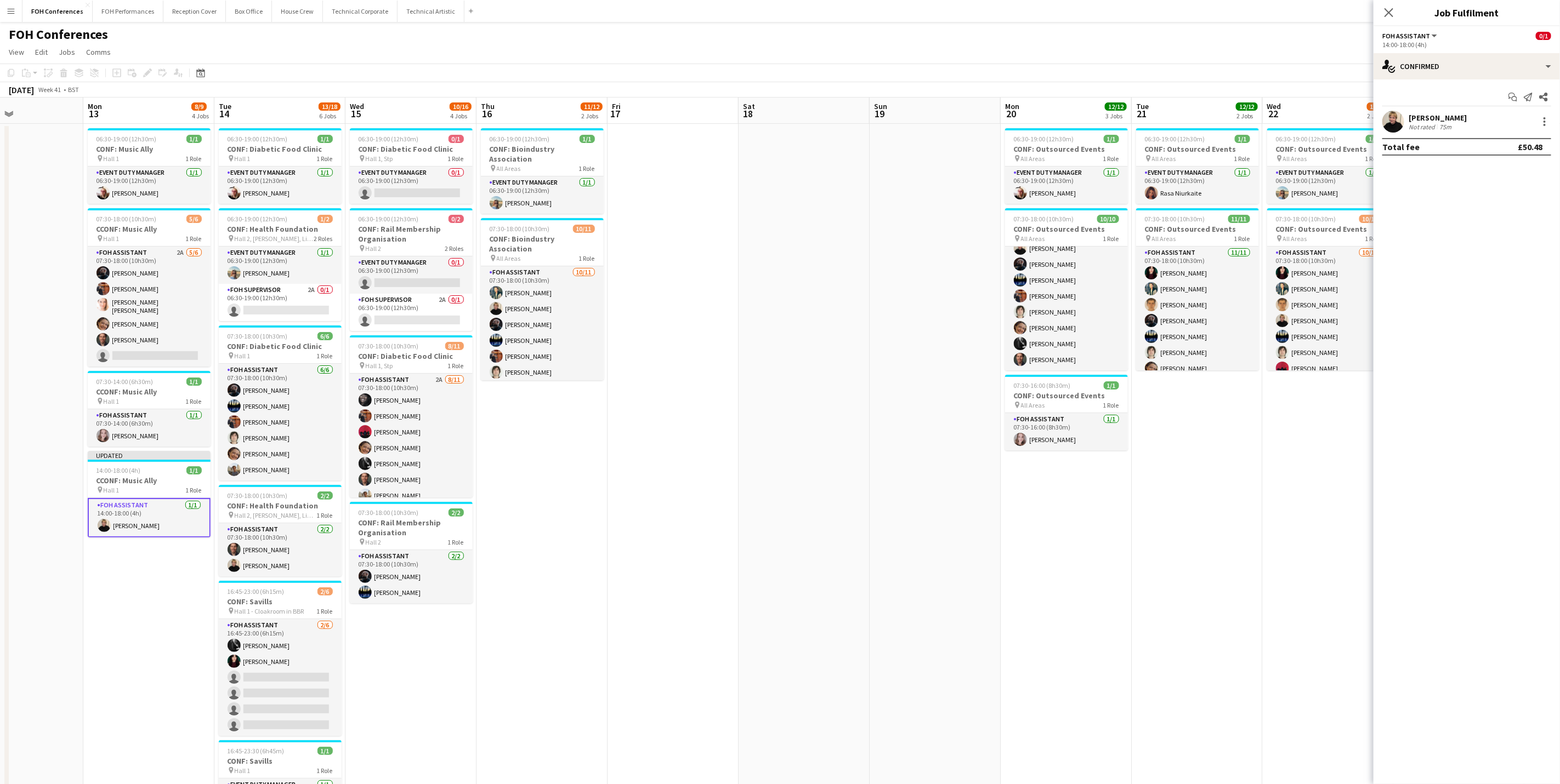
click at [1243, 73] on app-toolbar "Copy Paste Paste Ctrl+V Paste with crew Ctrl+Shift+V Paste linked Job Delete Gr…" at bounding box center [780, 72] width 1560 height 18
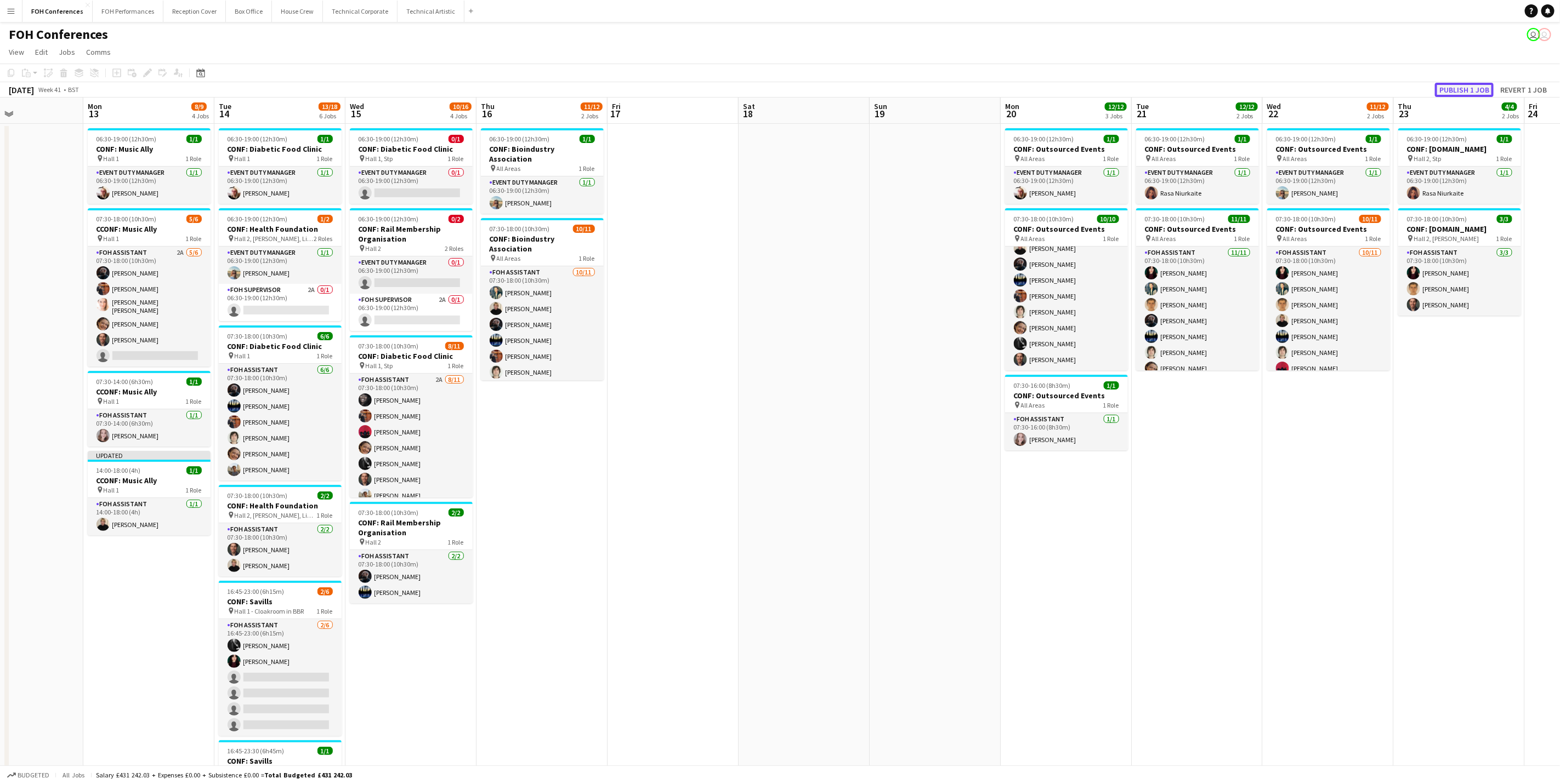
click at [1243, 86] on button "Publish 1 job" at bounding box center [1465, 89] width 59 height 14
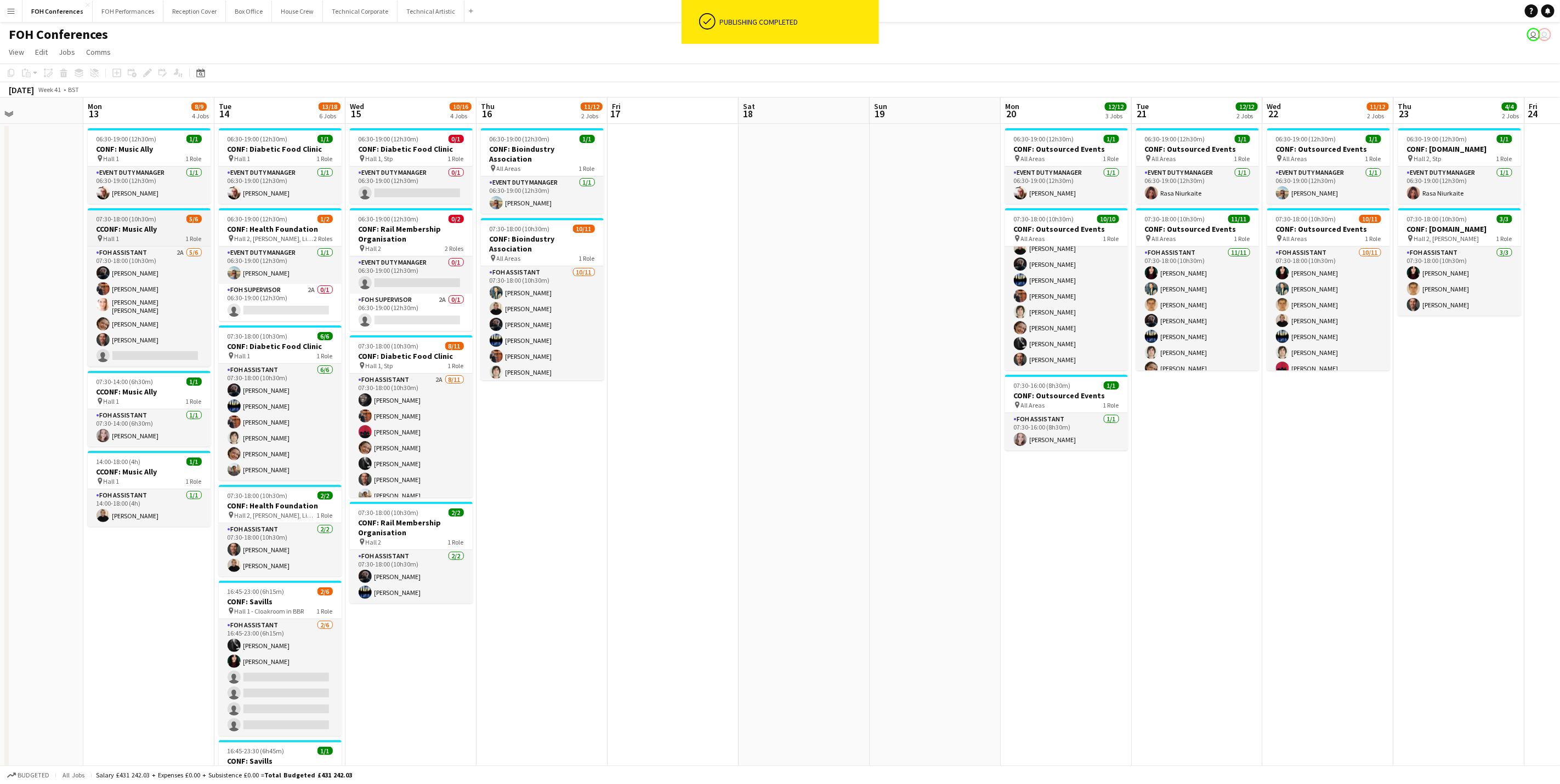
click at [135, 231] on h3 "CCONF: Music Ally" at bounding box center [149, 229] width 123 height 10
click at [150, 75] on icon "Edit" at bounding box center [147, 73] width 9 height 9
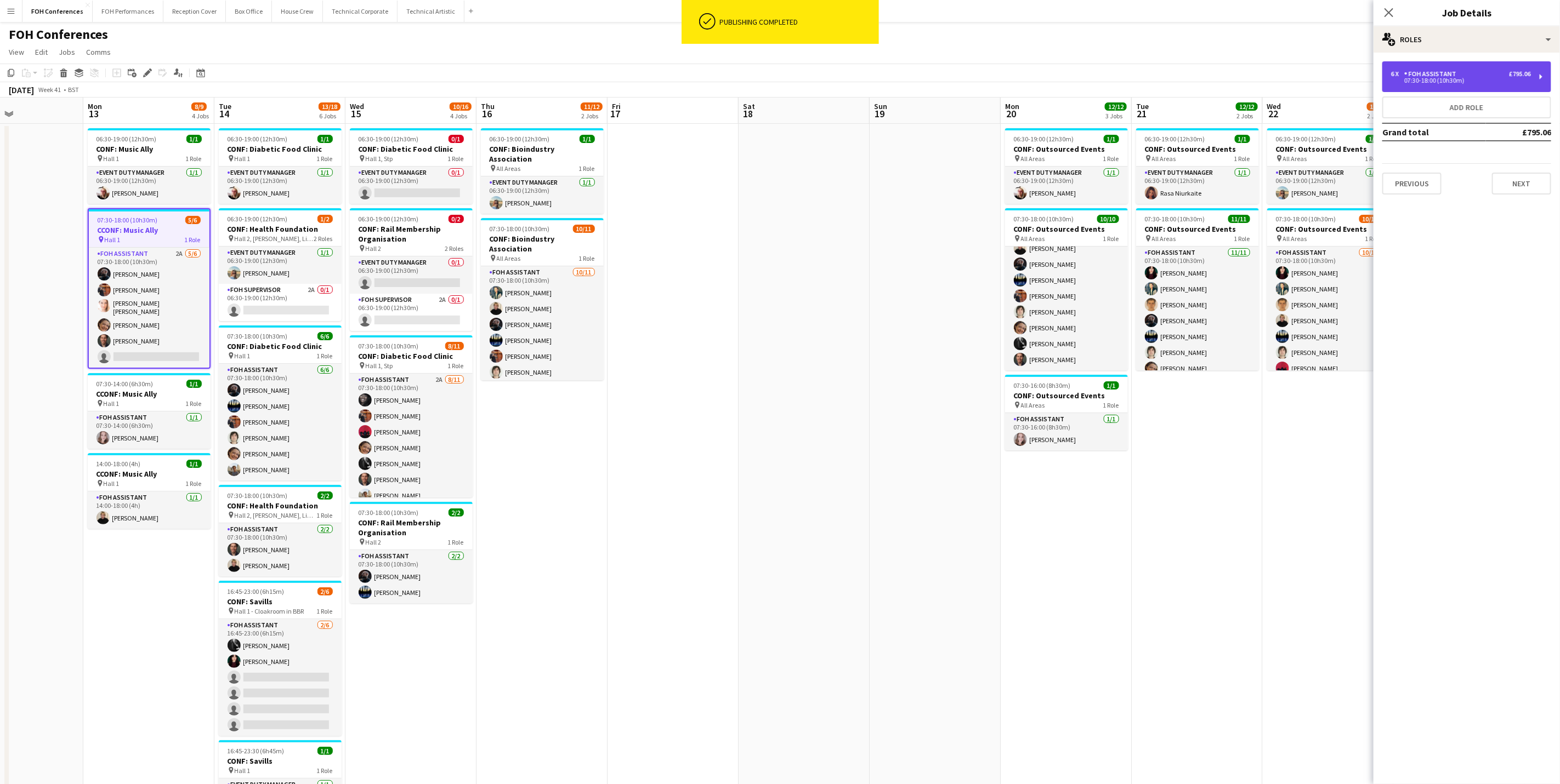
click at [1243, 71] on div "6 x FOH Assistant £795.06" at bounding box center [1461, 74] width 140 height 8
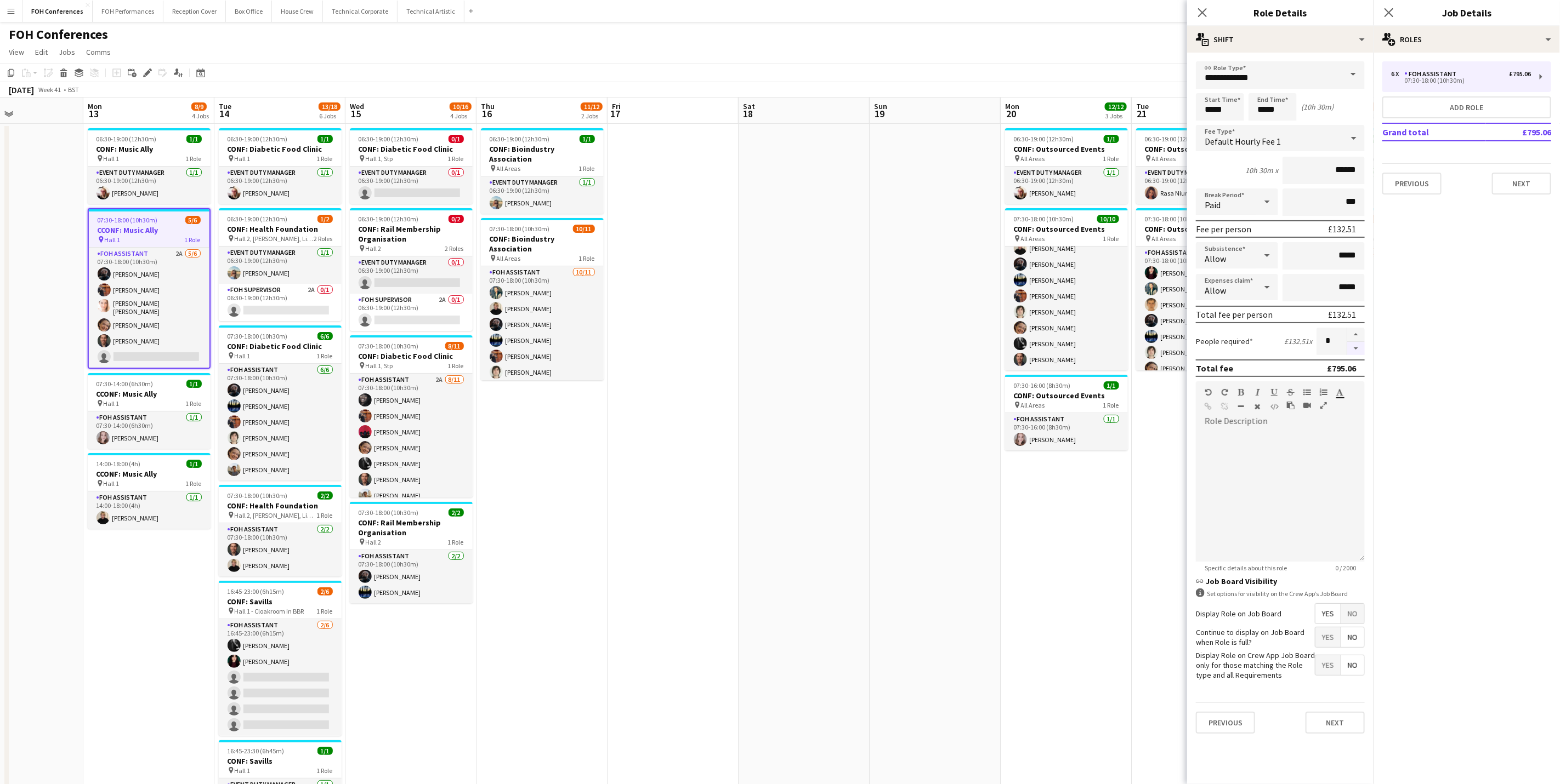
click at [1243, 350] on button "button" at bounding box center [1356, 349] width 17 height 14
type input "*"
click at [1000, 33] on div "FOH Conferences user user" at bounding box center [780, 32] width 1560 height 21
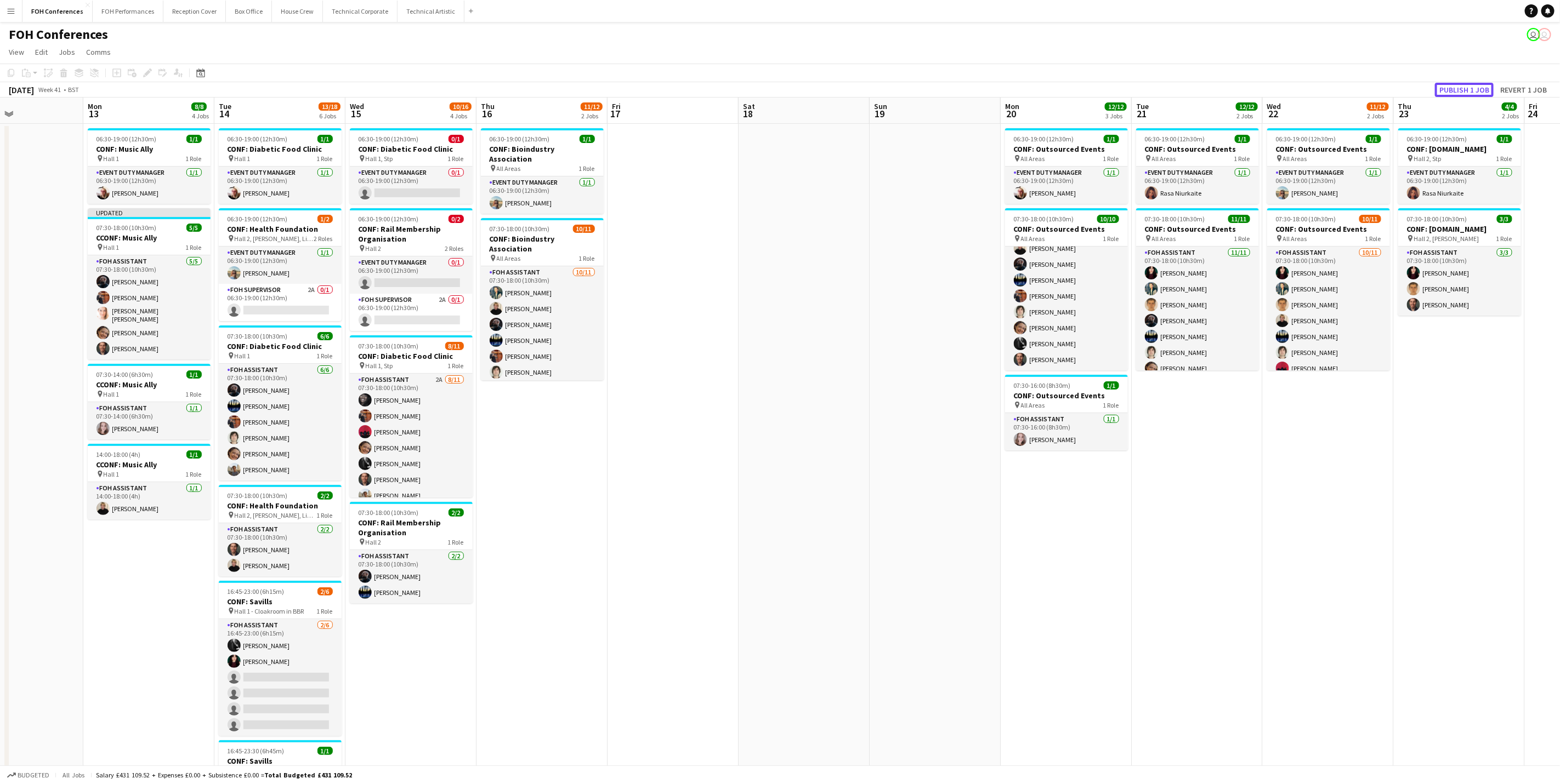
click at [1243, 87] on button "Publish 1 job" at bounding box center [1465, 89] width 59 height 14
click at [651, 53] on app-page-menu "View Day view expanded Day view collapsed Month view Date picker Jump to today …" at bounding box center [780, 53] width 1560 height 21
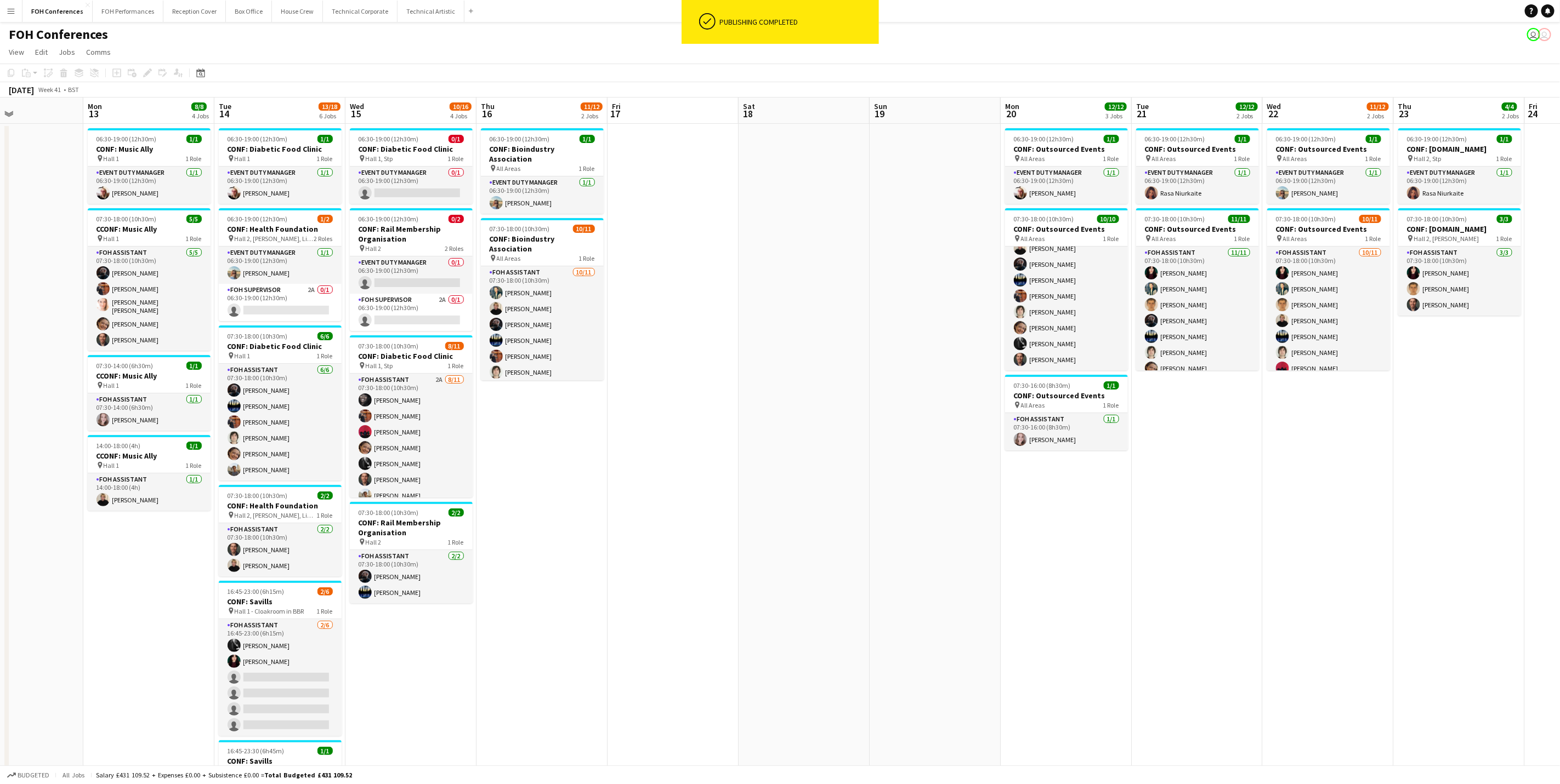
click at [360, 53] on app-page-menu "View Day view expanded Day view collapsed Month view Date picker Jump to today …" at bounding box center [780, 53] width 1560 height 21
click at [145, 16] on button "FOH Performances Close" at bounding box center [128, 11] width 71 height 22
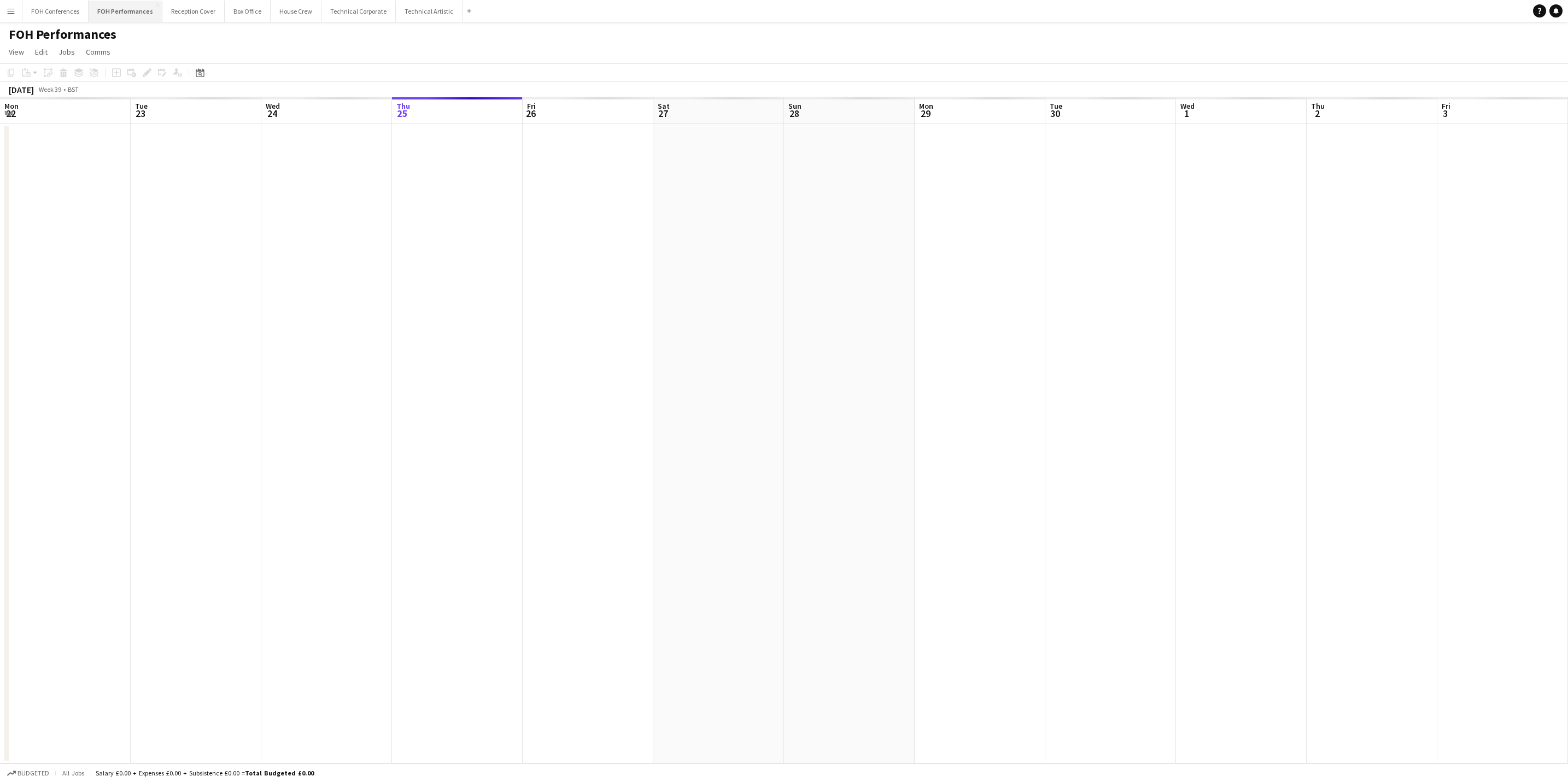
scroll to position [0, 261]
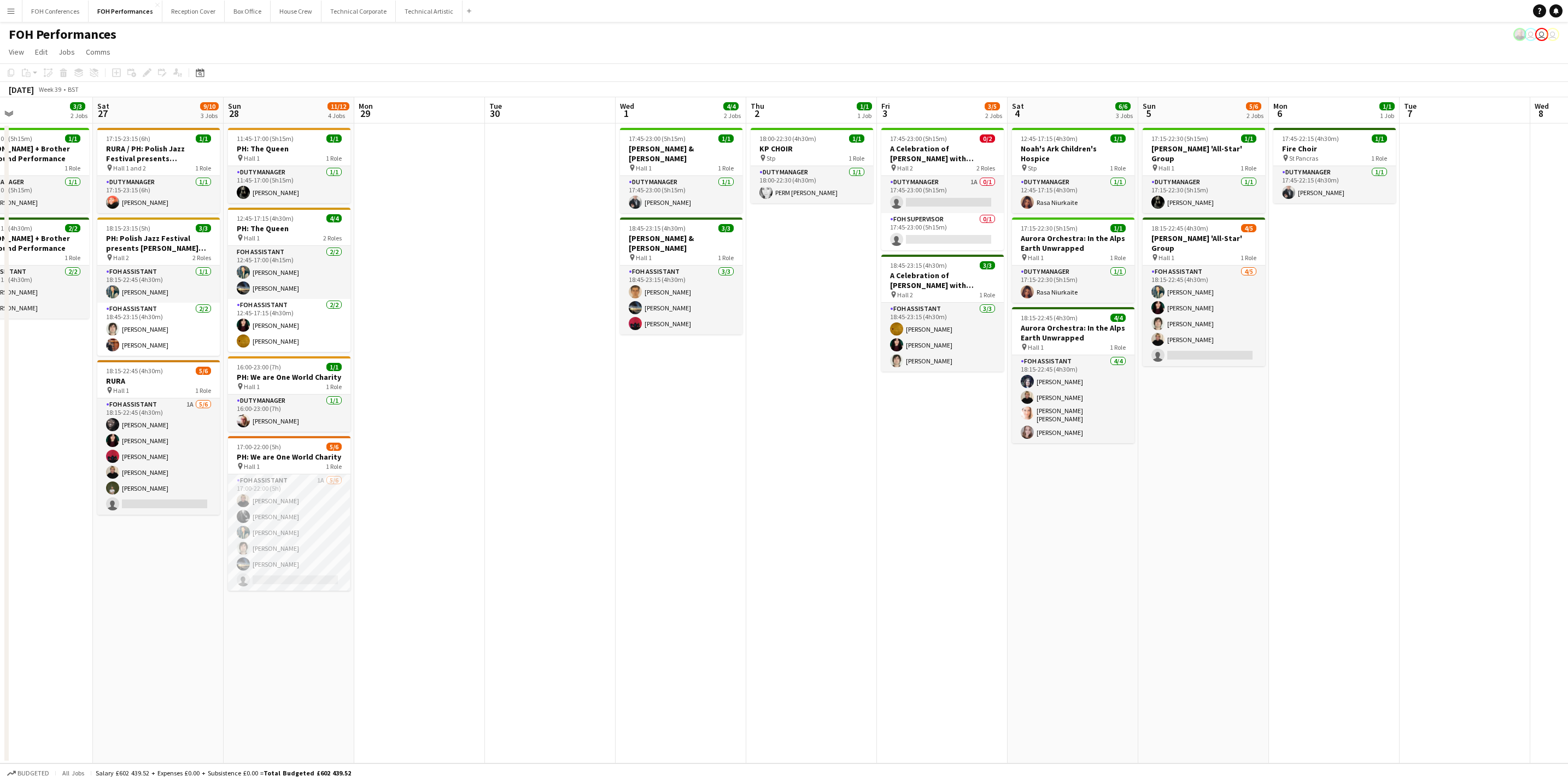
drag, startPoint x: 889, startPoint y: 107, endPoint x: 589, endPoint y: 130, distance: 300.9
click at [589, 130] on app-calendar-viewport "Tue 23 Wed 24 Thu 25 5/5 2 Jobs Fri 26 3/3 2 Jobs Sat 27 9/10 3 Jobs Sun 28 11/…" at bounding box center [784, 431] width 1568 height 666
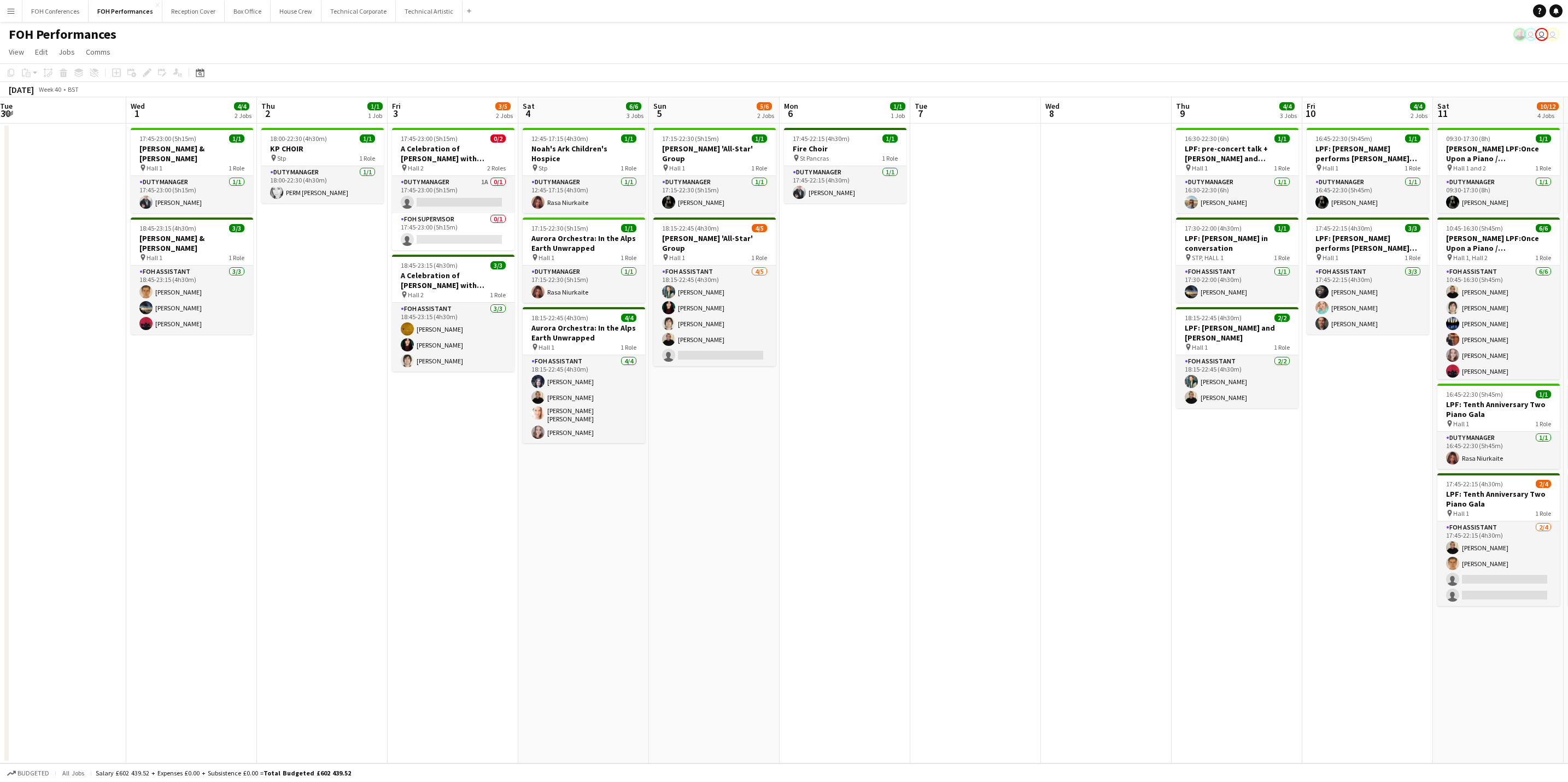
scroll to position [0, 262]
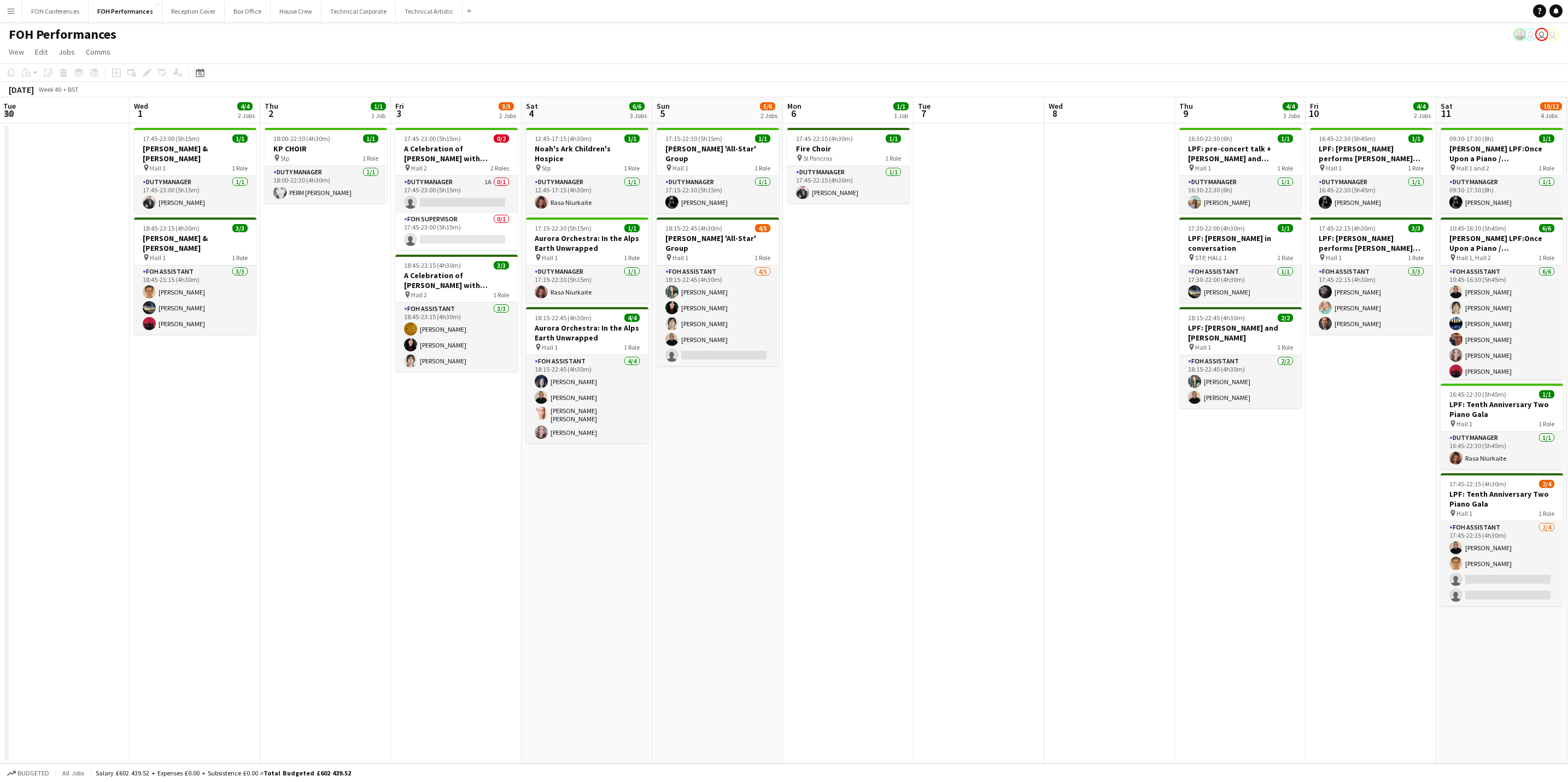
drag, startPoint x: 1194, startPoint y: 107, endPoint x: 709, endPoint y: 150, distance: 486.9
click at [709, 150] on app-calendar-viewport "Sun 28 11/12 4 Jobs Mon 29 Tue 30 Wed 1 4/4 2 Jobs Thu 2 1/1 1 Job Fri 3 3/5 2 …" at bounding box center [784, 431] width 1568 height 666
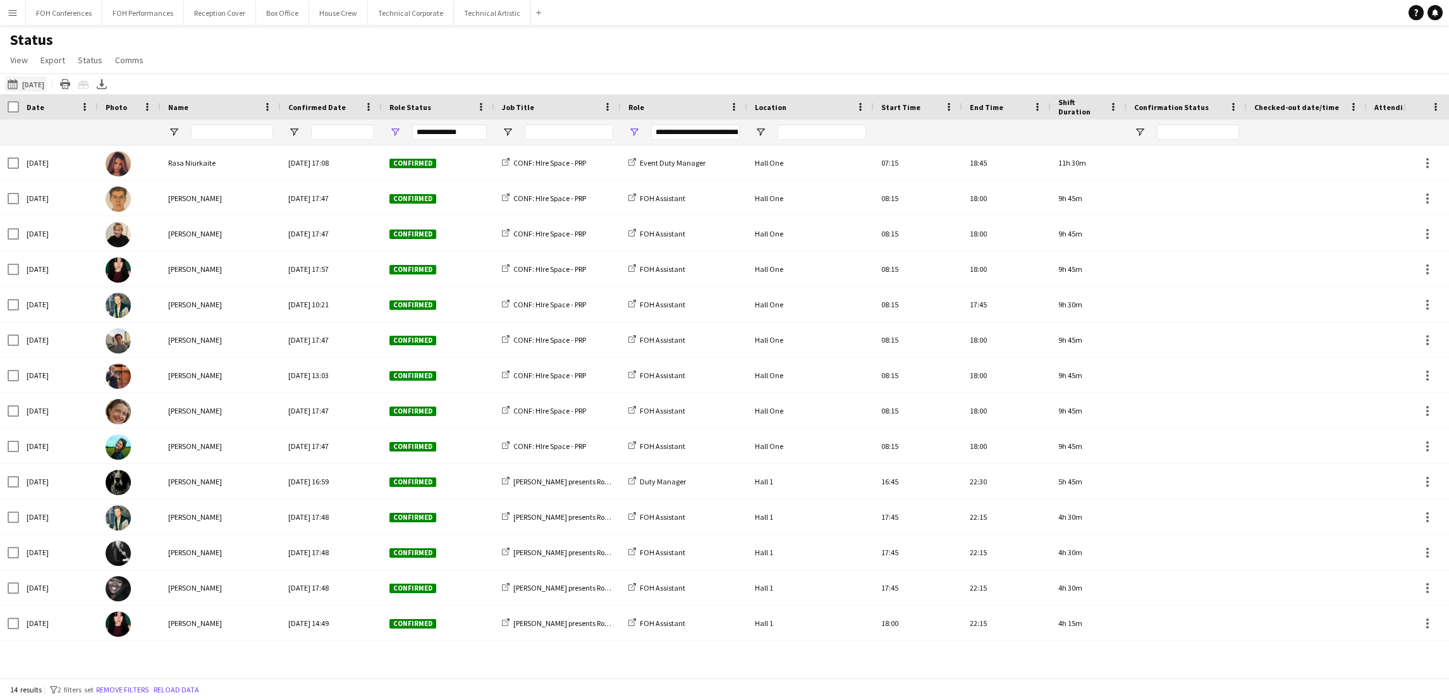
click at [40, 76] on button "[DATE] to [DATE] [DATE]" at bounding box center [26, 83] width 42 height 15
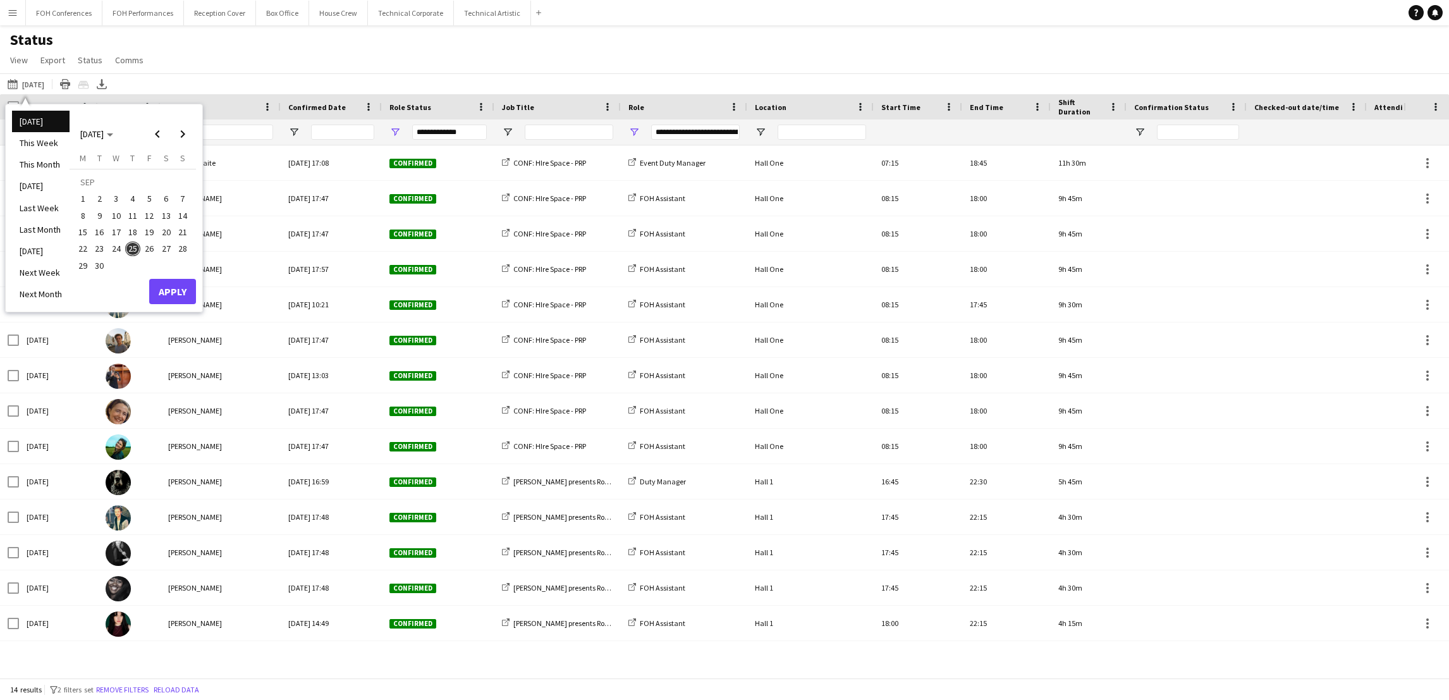
click at [150, 246] on span "26" at bounding box center [149, 248] width 15 height 15
click at [177, 295] on button "Apply" at bounding box center [172, 291] width 47 height 25
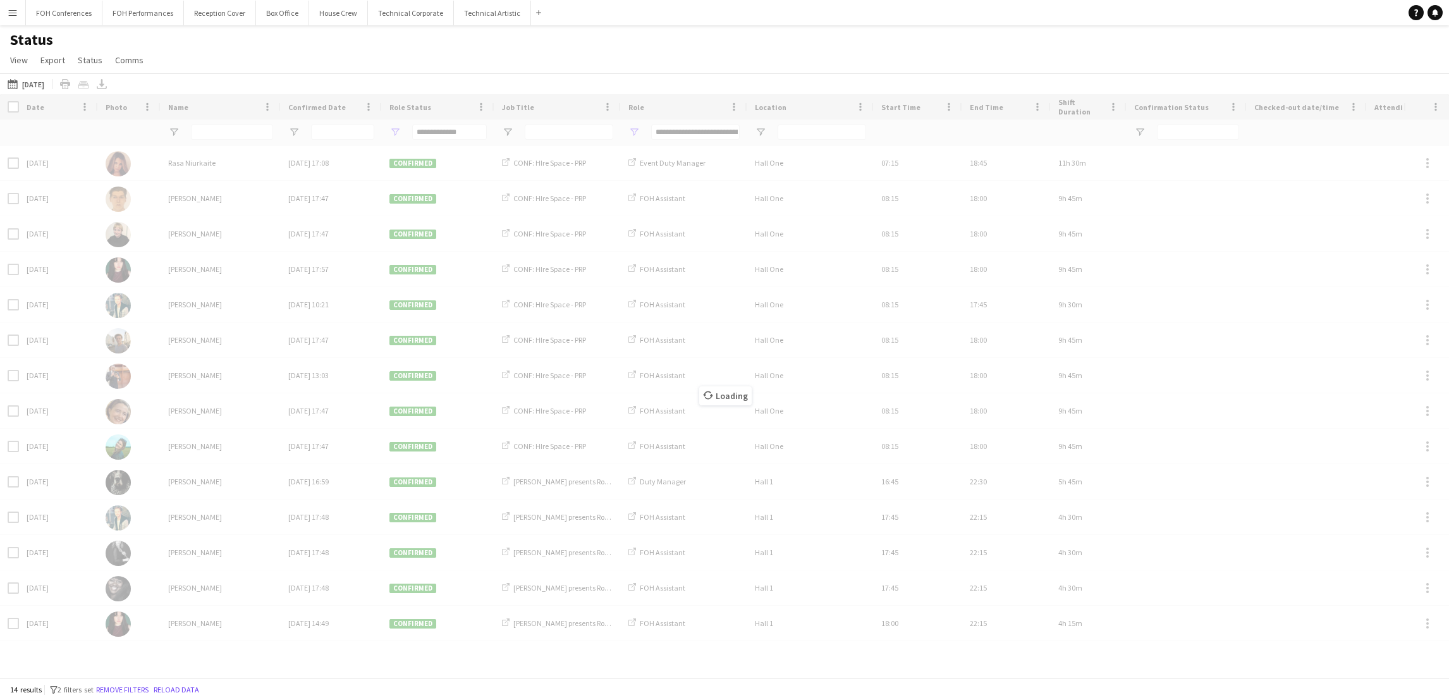
type input "**********"
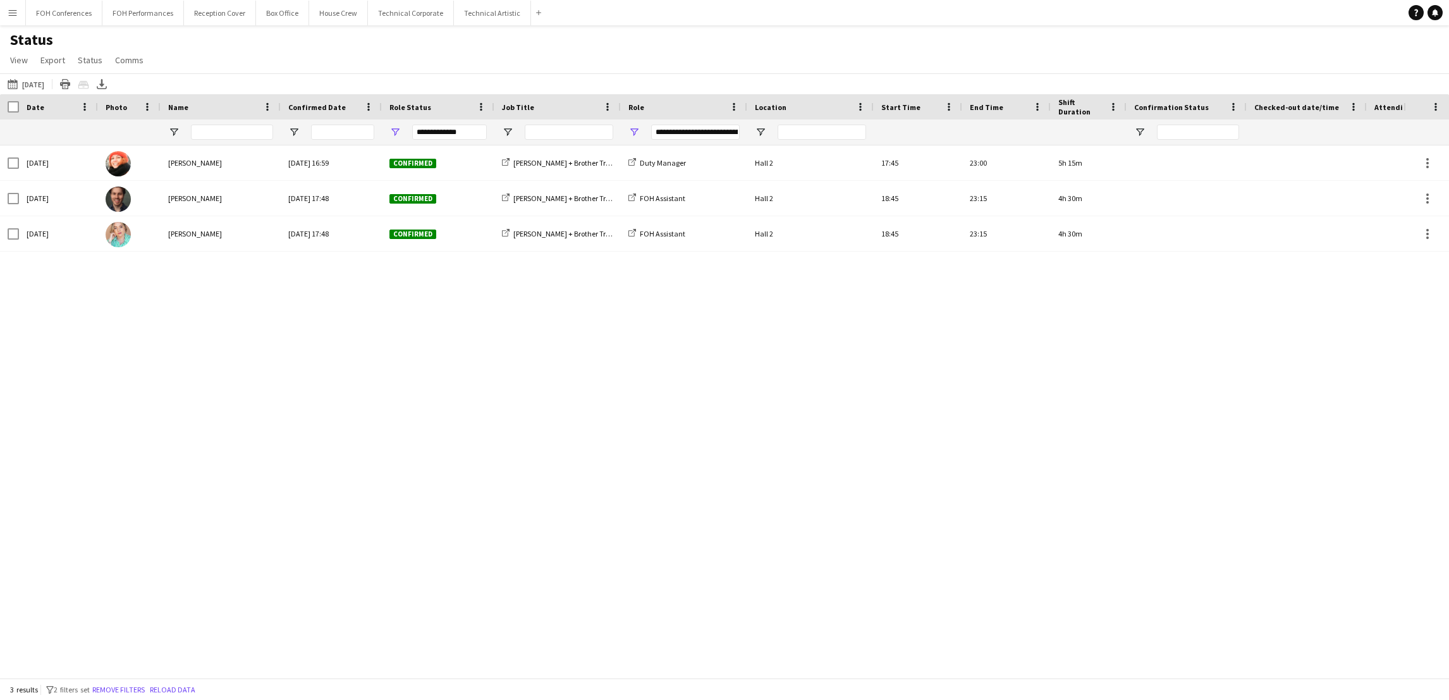
click at [338, 395] on div "[DATE] [PERSON_NAME] [DATE] 16:59 Confirmed [PERSON_NAME] + Brother Tree Sound …" at bounding box center [701, 404] width 1403 height 518
click at [799, 413] on div "[DATE] [PERSON_NAME] [DATE] 16:59 Confirmed [PERSON_NAME] + Brother Tree Sound …" at bounding box center [701, 404] width 1403 height 518
click at [107, 83] on icon "Export XLSX" at bounding box center [102, 84] width 10 height 10
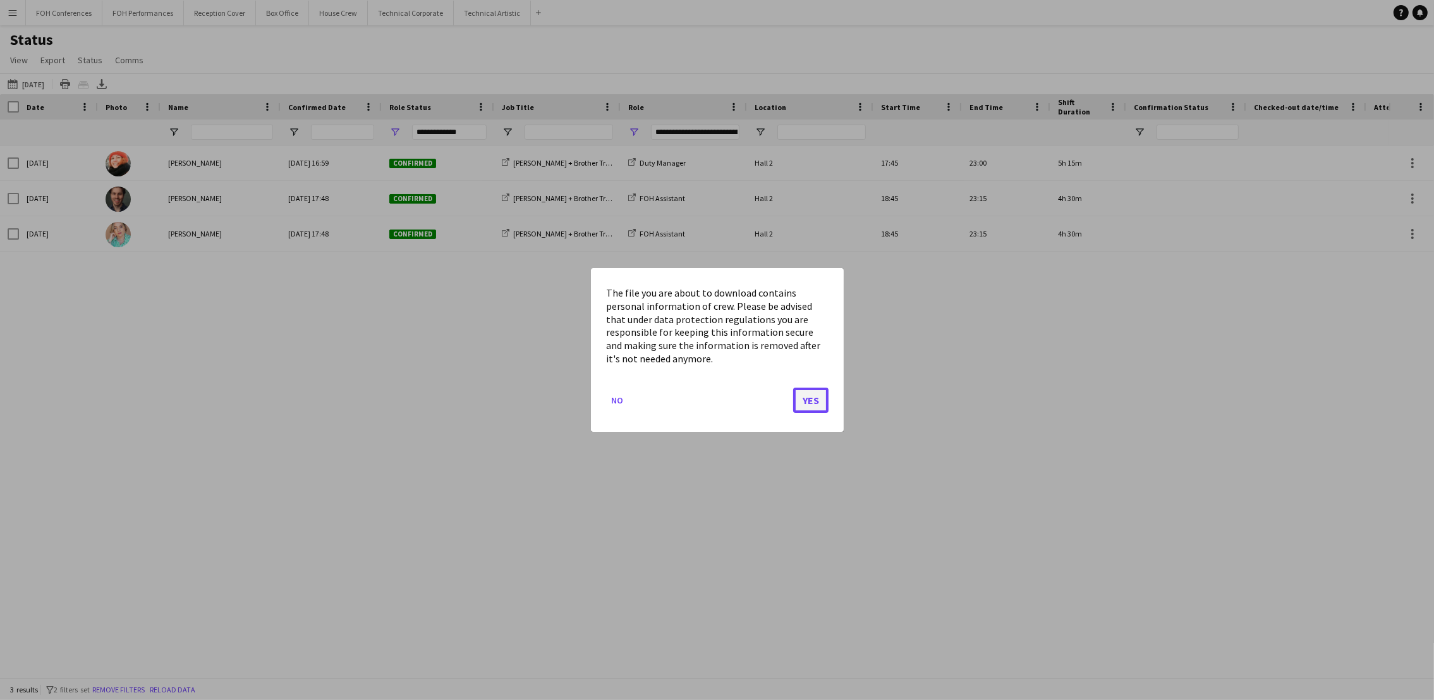
click at [803, 403] on button "Yes" at bounding box center [810, 399] width 35 height 25
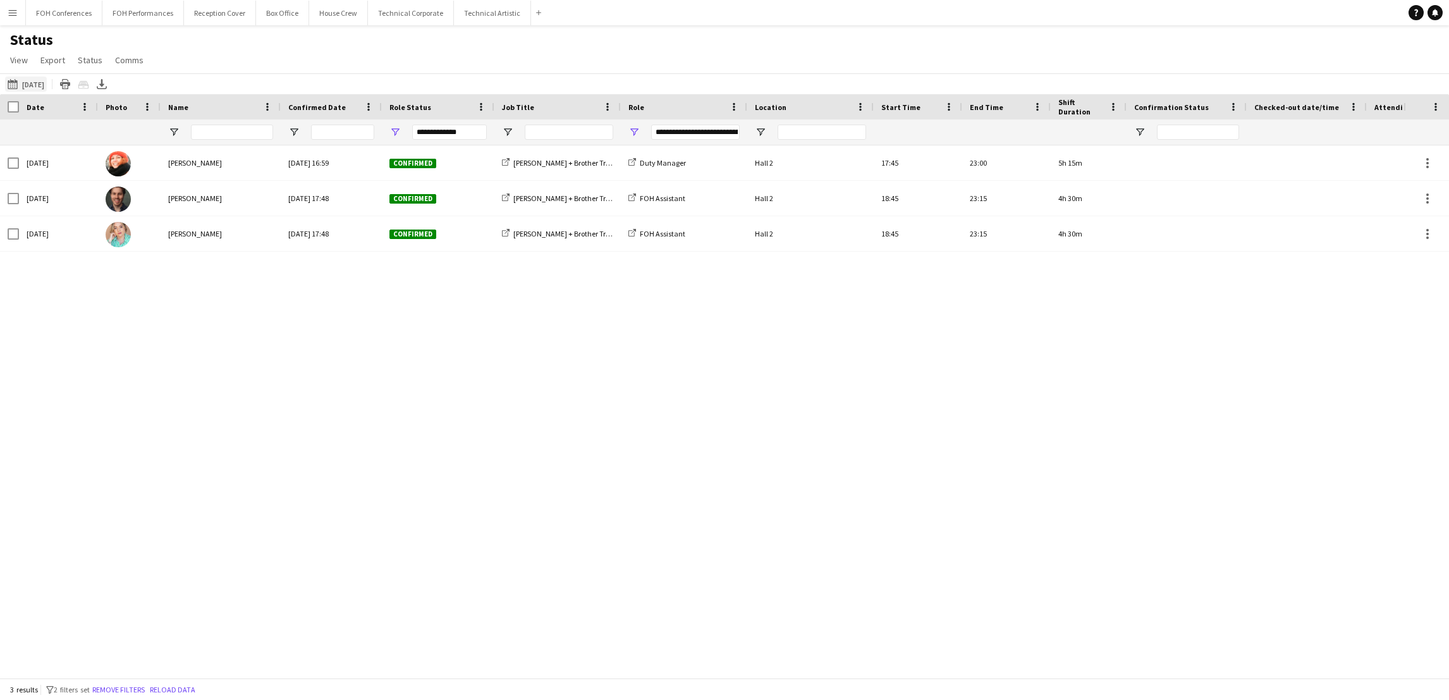
click at [28, 83] on button "[DATE] to [DATE] [DATE]" at bounding box center [26, 83] width 42 height 15
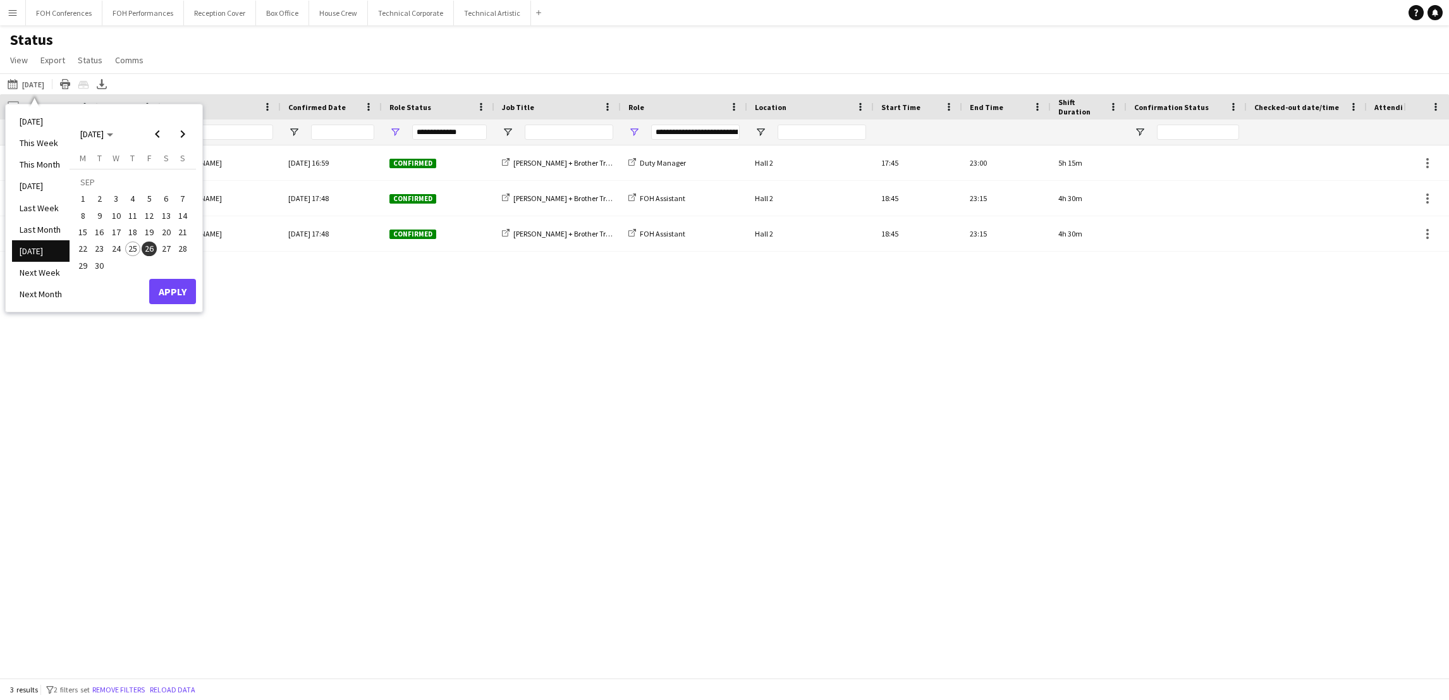
click at [165, 242] on span "27" at bounding box center [166, 248] width 15 height 15
click at [188, 279] on button "Apply" at bounding box center [172, 291] width 47 height 25
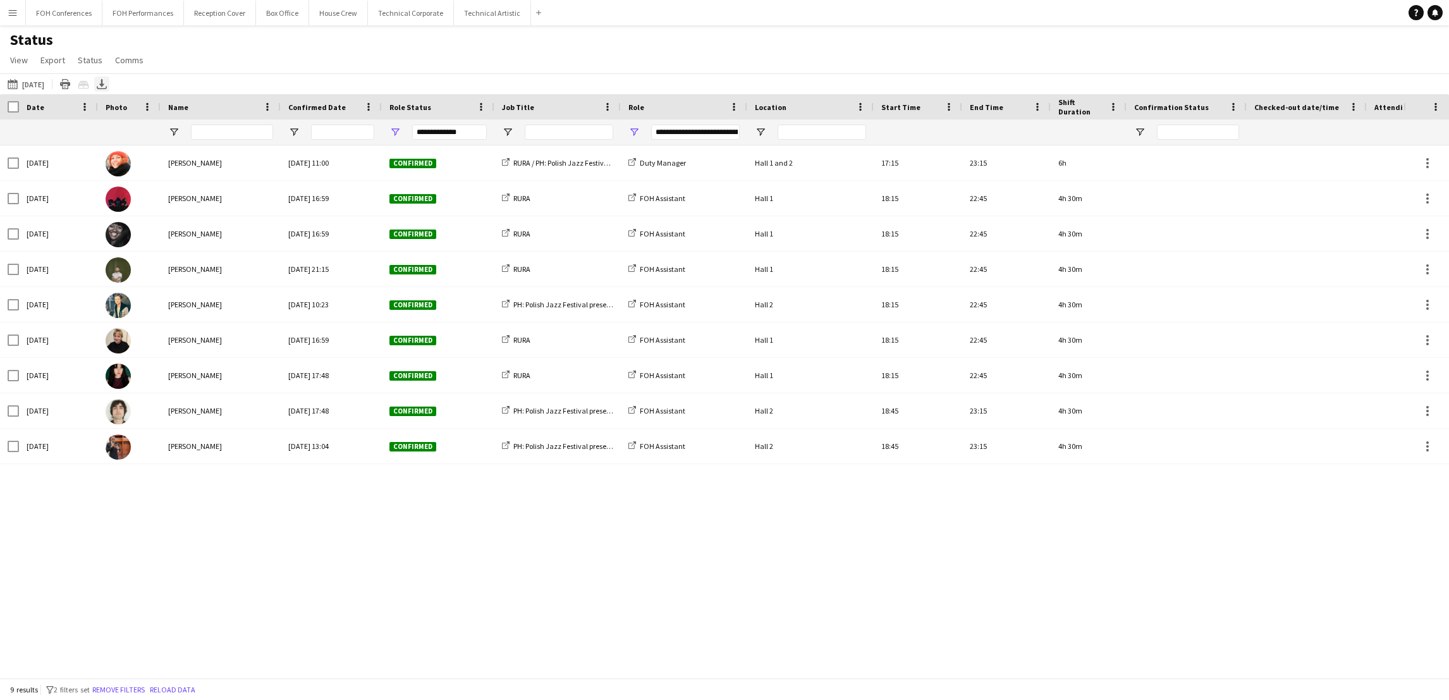
click at [107, 80] on icon "Export XLSX" at bounding box center [102, 84] width 10 height 10
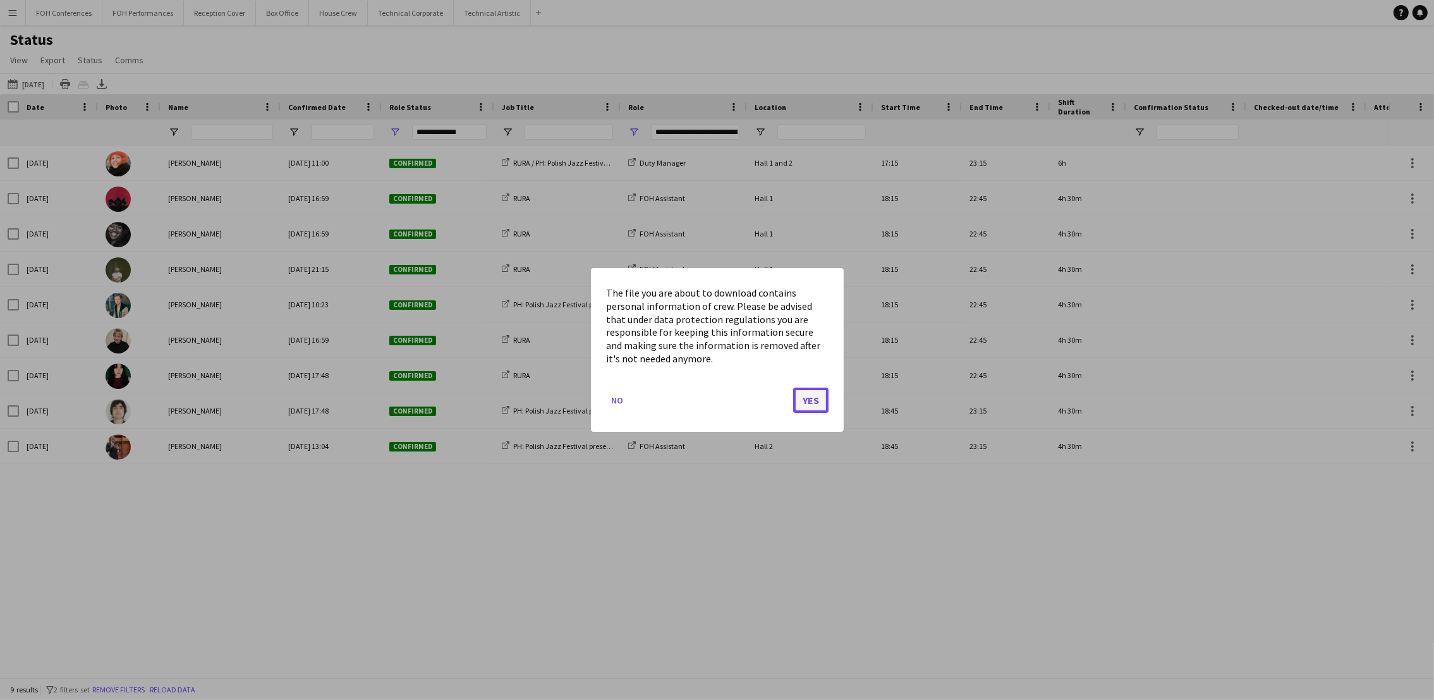
click at [808, 388] on button "Yes" at bounding box center [810, 399] width 35 height 25
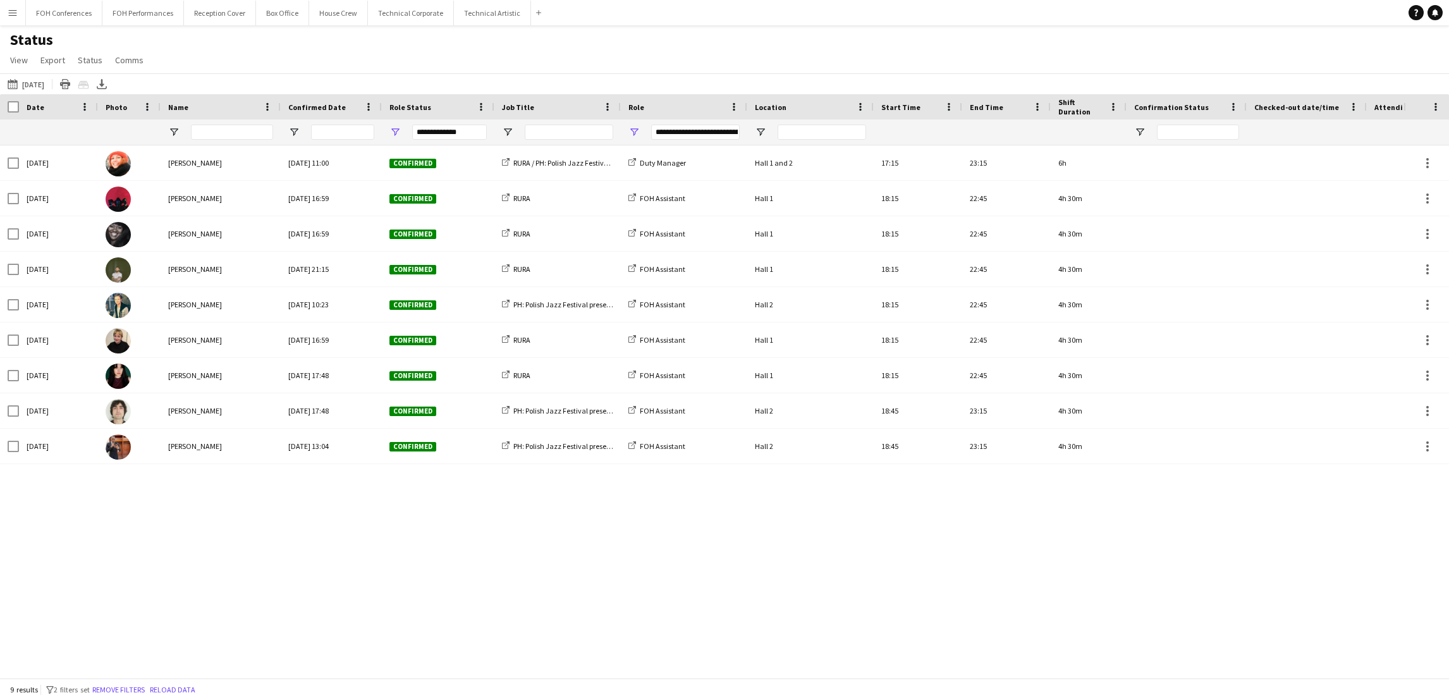
click at [673, 49] on div "Status View Views Default view Call Sheets GB View Weekly Staffing Report ZD TE…" at bounding box center [724, 51] width 1449 height 43
click at [107, 88] on icon at bounding box center [102, 88] width 10 height 3
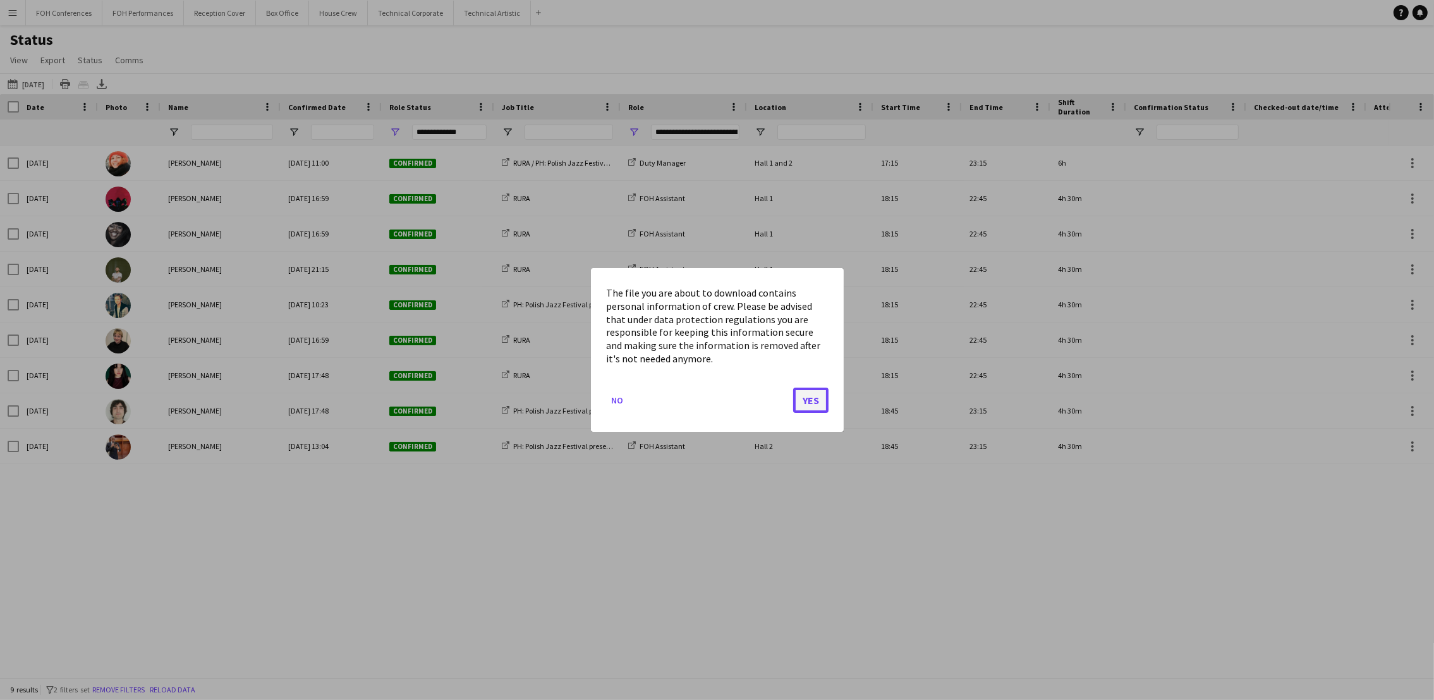
click at [809, 409] on button "Yes" at bounding box center [810, 399] width 35 height 25
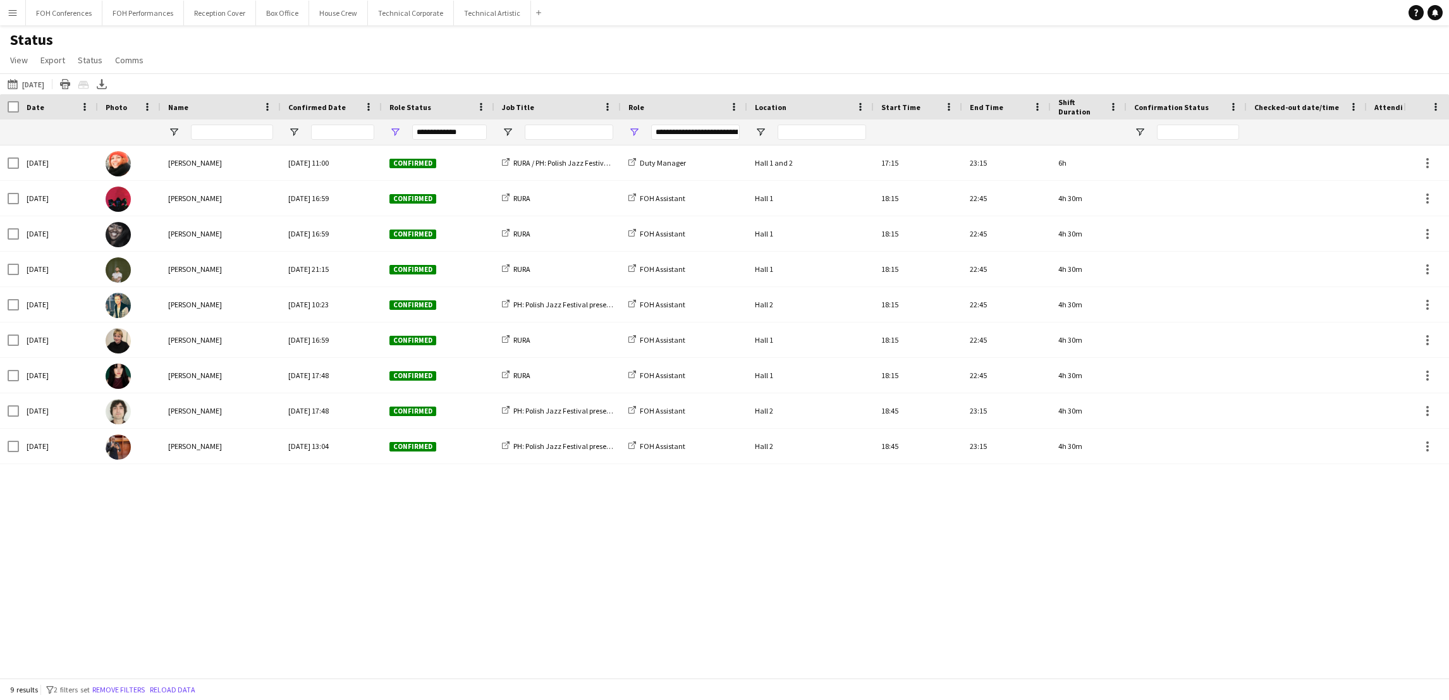
drag, startPoint x: 381, startPoint y: 520, endPoint x: 0, endPoint y: 300, distance: 439.7
click at [381, 522] on div "[DATE] [PERSON_NAME] [DATE] 11:00 Confirmed RURA / PH: Polish Jazz Festival pre…" at bounding box center [701, 404] width 1403 height 518
click at [22, 80] on button "[DATE] to [DATE] [DATE]" at bounding box center [26, 83] width 42 height 15
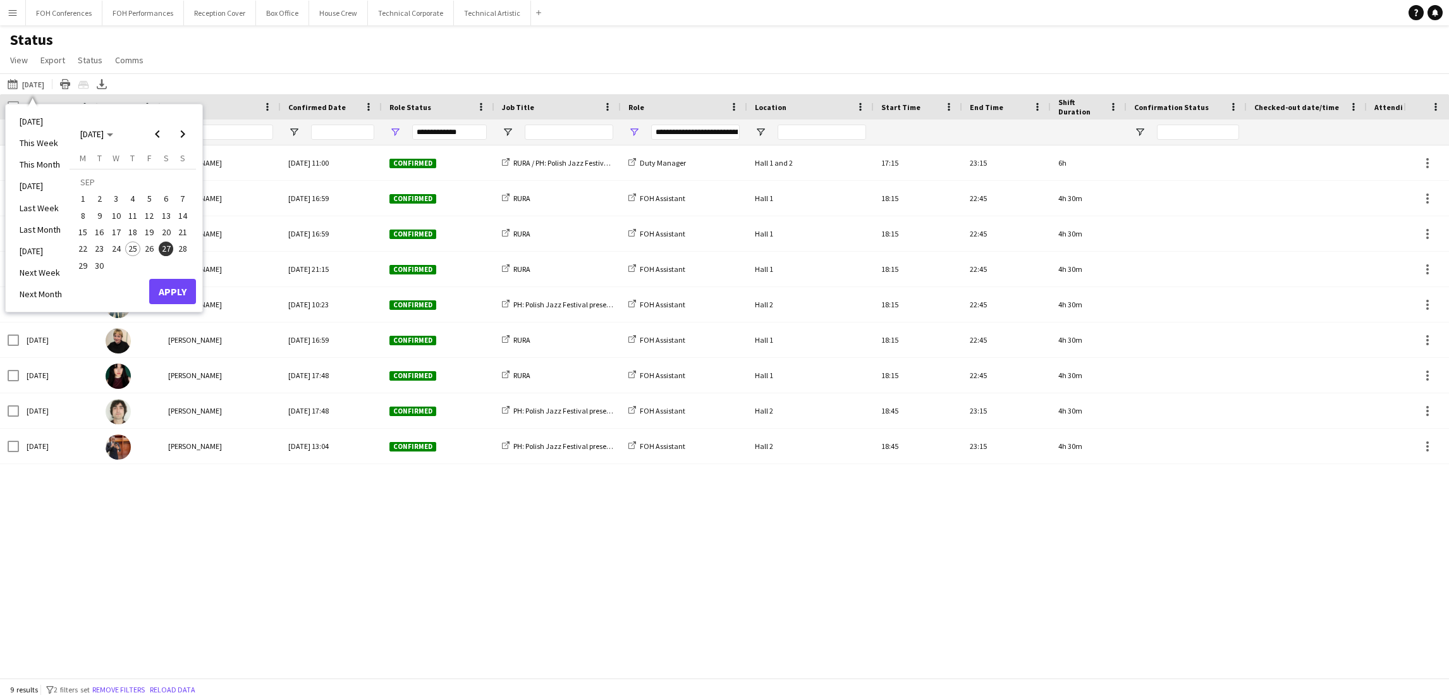
click at [183, 253] on span "28" at bounding box center [182, 248] width 15 height 15
click at [178, 286] on button "Apply" at bounding box center [172, 291] width 47 height 25
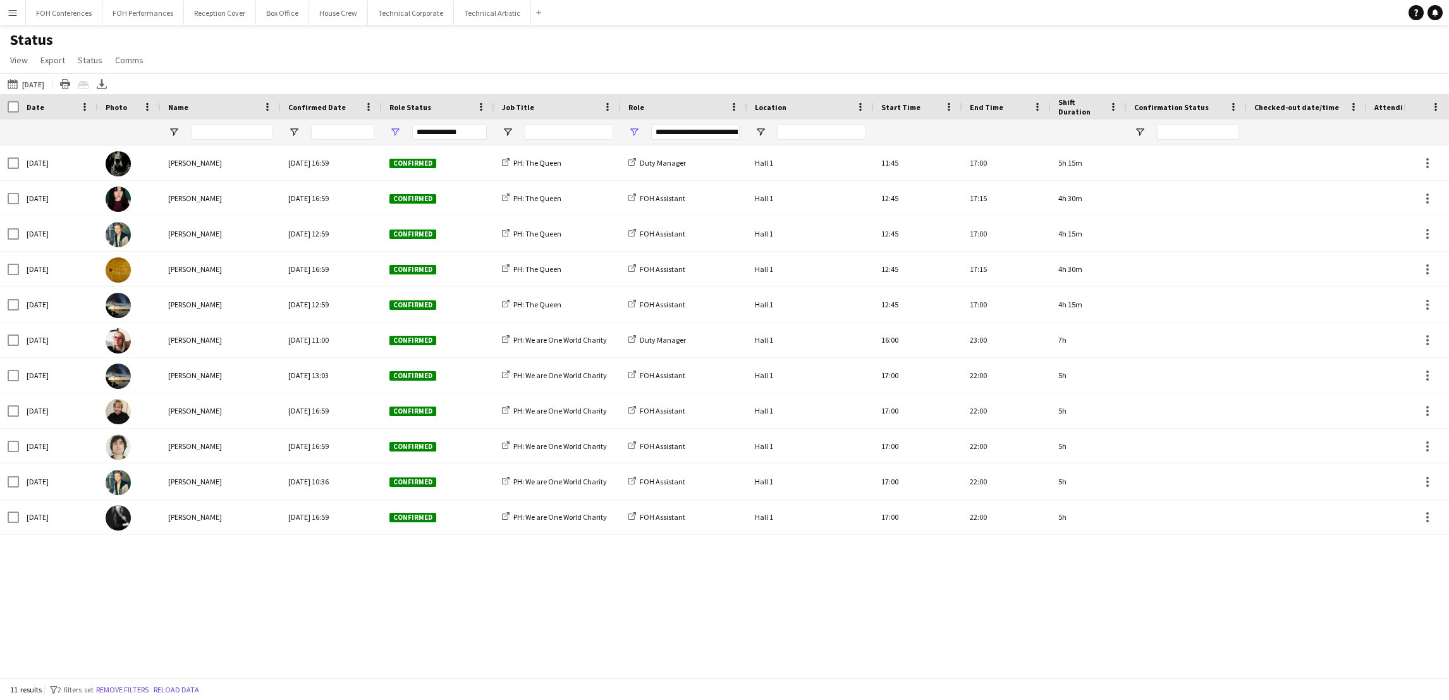
click at [197, 593] on div "[DATE] [PERSON_NAME] [DATE] 16:59 Confirmed PH: The Queen Duty Manager Hall 1 1…" at bounding box center [701, 404] width 1403 height 518
click at [207, 581] on div "[DATE] [PERSON_NAME] [DATE] 16:59 Confirmed PH: The Queen Duty Manager Hall 1 1…" at bounding box center [701, 404] width 1403 height 518
click at [107, 87] on icon "Export XLSX" at bounding box center [102, 84] width 10 height 10
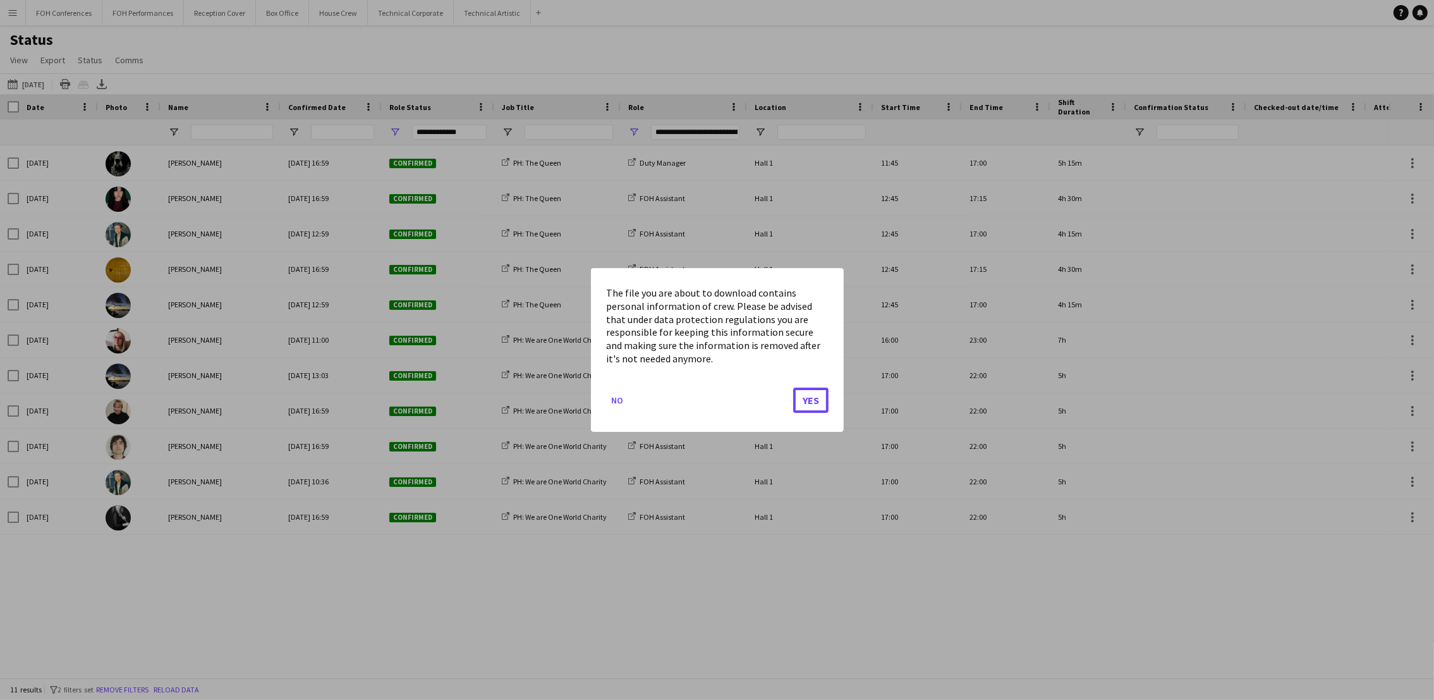
click at [808, 397] on button "Yes" at bounding box center [810, 399] width 35 height 25
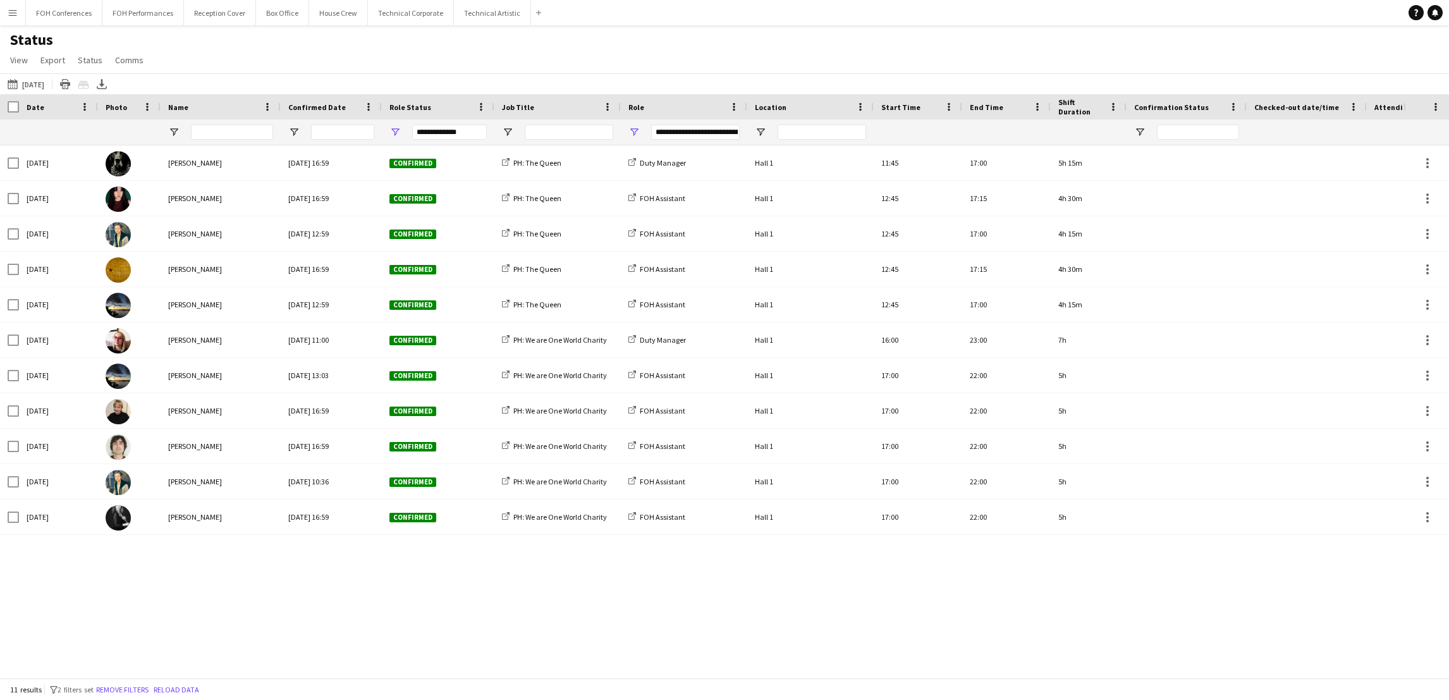
click at [394, 597] on div "[DATE] [PERSON_NAME] [DATE] 16:59 Confirmed PH: The Queen Duty Manager Hall 1 1…" at bounding box center [701, 404] width 1403 height 518
click at [468, 606] on div "Sun, 28 Sep 2025 Sue McCarthy Sat, 16 Aug 2025 16:59 Confirmed PH: The Queen Du…" at bounding box center [701, 404] width 1403 height 518
click at [214, 619] on div "Sun, 28 Sep 2025 Sue McCarthy Sat, 16 Aug 2025 16:59 Confirmed PH: The Queen Du…" at bounding box center [701, 404] width 1403 height 518
click at [47, 77] on button "25-09-2025 to 01-10-2025 28-09-2025" at bounding box center [26, 83] width 42 height 15
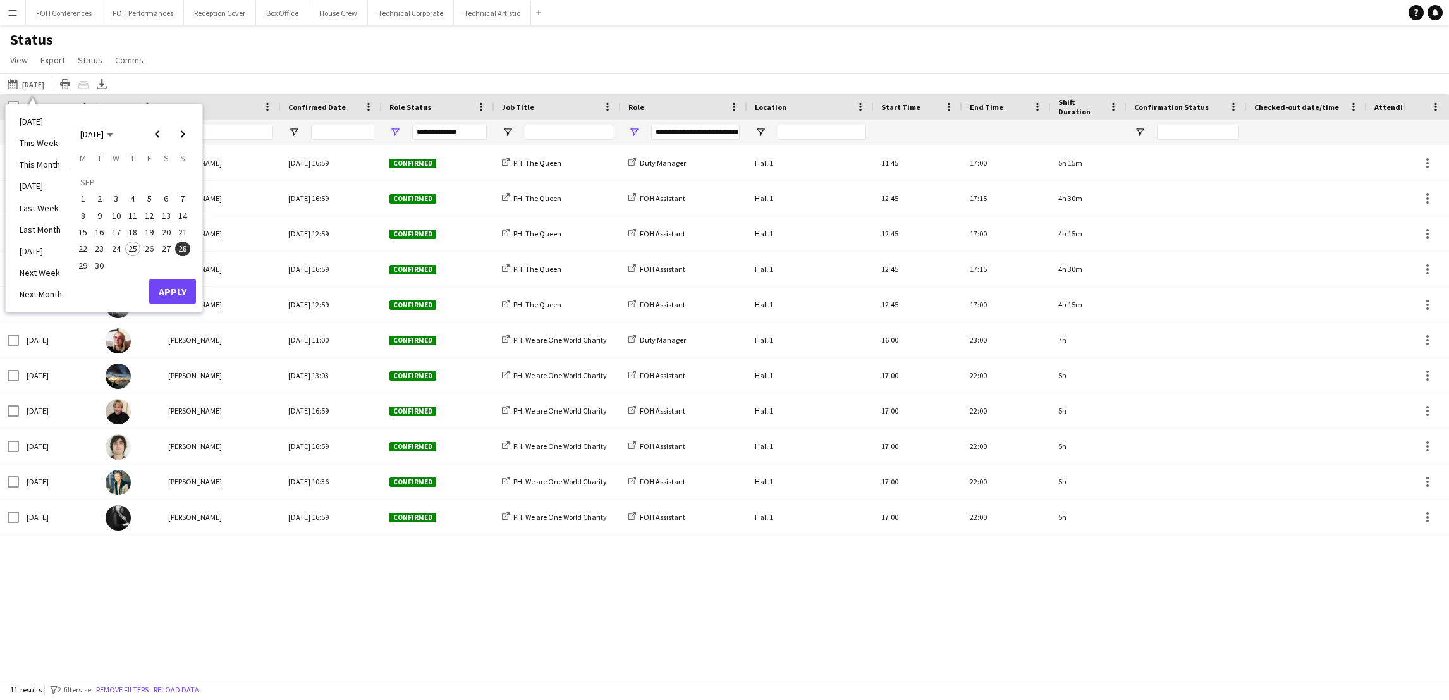
click at [82, 267] on span "29" at bounding box center [82, 265] width 15 height 15
click at [176, 299] on button "Apply" at bounding box center [172, 291] width 47 height 25
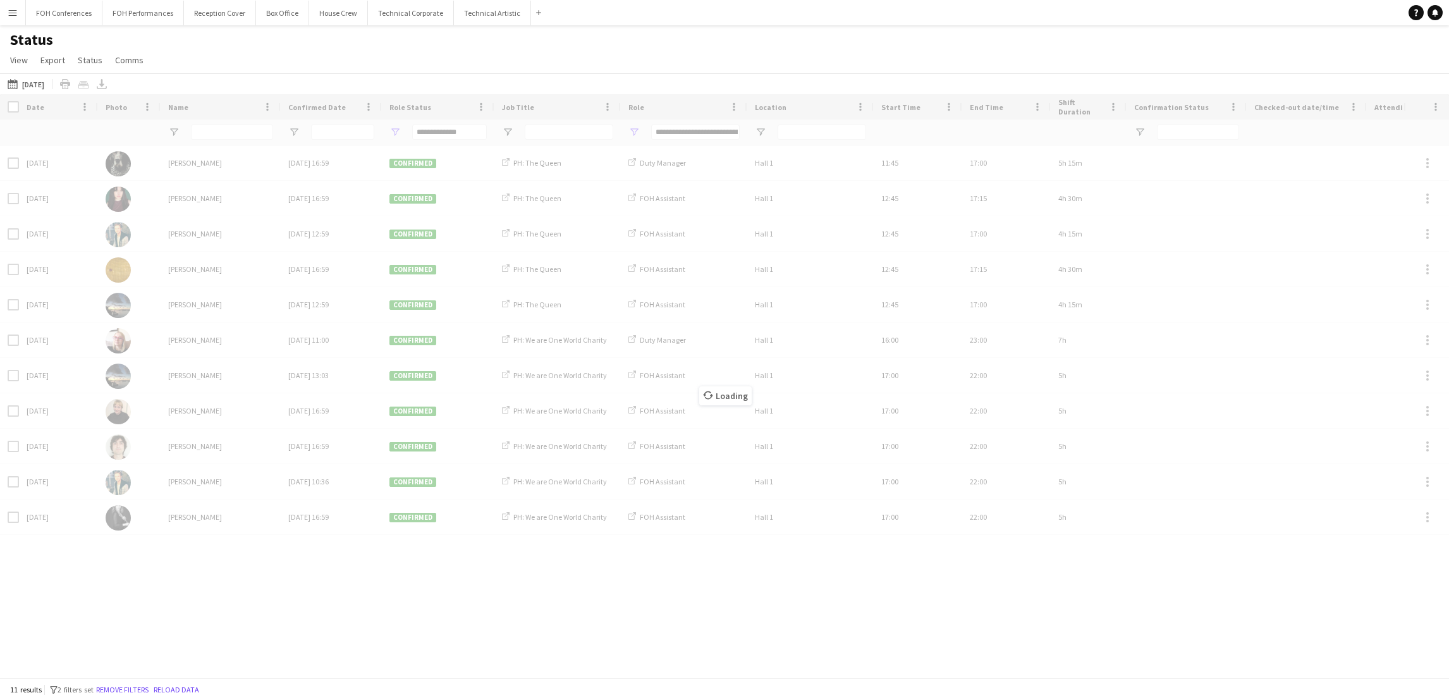
type input "***"
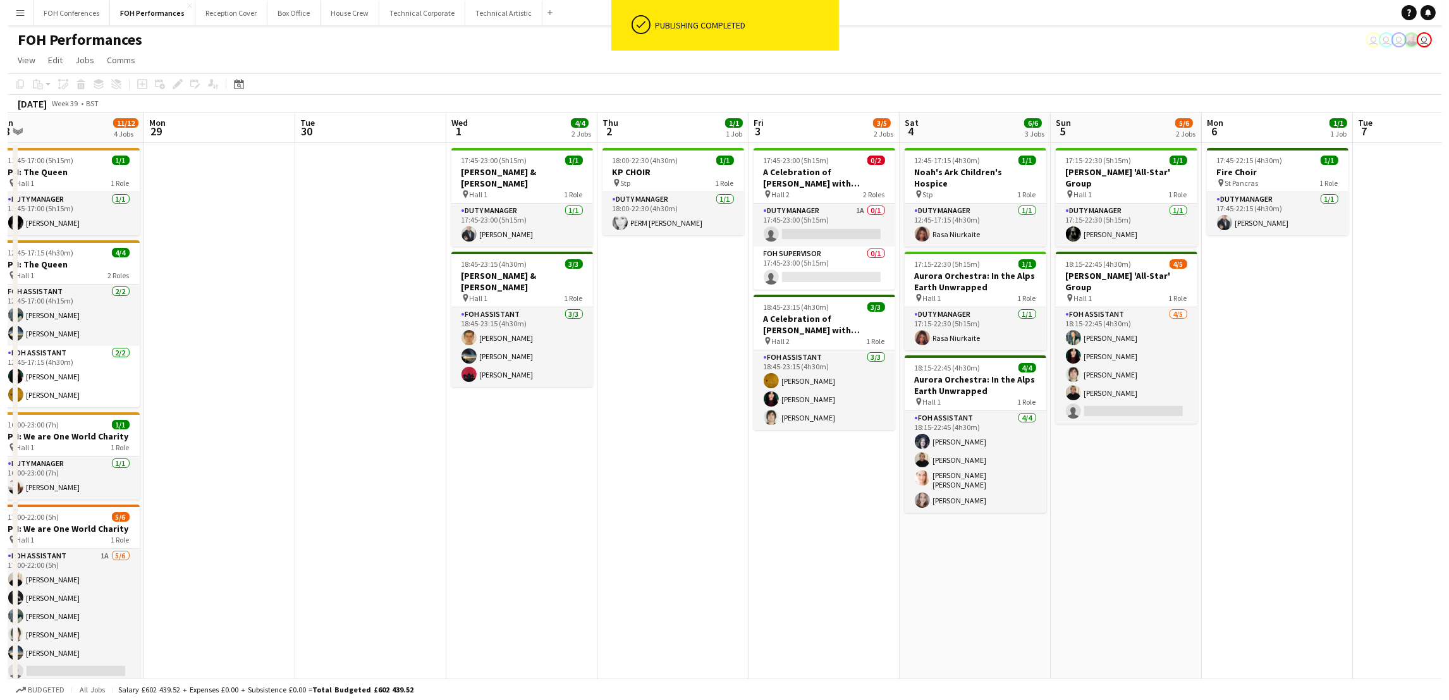
scroll to position [0, 471]
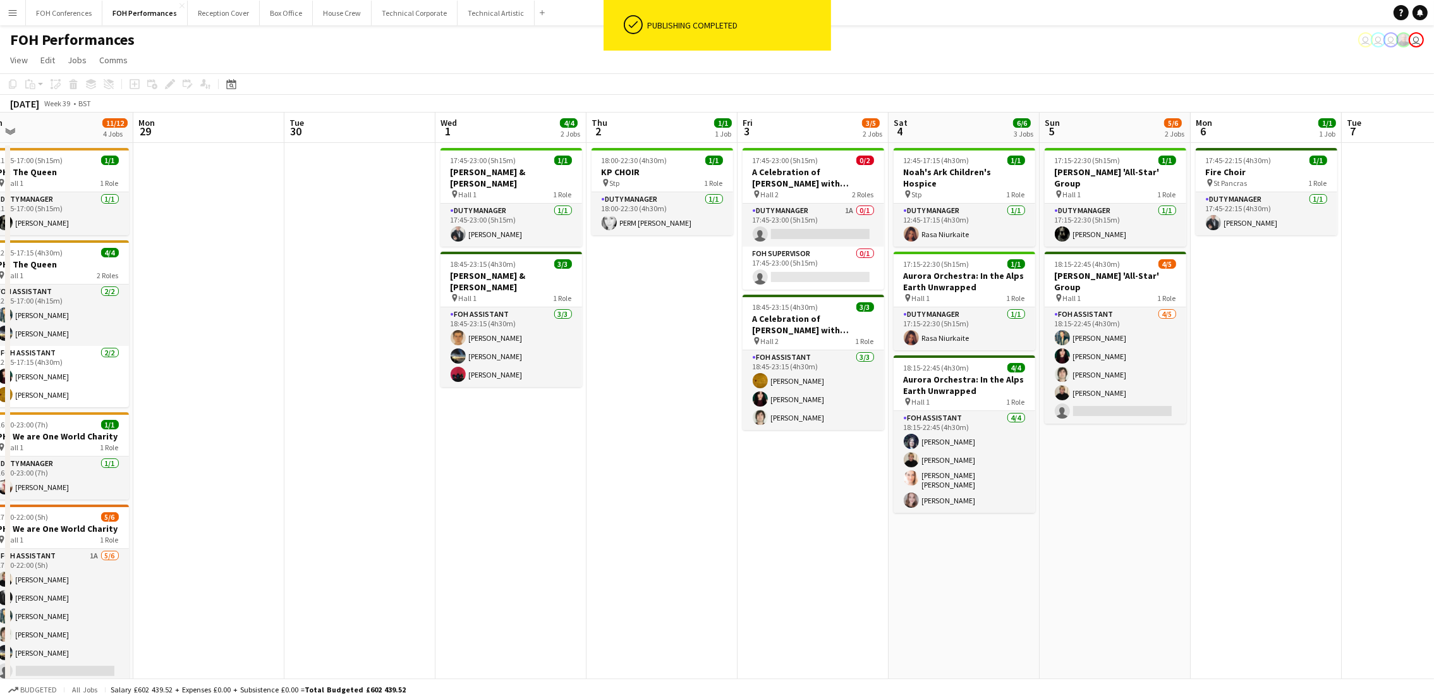
drag, startPoint x: 883, startPoint y: 125, endPoint x: 260, endPoint y: 176, distance: 624.7
click at [260, 176] on app-calendar-viewport "Thu 25 5/5 2 Jobs Fri 26 3/3 2 Jobs Sat 27 9/10 3 Jobs Sun 28 11/12 4 Jobs Mon …" at bounding box center [717, 422] width 1434 height 619
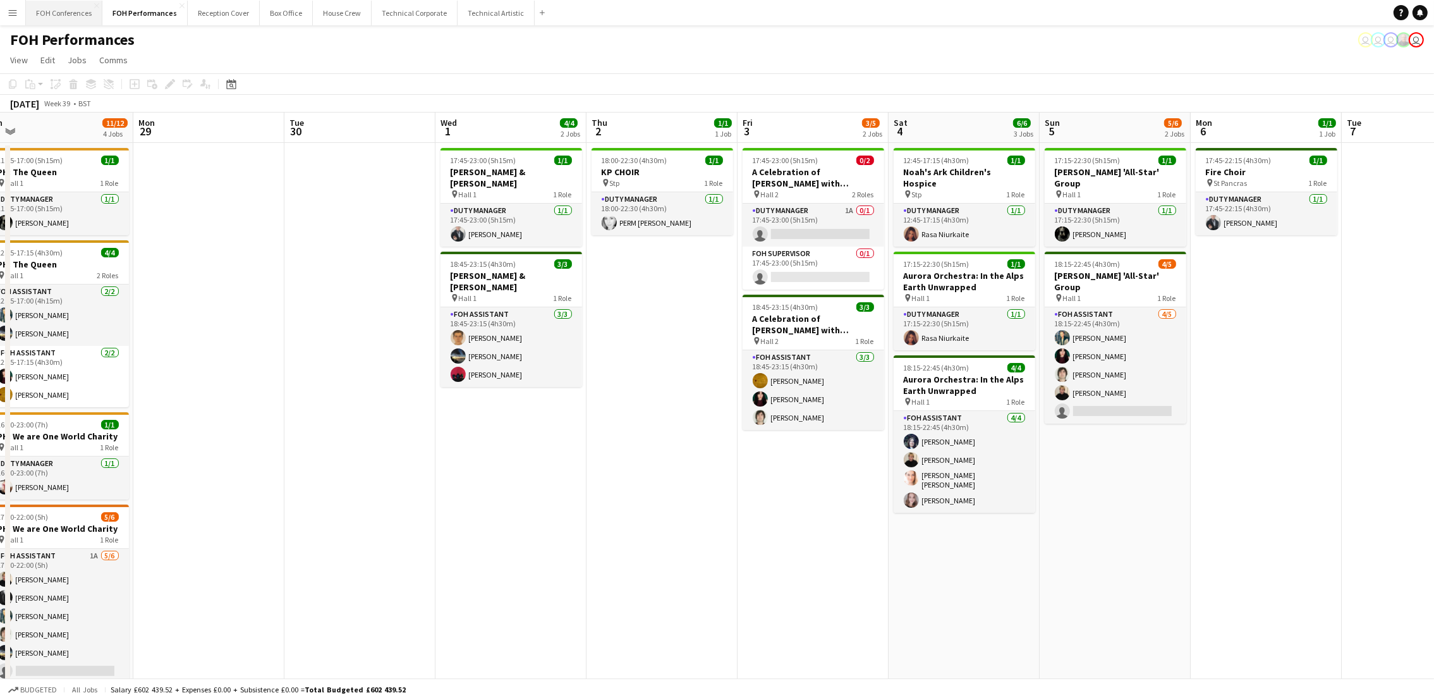
click at [37, 18] on button "FOH Conferences Close" at bounding box center [64, 13] width 76 height 25
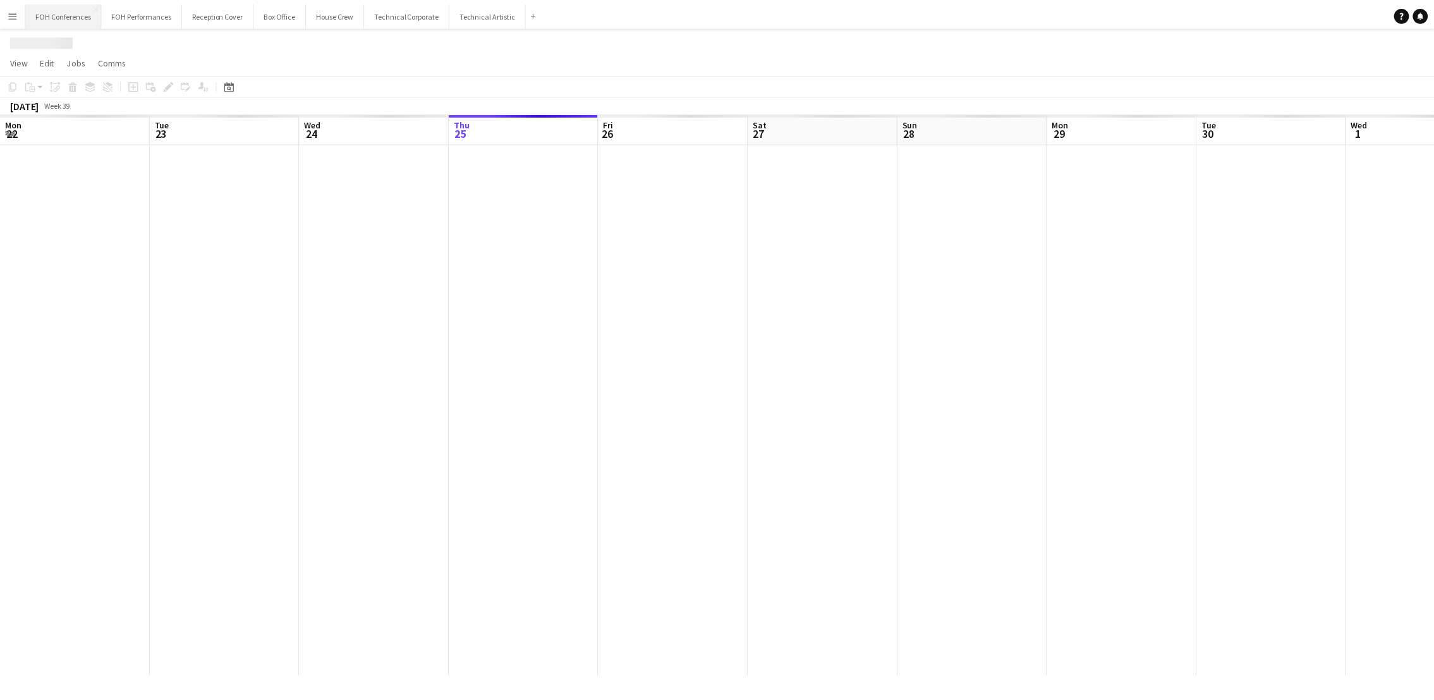
scroll to position [0, 301]
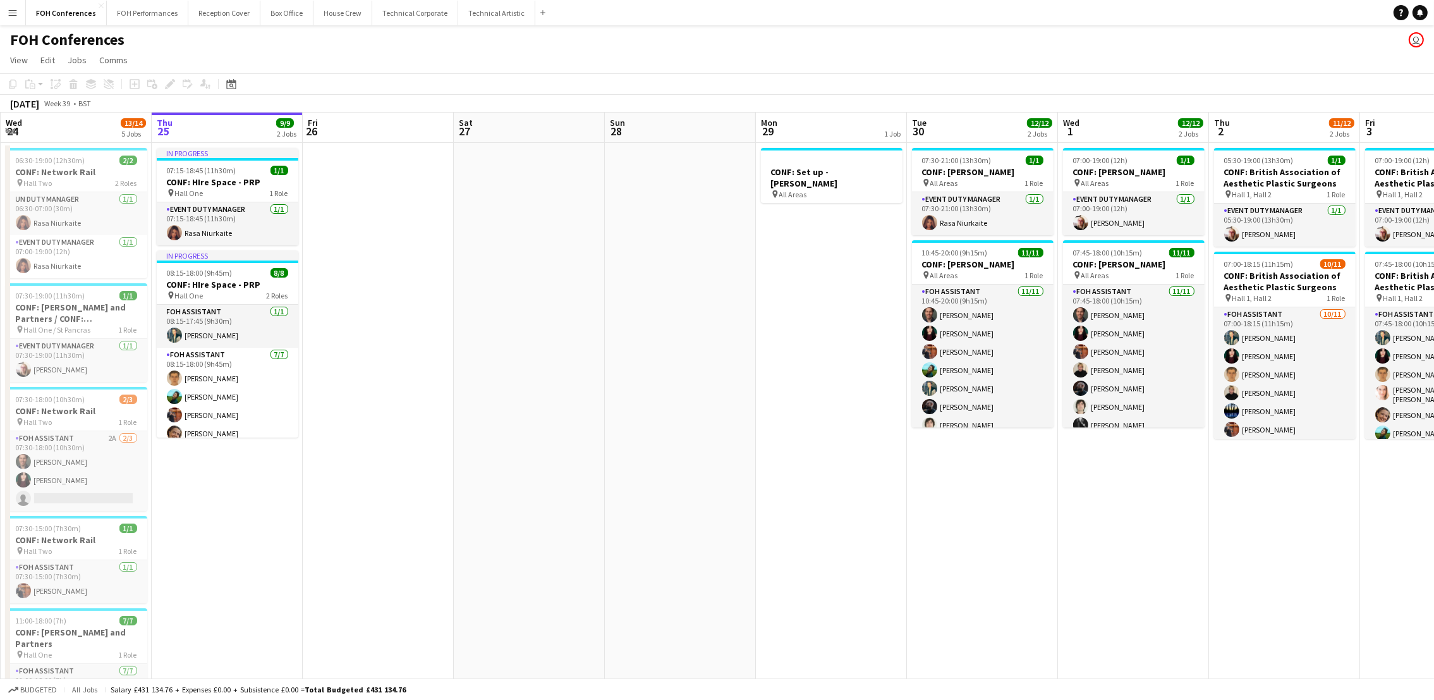
drag, startPoint x: 832, startPoint y: 105, endPoint x: 716, endPoint y: 134, distance: 119.3
click at [716, 134] on app-calendar "Copy Paste Paste Ctrl+V Paste with crew Ctrl+Shift+V Paste linked Job Delete Gr…" at bounding box center [717, 448] width 1434 height 751
drag, startPoint x: 484, startPoint y: 64, endPoint x: 526, endPoint y: 80, distance: 45.2
click at [484, 64] on app-page-menu "View Day view expanded Day view collapsed Month view Date picker Jump to today …" at bounding box center [717, 61] width 1434 height 24
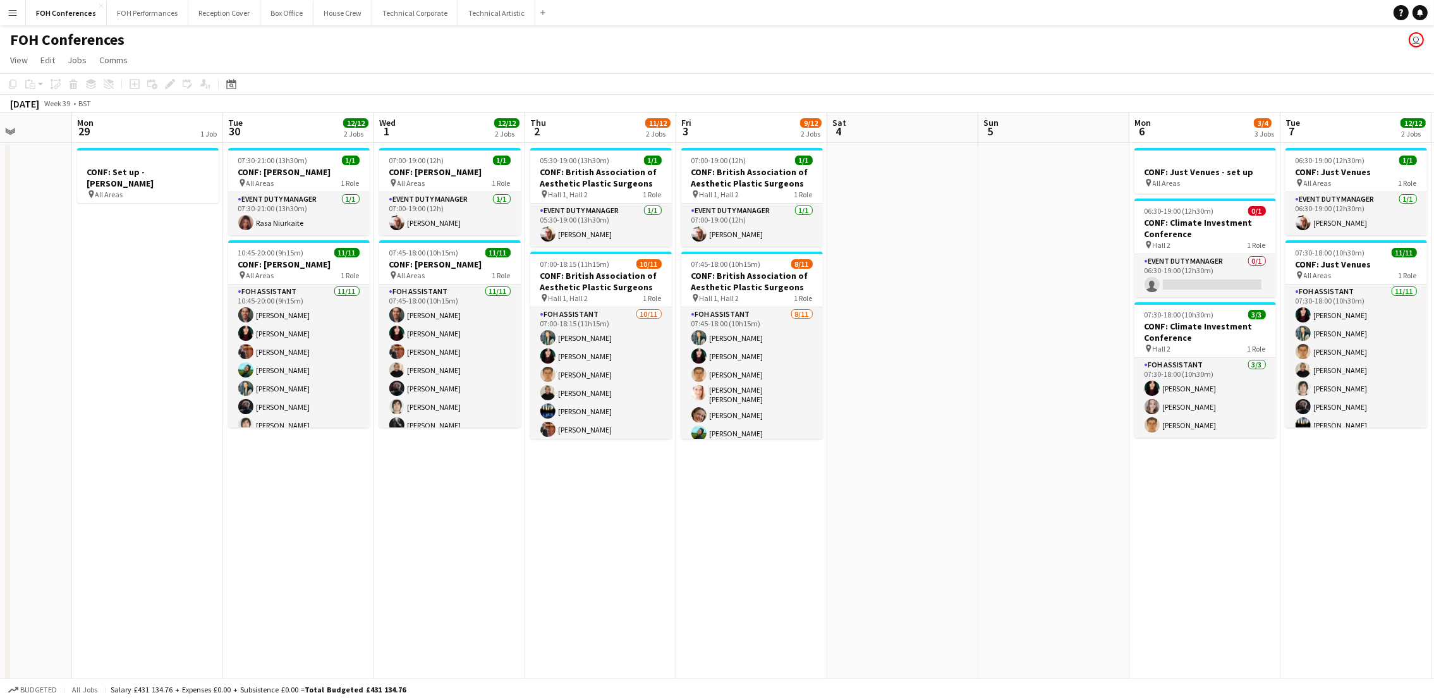
scroll to position [0, 540]
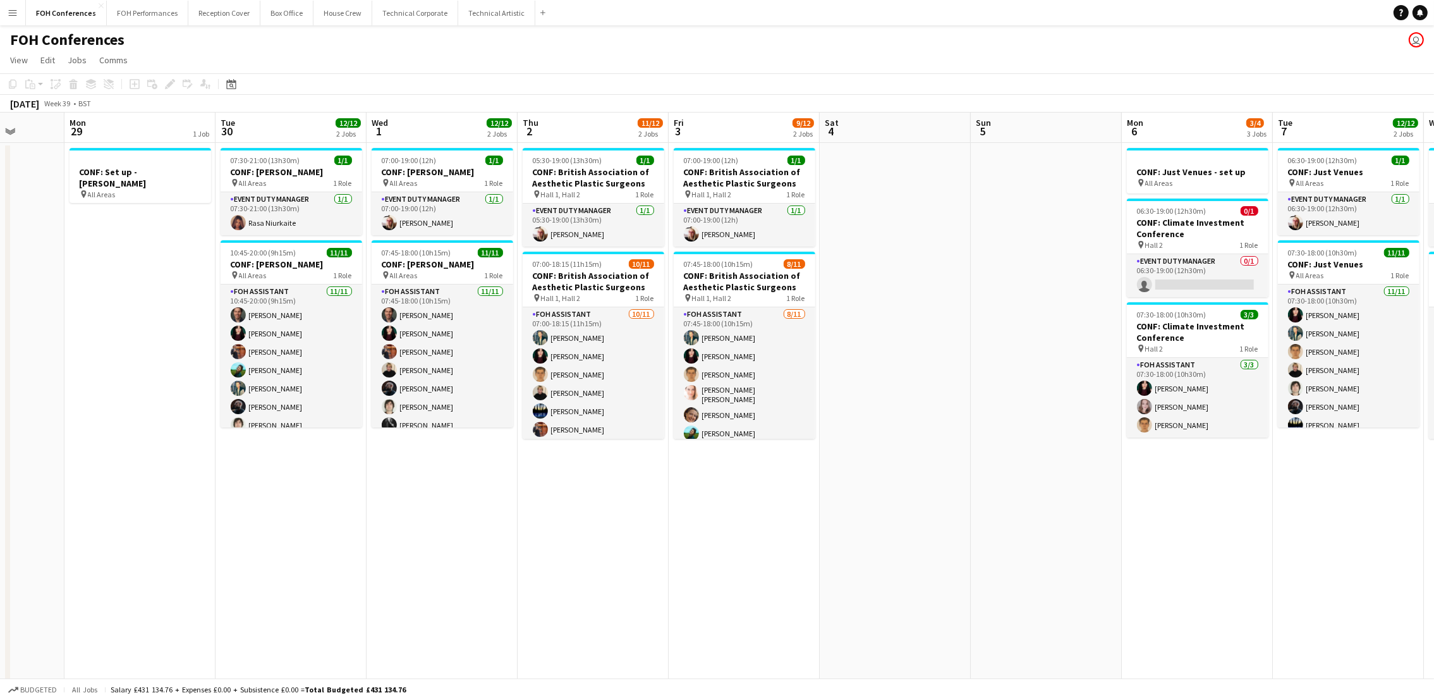
drag, startPoint x: 827, startPoint y: 131, endPoint x: 136, endPoint y: 198, distance: 694.6
click at [136, 198] on app-calendar-viewport "Thu 25 9/9 2 Jobs Fri 26 Sat 27 Sun 28 Mon 29 1 Job Tue 30 12/12 2 Jobs Wed 1 1…" at bounding box center [717, 469] width 1434 height 712
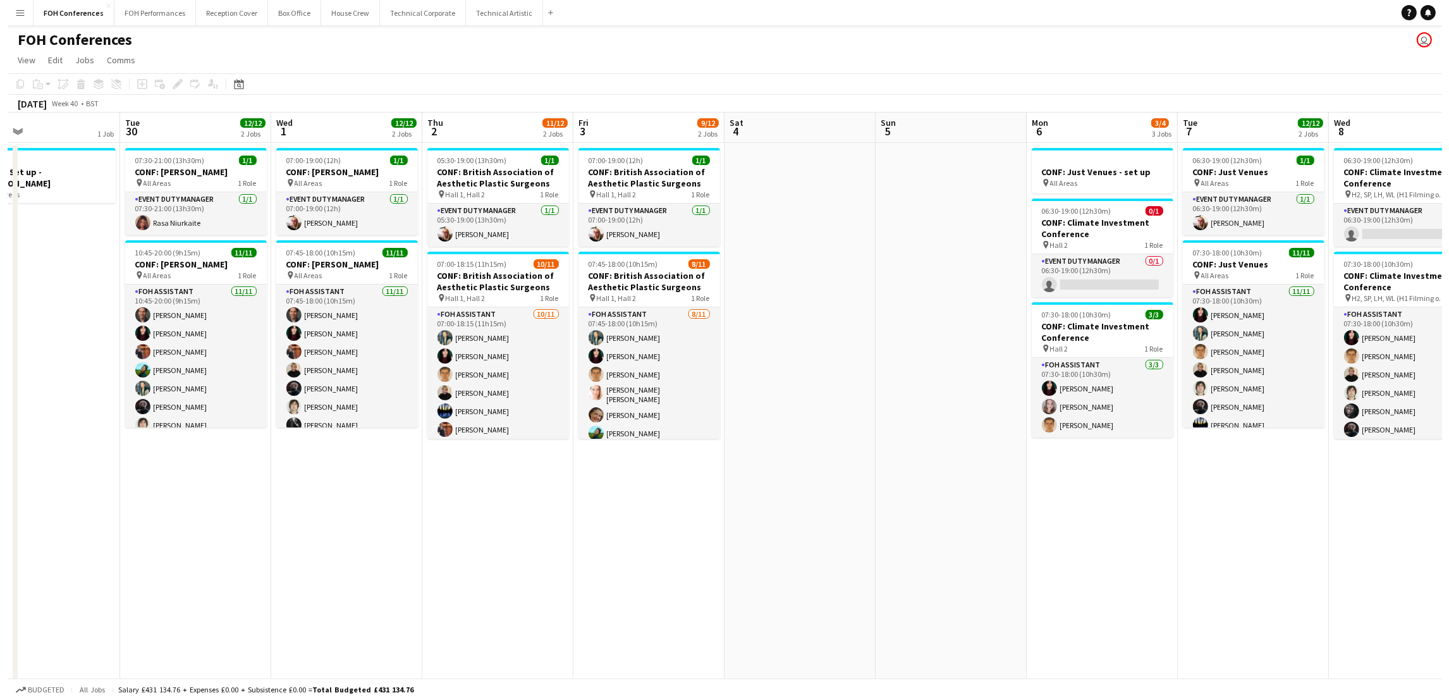
scroll to position [0, 496]
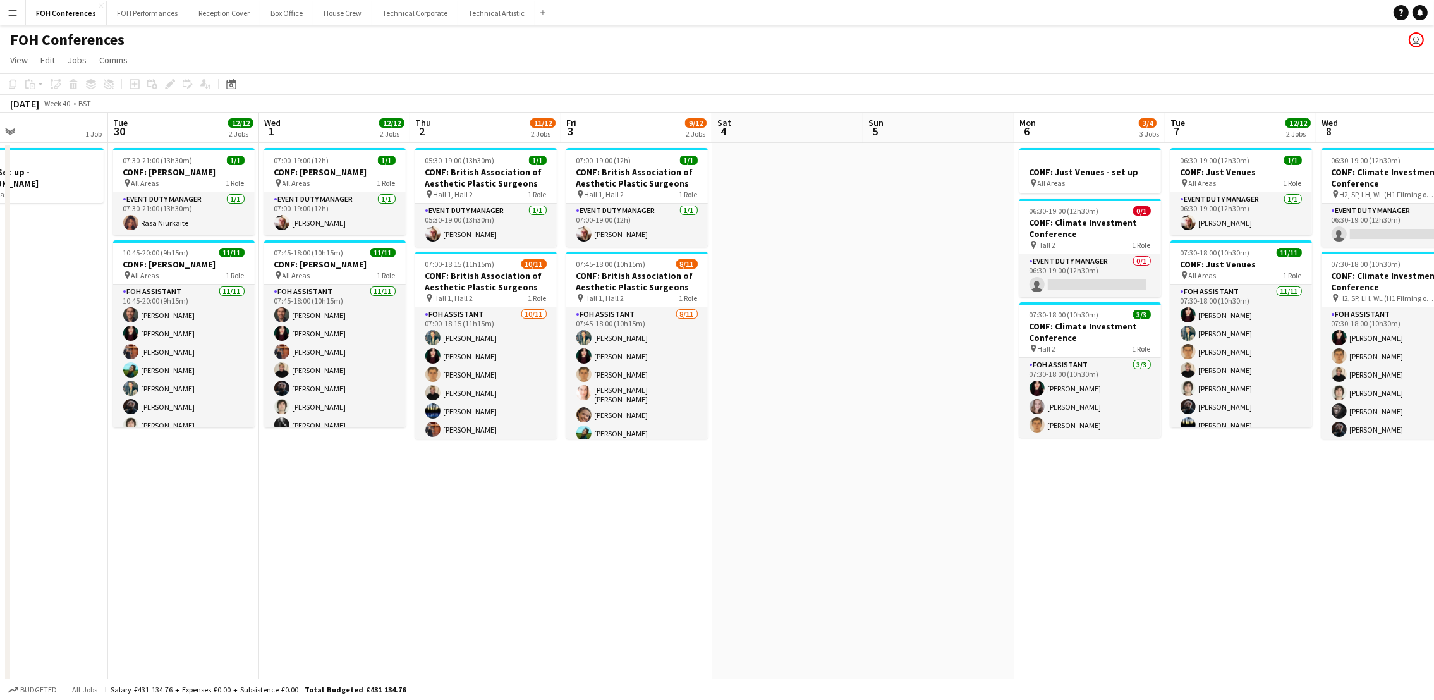
drag, startPoint x: 301, startPoint y: 136, endPoint x: 194, endPoint y: 157, distance: 109.5
click at [194, 157] on app-calendar-viewport "Fri 26 Sat 27 Sun 28 Mon 29 1 Job Tue 30 12/12 2 Jobs Wed 1 12/12 2 Jobs Thu 2 …" at bounding box center [717, 469] width 1434 height 712
click at [117, 13] on button "FOH Performances Close" at bounding box center [148, 13] width 82 height 25
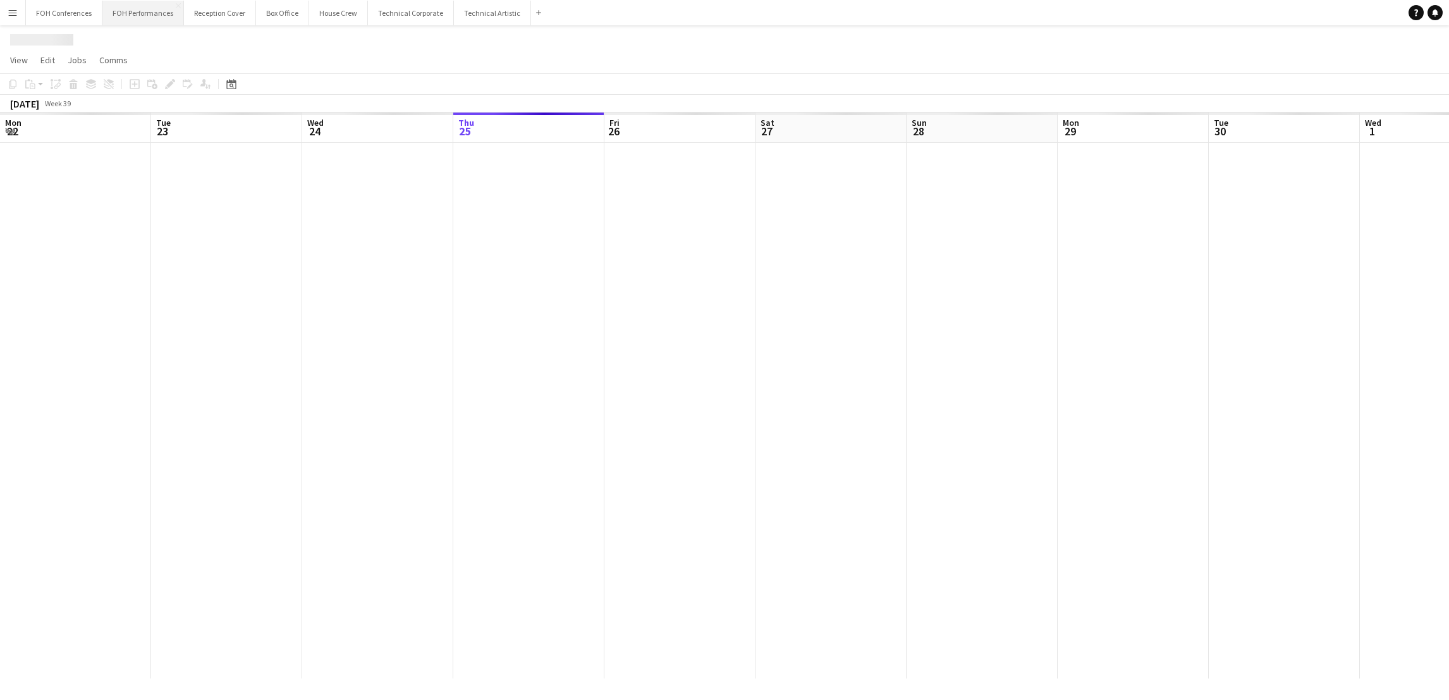
scroll to position [0, 301]
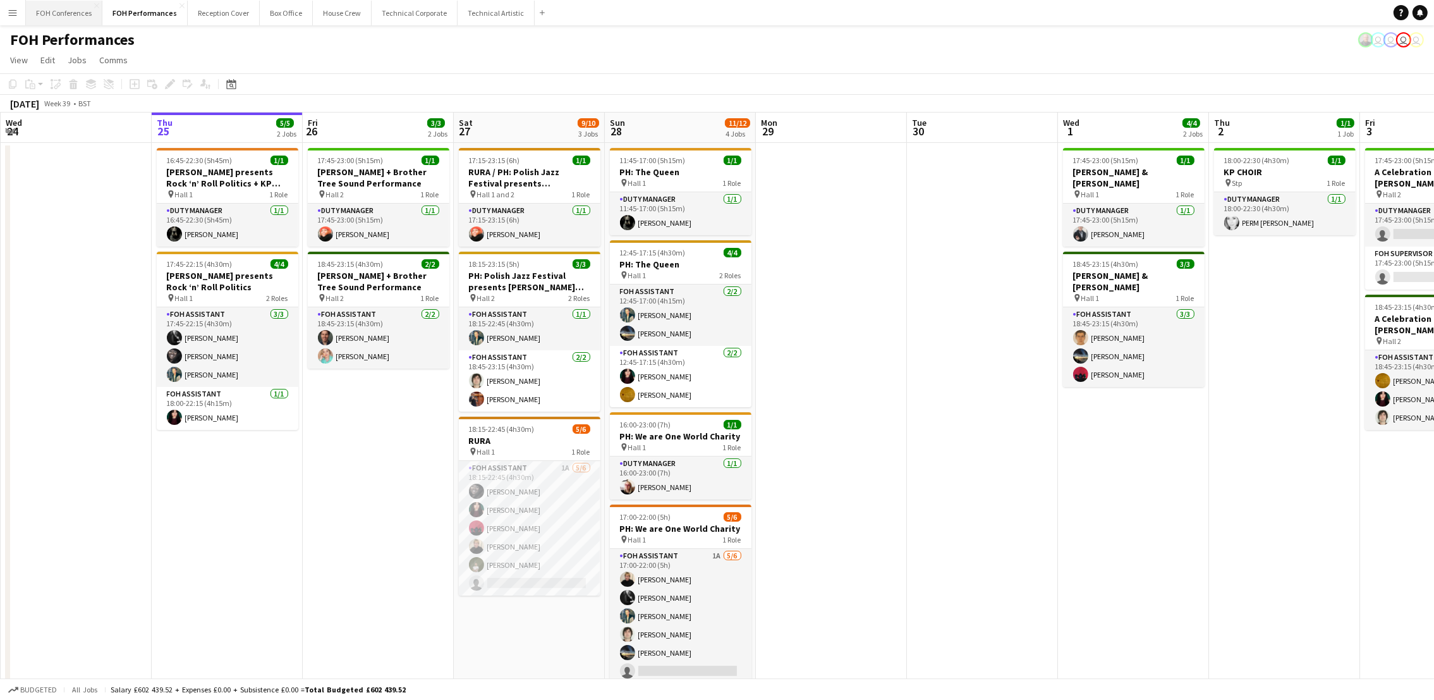
click at [63, 8] on button "FOH Conferences Close" at bounding box center [64, 13] width 76 height 25
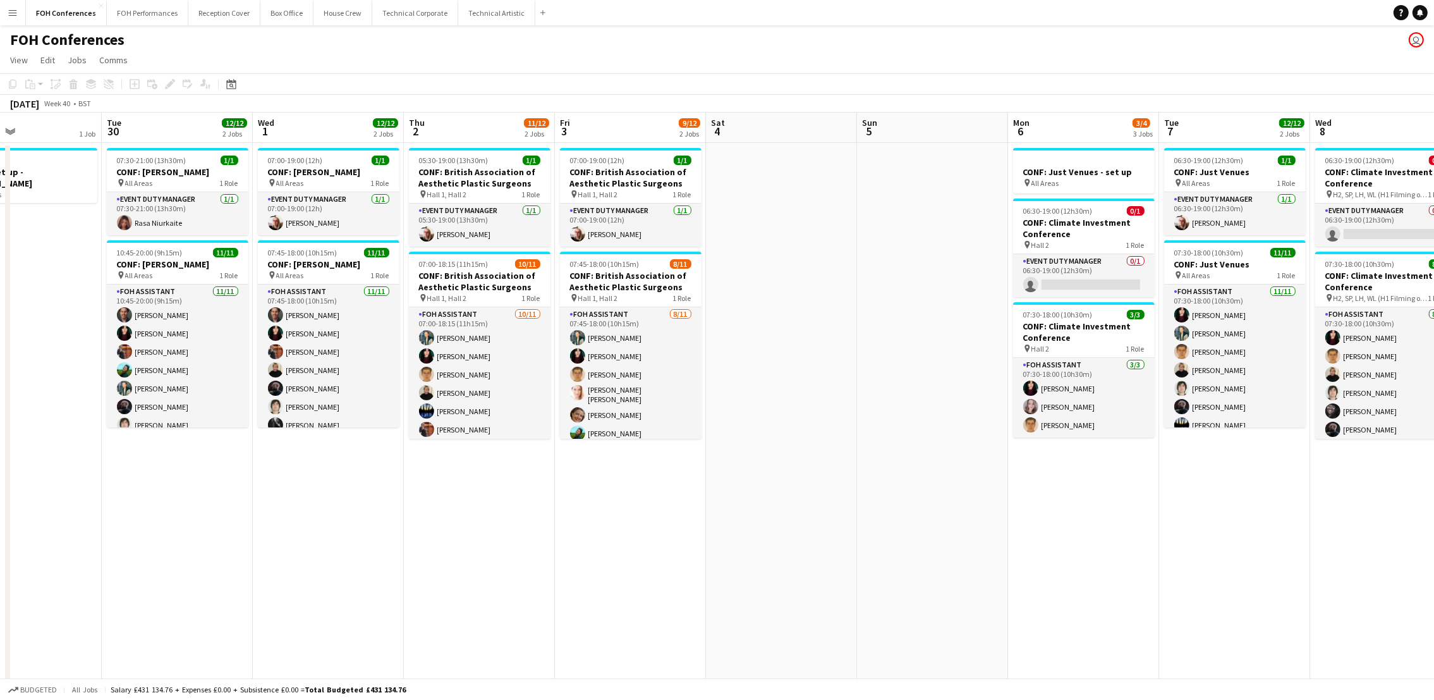
scroll to position [0, 514]
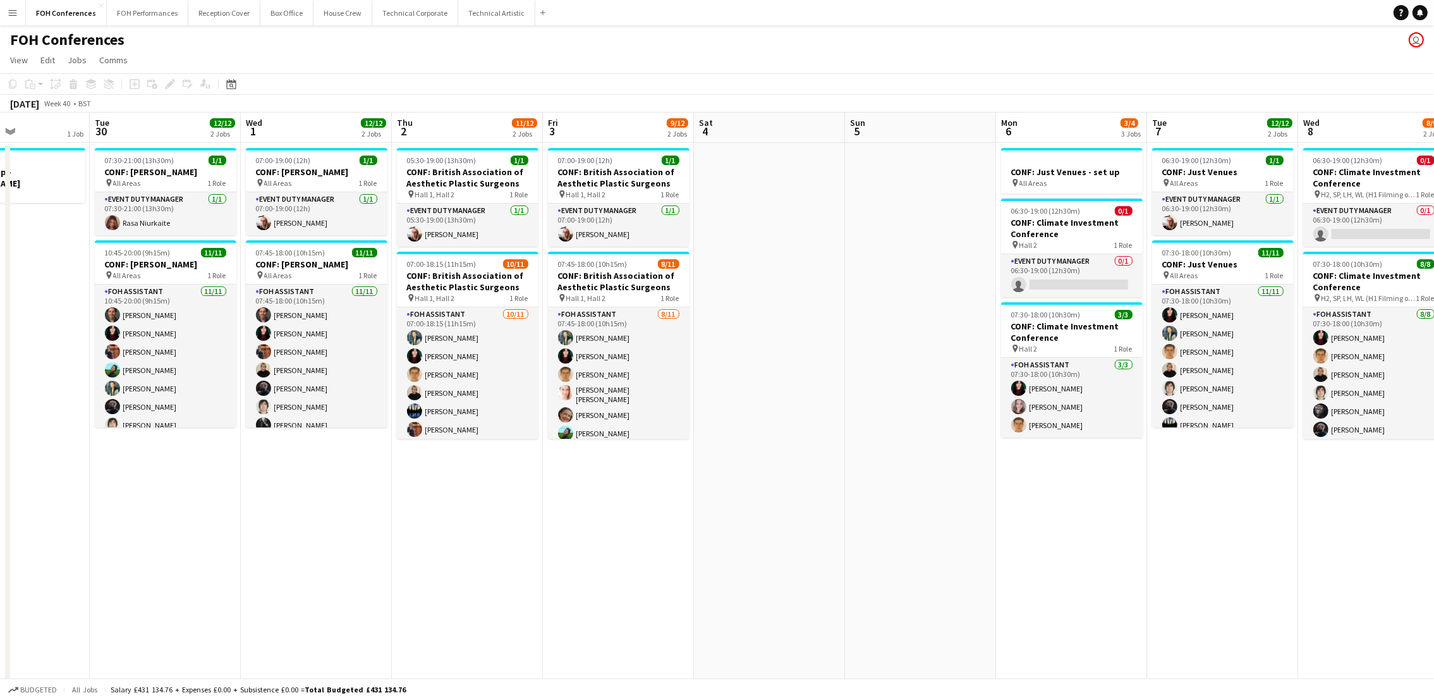
drag, startPoint x: 817, startPoint y: 136, endPoint x: -4, endPoint y: 145, distance: 820.5
click at [0, 145] on html "Menu Boards Boards Boards All jobs Status Workforce Workforce My Workforce Recr…" at bounding box center [717, 423] width 1434 height 846
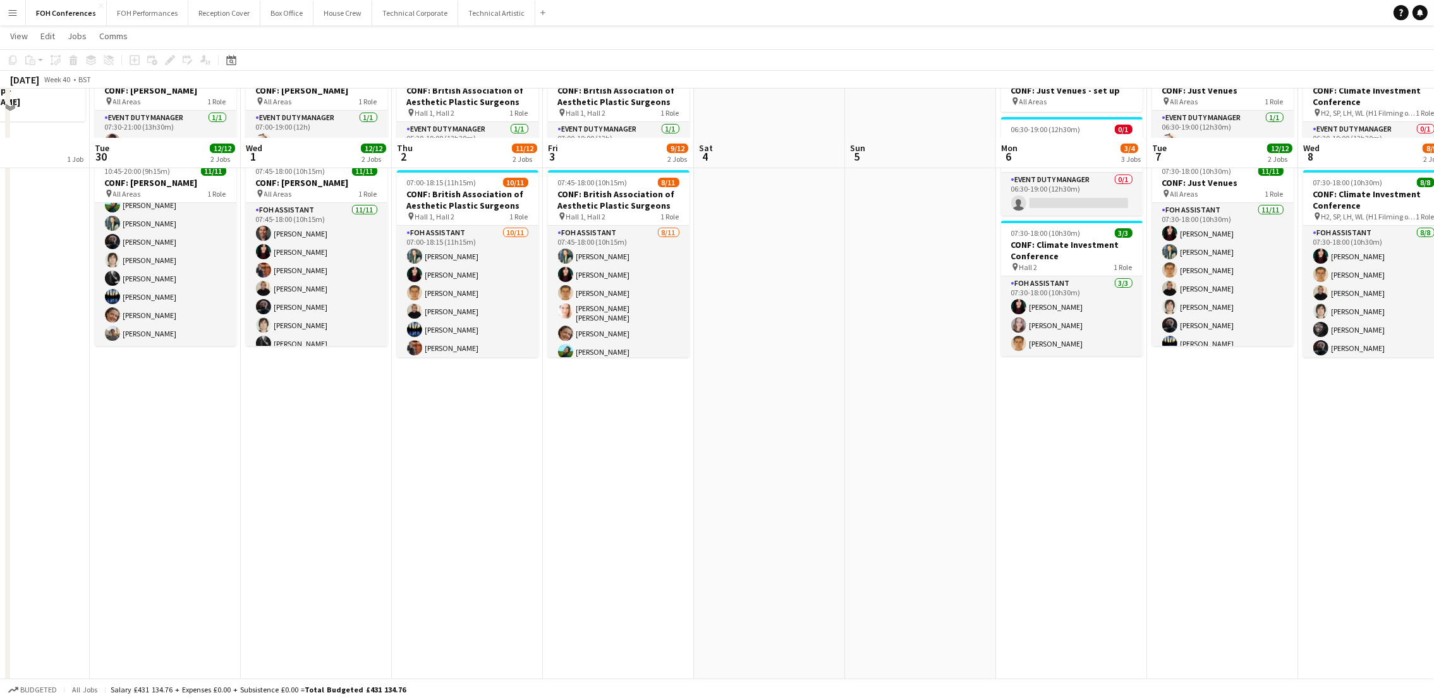
scroll to position [0, 0]
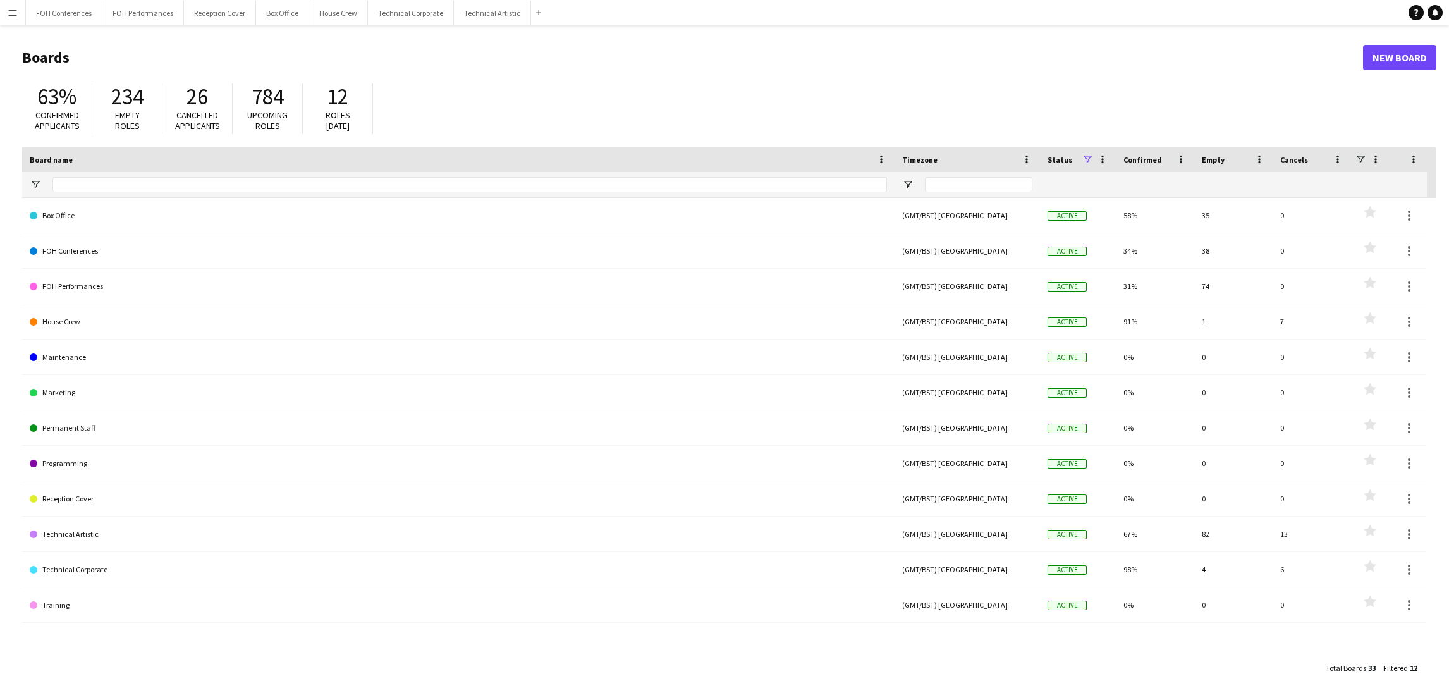
click at [10, 15] on app-icon "Menu" at bounding box center [13, 13] width 10 height 10
